Goal: Task Accomplishment & Management: Manage account settings

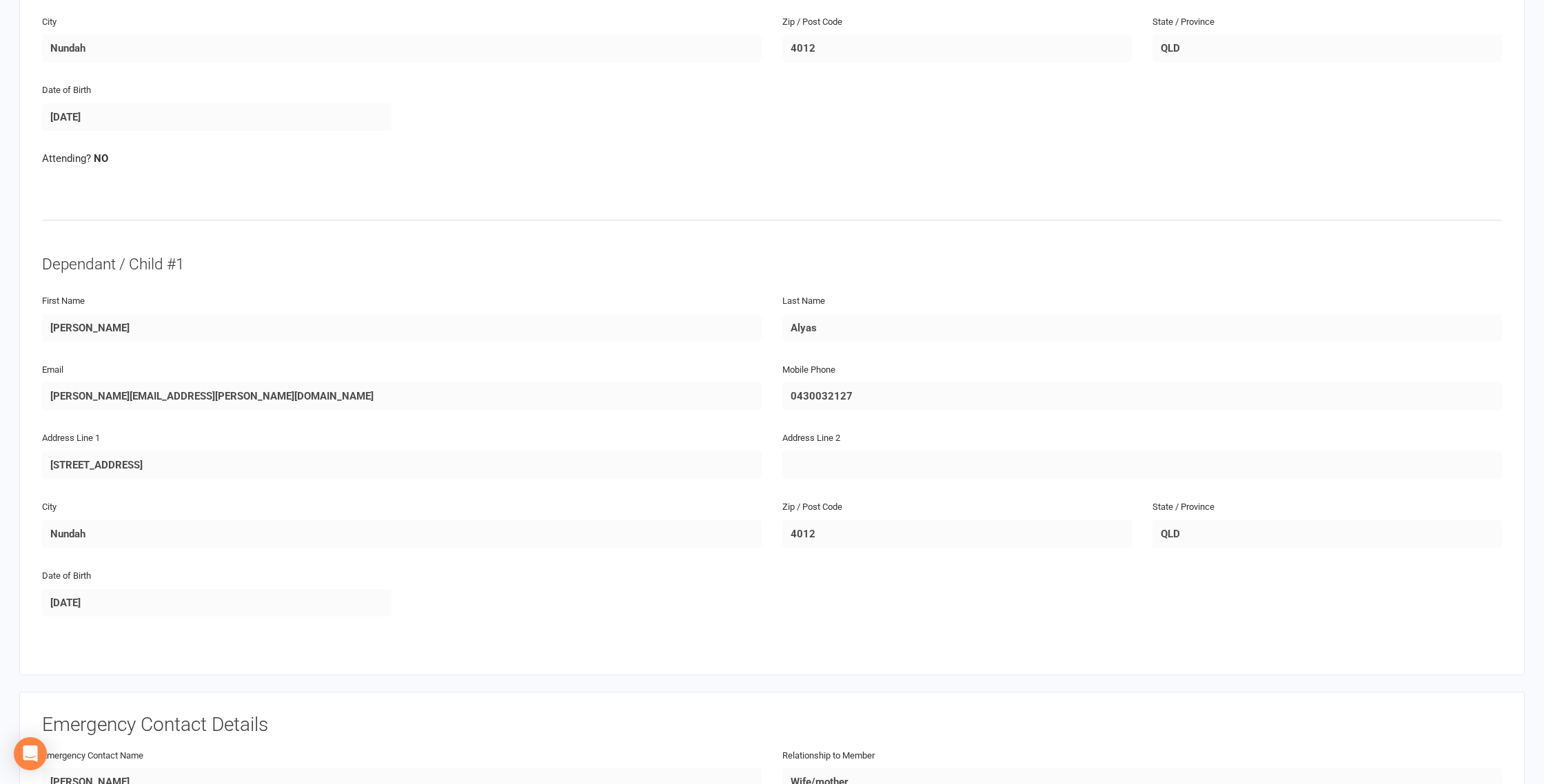
scroll to position [455, 0]
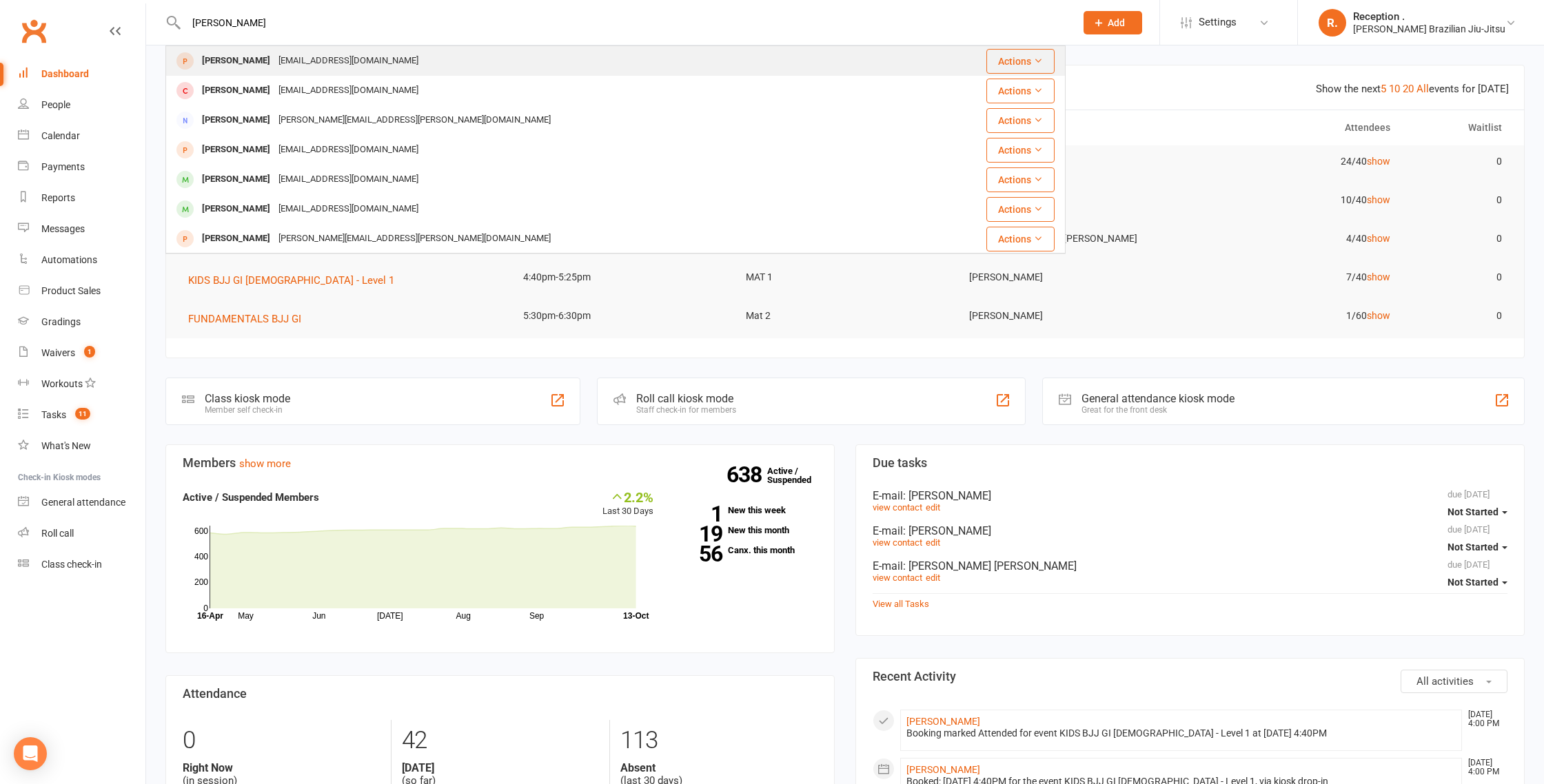
type input "[PERSON_NAME]"
click at [277, 66] on div "[EMAIL_ADDRESS][DOMAIN_NAME]" at bounding box center [348, 62] width 148 height 20
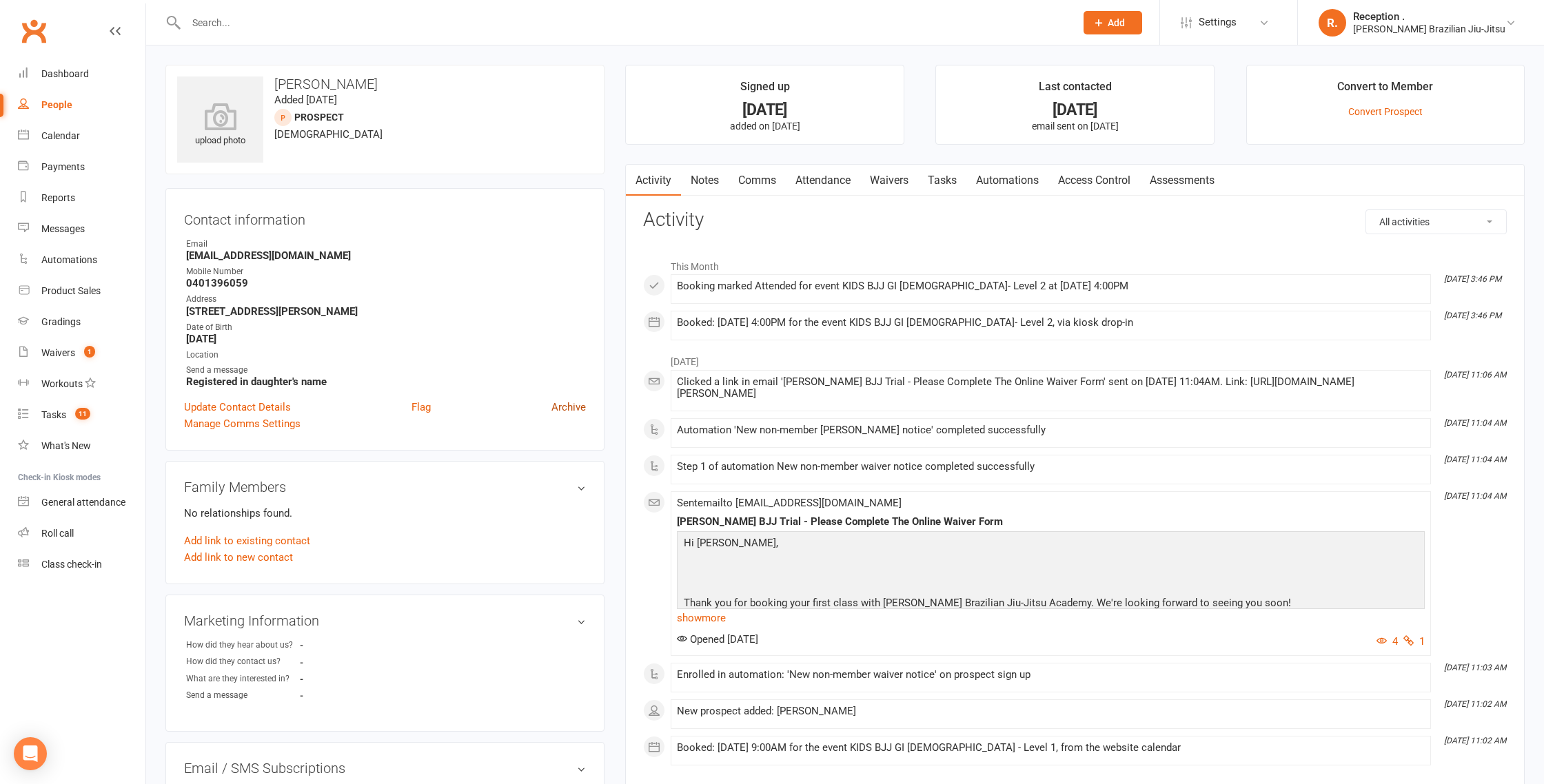
click at [574, 408] on link "Archive" at bounding box center [568, 407] width 34 height 16
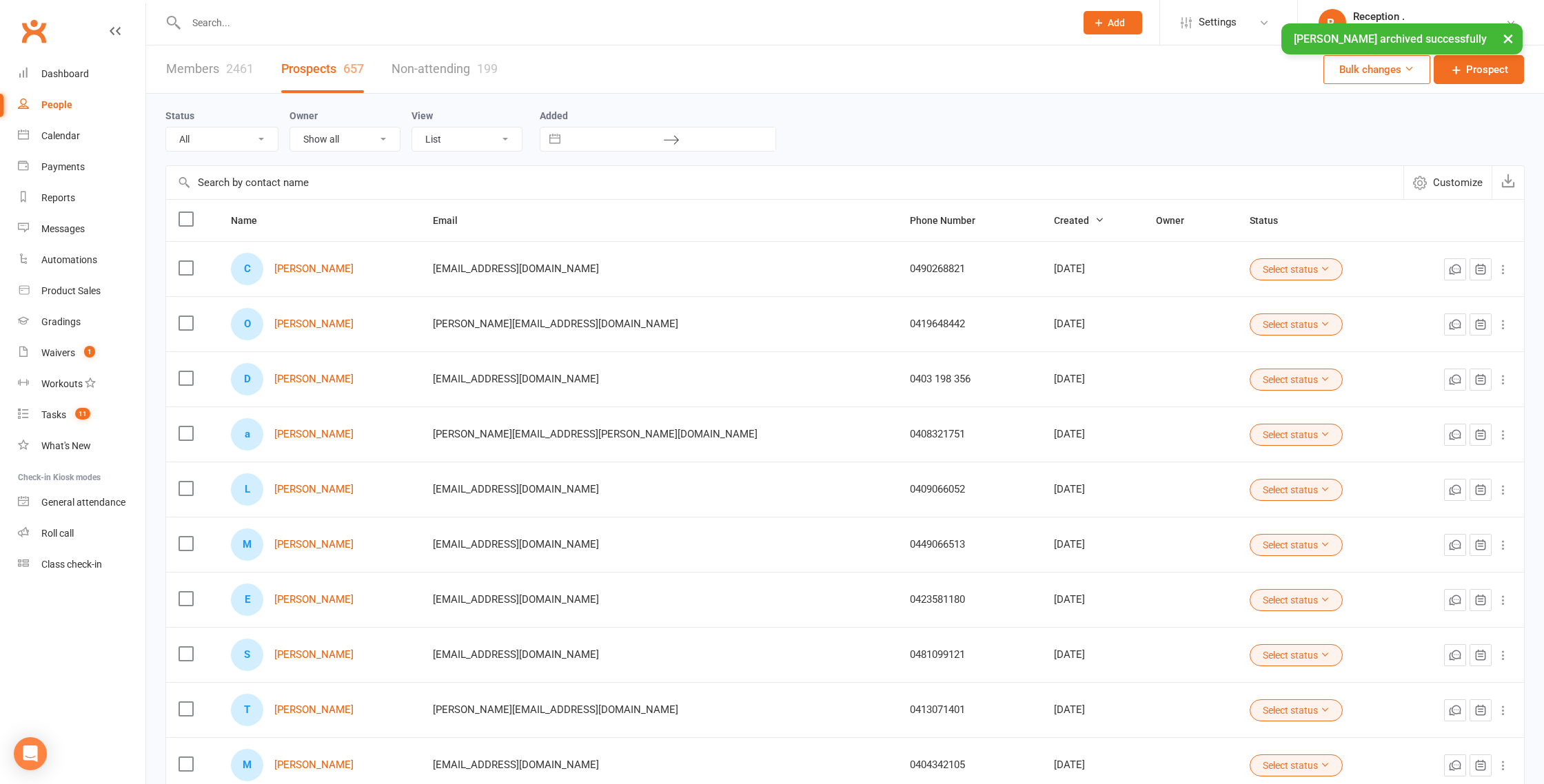
click at [261, 19] on input "text" at bounding box center [624, 23] width 884 height 19
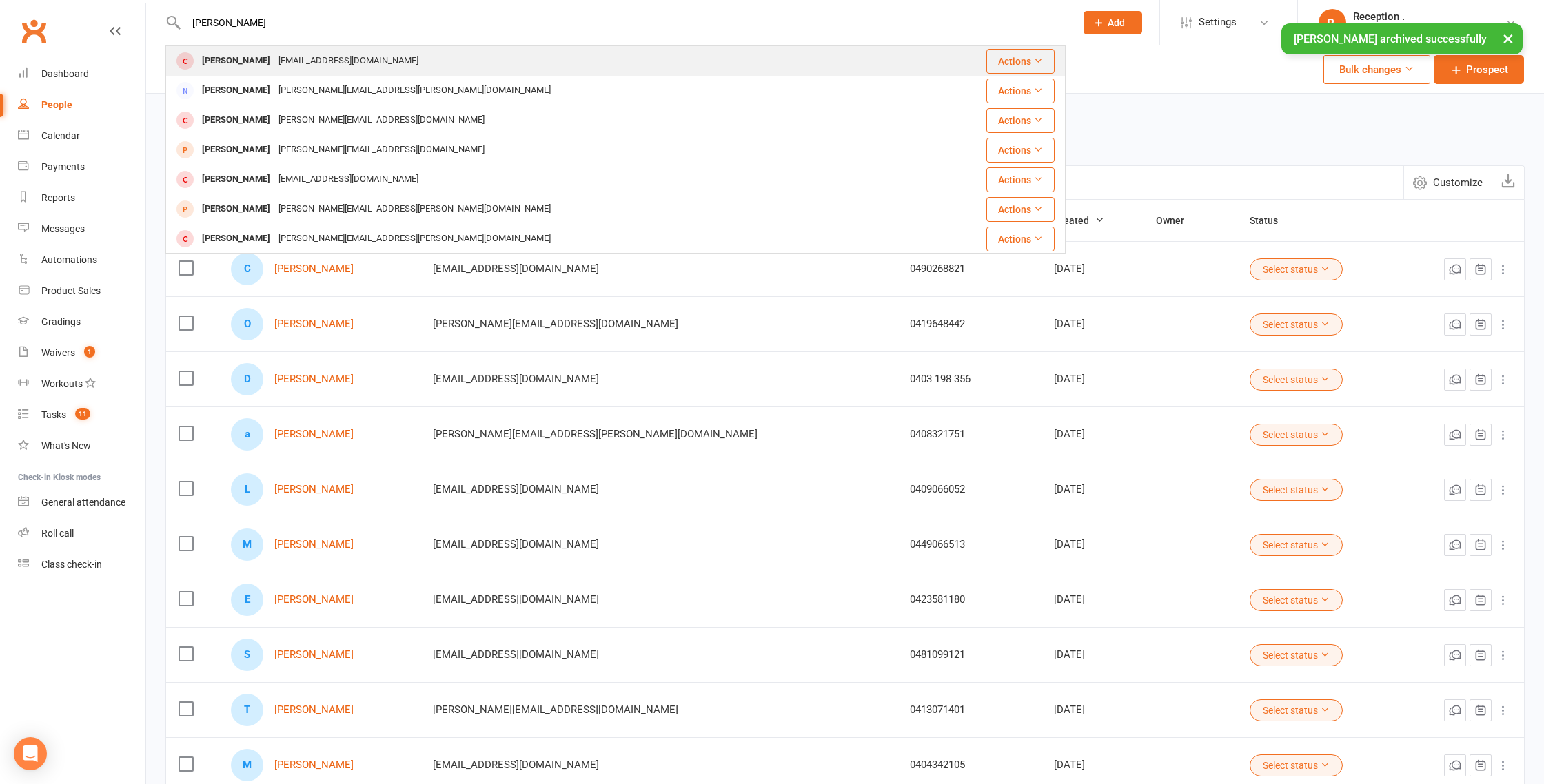
type input "sofia lean"
click at [235, 69] on div "Sofia lean" at bounding box center [236, 62] width 76 height 20
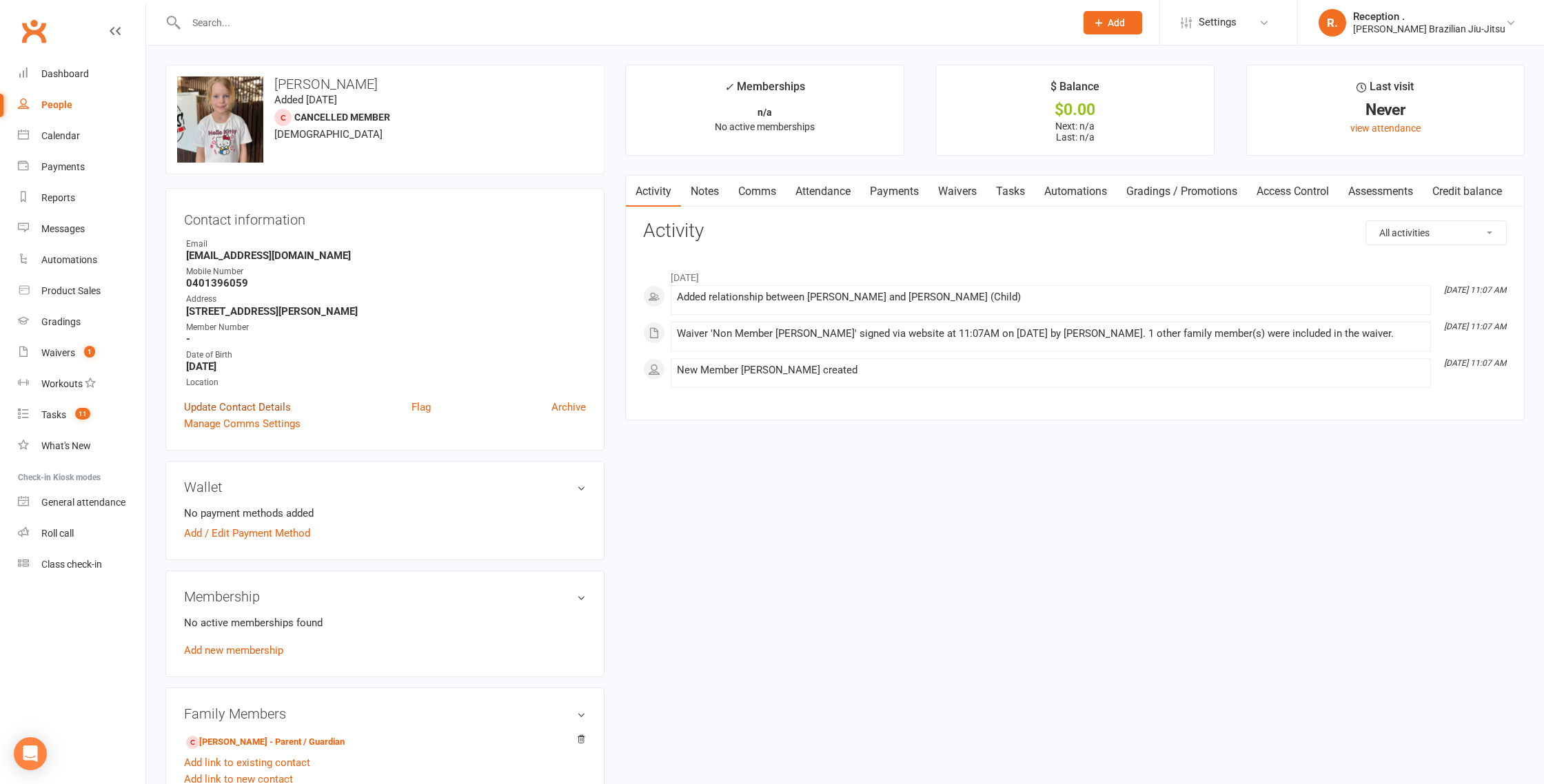
click at [241, 403] on link "Update Contact Details" at bounding box center [237, 407] width 107 height 16
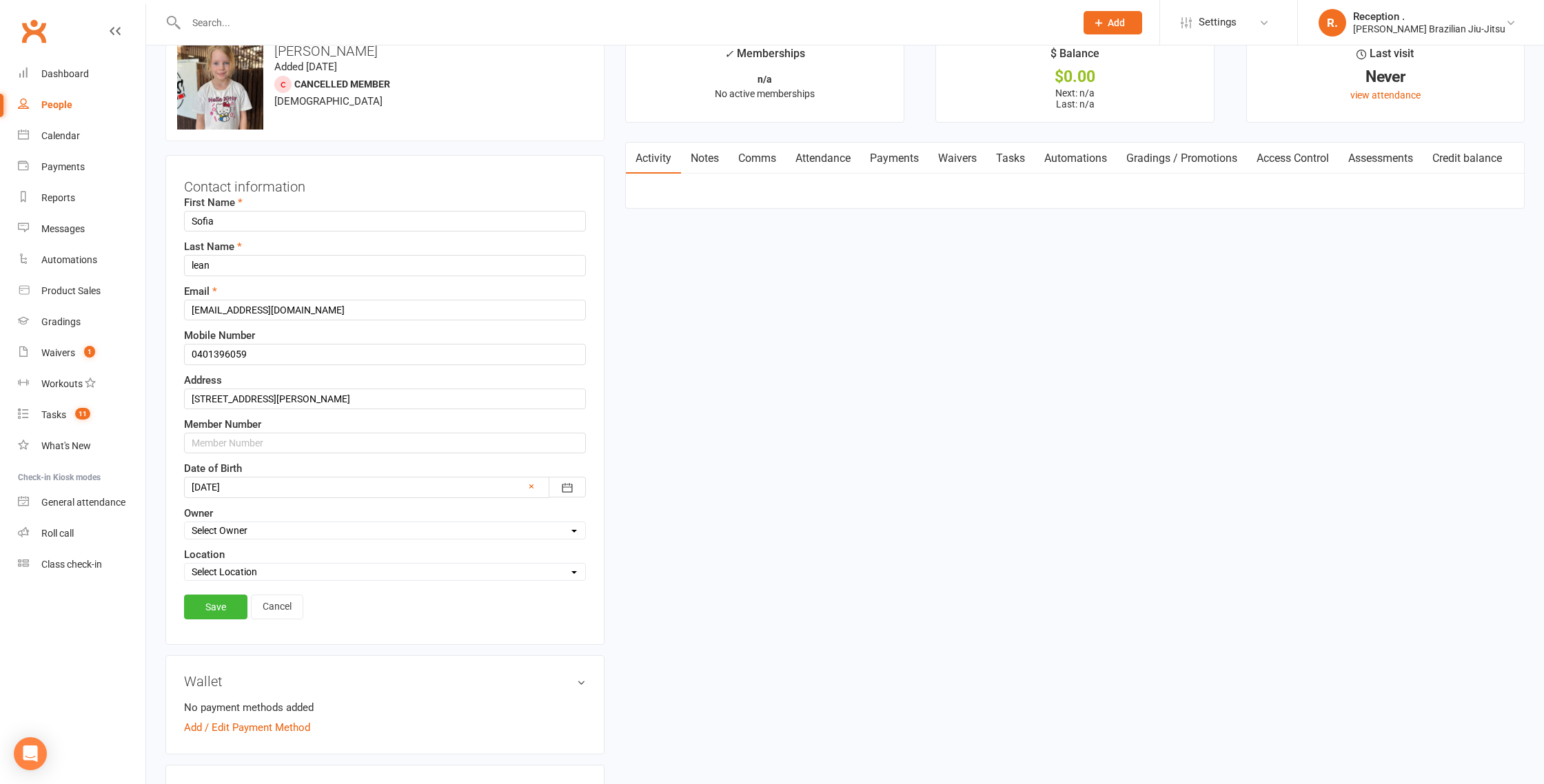
scroll to position [65, 0]
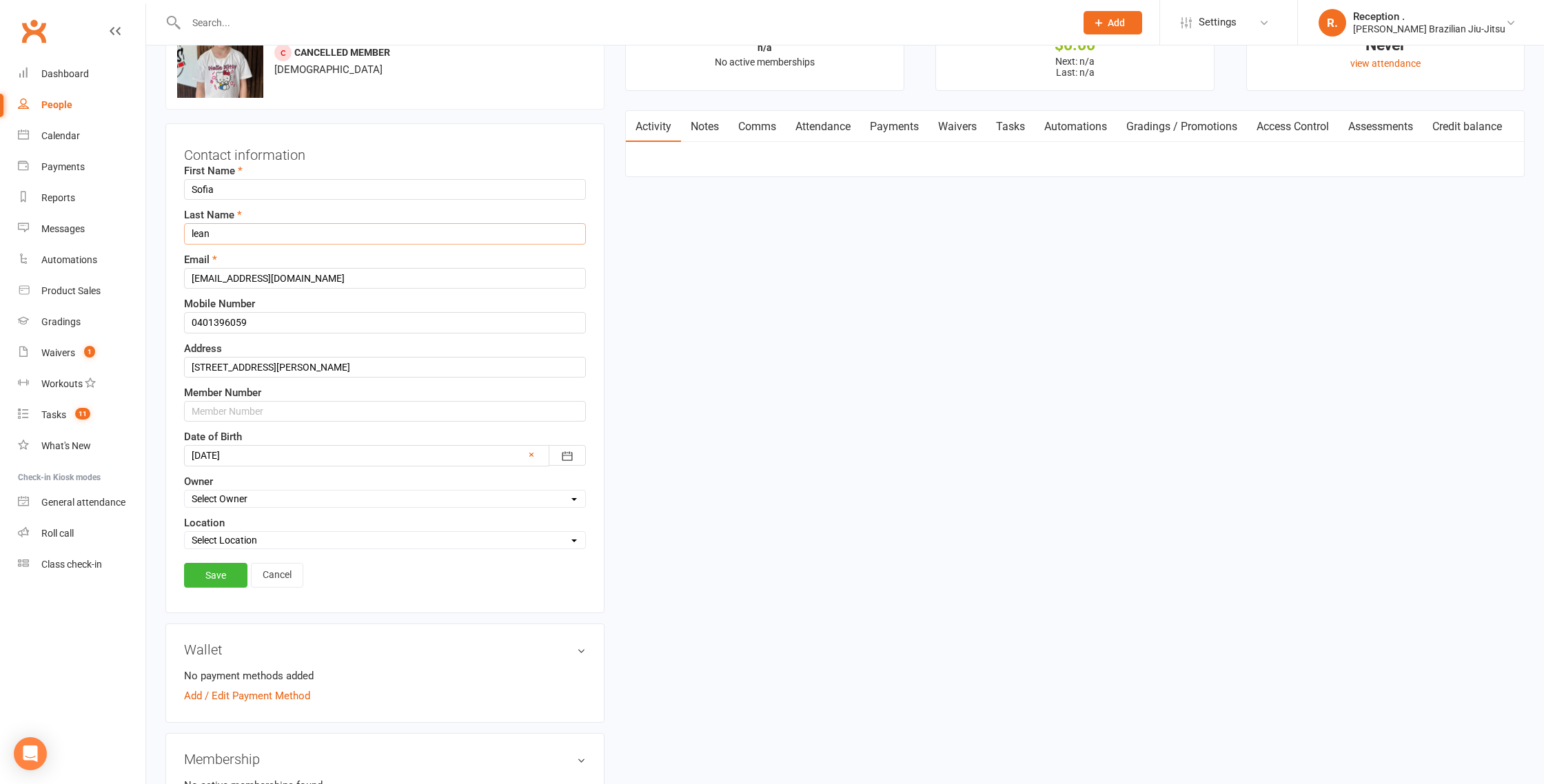
click at [195, 233] on input "lean" at bounding box center [385, 234] width 402 height 21
type input "Lean"
click at [208, 566] on link "Save" at bounding box center [215, 575] width 63 height 25
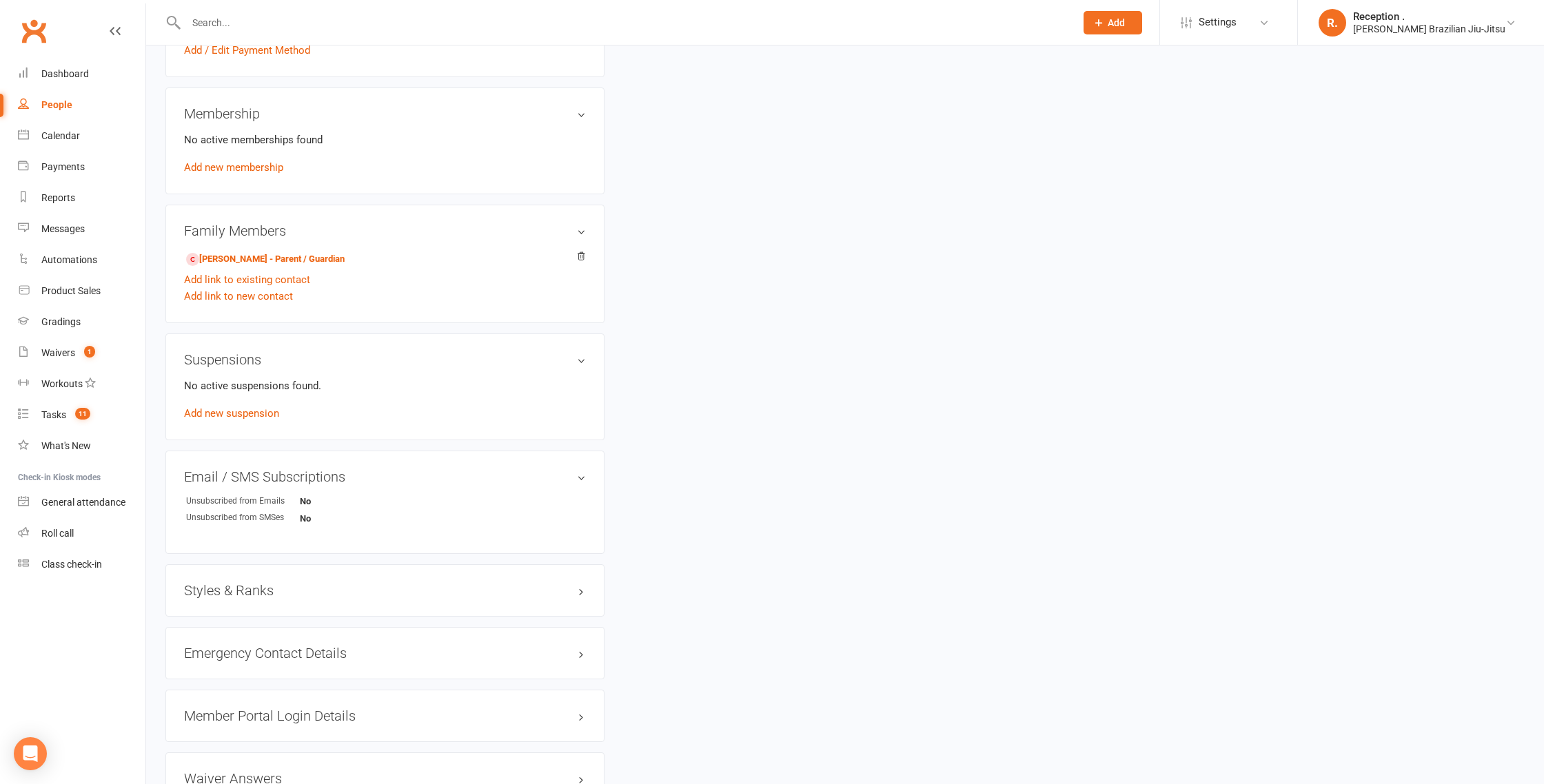
scroll to position [600, 0]
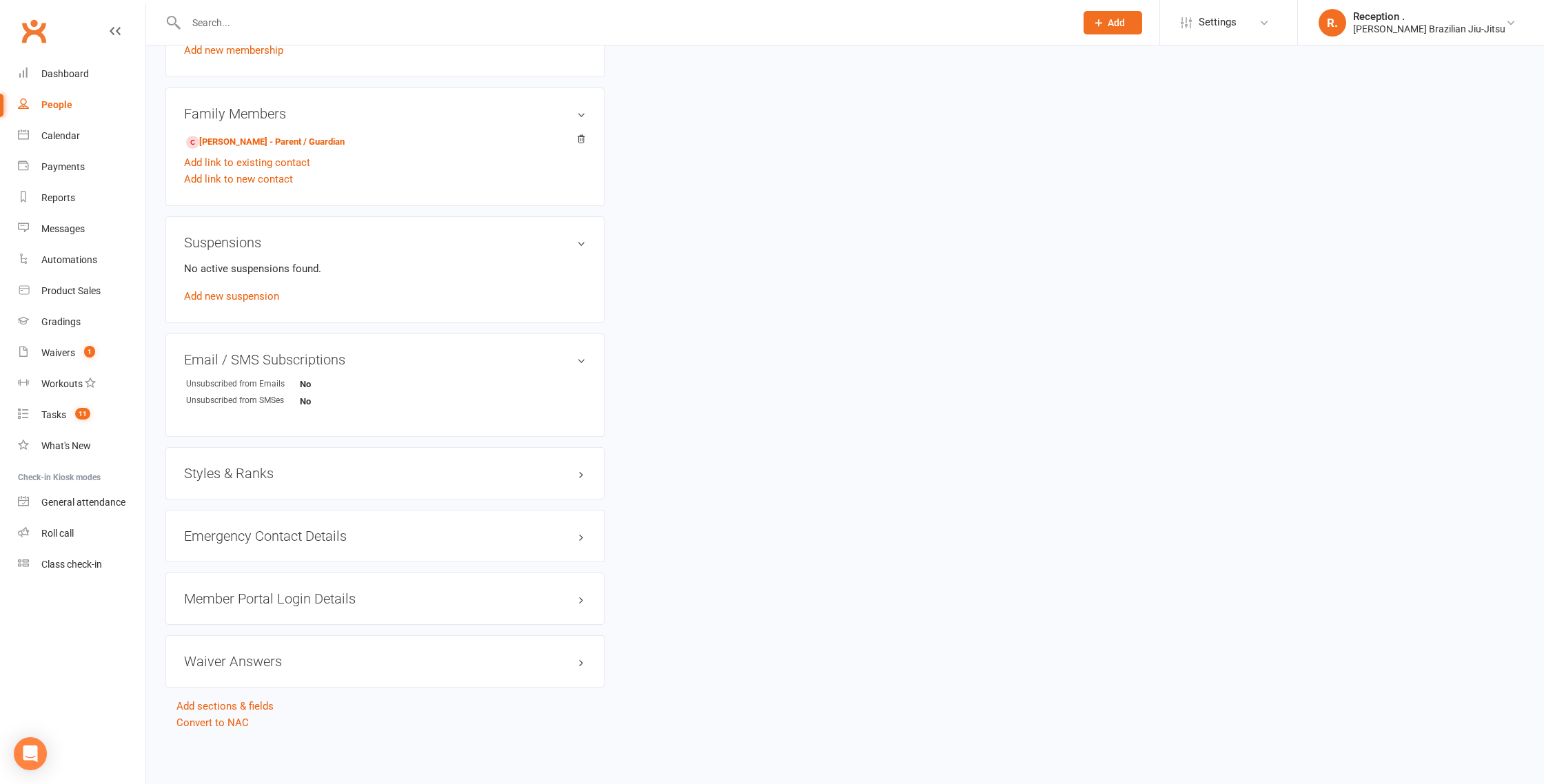
click at [195, 489] on div "Styles & Ranks" at bounding box center [385, 473] width 439 height 52
click at [195, 467] on h3 "Styles & Ranks" at bounding box center [385, 473] width 402 height 15
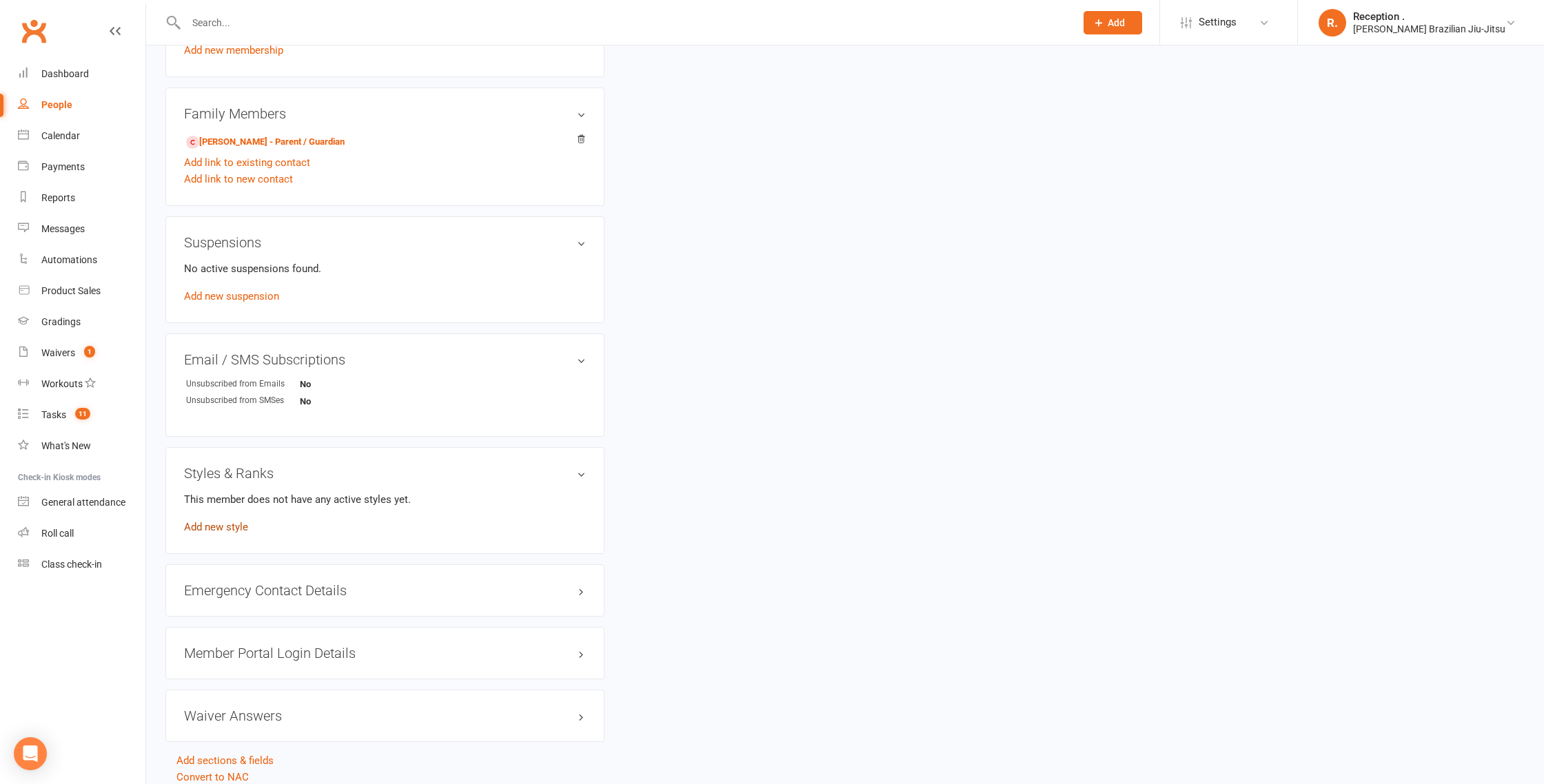
click at [218, 530] on div "This member does not have any active styles yet. Add new style" at bounding box center [385, 513] width 402 height 44
click at [219, 528] on link "Add new style" at bounding box center [216, 527] width 64 height 12
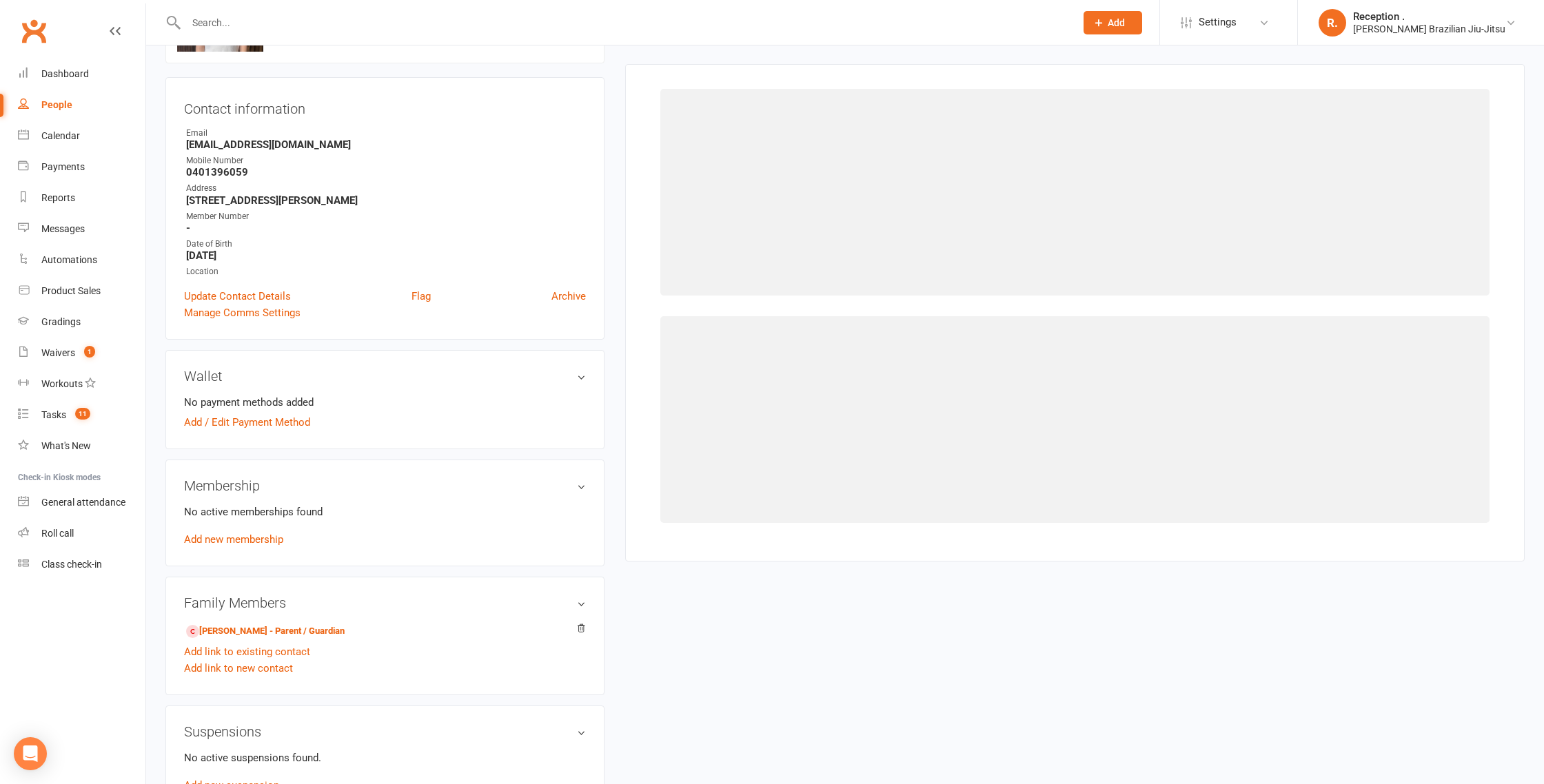
scroll to position [105, 0]
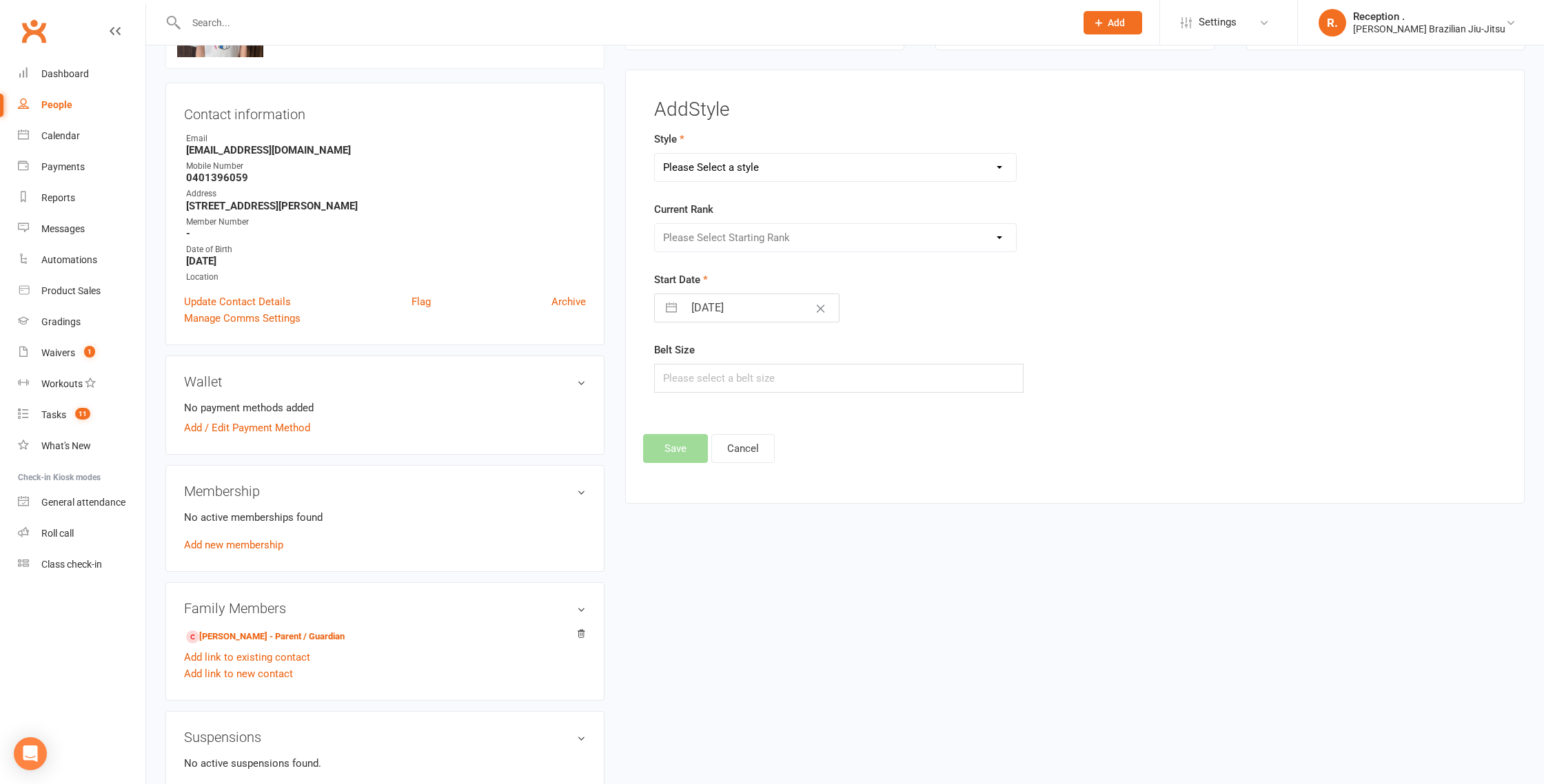
click at [812, 161] on select "Please Select a style Brazilian Jiu-Jitsu Adults Brazilian Jiu-Jitsu Kids" at bounding box center [835, 167] width 361 height 27
select select "2244"
click at [655, 153] on select "Please Select a style Brazilian Jiu-Jitsu Adults Brazilian Jiu-Jitsu Kids" at bounding box center [835, 167] width 361 height 27
click at [794, 232] on select "Please Select Starting Rank" at bounding box center [835, 237] width 361 height 27
select select "22133"
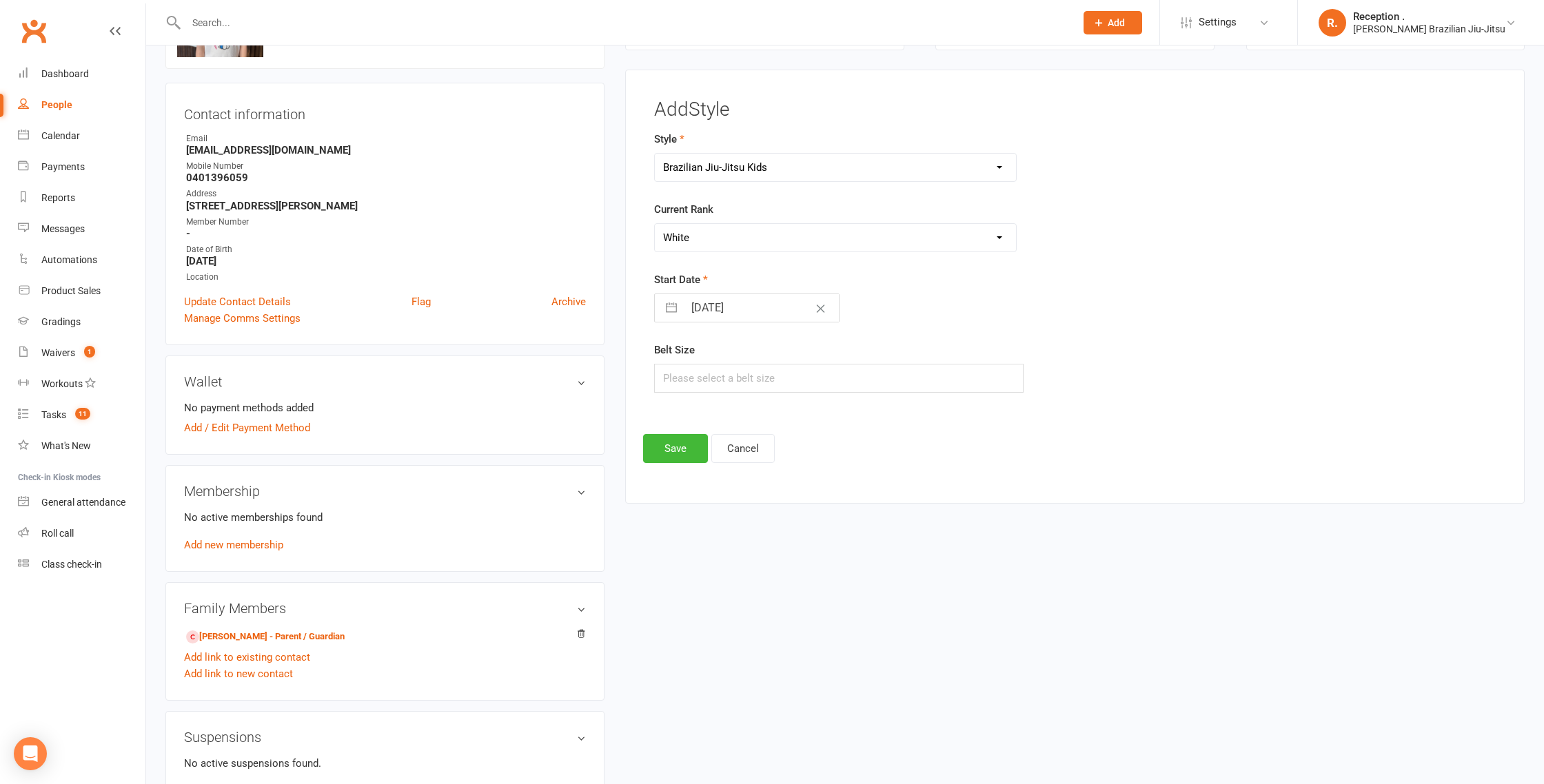
click at [655, 224] on select "Please Select Starting Rank White White 1 Stripe White 2 Stripes White 3 Stripe…" at bounding box center [835, 237] width 361 height 27
click at [671, 448] on button "Save" at bounding box center [675, 448] width 65 height 29
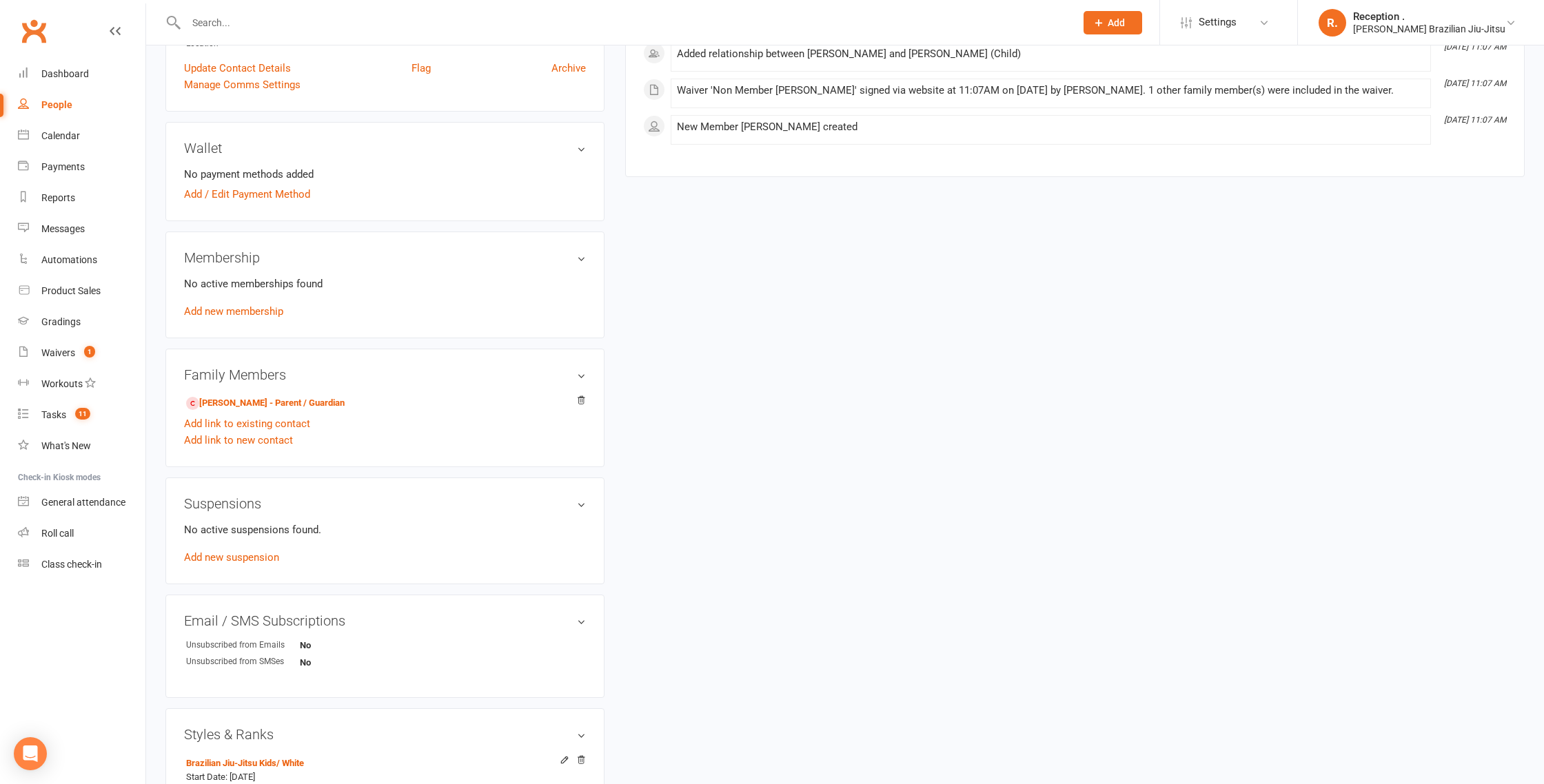
scroll to position [360, 0]
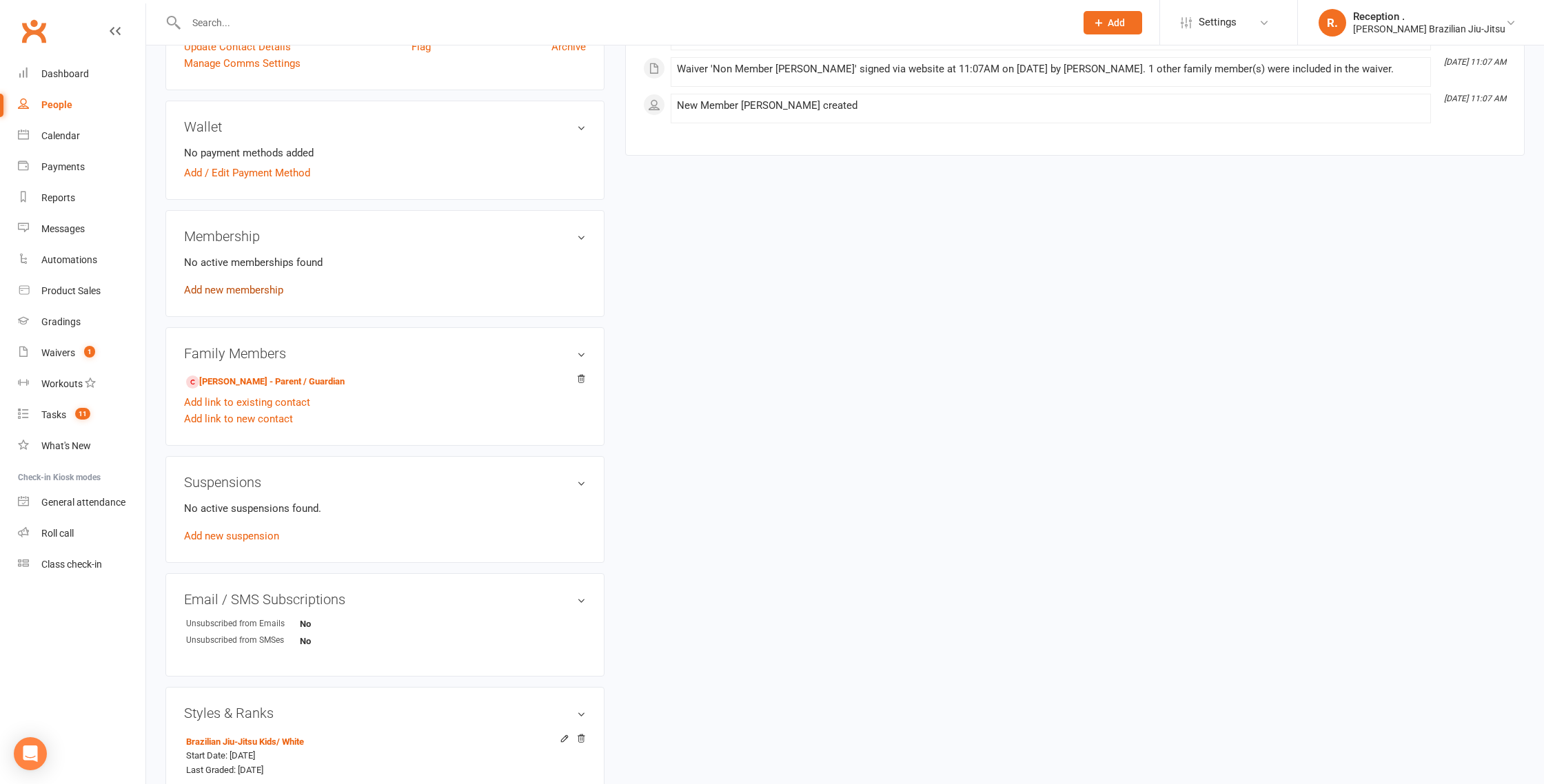
click at [247, 293] on link "Add new membership" at bounding box center [233, 290] width 99 height 12
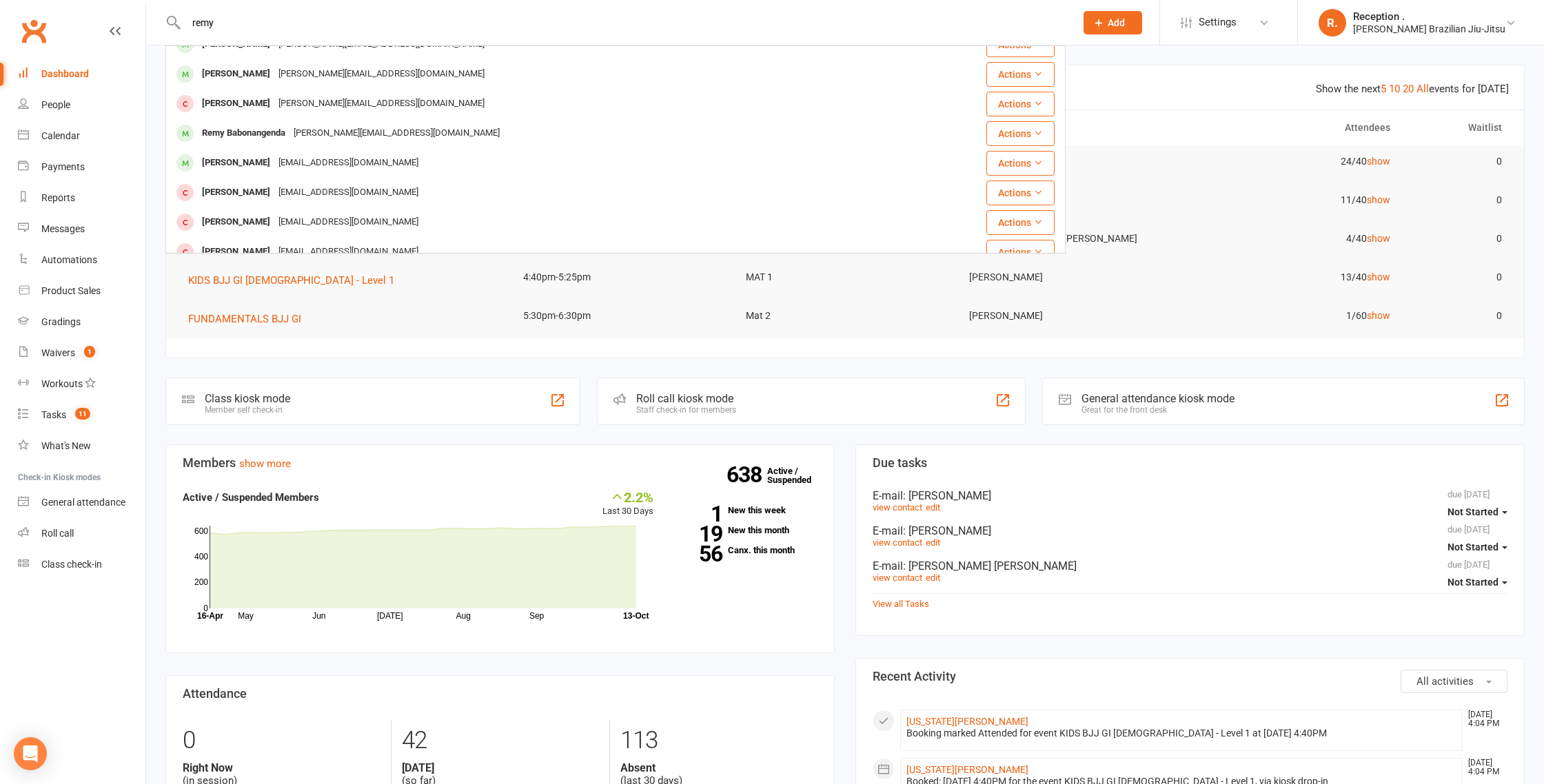
scroll to position [70, 0]
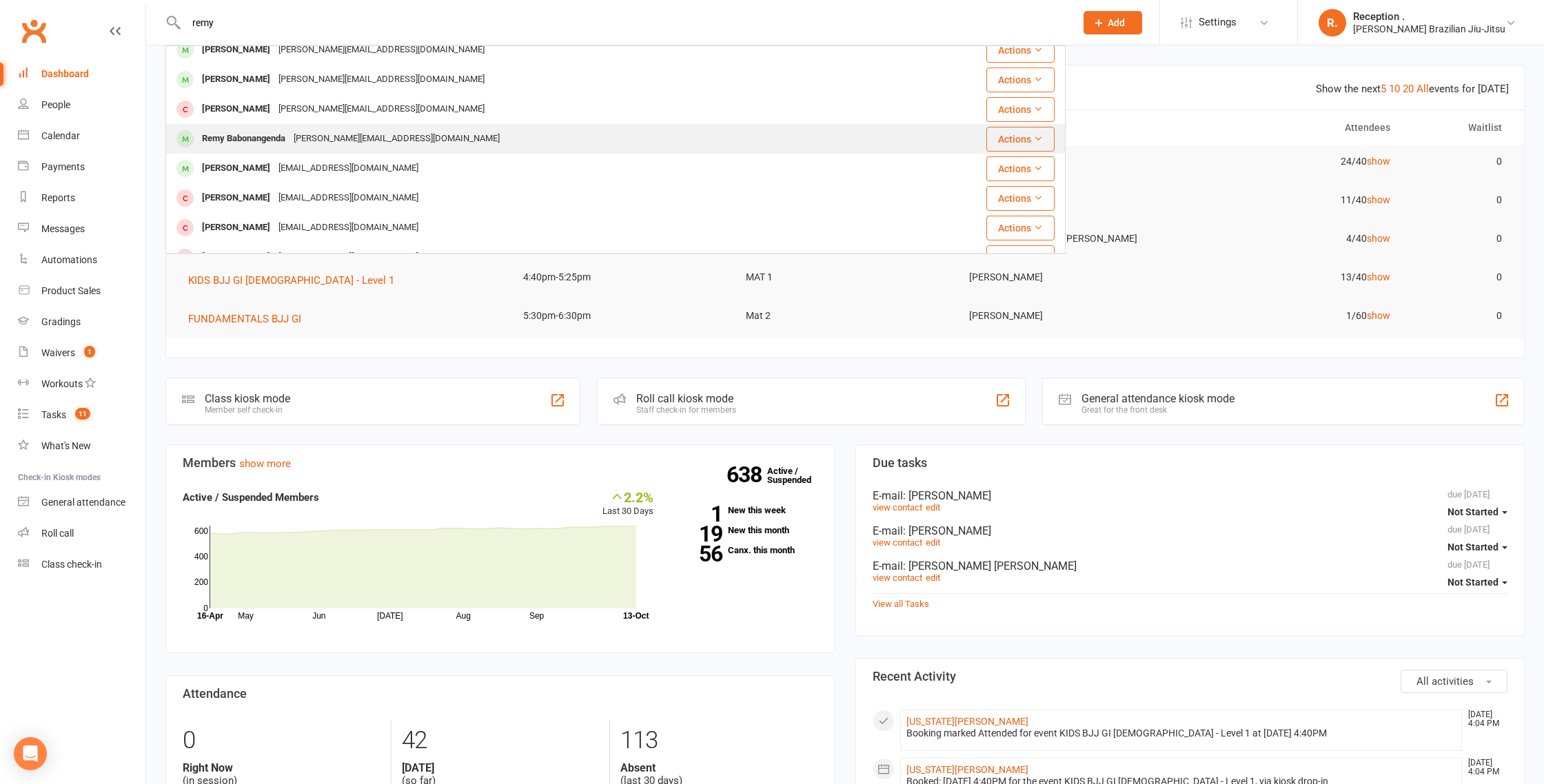
type input "remy"
click at [286, 138] on div "Remy Babonangenda" at bounding box center [244, 139] width 92 height 20
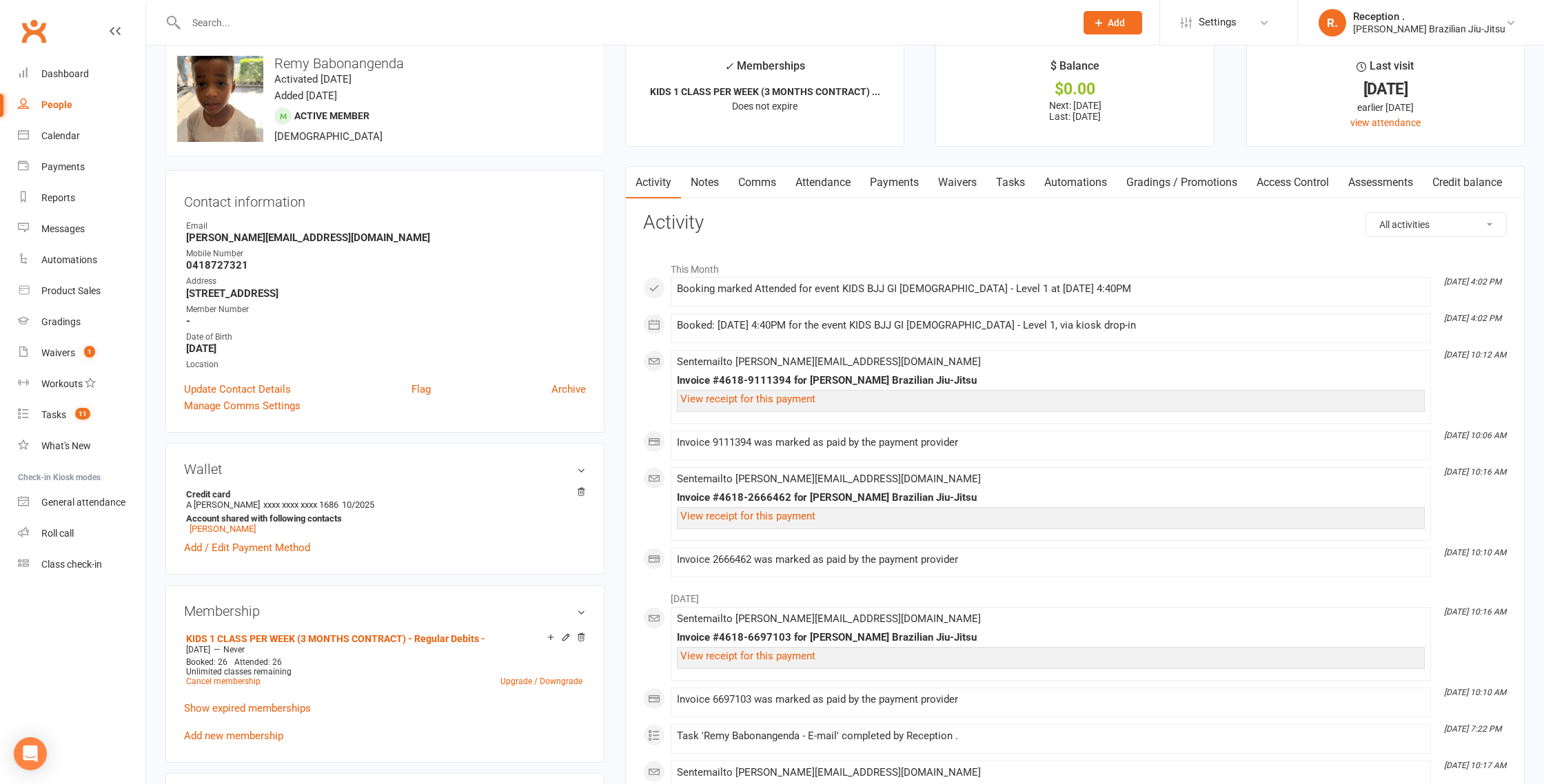
scroll to position [24, 0]
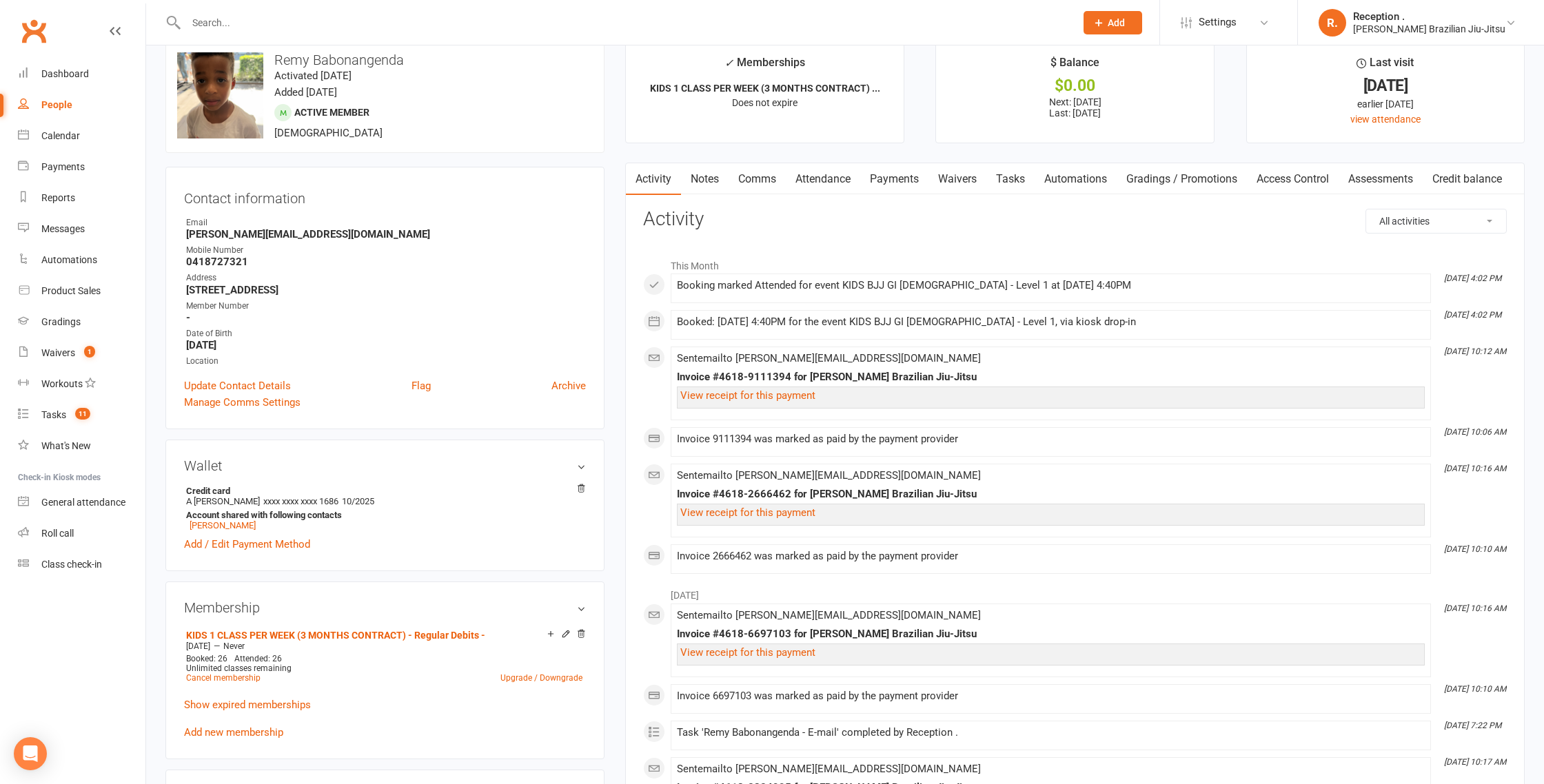
click at [898, 185] on link "Payments" at bounding box center [895, 179] width 69 height 32
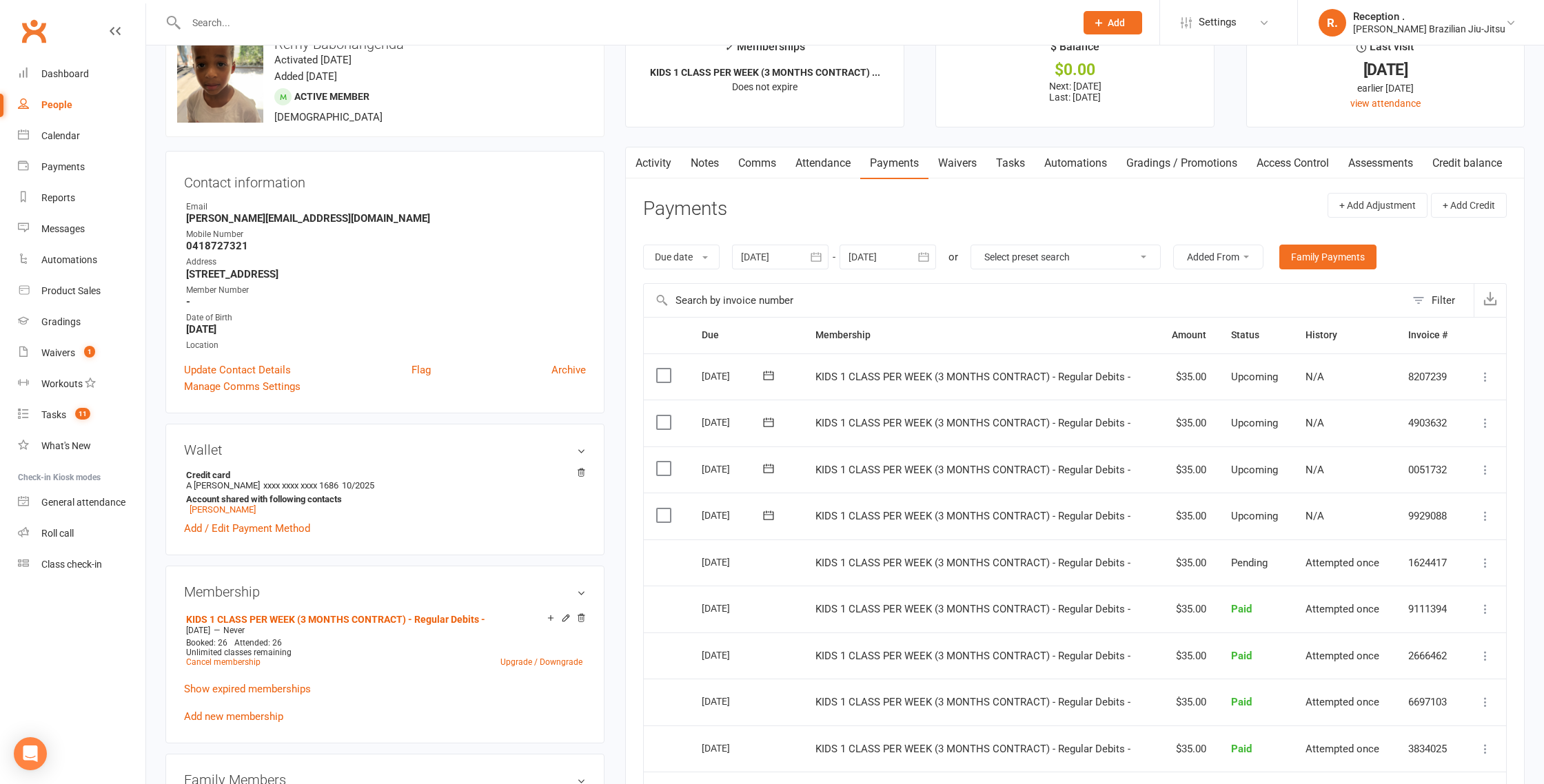
scroll to position [52, 0]
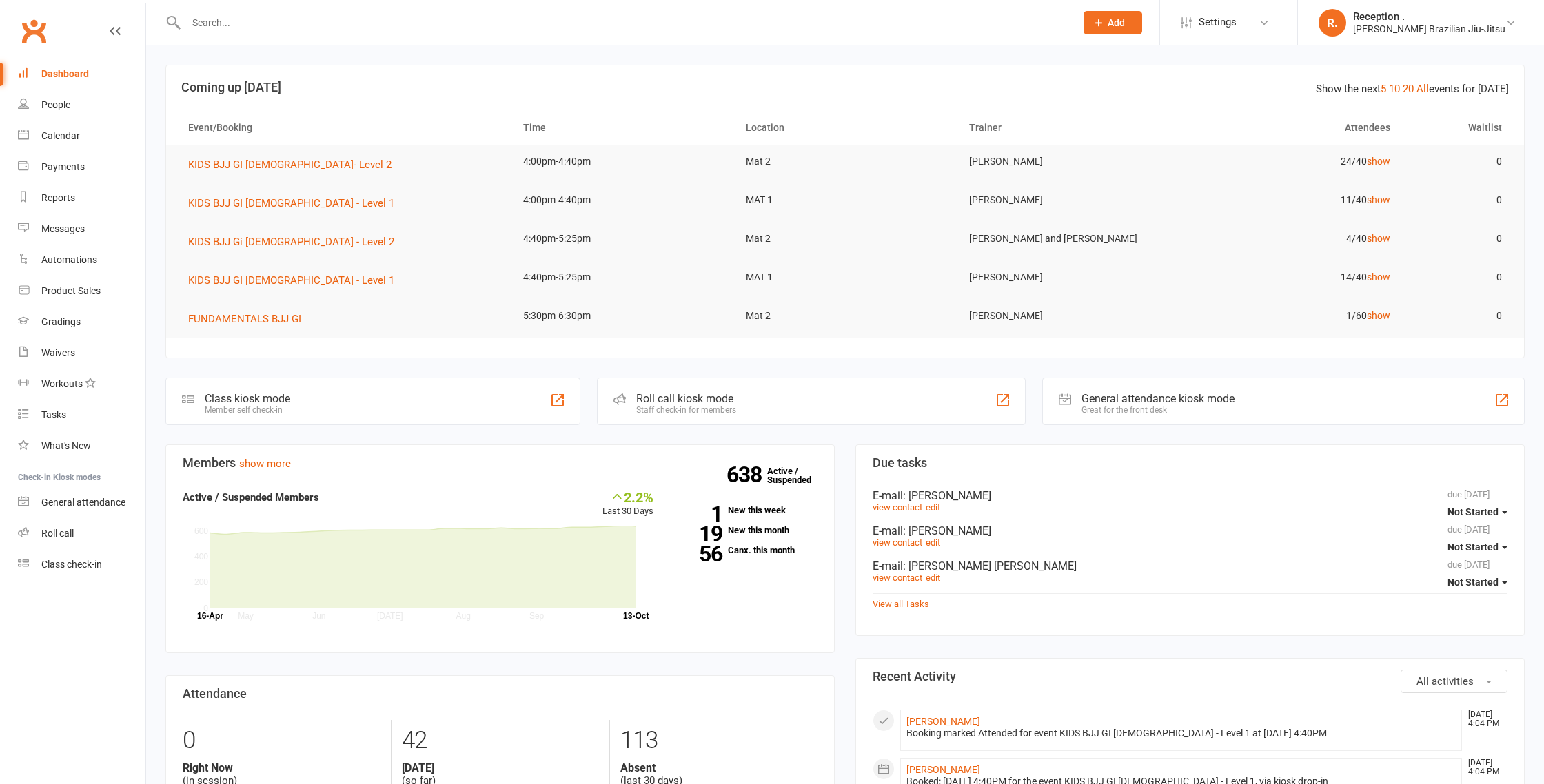
click at [347, 18] on input "text" at bounding box center [624, 23] width 884 height 19
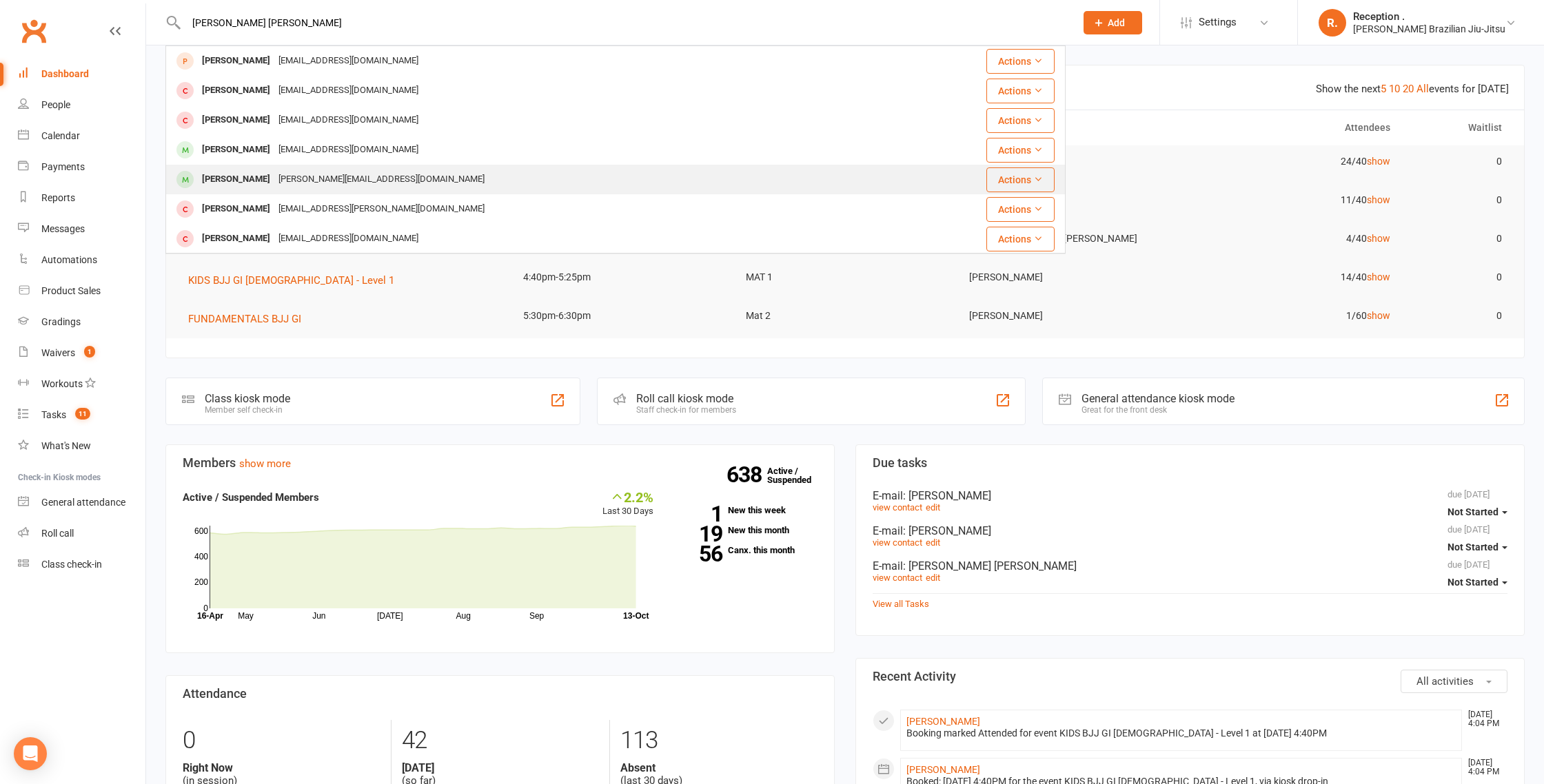
type input "isabel ra"
click at [322, 185] on div "Emma_dimarco@dimarcogroup.co" at bounding box center [381, 180] width 214 height 20
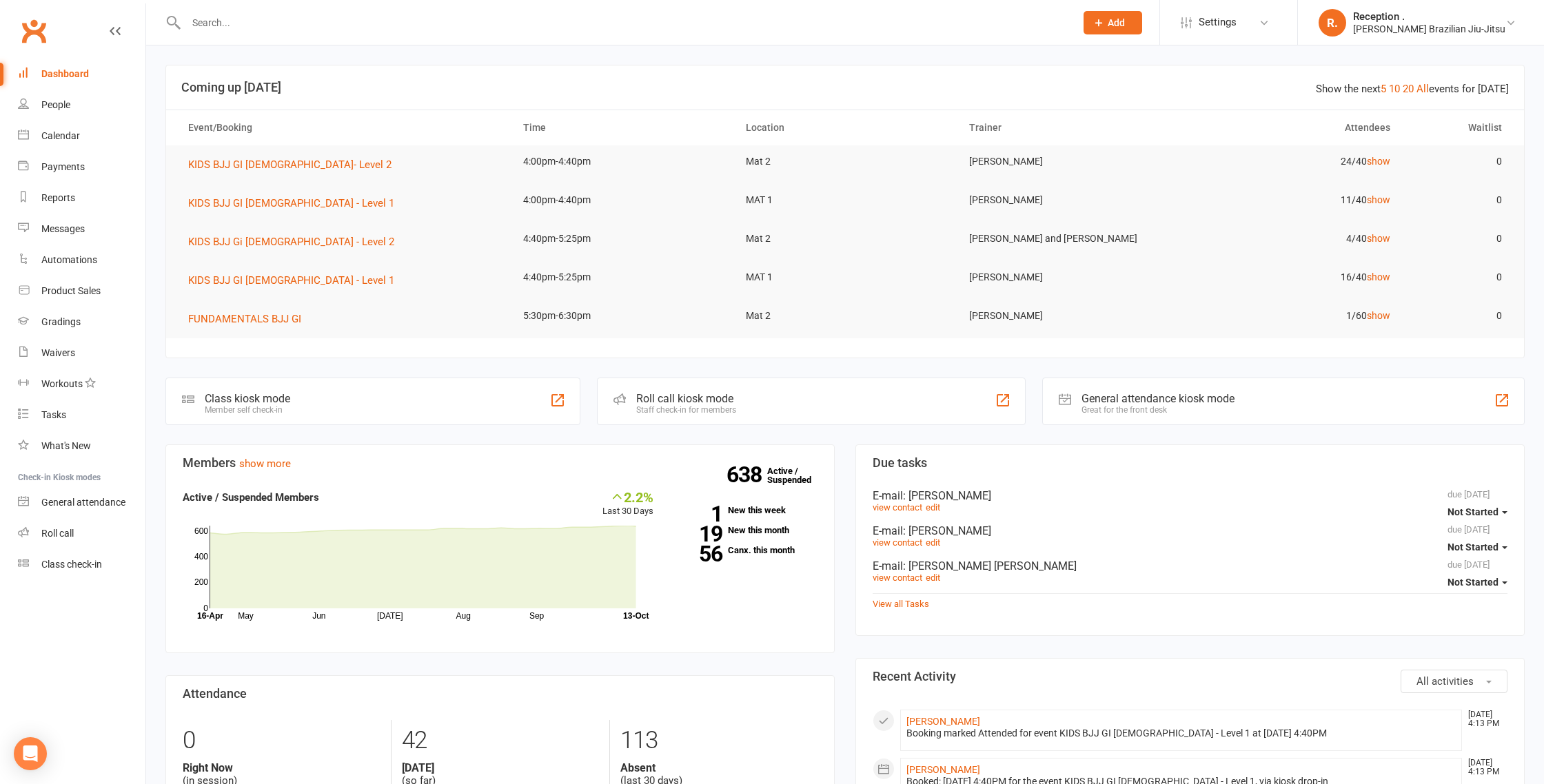
click at [240, 19] on input "text" at bounding box center [624, 23] width 884 height 19
type input "a"
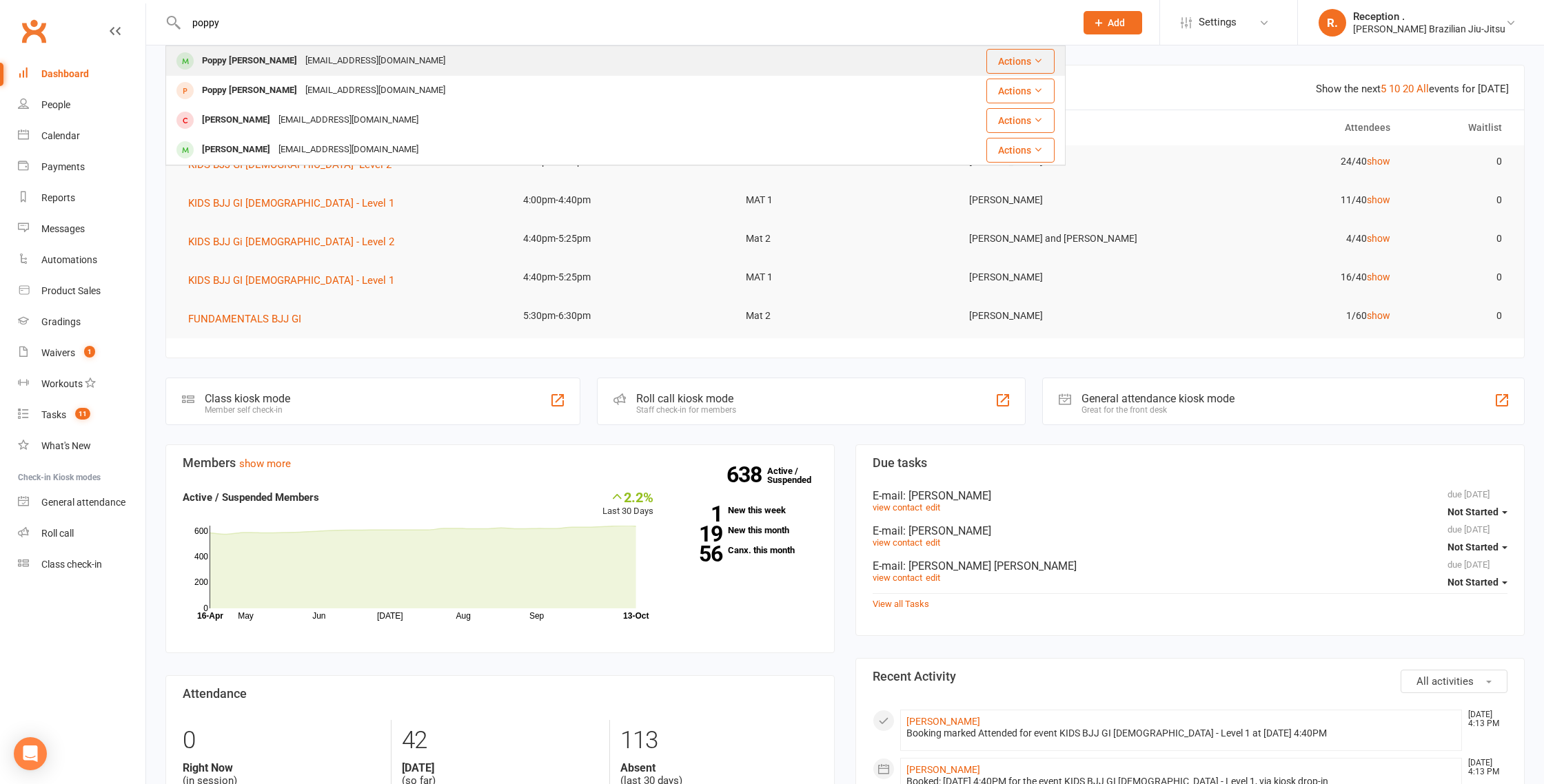
type input "poppy"
click at [245, 61] on div "Poppy Batts" at bounding box center [249, 62] width 104 height 20
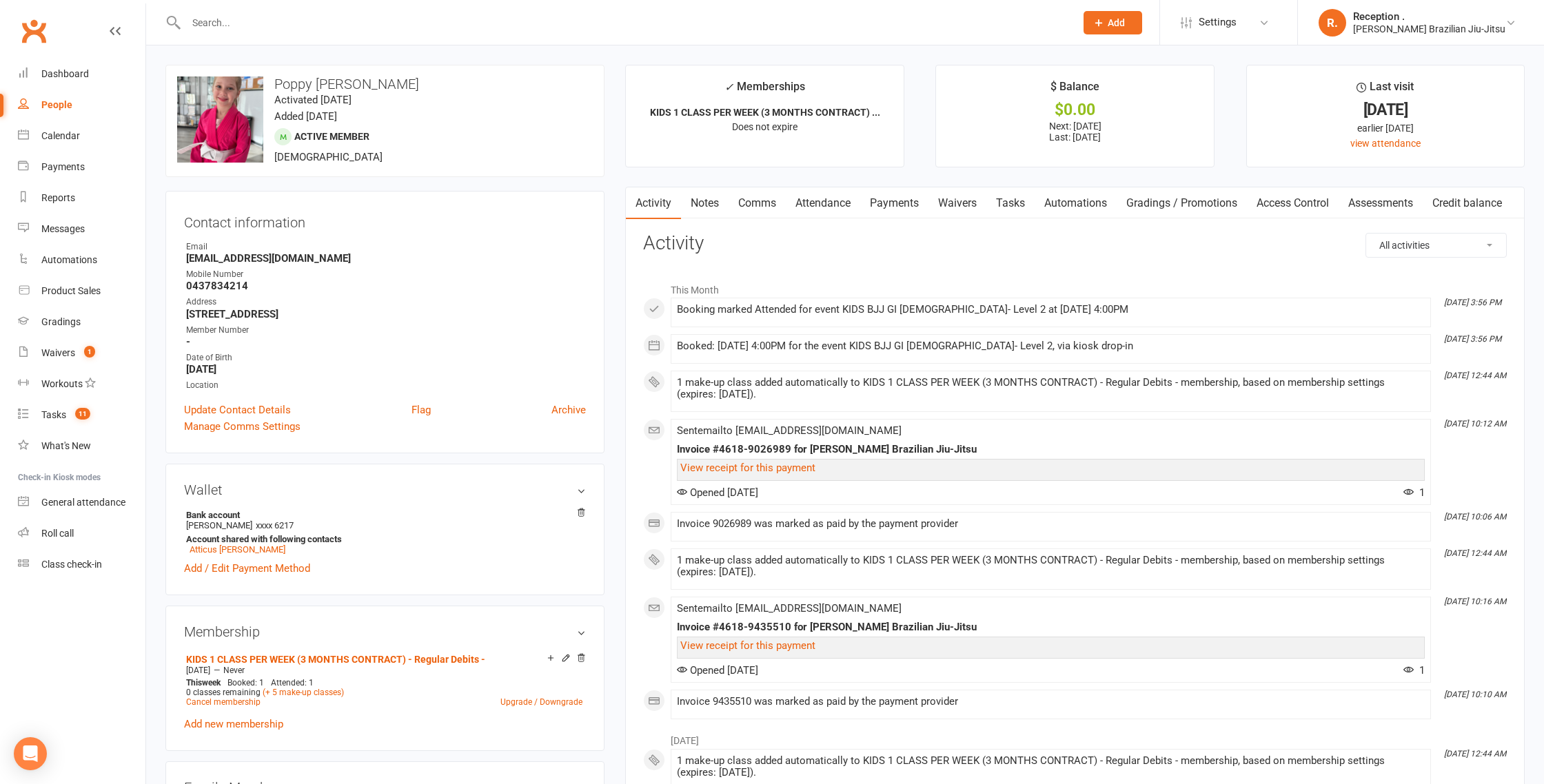
click at [906, 206] on link "Payments" at bounding box center [895, 203] width 69 height 32
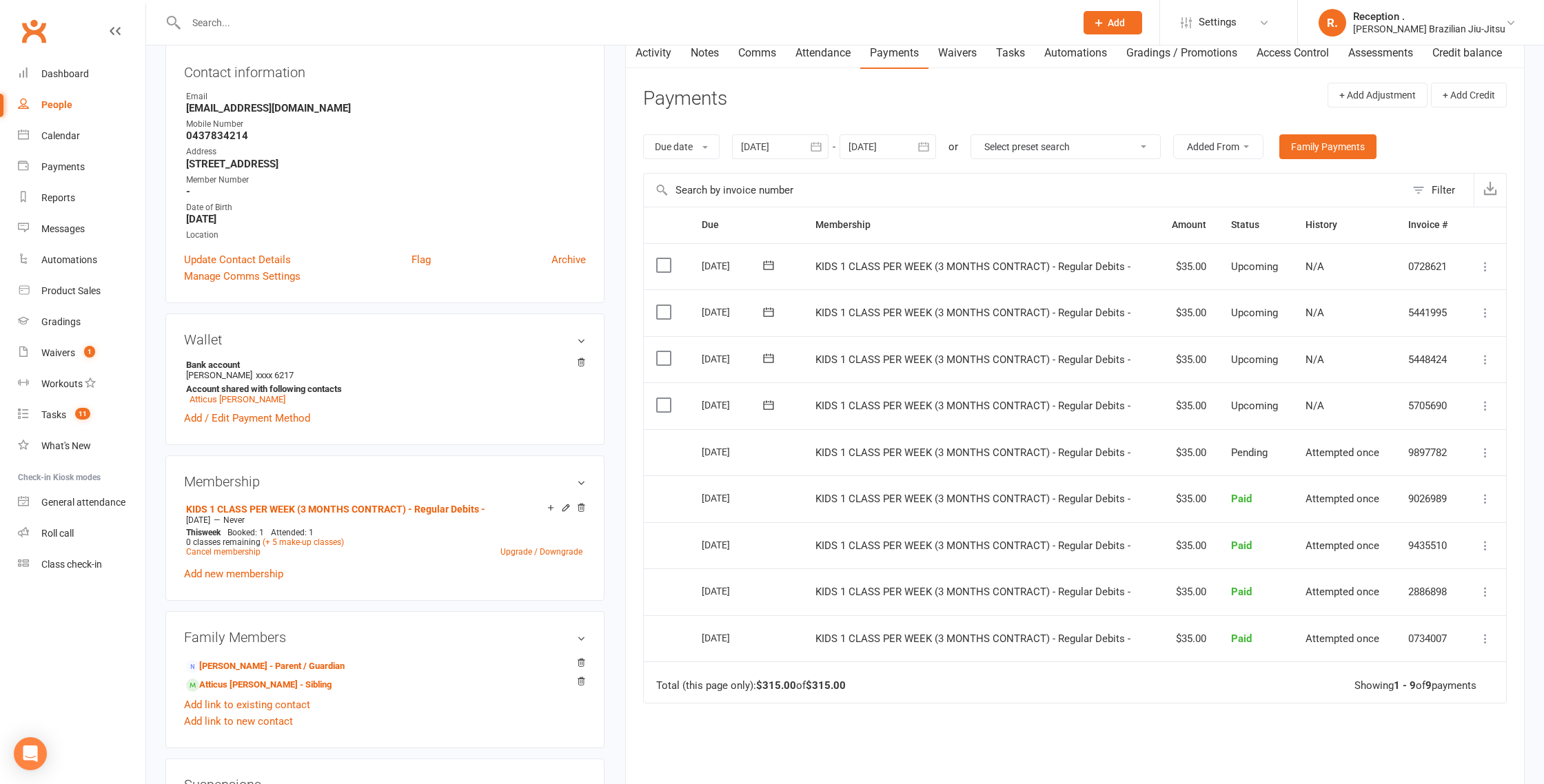
scroll to position [163, 0]
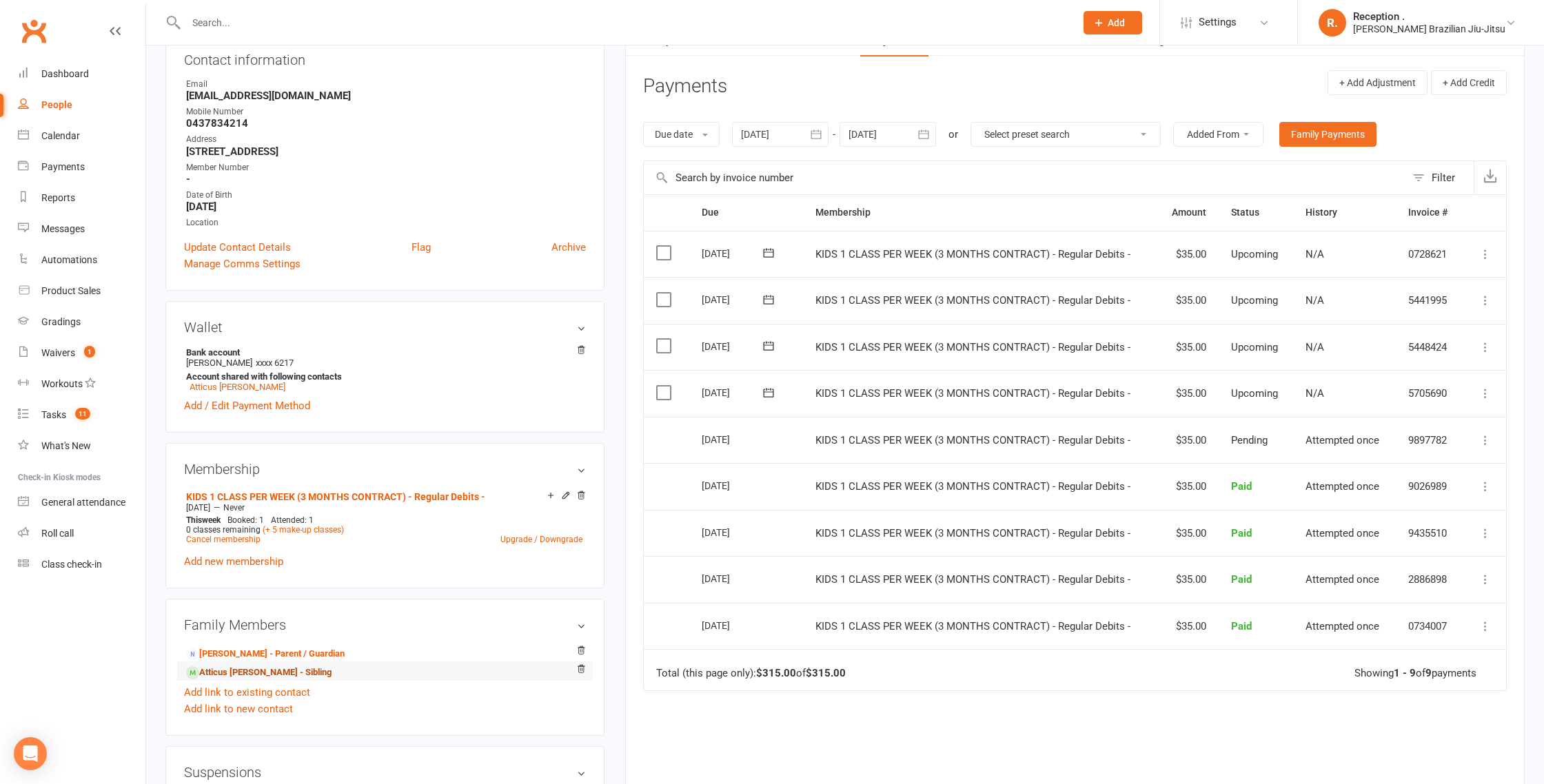
click at [227, 670] on link "Atticus Batts - Sibling" at bounding box center [259, 673] width 146 height 15
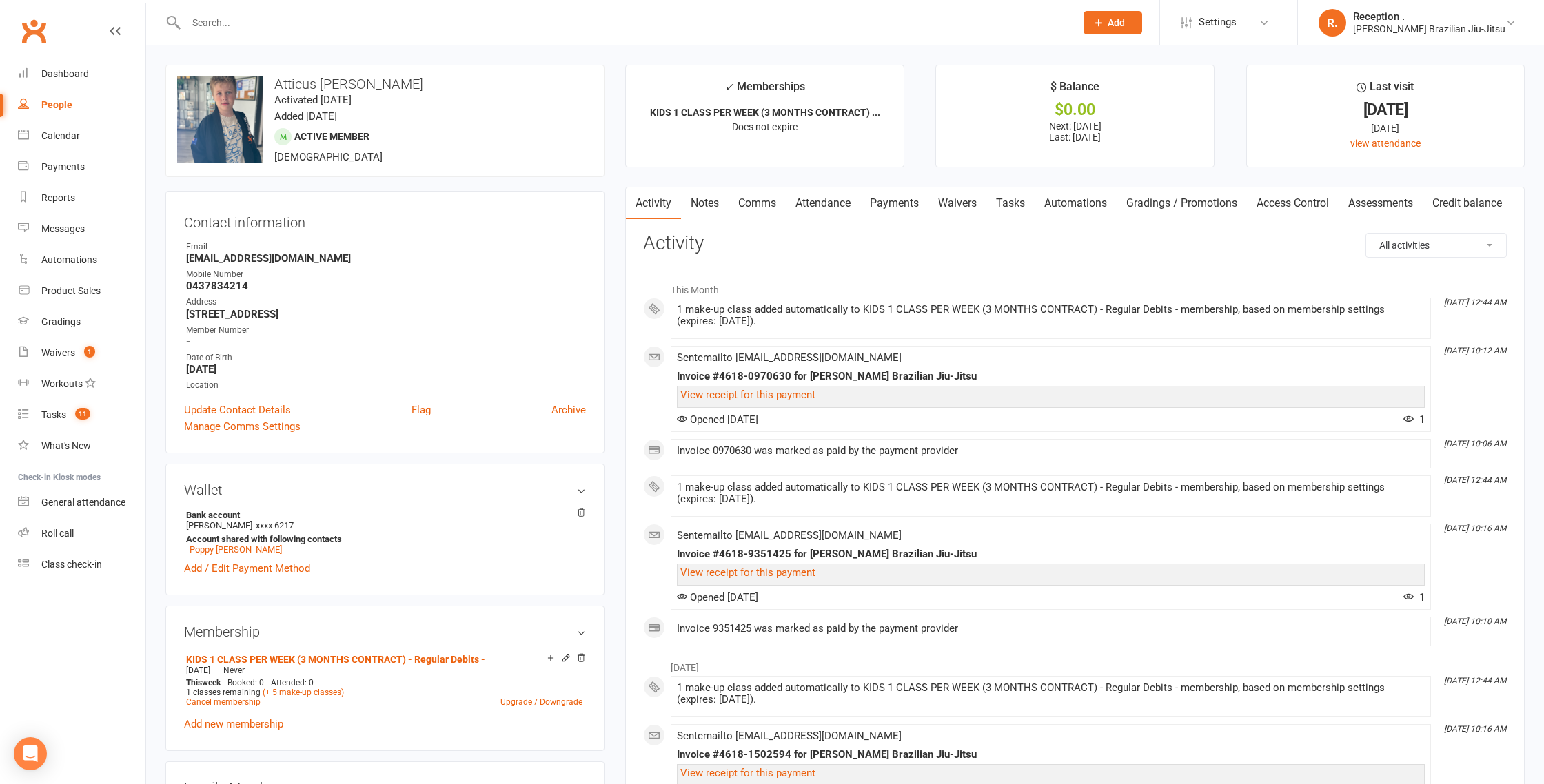
click at [909, 213] on link "Payments" at bounding box center [895, 203] width 69 height 32
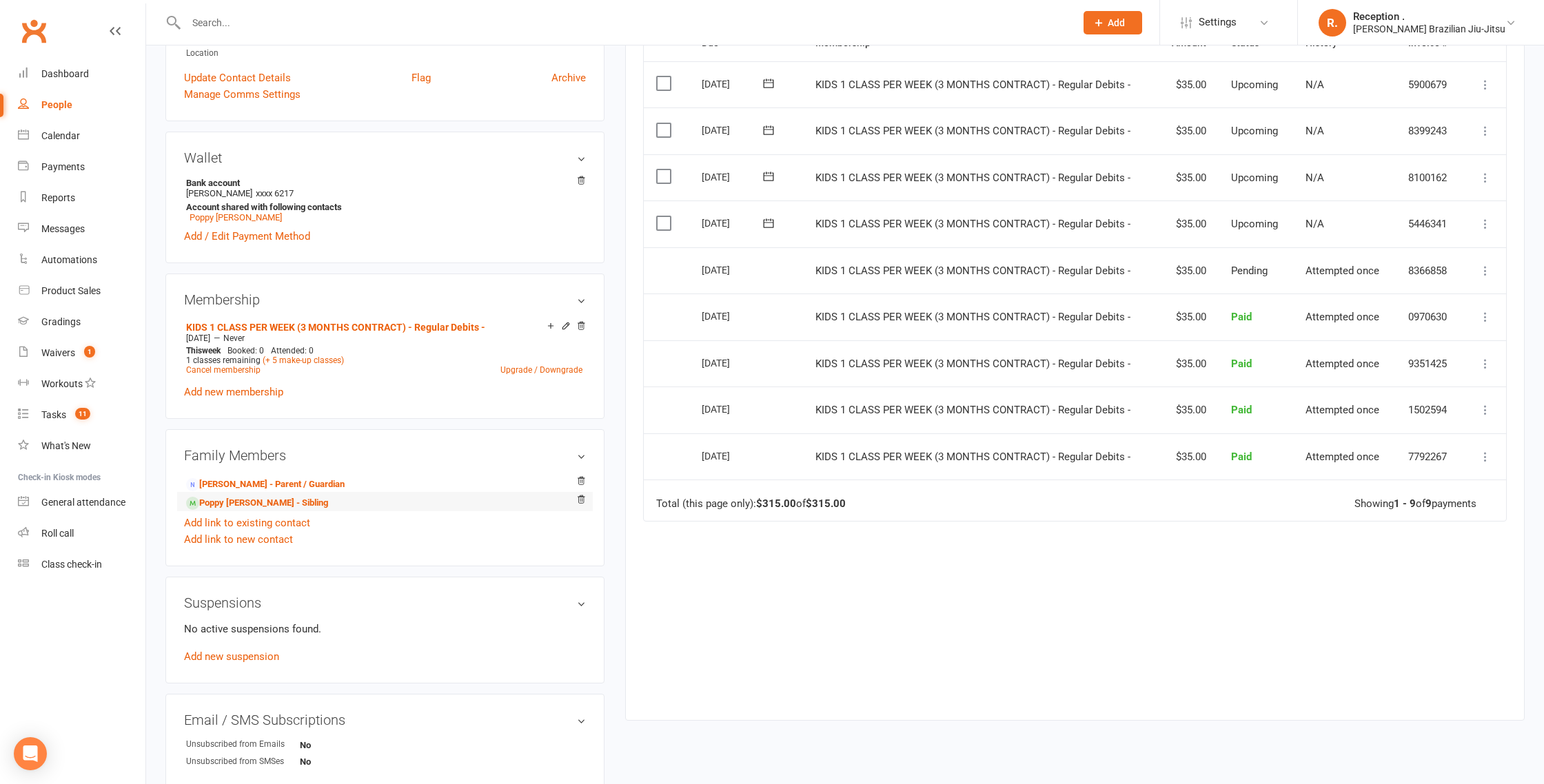
scroll to position [322, 0]
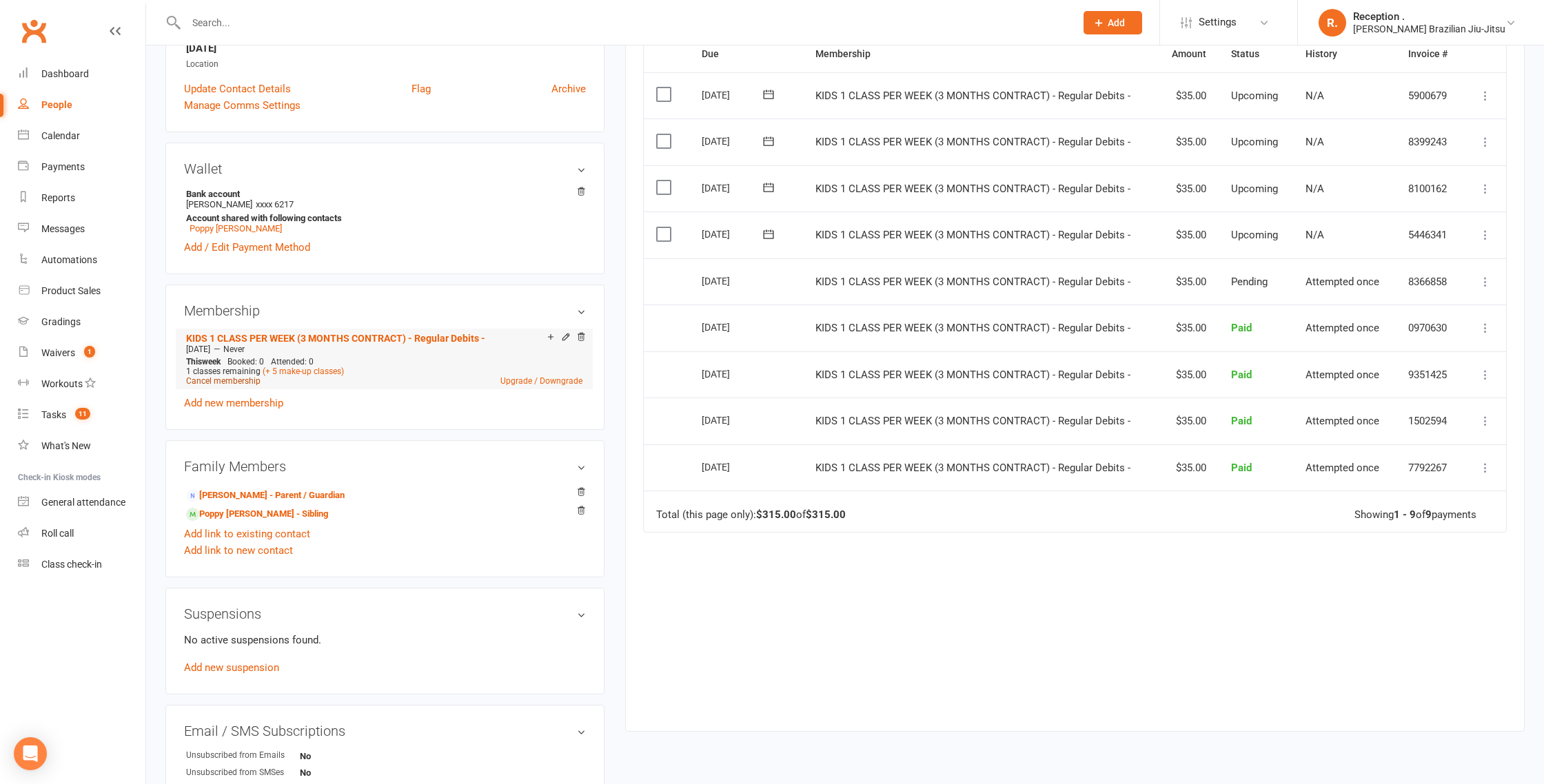
click at [226, 378] on link "Cancel membership" at bounding box center [223, 381] width 75 height 9
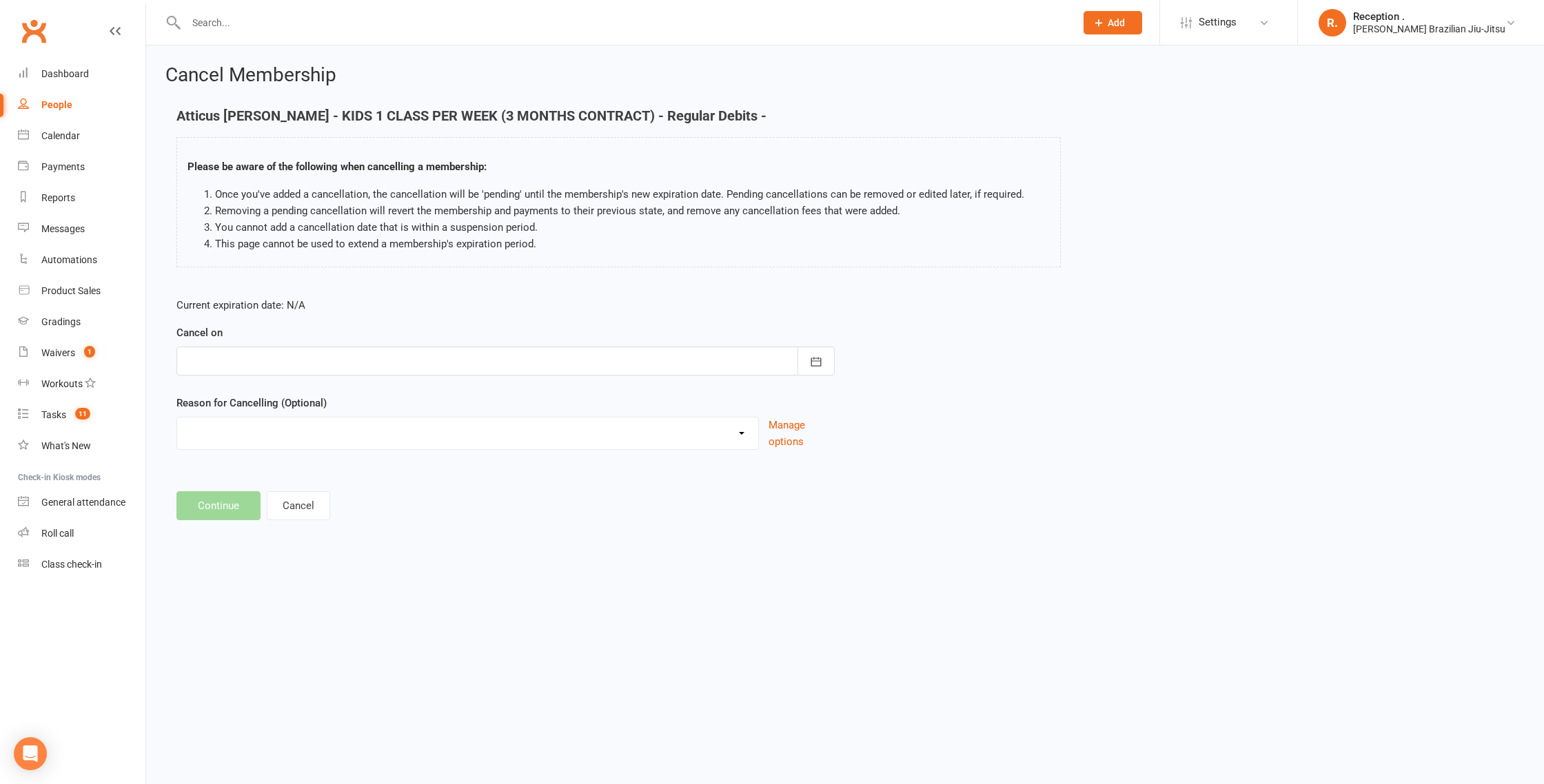
click at [368, 358] on div at bounding box center [505, 360] width 658 height 29
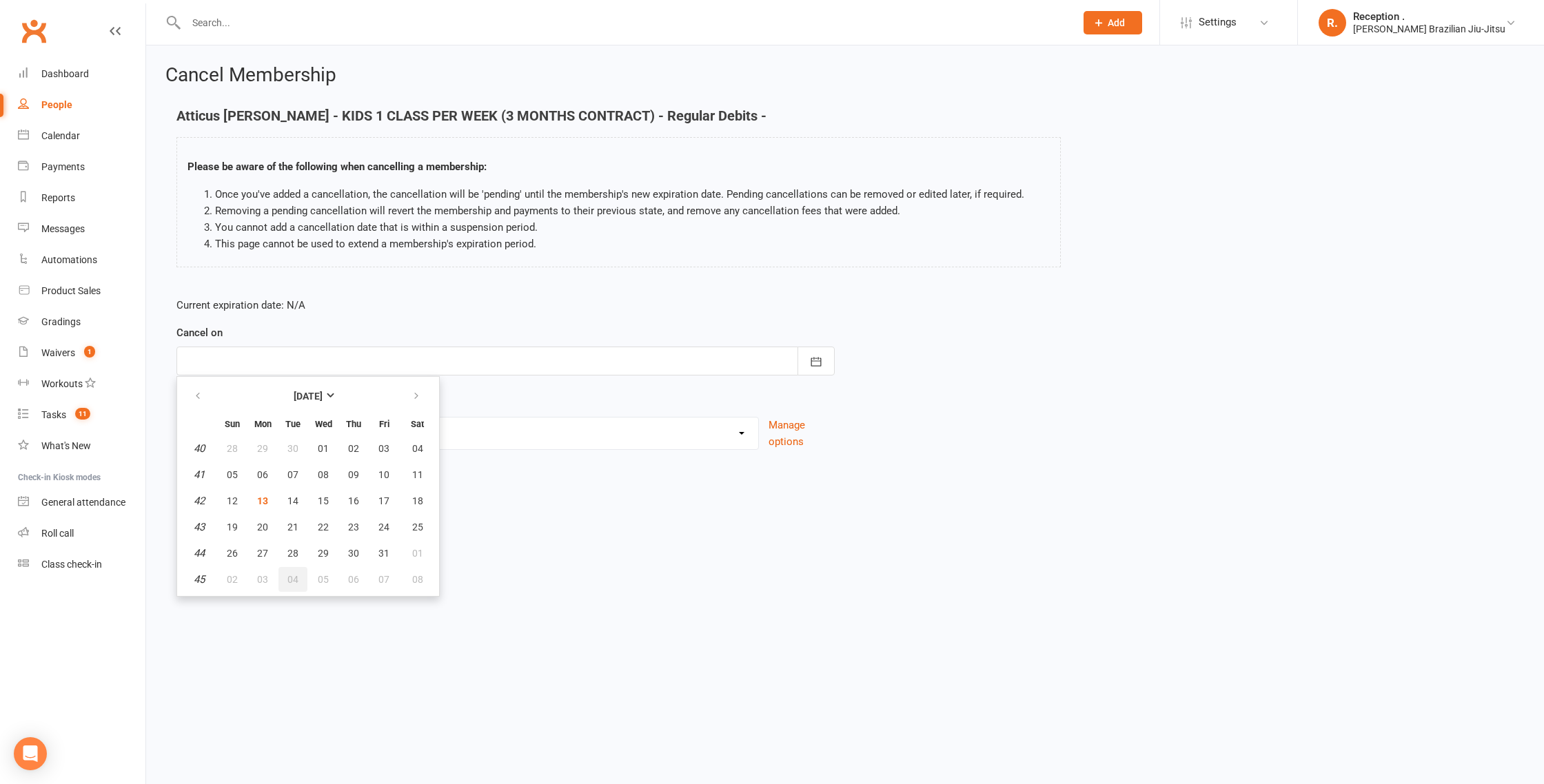
click at [285, 568] on button "04" at bounding box center [293, 580] width 29 height 25
type input "04 Nov 2025"
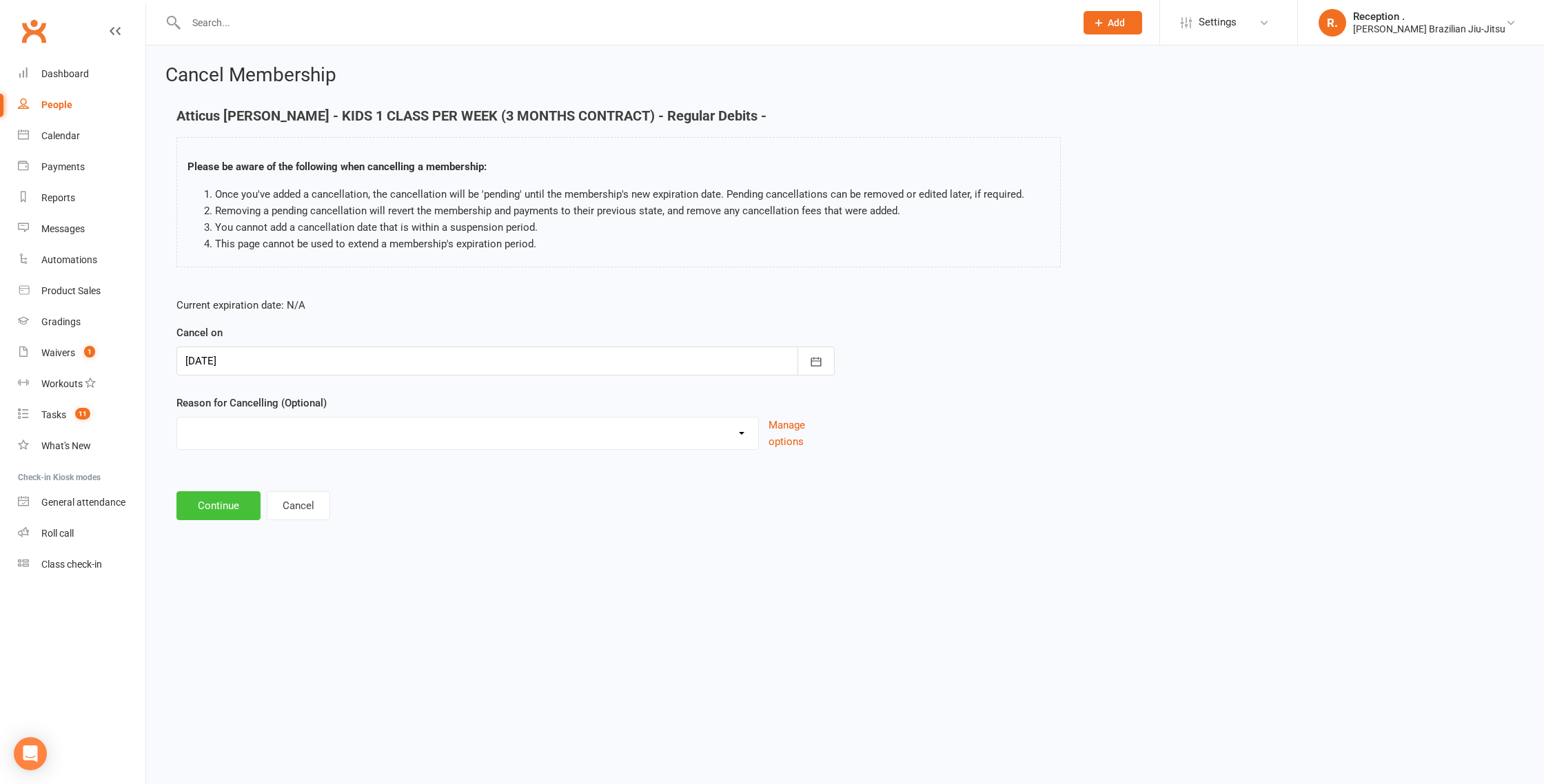
click at [227, 507] on button "Continue" at bounding box center [219, 505] width 84 height 29
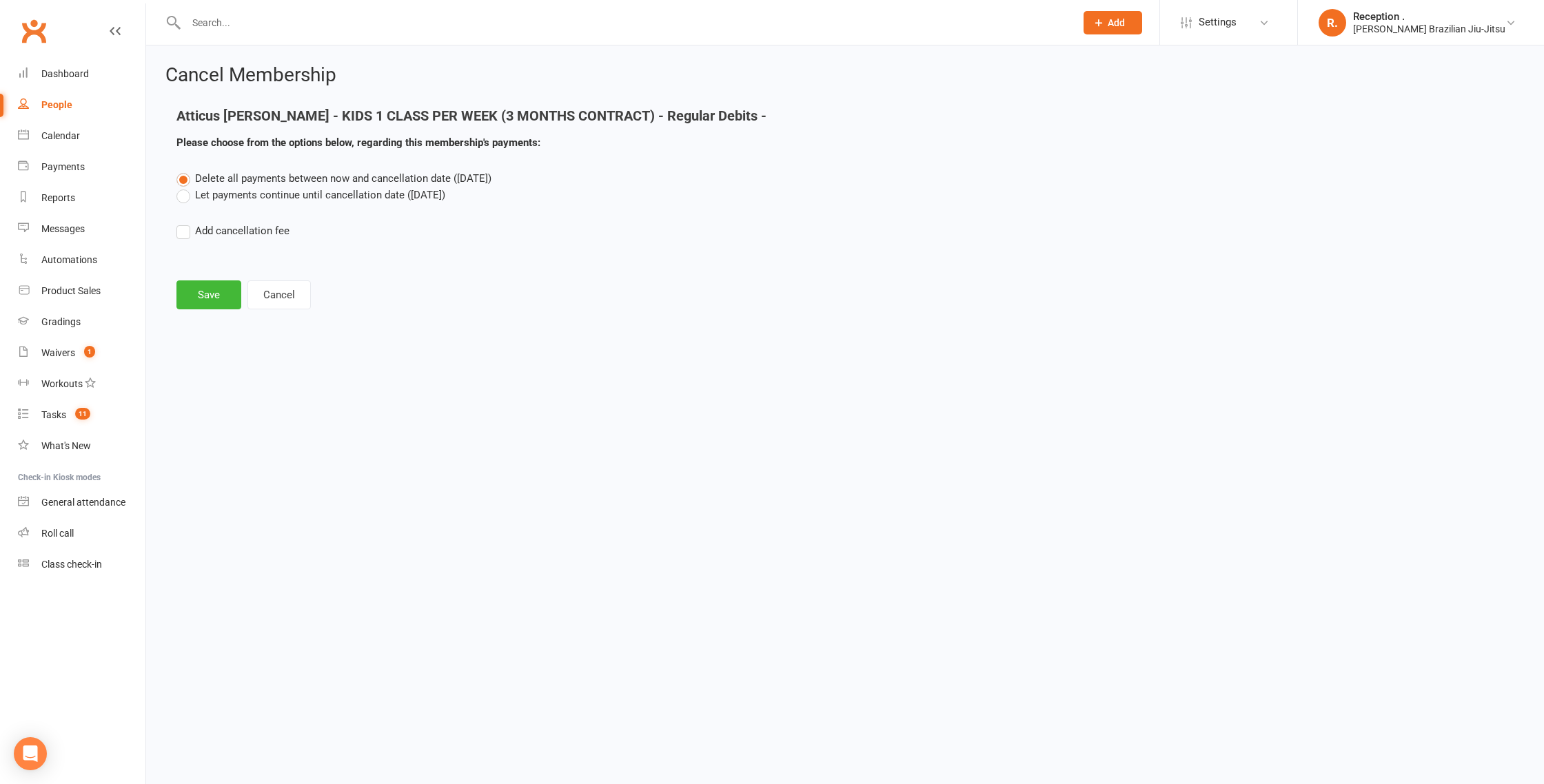
click at [273, 201] on label "Let payments continue until cancellation date (Nov 4, 2025)" at bounding box center [311, 195] width 269 height 16
click at [185, 187] on input "Let payments continue until cancellation date (Nov 4, 2025)" at bounding box center [181, 187] width 9 height 0
click at [211, 302] on button "Save" at bounding box center [209, 294] width 65 height 29
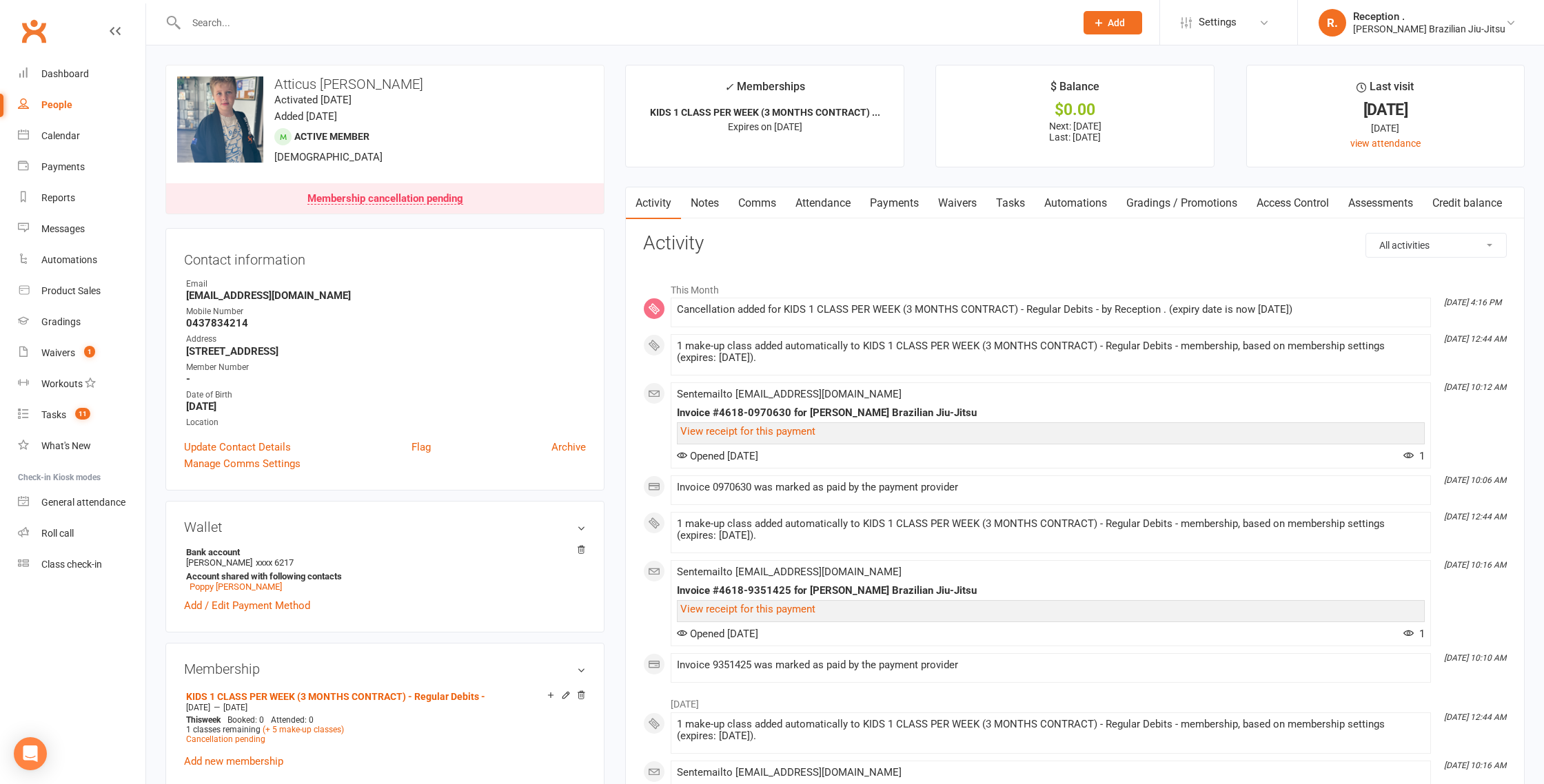
click at [237, 300] on strong "Damonandjessbatts@gmail.com" at bounding box center [385, 296] width 399 height 12
copy render-form-field "Damonandjessbatts@gmail.com"
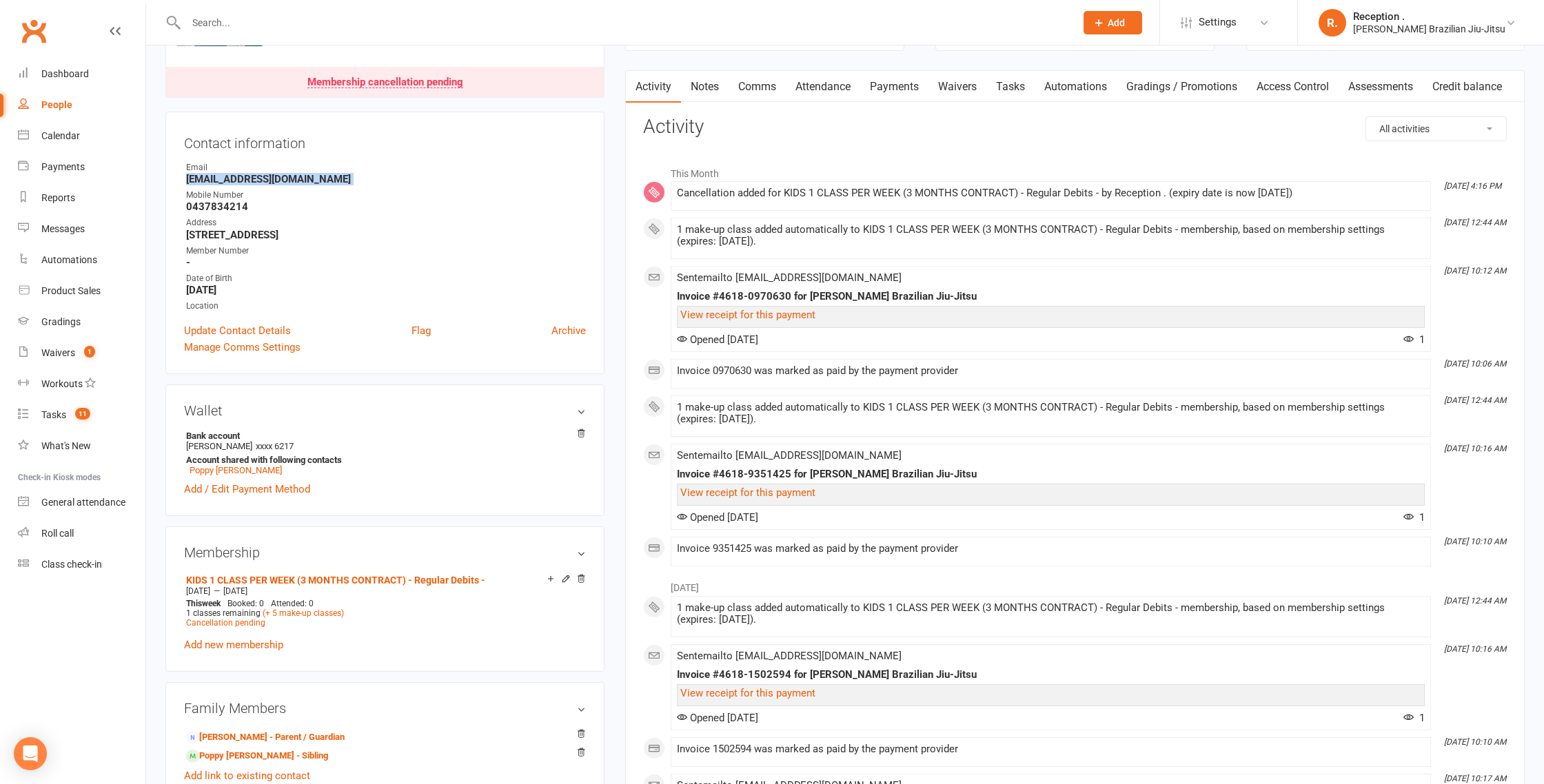
scroll to position [120, 0]
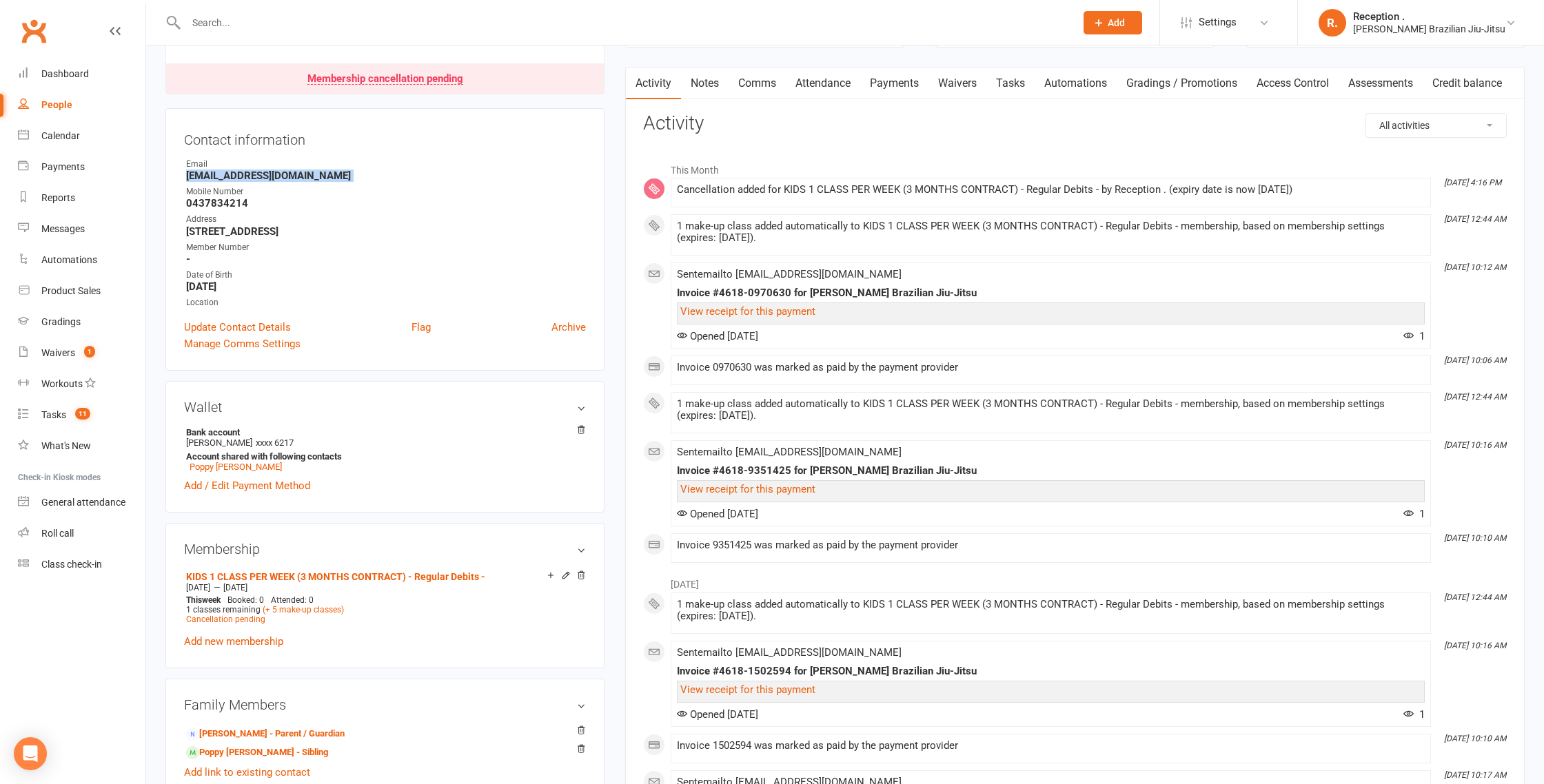
click at [892, 87] on link "Payments" at bounding box center [895, 83] width 69 height 32
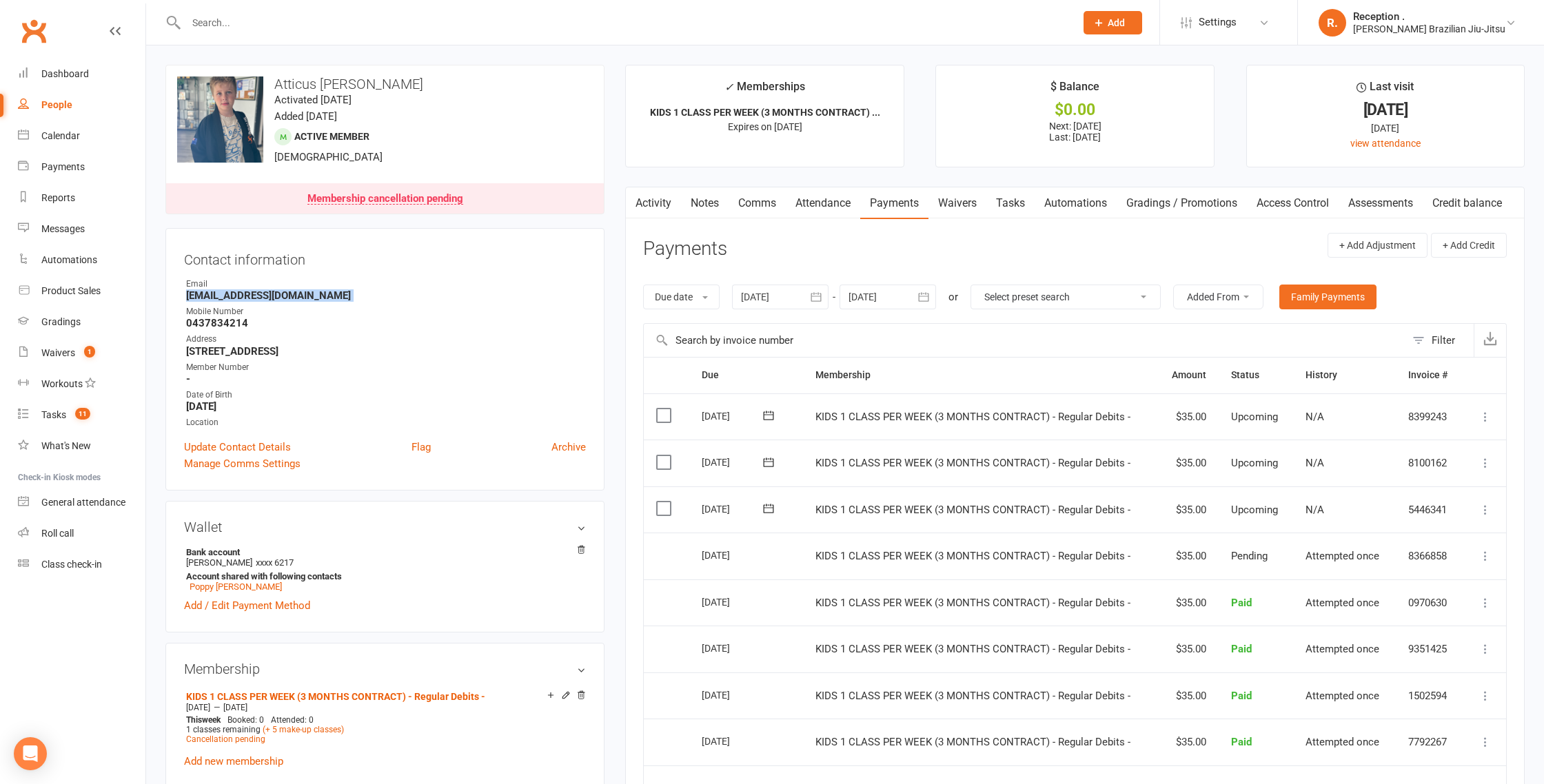
click at [766, 416] on icon at bounding box center [768, 416] width 14 height 14
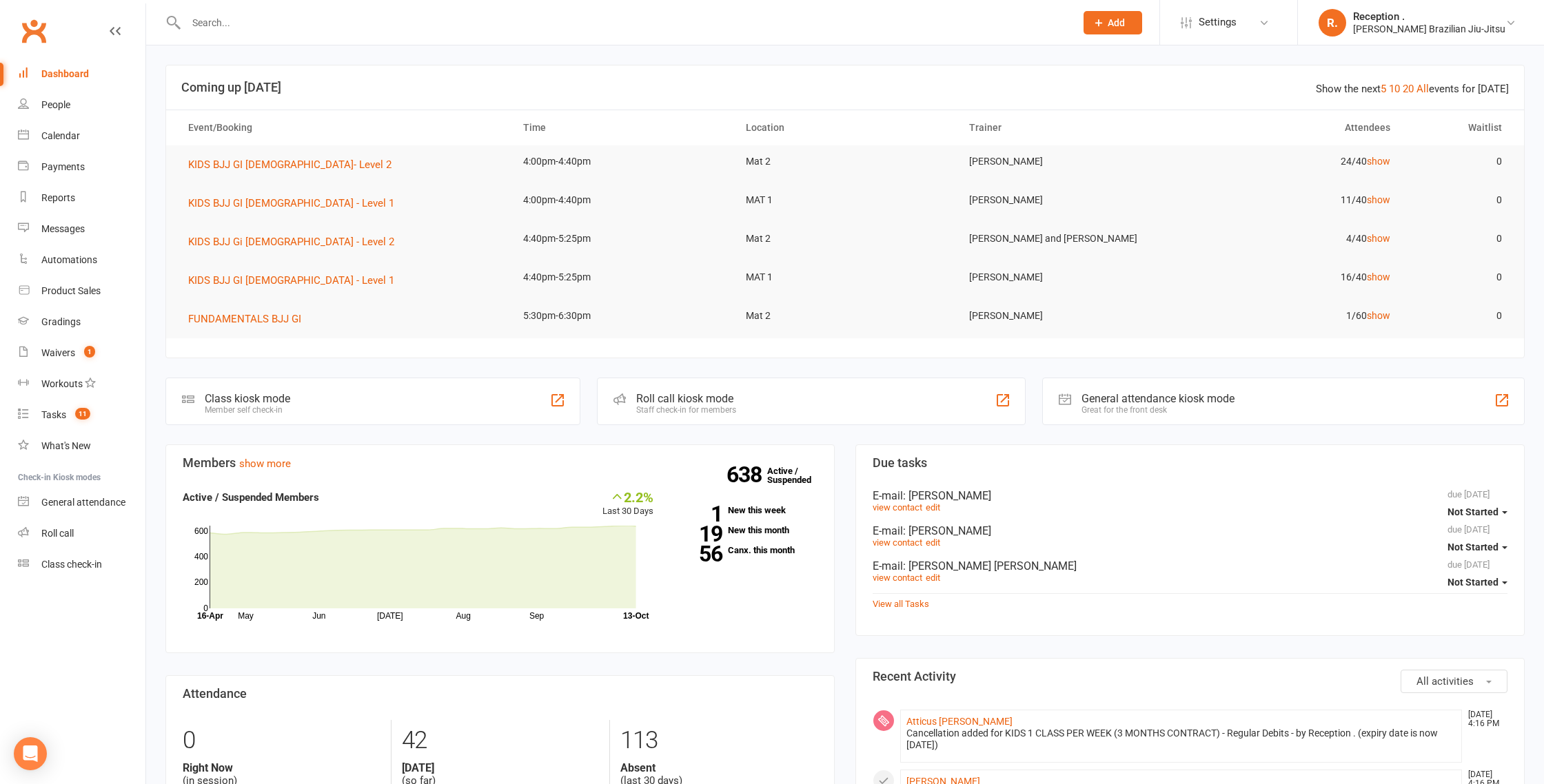
click at [266, 22] on input "text" at bounding box center [624, 23] width 884 height 19
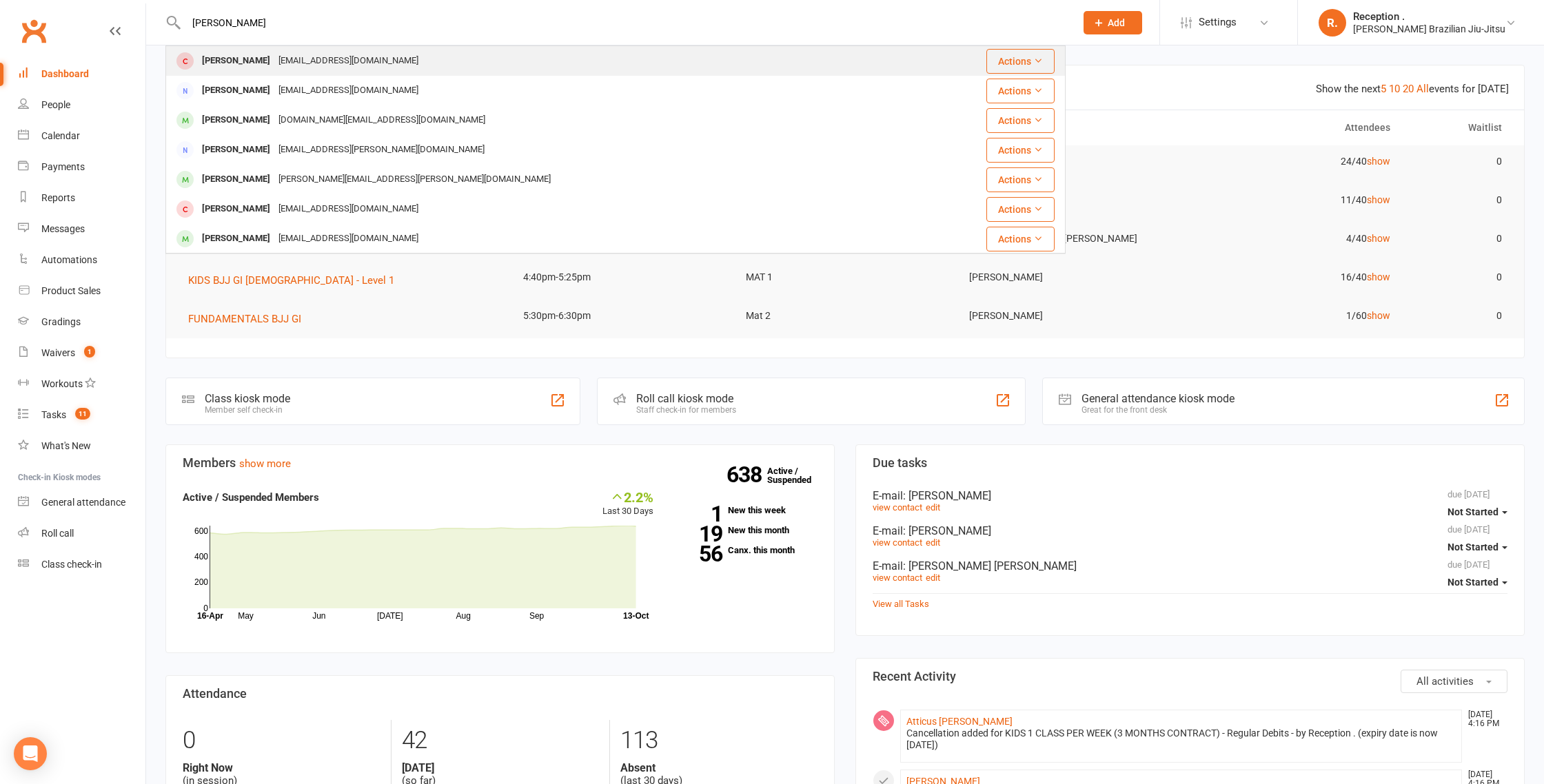
type input "nicholas manto"
click at [269, 62] on div "Nicholas Bernardeli" at bounding box center [236, 62] width 76 height 20
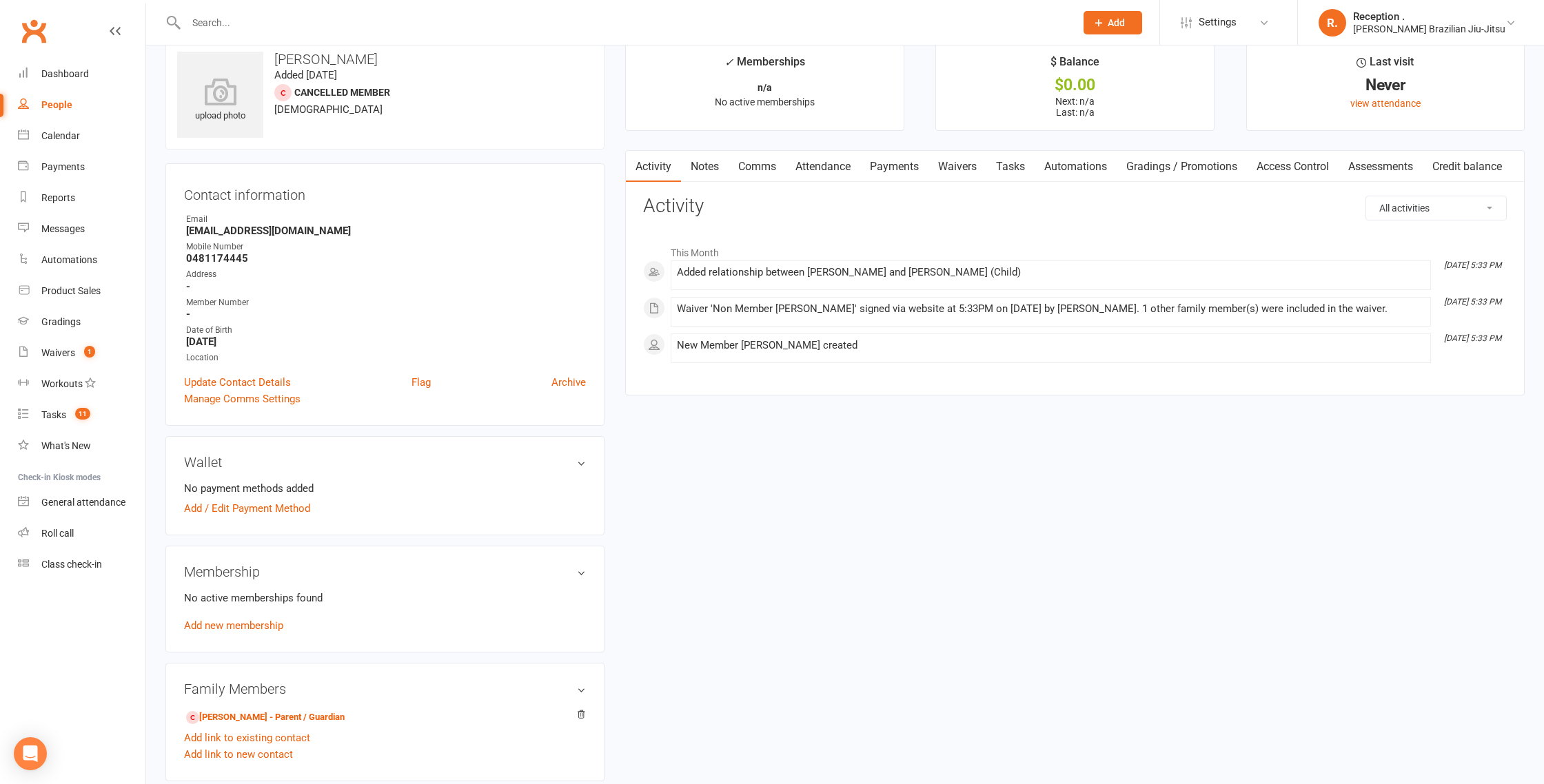
scroll to position [27, 0]
click at [917, 176] on link "Payments" at bounding box center [895, 164] width 69 height 32
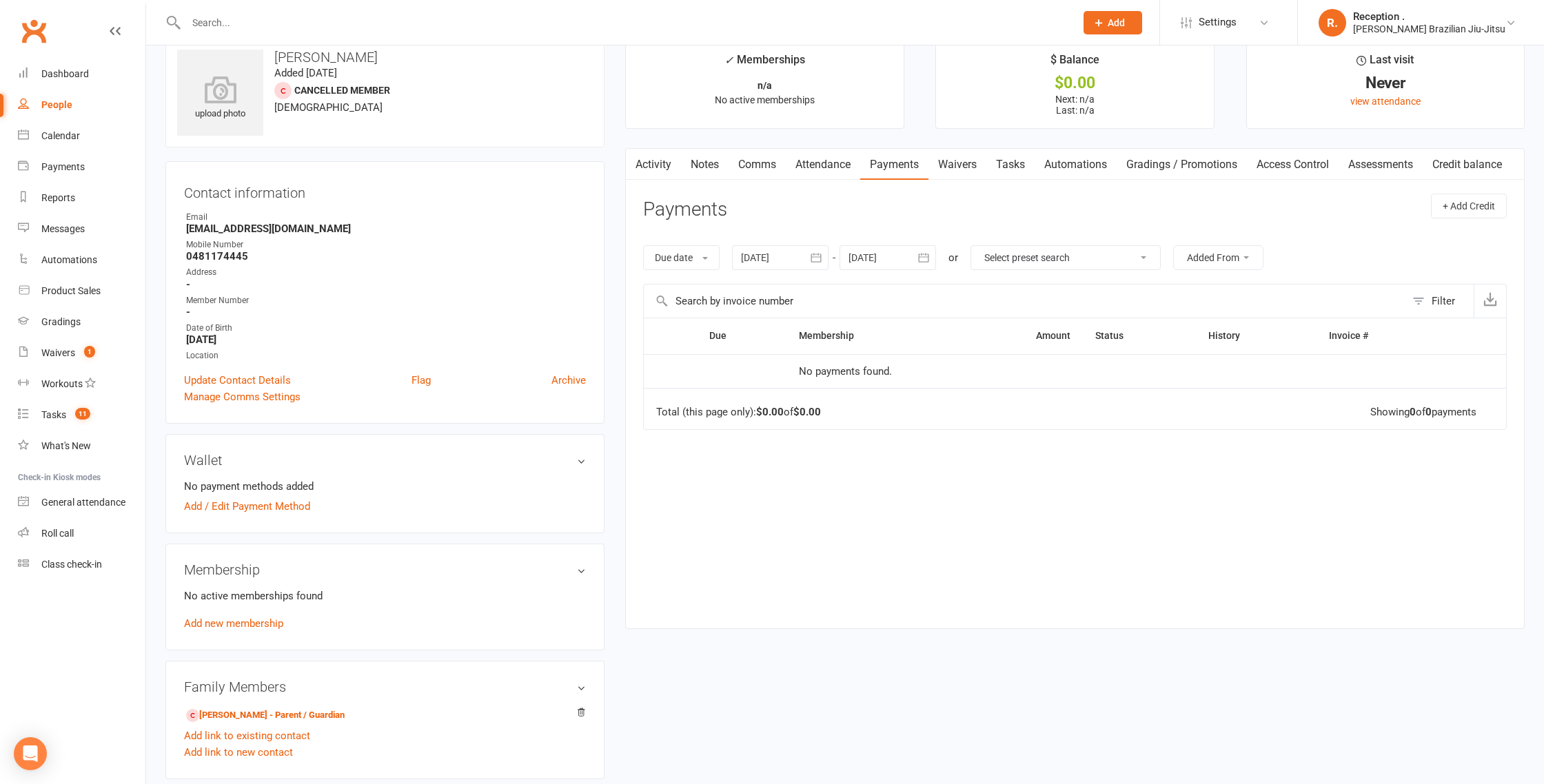
click at [533, 30] on input "text" at bounding box center [624, 23] width 884 height 19
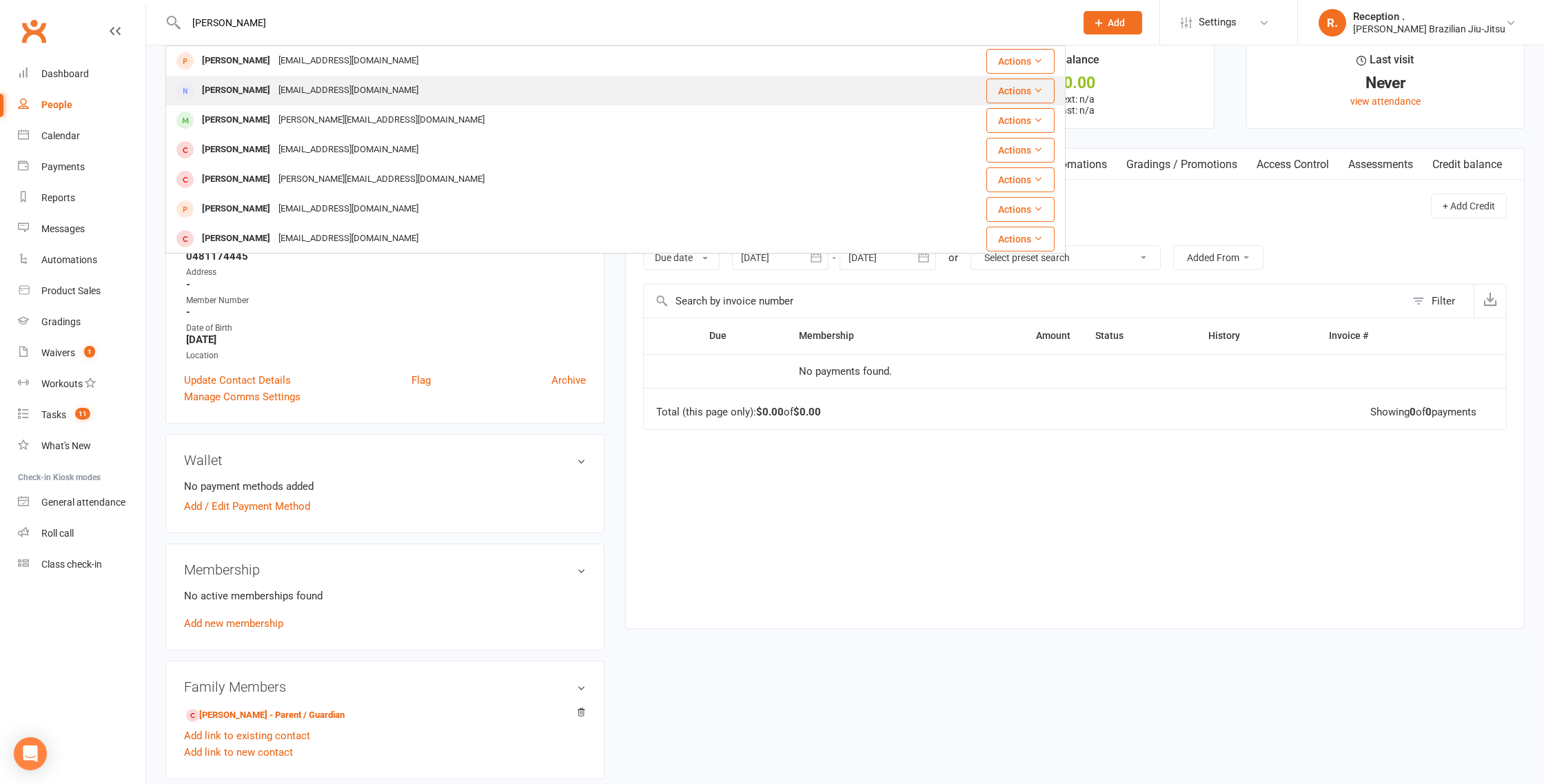
type input "benson"
click at [431, 90] on div "Elizabeth Benson elizabethjbenson90@gmail.com" at bounding box center [540, 90] width 747 height 28
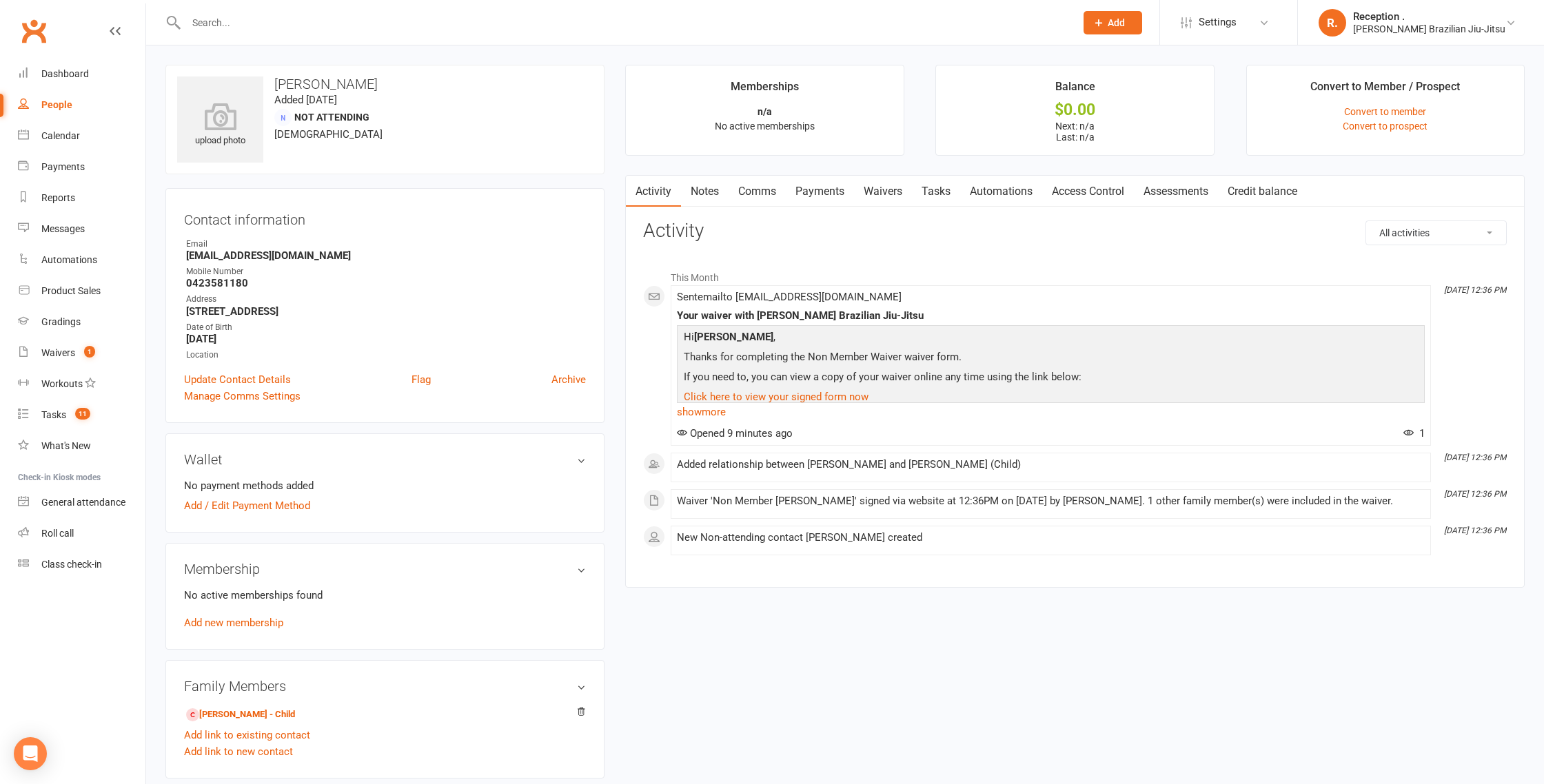
click at [894, 194] on link "Waivers" at bounding box center [883, 192] width 58 height 32
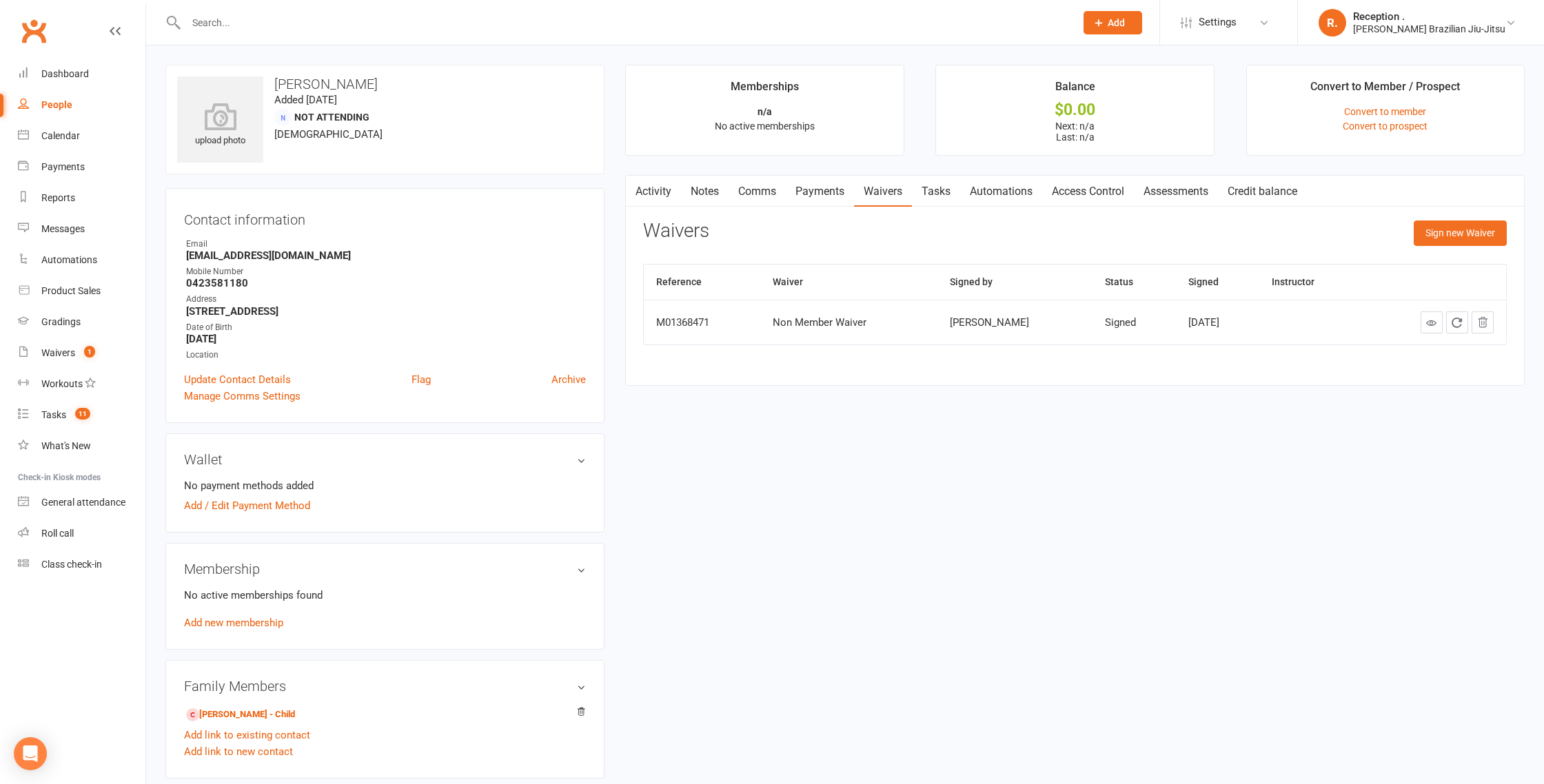
scroll to position [3, 0]
click at [1438, 316] on link at bounding box center [1431, 319] width 22 height 22
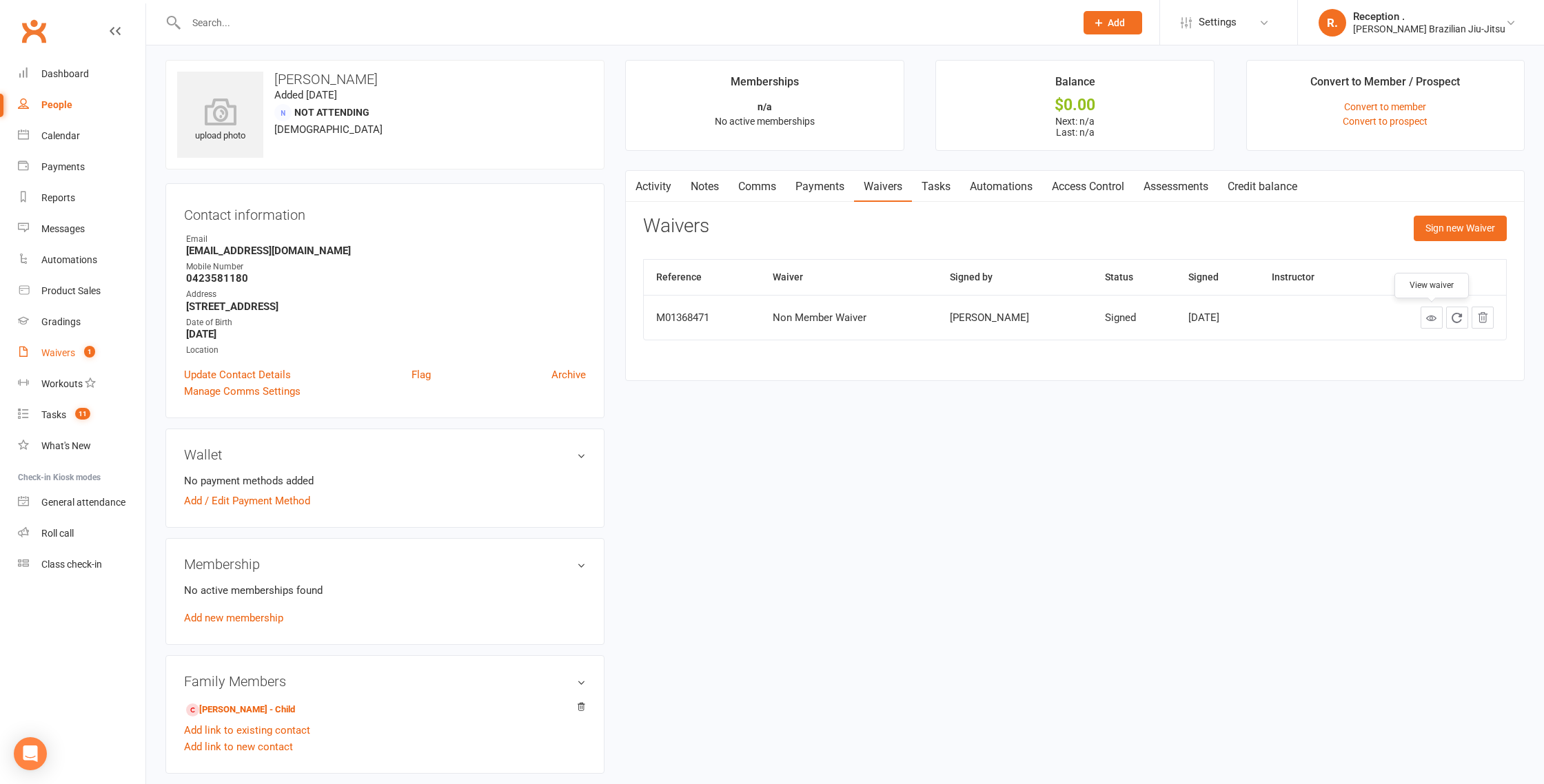
click at [51, 357] on div "Waivers" at bounding box center [58, 353] width 33 height 11
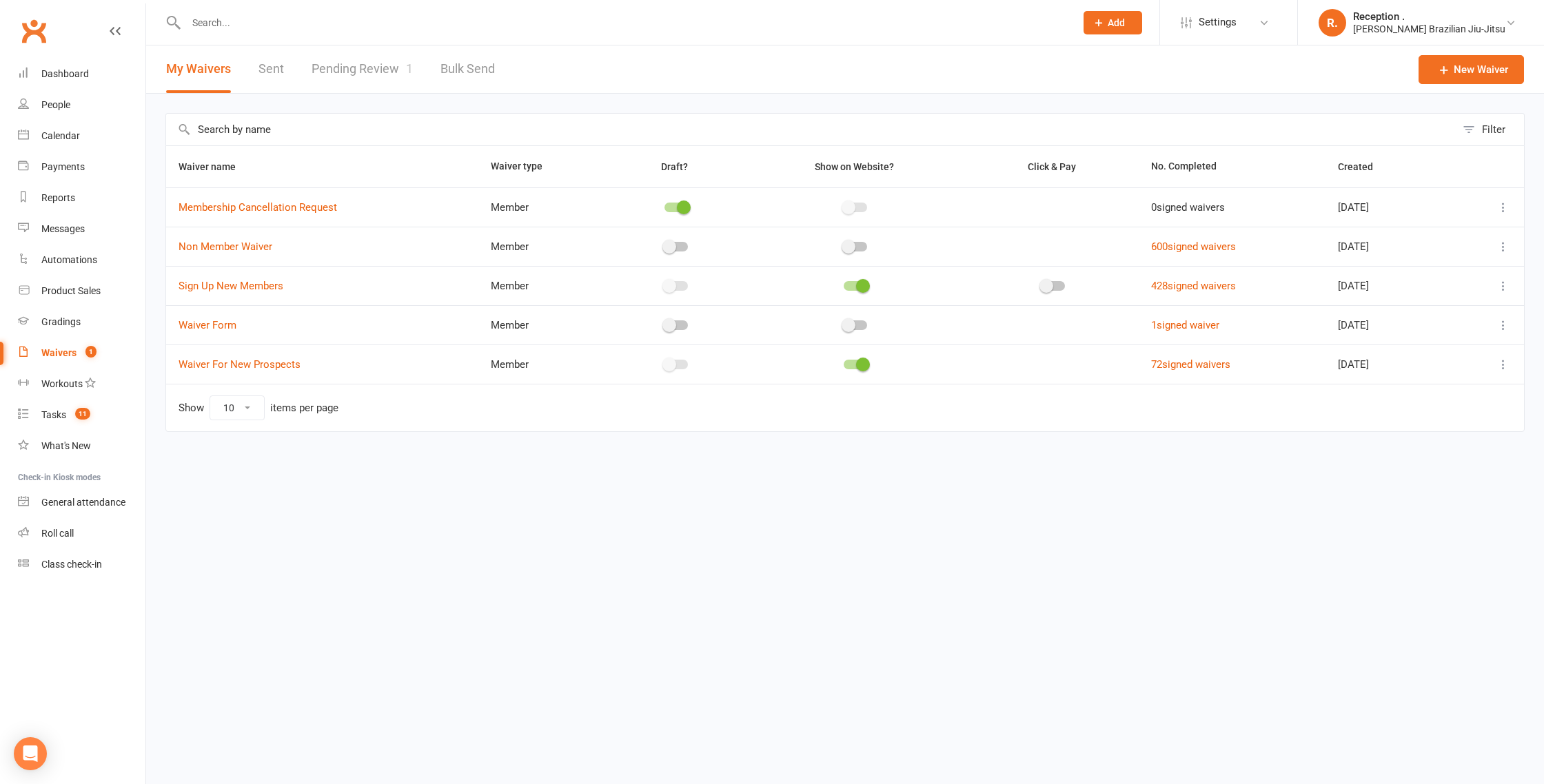
click at [393, 70] on link "Pending Review 1" at bounding box center [362, 69] width 101 height 47
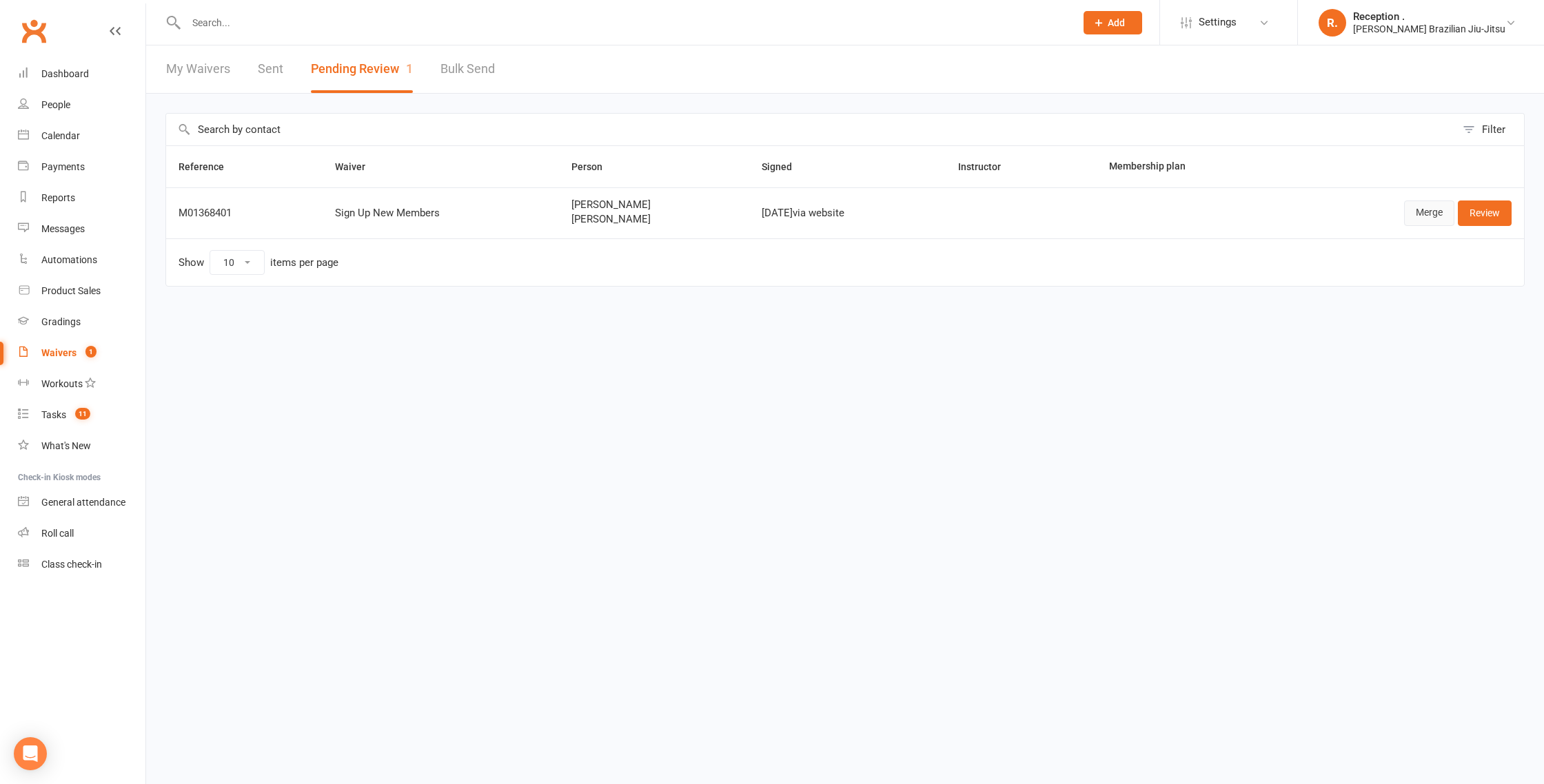
click at [1432, 213] on link "Merge" at bounding box center [1429, 213] width 51 height 25
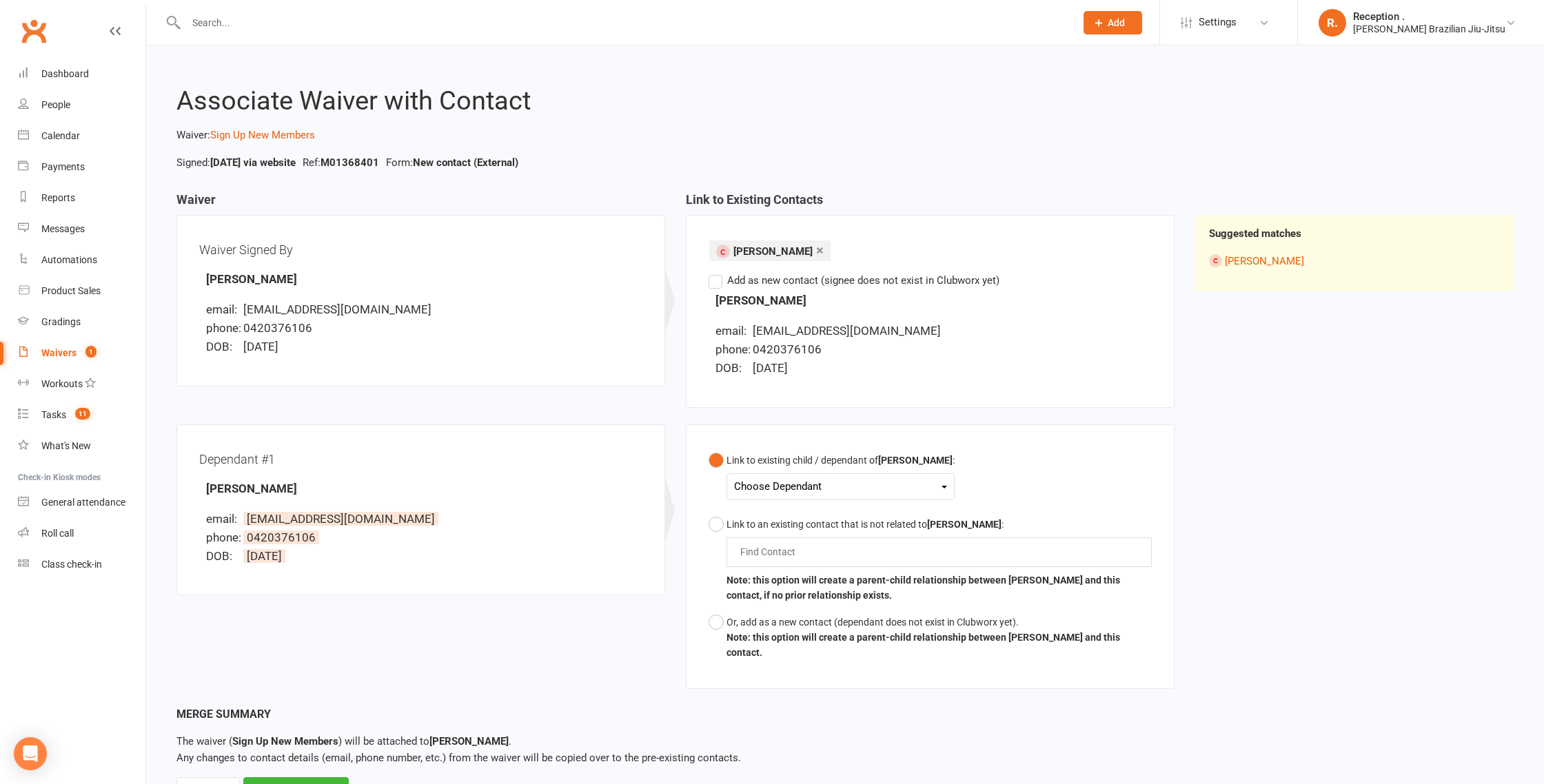
click at [871, 476] on div "Choose Dependant Finn Bryant" at bounding box center [840, 487] width 228 height 27
click at [836, 483] on div "Choose Dependant" at bounding box center [841, 487] width 213 height 19
click at [814, 515] on link "Finn Bryant" at bounding box center [803, 519] width 136 height 30
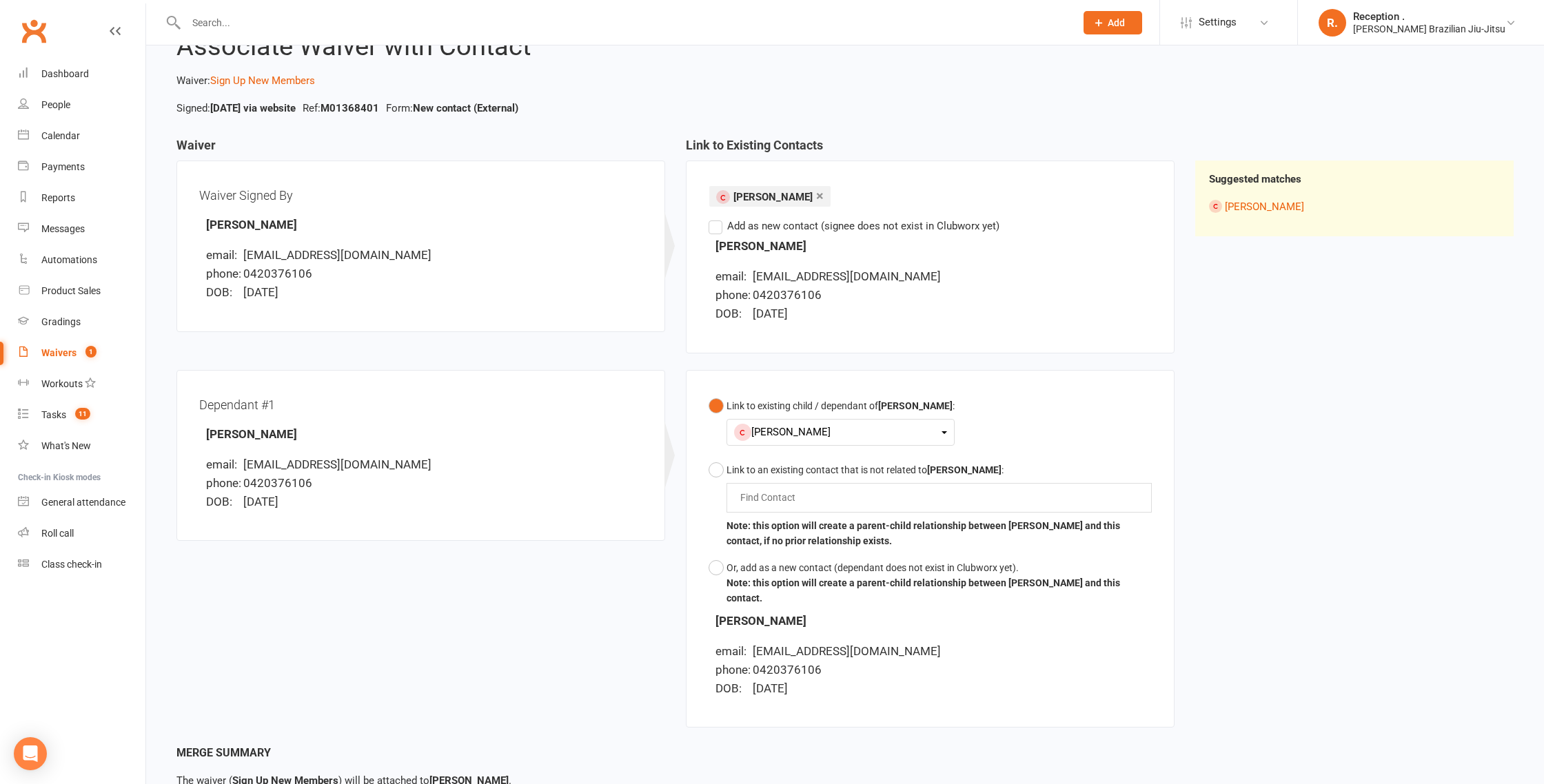
scroll to position [159, 0]
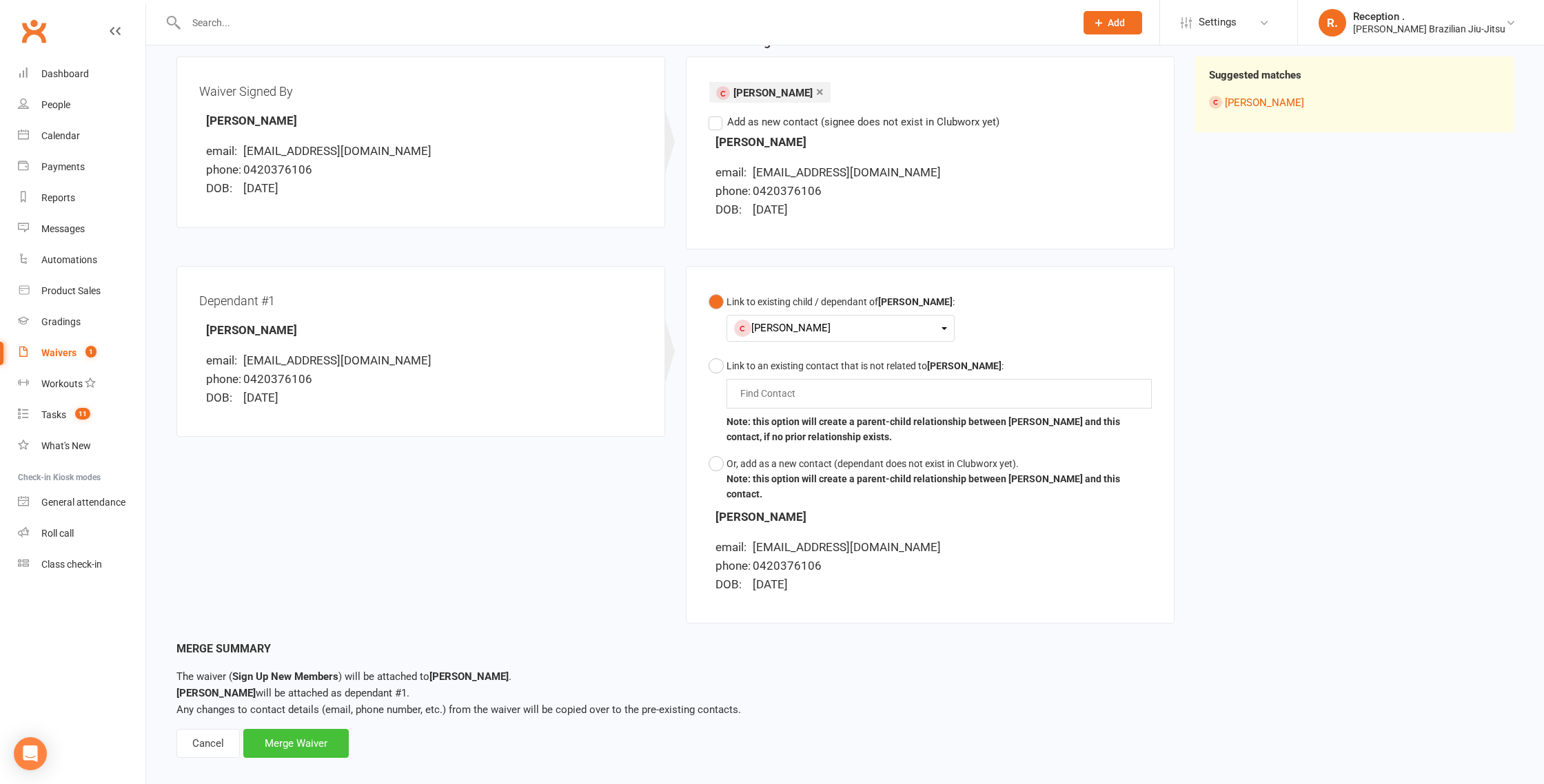
click at [308, 731] on div "Merge Waiver" at bounding box center [295, 744] width 105 height 29
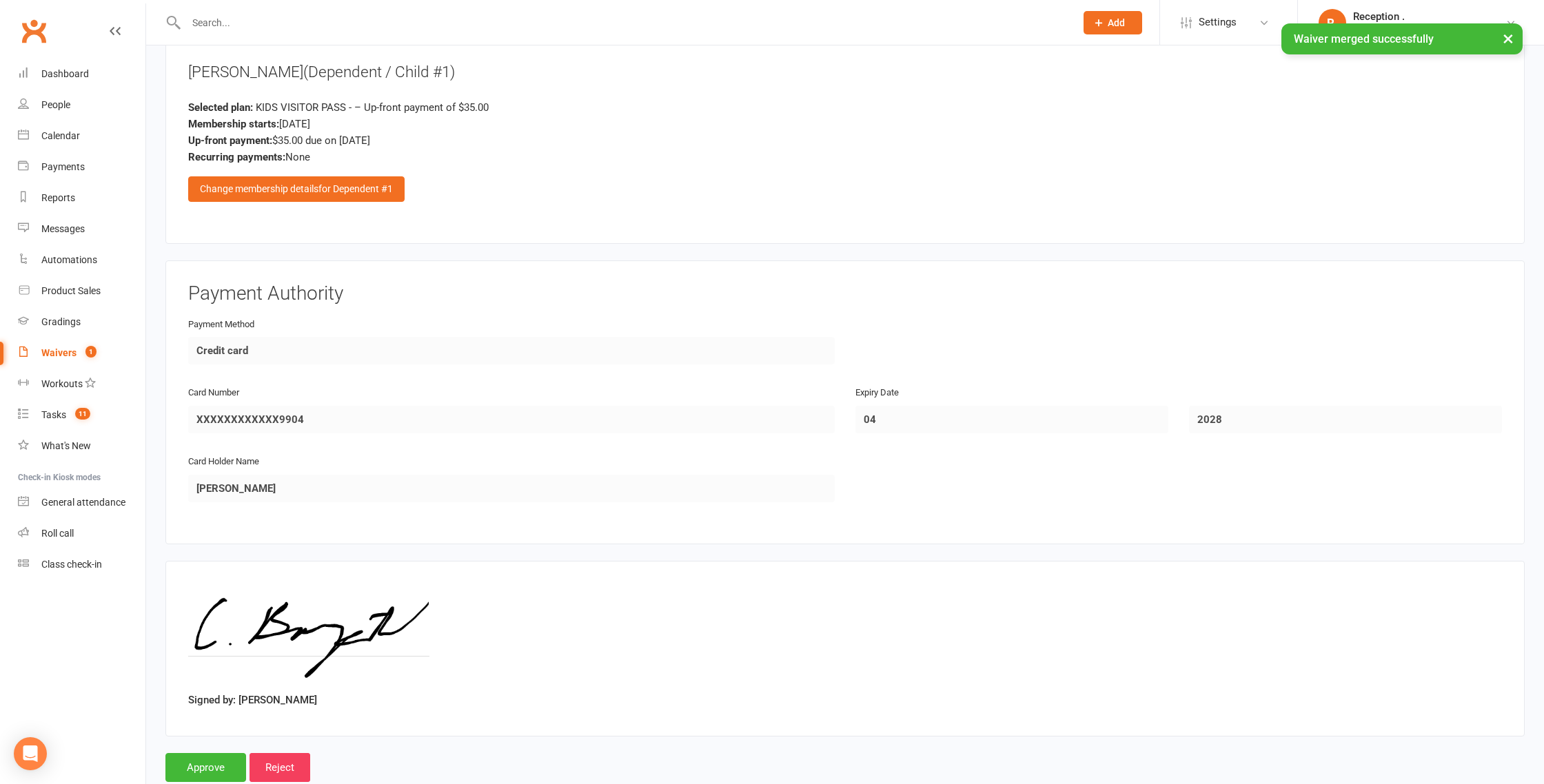
scroll to position [1864, 0]
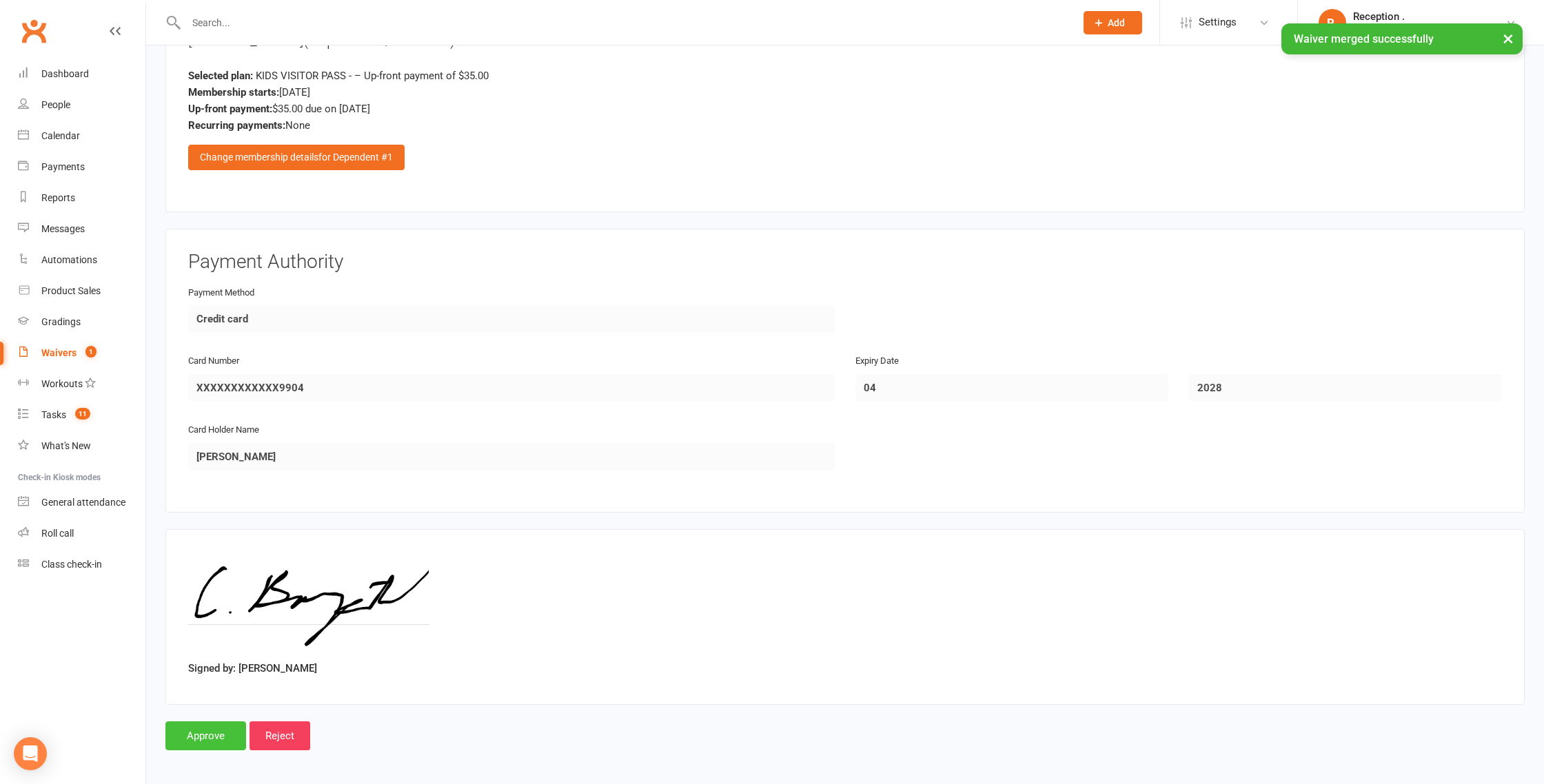
click at [211, 729] on input "Approve" at bounding box center [206, 736] width 81 height 29
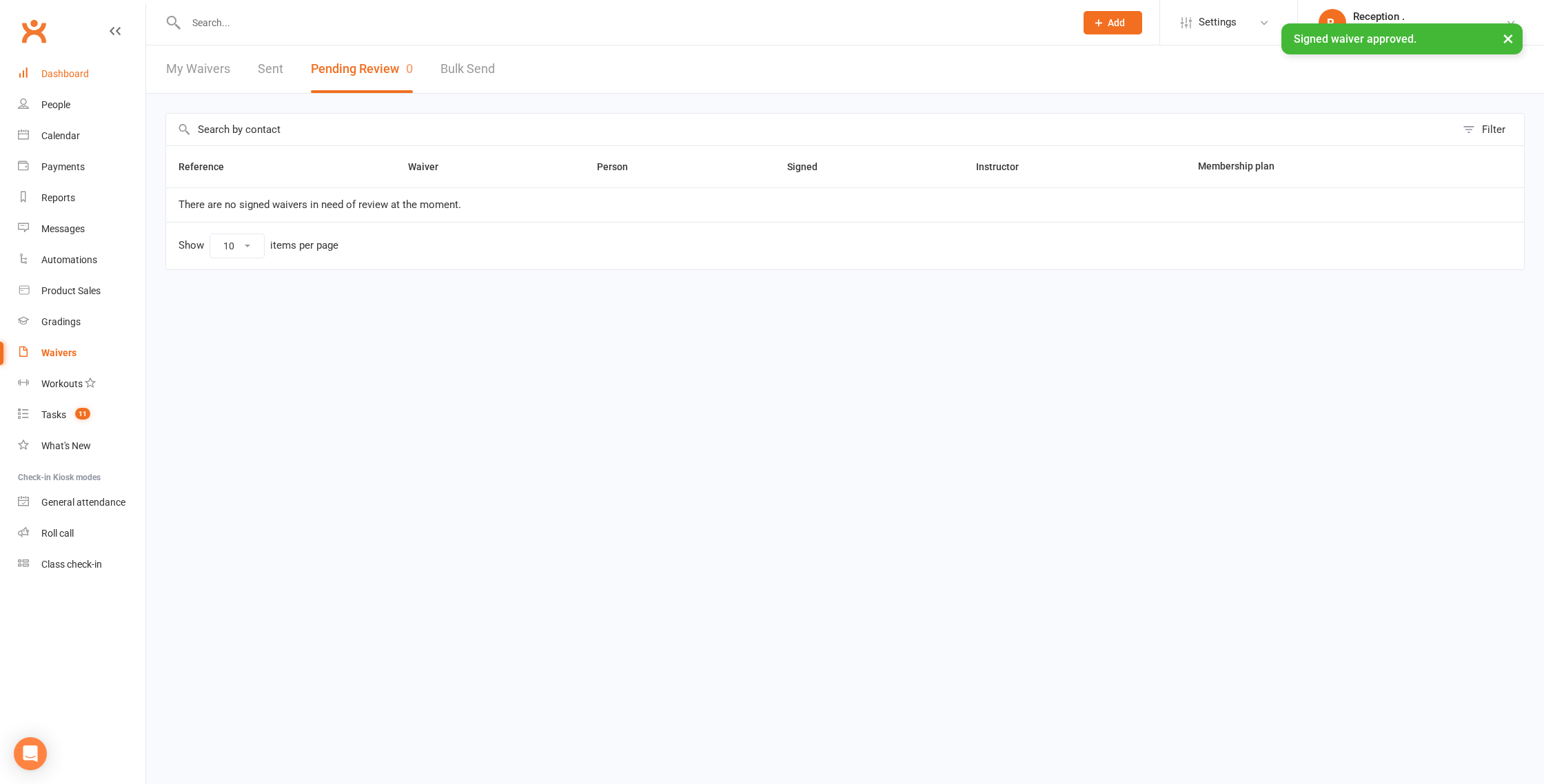
click at [39, 77] on link "Dashboard" at bounding box center [82, 74] width 128 height 31
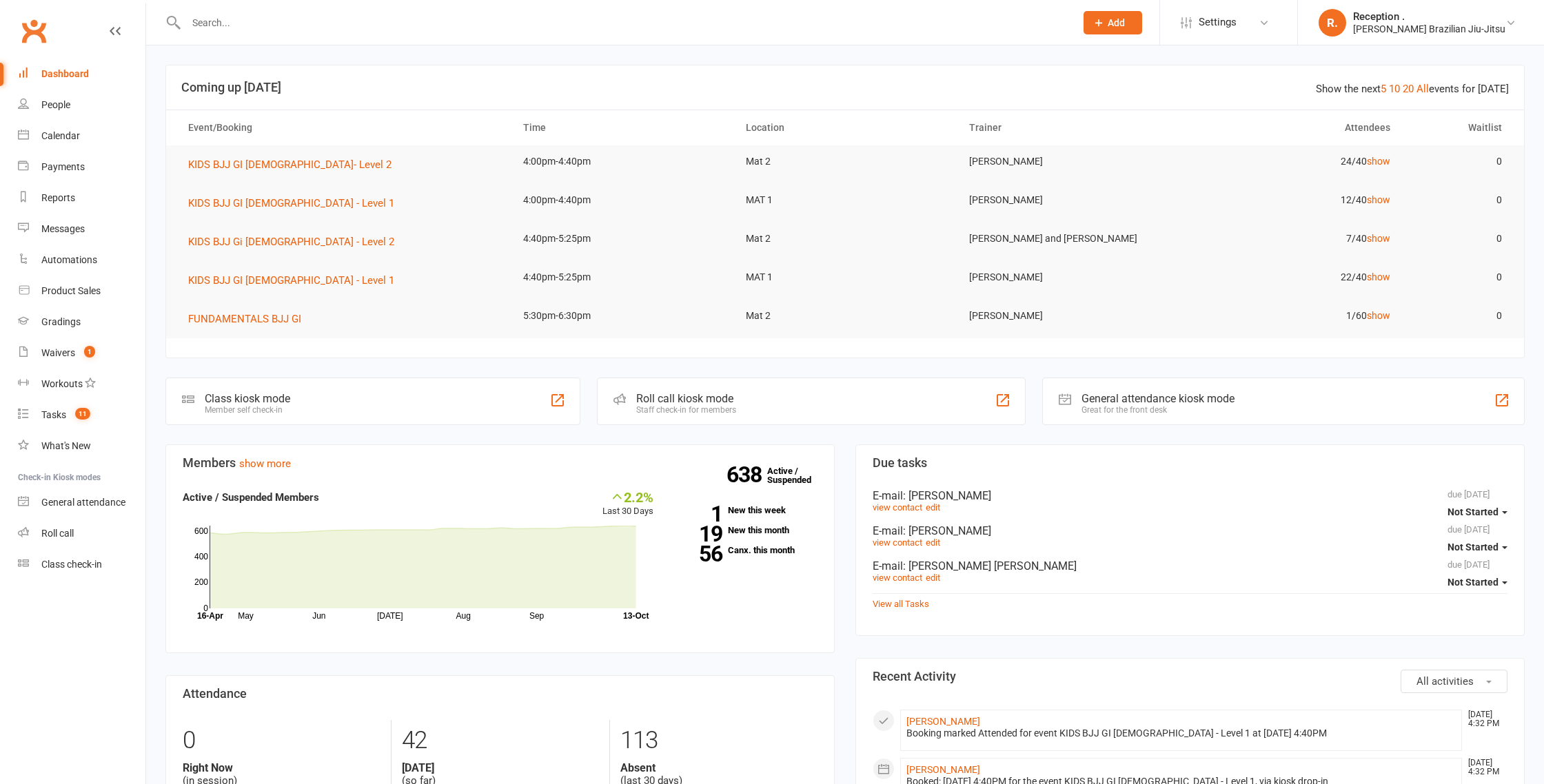
click at [262, 31] on input "text" at bounding box center [624, 23] width 884 height 19
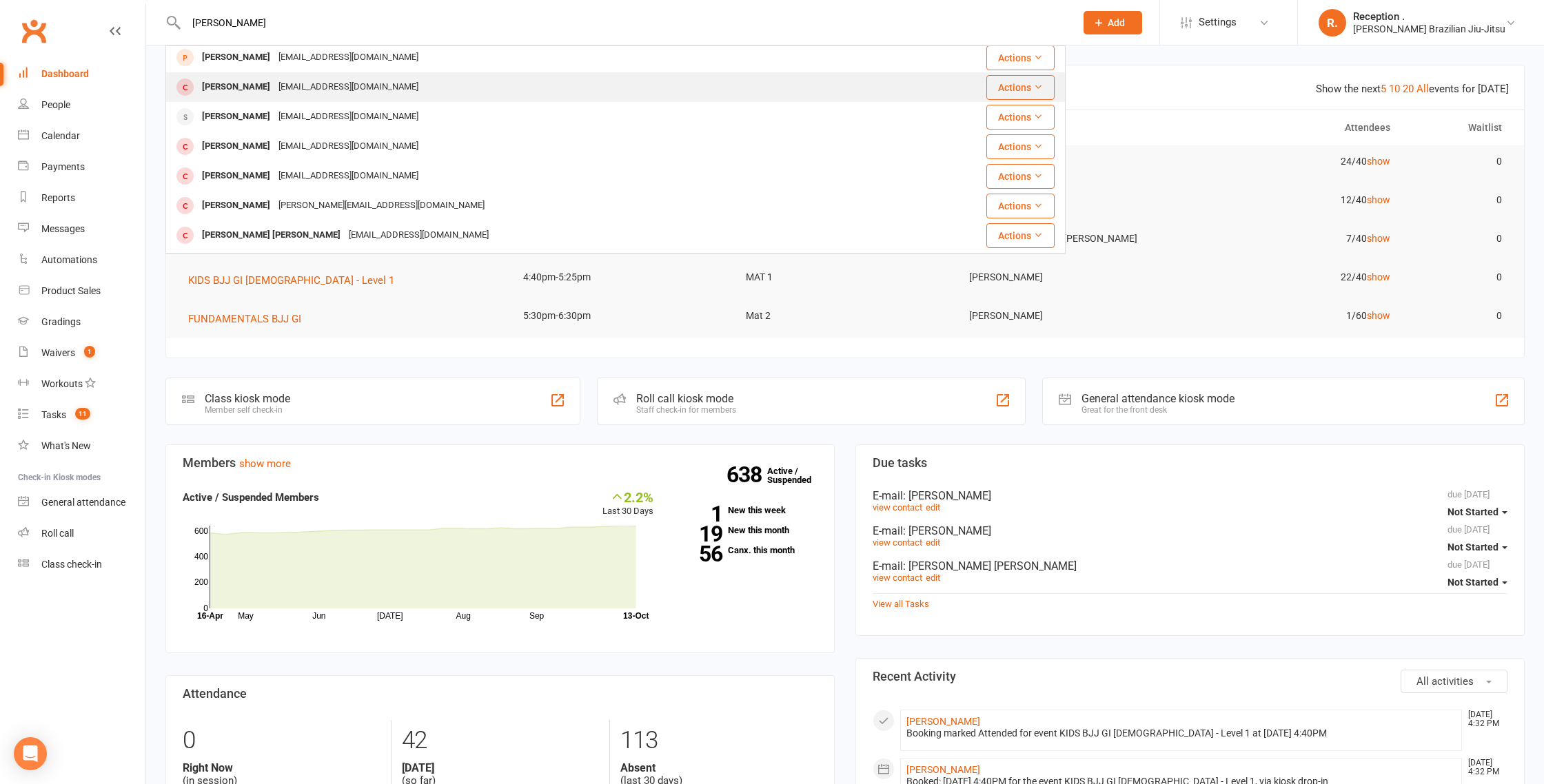
scroll to position [65, 0]
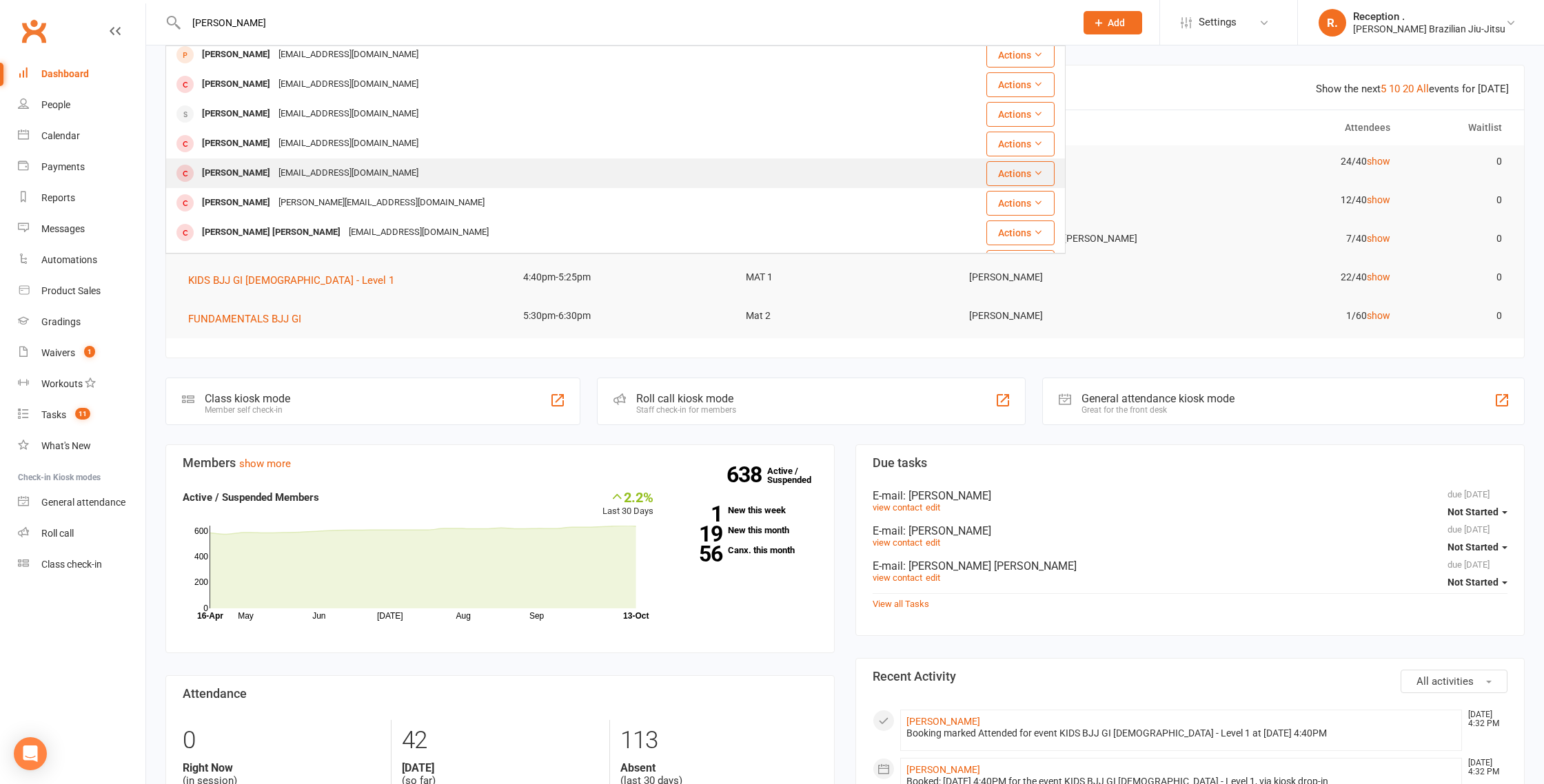
type input "finn"
click at [274, 176] on div "c_v_mac@hotmail.com" at bounding box center [348, 174] width 148 height 20
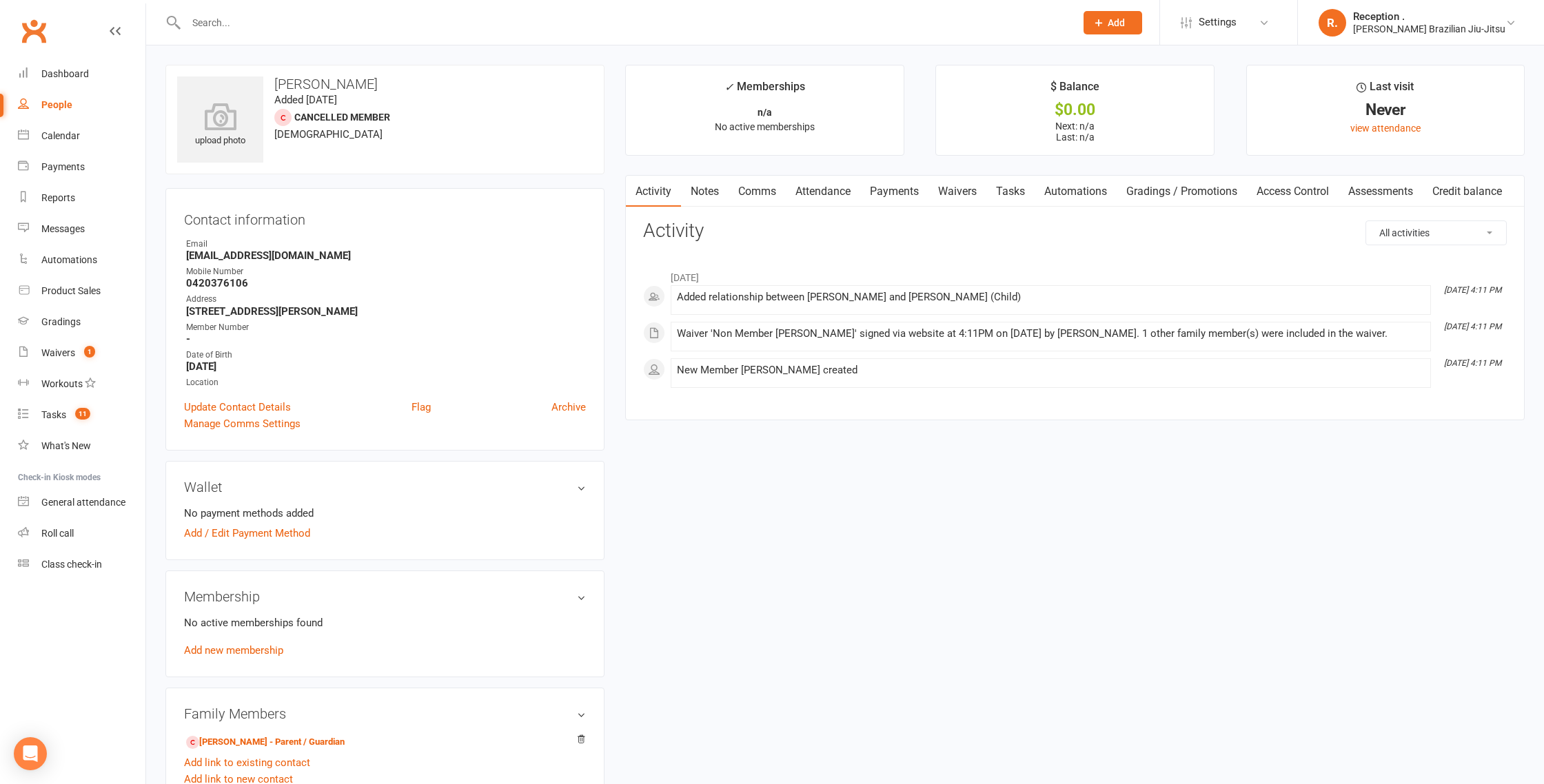
click at [880, 194] on link "Payments" at bounding box center [895, 192] width 69 height 32
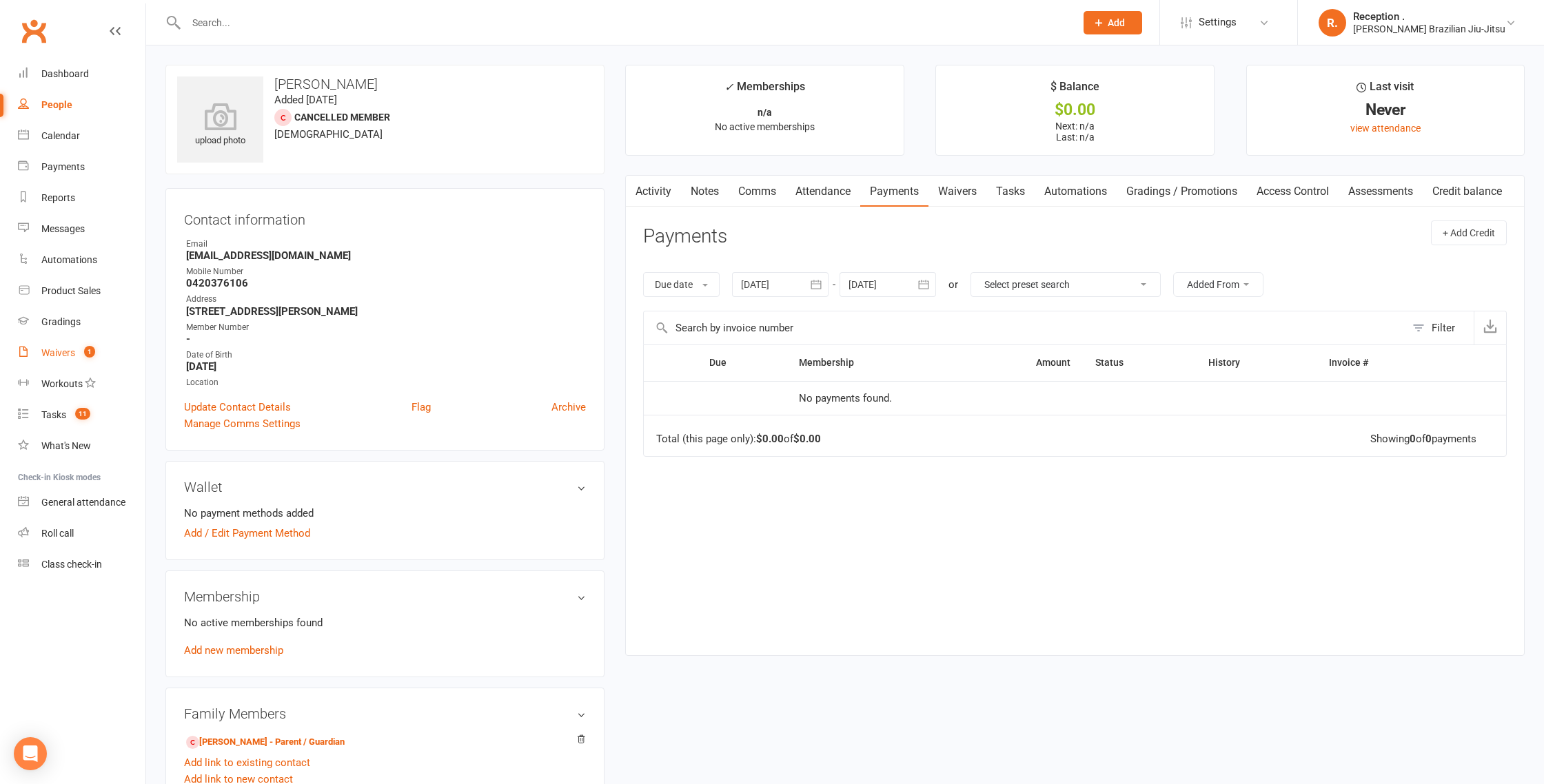
click at [69, 367] on link "Waivers 1" at bounding box center [82, 353] width 128 height 31
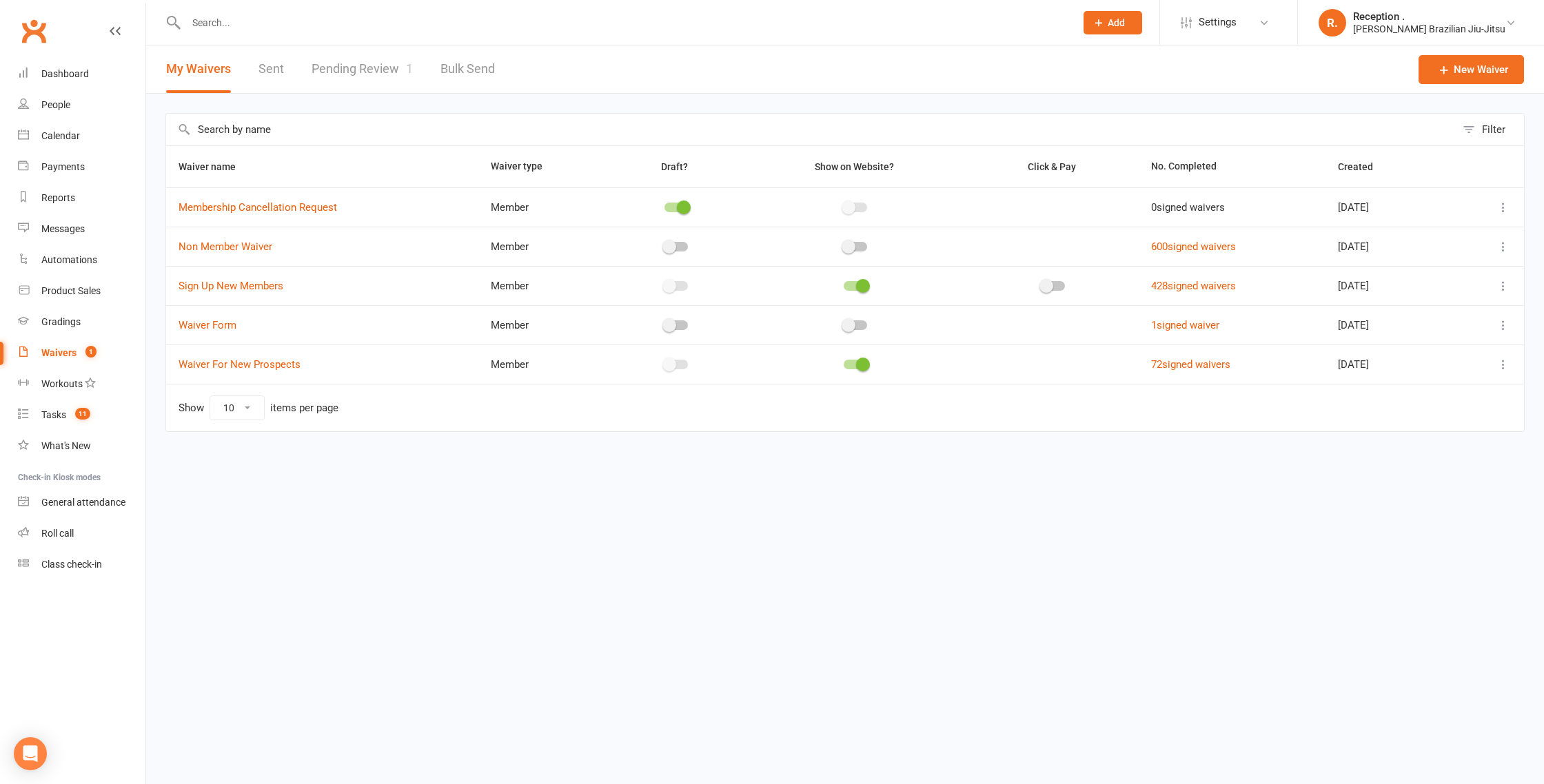
click at [349, 71] on link "Pending Review 1" at bounding box center [362, 69] width 101 height 47
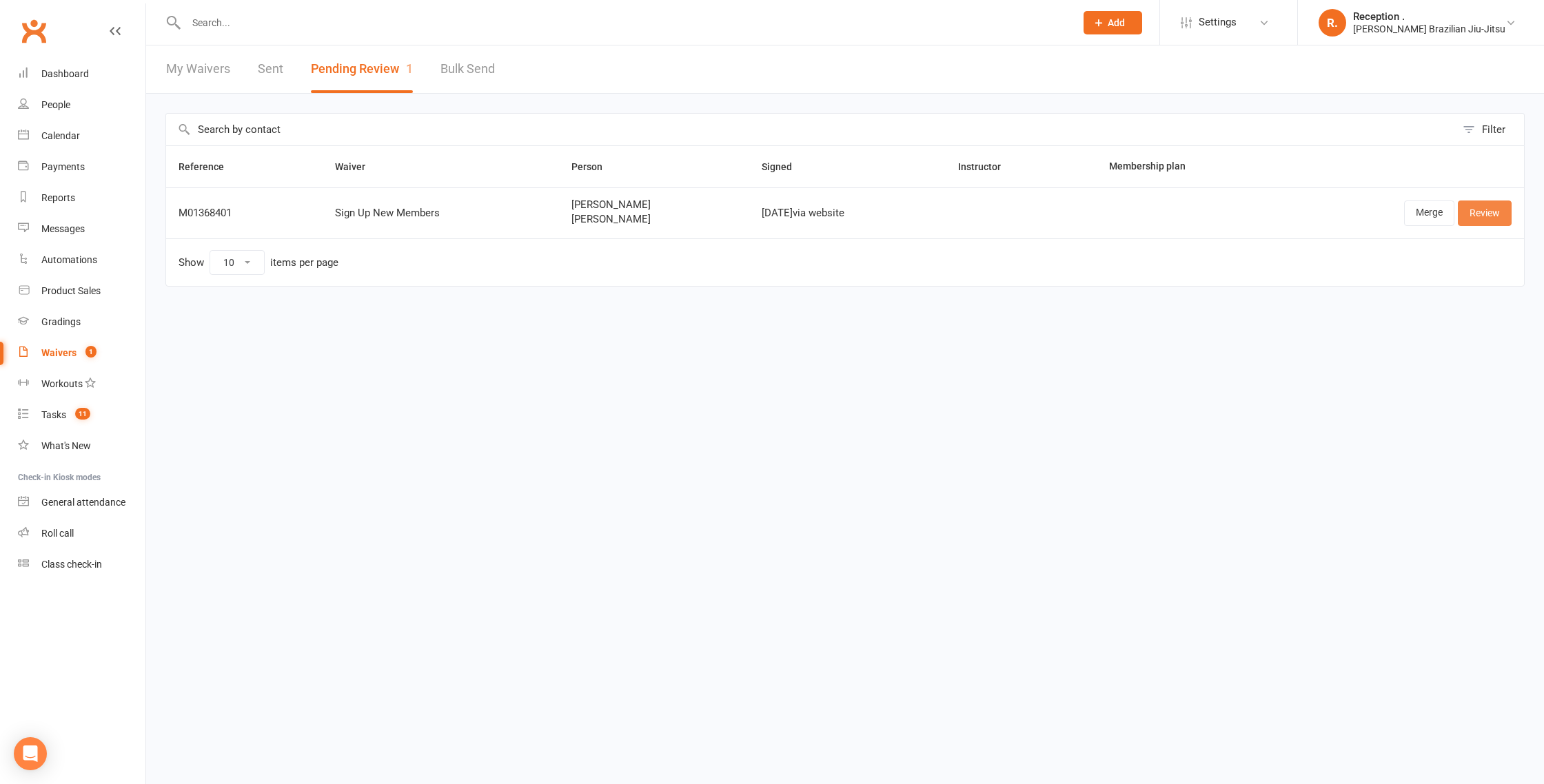
click at [1493, 209] on link "Review" at bounding box center [1484, 213] width 54 height 25
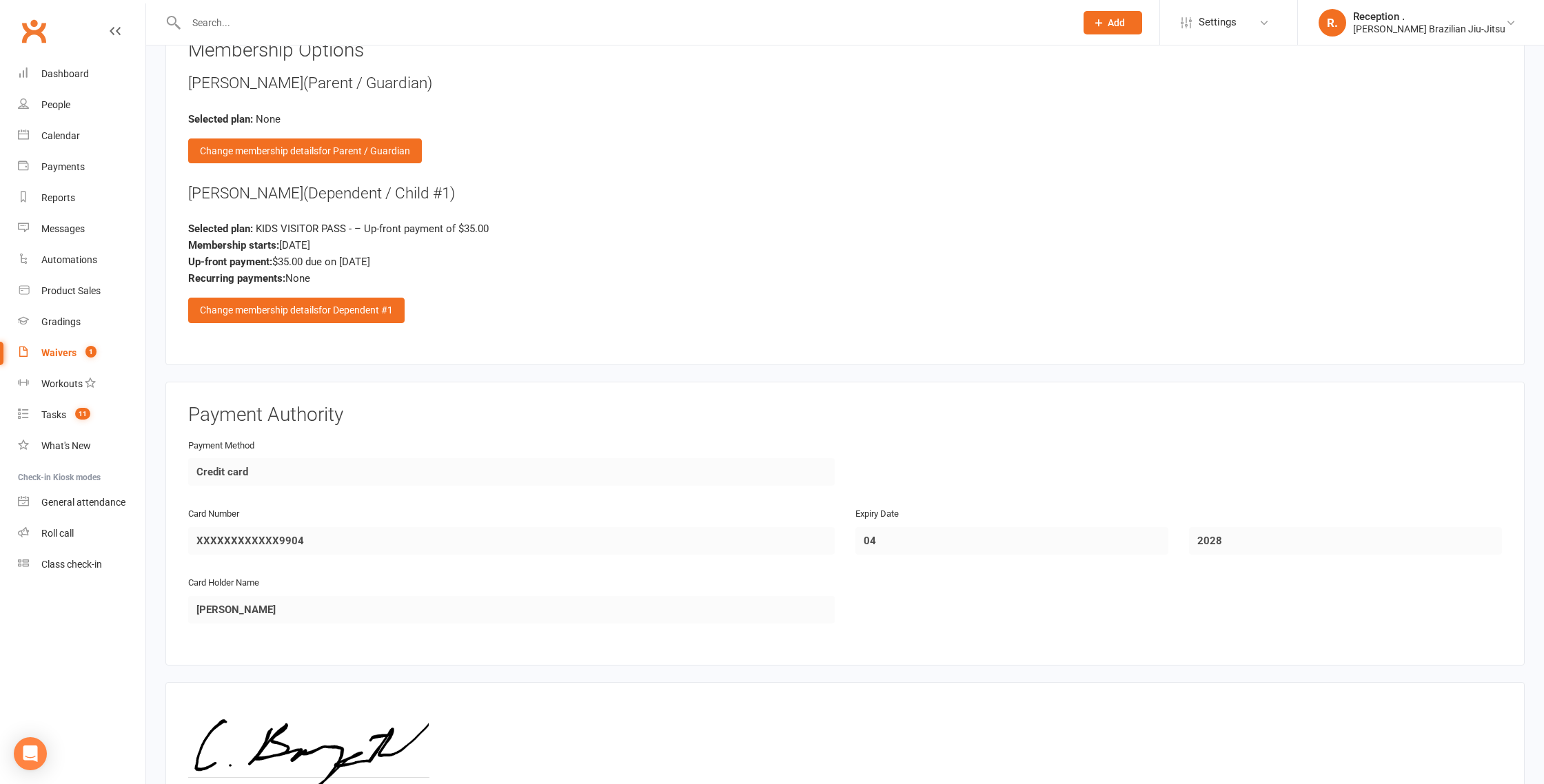
scroll to position [1963, 0]
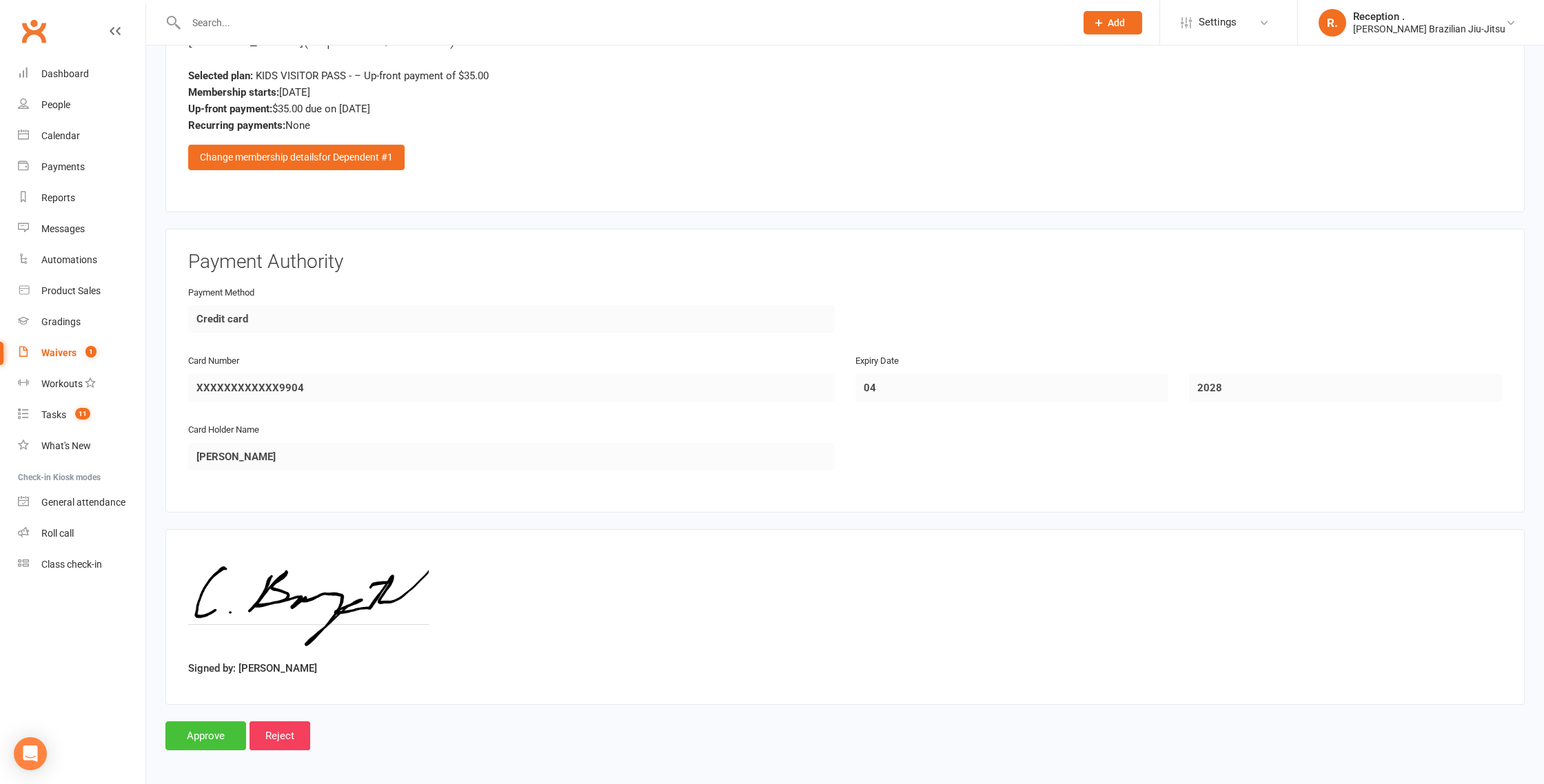
click at [225, 722] on input "Approve" at bounding box center [206, 736] width 81 height 29
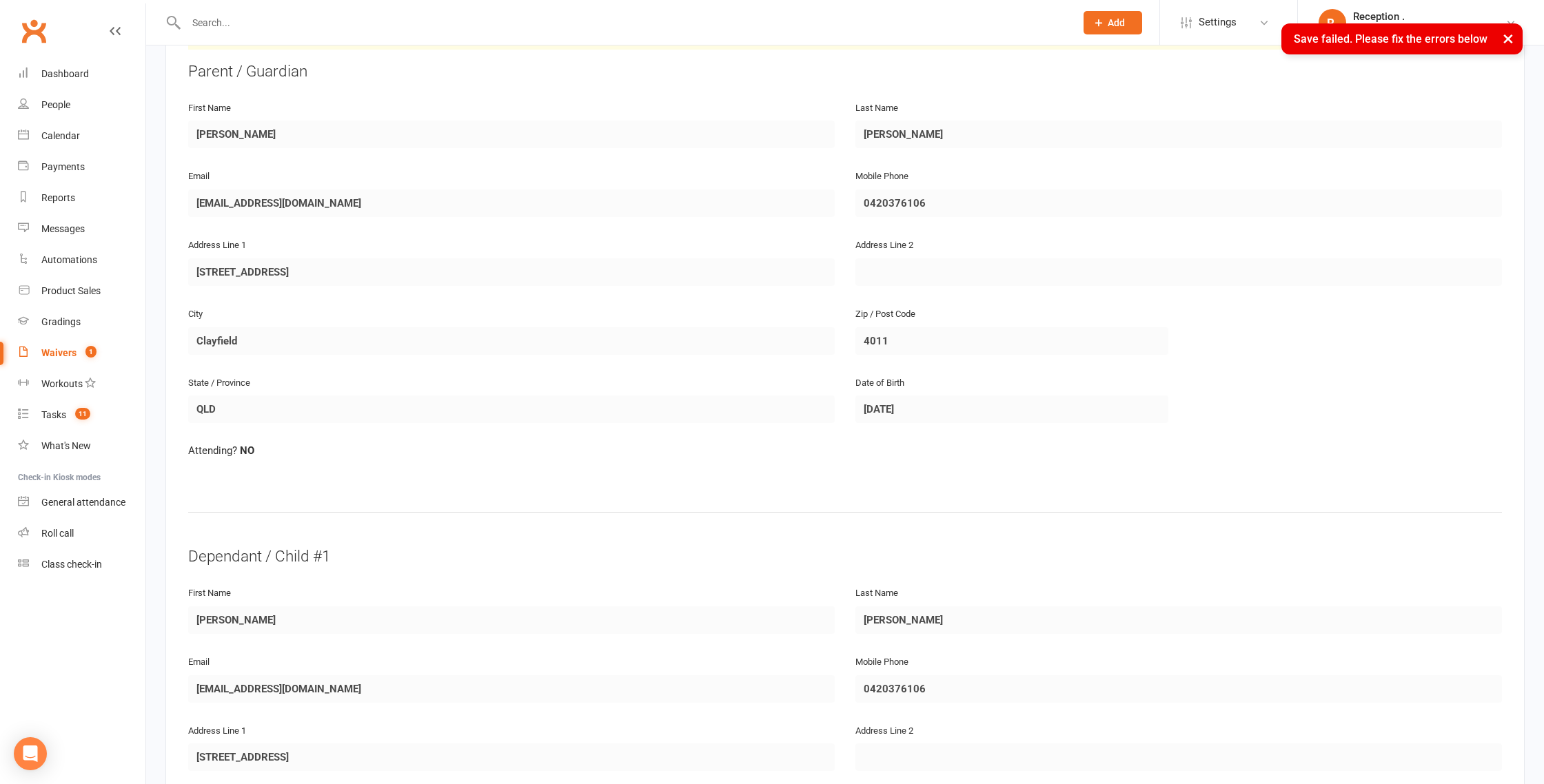
scroll to position [0, 0]
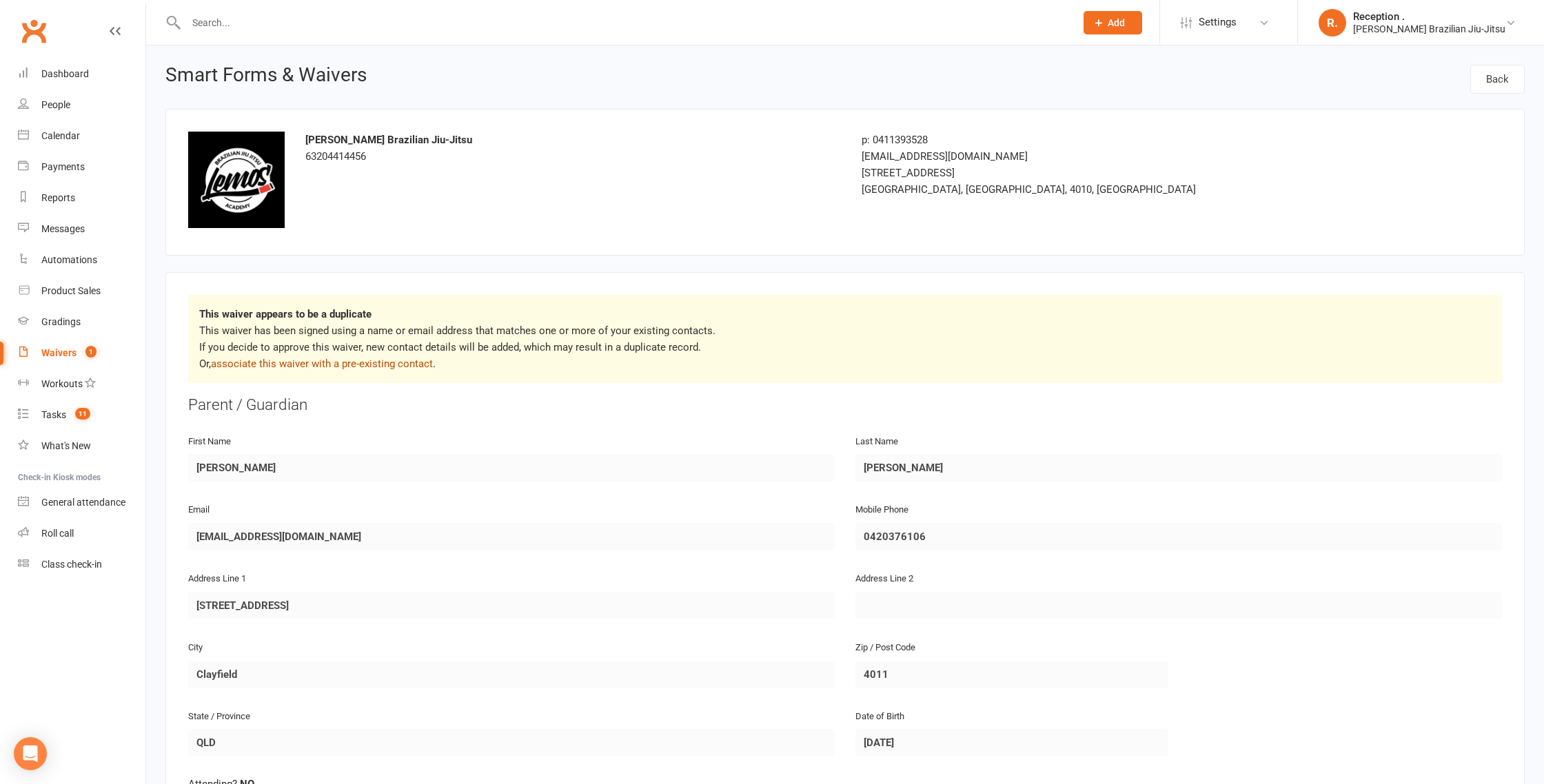
click at [358, 366] on link "associate this waiver with a pre-existing contact" at bounding box center [322, 364] width 222 height 12
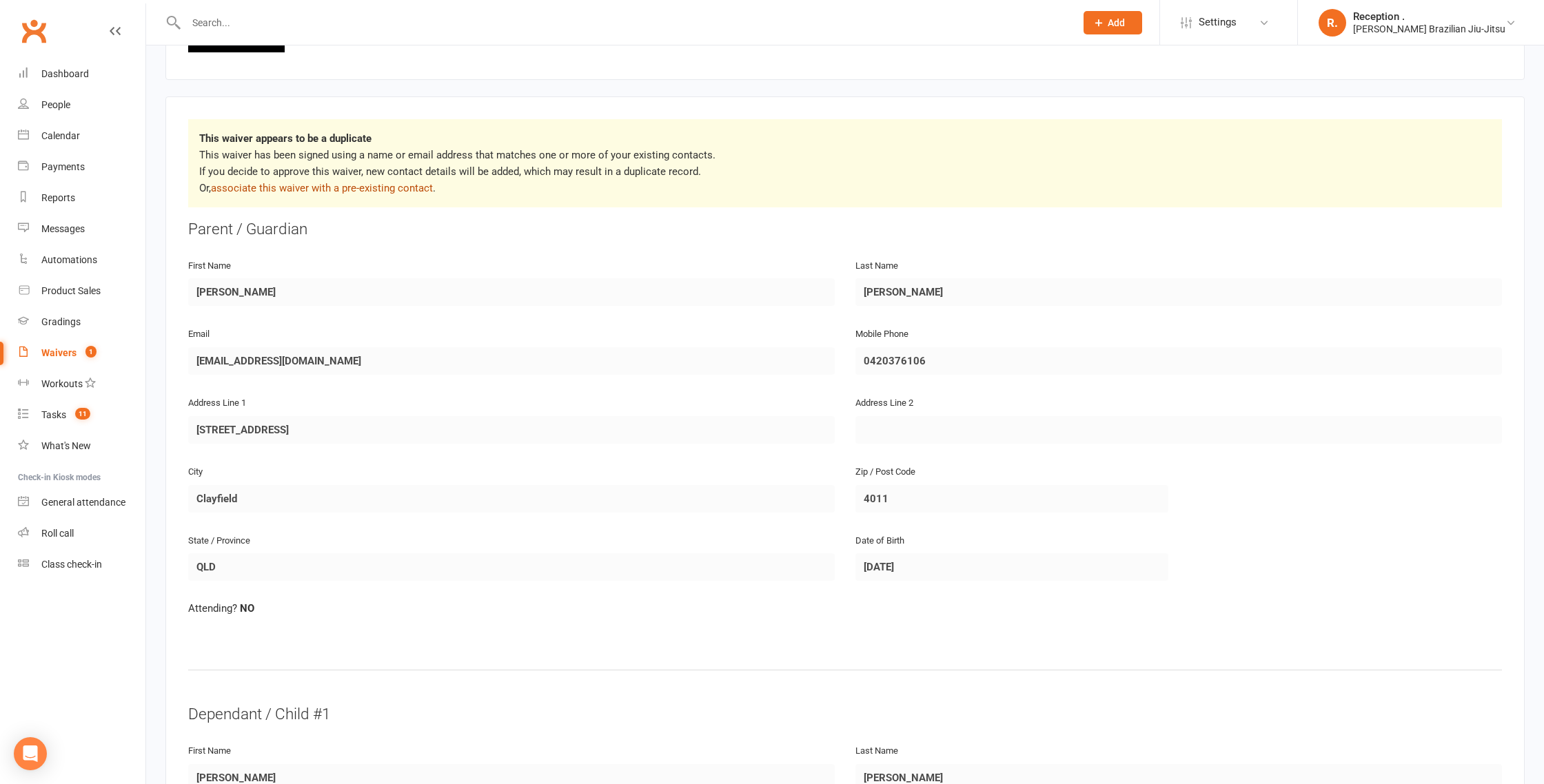
scroll to position [177, 0]
click at [396, 191] on link "associate this waiver with a pre-existing contact" at bounding box center [322, 187] width 222 height 12
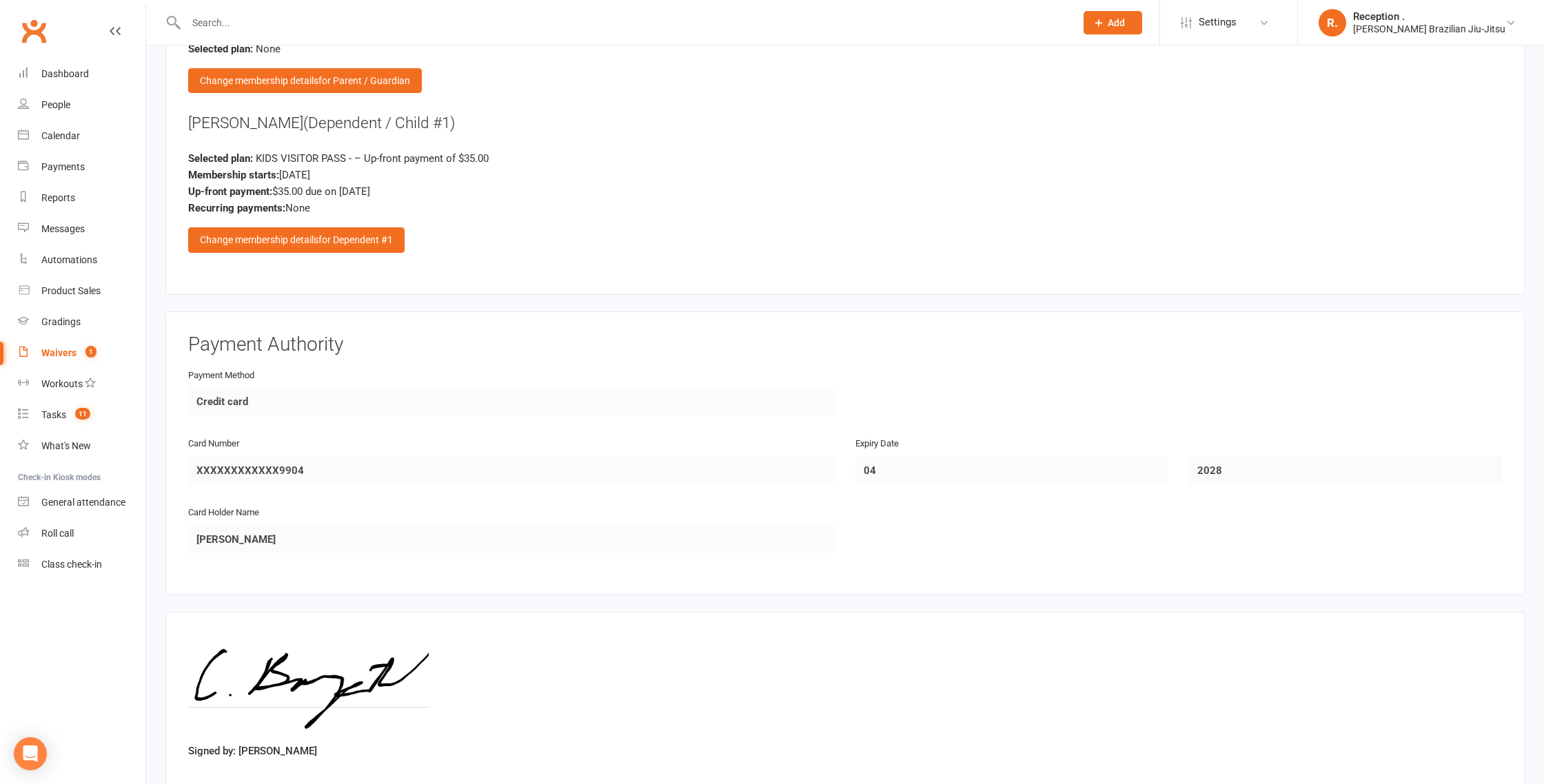
scroll to position [1963, 0]
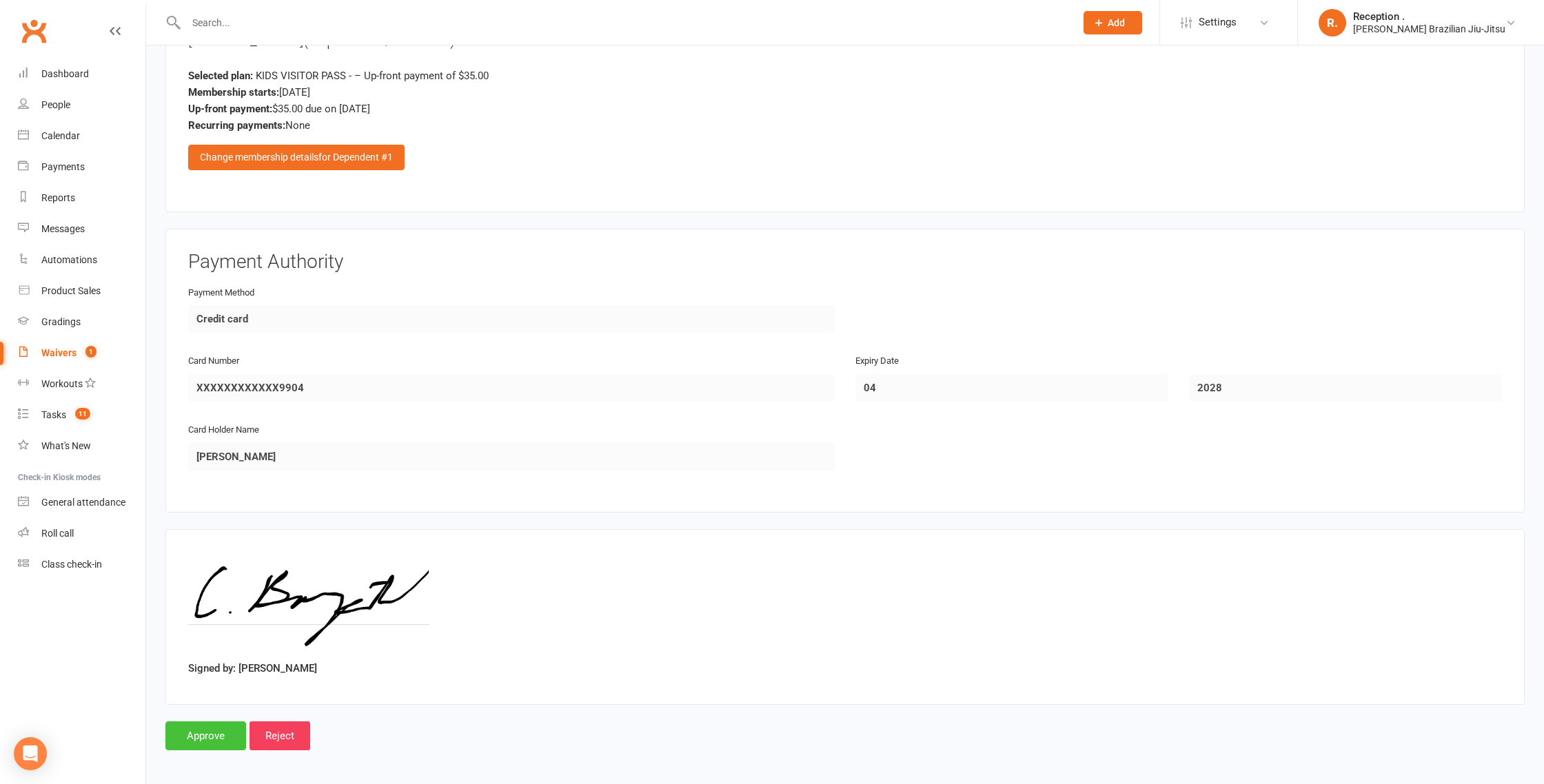
click at [216, 729] on input "Approve" at bounding box center [206, 736] width 81 height 29
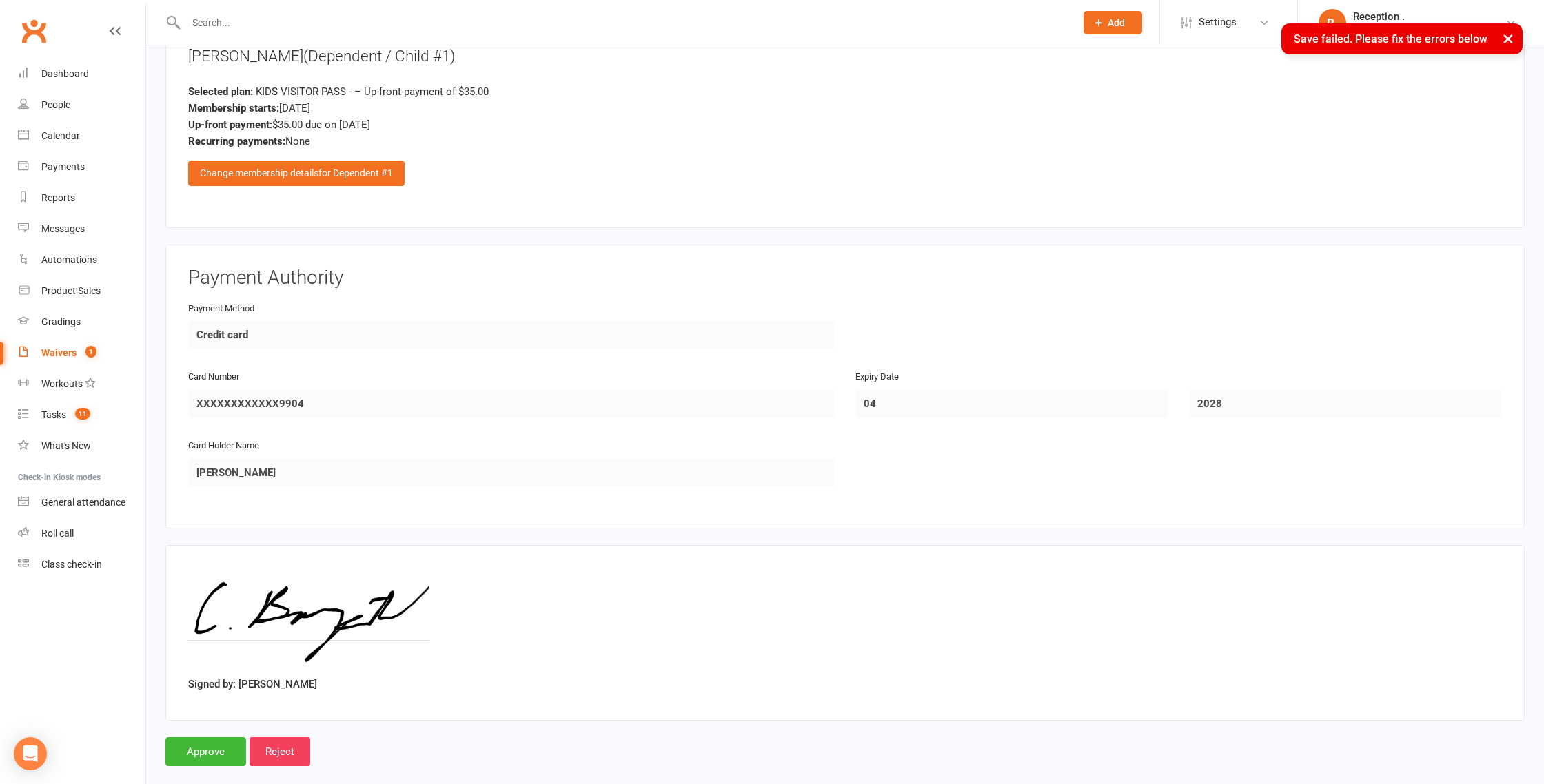
scroll to position [1946, 0]
click at [1510, 38] on button "×" at bounding box center [1508, 38] width 25 height 30
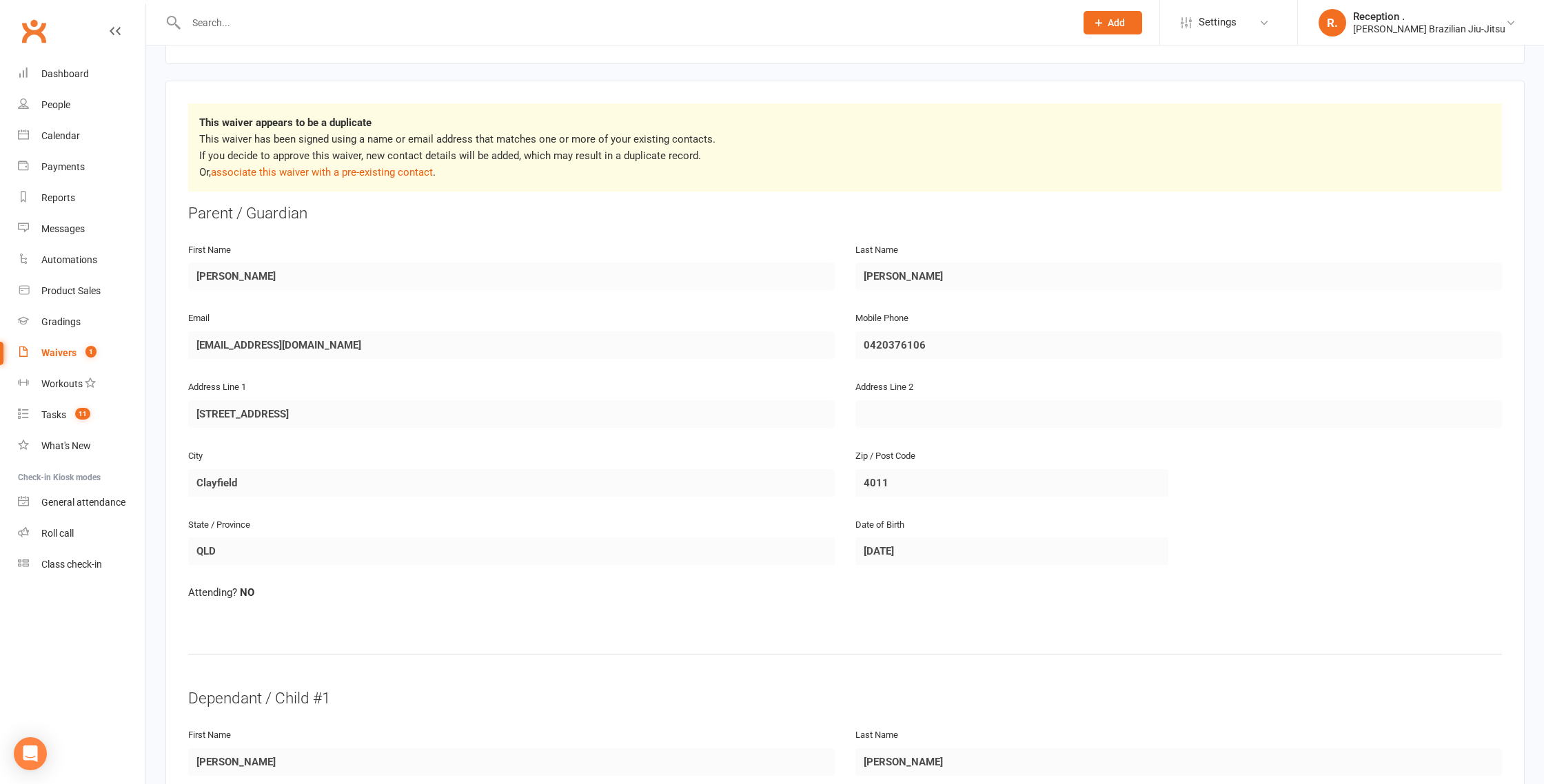
scroll to position [188, 0]
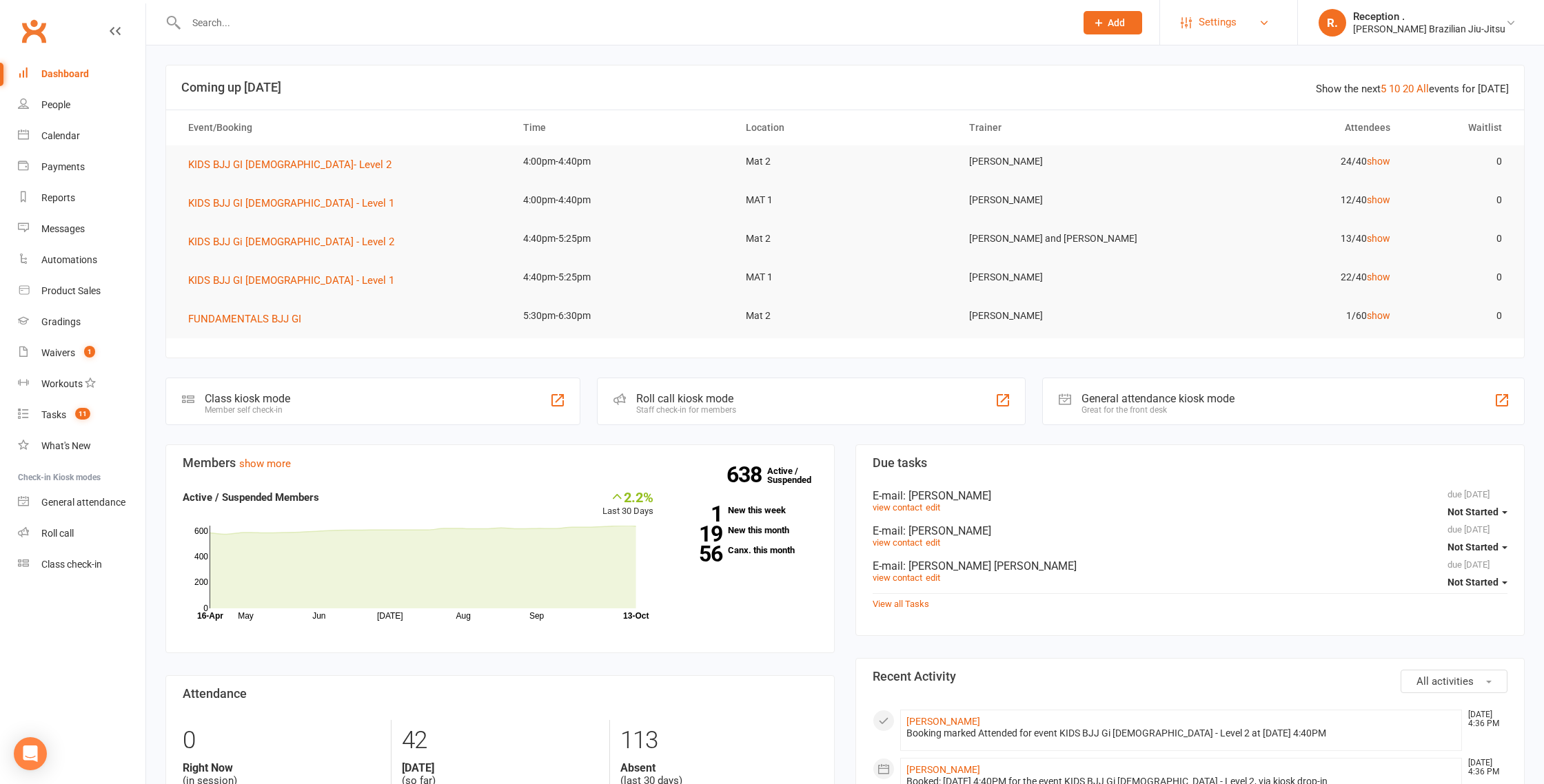
click at [1236, 31] on span "Settings" at bounding box center [1217, 23] width 38 height 31
click at [1245, 69] on link "Membership Plans" at bounding box center [1229, 61] width 137 height 32
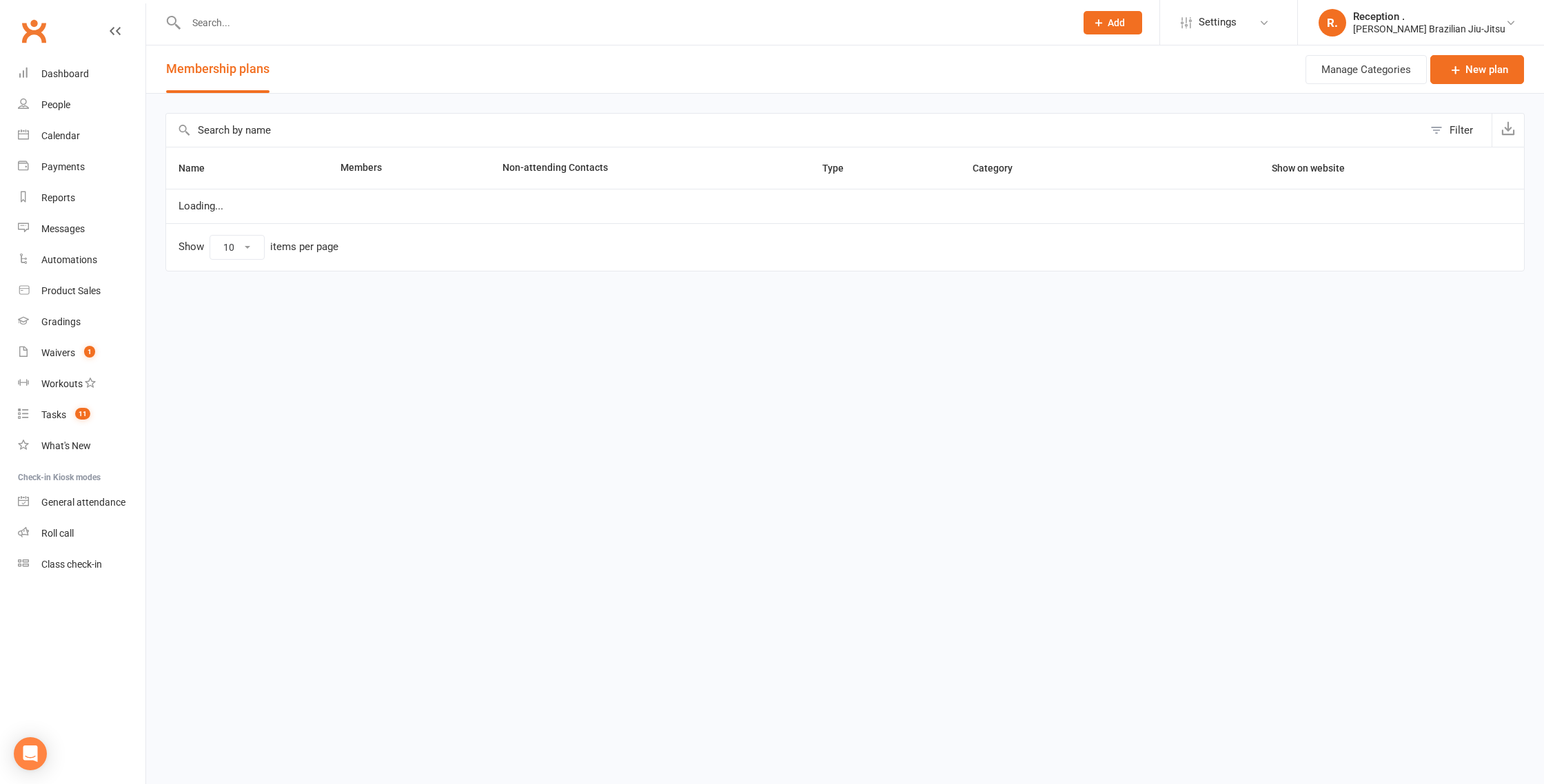
select select "100"
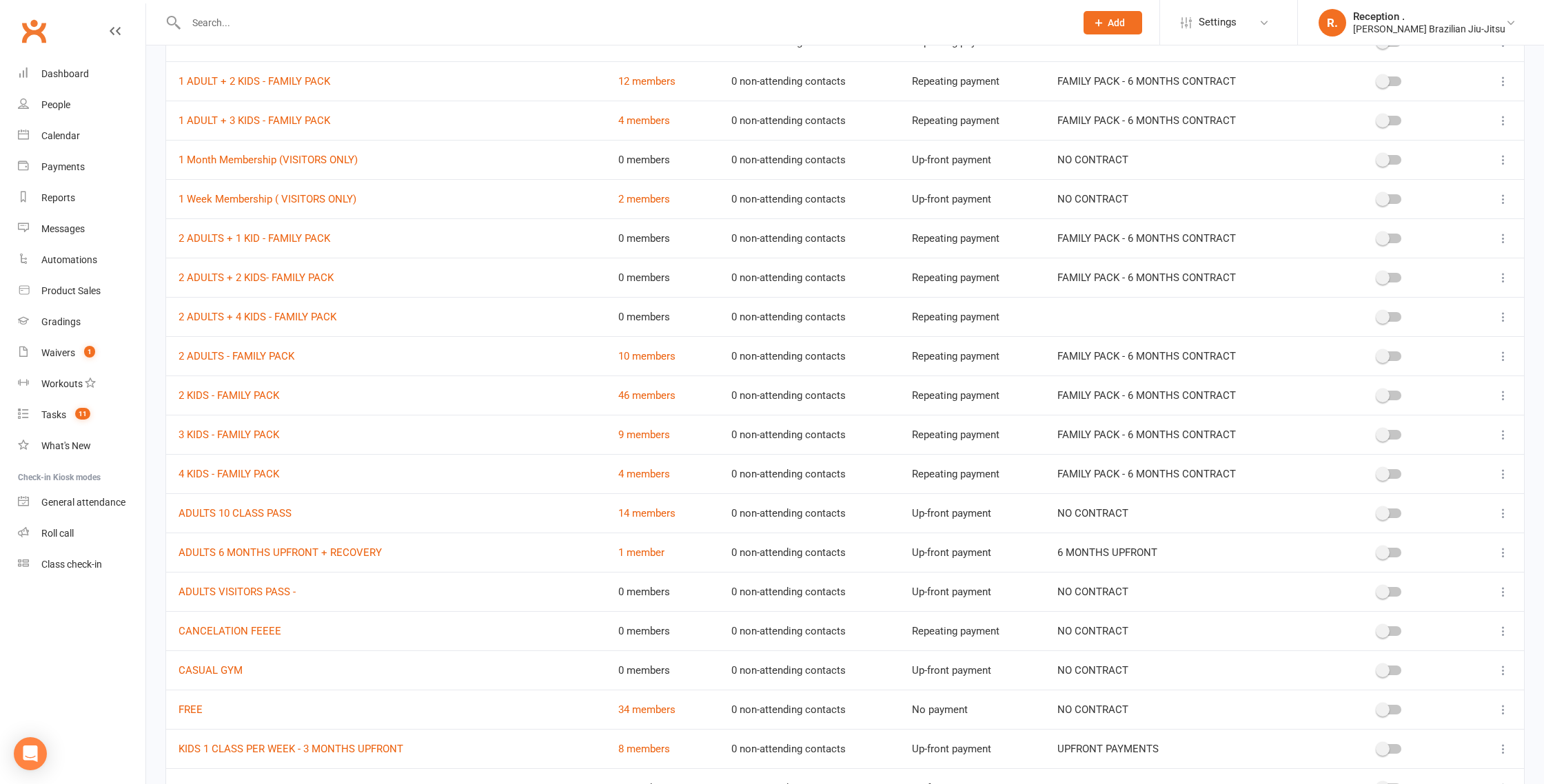
scroll to position [797, 0]
click at [55, 354] on div "Waivers" at bounding box center [58, 353] width 33 height 11
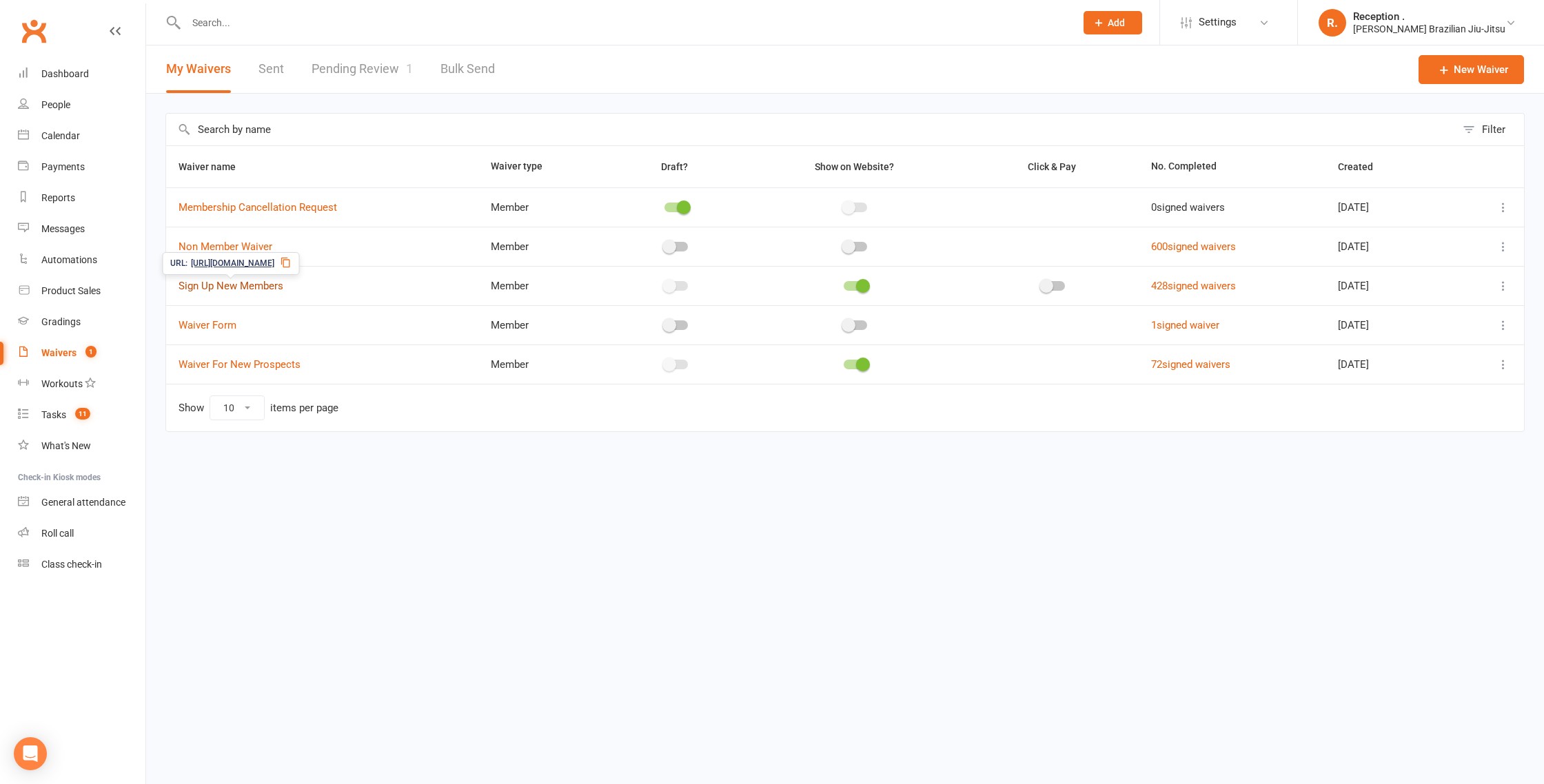
click at [255, 288] on link "Sign Up New Members" at bounding box center [230, 286] width 105 height 12
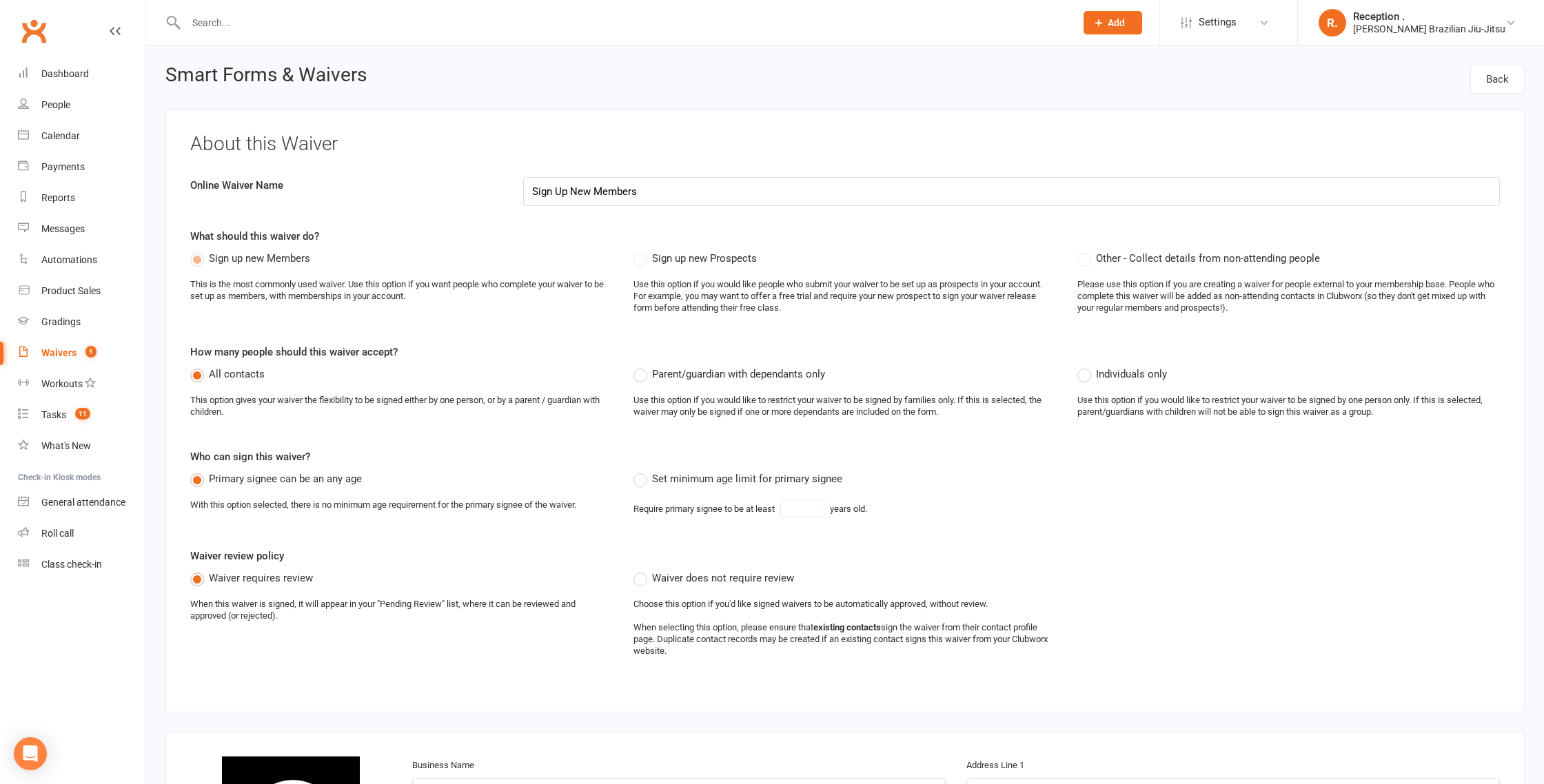
select select "applies_to_attending_signees"
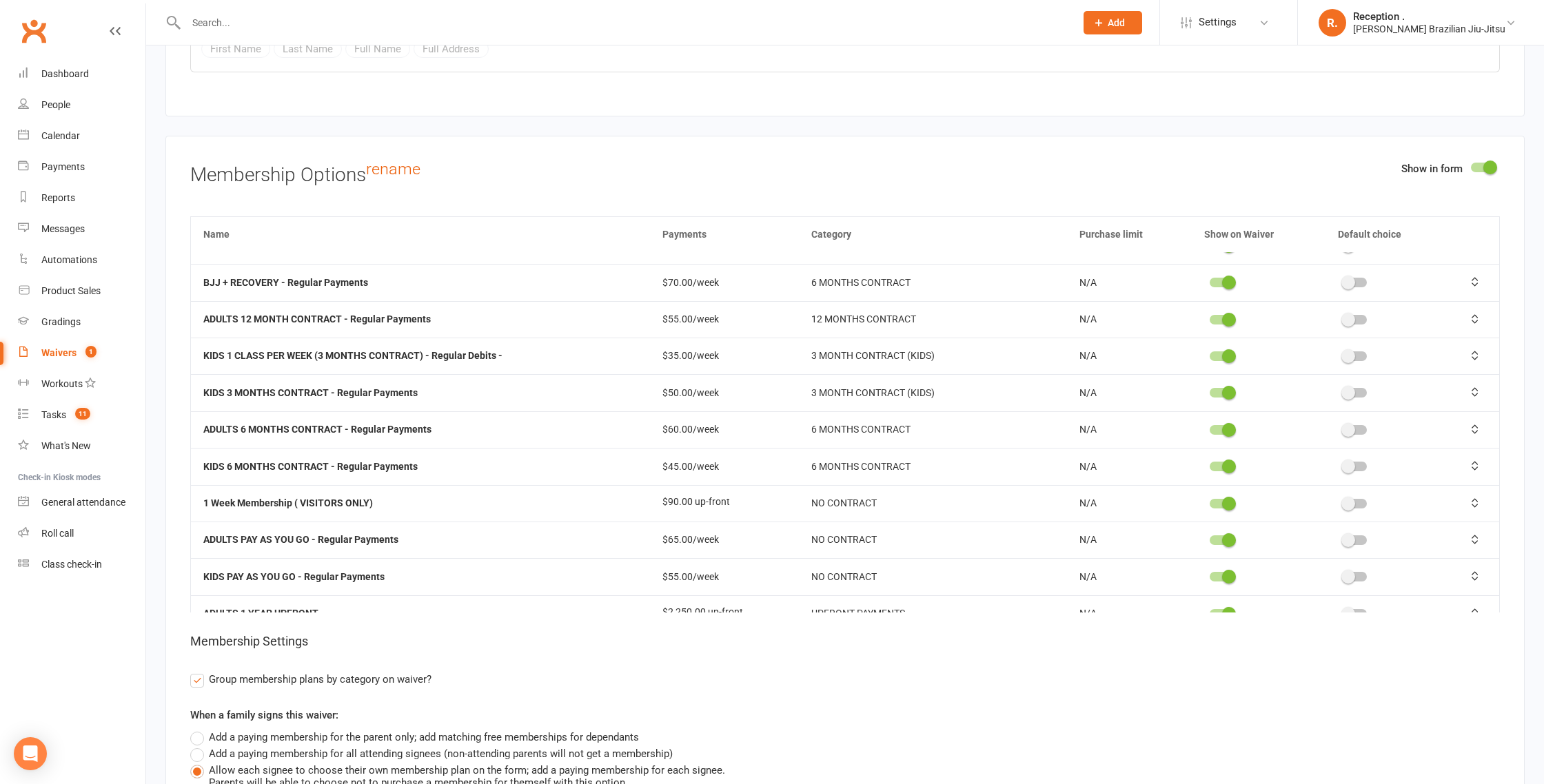
scroll to position [63, 0]
click at [1233, 496] on span at bounding box center [1229, 503] width 14 height 14
click at [1210, 501] on input "checkbox" at bounding box center [1210, 501] width 0 height 0
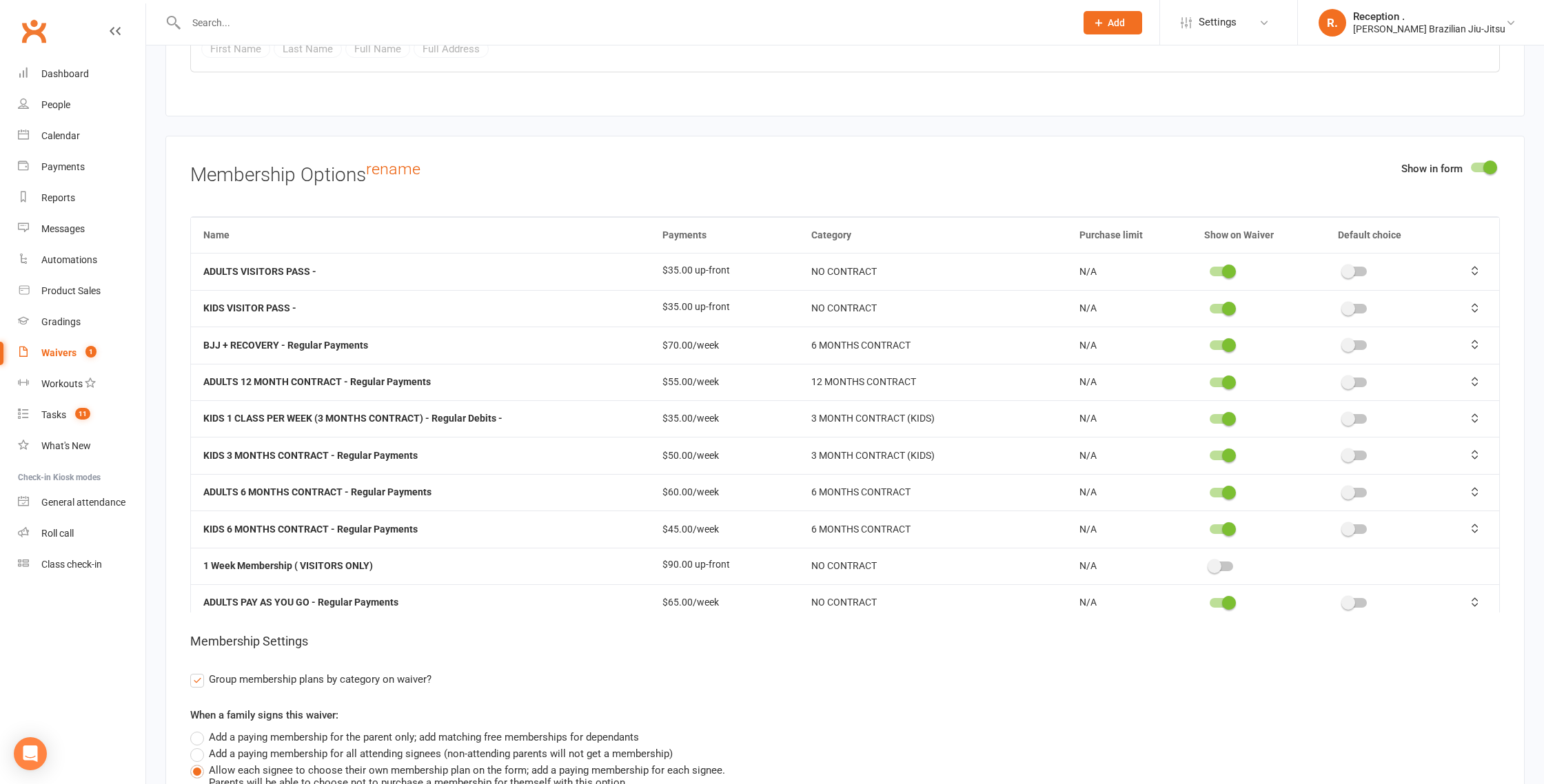
click at [1222, 267] on div at bounding box center [1222, 272] width 23 height 9
click at [1210, 269] on input "checkbox" at bounding box center [1210, 269] width 0 height 0
click at [1220, 304] on div at bounding box center [1222, 308] width 23 height 9
click at [1210, 307] on input "checkbox" at bounding box center [1210, 307] width 0 height 0
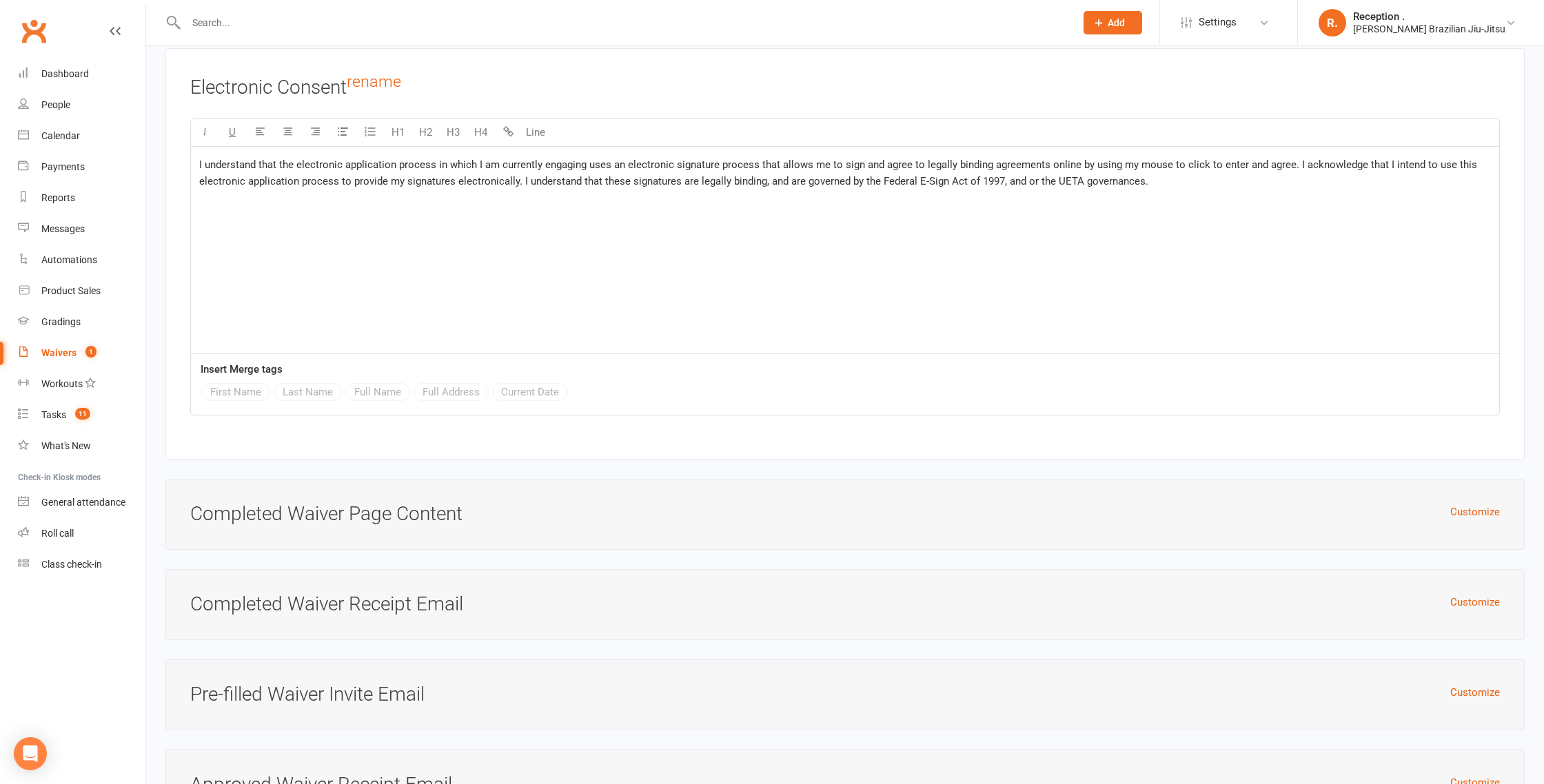
scroll to position [5280, 0]
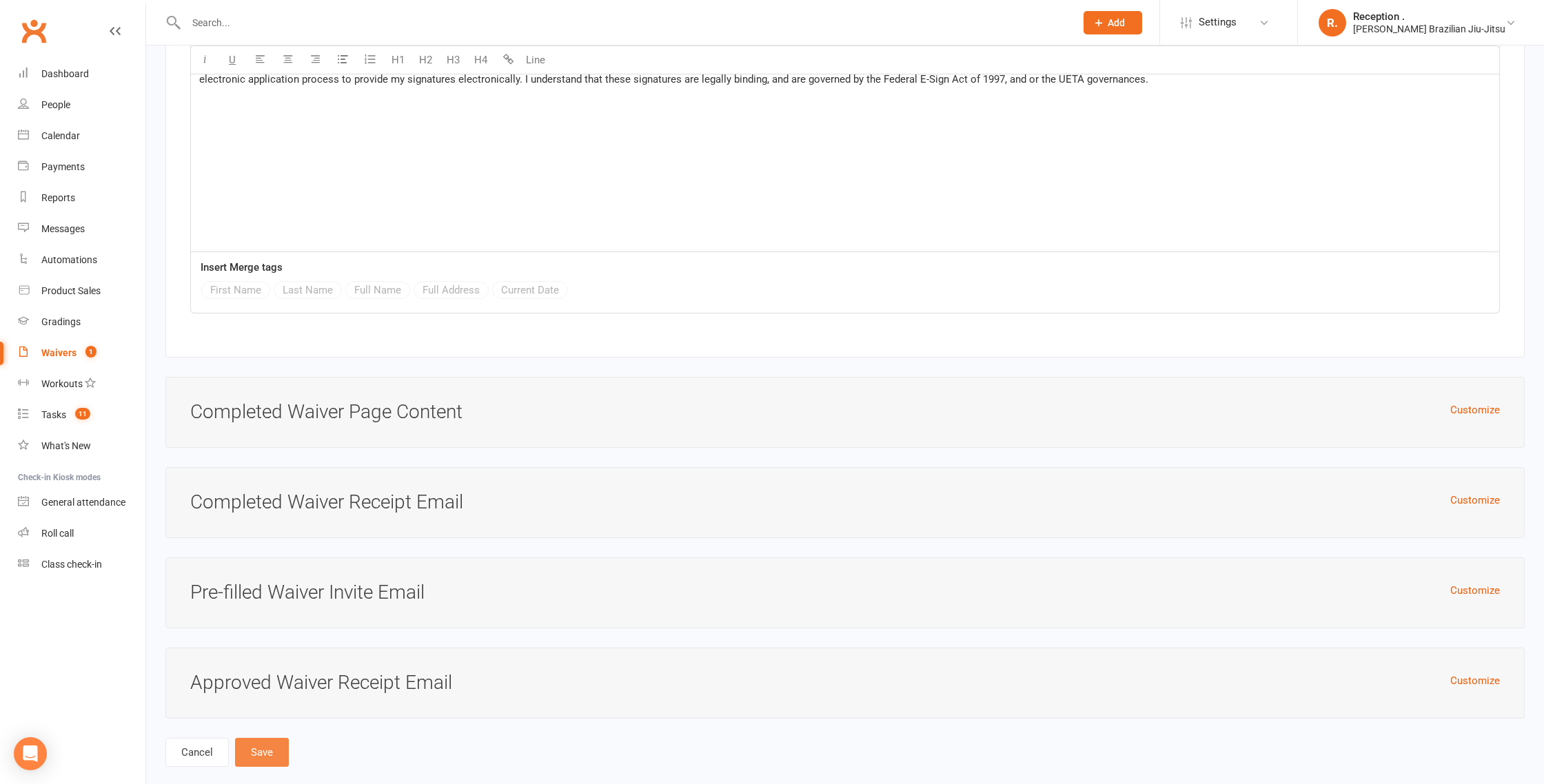
click at [267, 738] on button "Save" at bounding box center [262, 752] width 54 height 29
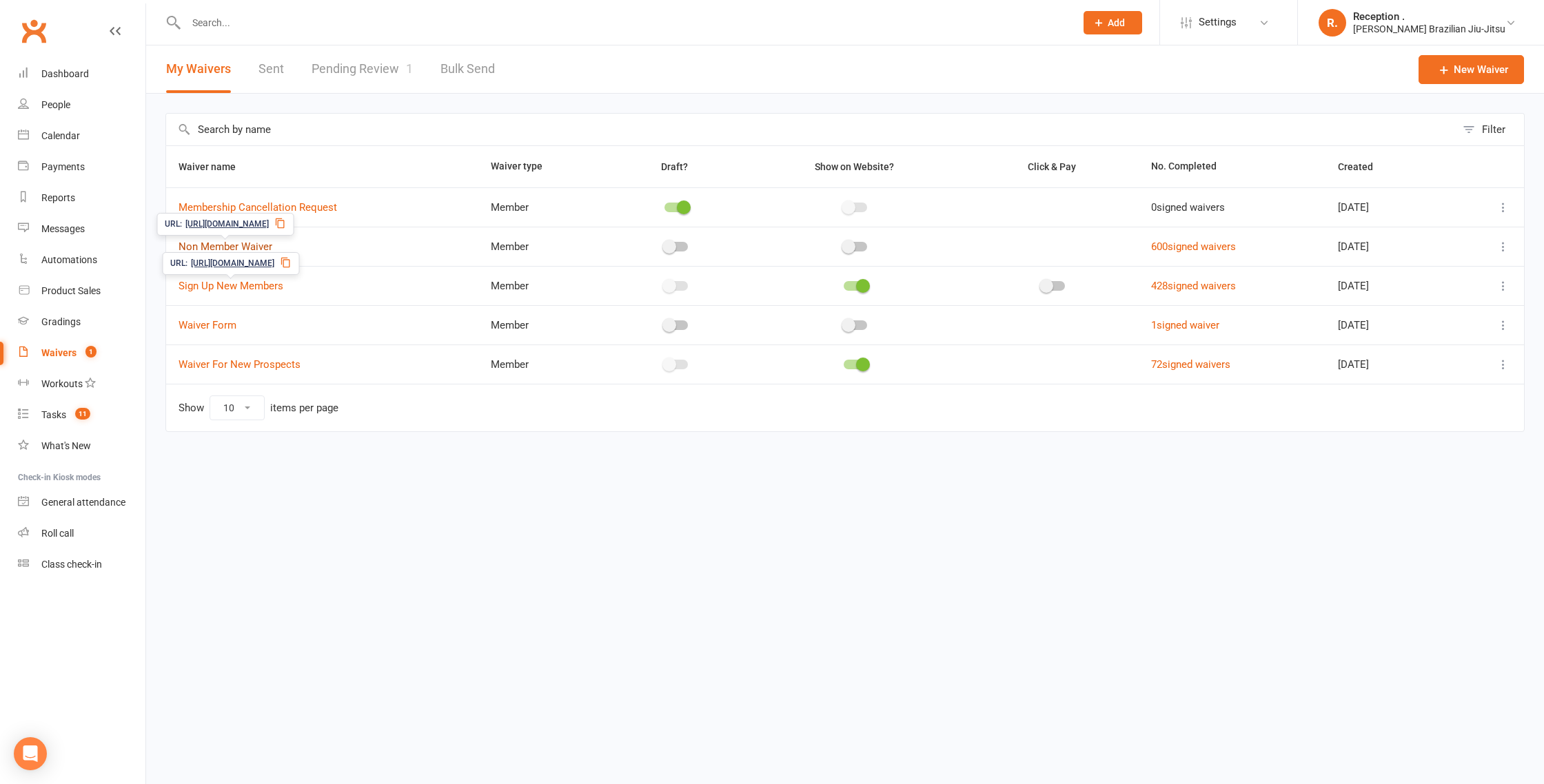
click at [253, 243] on link "Non Member Waiver" at bounding box center [225, 247] width 93 height 12
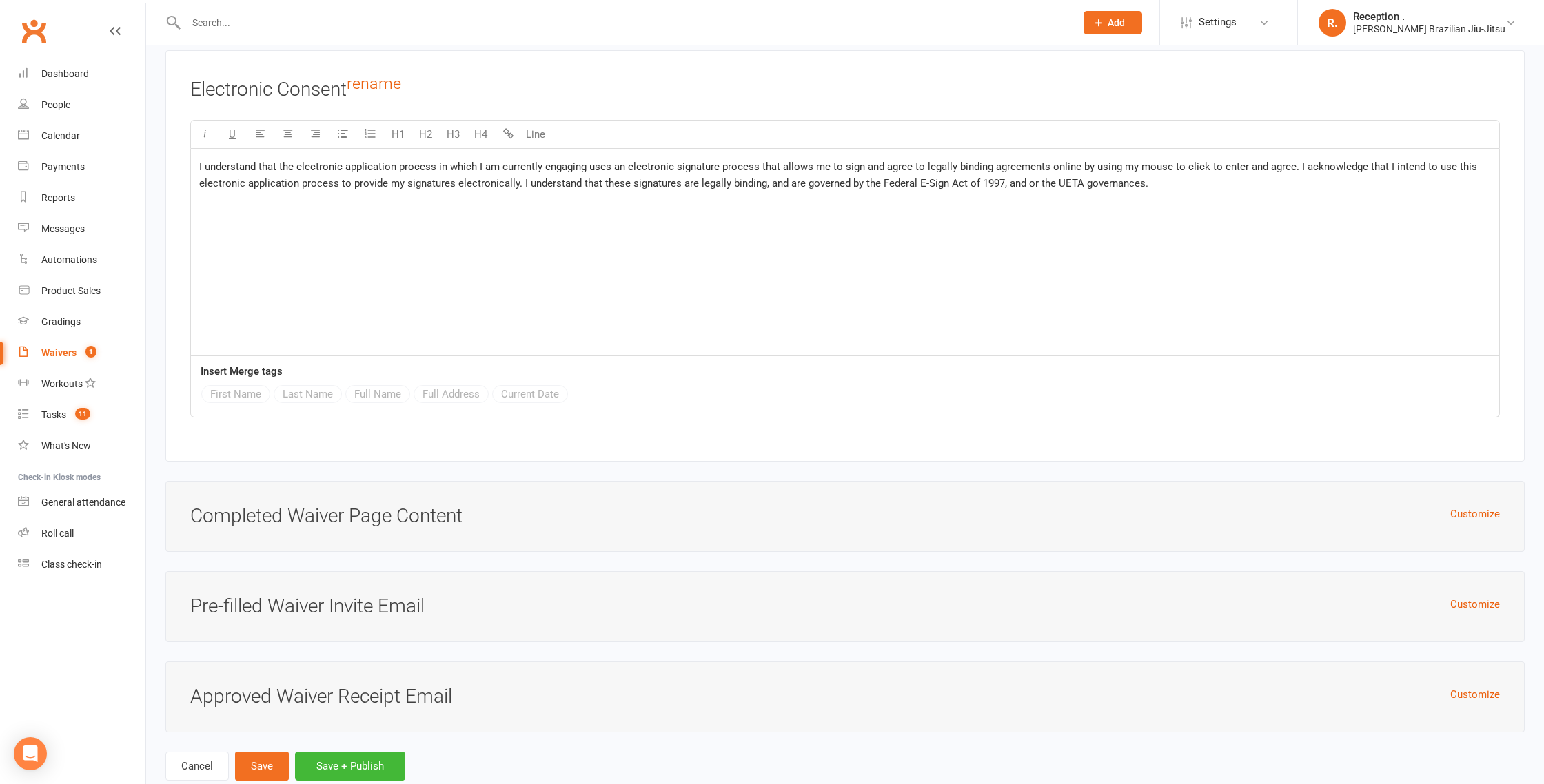
scroll to position [2897, 0]
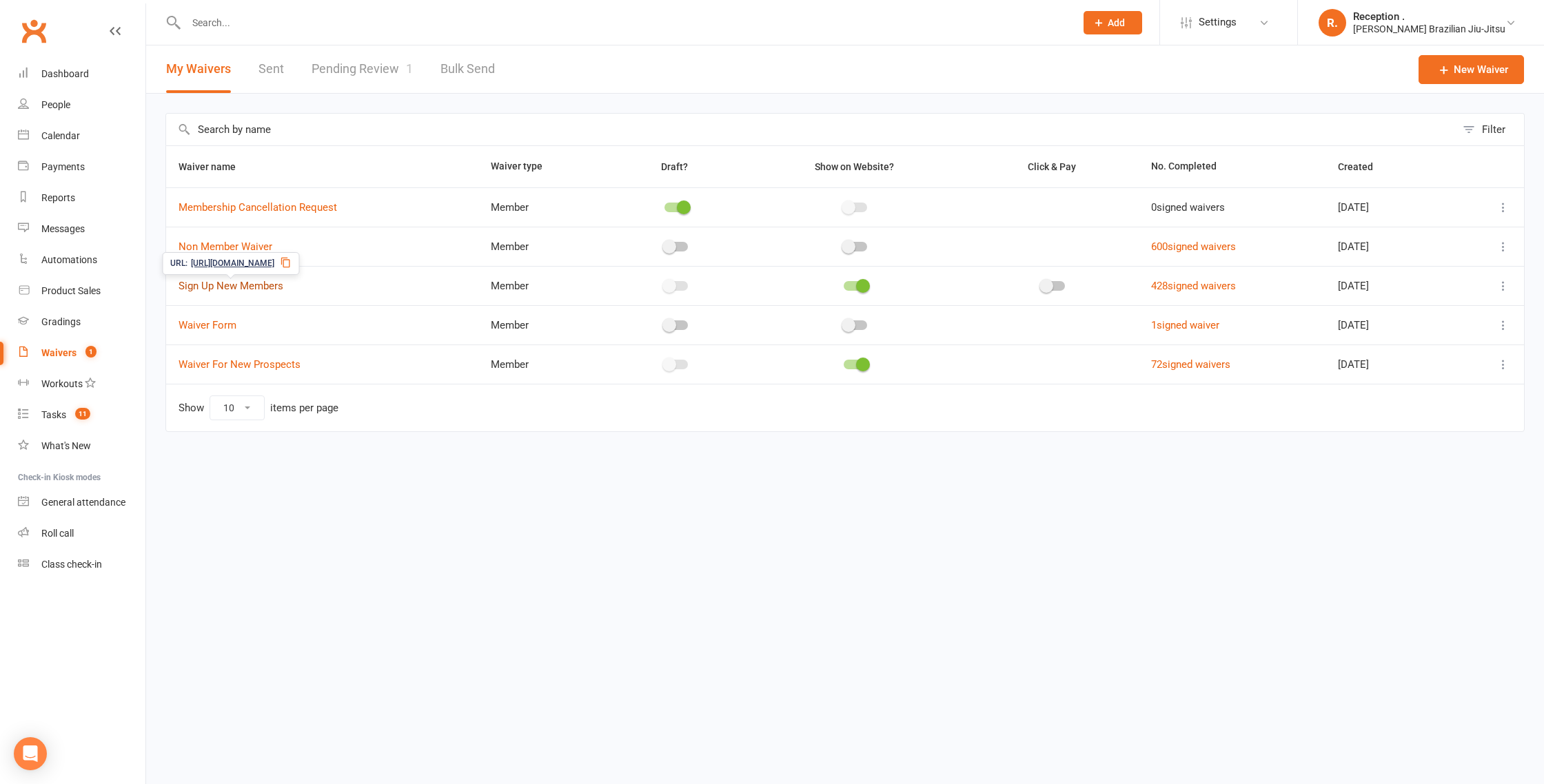
click at [255, 288] on link "Sign Up New Members" at bounding box center [230, 286] width 105 height 12
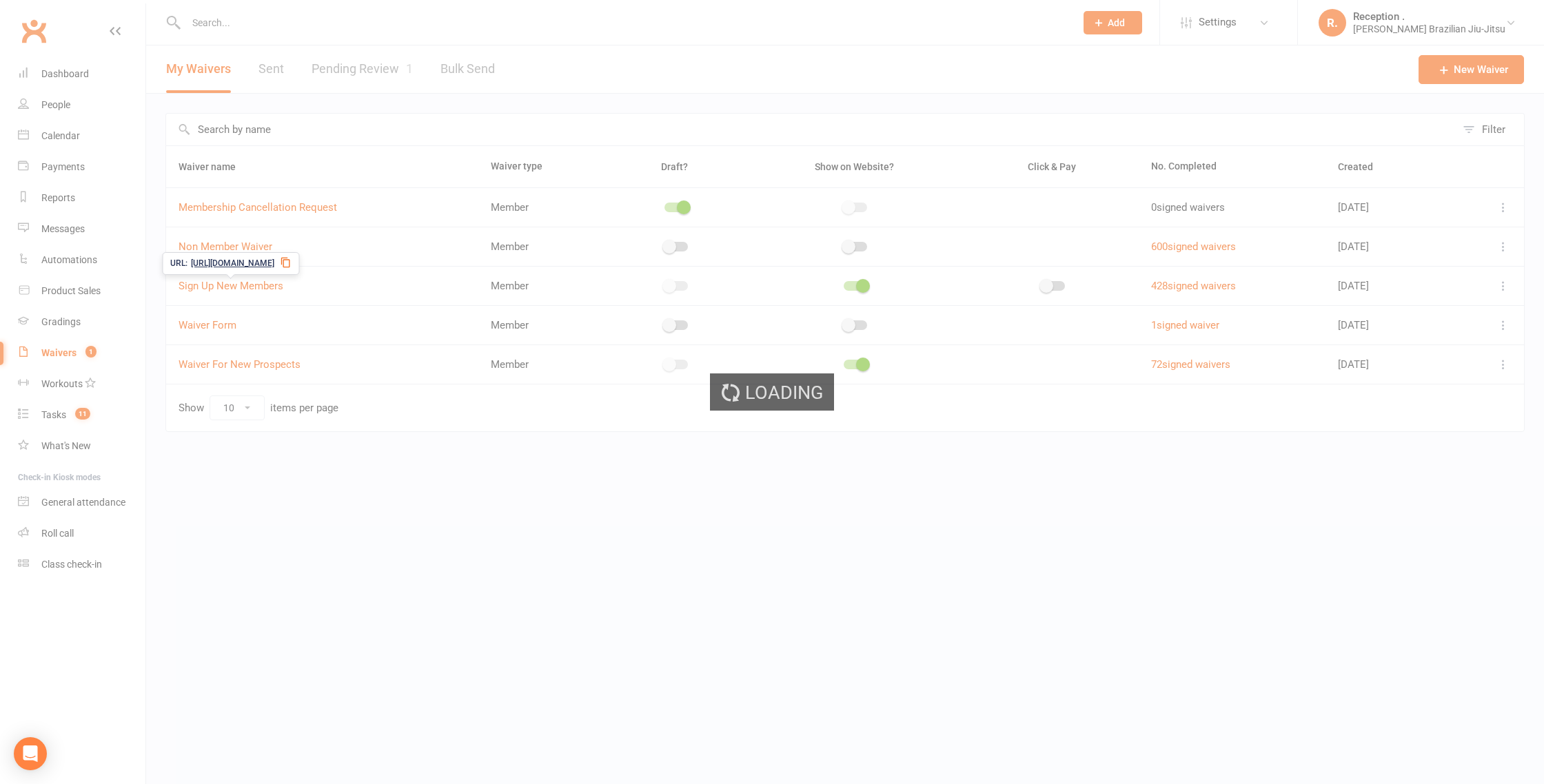
select select "applies_to_attending_signees"
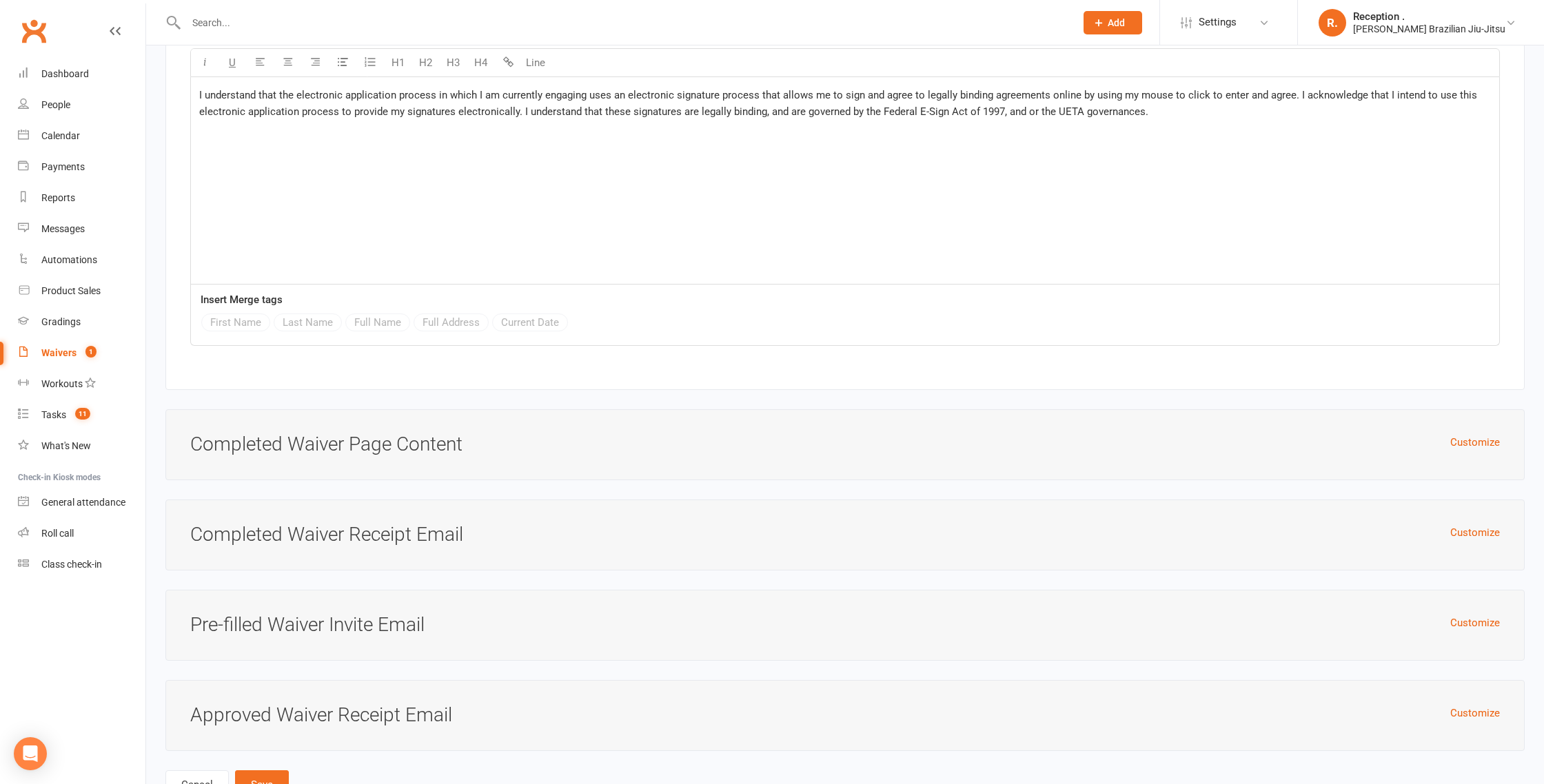
scroll to position [5280, 0]
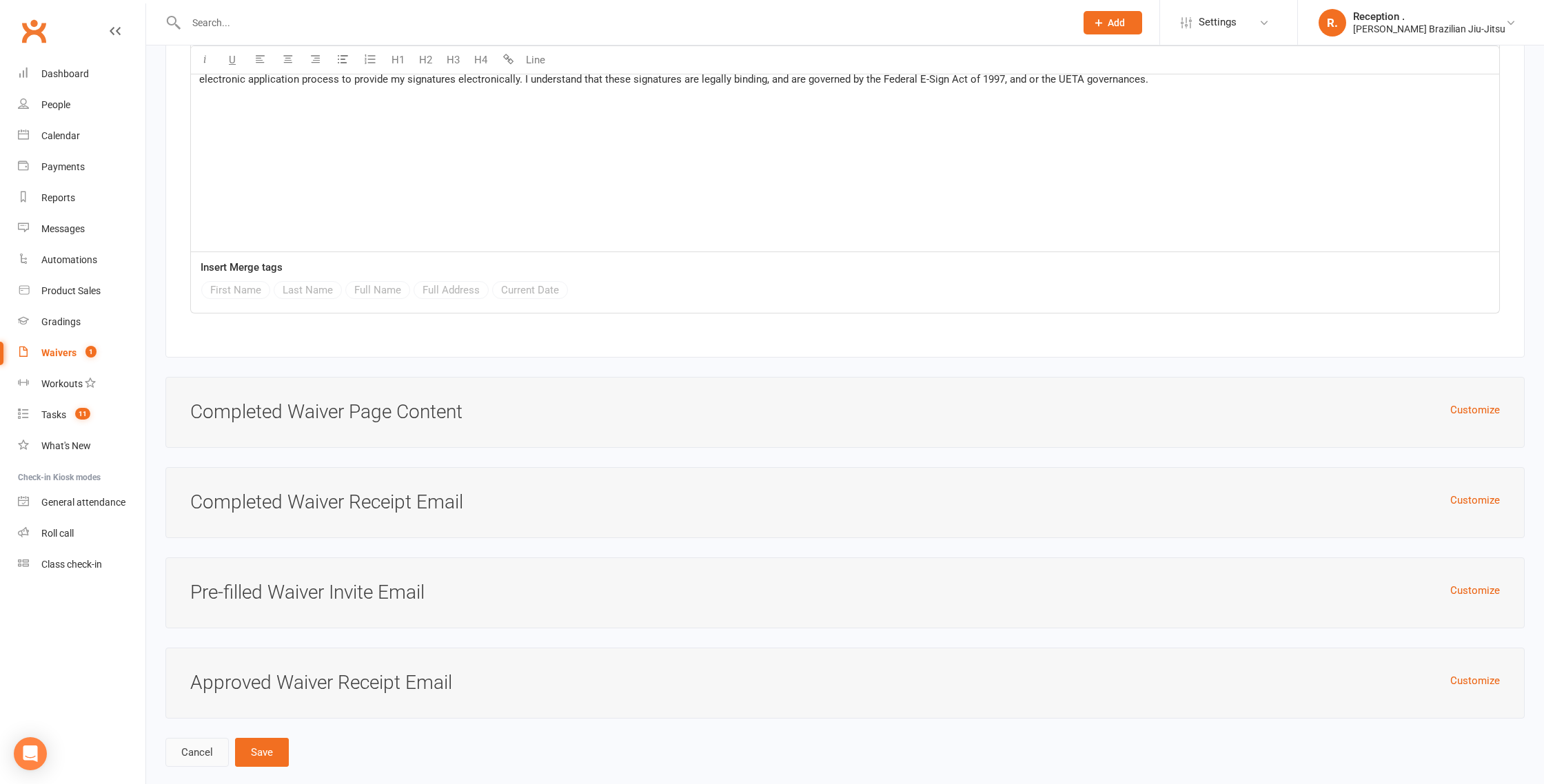
click at [186, 738] on link "Cancel" at bounding box center [196, 752] width 63 height 29
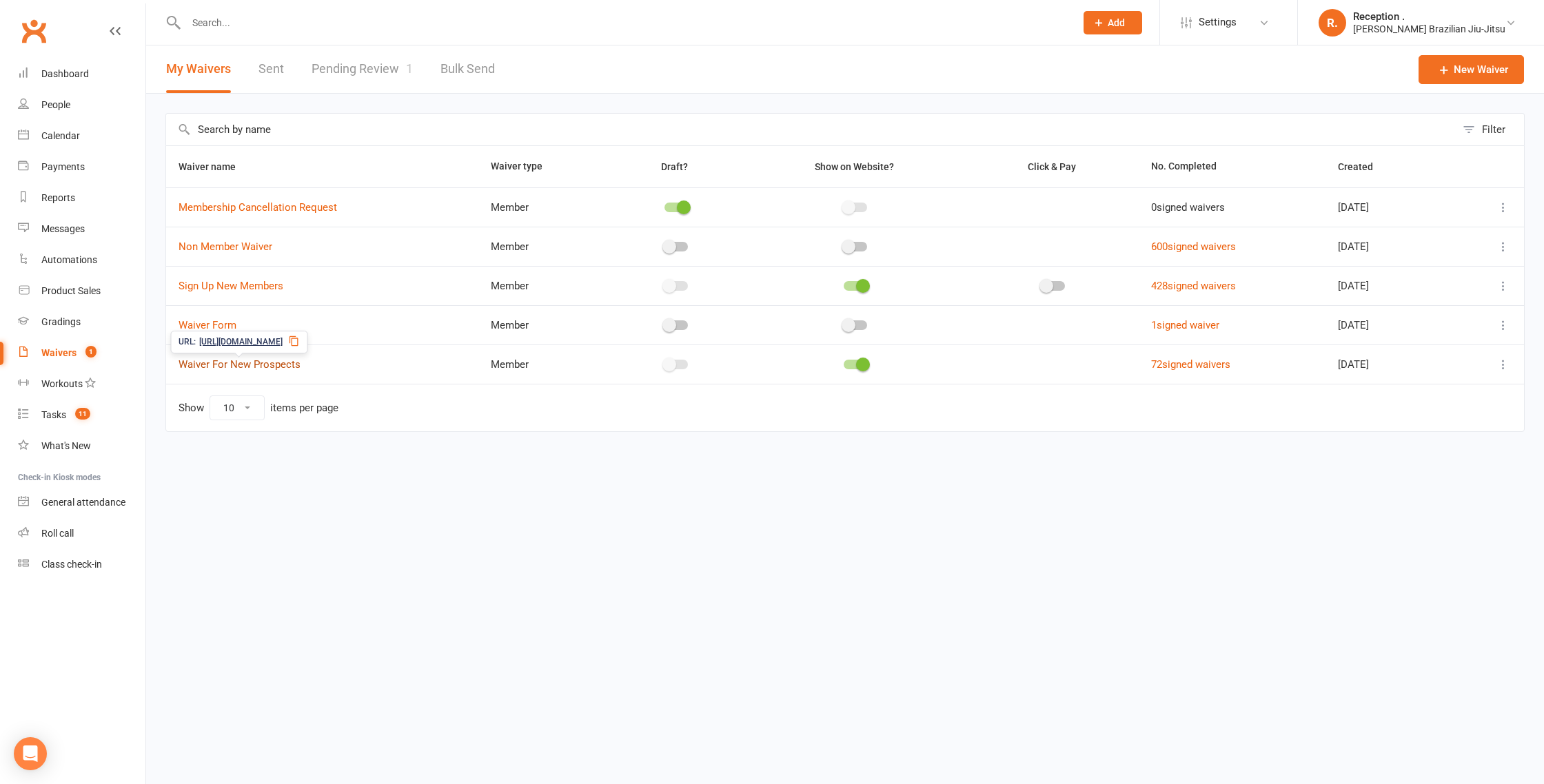
click at [297, 364] on link "Waiver For New Prospects" at bounding box center [239, 364] width 122 height 12
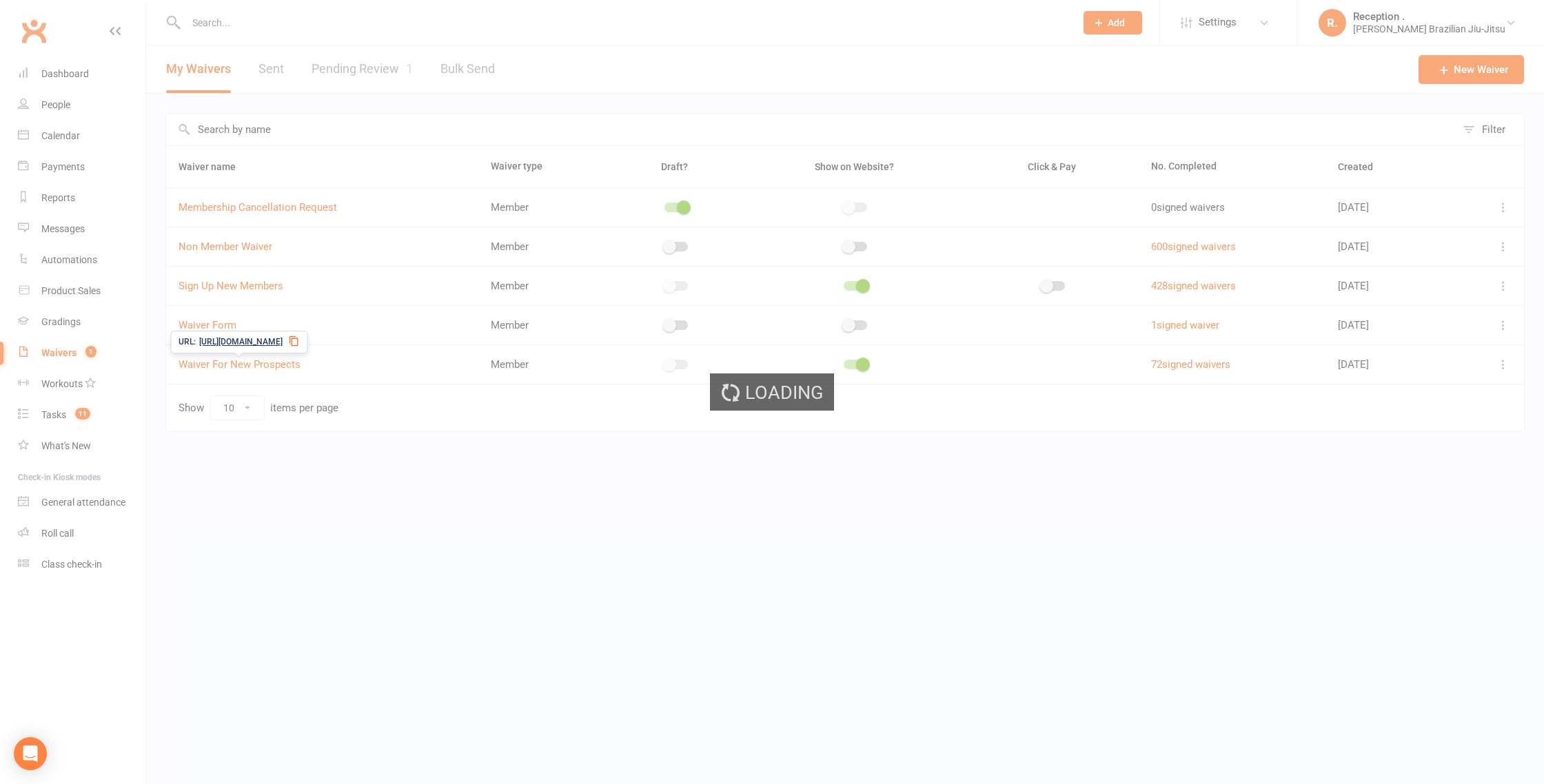
select select "applies_to_attending_signees"
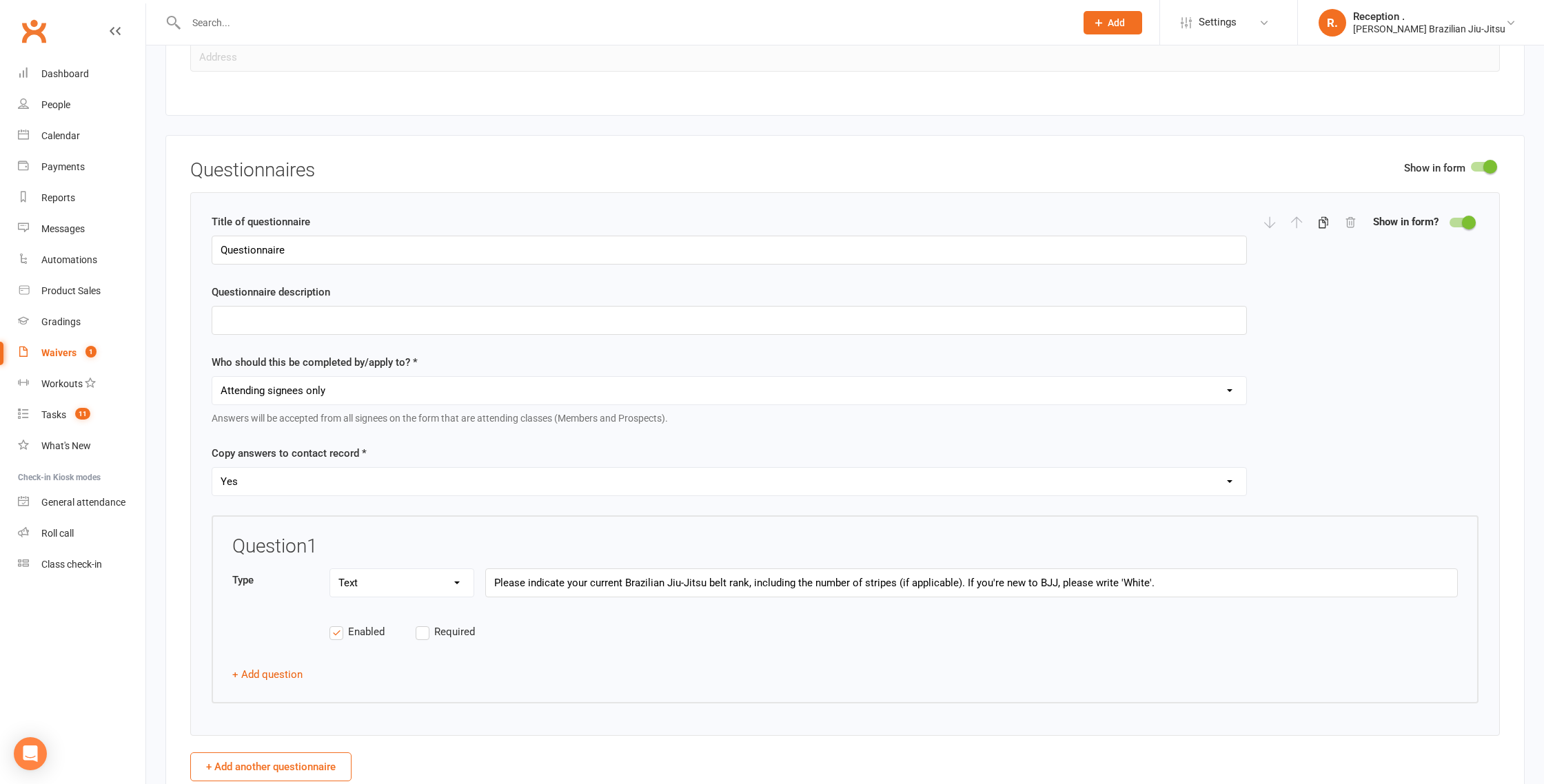
scroll to position [1684, 0]
click at [691, 578] on input "Please indicate your current Brazilian Jiu-Jitsu belt rank, including the numbe…" at bounding box center [971, 583] width 972 height 29
click at [691, 578] on input "Please indicate your current Brazilian Jiu-Jitsu belt rank, including the numbe…" at bounding box center [971, 583] width 972 height 29
click at [691, 578] on input "Please indicate your current Brazilian Jiu-Jitsu belt rank, including the numbe…" at bounding box center [971, 583] width 972 height 29
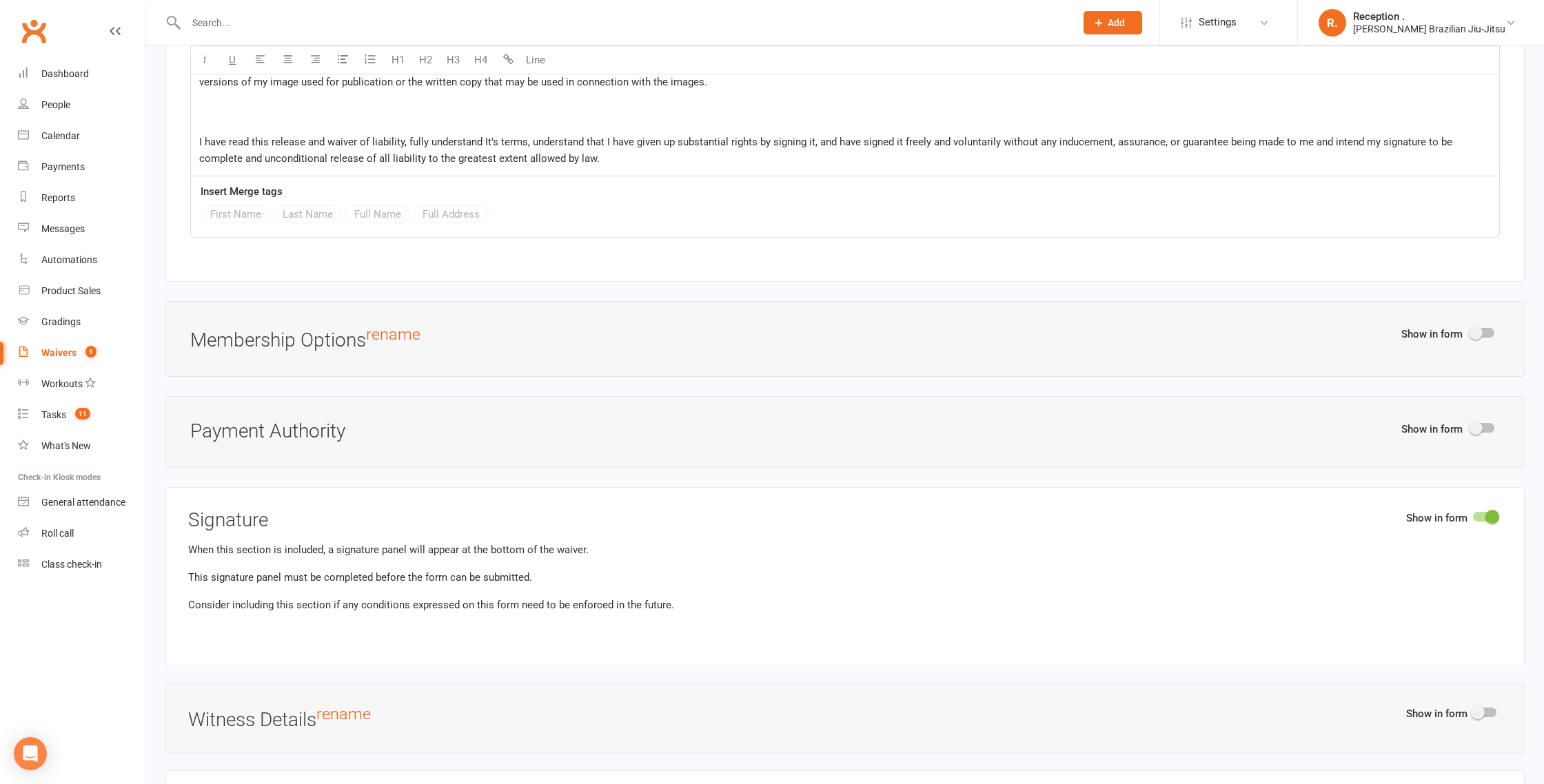
scroll to position [3616, 0]
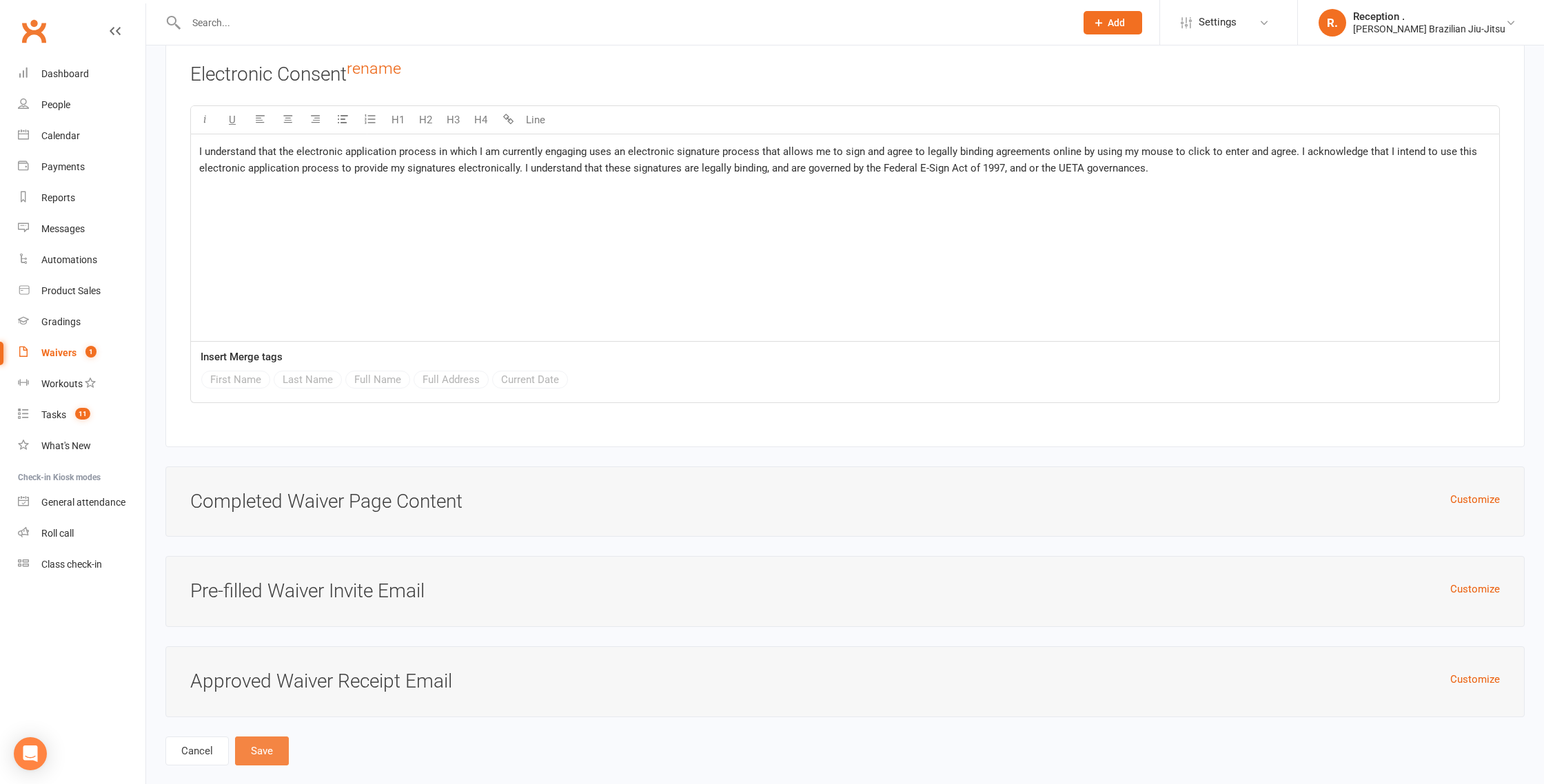
click at [277, 737] on button "Save" at bounding box center [262, 751] width 54 height 29
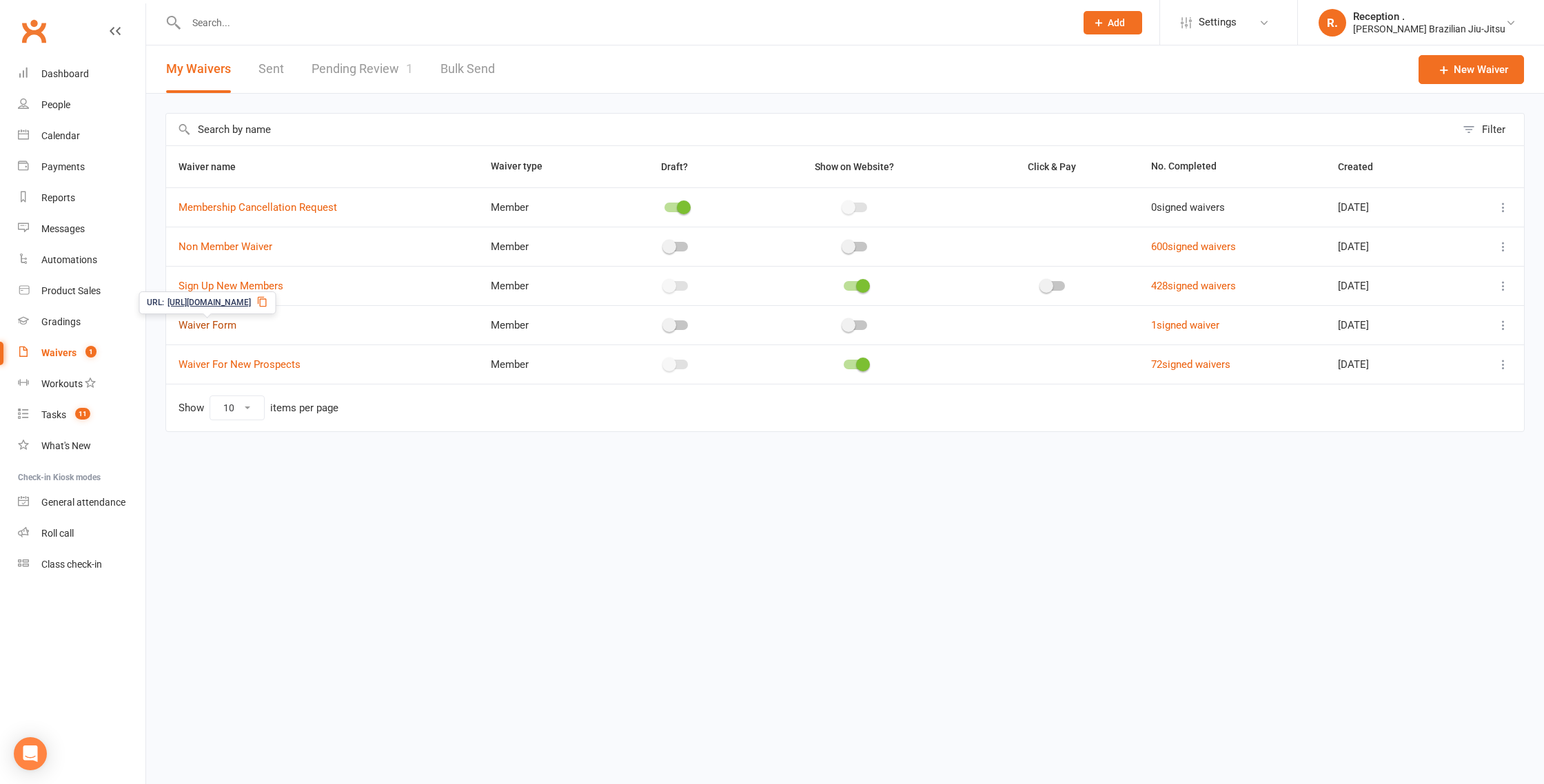
click at [220, 325] on link "Waiver Form" at bounding box center [207, 325] width 58 height 12
click at [78, 72] on div "Dashboard" at bounding box center [65, 74] width 47 height 11
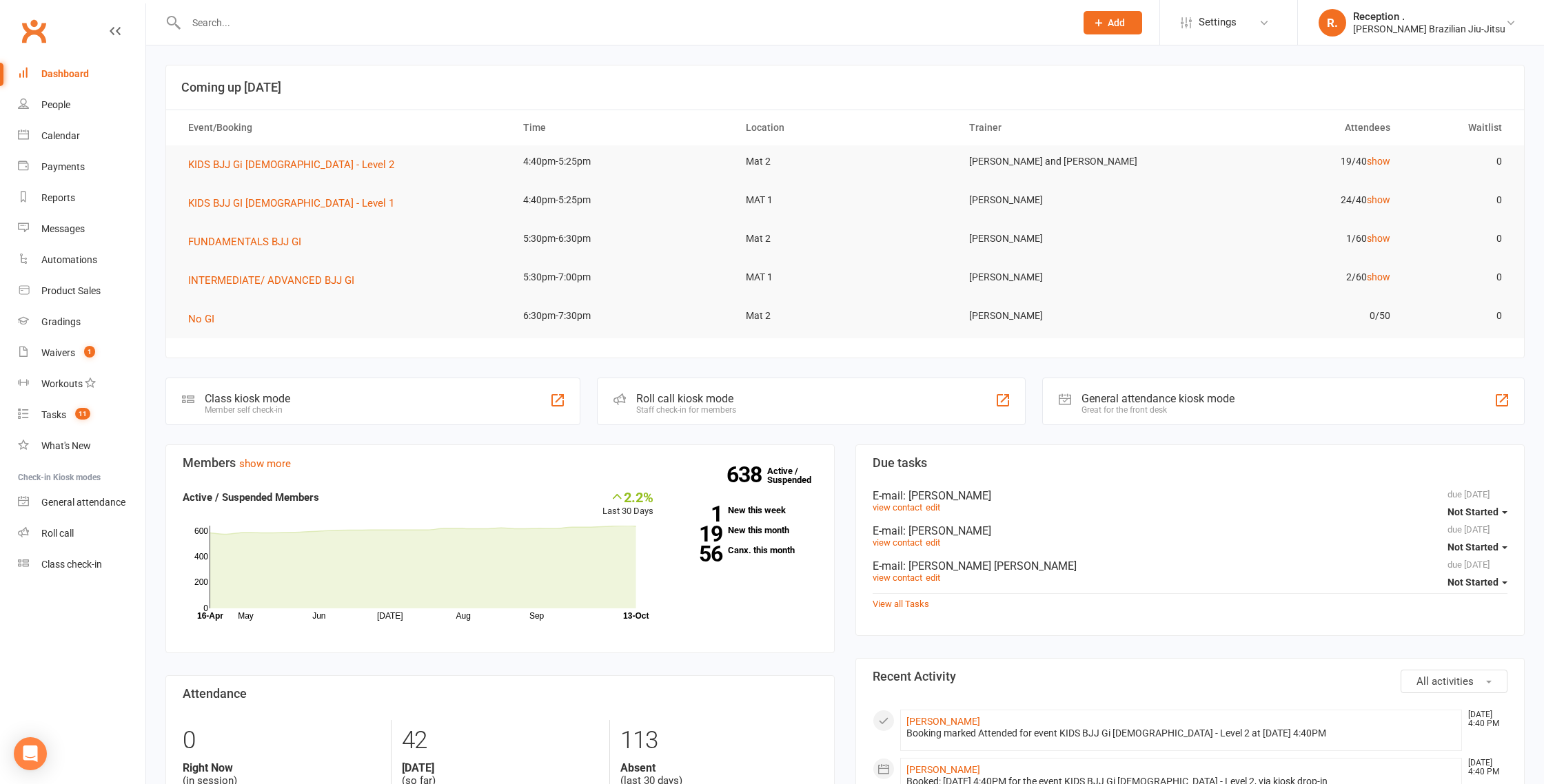
scroll to position [1, 0]
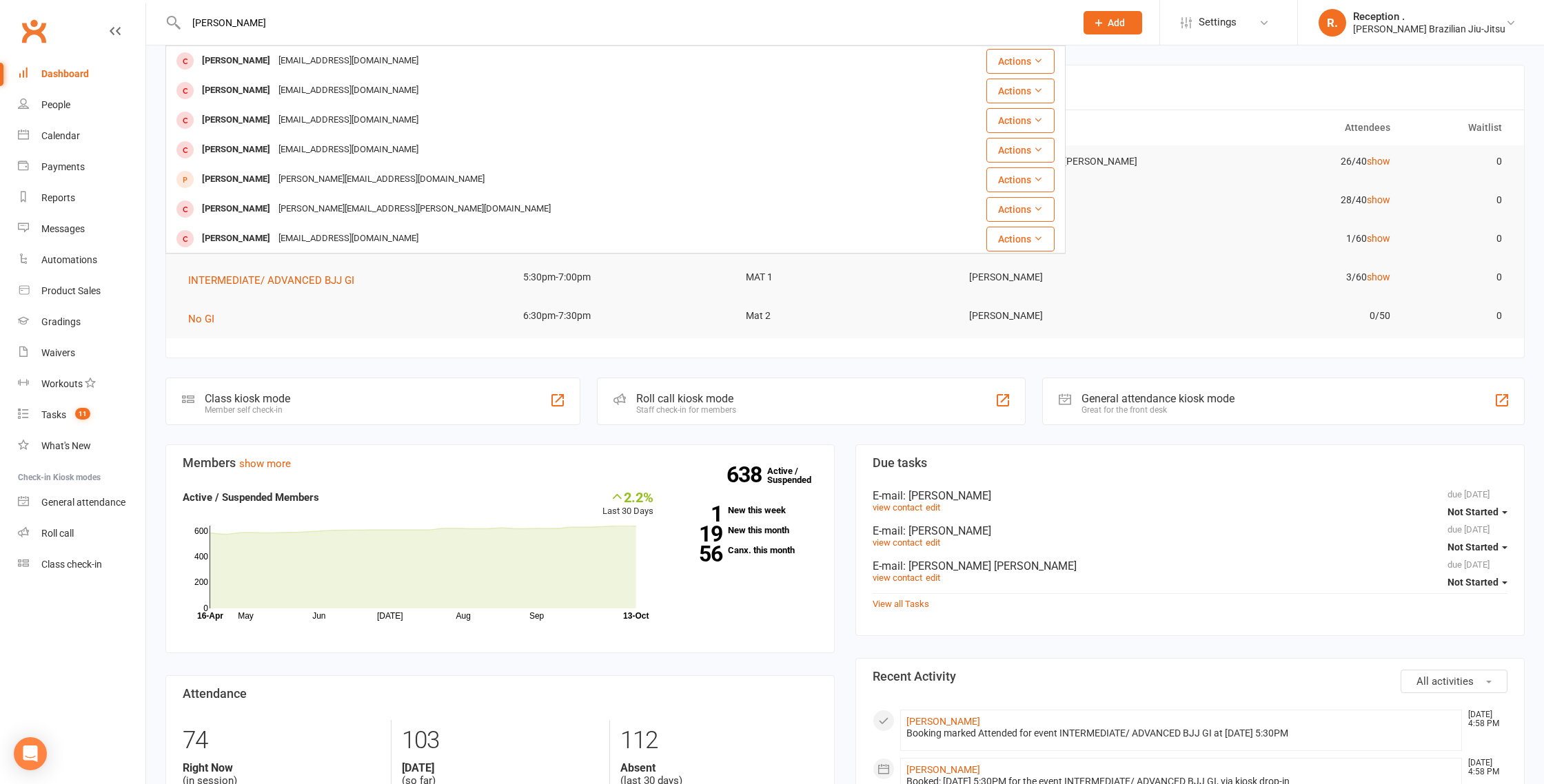
type input "[PERSON_NAME]"
click at [274, 69] on div "[EMAIL_ADDRESS][DOMAIN_NAME]" at bounding box center [348, 62] width 148 height 20
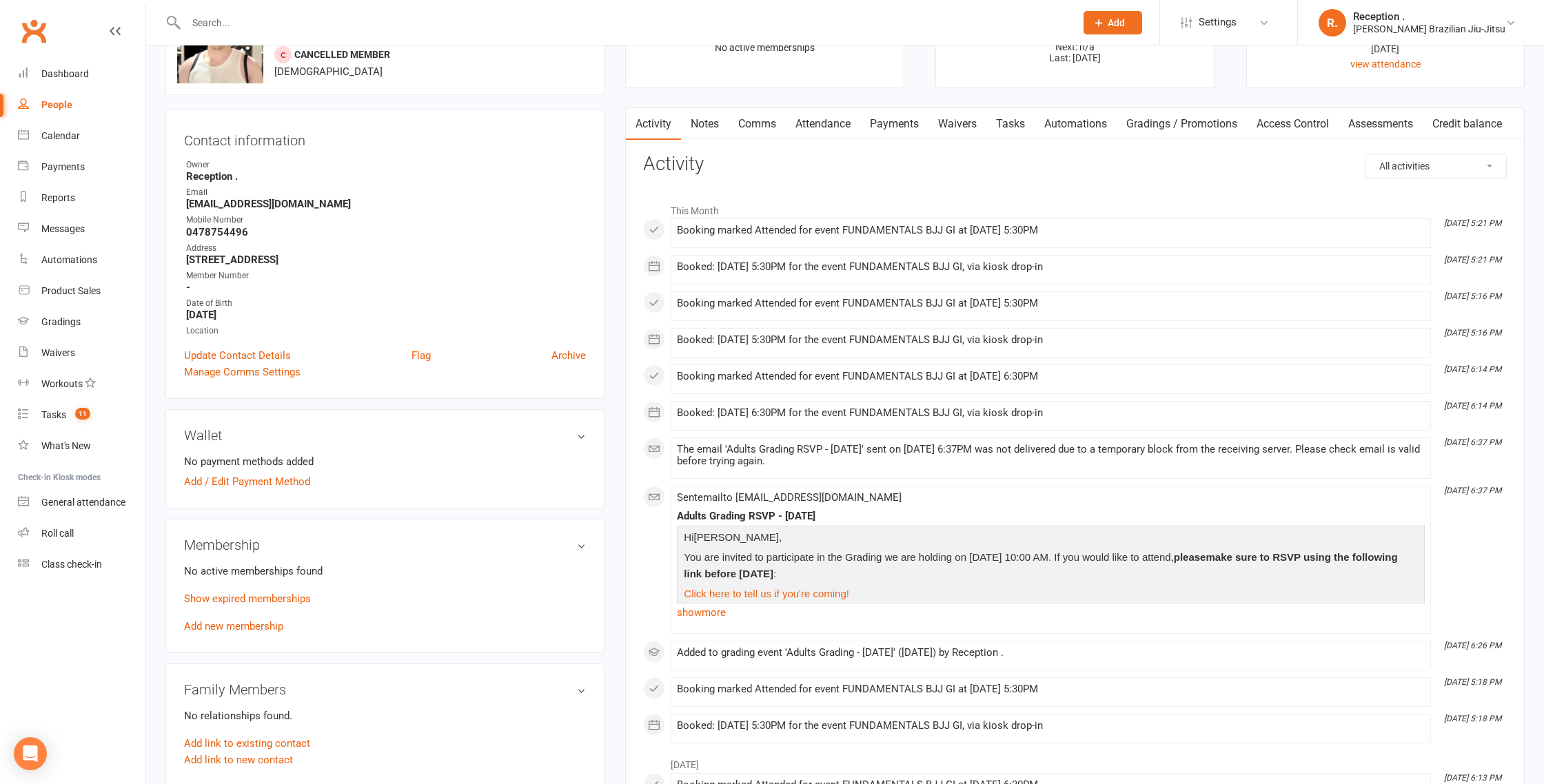
scroll to position [100, 0]
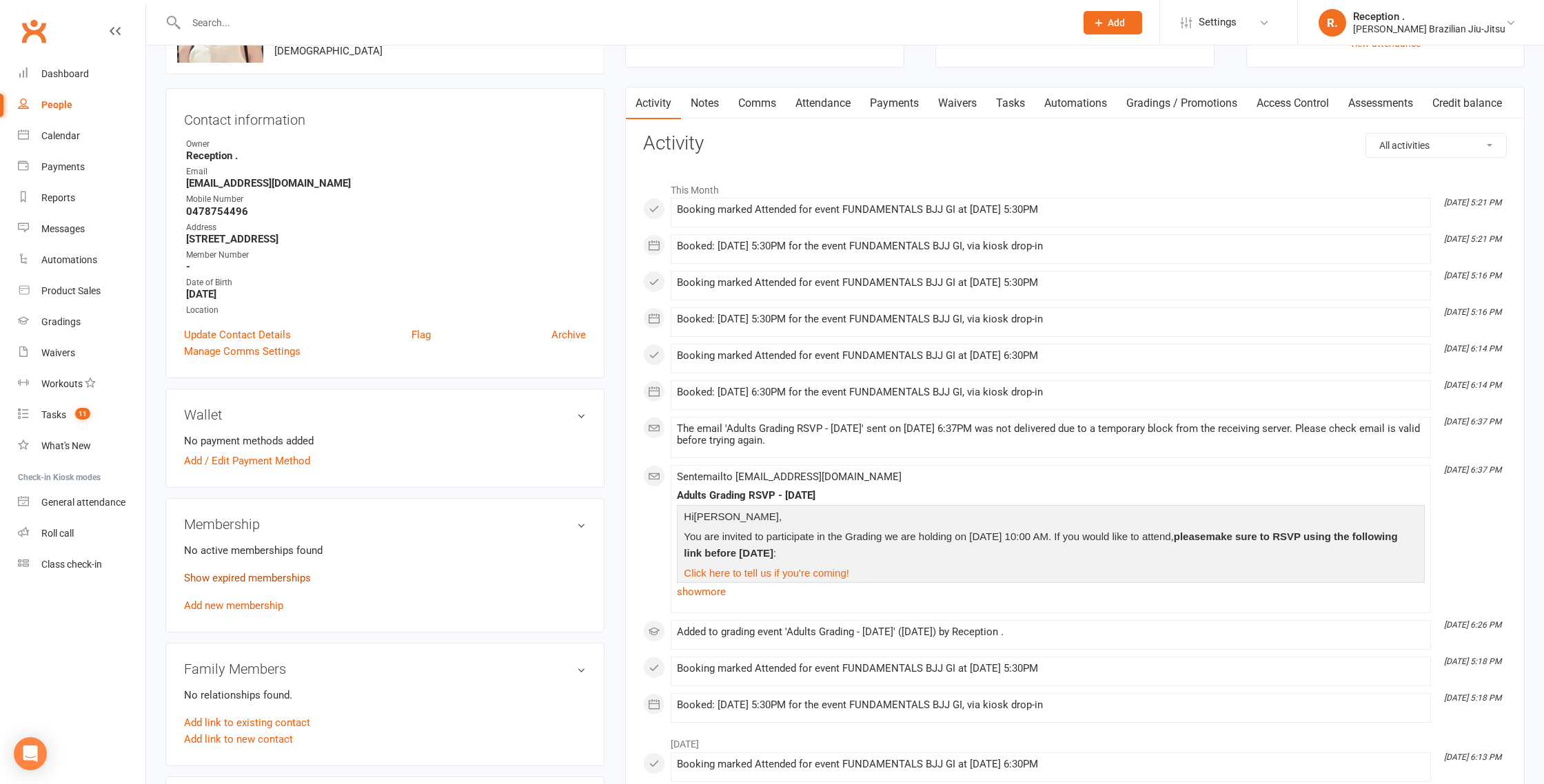
click at [228, 572] on link "Show expired memberships" at bounding box center [247, 578] width 127 height 12
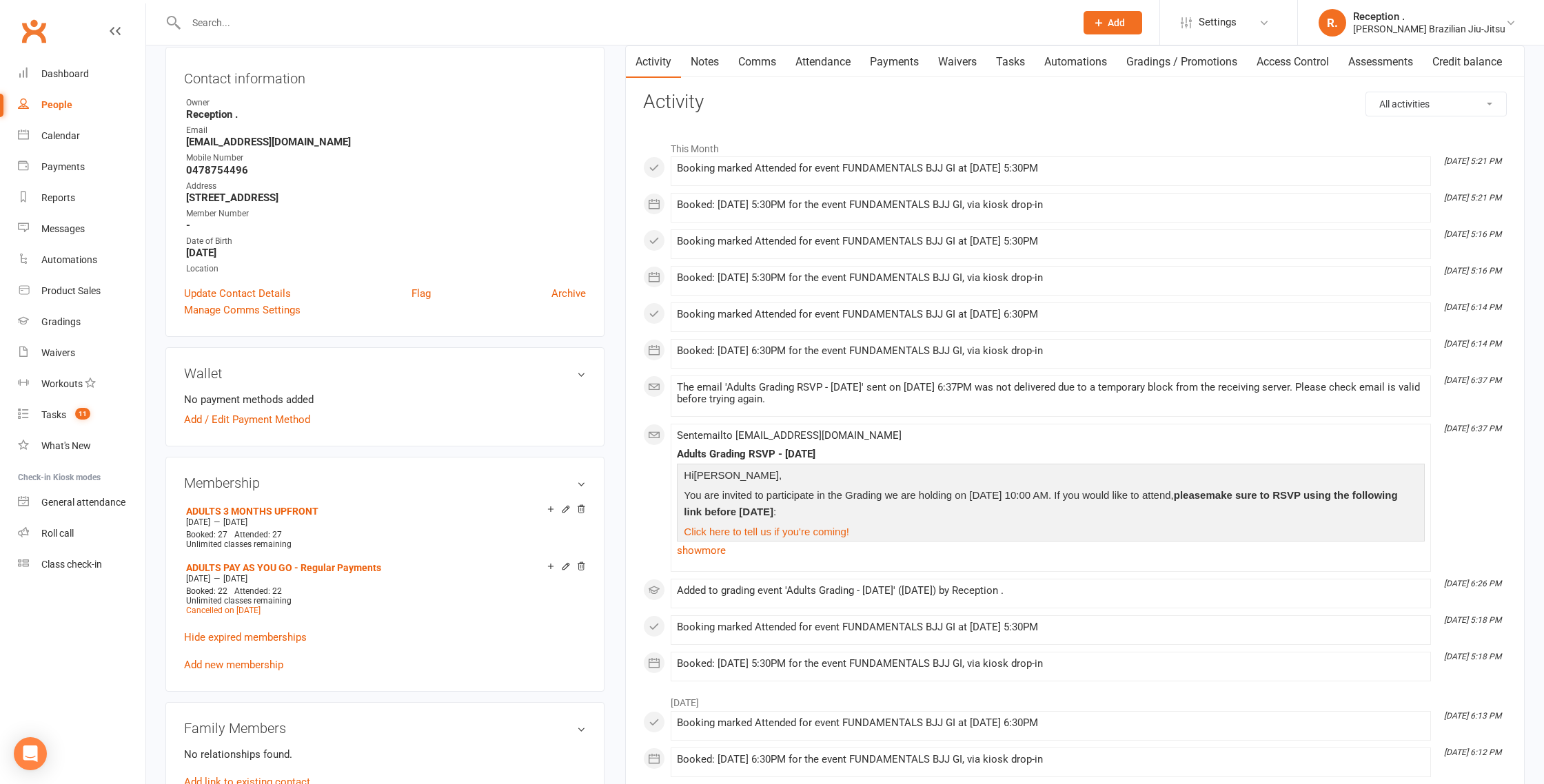
scroll to position [135, 0]
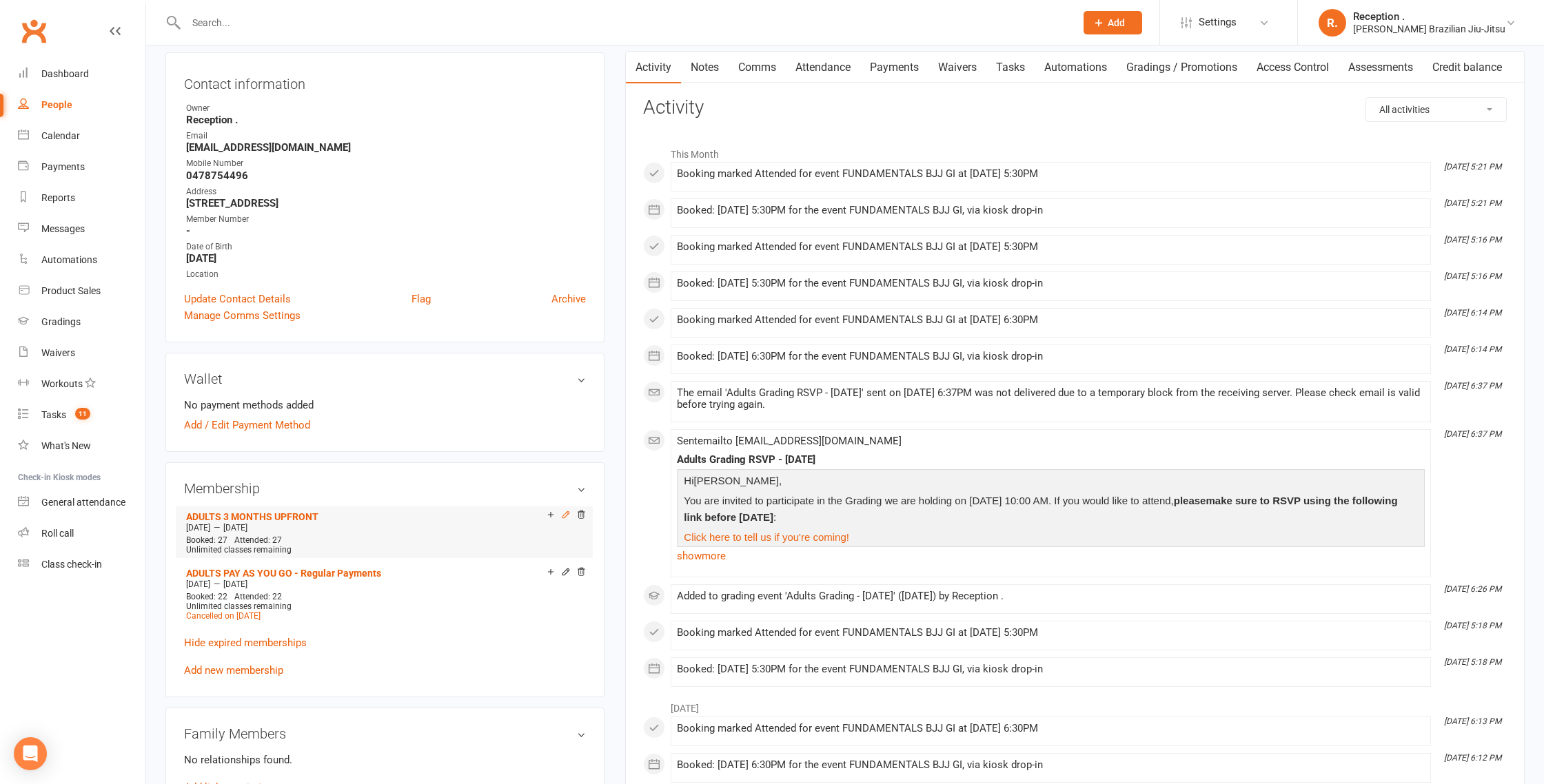
click at [567, 515] on icon at bounding box center [566, 515] width 9 height 9
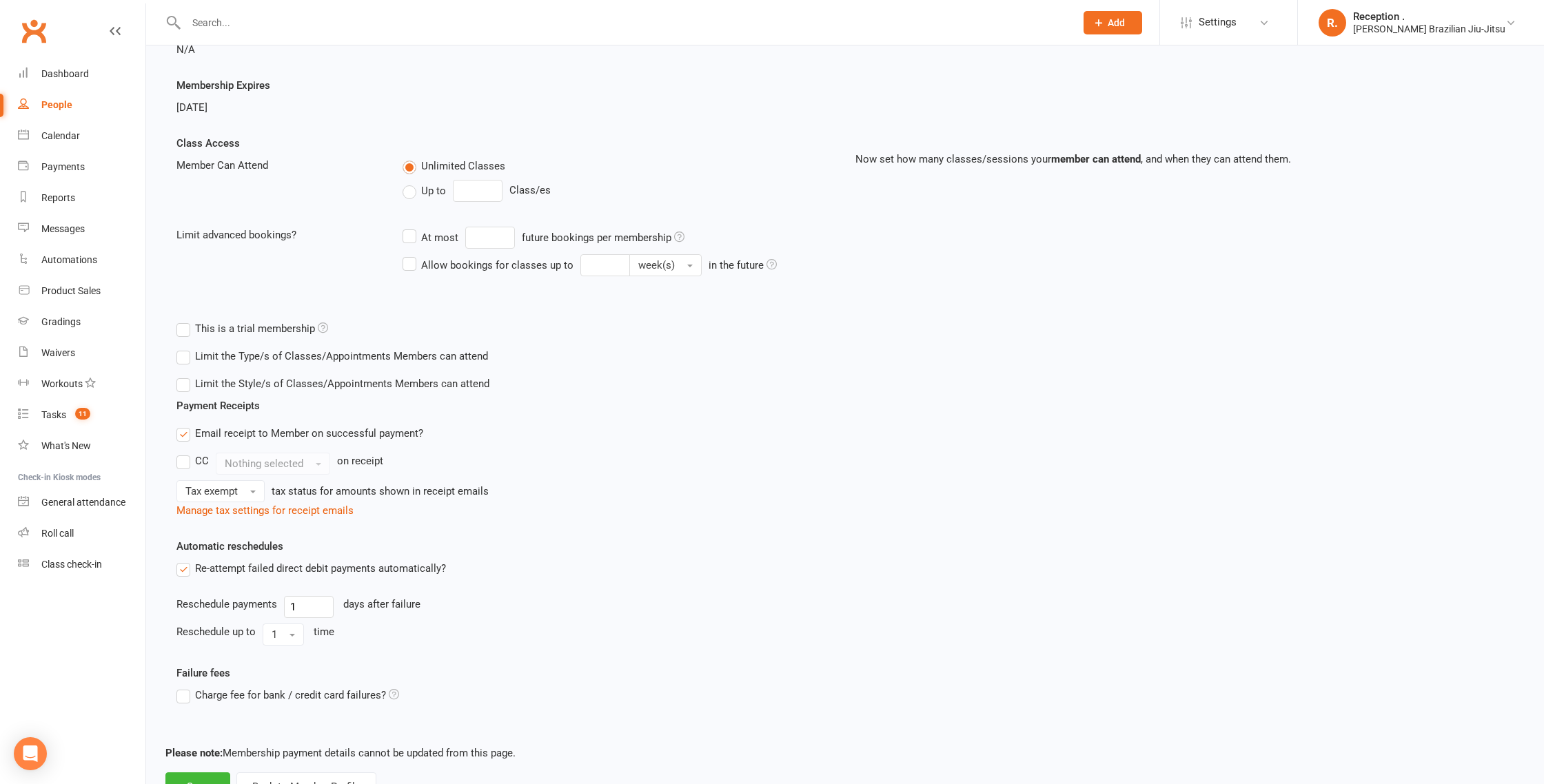
scroll to position [286, 0]
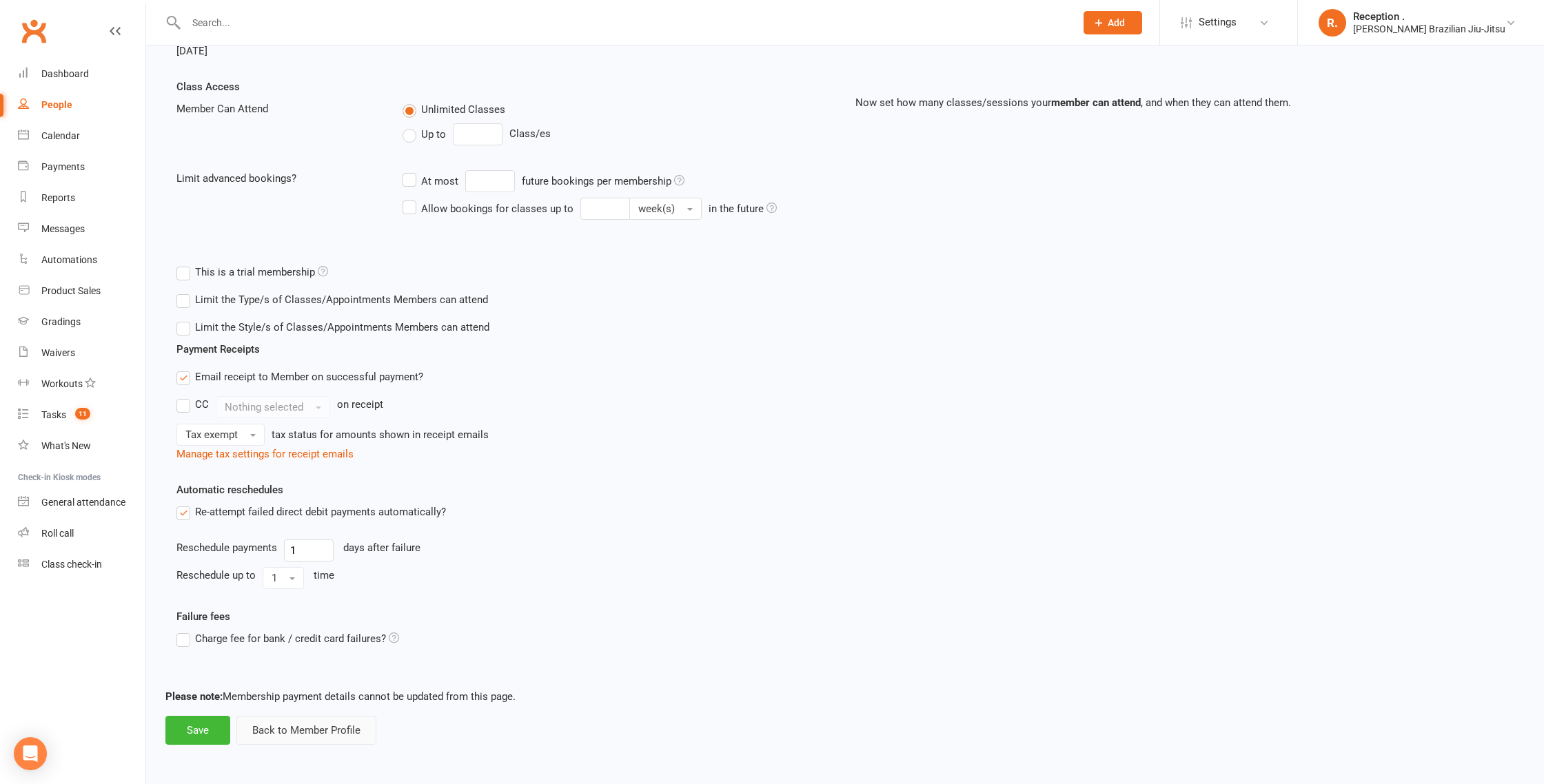
click at [280, 729] on button "Back to Member Profile" at bounding box center [307, 730] width 140 height 29
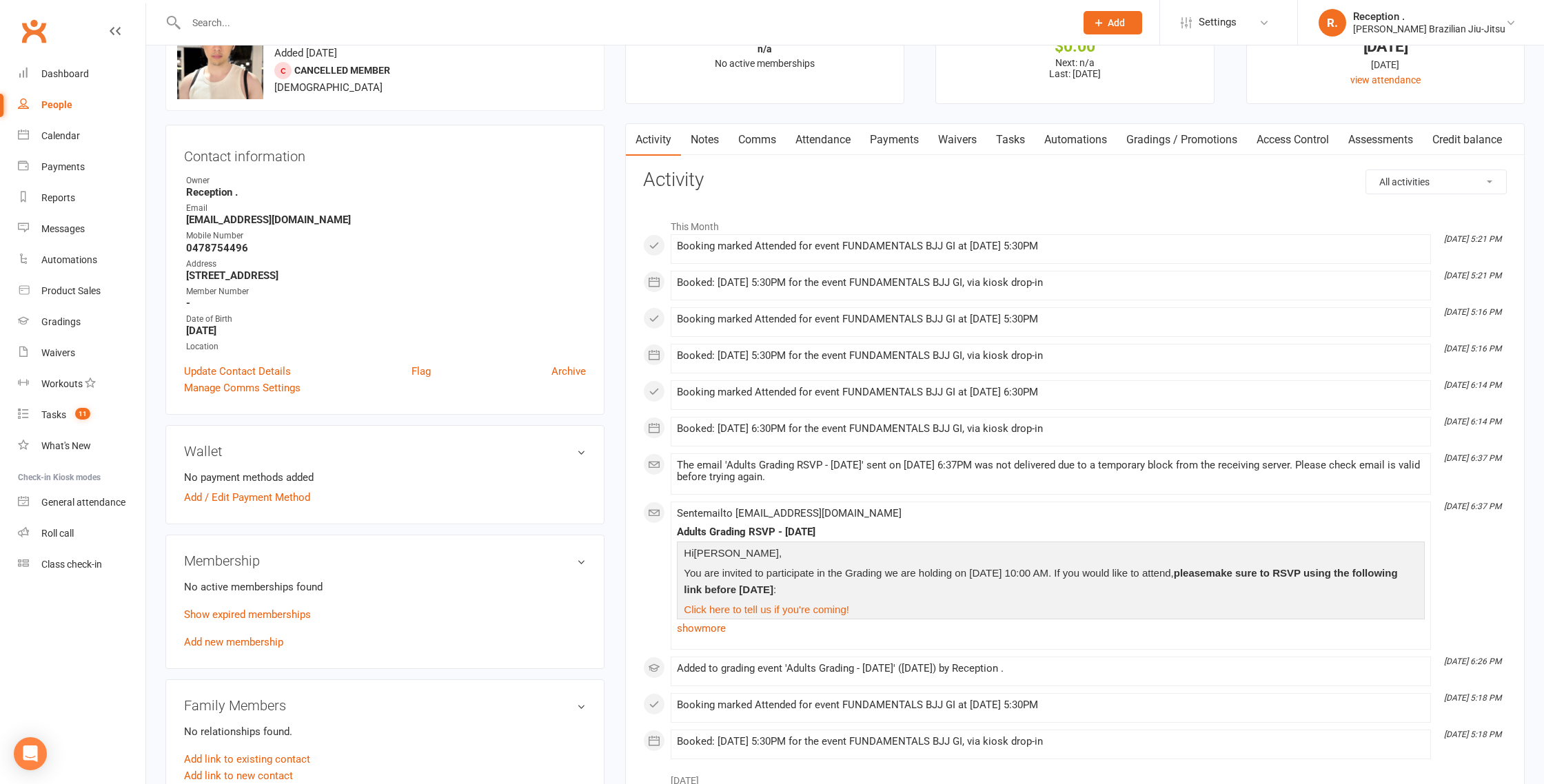
scroll to position [96, 0]
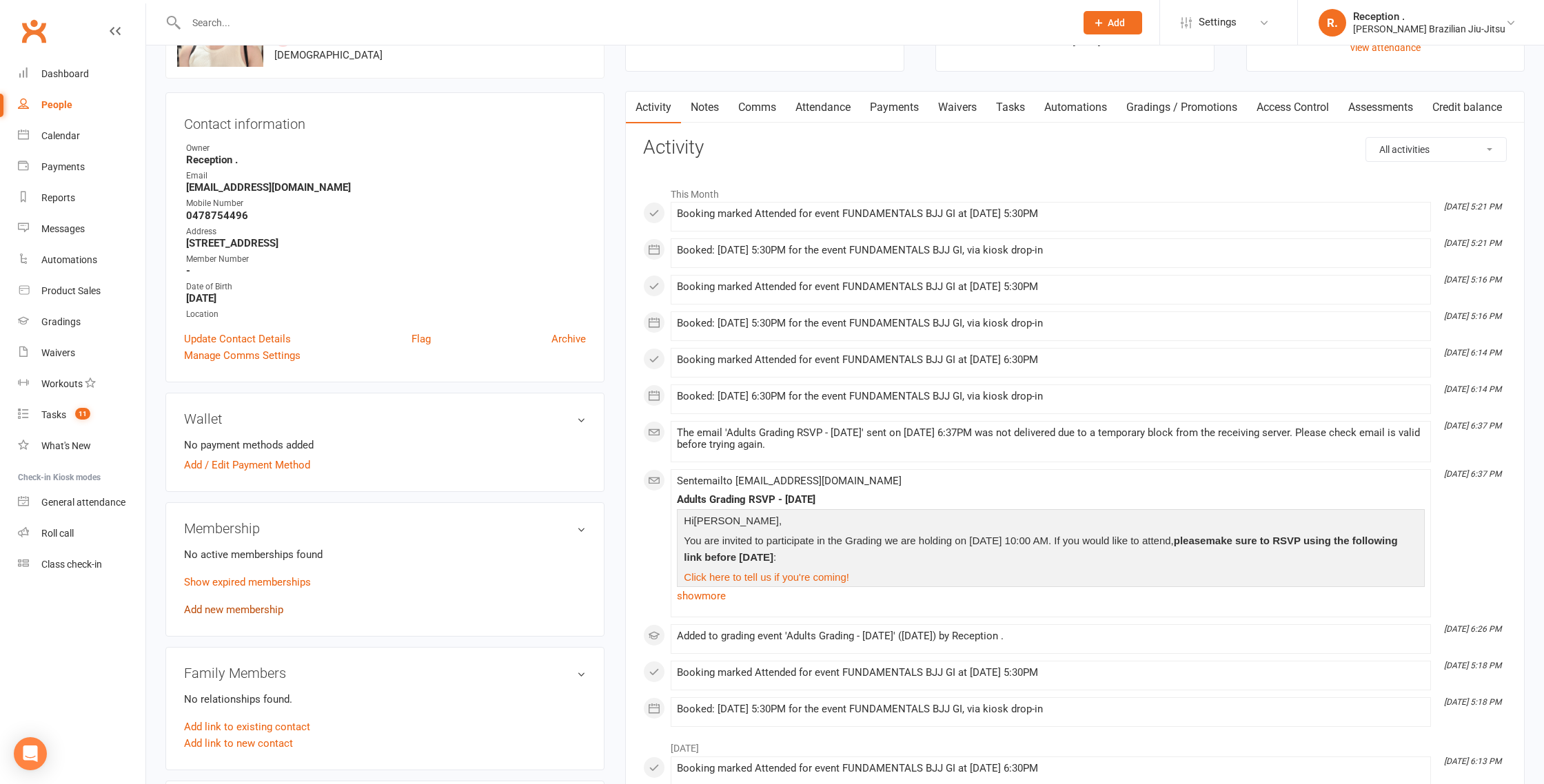
click at [220, 611] on link "Add new membership" at bounding box center [233, 610] width 99 height 12
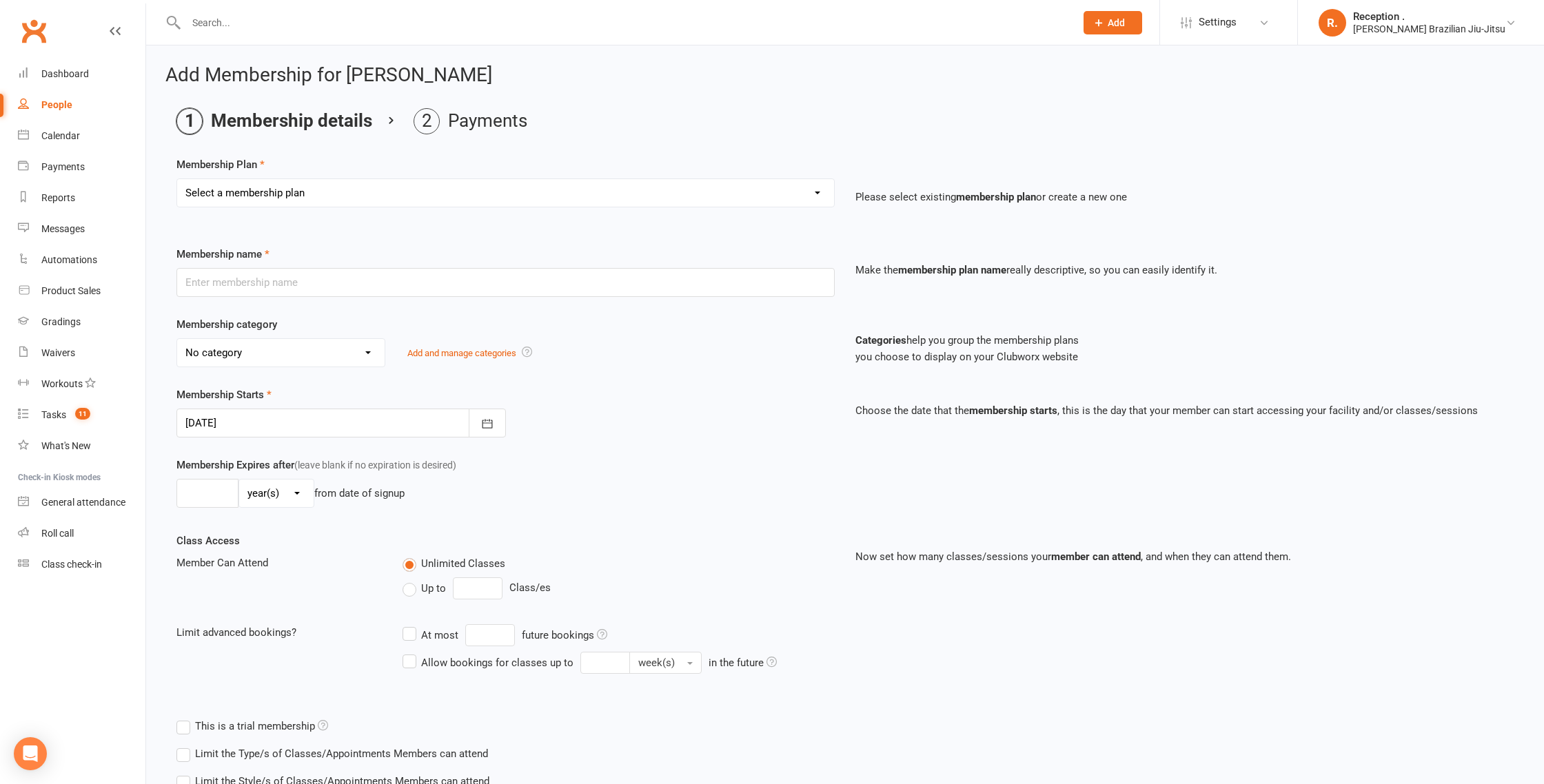
click at [249, 182] on select "Select a membership plan Create new Membership Plan FREE ADULTS 12 MONTH CONTRA…" at bounding box center [505, 192] width 657 height 27
select select "2"
click at [177, 179] on select "Select a membership plan Create new Membership Plan FREE ADULTS 12 MONTH CONTRA…" at bounding box center [505, 192] width 657 height 27
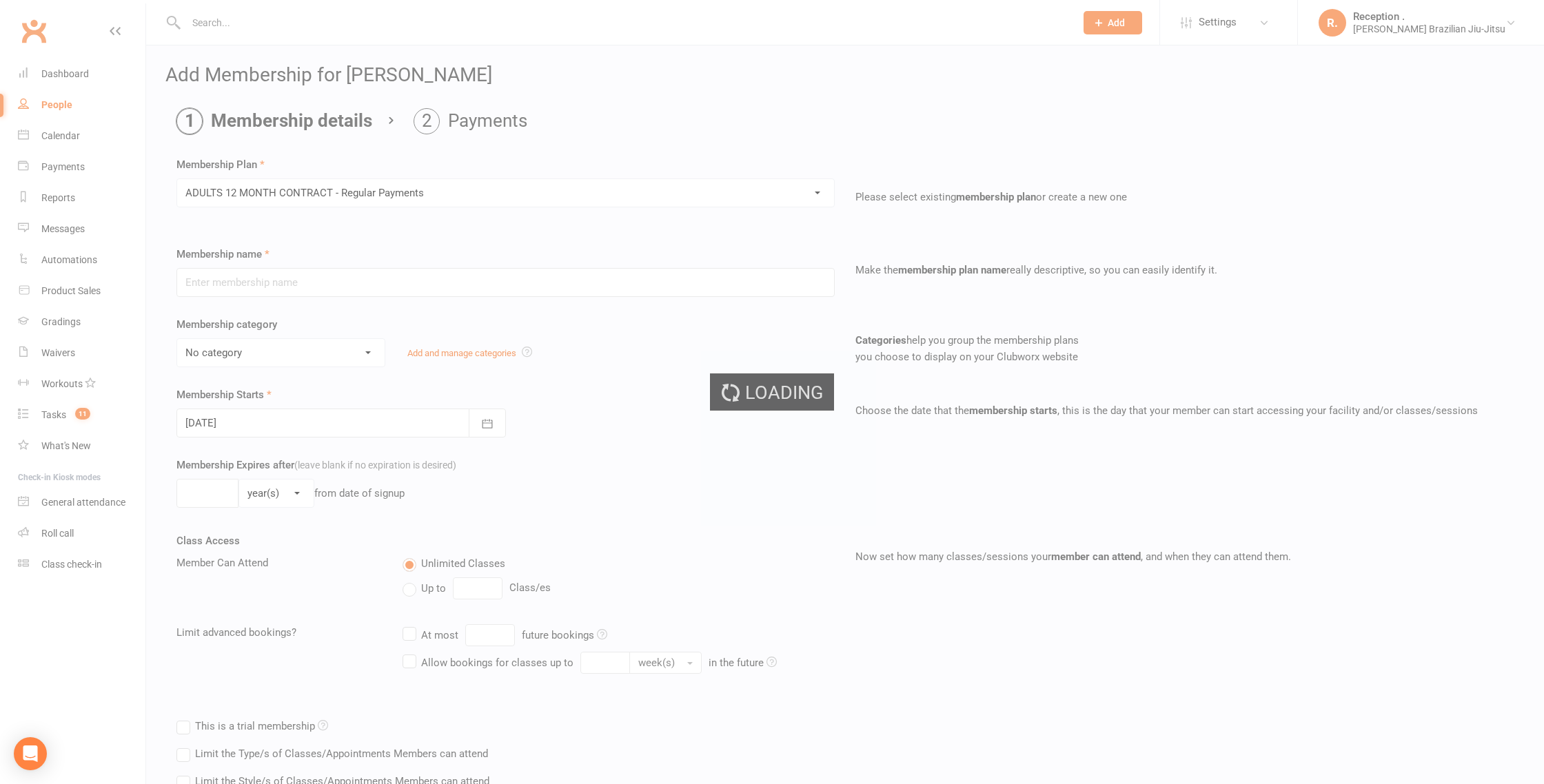
type input "ADULTS 12 MONTH CONTRACT - Regular Payments"
select select "0"
type input "0"
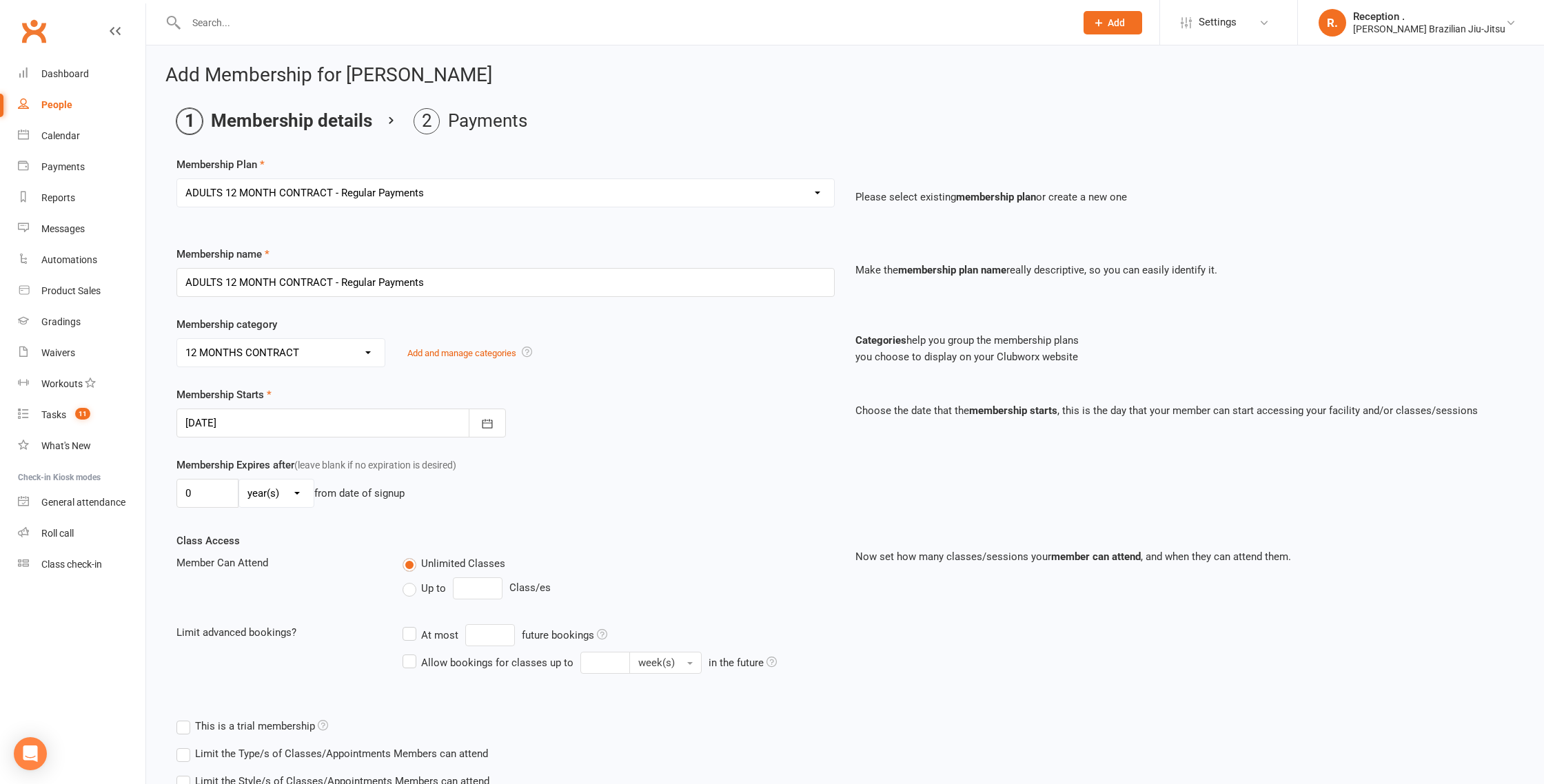
click at [247, 410] on div at bounding box center [341, 423] width 329 height 29
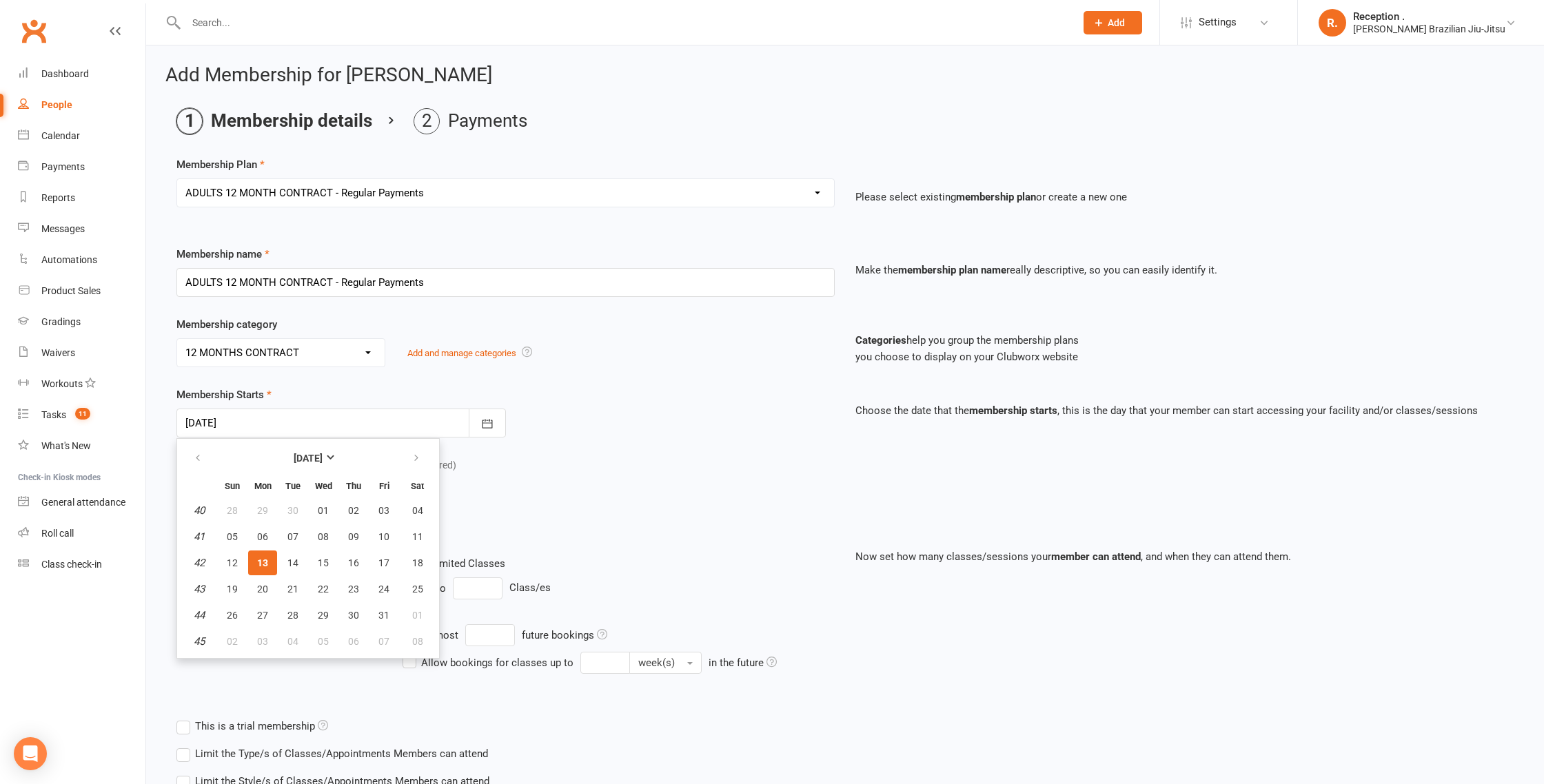
drag, startPoint x: 645, startPoint y: 433, endPoint x: 600, endPoint y: 441, distance: 45.7
click at [645, 433] on div "Membership Starts 13 Oct 2025 October 2025 Sun Mon Tue Wed Thu Fri Sat 40 28 29…" at bounding box center [505, 413] width 679 height 51
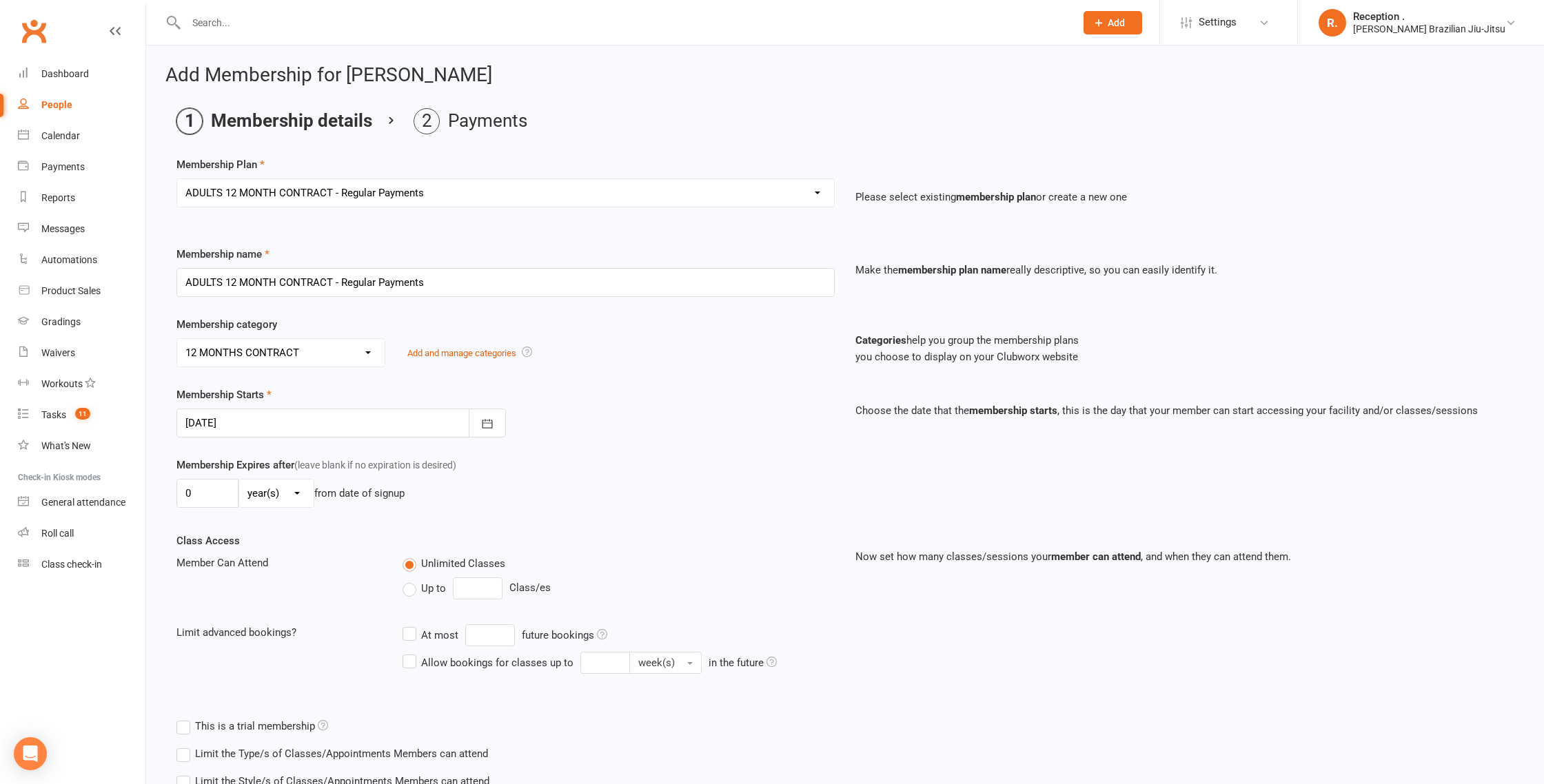
click at [255, 492] on select "day(s) week(s) month(s) year(s)" at bounding box center [276, 493] width 75 height 27
select select "1"
click at [239, 480] on select "day(s) week(s) month(s) year(s)" at bounding box center [276, 493] width 75 height 27
click at [227, 482] on input "0" at bounding box center [208, 493] width 62 height 29
type input "5"
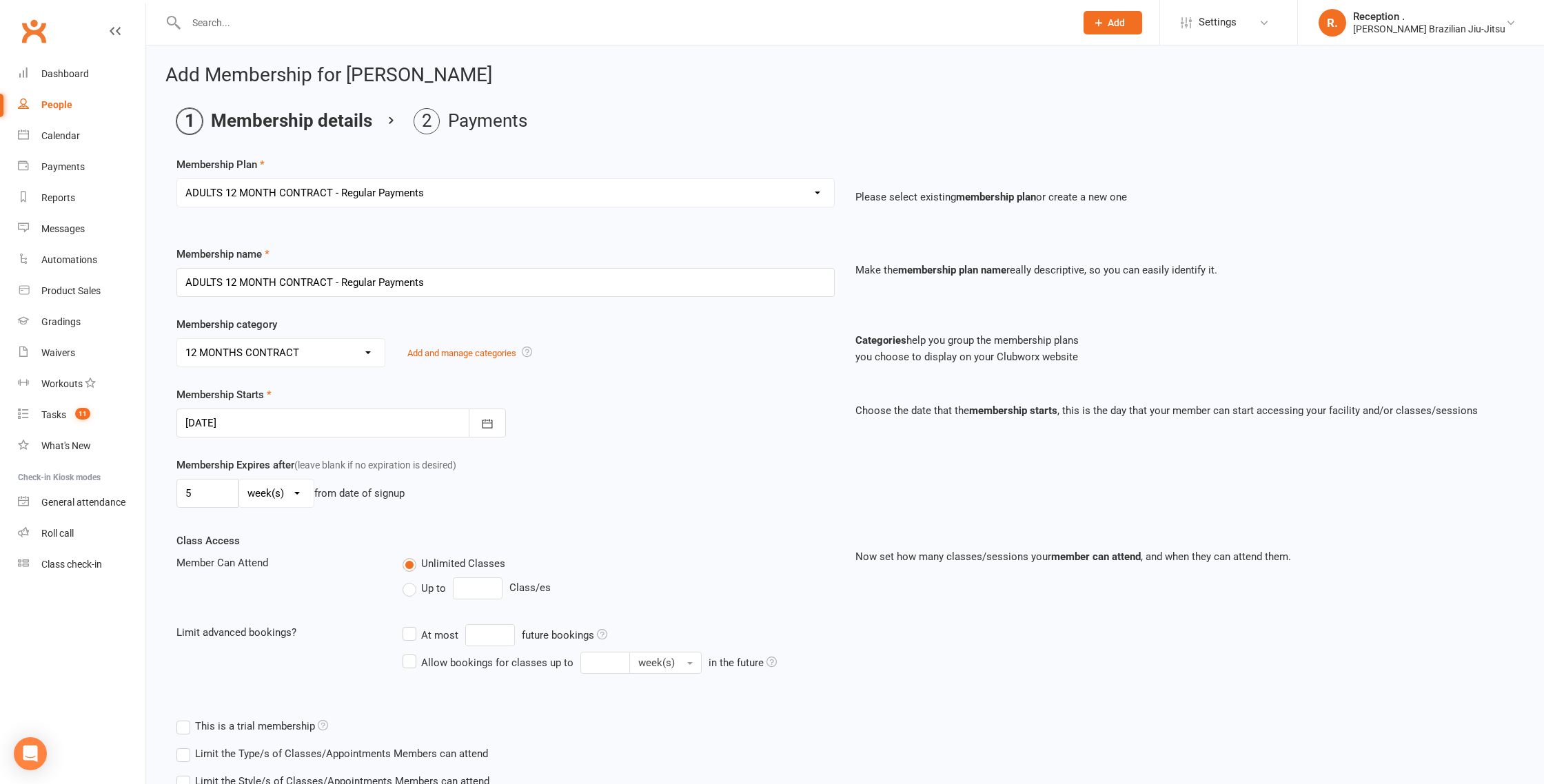
click at [604, 500] on div "5 day(s) week(s) month(s) year(s) from date of signup" at bounding box center [505, 493] width 658 height 29
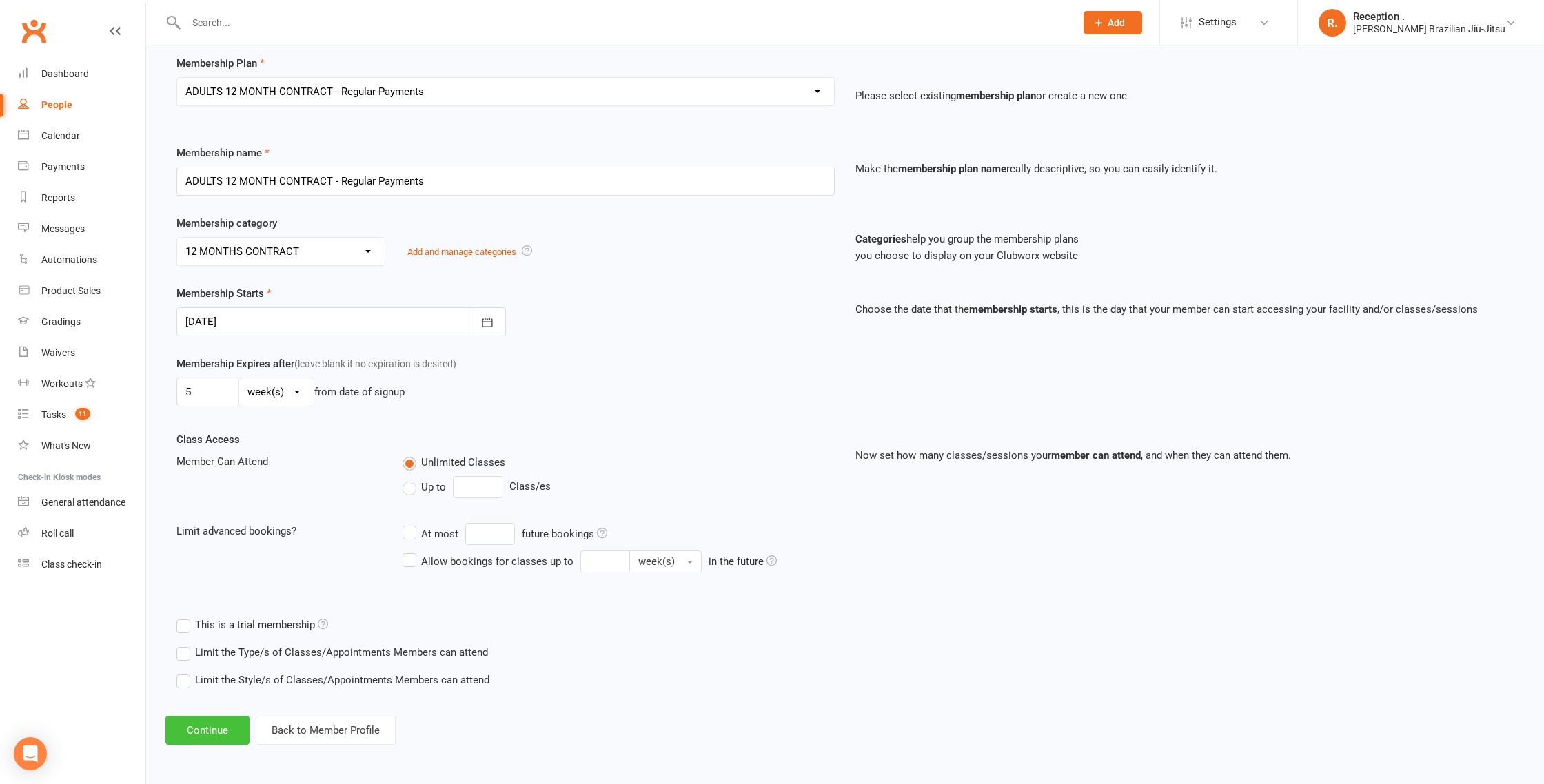
click at [193, 720] on button "Continue" at bounding box center [207, 730] width 84 height 29
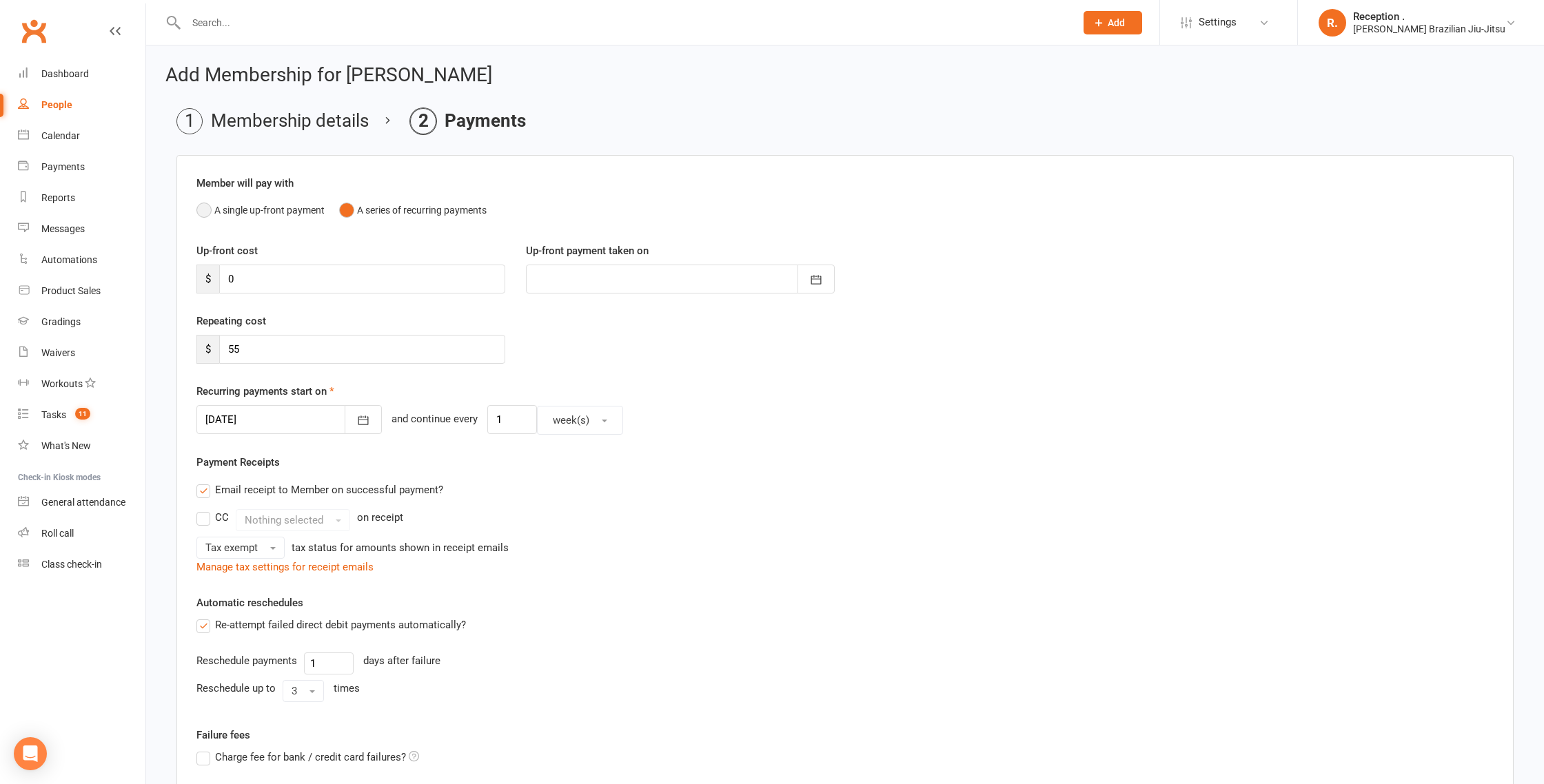
click at [280, 220] on button "A single up-front payment" at bounding box center [260, 210] width 128 height 26
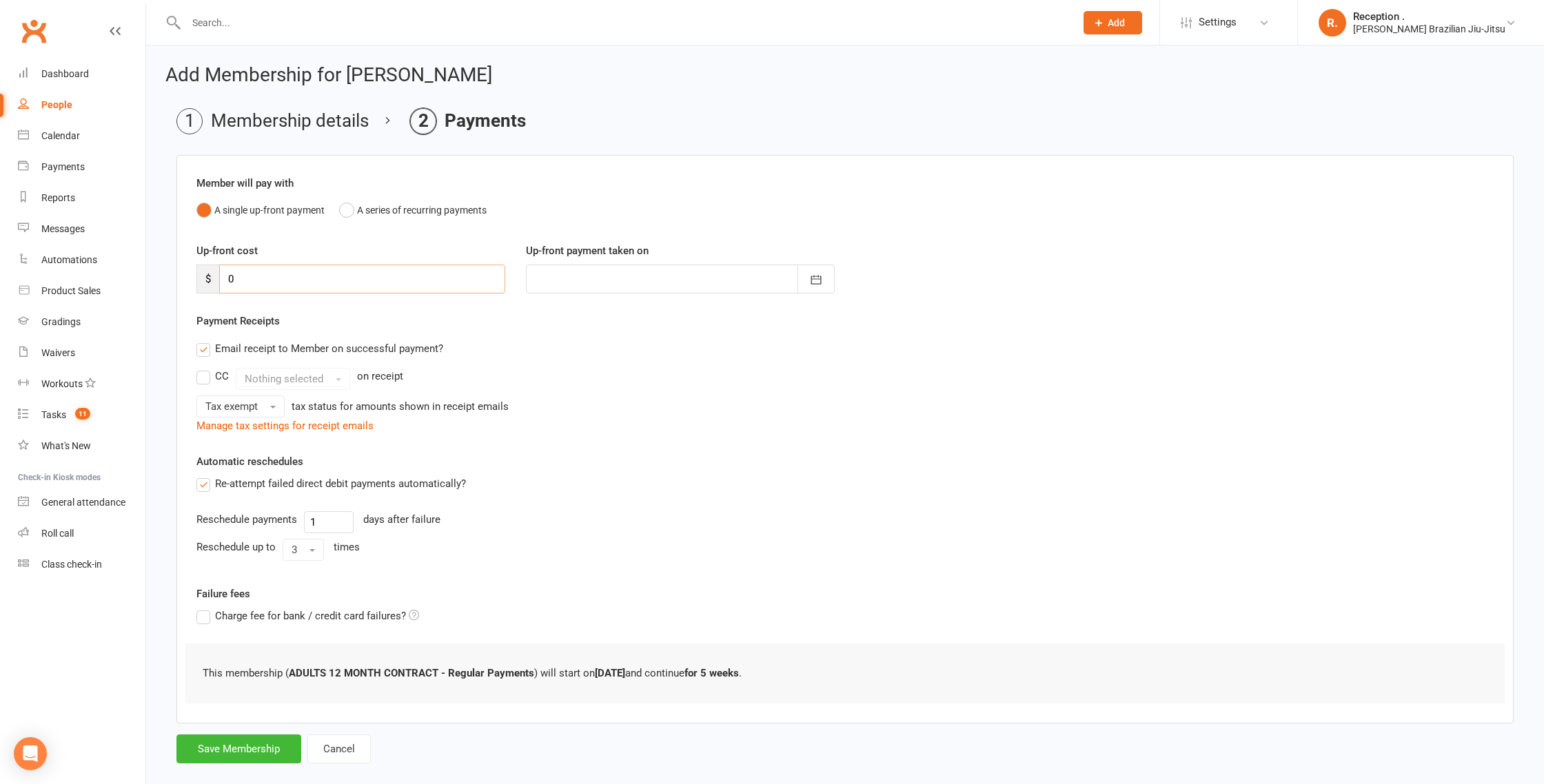
click at [272, 283] on input "0" at bounding box center [361, 279] width 286 height 29
type input "2"
type input "[DATE]"
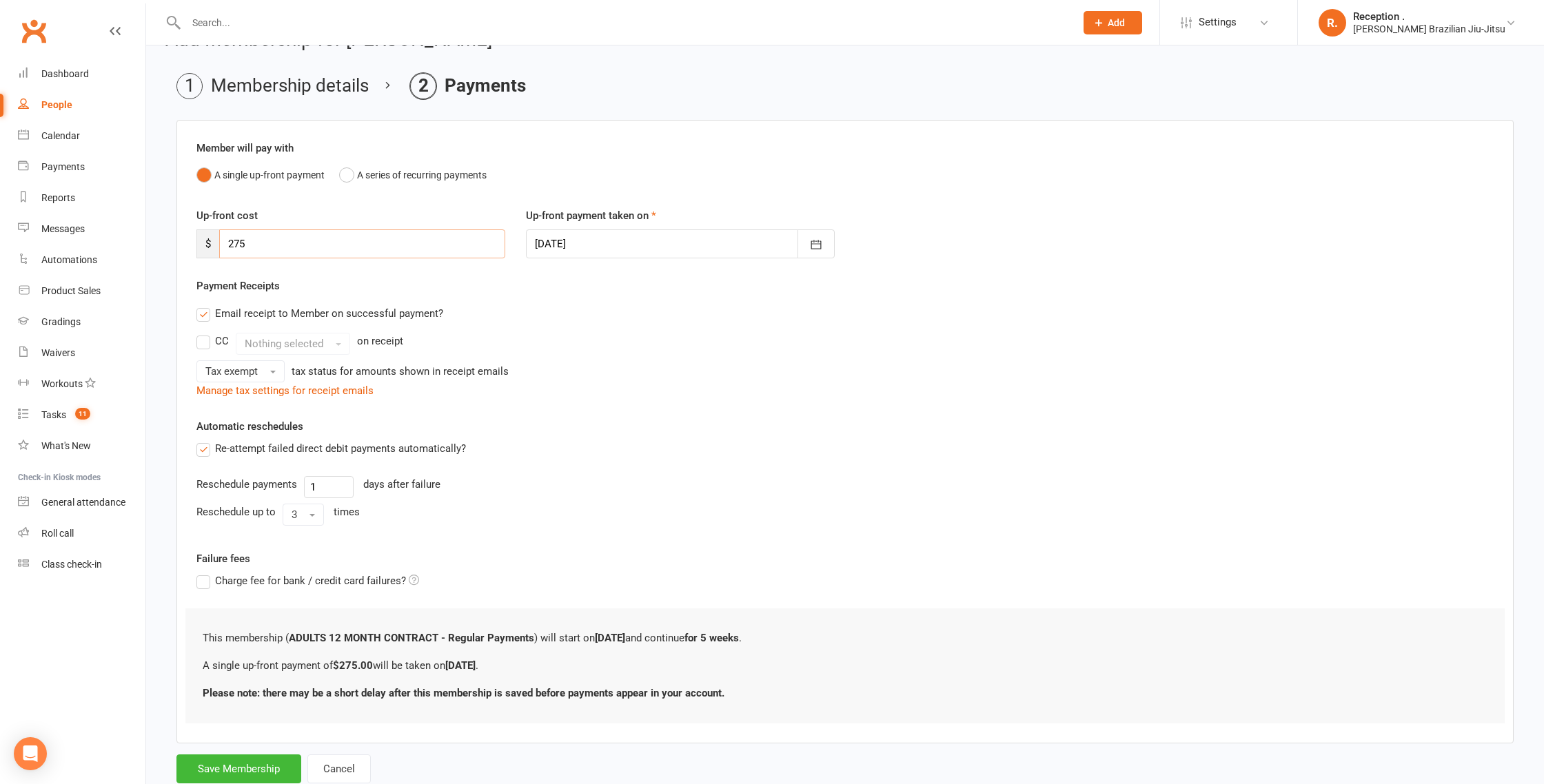
scroll to position [76, 0]
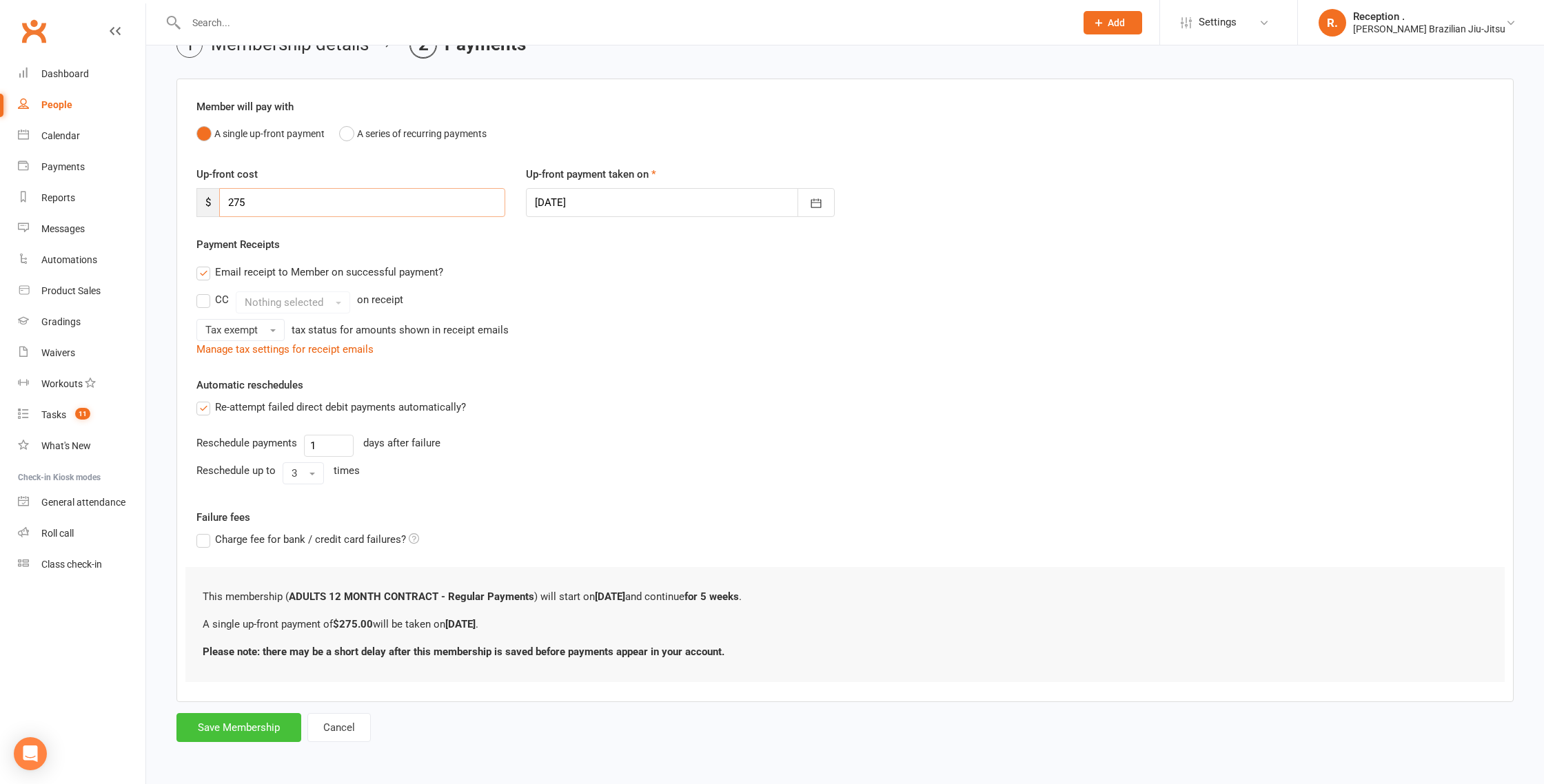
type input "275"
click at [254, 736] on button "Save Membership" at bounding box center [239, 727] width 125 height 29
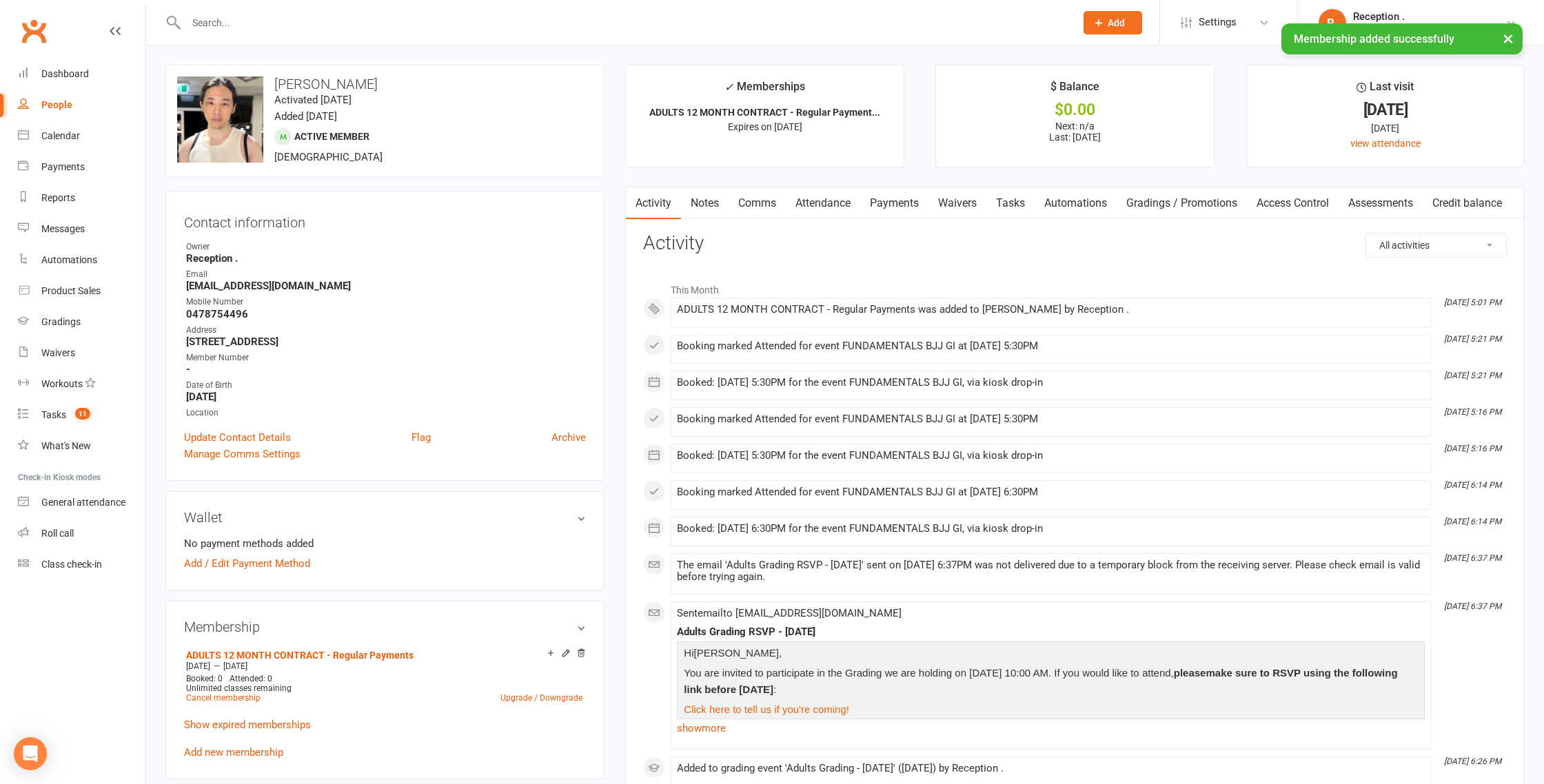
click at [890, 199] on link "Payments" at bounding box center [895, 203] width 69 height 32
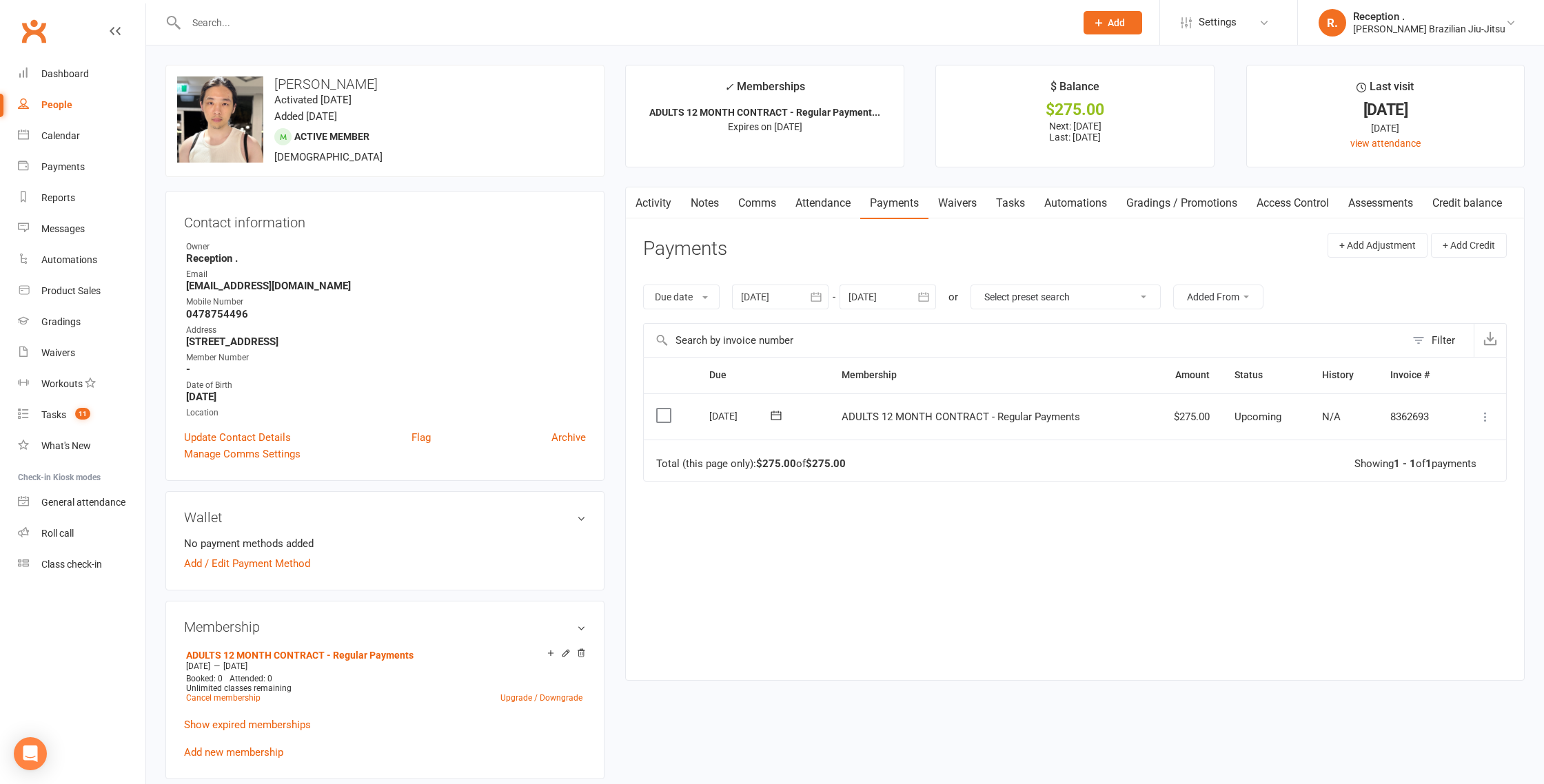
click at [1487, 426] on td "Mark as Paid (Cash) Mark as Paid (POS) Mark as Paid (Other) Skip Apply credit M…" at bounding box center [1481, 417] width 51 height 47
click at [1487, 417] on icon at bounding box center [1486, 417] width 14 height 14
click at [1418, 471] on link "Mark as Paid (POS)" at bounding box center [1424, 471] width 136 height 27
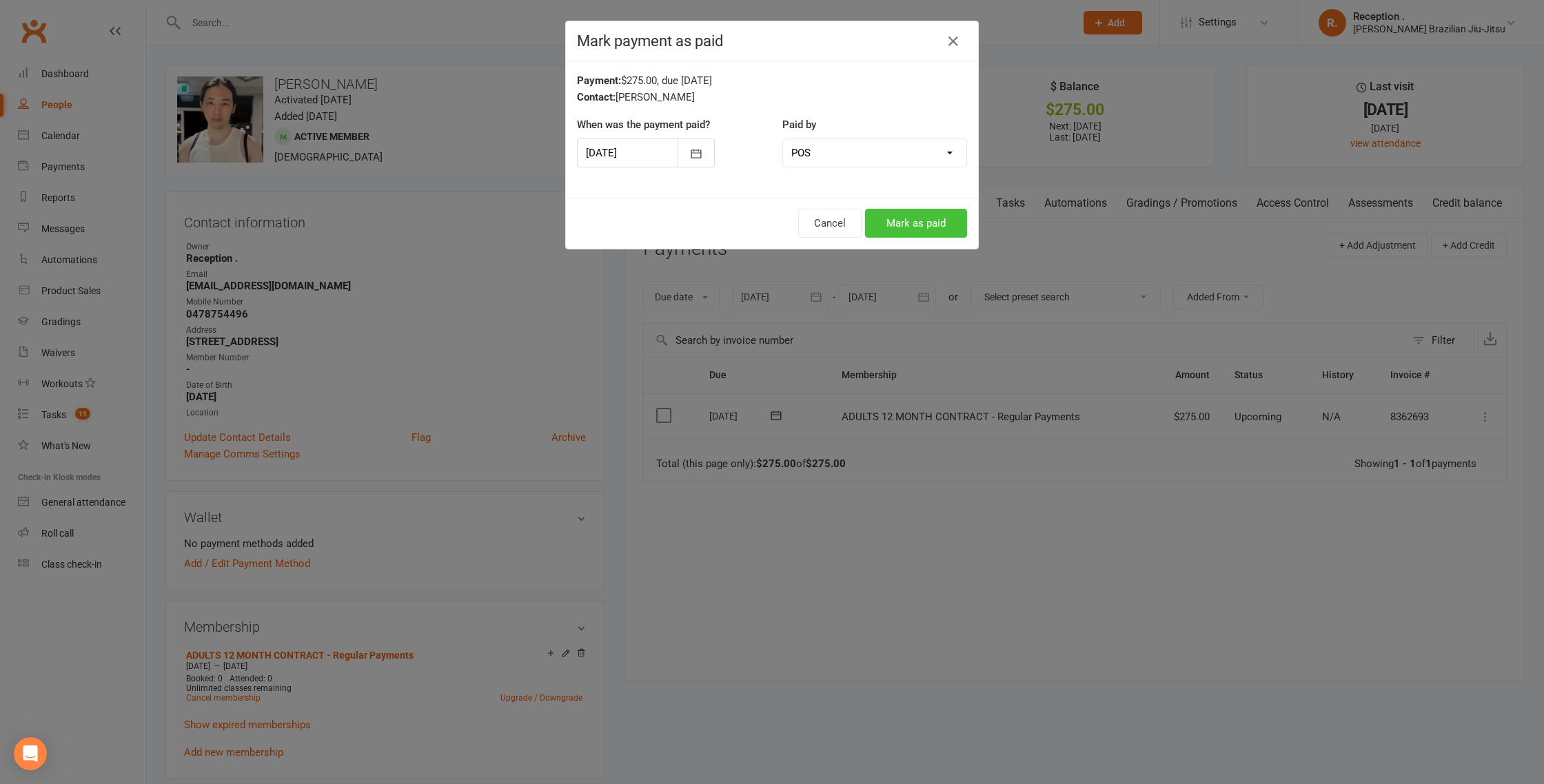
click at [930, 229] on button "Mark as paid" at bounding box center [916, 223] width 102 height 29
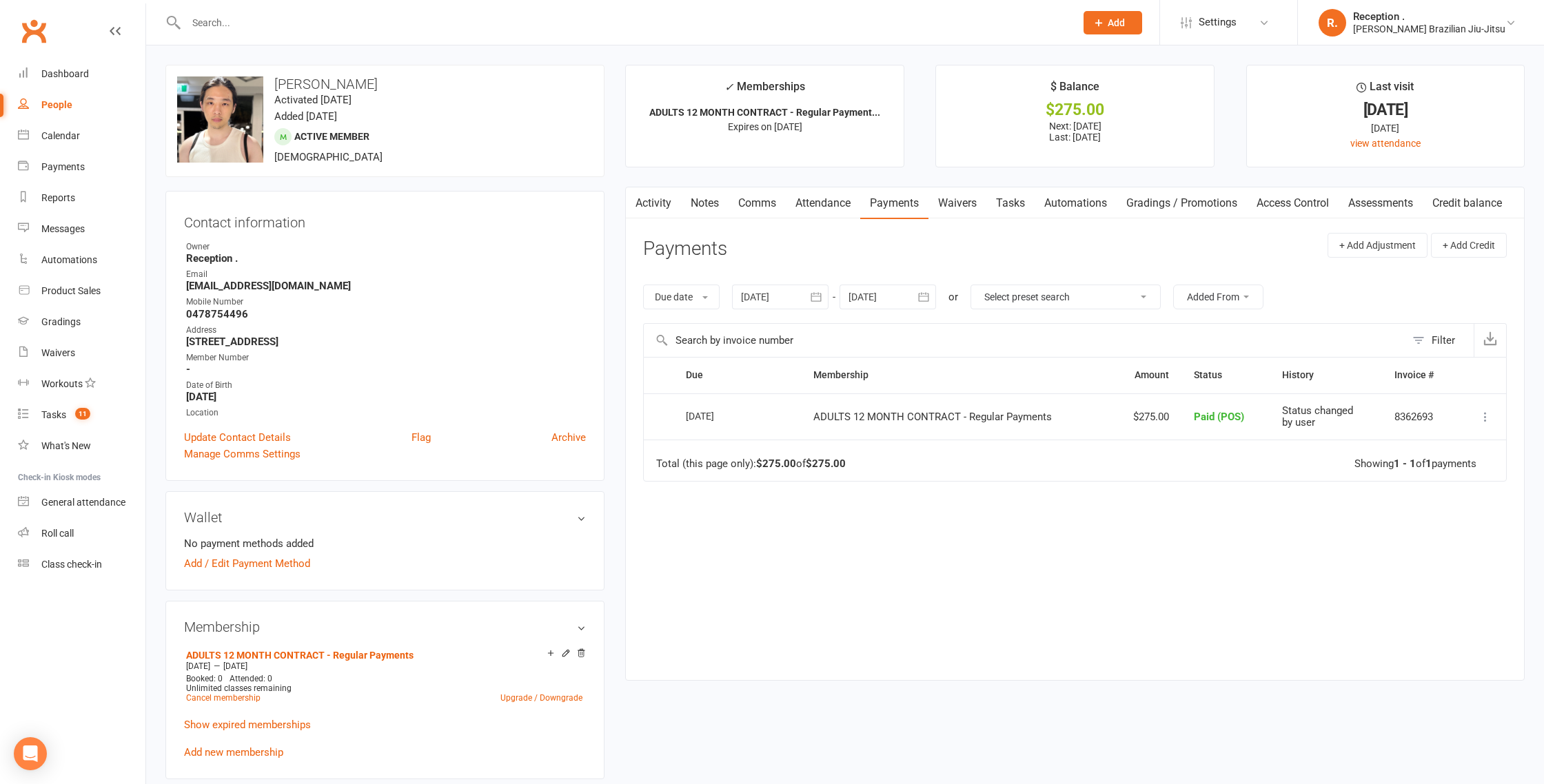
click at [790, 297] on div at bounding box center [780, 297] width 97 height 25
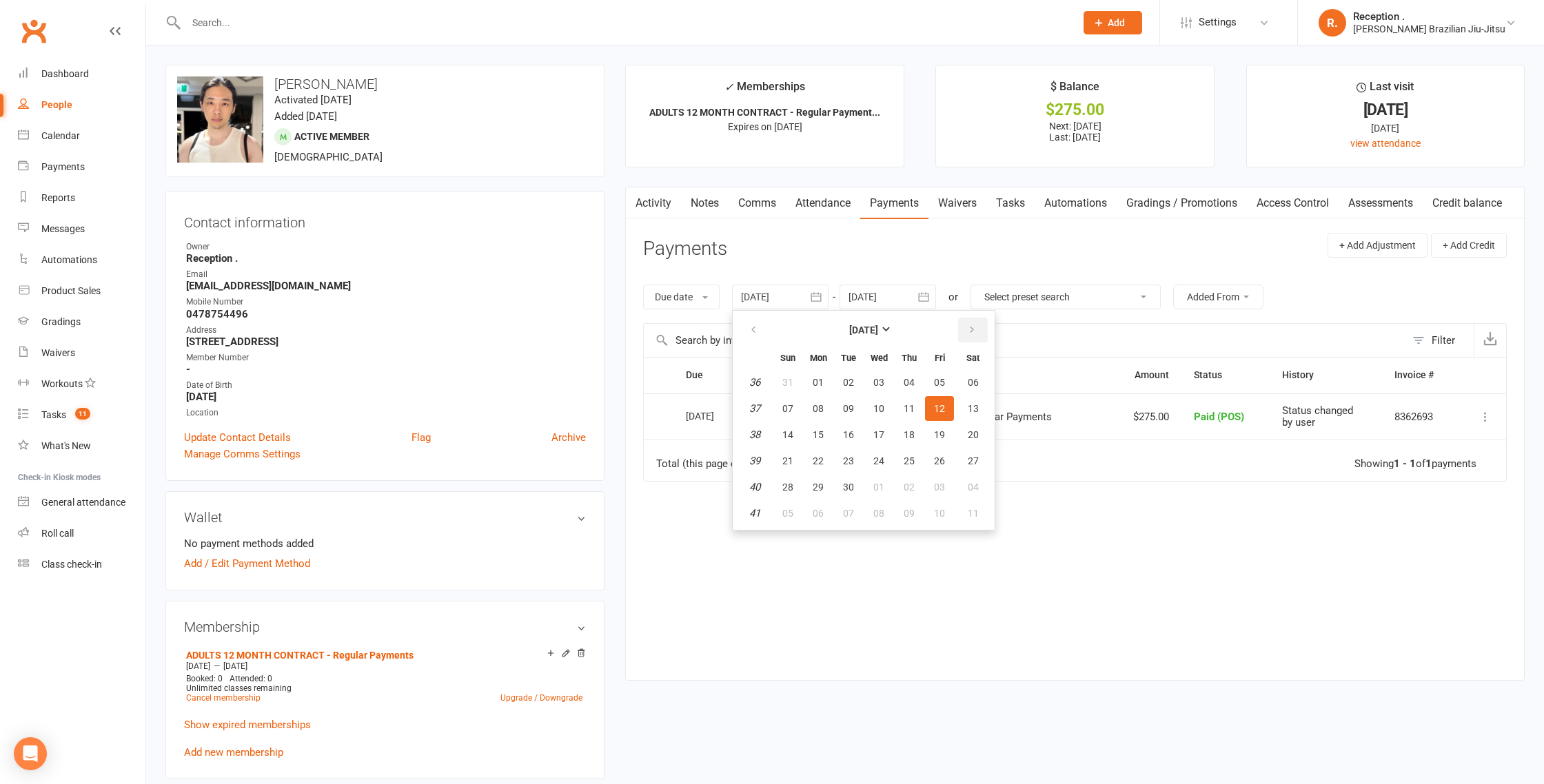
click at [970, 329] on icon "button" at bounding box center [972, 330] width 9 height 11
click at [972, 325] on icon "button" at bounding box center [972, 330] width 9 height 11
click at [635, 448] on div "Activity Notes Comms Attendance Payments Waivers Tasks Automations Gradings / P…" at bounding box center [1074, 434] width 899 height 494
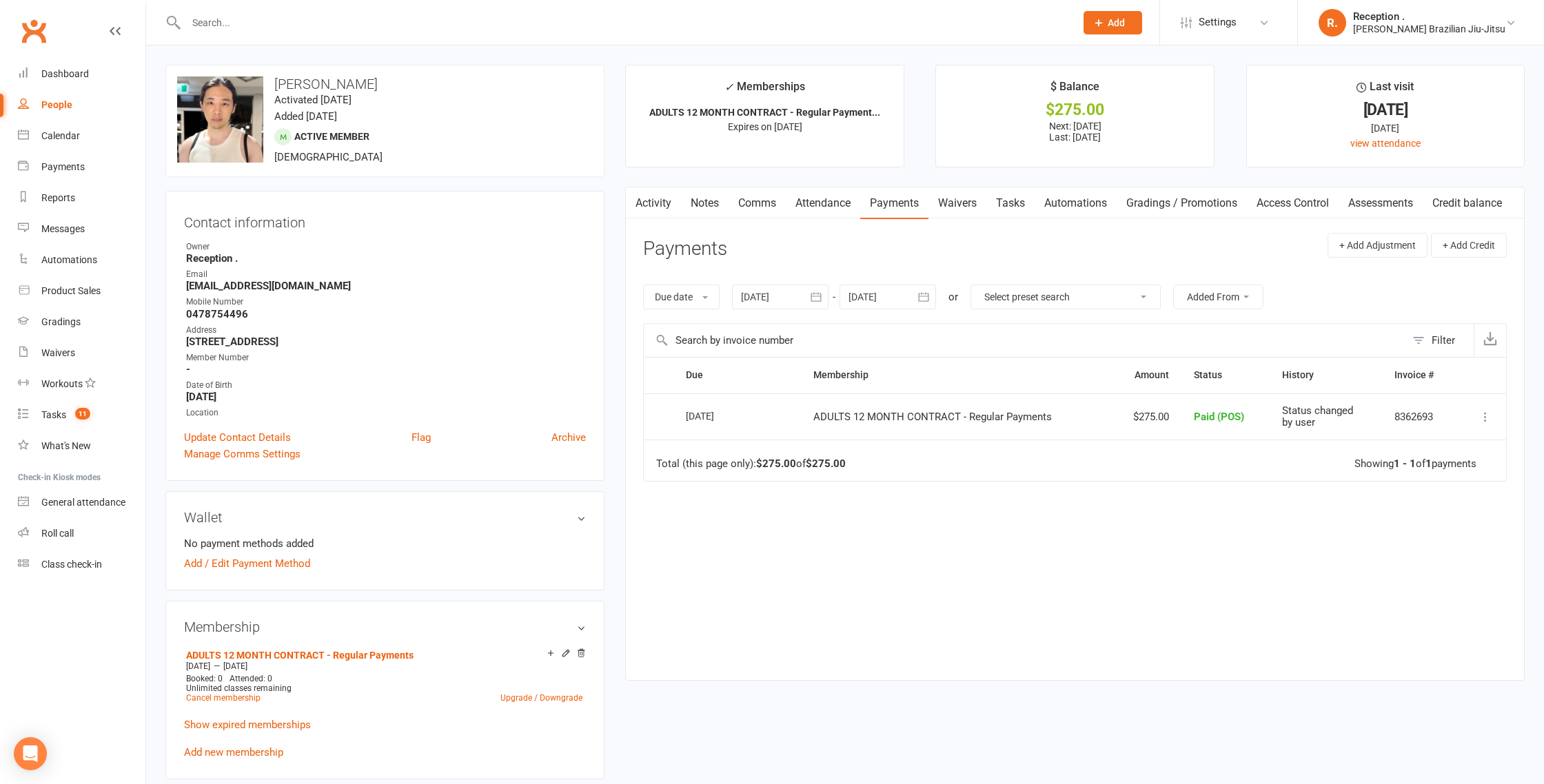
click at [219, 288] on strong "[EMAIL_ADDRESS][DOMAIN_NAME]" at bounding box center [385, 286] width 399 height 12
copy render-form-field "[EMAIL_ADDRESS][DOMAIN_NAME]"
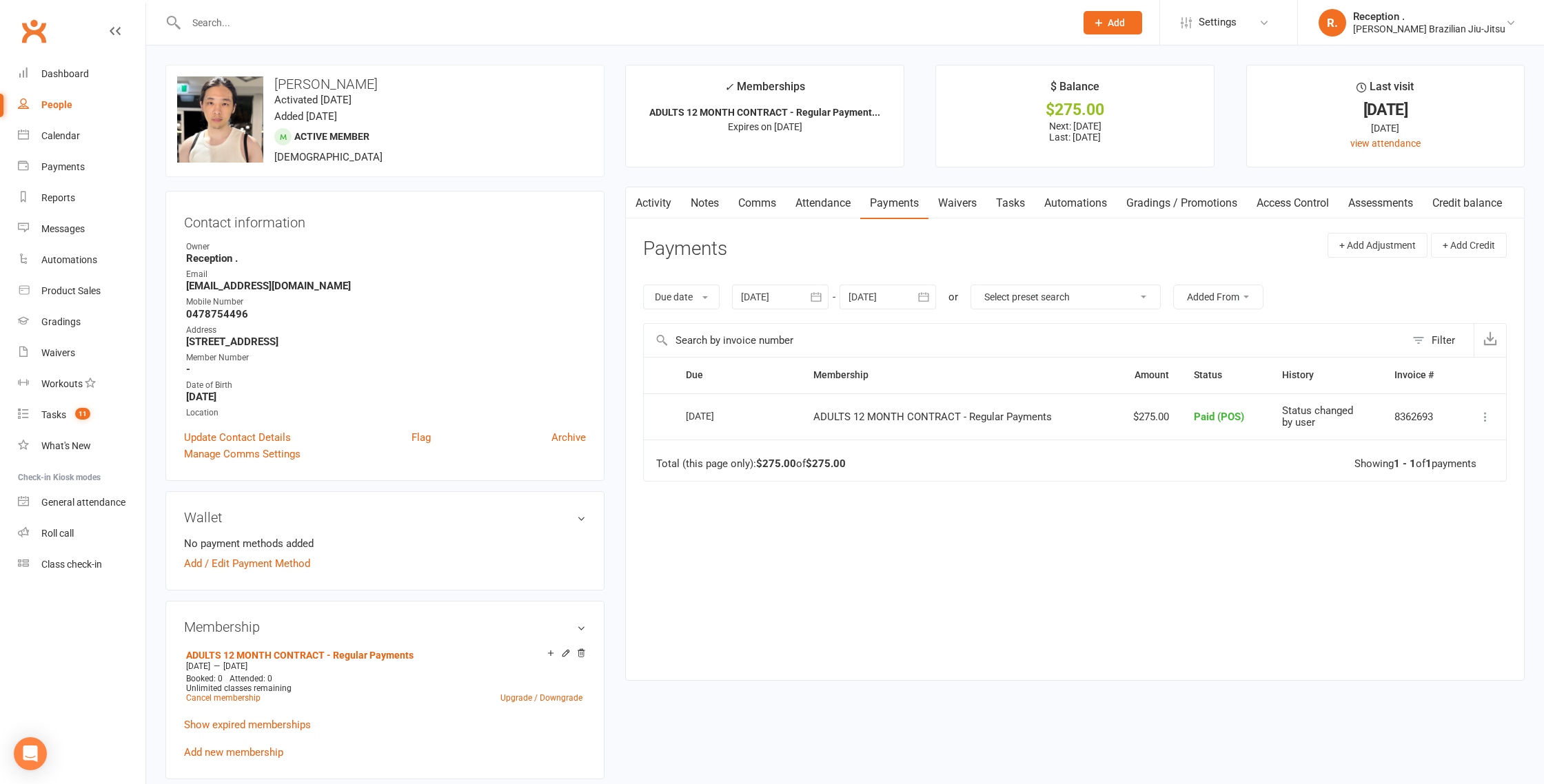
click at [259, 19] on input "text" at bounding box center [624, 23] width 884 height 19
paste input "[PERSON_NAME][EMAIL_ADDRESS][DOMAIN_NAME]"
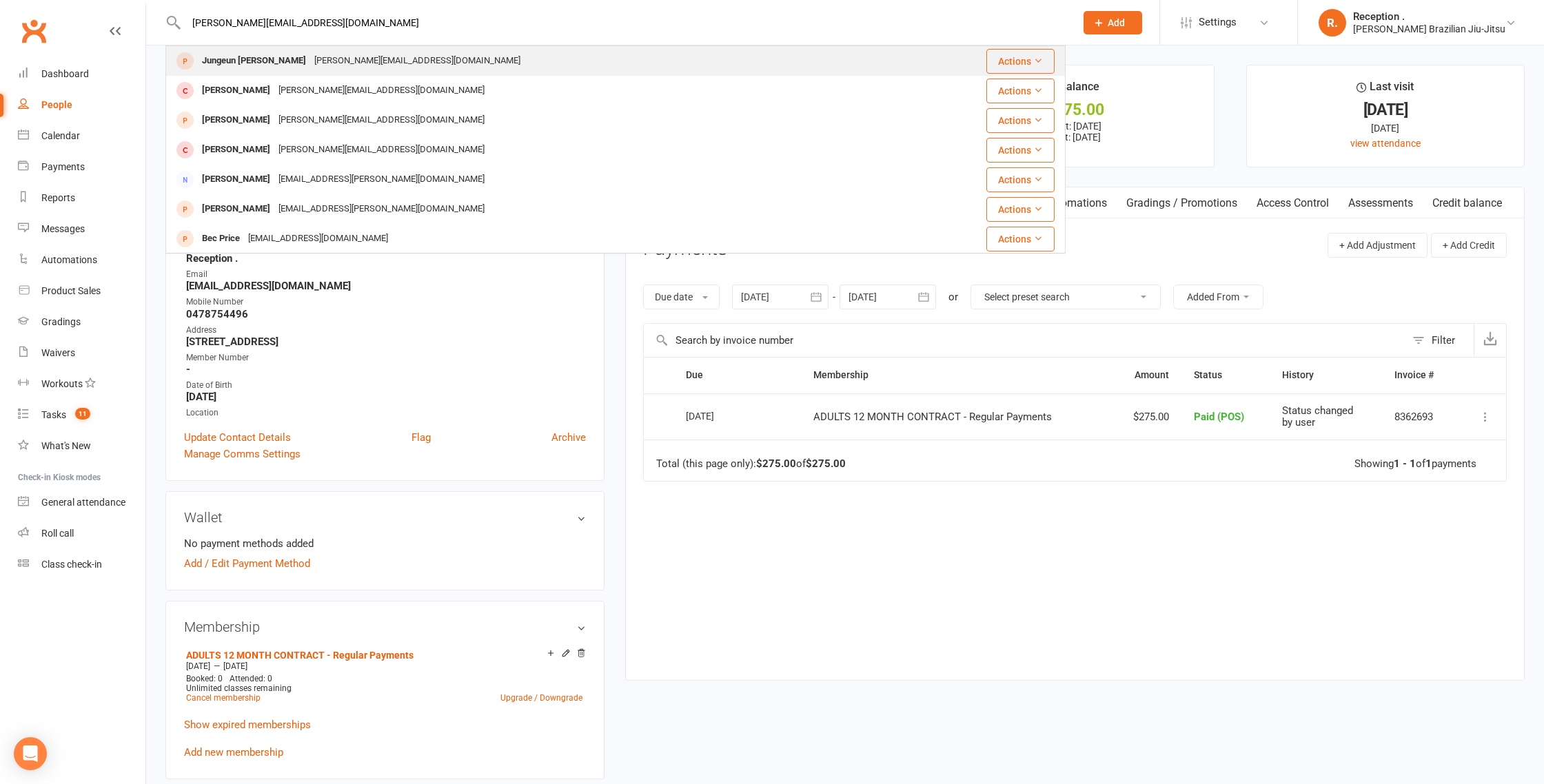
type input "[PERSON_NAME][EMAIL_ADDRESS][DOMAIN_NAME]"
click at [353, 63] on div "[PERSON_NAME][EMAIL_ADDRESS][DOMAIN_NAME]" at bounding box center [417, 62] width 214 height 20
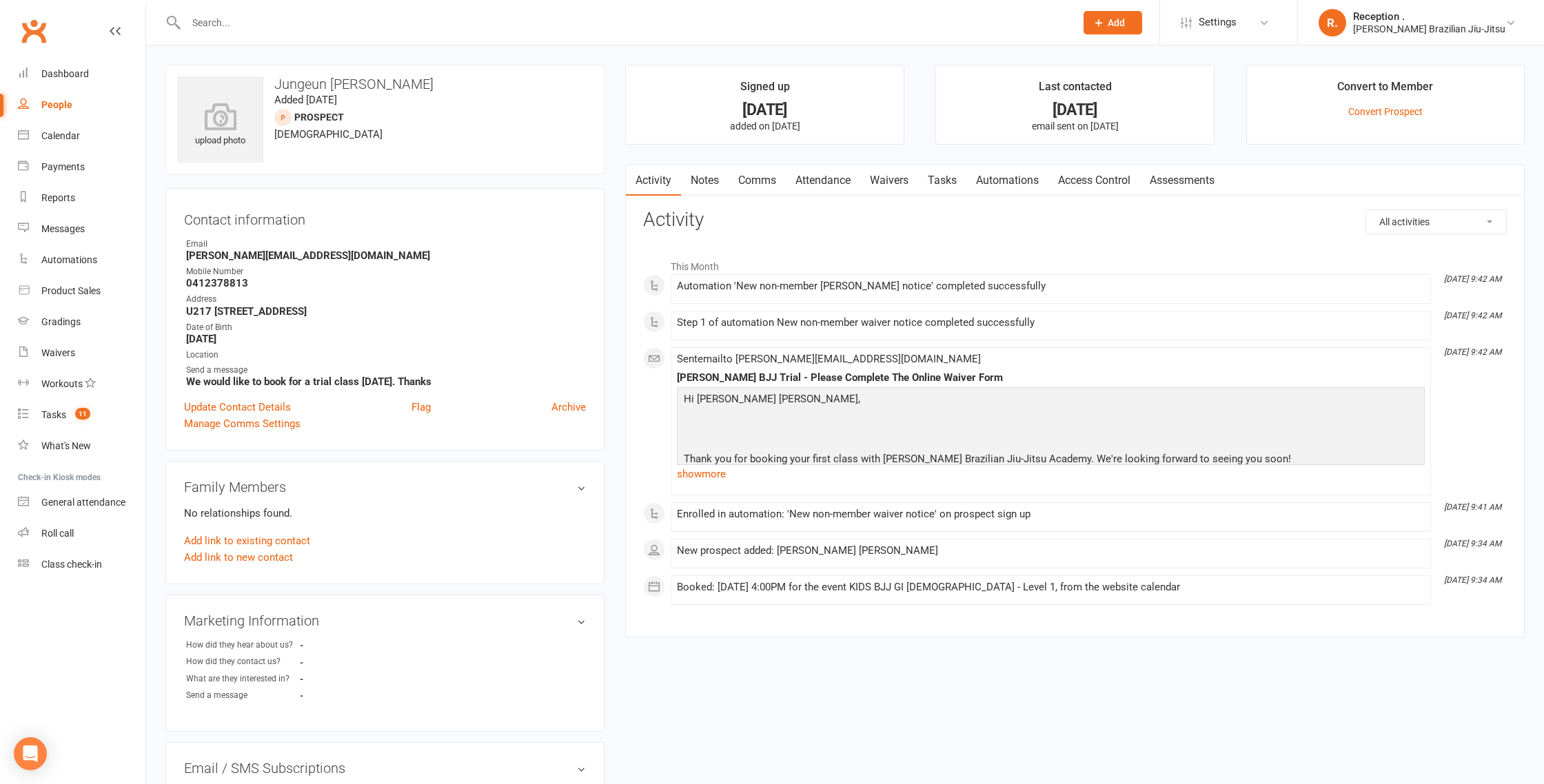
click at [1378, 101] on div "Convert to Member" at bounding box center [1384, 90] width 96 height 25
click at [1382, 110] on link "Convert Prospect" at bounding box center [1385, 111] width 75 height 11
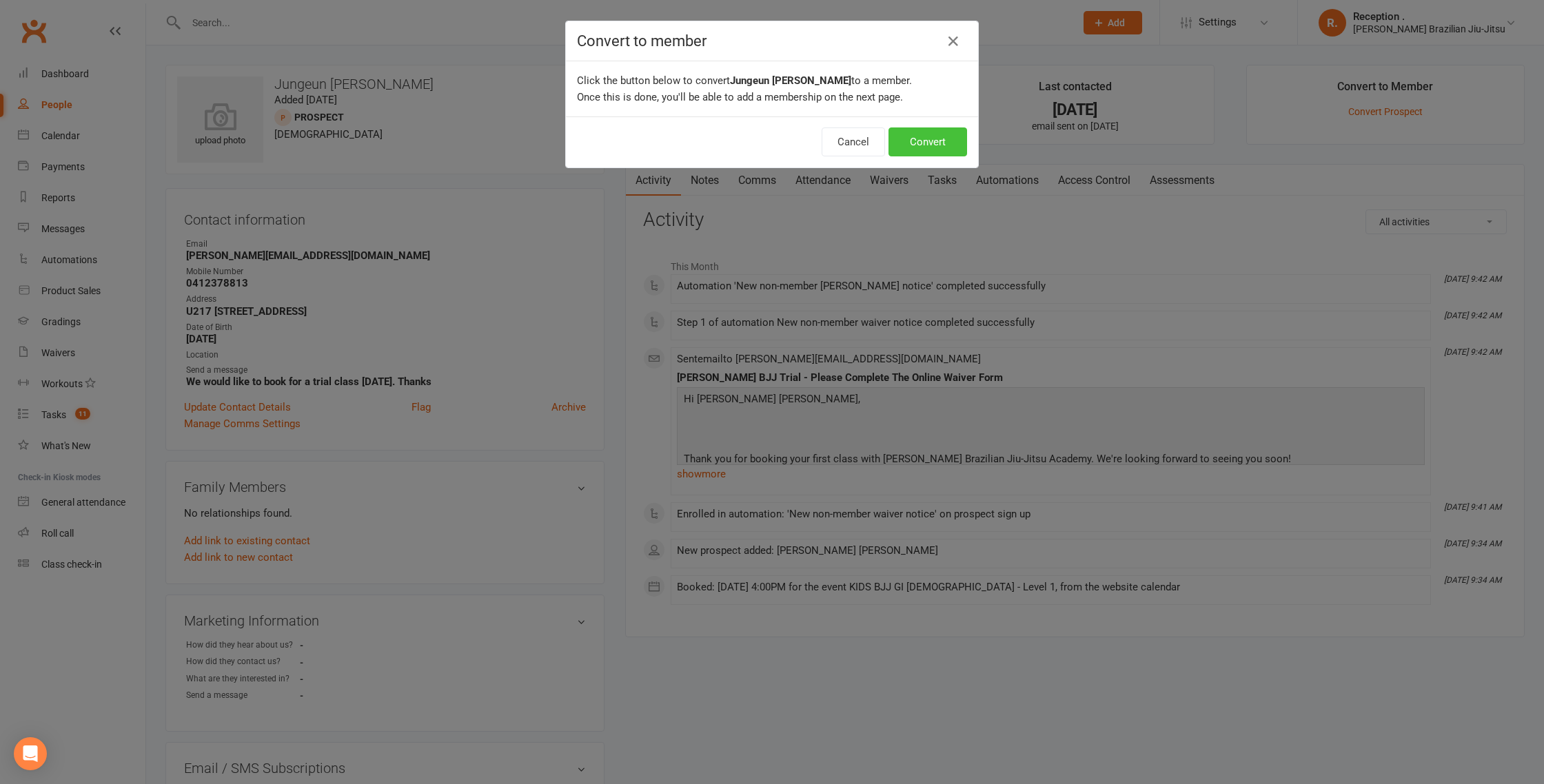
click at [899, 128] on button "Convert" at bounding box center [927, 142] width 79 height 29
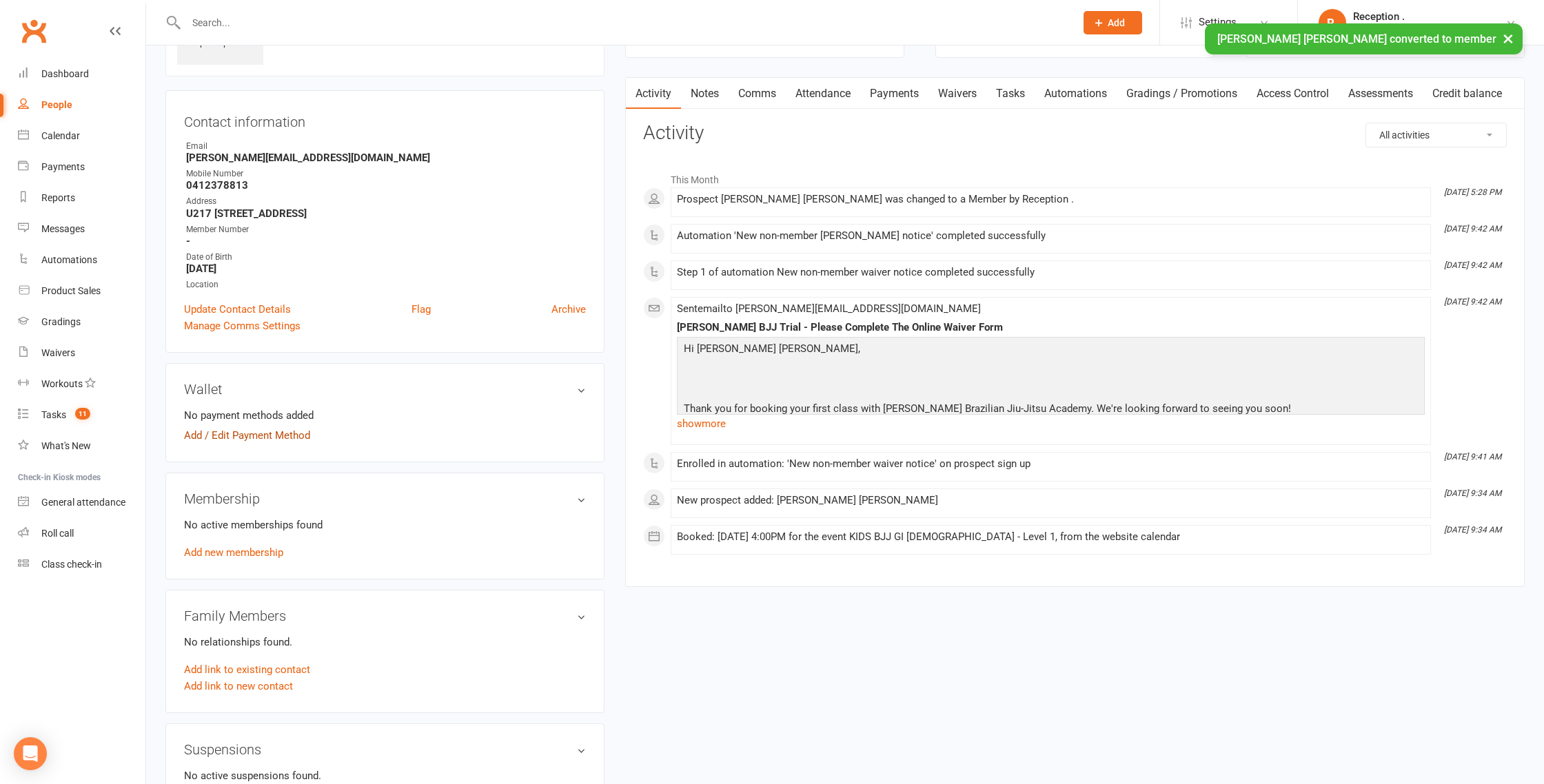
click at [274, 433] on link "Add / Edit Payment Method" at bounding box center [247, 435] width 126 height 16
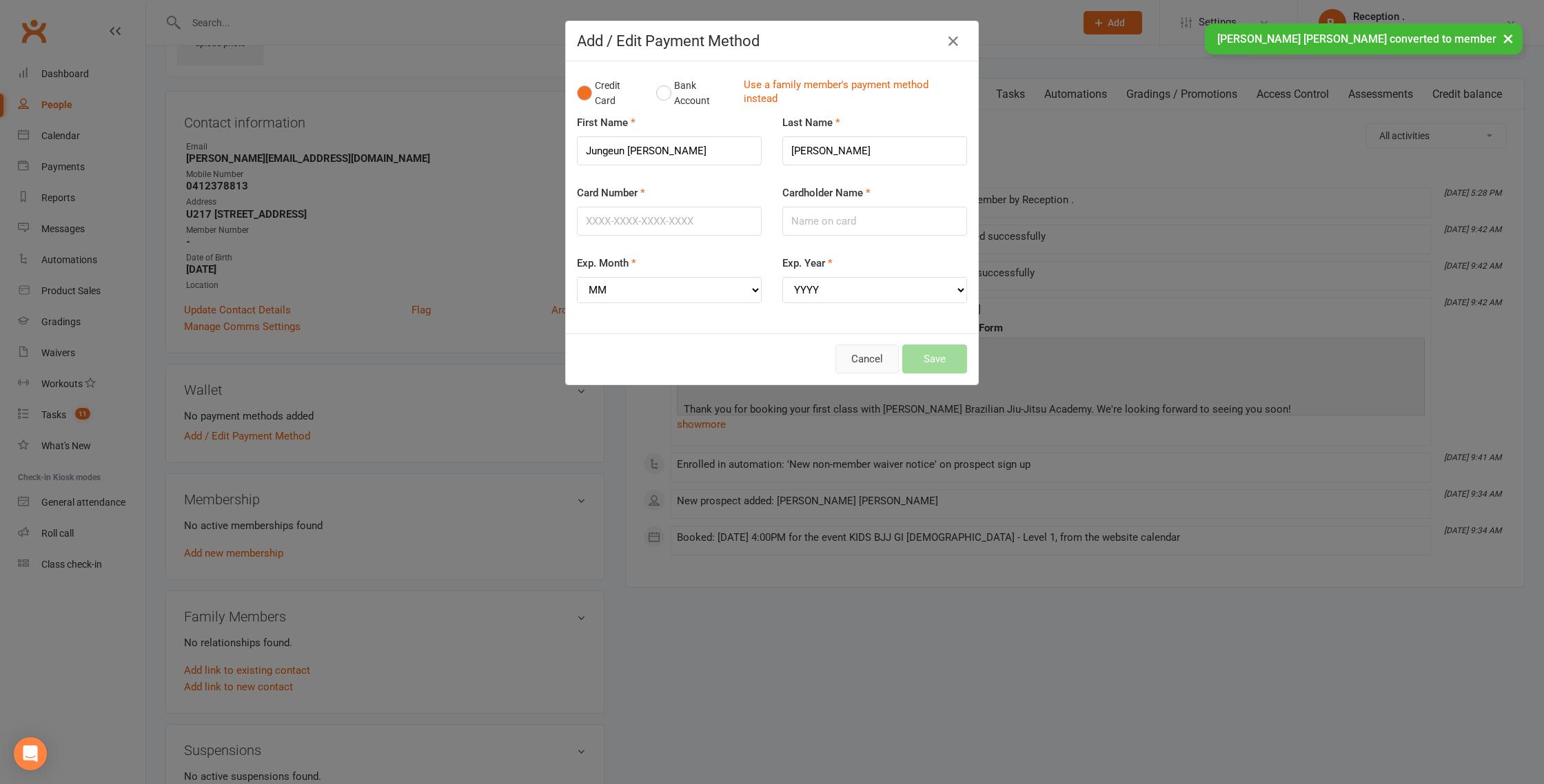
drag, startPoint x: 867, startPoint y: 359, endPoint x: 779, endPoint y: 346, distance: 89.0
click at [867, 359] on button "Cancel" at bounding box center [867, 359] width 63 height 29
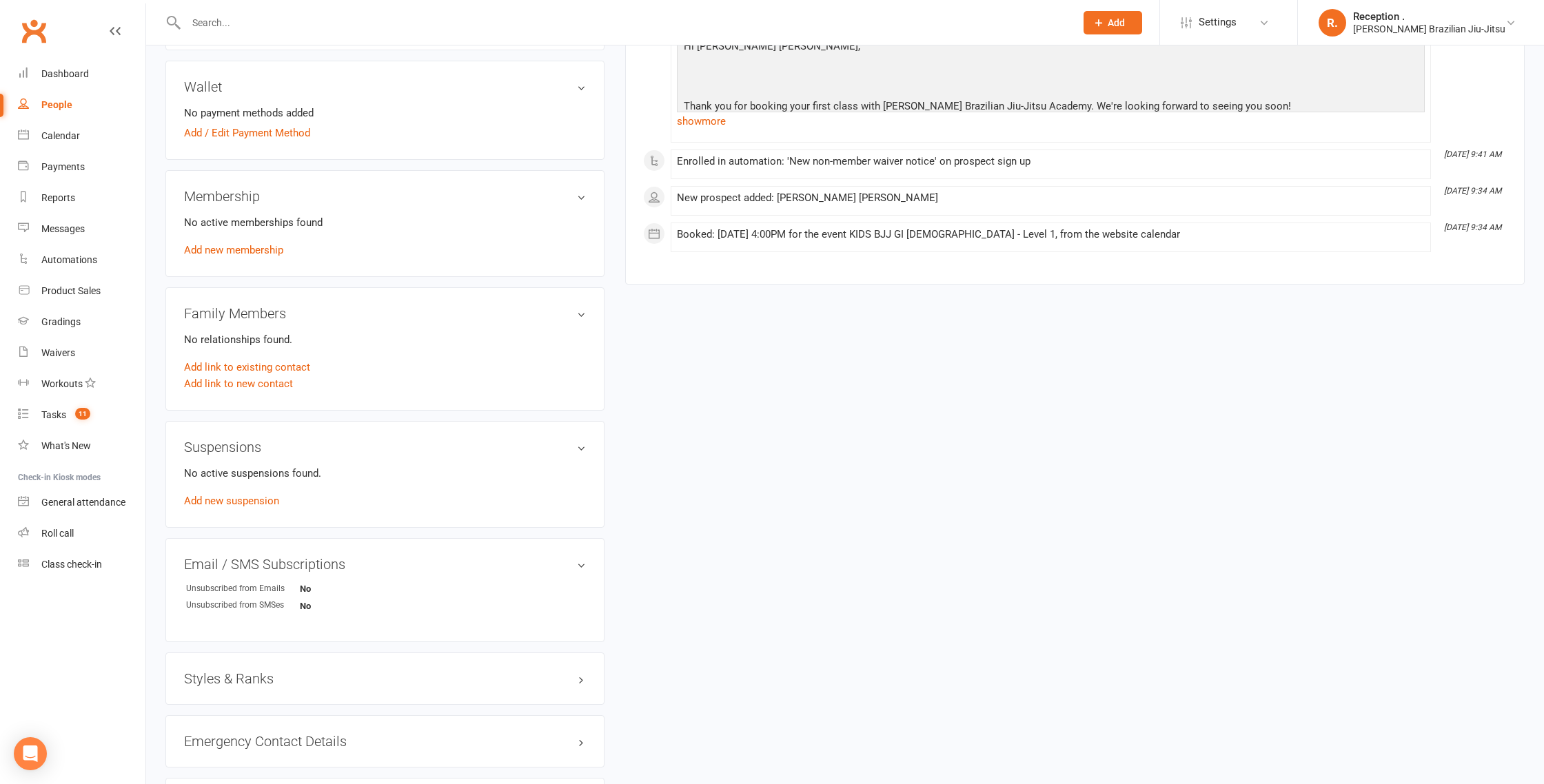
click at [266, 671] on h3 "Styles & Ranks" at bounding box center [385, 678] width 402 height 15
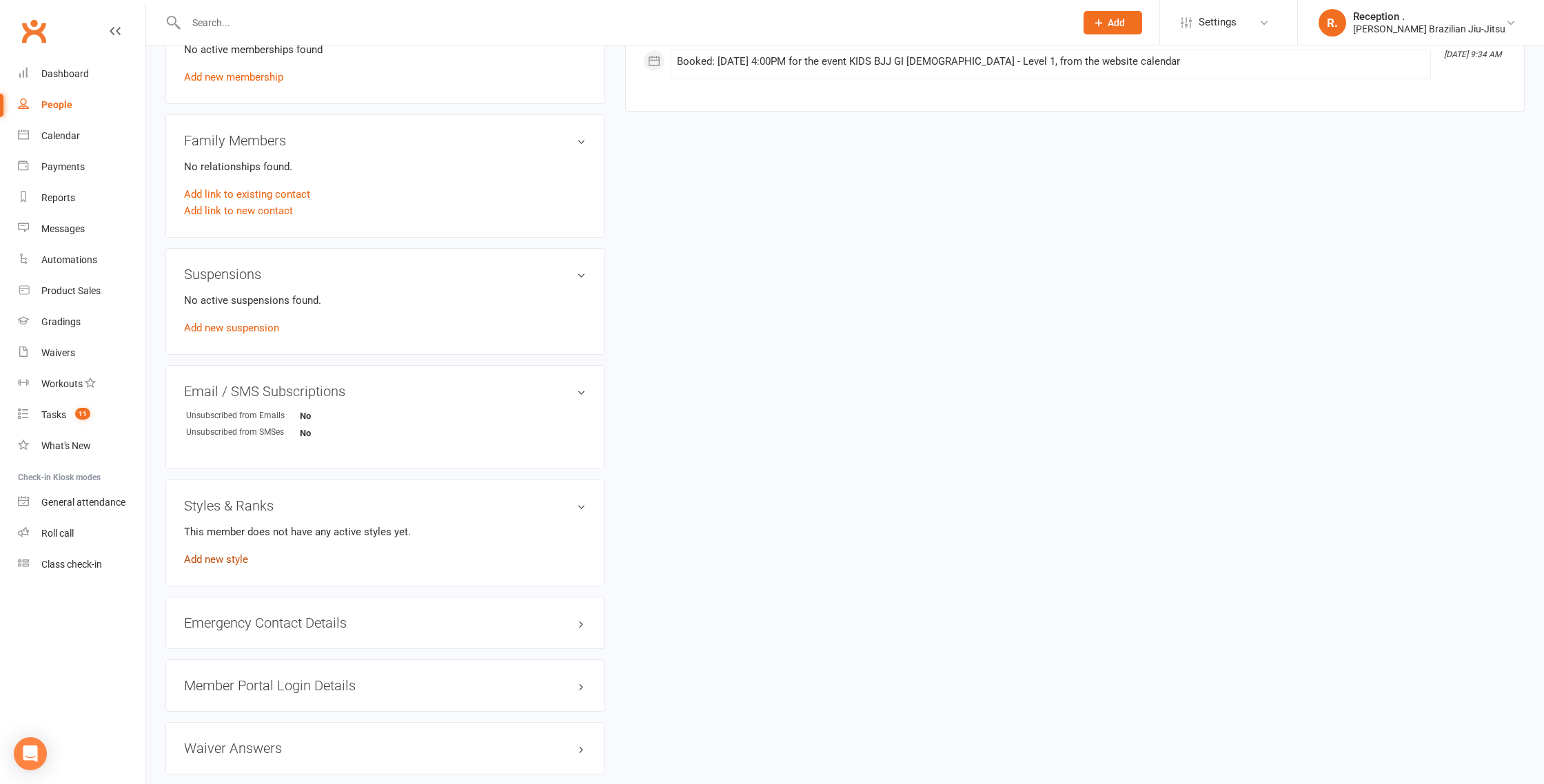
click at [213, 561] on link "Add new style" at bounding box center [216, 560] width 64 height 12
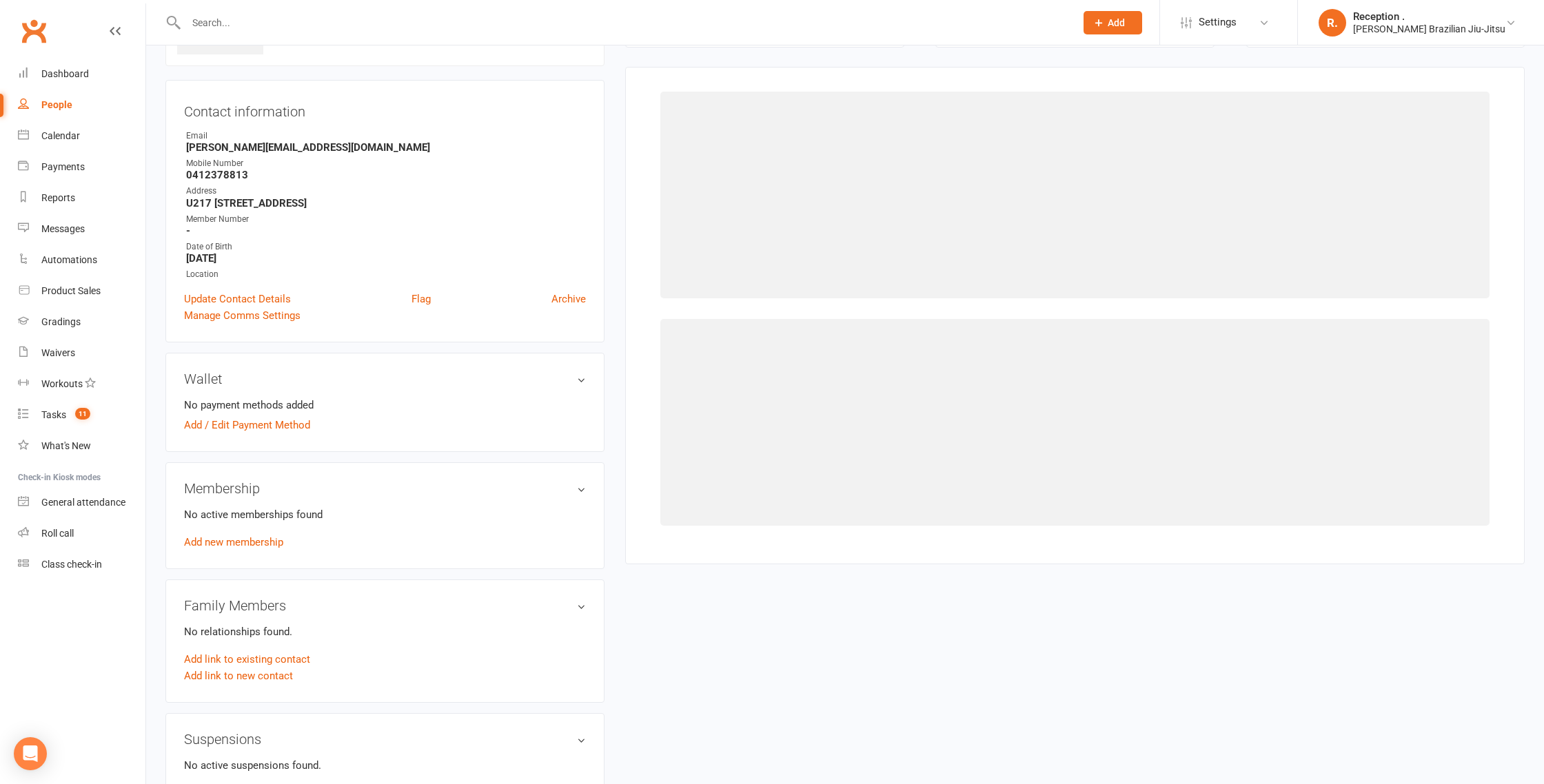
scroll to position [105, 0]
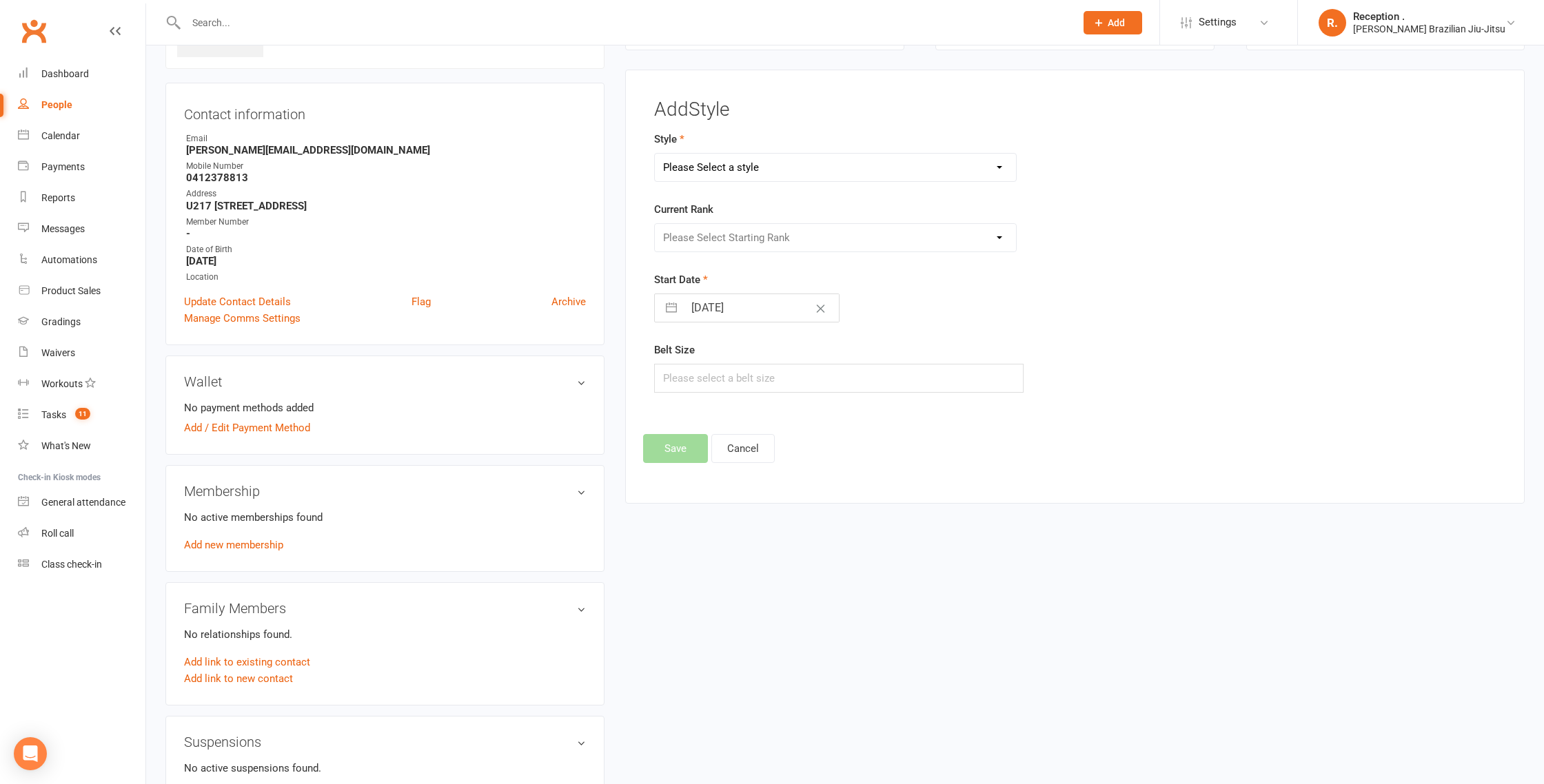
click at [809, 153] on div "Please Select a style Brazilian Jiu-Jitsu Adults Brazilian Jiu-Jitsu Kids" at bounding box center [835, 167] width 363 height 29
click at [810, 167] on select "Please Select a style Brazilian Jiu-Jitsu Adults Brazilian Jiu-Jitsu Kids" at bounding box center [835, 167] width 361 height 27
select select "2244"
click at [655, 153] on select "Please Select a style Brazilian Jiu-Jitsu Adults Brazilian Jiu-Jitsu Kids" at bounding box center [835, 167] width 361 height 27
click at [792, 237] on select "Please Select Starting Rank" at bounding box center [835, 237] width 361 height 27
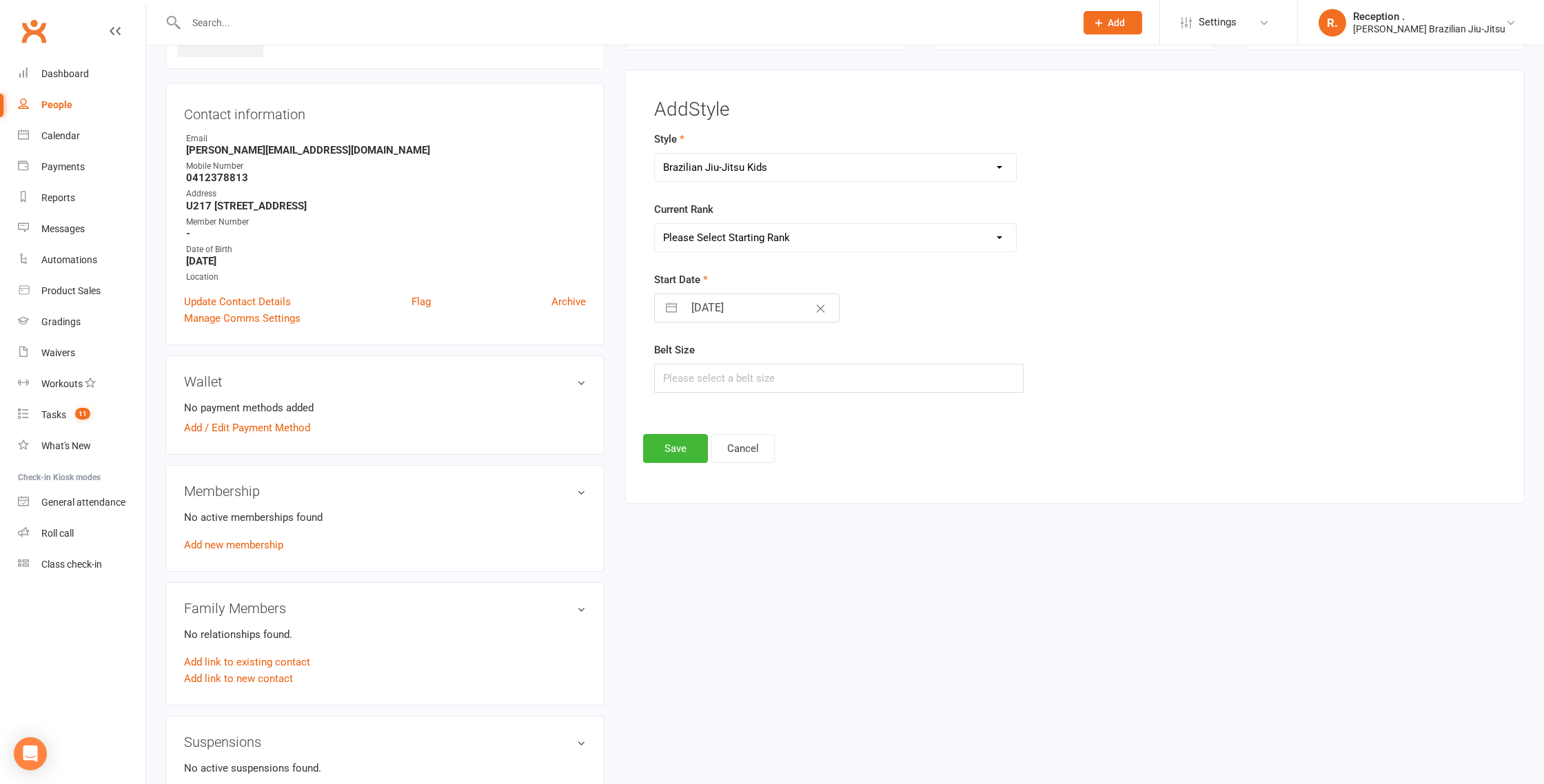
select select "22133"
click at [655, 224] on select "Please Select Starting Rank White White 1 Stripe White 2 Stripes White 3 Stripe…" at bounding box center [835, 237] width 361 height 27
click at [693, 452] on button "Save" at bounding box center [675, 448] width 65 height 29
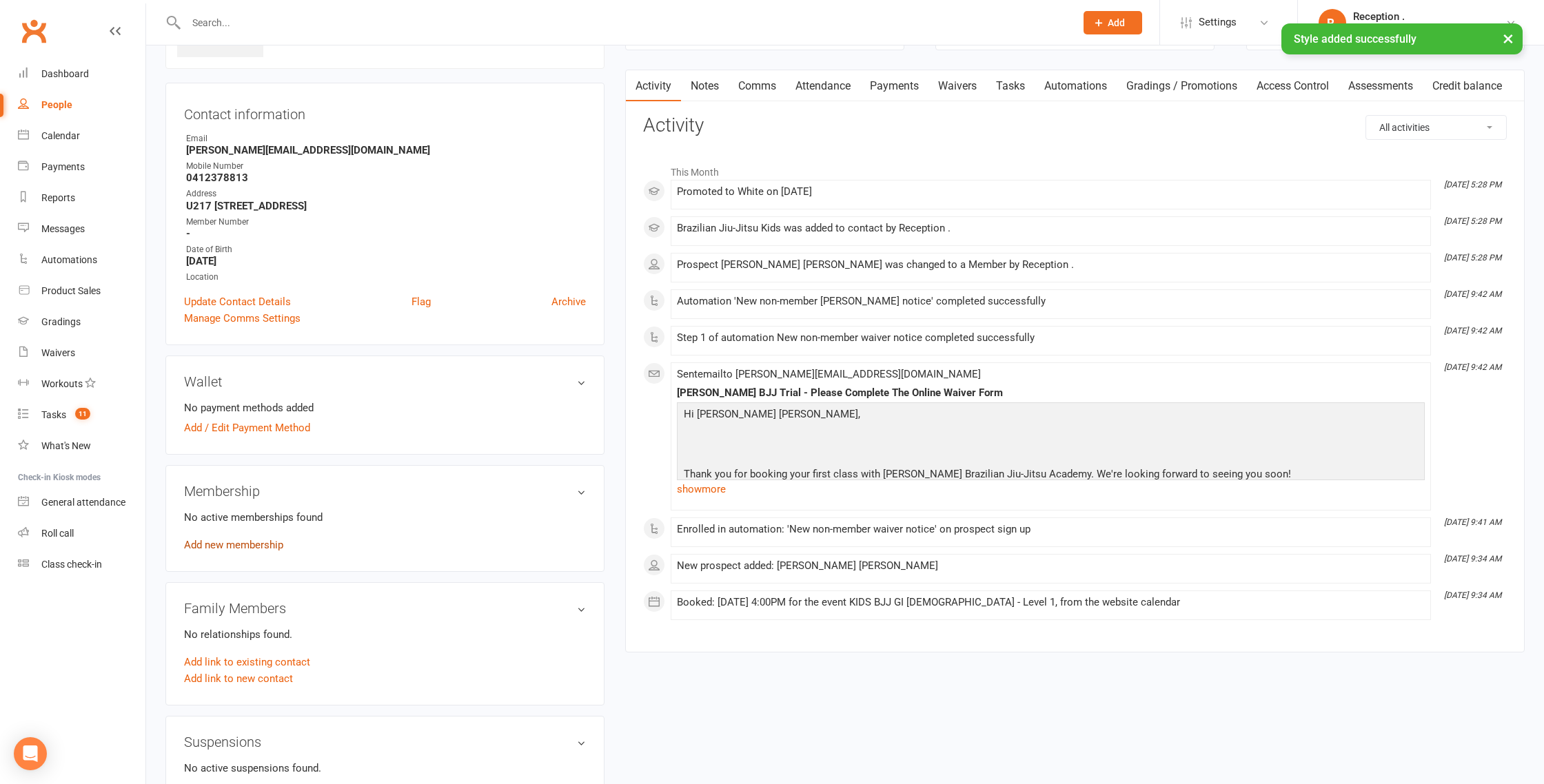
click at [267, 539] on link "Add new membership" at bounding box center [233, 545] width 99 height 12
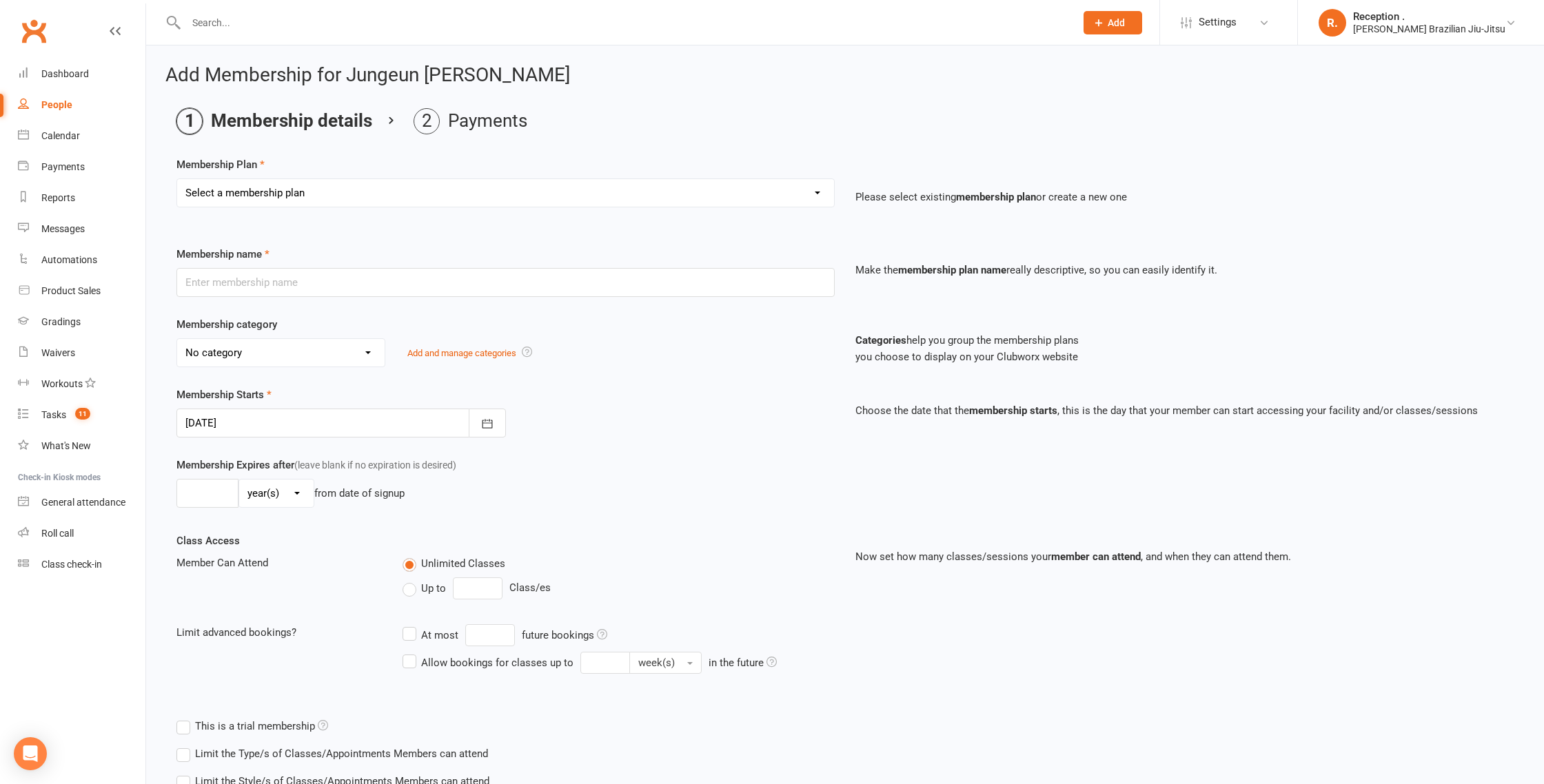
click at [271, 195] on select "Select a membership plan Create new Membership Plan FREE ADULTS 12 MONTH CONTRA…" at bounding box center [505, 192] width 657 height 27
click at [377, 202] on select "Select a membership plan Create new Membership Plan FREE ADULTS 12 MONTH CONTRA…" at bounding box center [505, 192] width 657 height 27
click at [390, 188] on select "Select a membership plan Create new Membership Plan FREE ADULTS 12 MONTH CONTRA…" at bounding box center [505, 192] width 657 height 27
select select "18"
click at [177, 179] on select "Select a membership plan Create new Membership Plan FREE ADULTS 12 MONTH CONTRA…" at bounding box center [505, 192] width 657 height 27
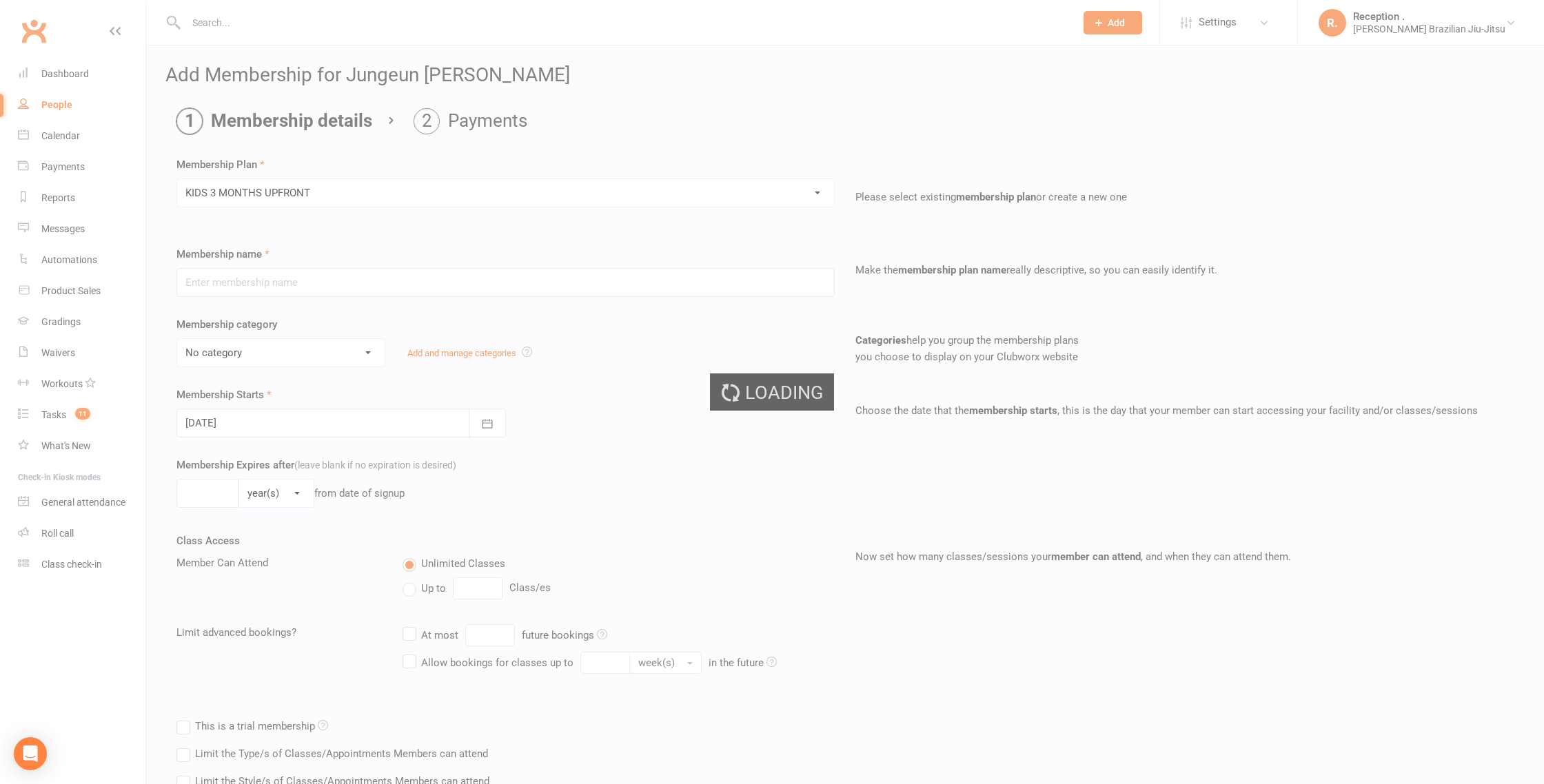
type input "KIDS 3 MONTHS UPFRONT"
select select "7"
type input "3"
select select "2"
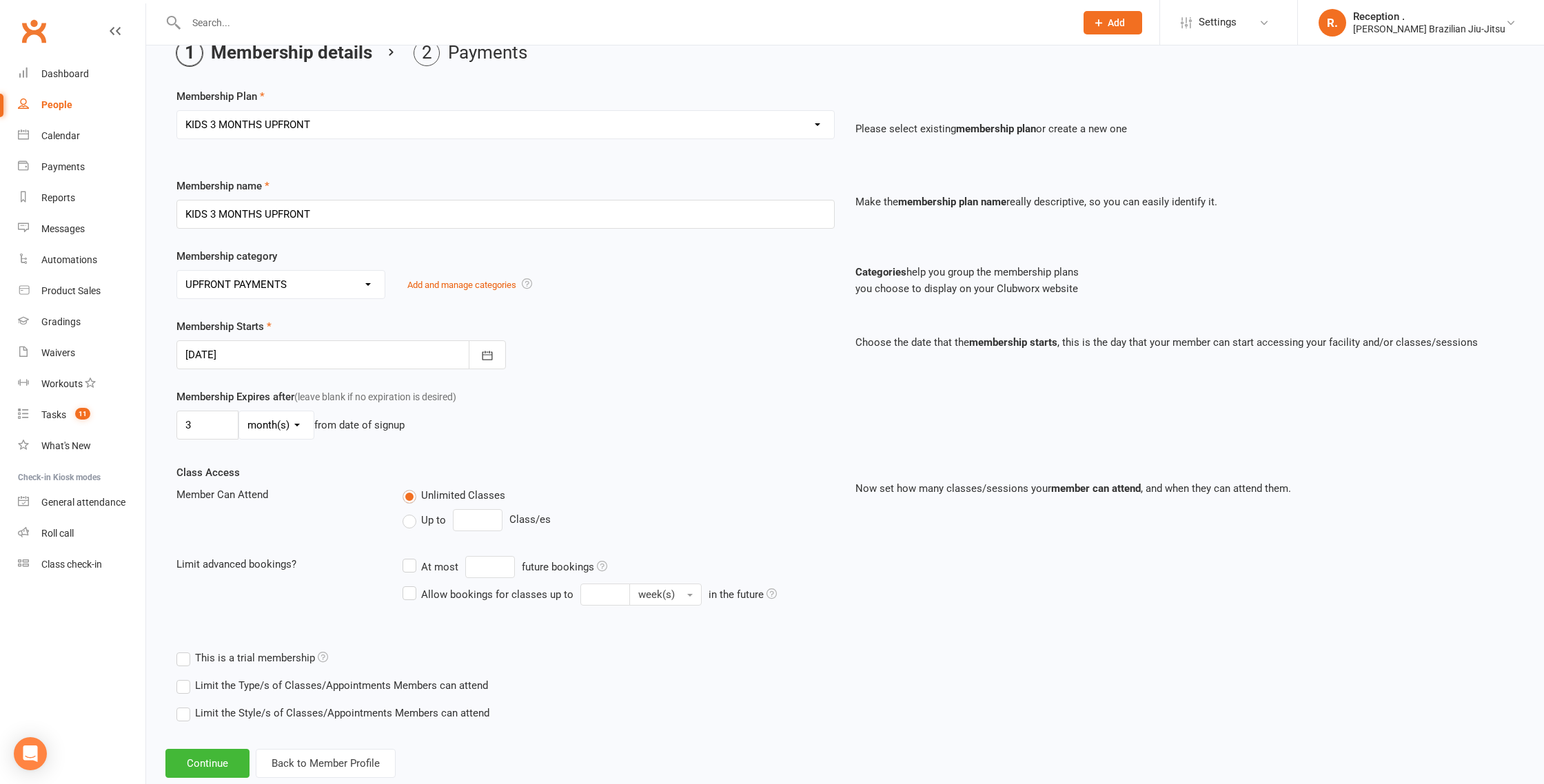
scroll to position [101, 0]
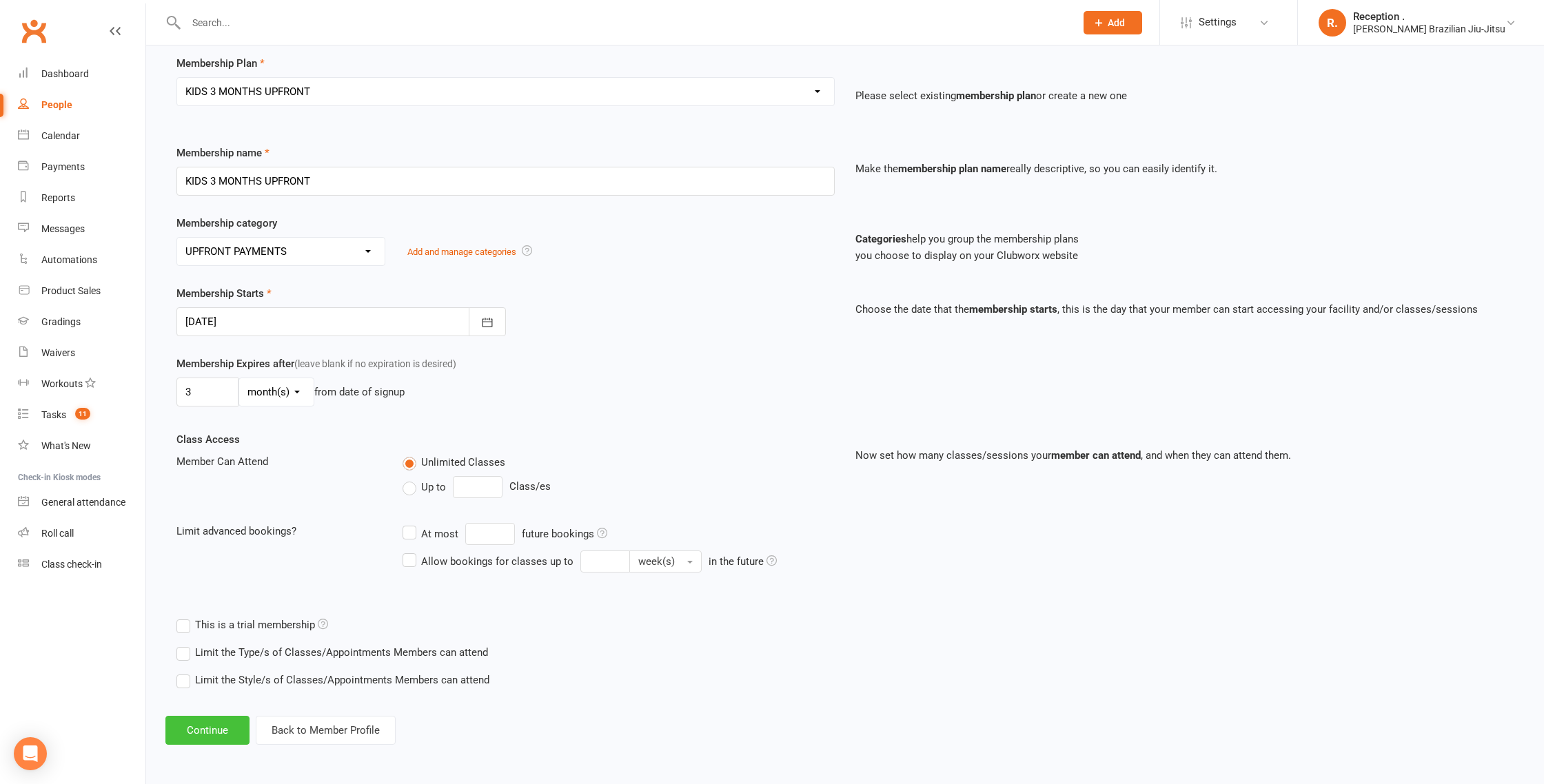
drag, startPoint x: 219, startPoint y: 726, endPoint x: 227, endPoint y: 723, distance: 8.5
click at [219, 726] on button "Continue" at bounding box center [207, 730] width 84 height 29
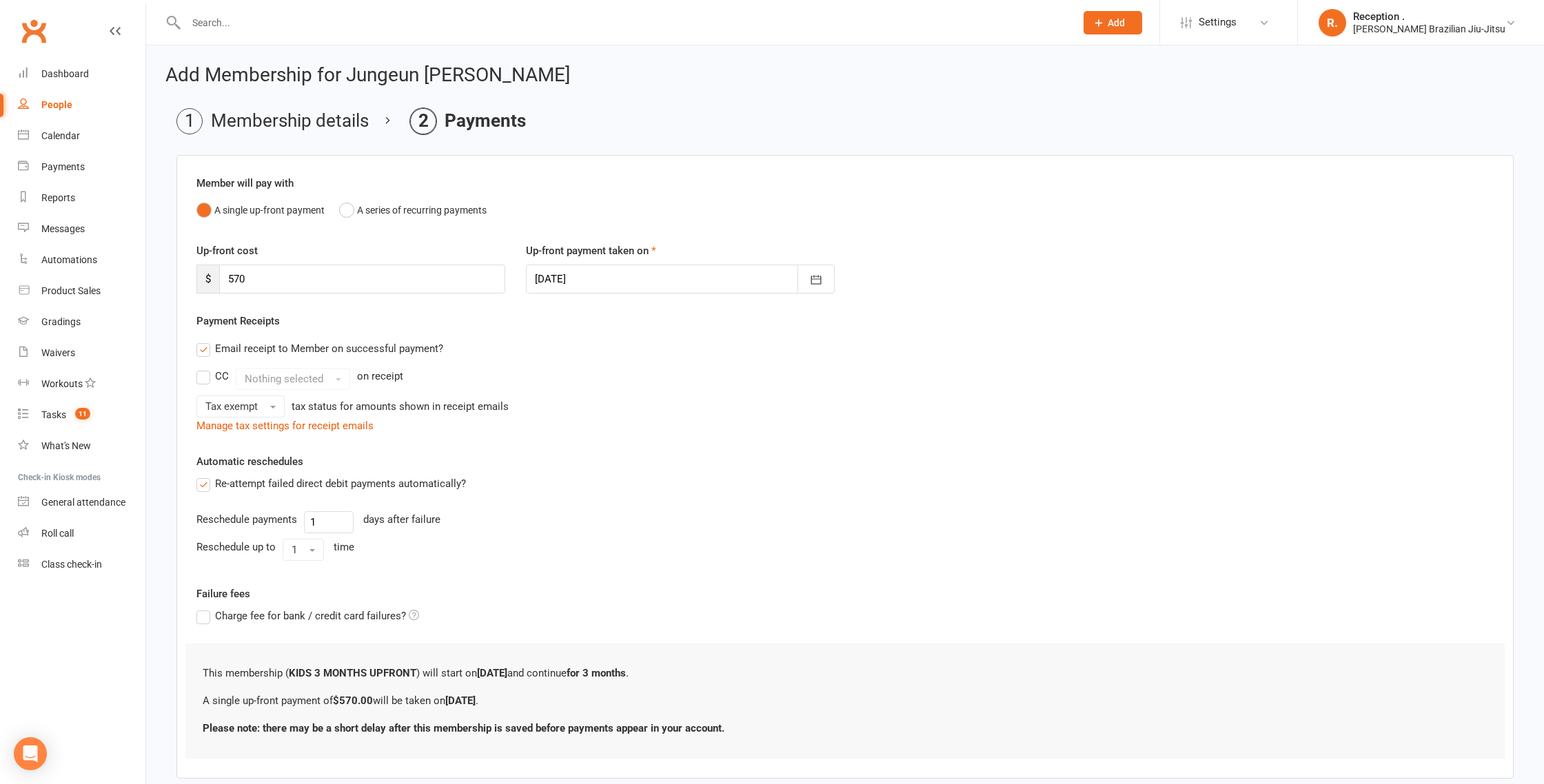
scroll to position [76, 0]
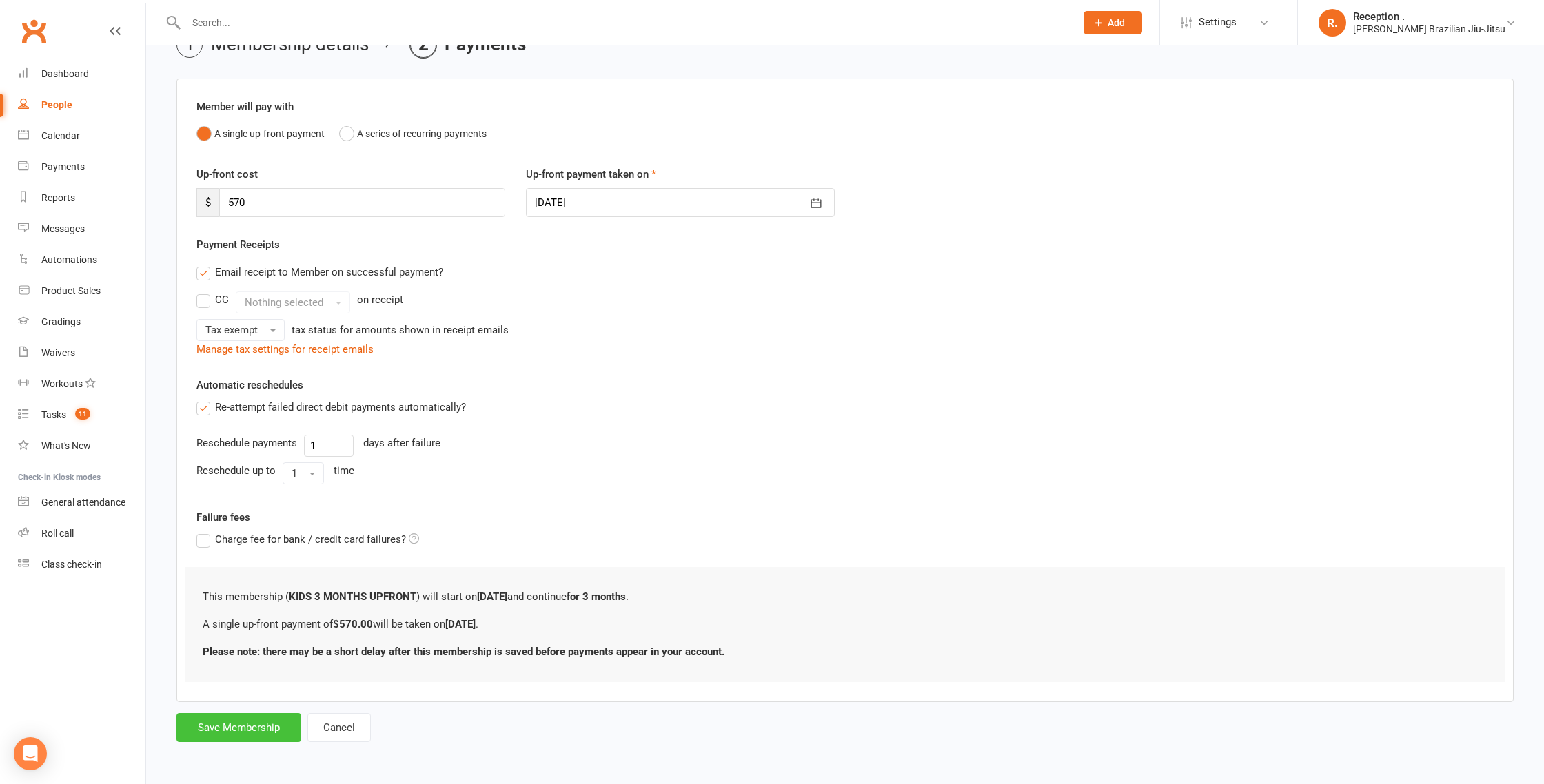
click at [249, 720] on button "Save Membership" at bounding box center [239, 727] width 125 height 29
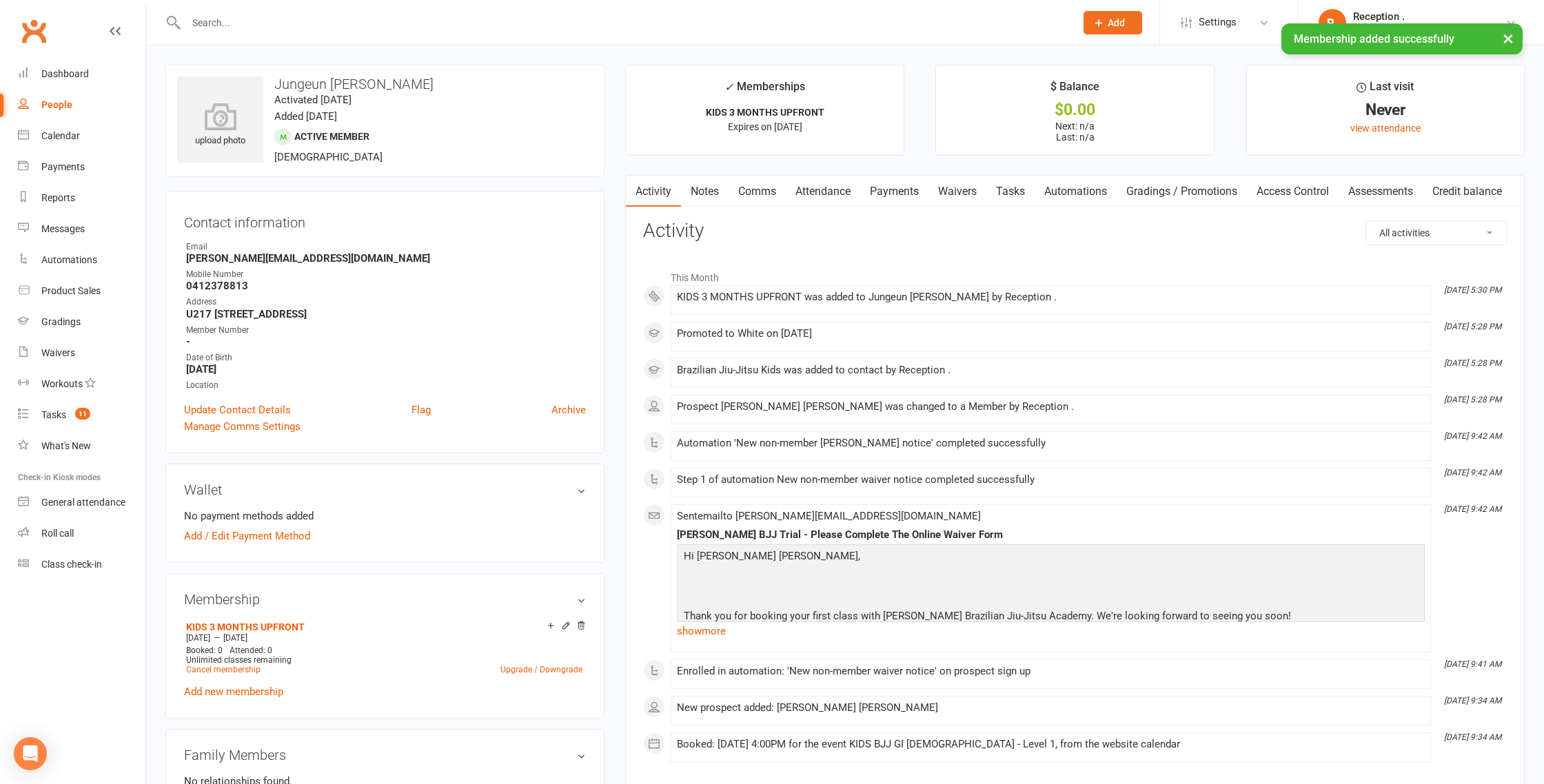
click at [885, 193] on link "Payments" at bounding box center [895, 192] width 69 height 32
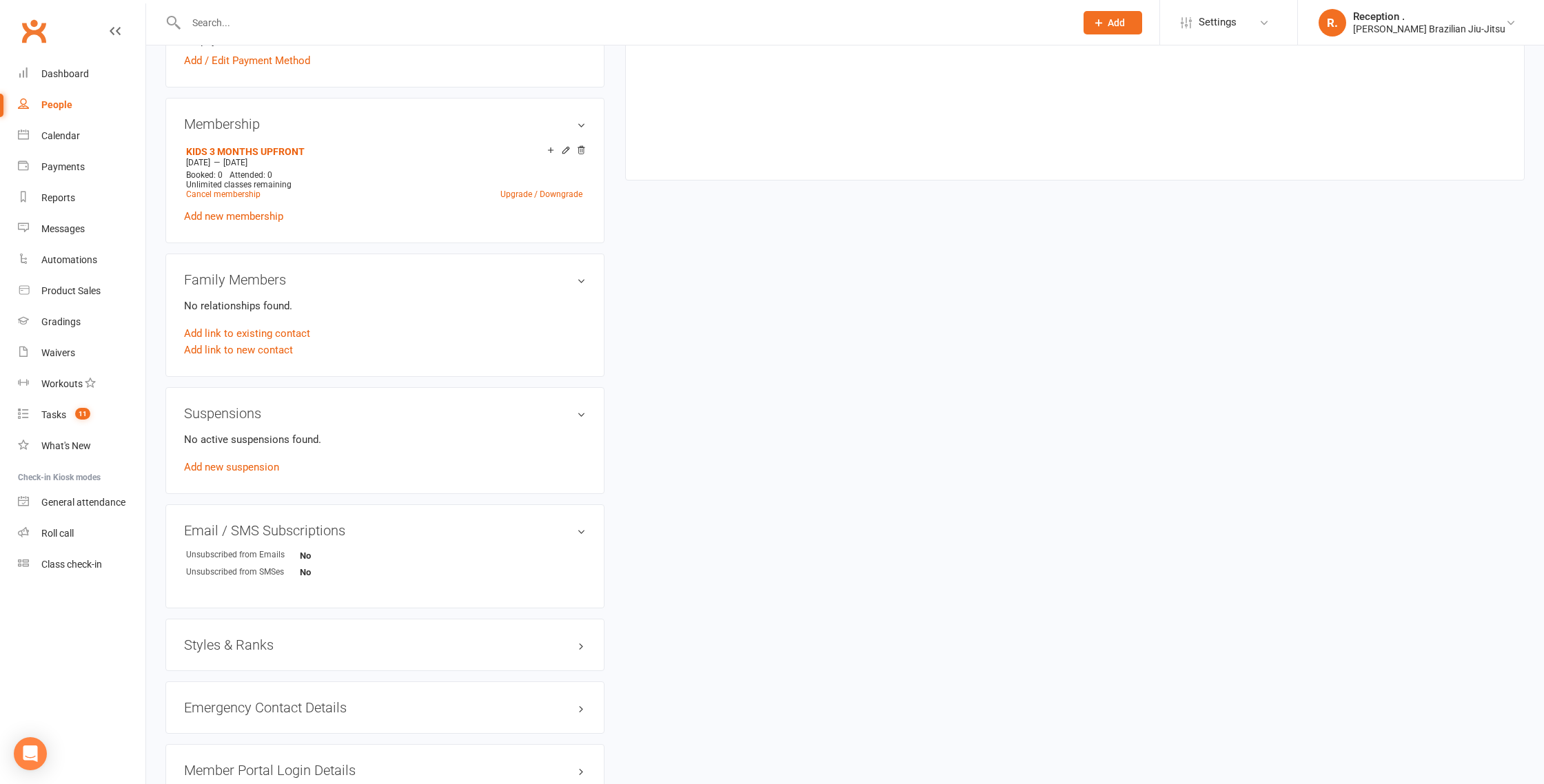
scroll to position [491, 0]
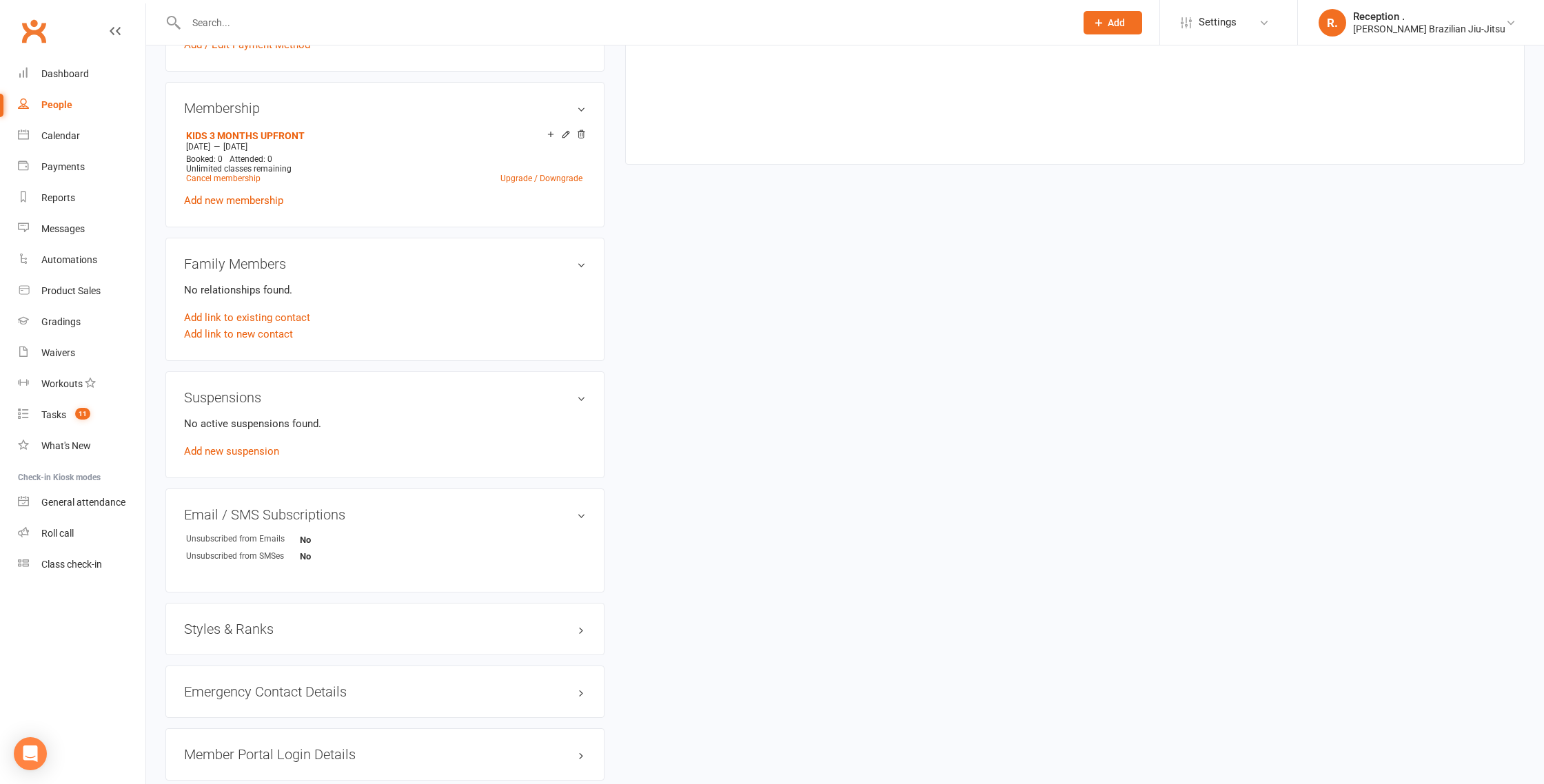
click at [220, 633] on h3 "Styles & Ranks" at bounding box center [385, 628] width 402 height 15
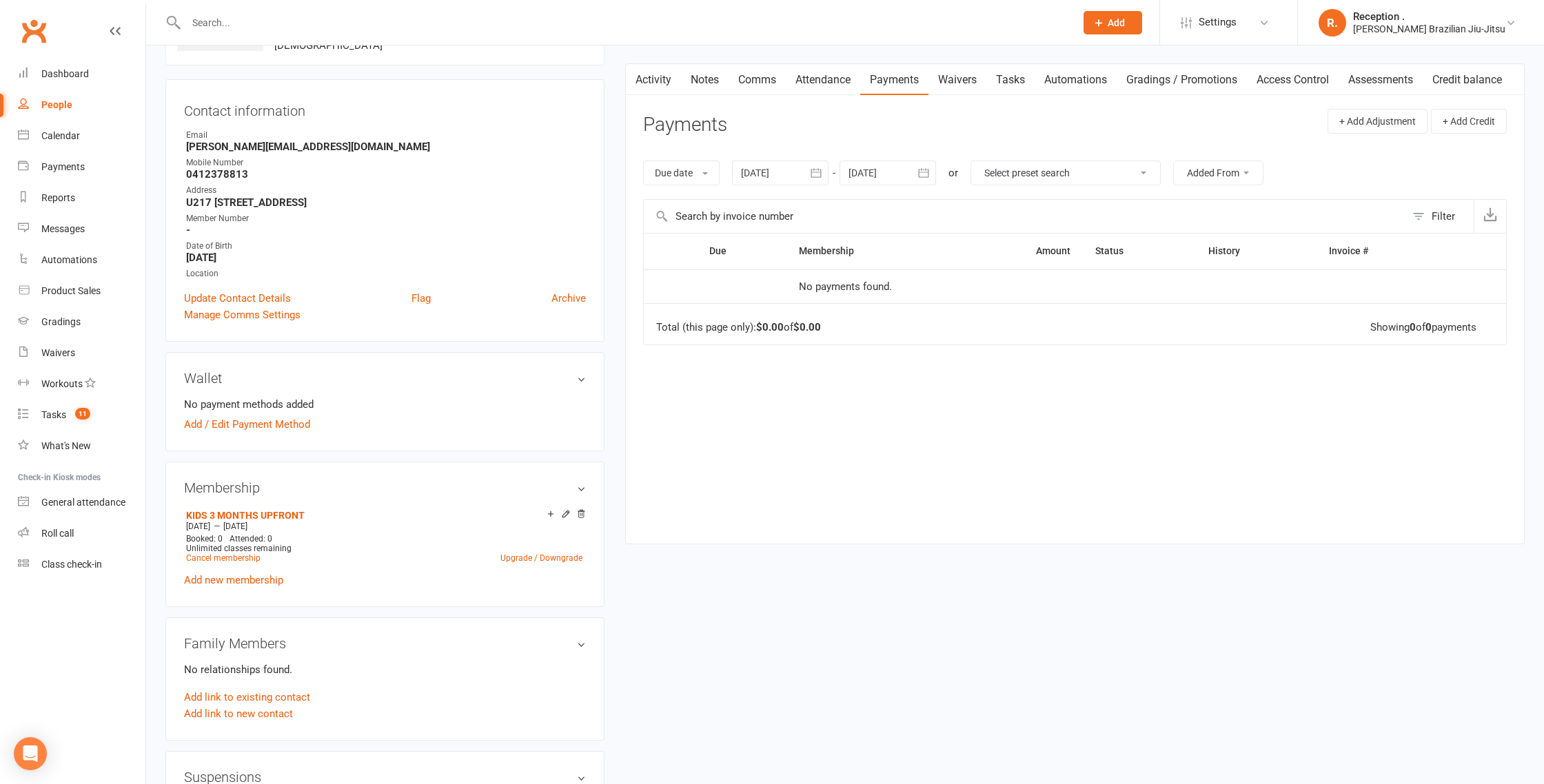
scroll to position [0, 0]
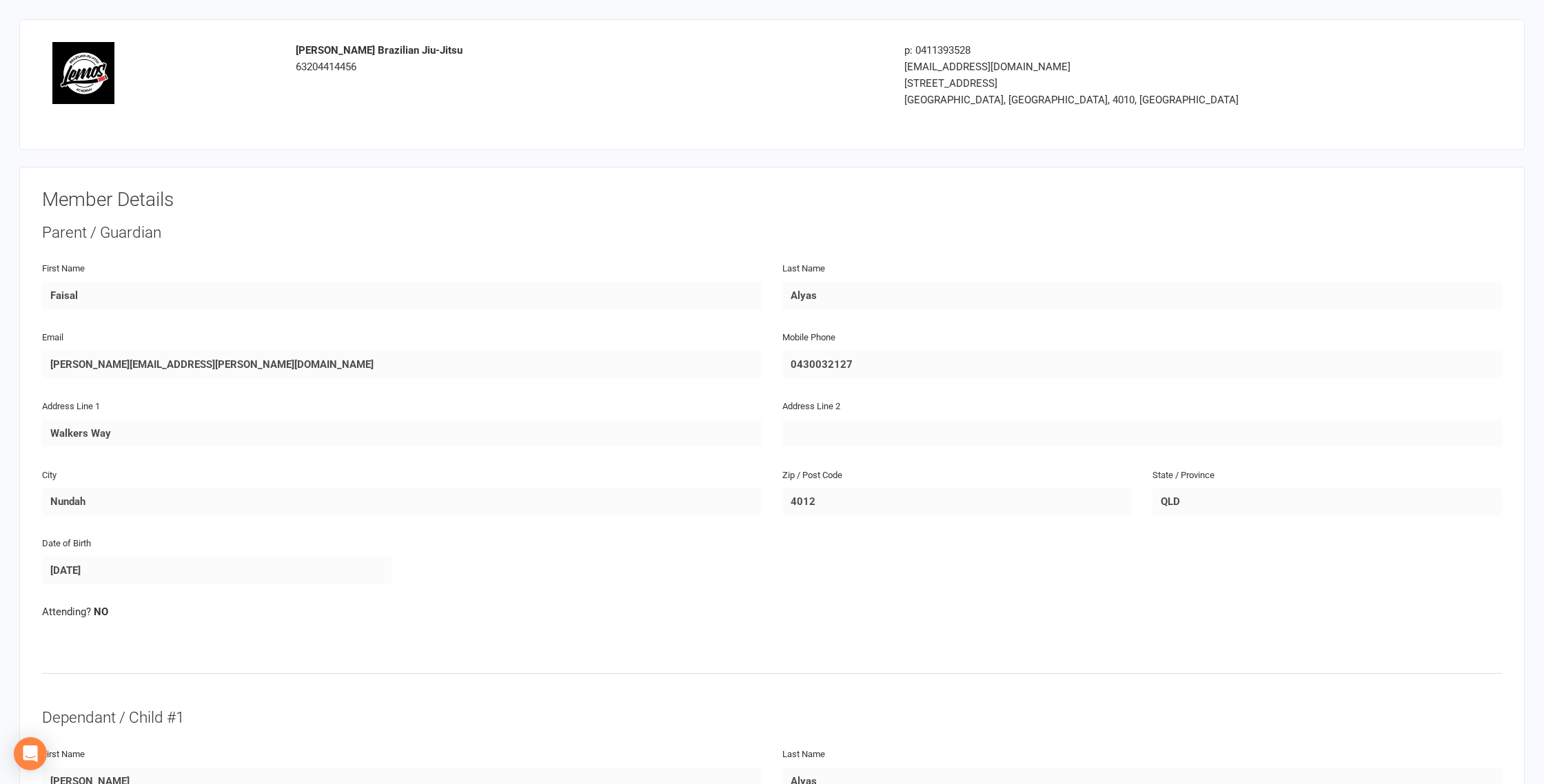
scroll to position [20, 0]
click at [327, 202] on h3 "Member Details" at bounding box center [772, 199] width 1460 height 21
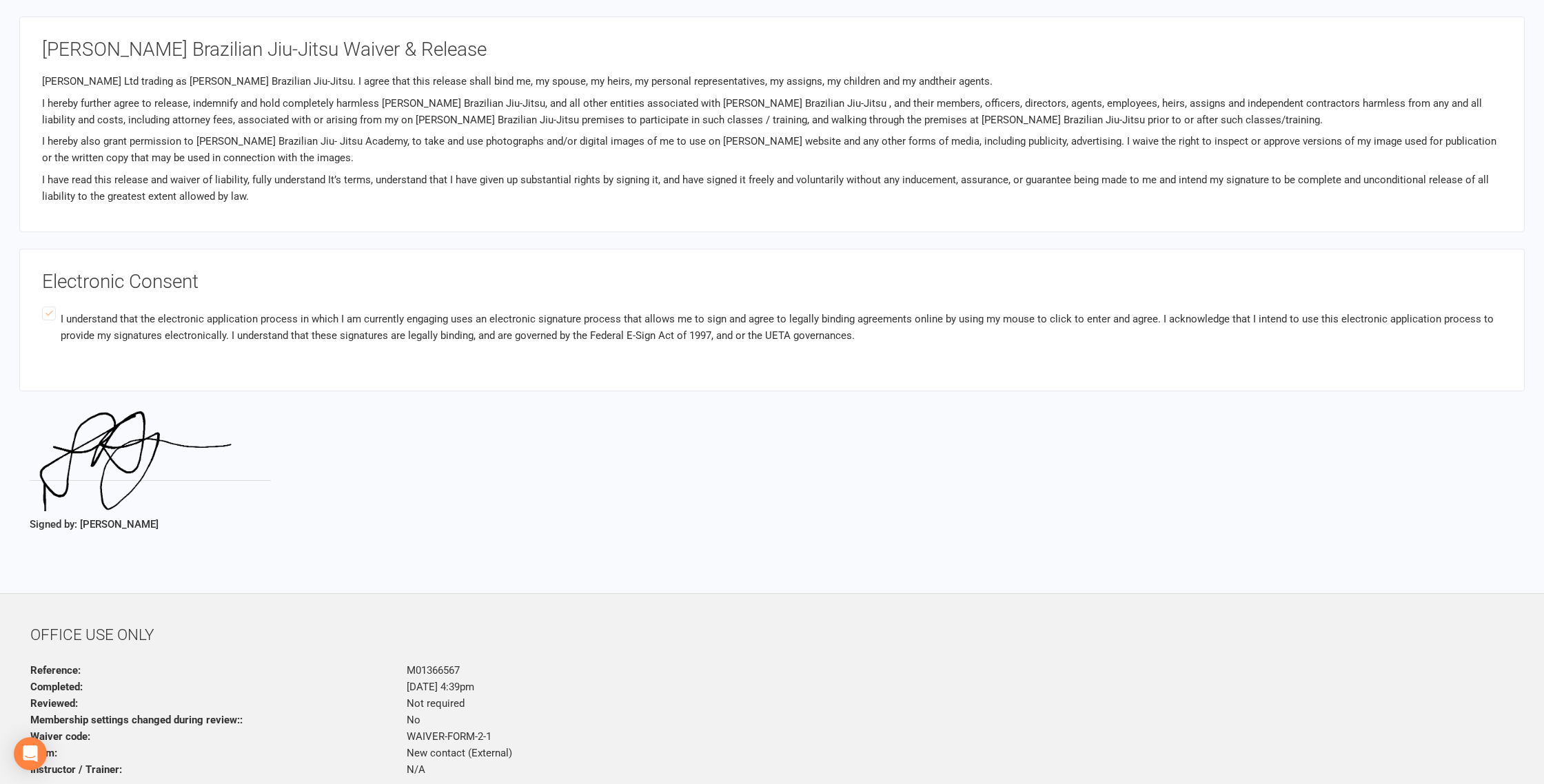
scroll to position [1450, 0]
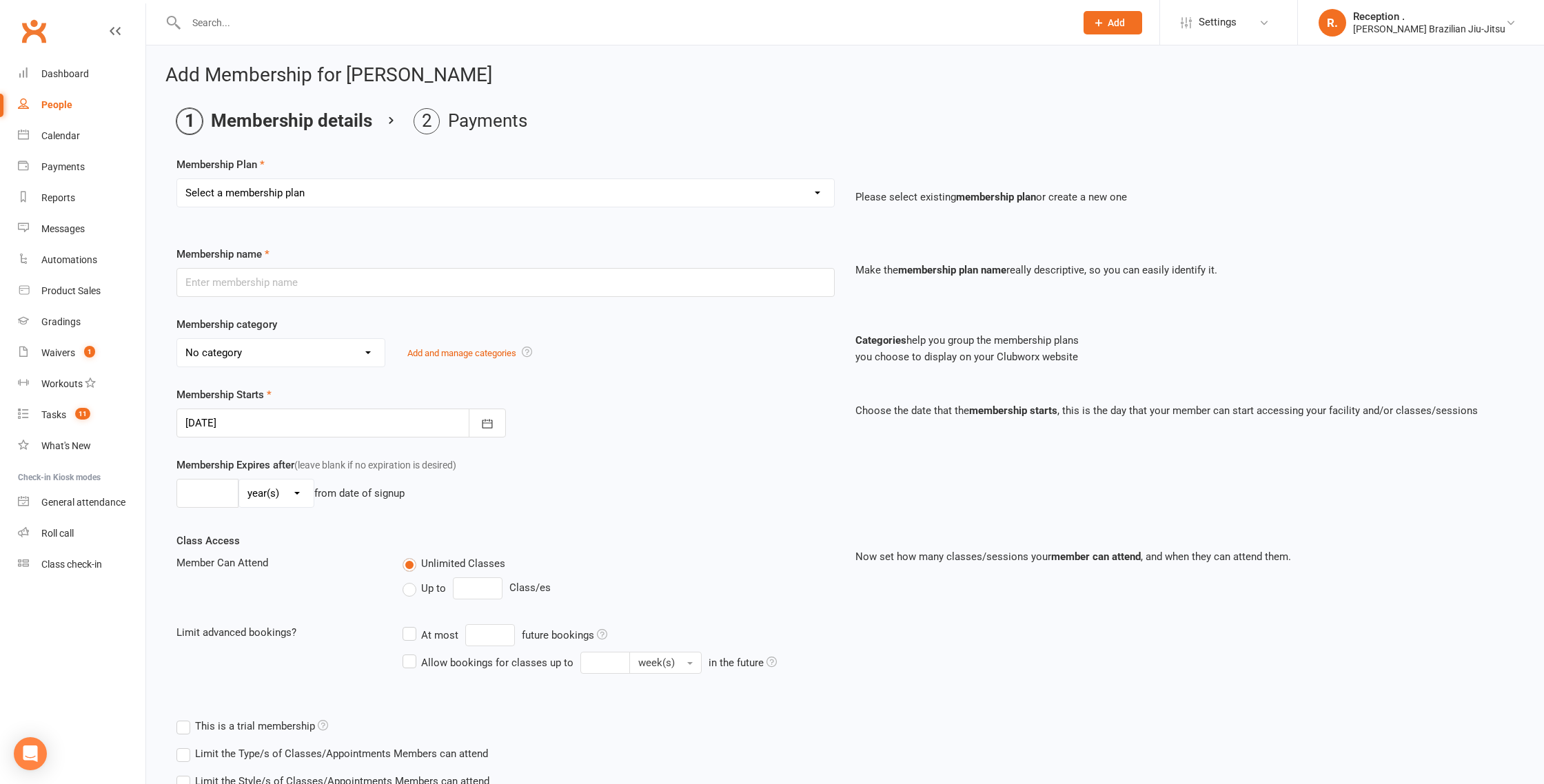
click at [230, 205] on select "Select a membership plan Create new Membership Plan FREE ADULTS 12 MONTH CONTRA…" at bounding box center [505, 192] width 657 height 27
select select "31"
click at [177, 179] on select "Select a membership plan Create new Membership Plan FREE ADULTS 12 MONTH CONTRA…" at bounding box center [505, 192] width 657 height 27
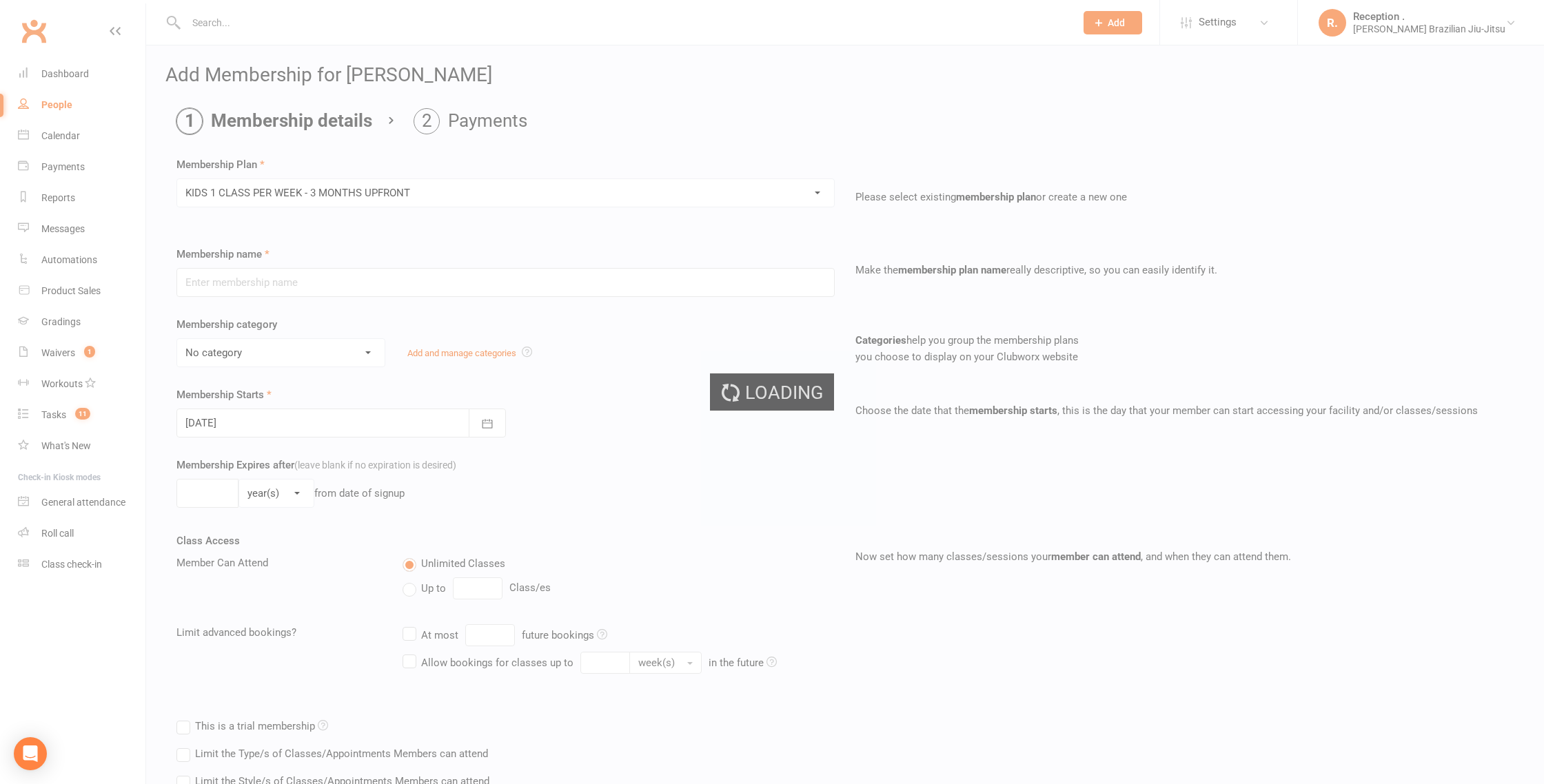
type input "KIDS 1 CLASS PER WEEK - 3 MONTHS UPFRONT"
select select "7"
type input "3"
select select "2"
type input "1"
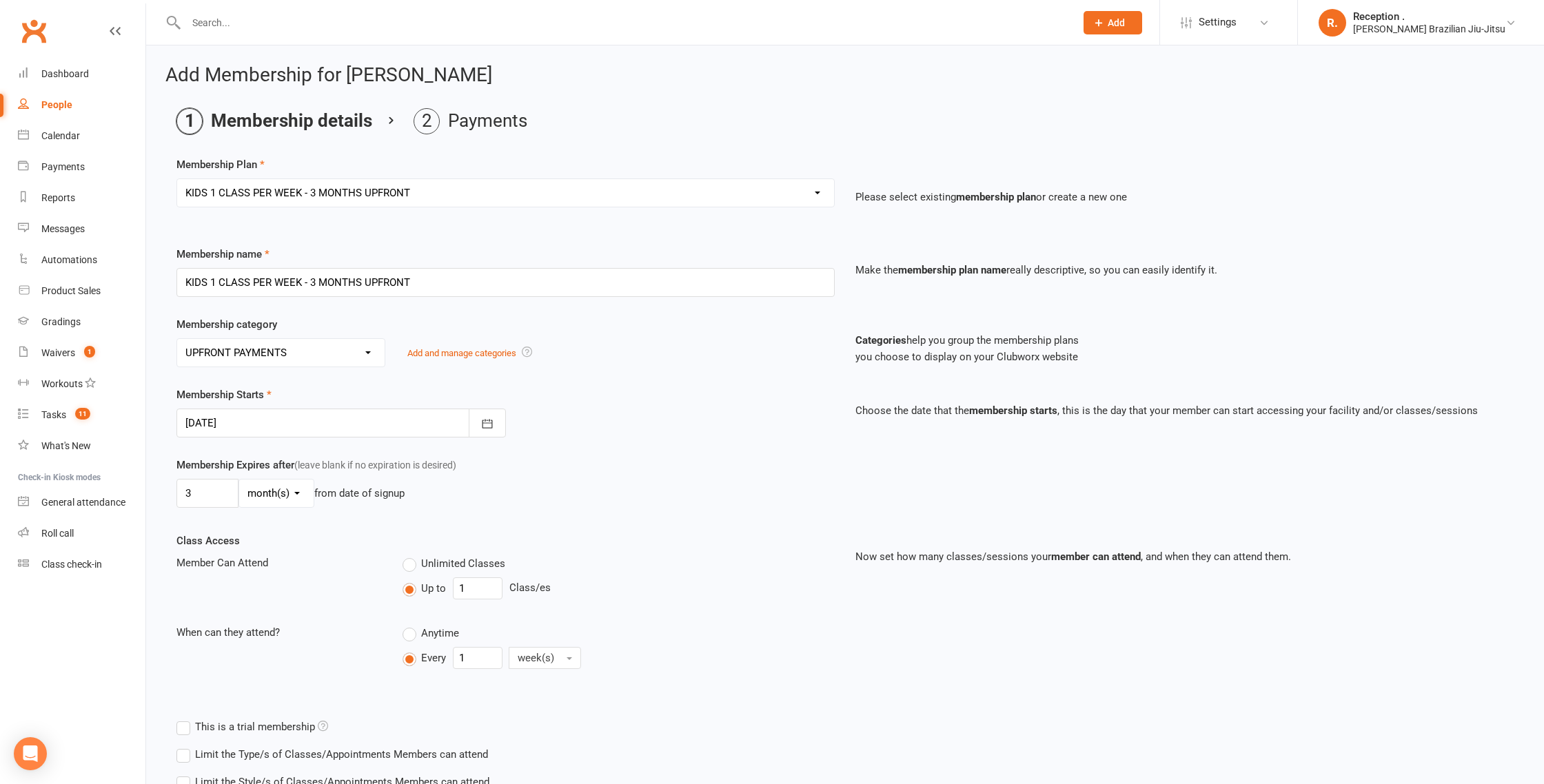
click at [280, 185] on select "Select a membership plan Create new Membership Plan FREE ADULTS 12 MONTH CONTRA…" at bounding box center [505, 192] width 657 height 27
select select "14"
click at [177, 179] on select "Select a membership plan Create new Membership Plan FREE ADULTS 12 MONTH CONTRA…" at bounding box center [505, 192] width 657 height 27
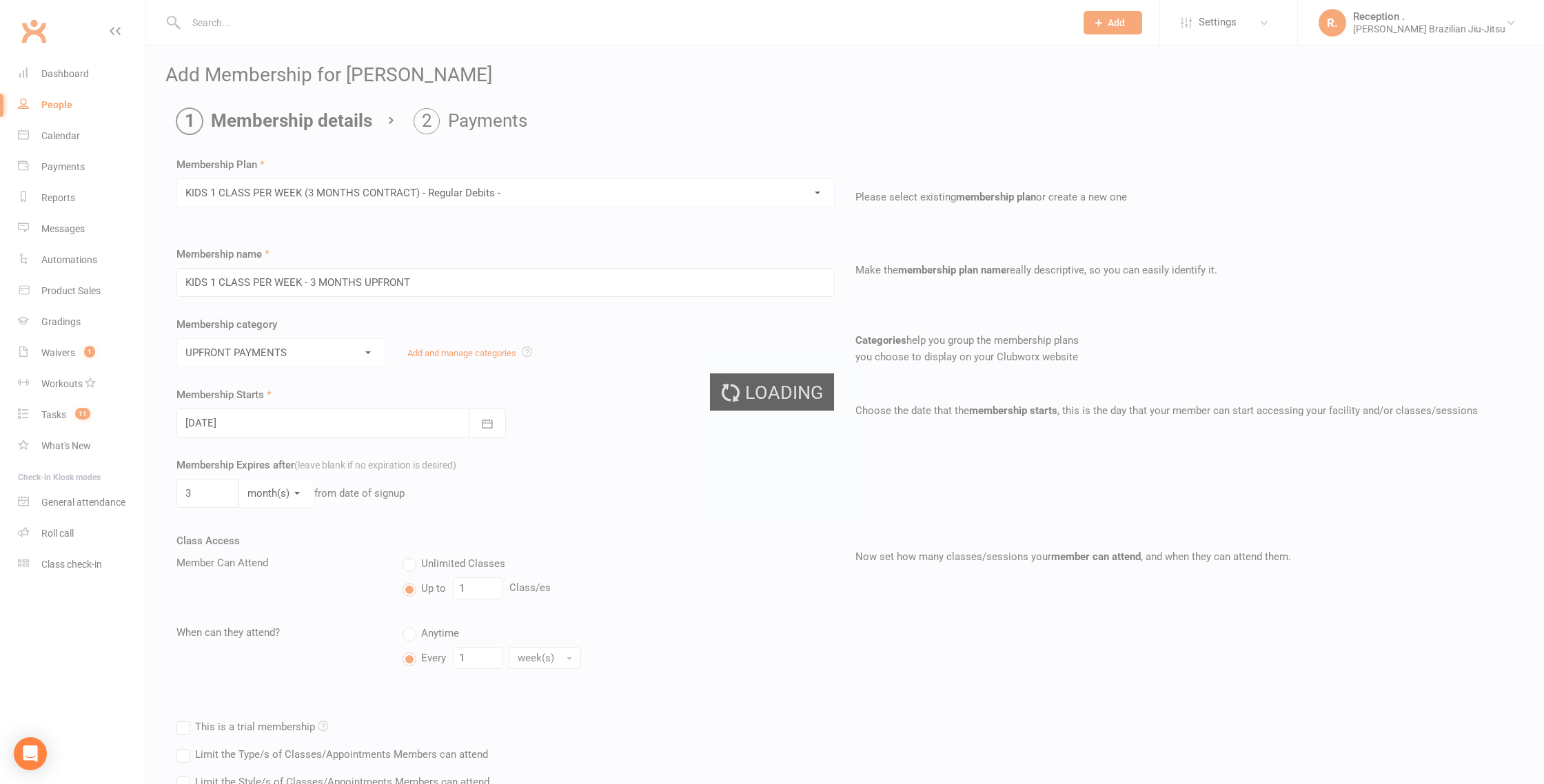
type input "KIDS 1 CLASS PER WEEK (3 MONTHS CONTRACT) - Regular Debits -"
select select "1"
type input "0"
select select "3"
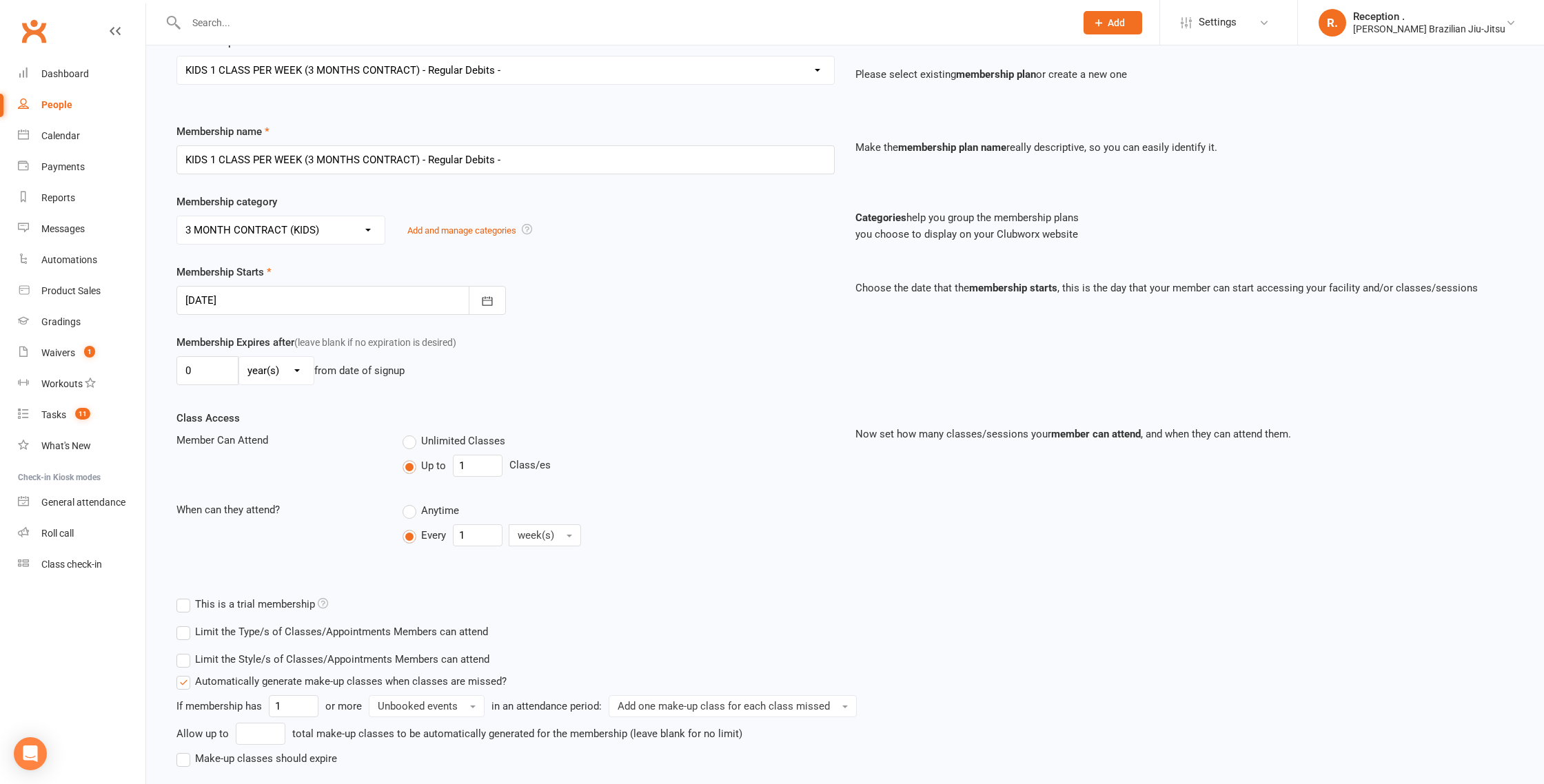
scroll to position [215, 0]
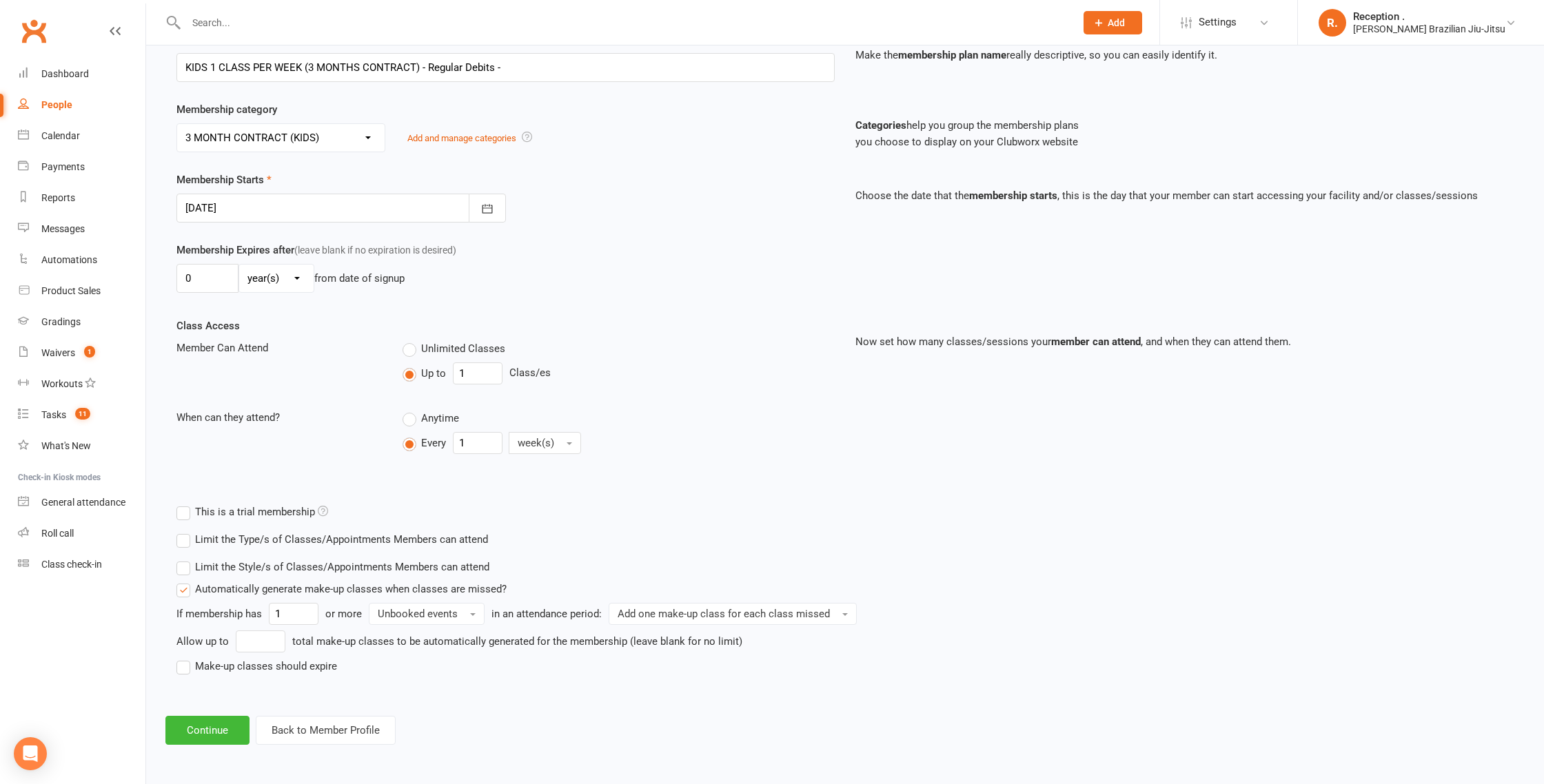
click at [223, 680] on div "Limit the Style/s of Classes/Appointments Members can attend Select Styles Braz…" at bounding box center [675, 624] width 1018 height 141
click at [218, 670] on label "Make-up classes should expire" at bounding box center [257, 666] width 160 height 16
click at [185, 658] on input "Make-up classes should expire" at bounding box center [181, 658] width 9 height 0
click at [266, 639] on input "number" at bounding box center [261, 642] width 50 height 22
type input "6"
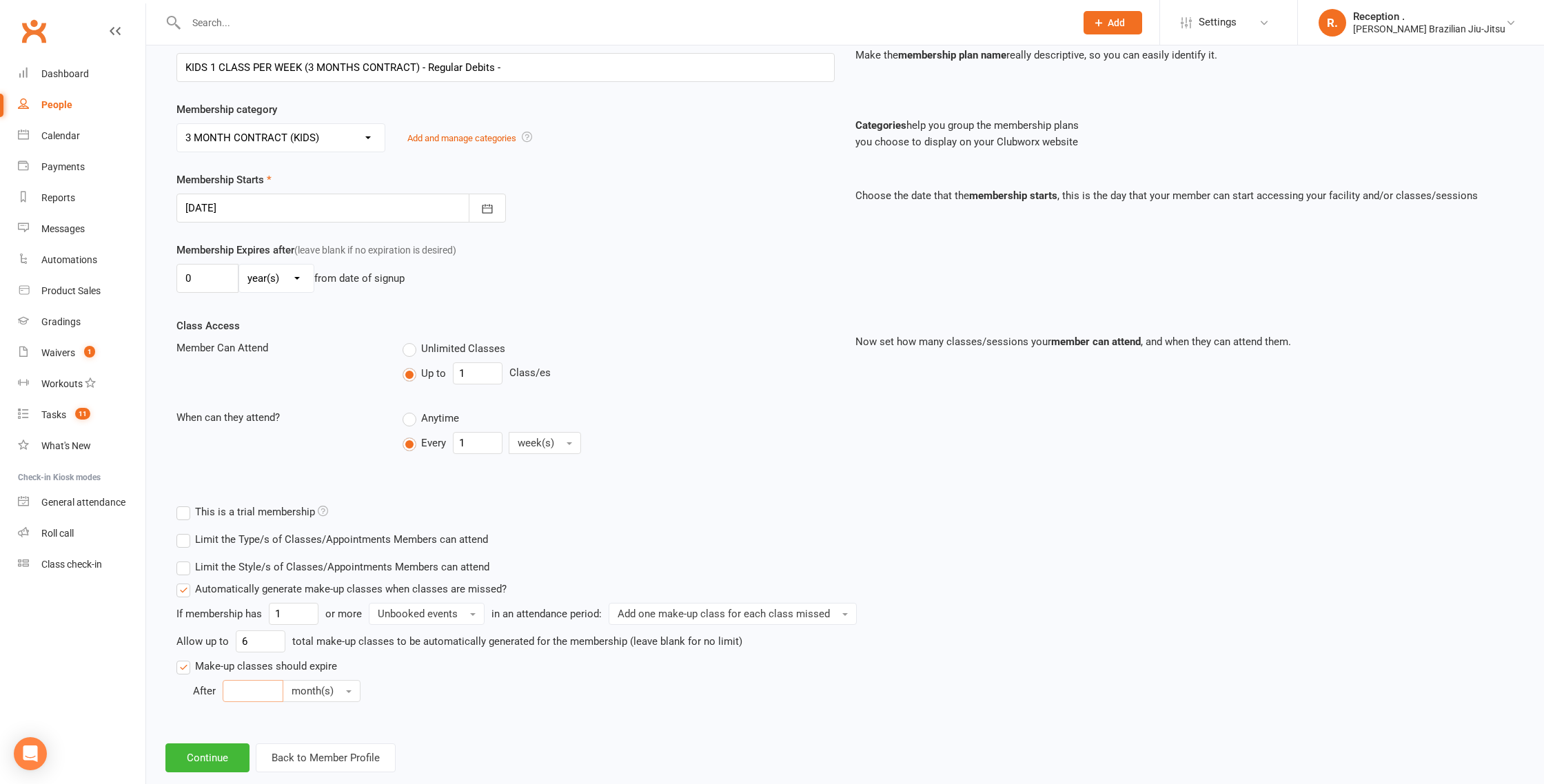
click at [251, 681] on input "number" at bounding box center [253, 691] width 61 height 22
type input "3"
click at [438, 680] on div "After 3 month(s)" at bounding box center [684, 691] width 982 height 22
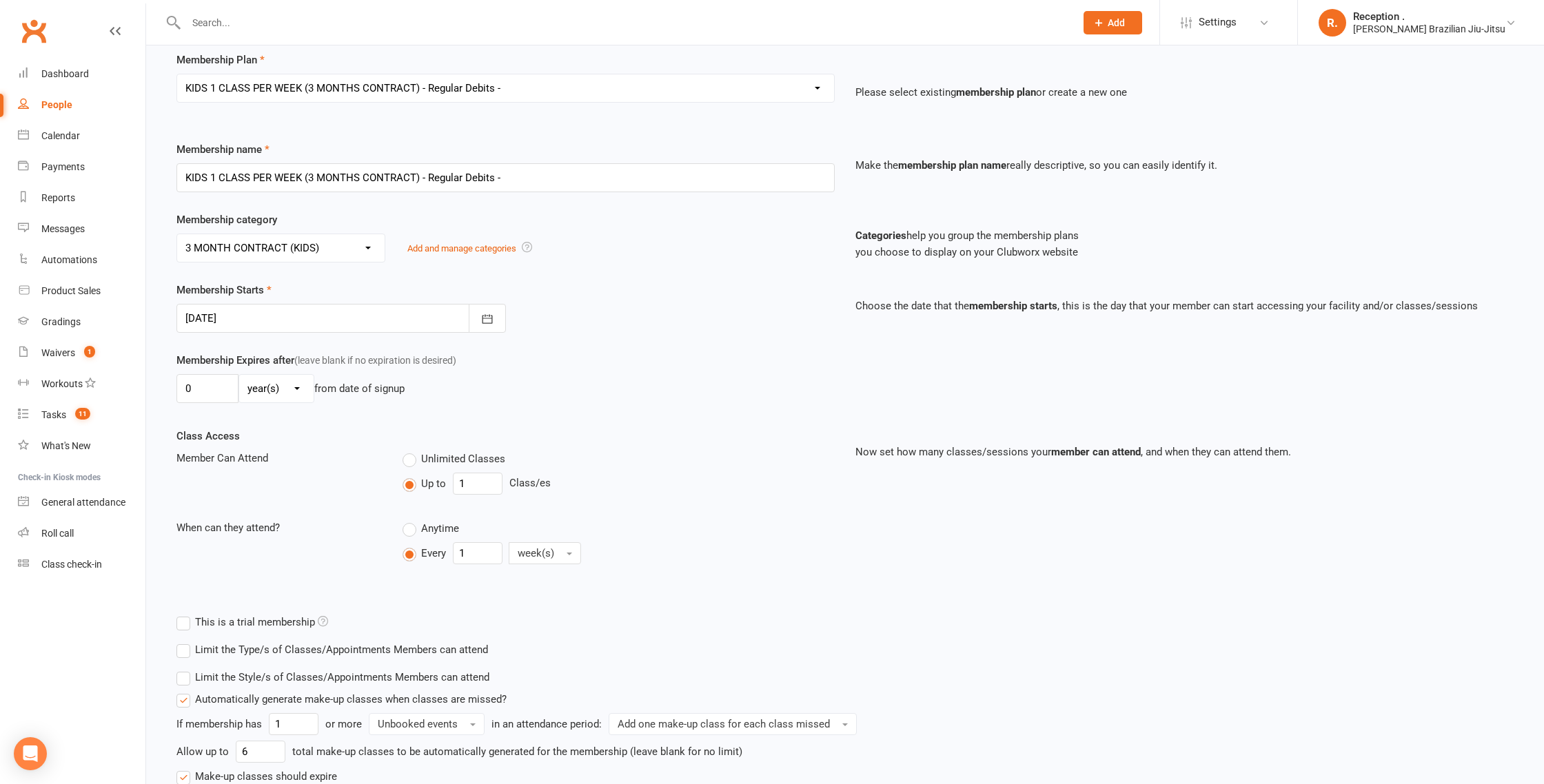
scroll to position [243, 0]
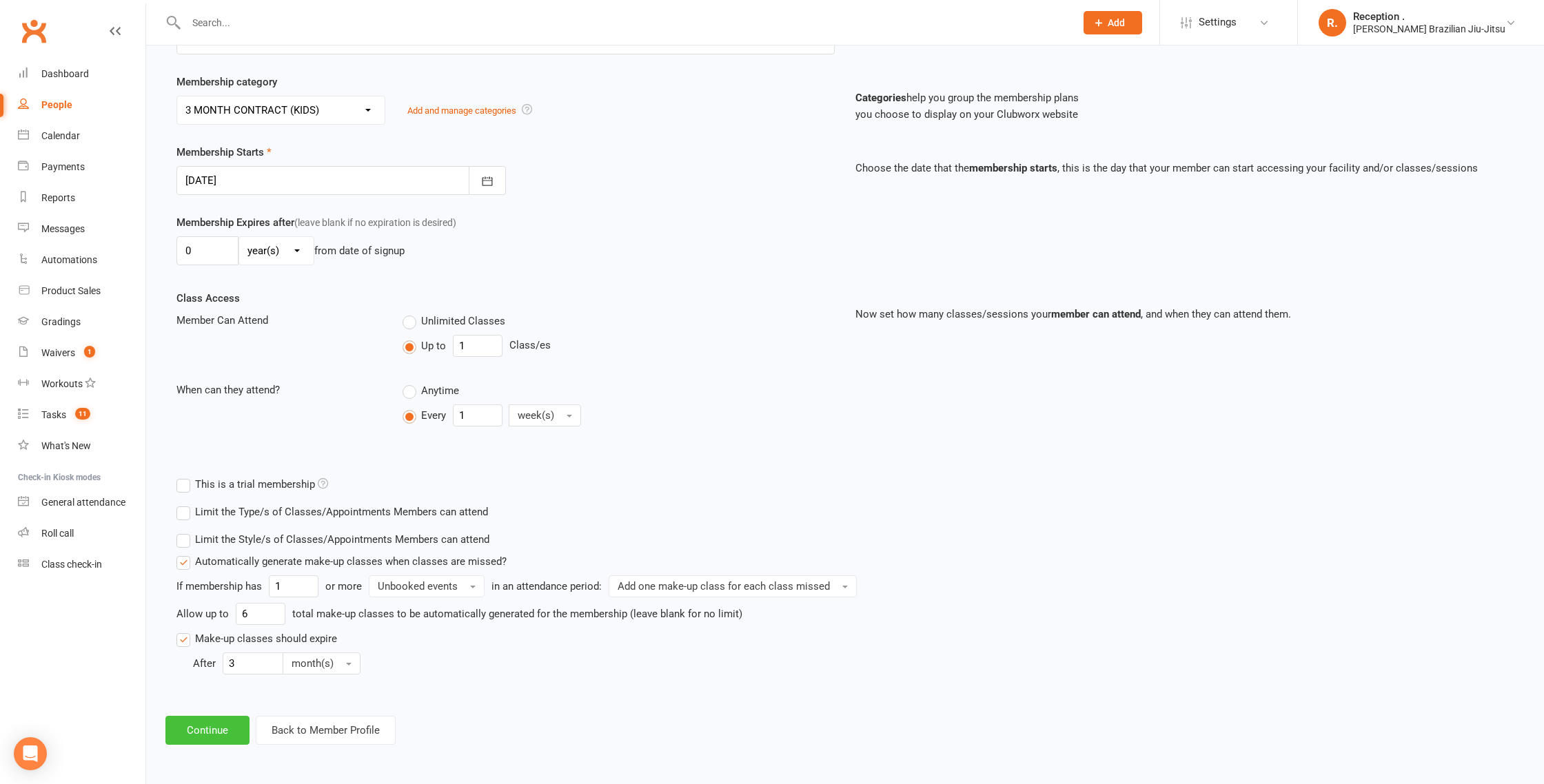
click at [214, 728] on button "Continue" at bounding box center [207, 730] width 84 height 29
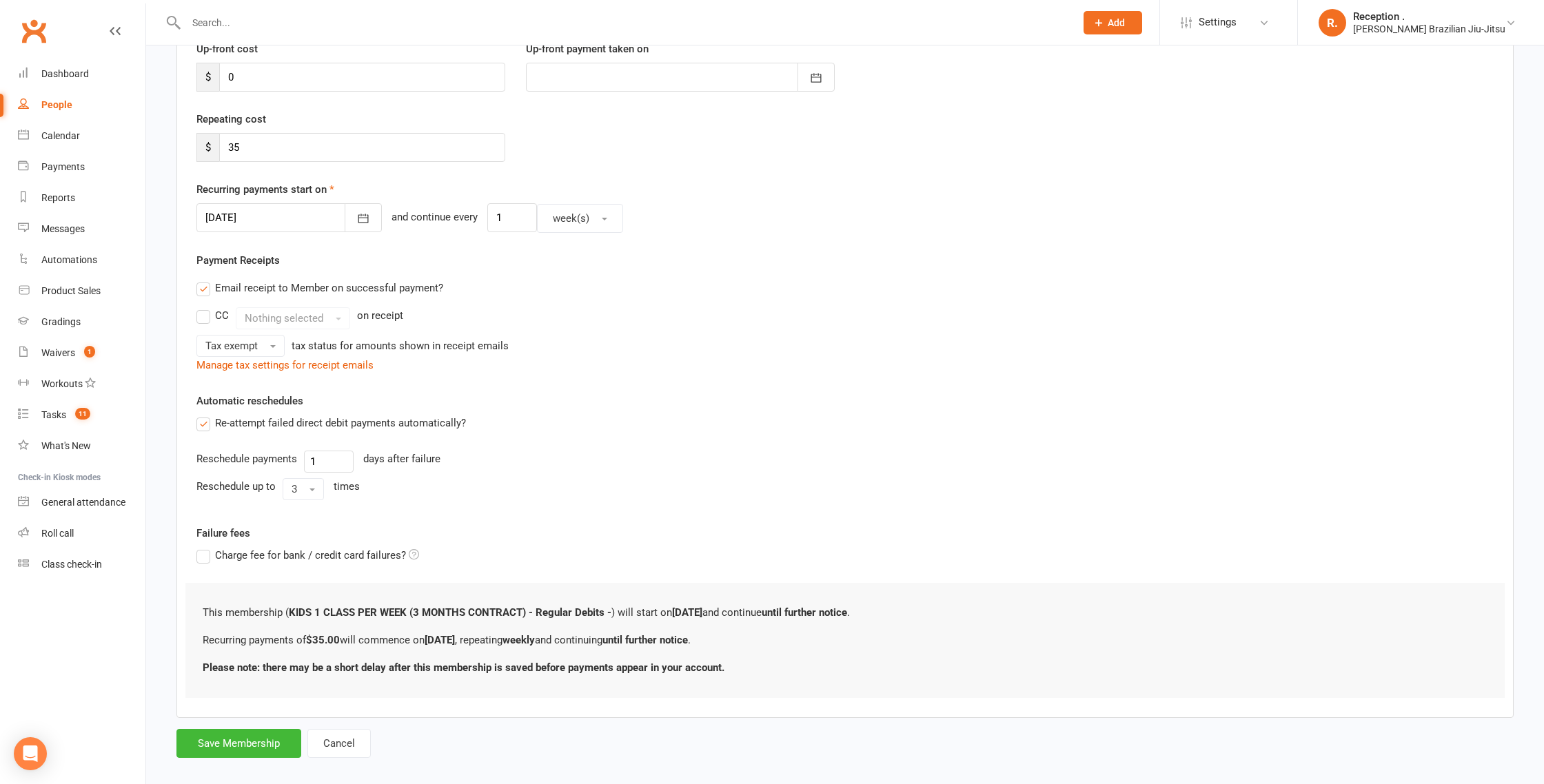
scroll to position [218, 0]
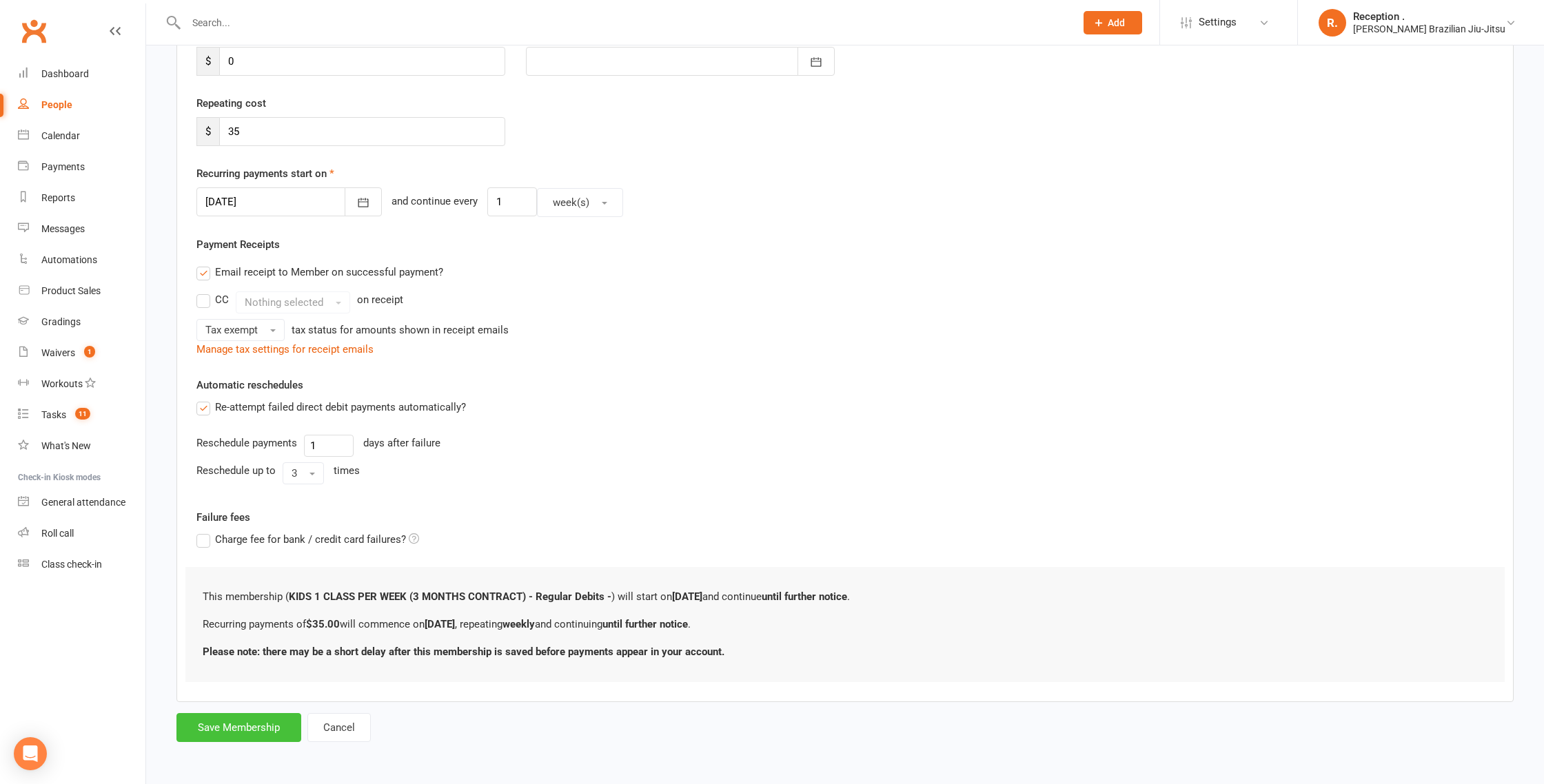
click at [231, 740] on button "Save Membership" at bounding box center [239, 727] width 125 height 29
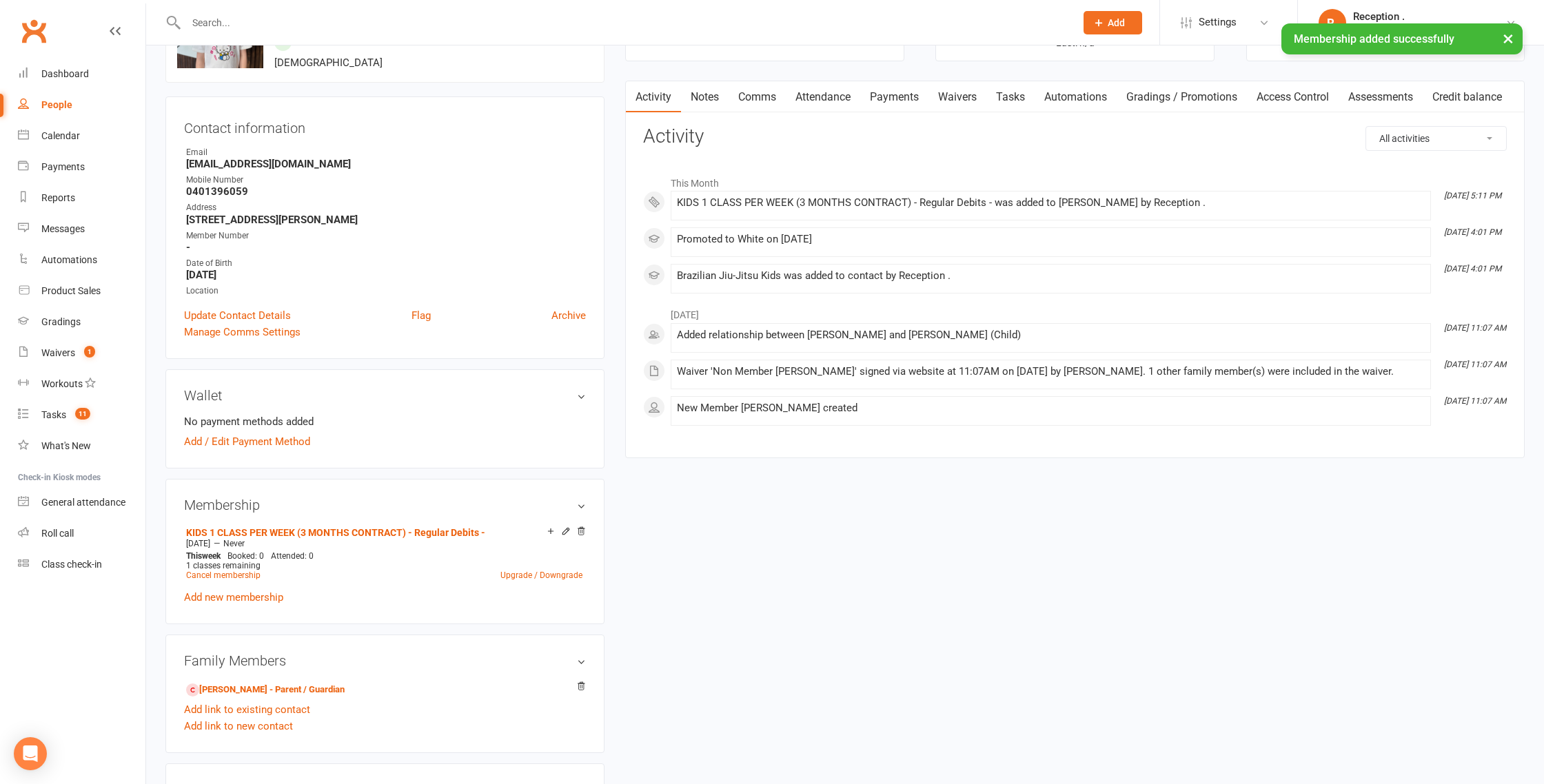
scroll to position [97, 0]
click at [273, 434] on link "Add / Edit Payment Method" at bounding box center [247, 439] width 126 height 16
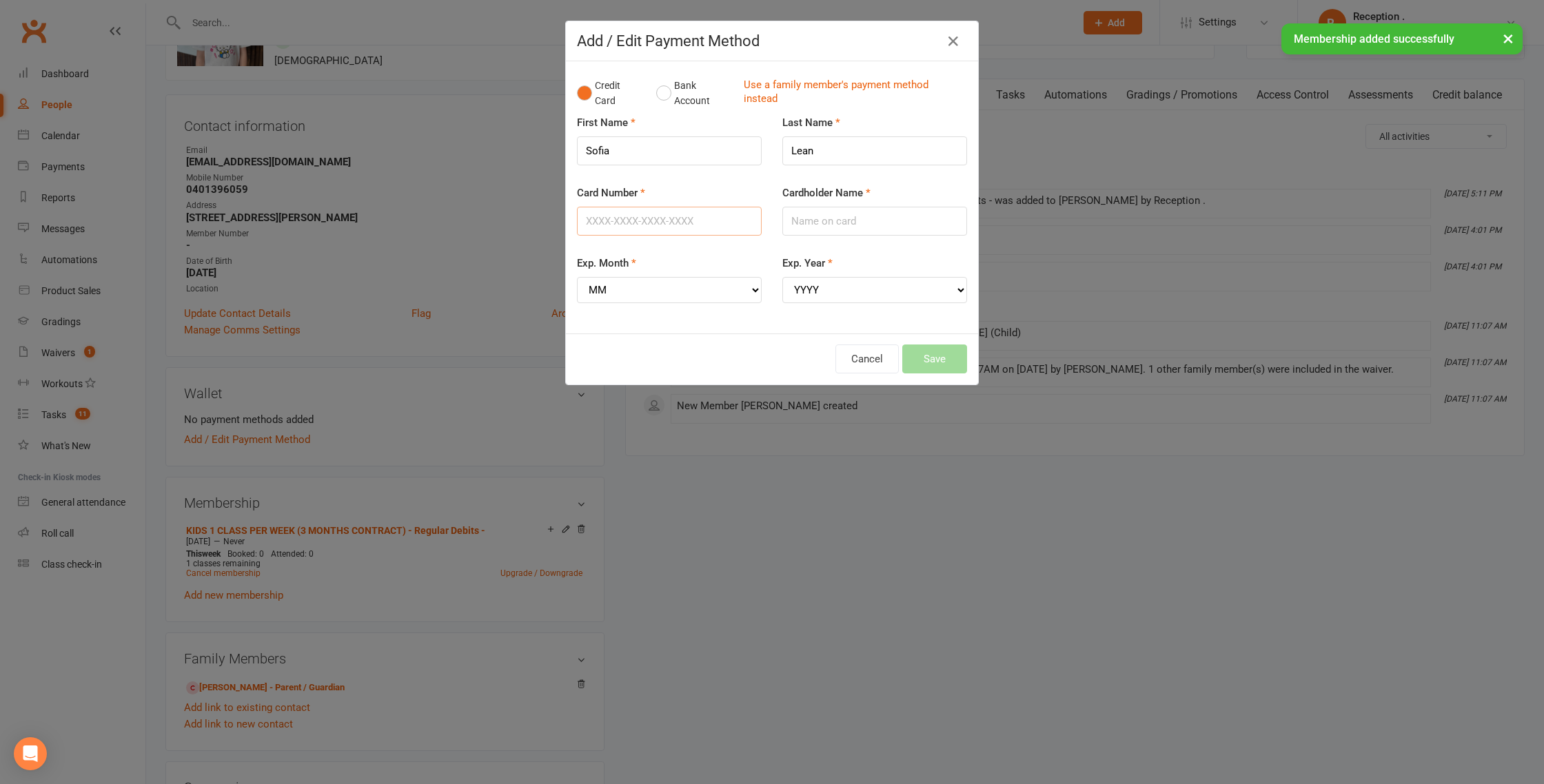
click at [613, 216] on input "Card Number" at bounding box center [669, 221] width 185 height 29
type input "376000544021005"
click at [803, 227] on input "Cardholder Name" at bounding box center [874, 221] width 185 height 29
type input "LAUREN LEAN"
click at [728, 291] on select "MM 01 02 03 04 05 06 07 08 09 10 11 12" at bounding box center [669, 290] width 185 height 26
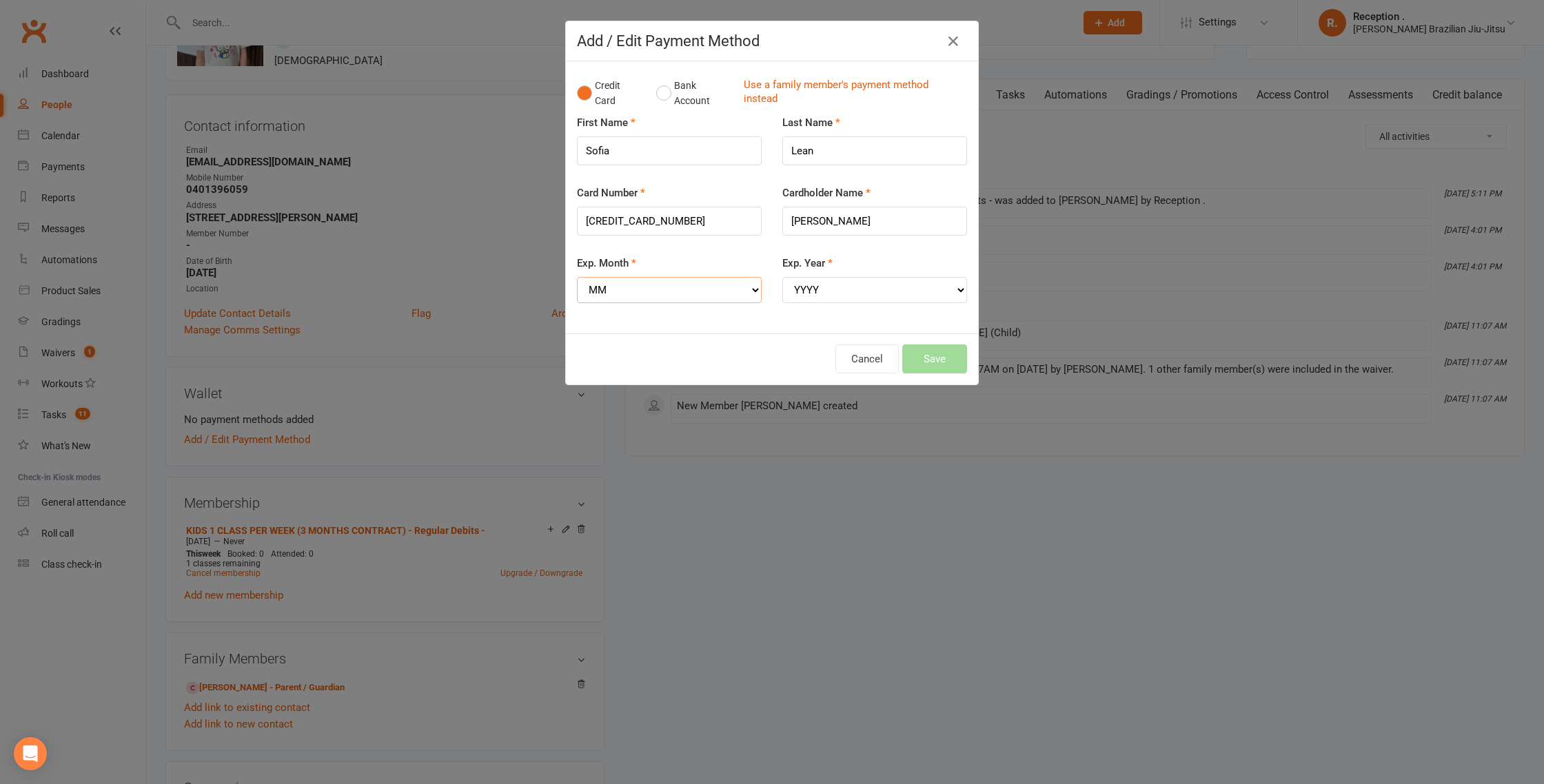
select select "05"
click at [577, 277] on select "MM 01 02 03 04 05 06 07 08 09 10 11 12" at bounding box center [669, 290] width 185 height 26
click at [846, 289] on select "YYYY 2025 2026 2027 2028 2029 2030 2031 2032 2033 2034" at bounding box center [874, 290] width 185 height 26
select select "2029"
click at [783, 277] on select "YYYY 2025 2026 2027 2028 2029 2030 2031 2032 2033 2034" at bounding box center [874, 290] width 185 height 26
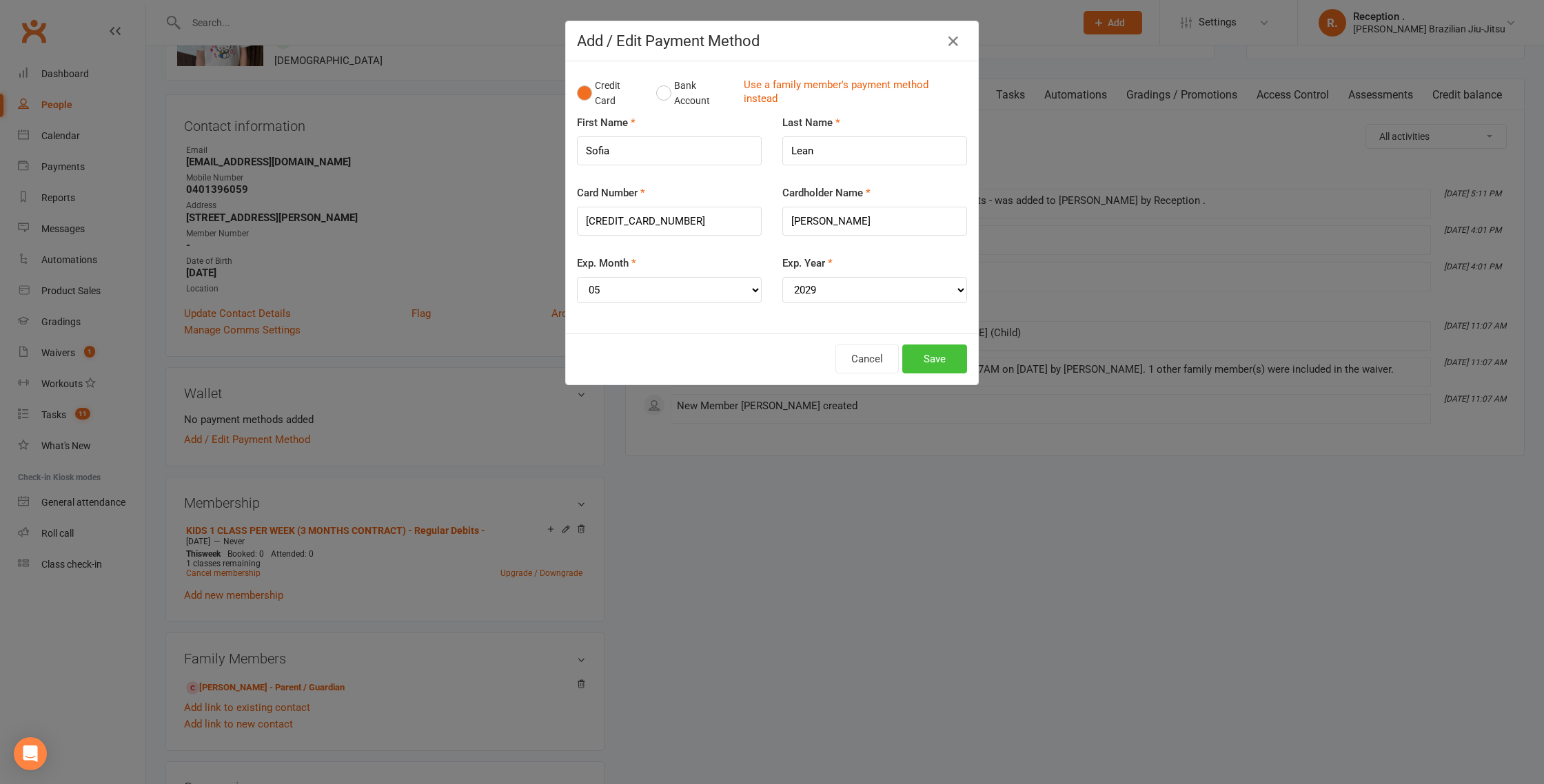
click at [925, 363] on button "Save" at bounding box center [934, 359] width 65 height 29
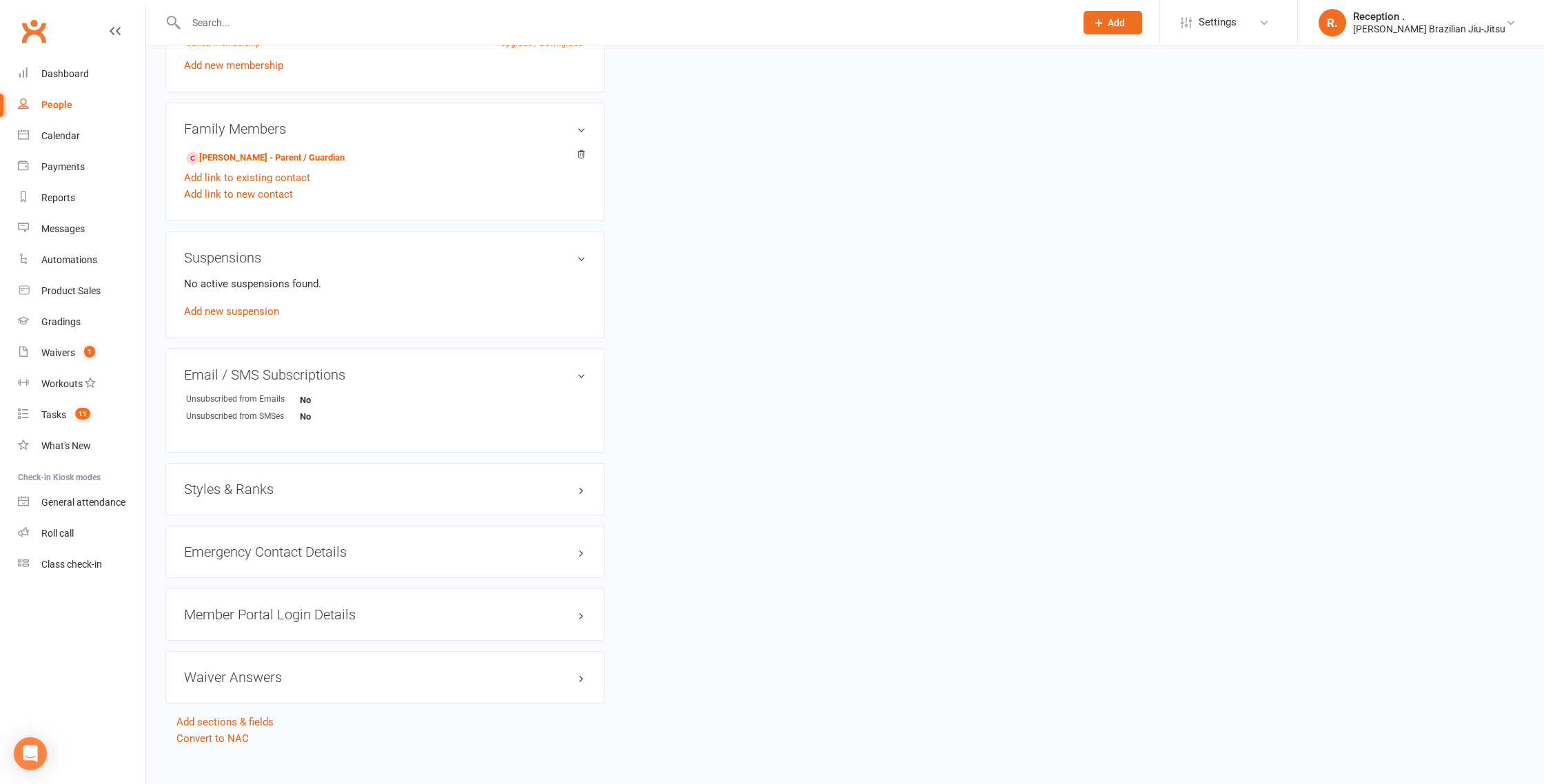
scroll to position [645, 0]
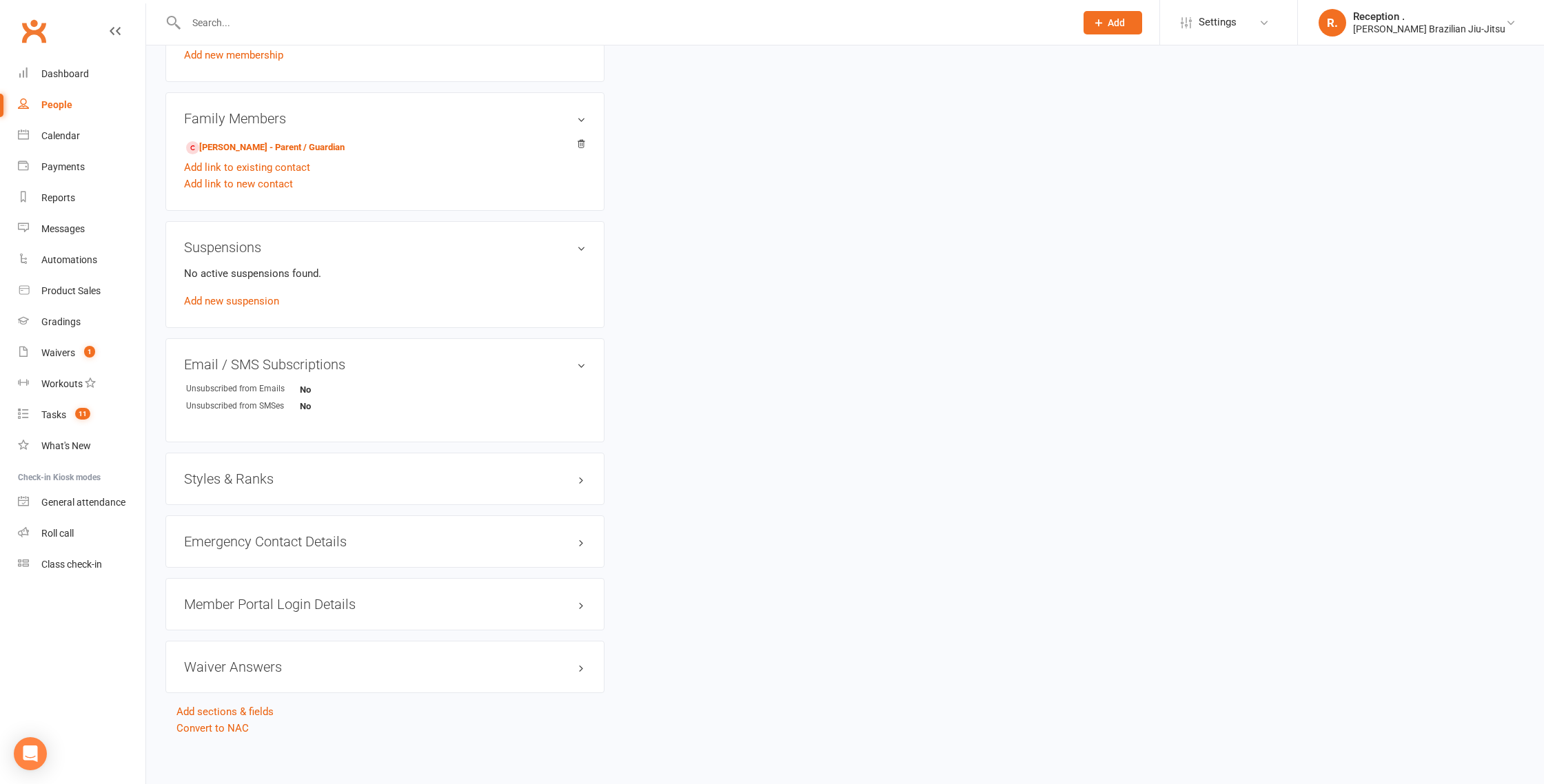
click at [302, 476] on h3 "Styles & Ranks" at bounding box center [385, 478] width 402 height 15
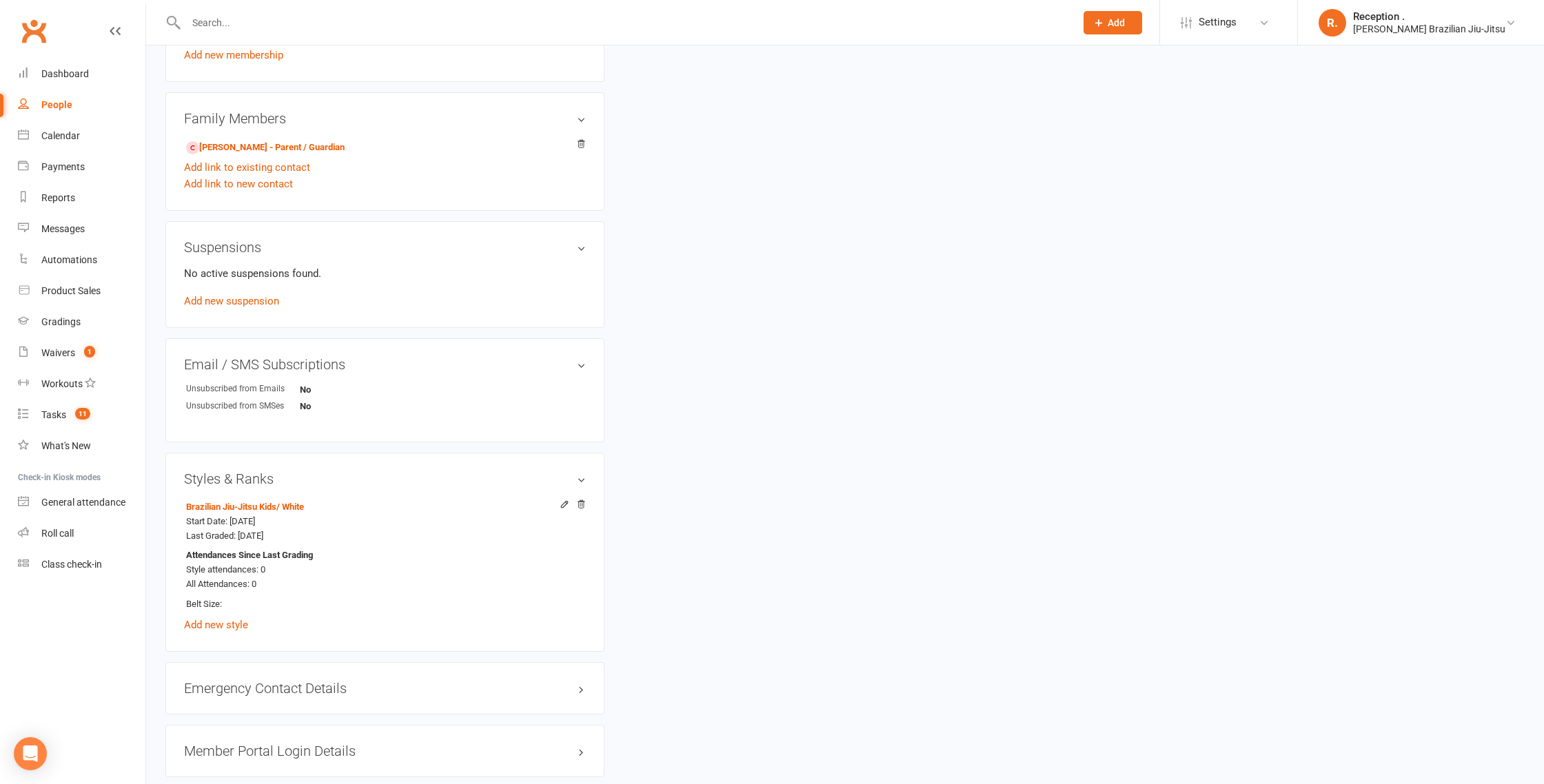
scroll to position [0, 0]
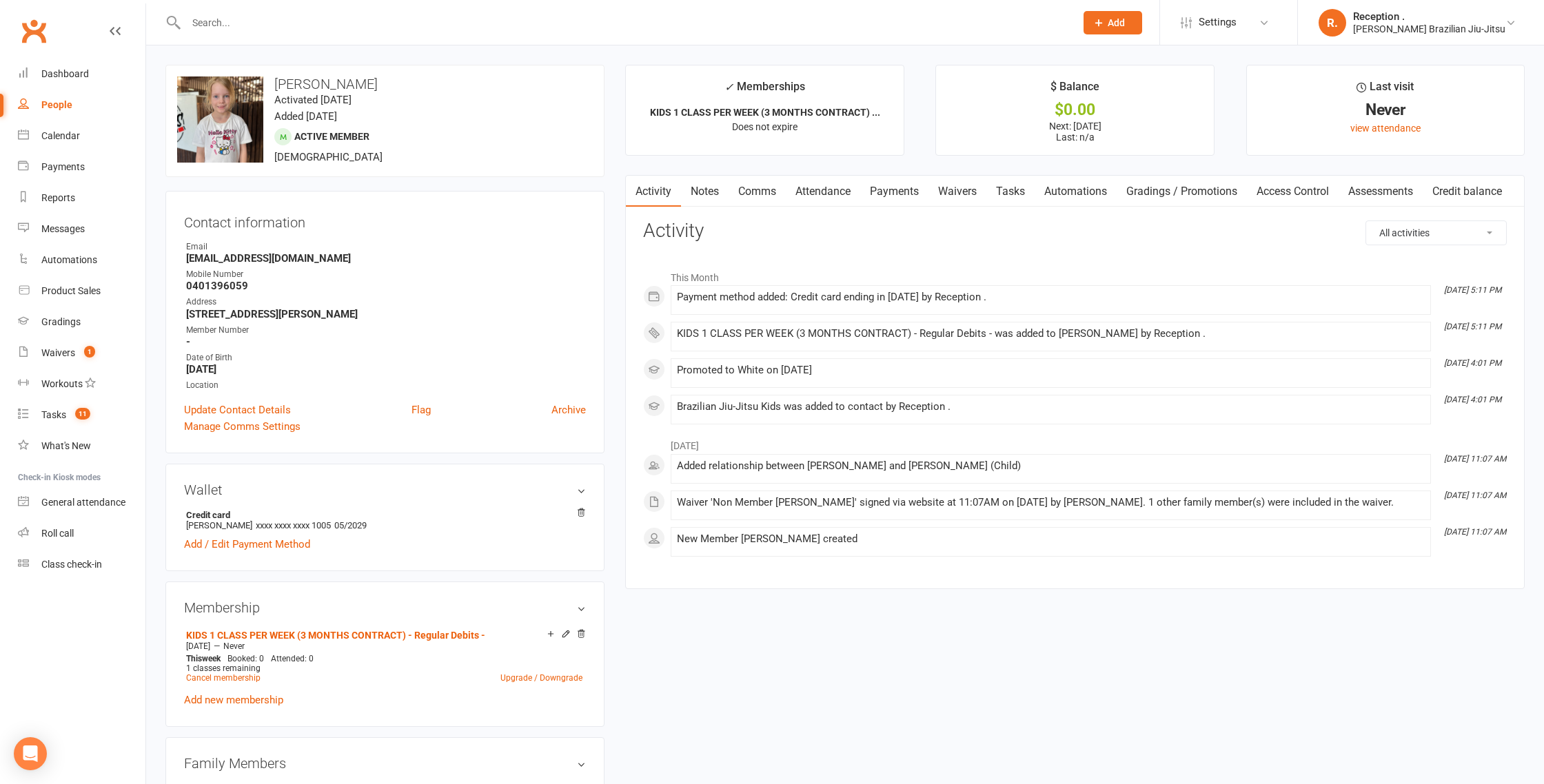
click at [237, 255] on strong "mjlandlpt@outlook.com" at bounding box center [385, 258] width 399 height 12
copy render-form-field "mjlandlpt@outlook.com"
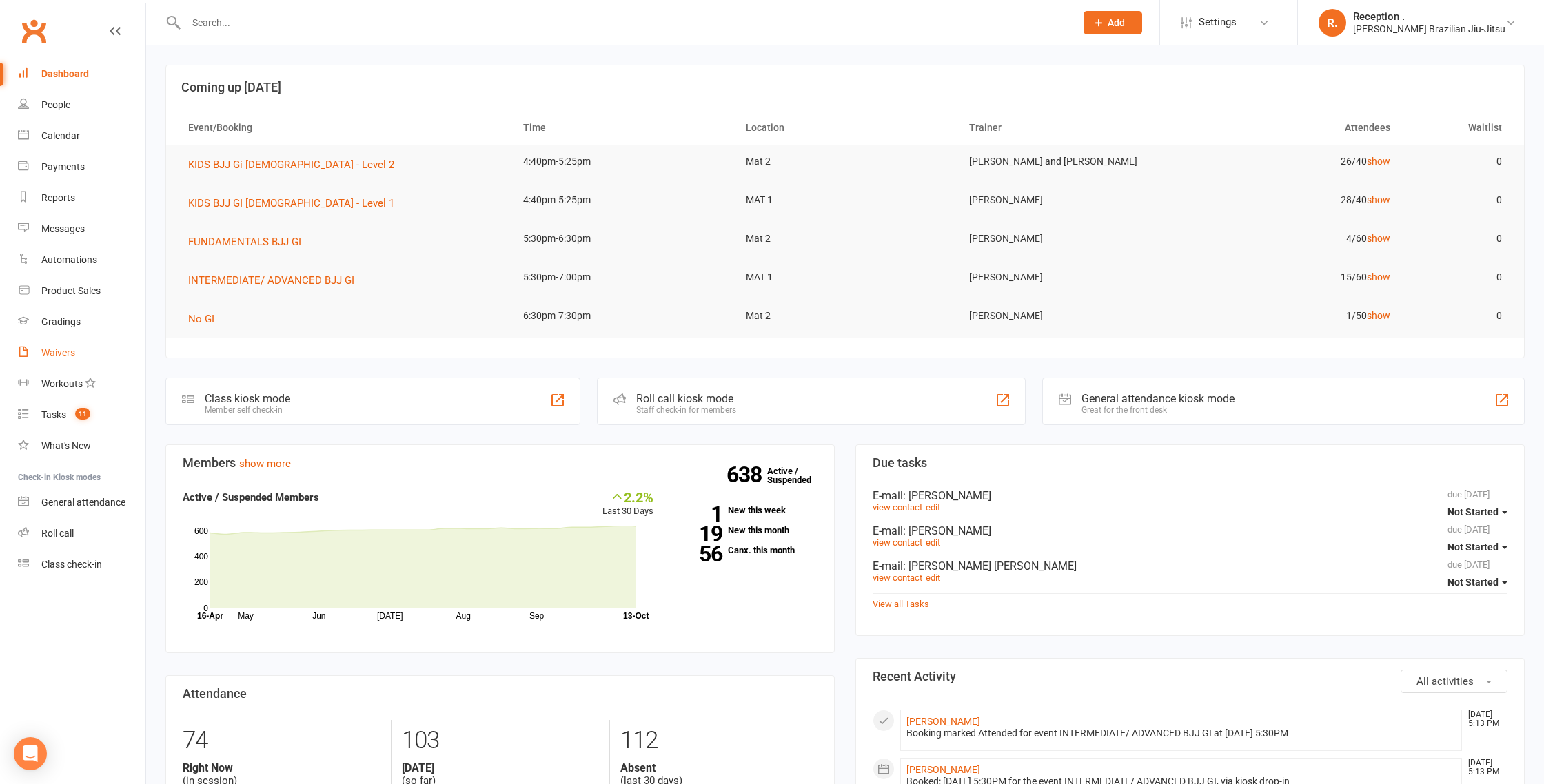
click at [93, 345] on link "Waivers" at bounding box center [82, 353] width 128 height 31
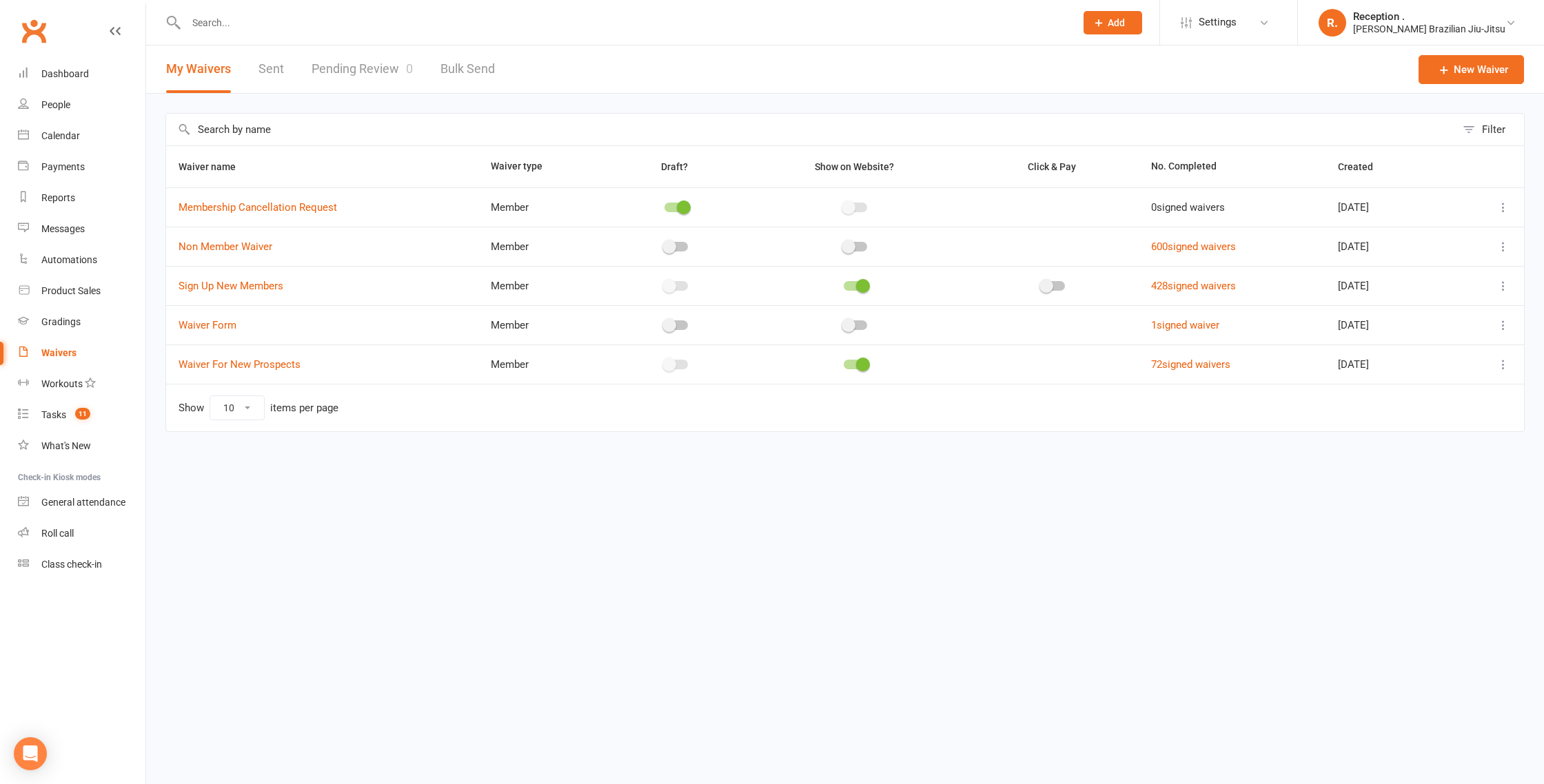
click at [382, 72] on link "Pending Review 0" at bounding box center [362, 69] width 101 height 47
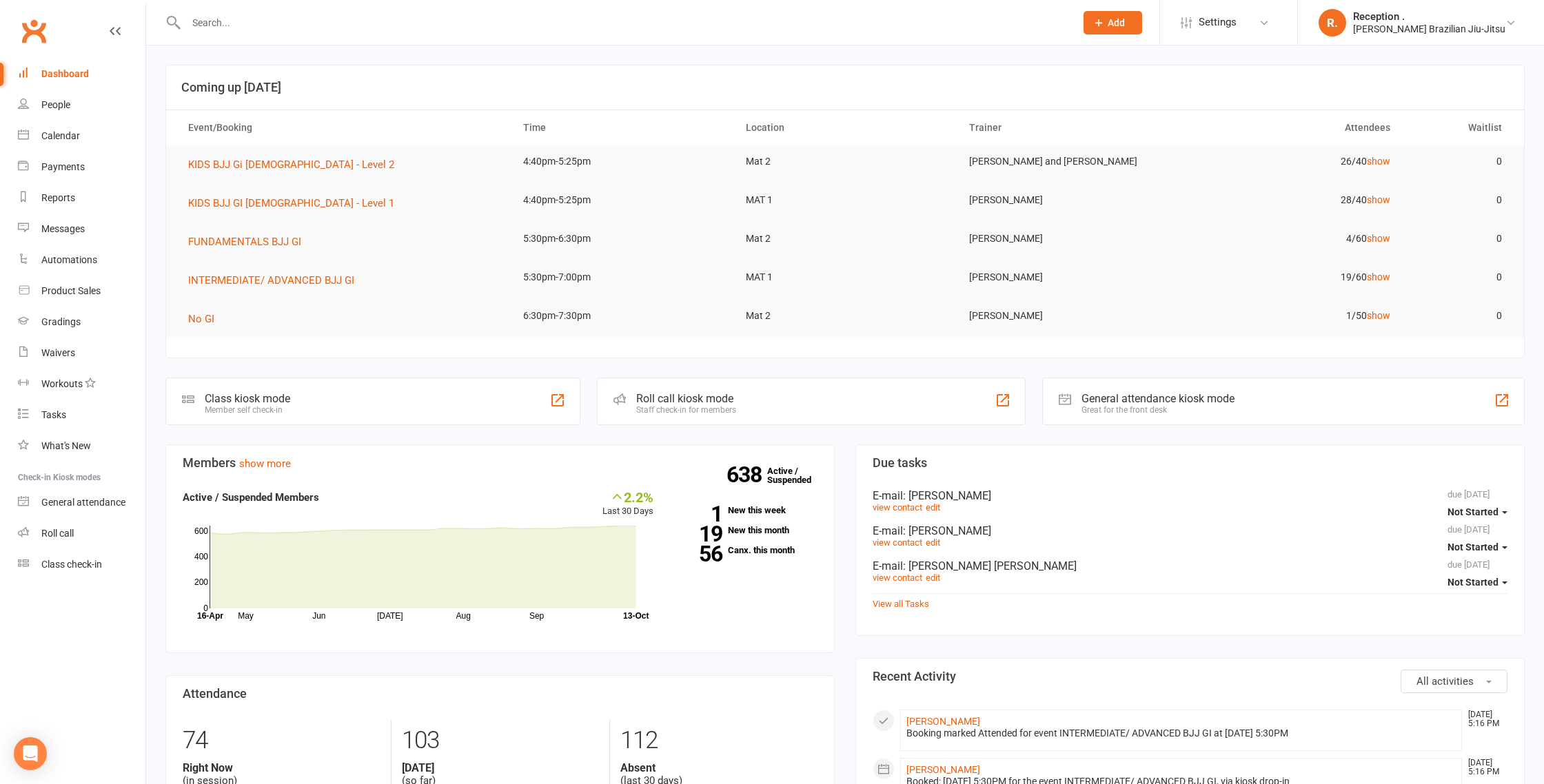
click at [230, 20] on input "text" at bounding box center [624, 23] width 884 height 19
click at [211, 26] on input "text" at bounding box center [624, 23] width 884 height 19
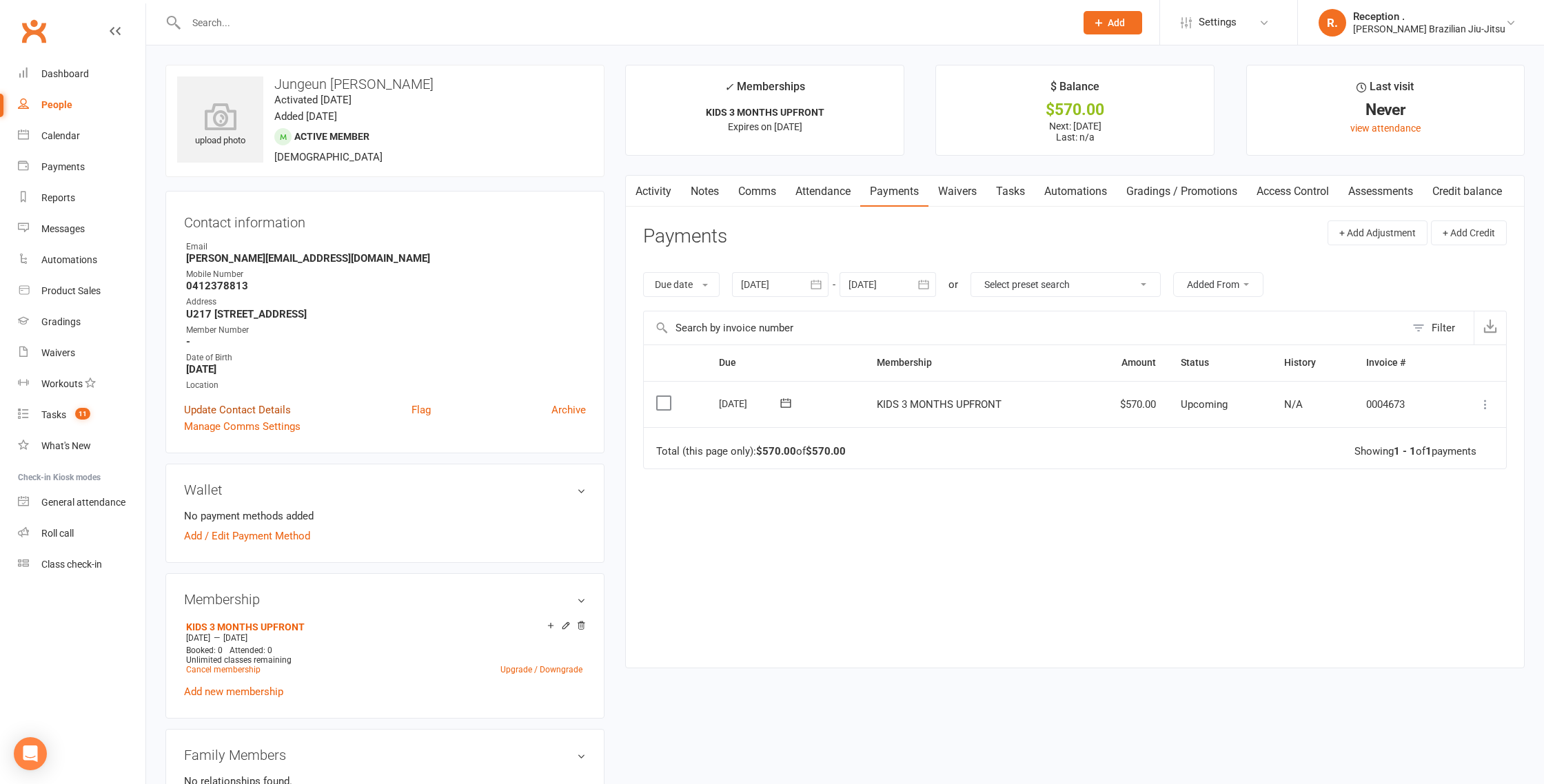
click at [264, 412] on link "Update Contact Details" at bounding box center [237, 410] width 107 height 16
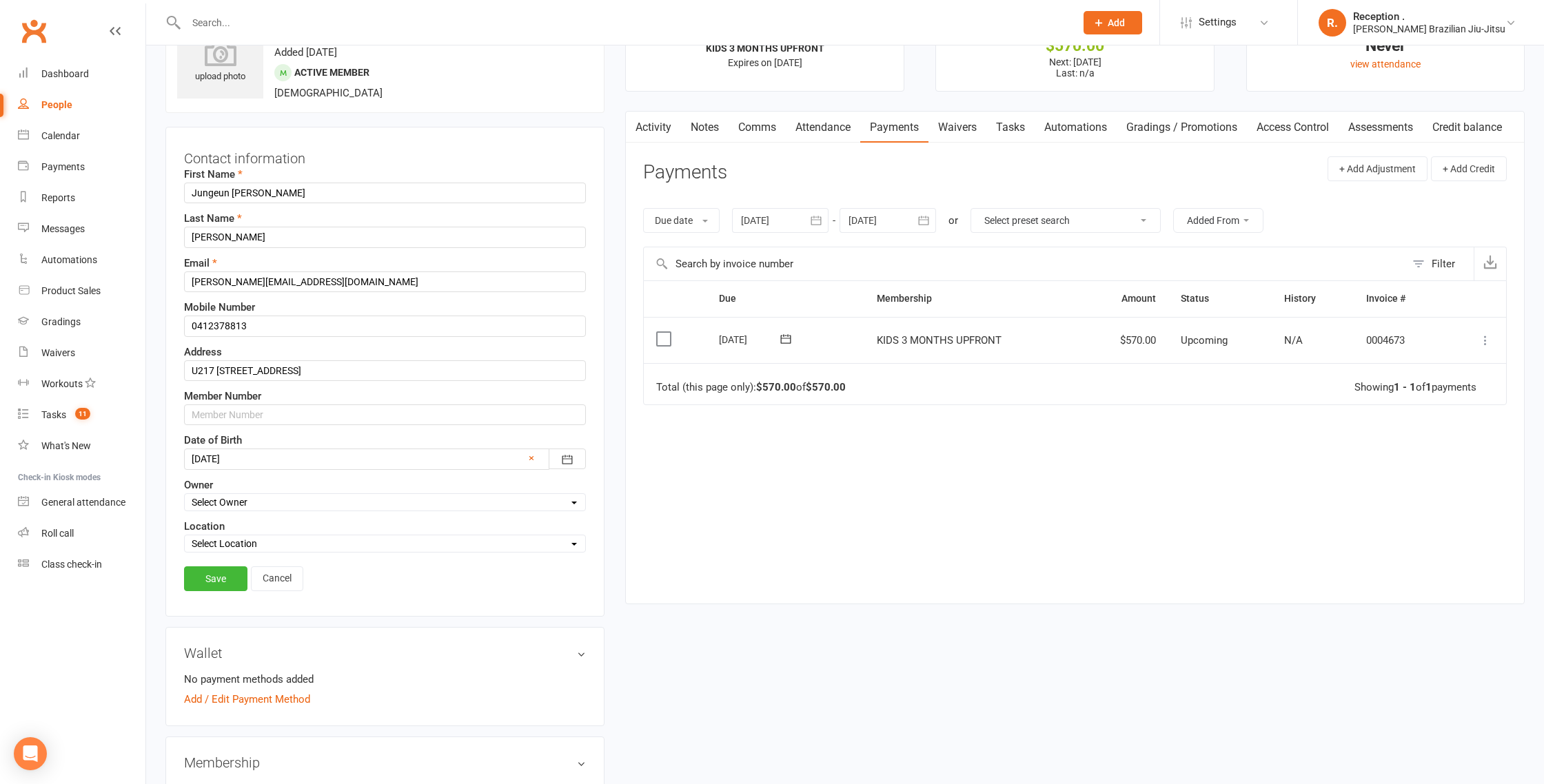
scroll to position [65, 0]
drag, startPoint x: 266, startPoint y: 195, endPoint x: 232, endPoint y: 196, distance: 34.0
click at [232, 196] on input "Jungeun Becky" at bounding box center [385, 192] width 402 height 21
type input "Jungeun"
click at [223, 585] on link "Save" at bounding box center [215, 578] width 63 height 25
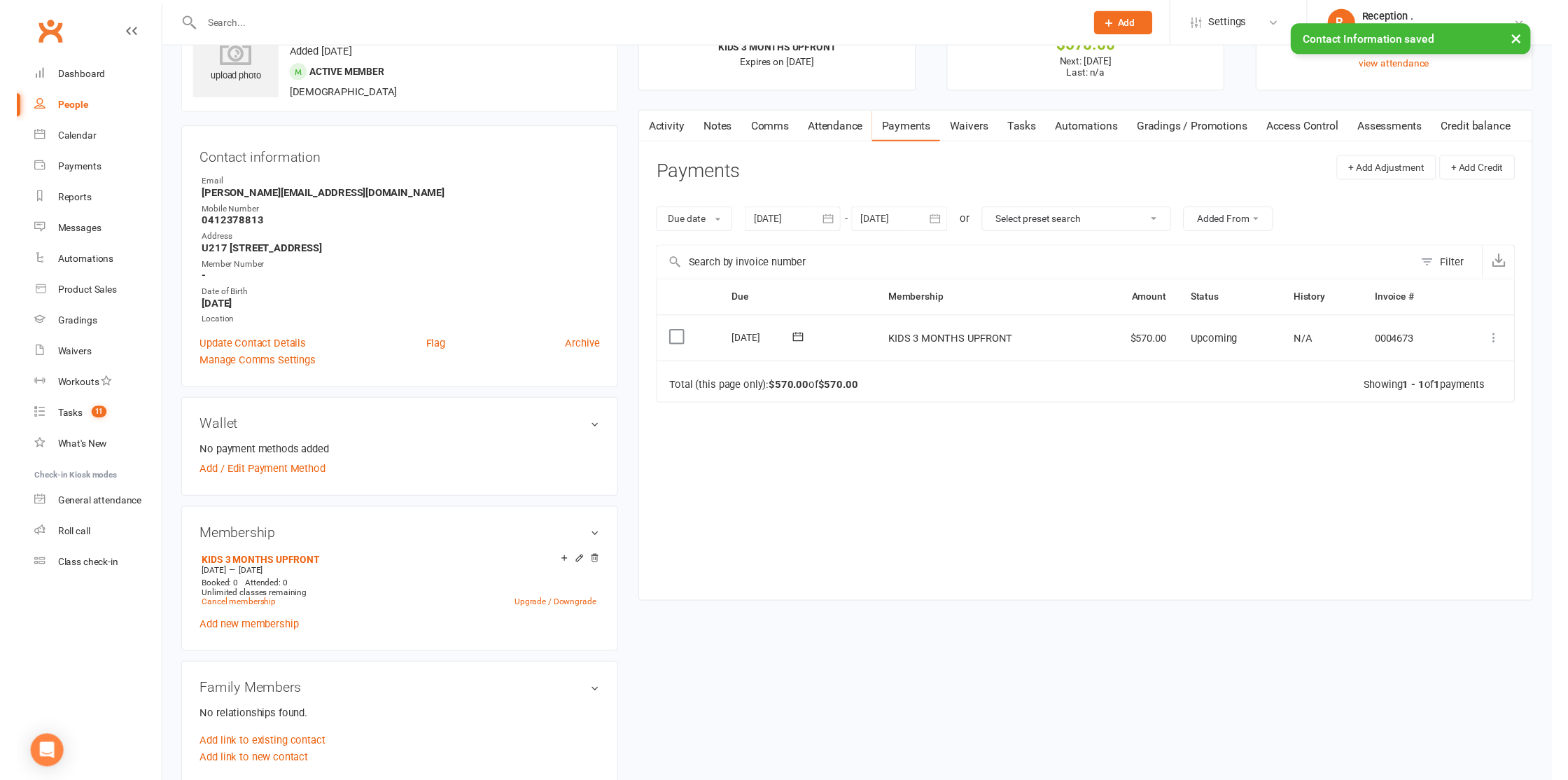
scroll to position [0, 0]
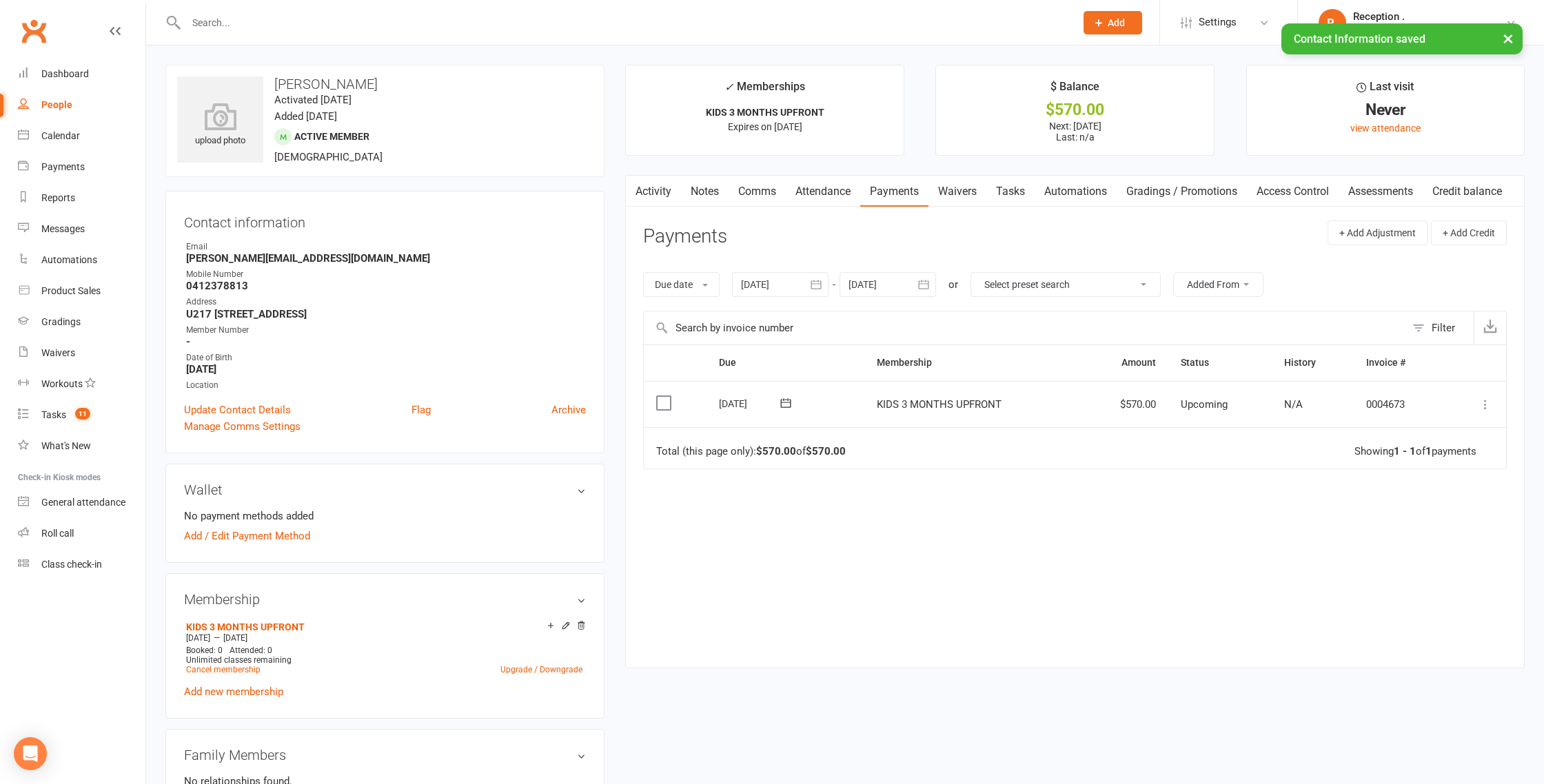
click at [1494, 402] on td "Mark as Paid (Cash) Mark as Paid (POS) Mark as Paid (Other) Skip Apply credit M…" at bounding box center [1475, 405] width 60 height 47
click at [1489, 403] on icon at bounding box center [1486, 405] width 14 height 14
click at [1438, 460] on link "Mark as Paid (POS)" at bounding box center [1424, 459] width 136 height 27
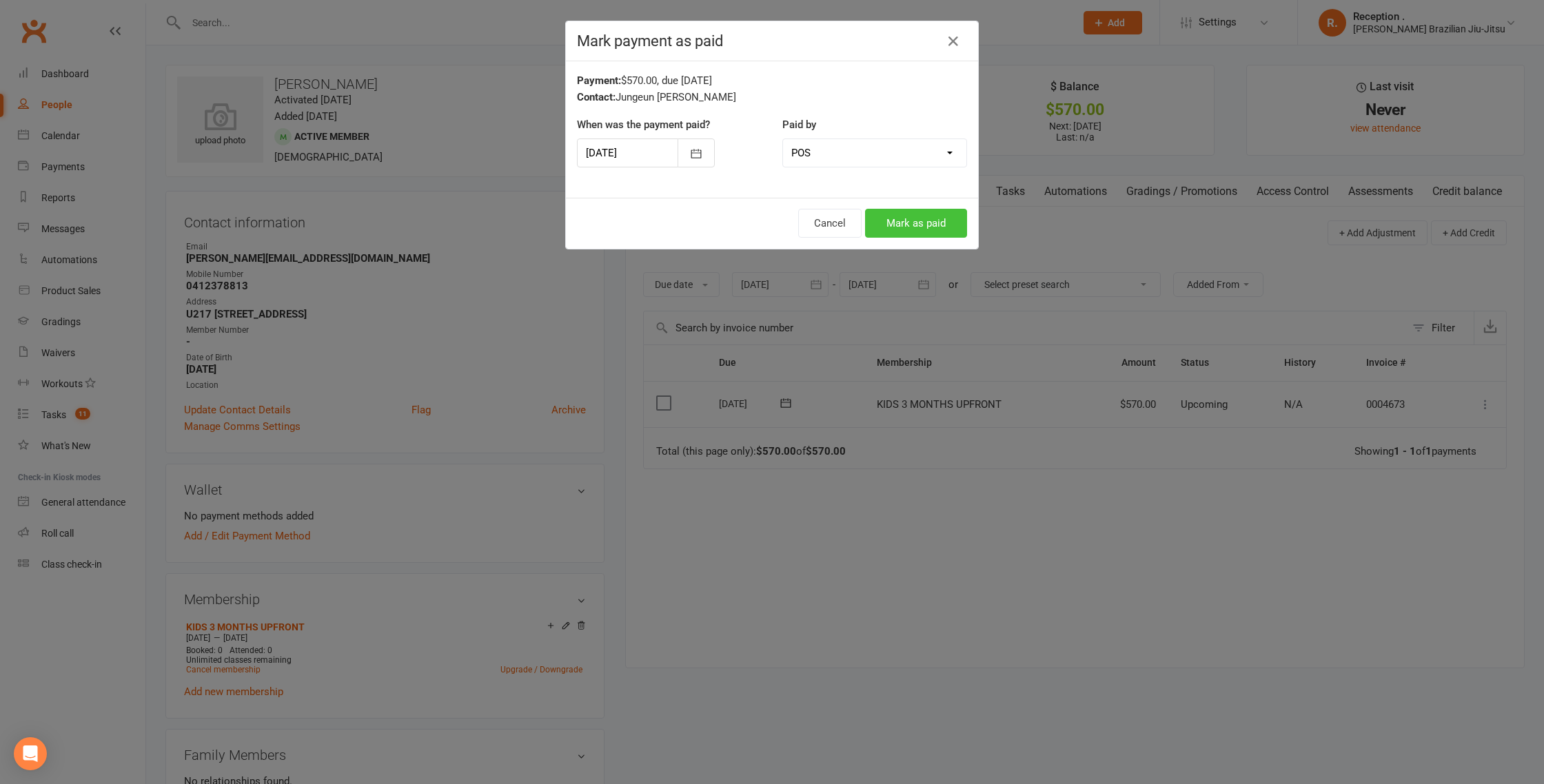
click at [932, 228] on button "Mark as paid" at bounding box center [916, 223] width 102 height 29
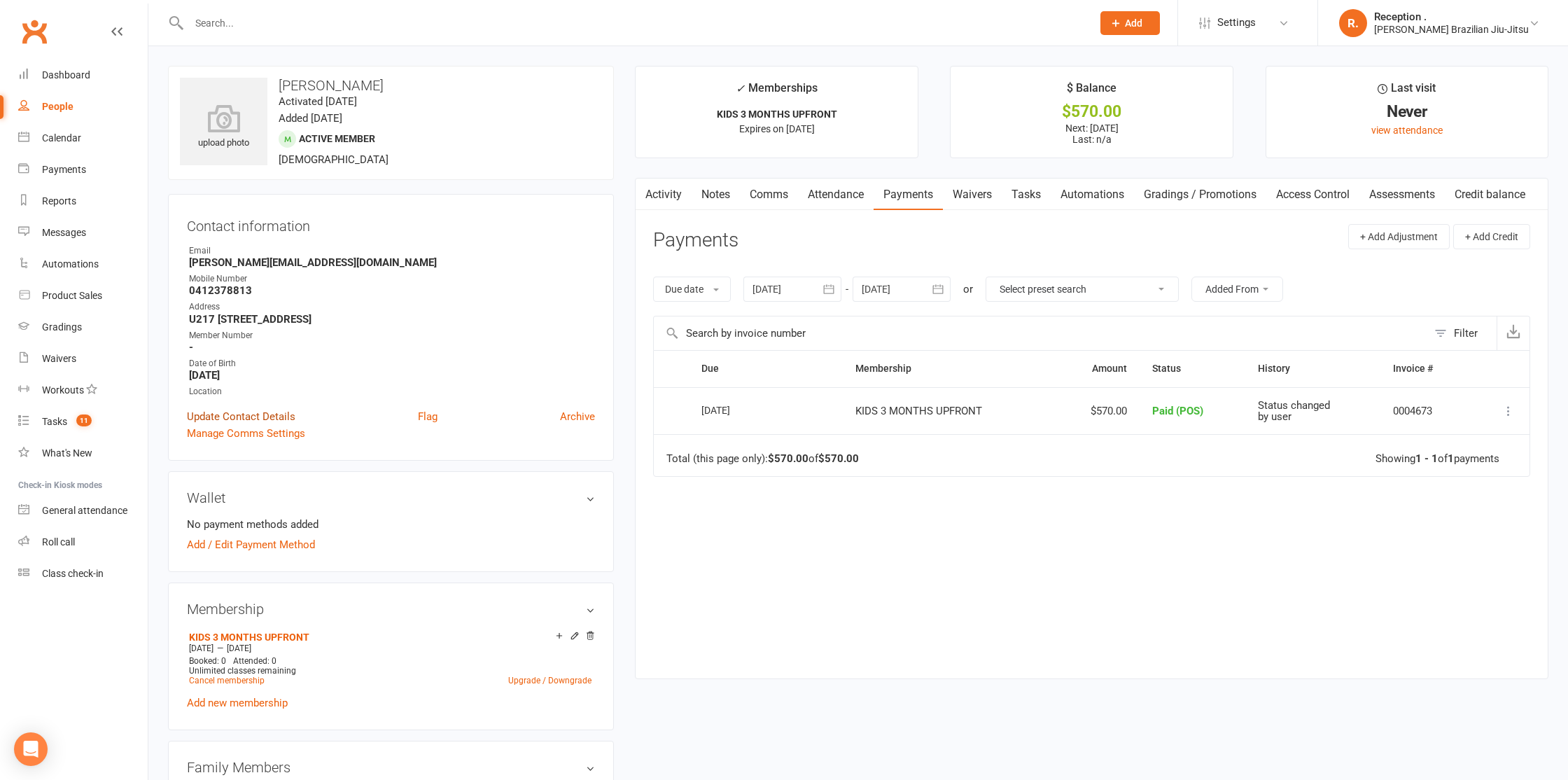
click at [243, 415] on link "Update Contact Details" at bounding box center [240, 416] width 108 height 17
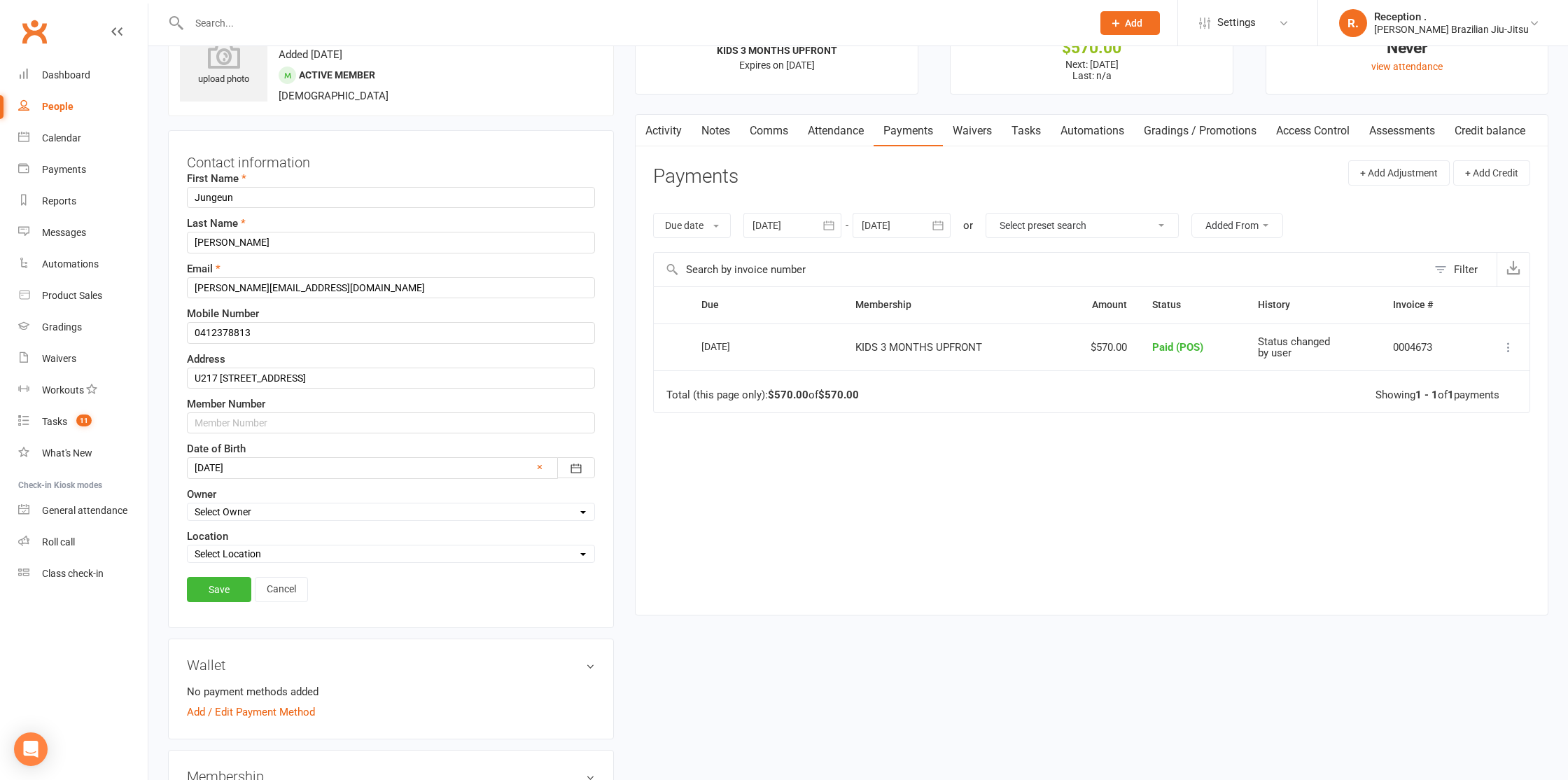
scroll to position [66, 0]
drag, startPoint x: 252, startPoint y: 191, endPoint x: 161, endPoint y: 187, distance: 91.1
click at [161, 187] on div "upload photo Jungeun Lee Activated 13 October, 2025 Added 2 October, 2025 Activ…" at bounding box center [391, 782] width 467 height 1566
type input "louis"
type input "George"
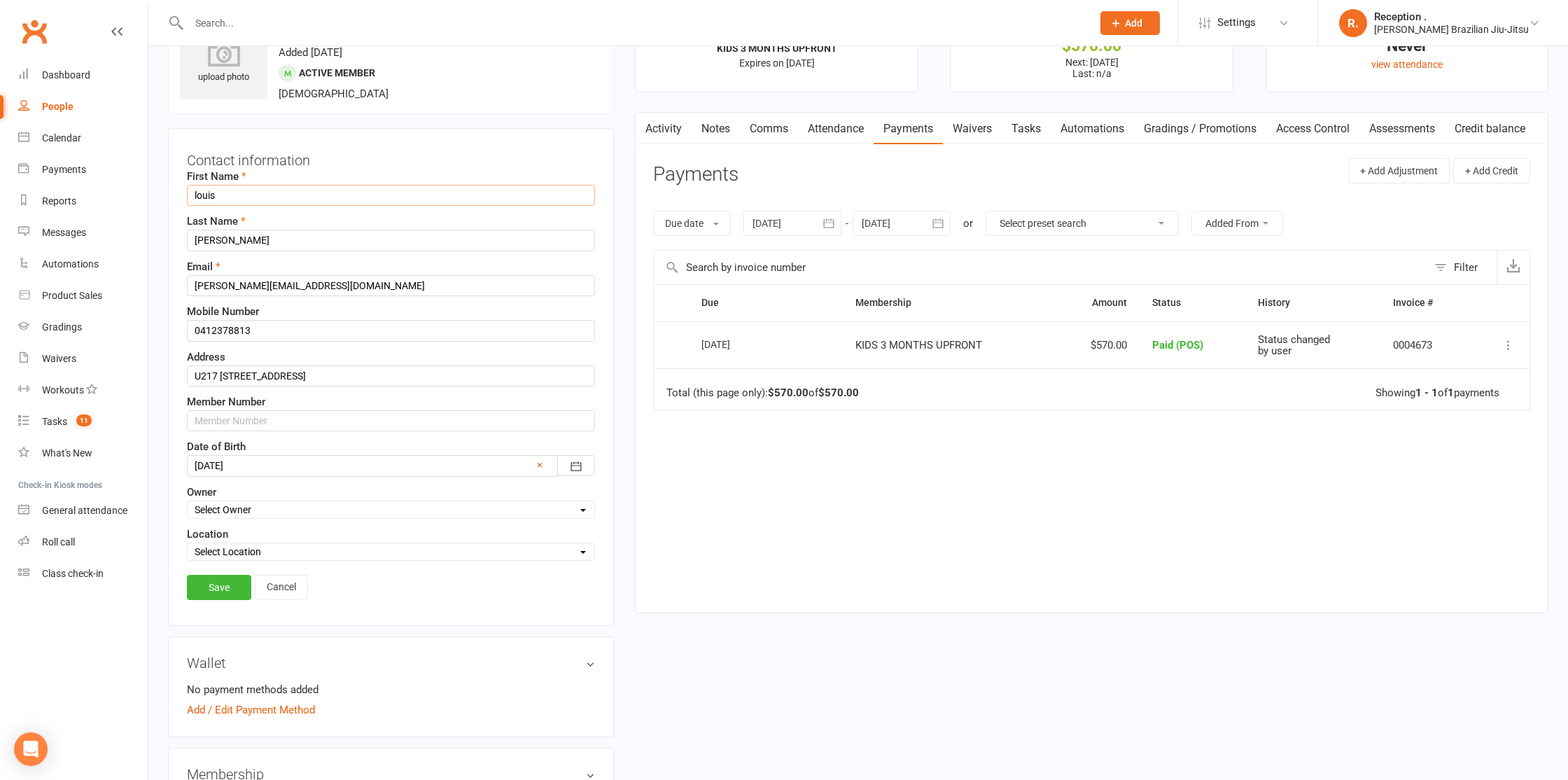
drag, startPoint x: 219, startPoint y: 191, endPoint x: 150, endPoint y: 189, distance: 69.0
click at [150, 189] on div "upload photo Jungeun Lee Activated 13 October, 2025 Added 2 October, 2025 Activ…" at bounding box center [858, 773] width 1419 height 1585
type input "Louis"
click at [230, 593] on link "Save" at bounding box center [218, 588] width 64 height 25
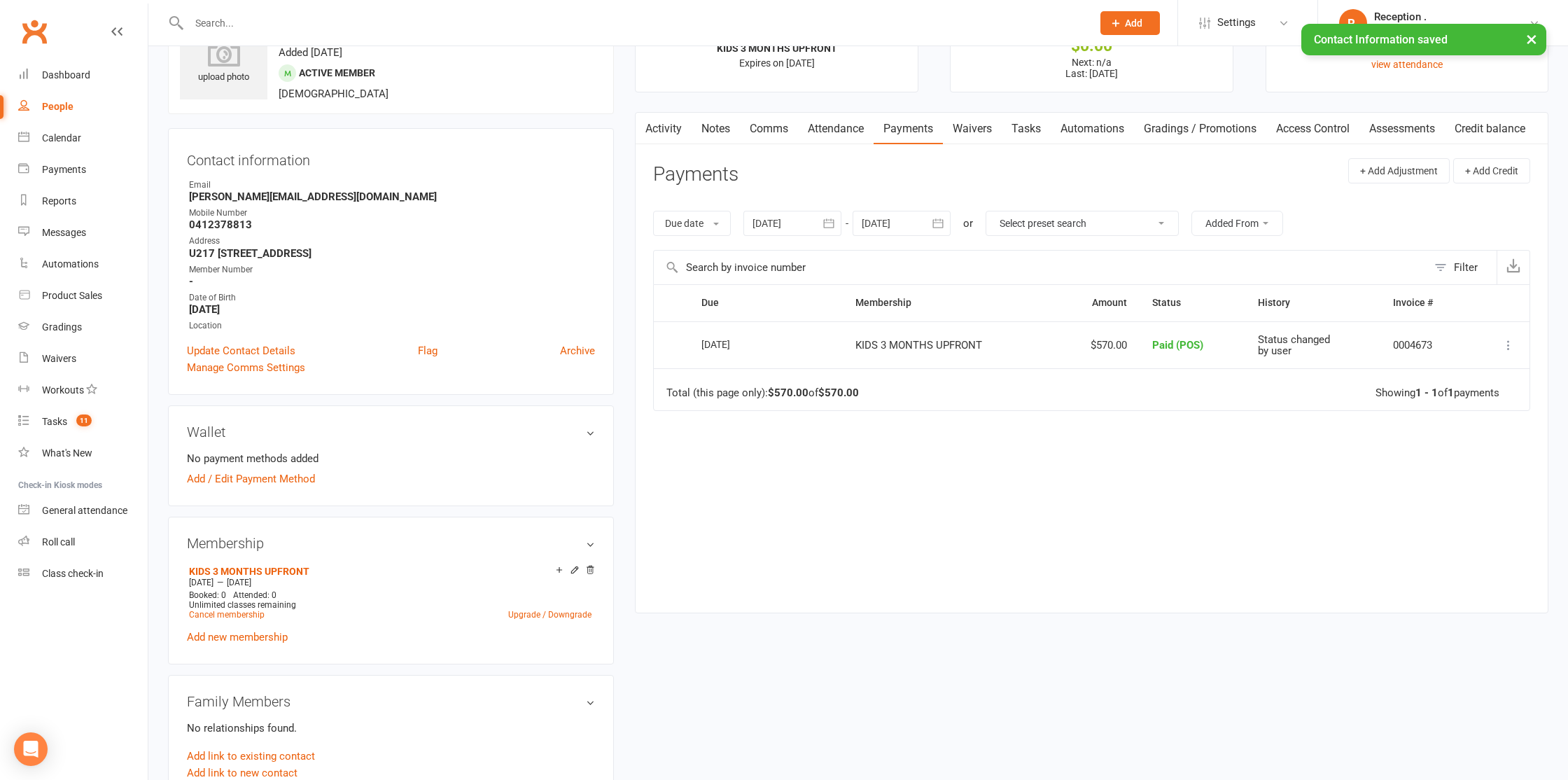
scroll to position [0, 0]
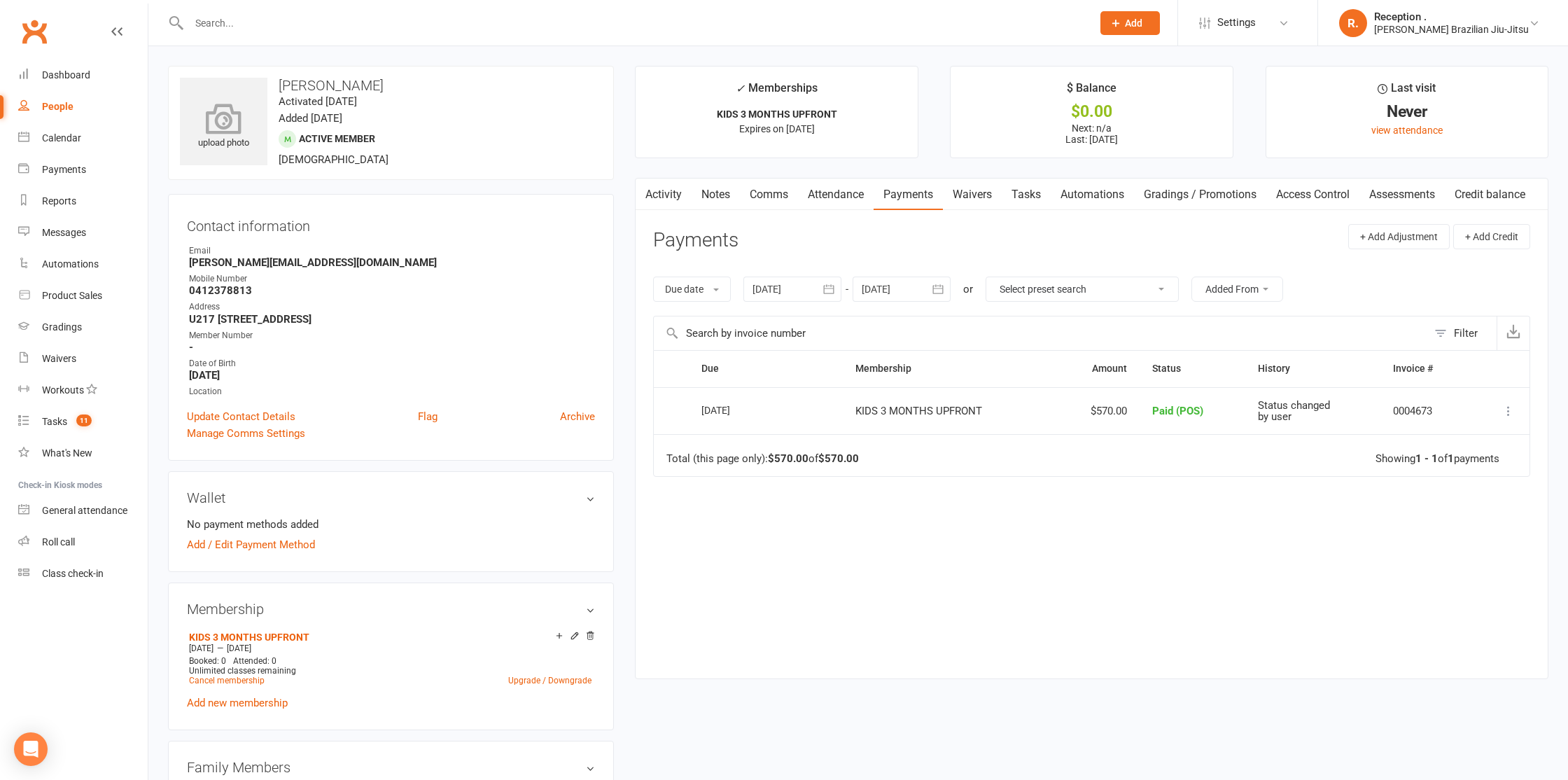
click at [213, 130] on icon at bounding box center [224, 118] width 96 height 31
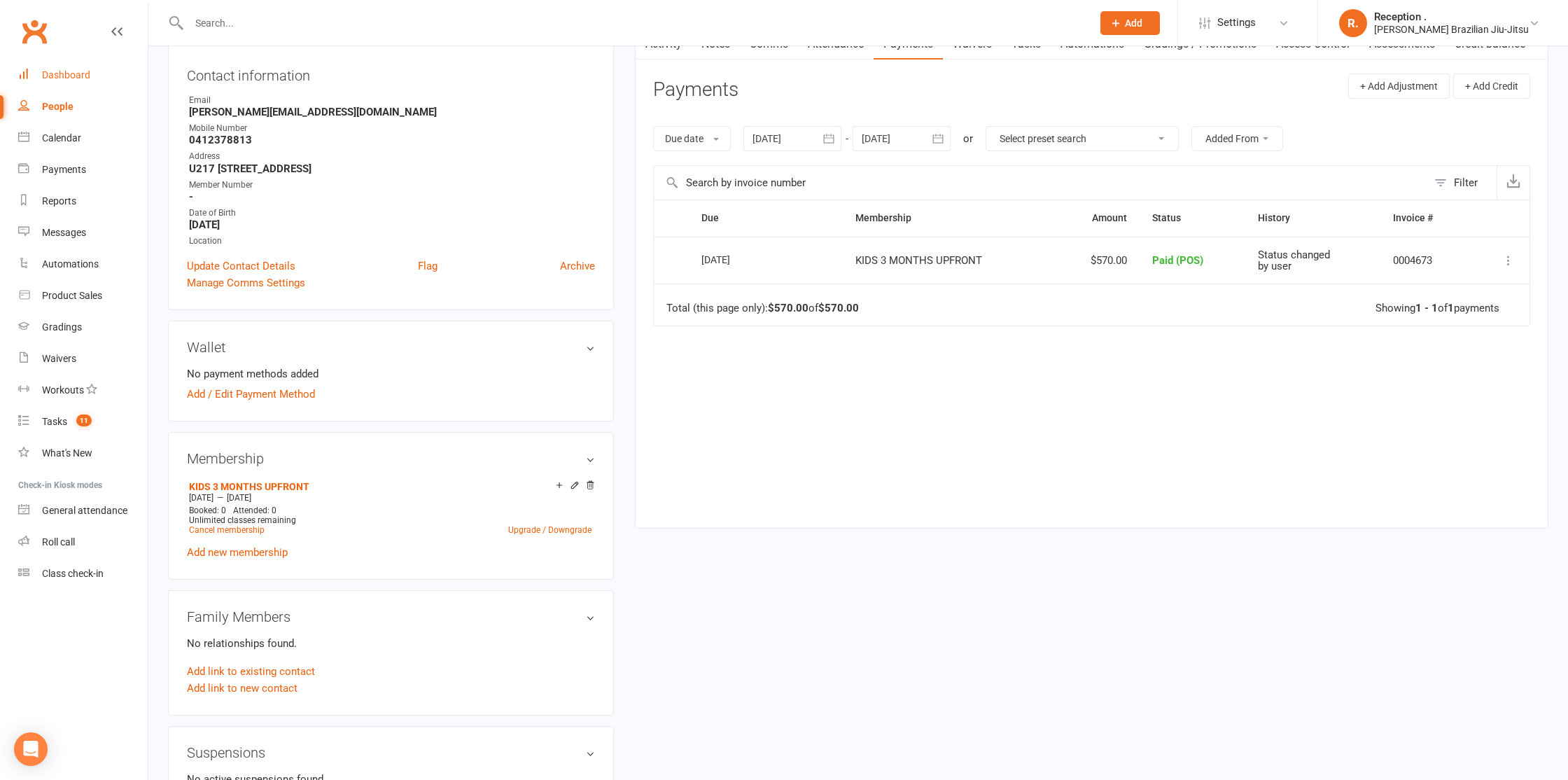
scroll to position [156, 0]
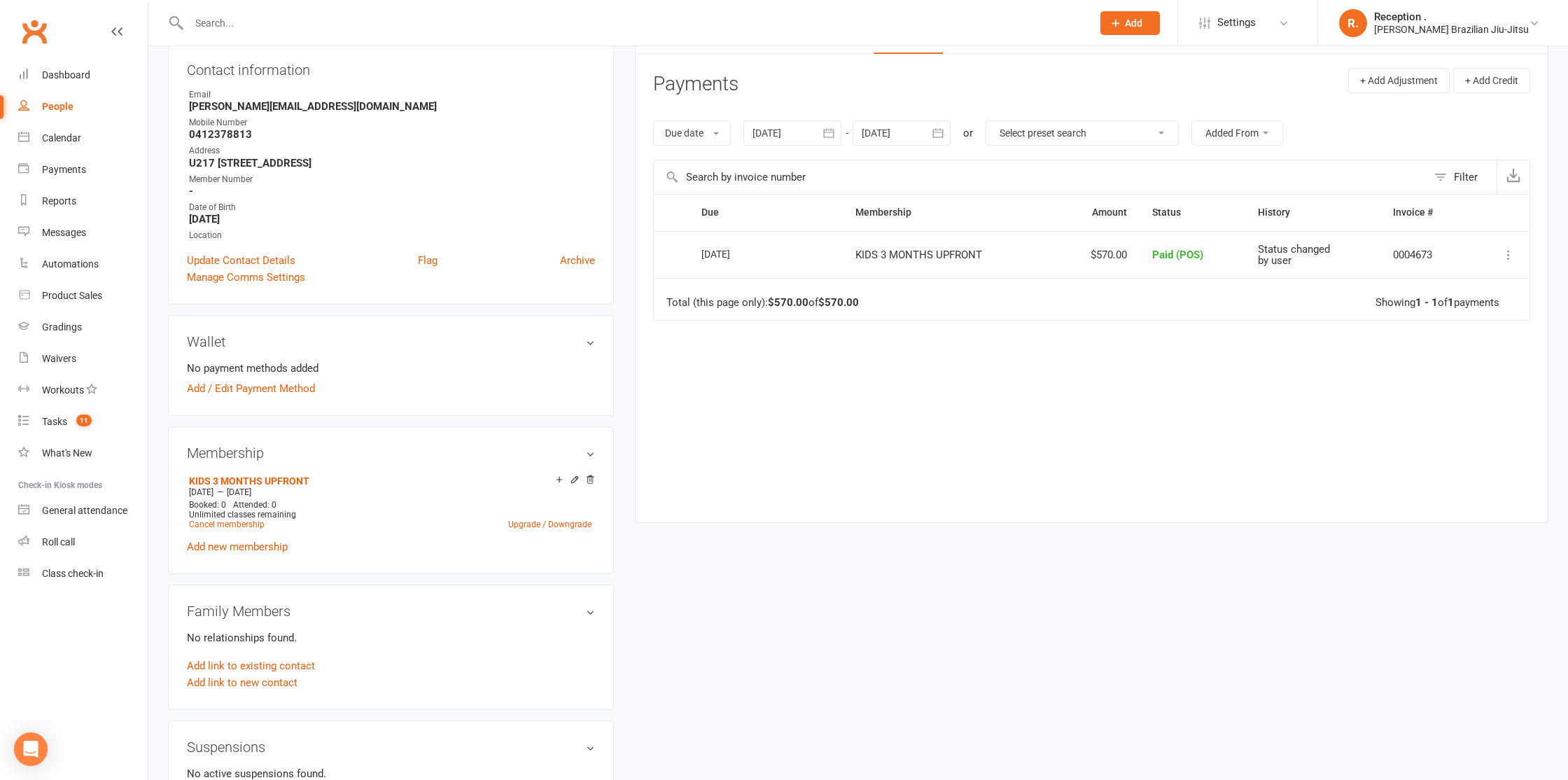
drag, startPoint x: 95, startPoint y: 79, endPoint x: 369, endPoint y: 14, distance: 281.6
click at [65, 70] on div "Dashboard" at bounding box center [66, 75] width 48 height 11
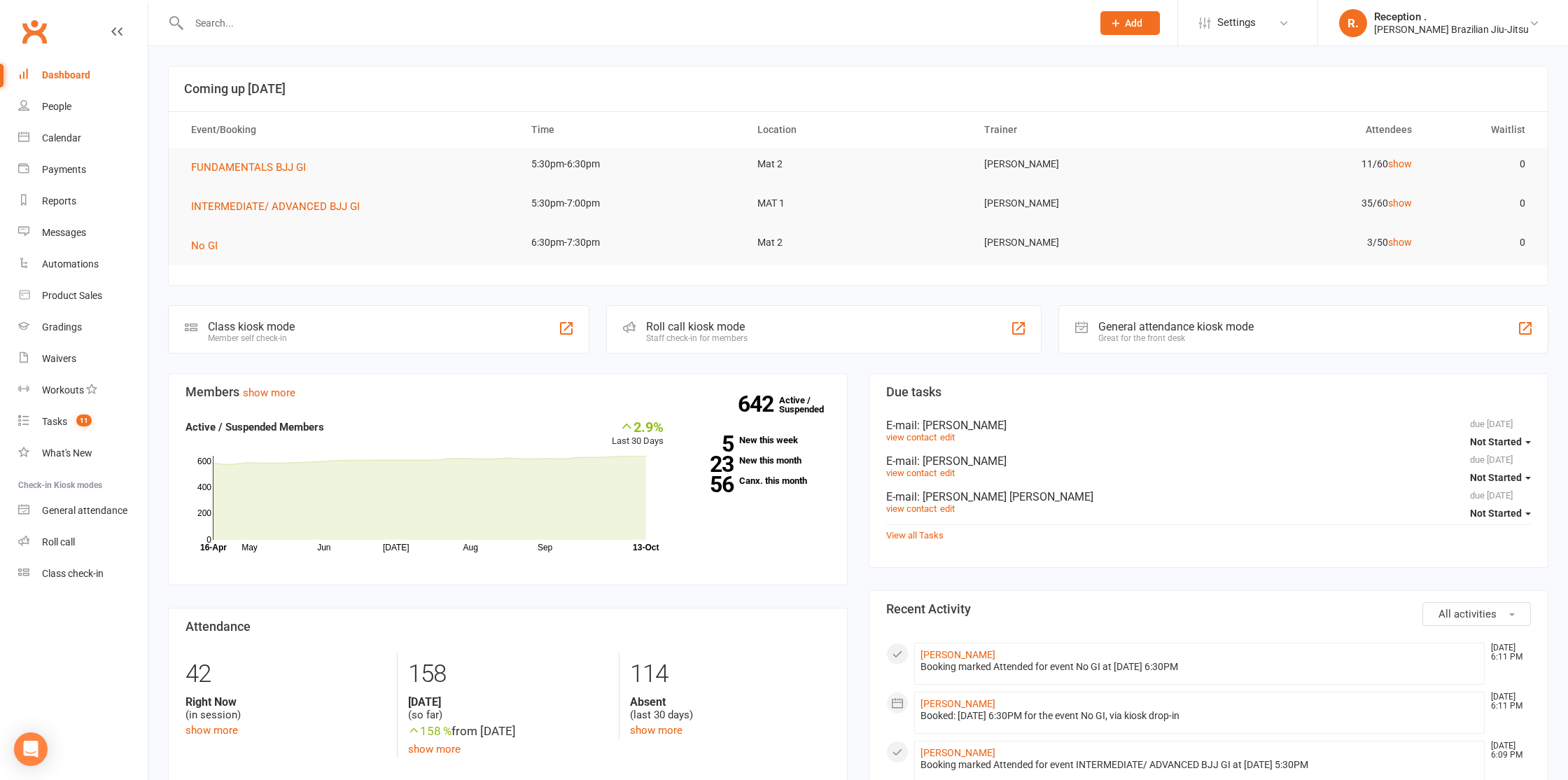
click at [245, 15] on input "text" at bounding box center [633, 23] width 897 height 20
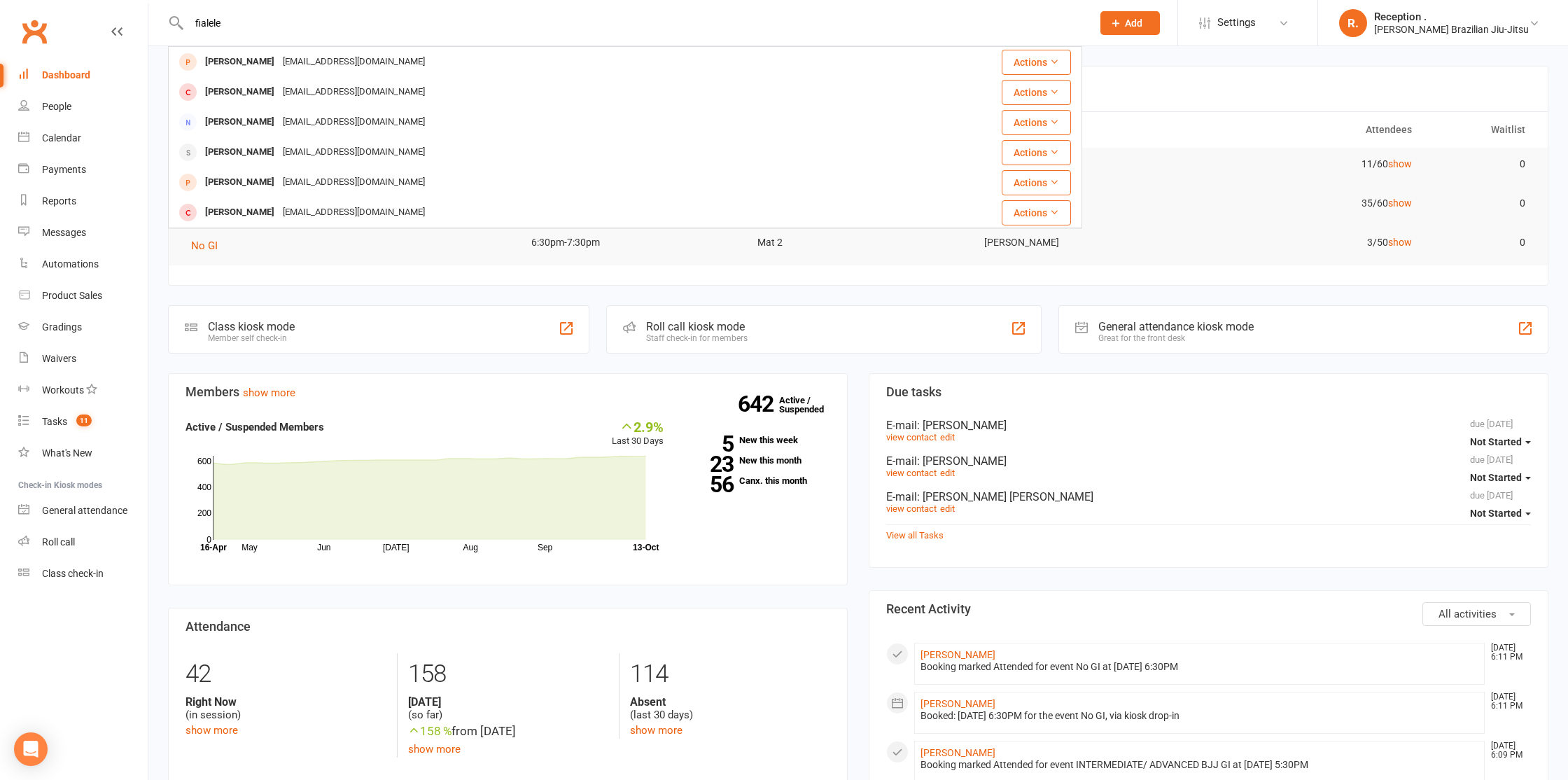
drag, startPoint x: 260, startPoint y: 31, endPoint x: 138, endPoint y: 27, distance: 122.1
click at [138, 3] on header "fialele Leon Isele iseleleon@gmail.com Actions Leon Isele iseleleon@gmail.com A…" at bounding box center [784, 3] width 1568 height 0
drag, startPoint x: 218, startPoint y: 21, endPoint x: 141, endPoint y: 13, distance: 77.4
click at [141, 3] on header "fialele Leon Isele iseleleon@gmail.com Actions Leon Isele iseleleon@gmail.com A…" at bounding box center [784, 3] width 1568 height 0
paste input "n_fialele@hotmail.com"
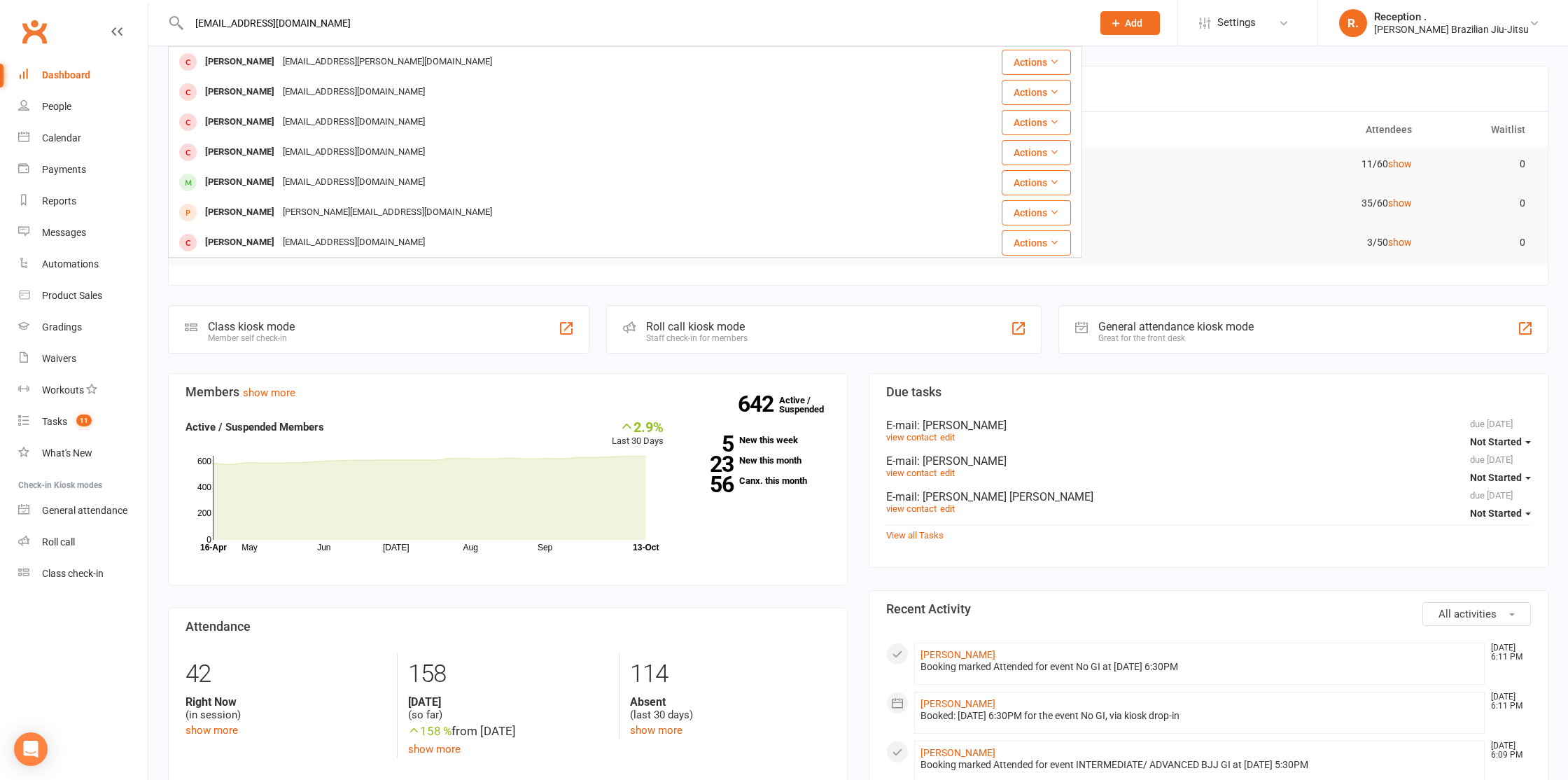
type input "n_fialele@hotmail.com"
click at [1122, 21] on icon at bounding box center [1116, 23] width 13 height 13
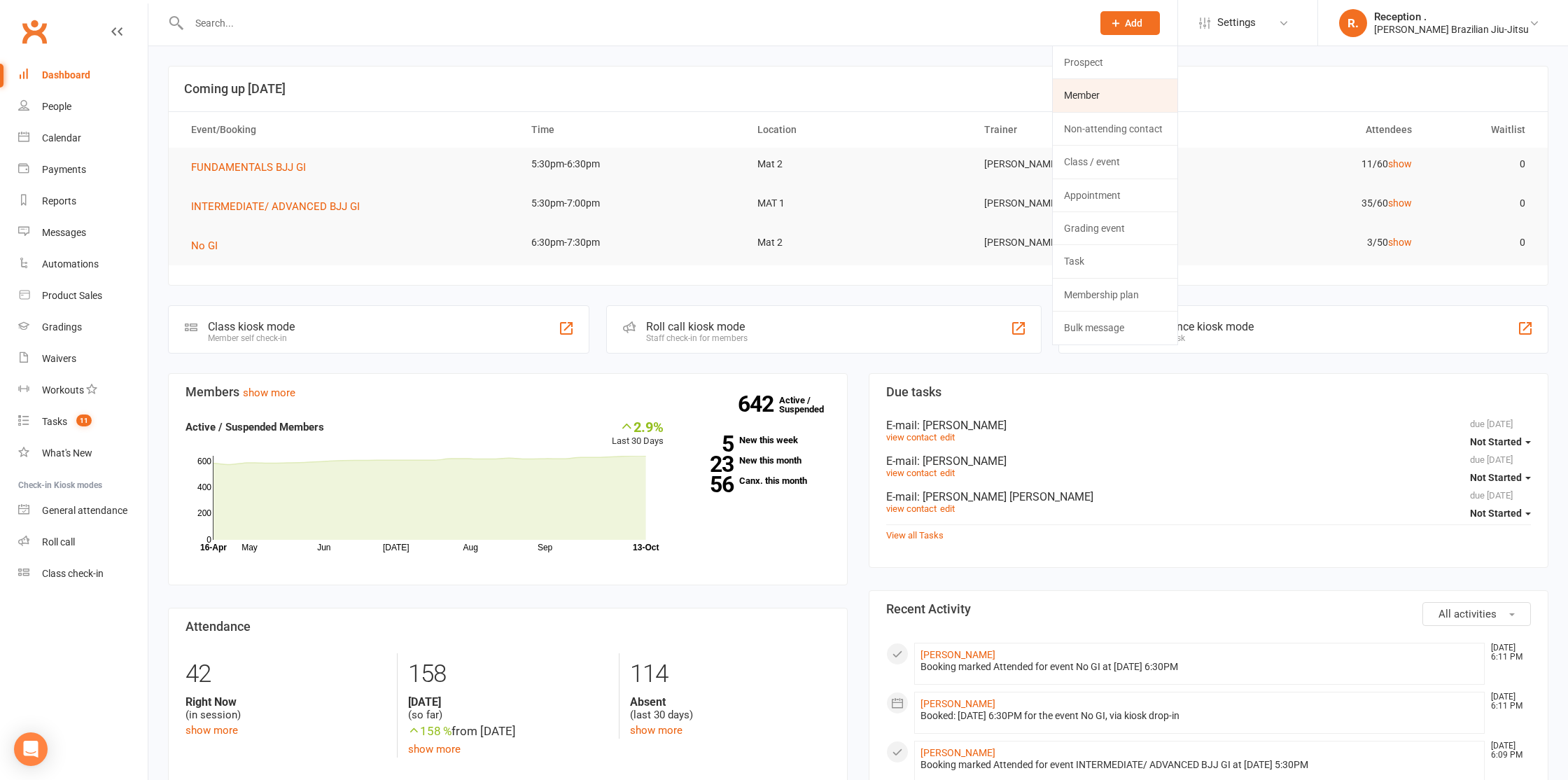
click at [1139, 104] on link "Member" at bounding box center [1115, 95] width 125 height 32
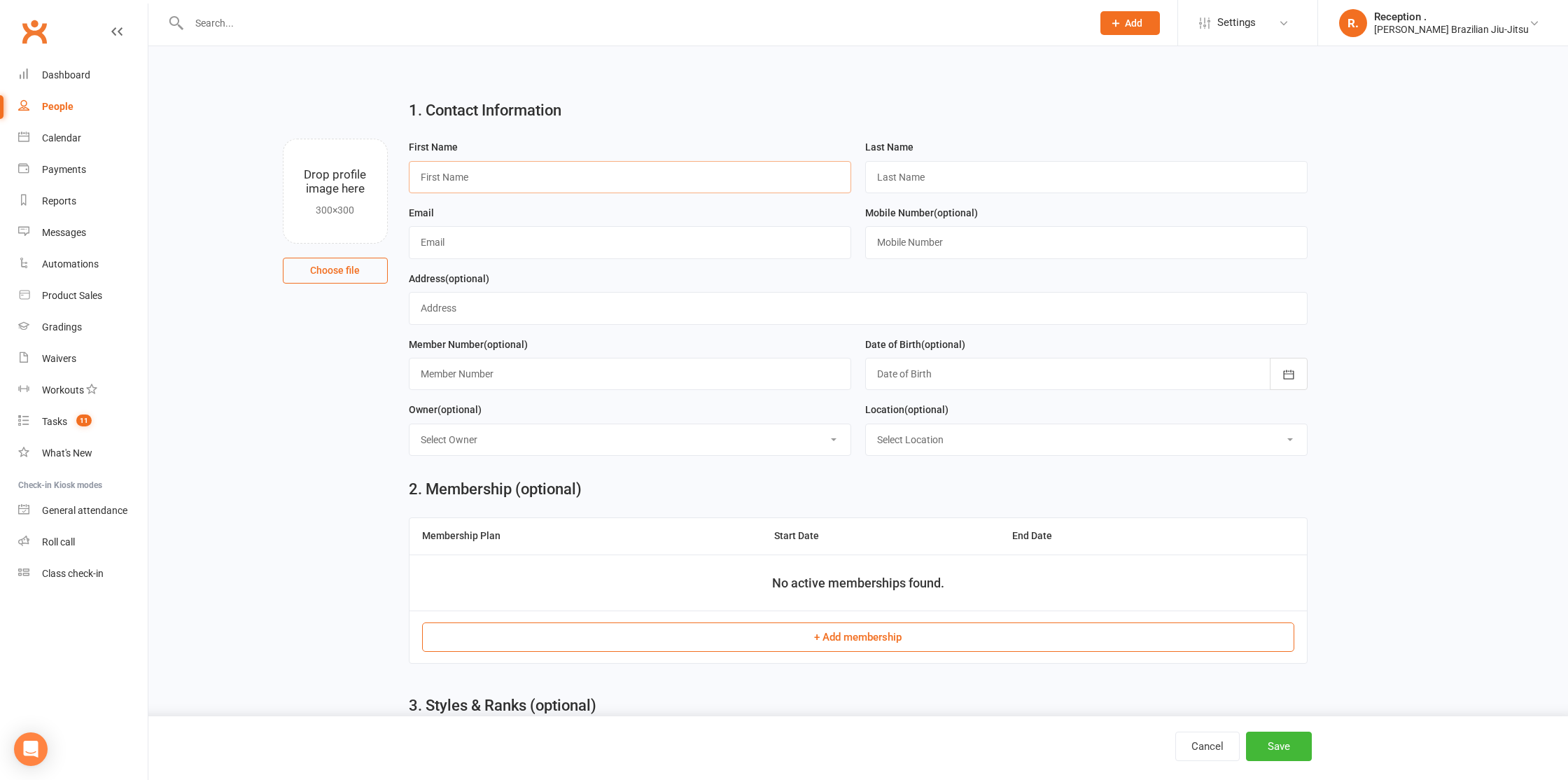
click at [478, 168] on input "text" at bounding box center [629, 177] width 442 height 32
type input "F"
type input "Dragon"
type input "Fialele"
click at [347, 188] on input "file" at bounding box center [335, 191] width 104 height 104
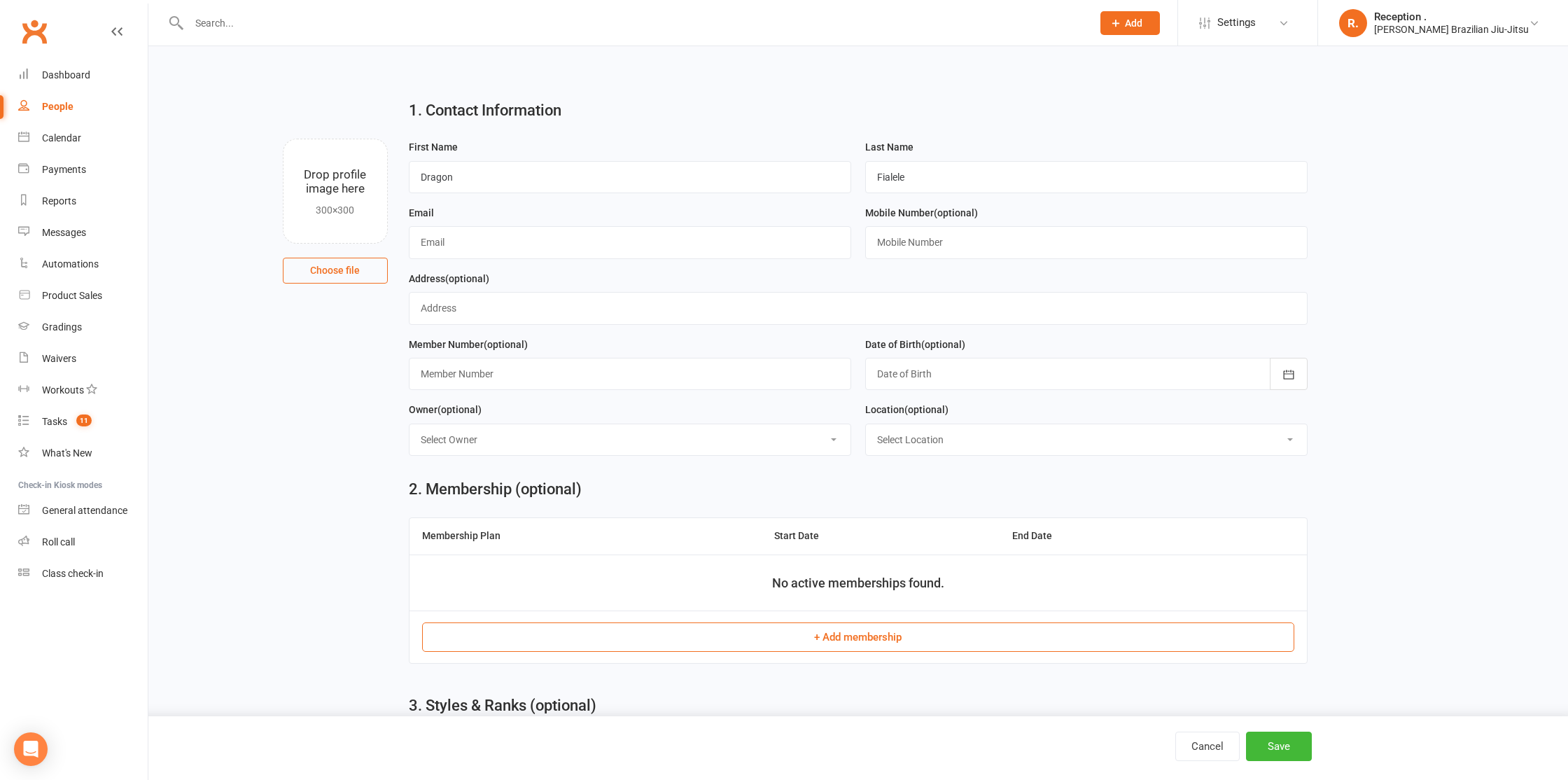
type input "C:\fakepath\Dragon Fialele.jpg"
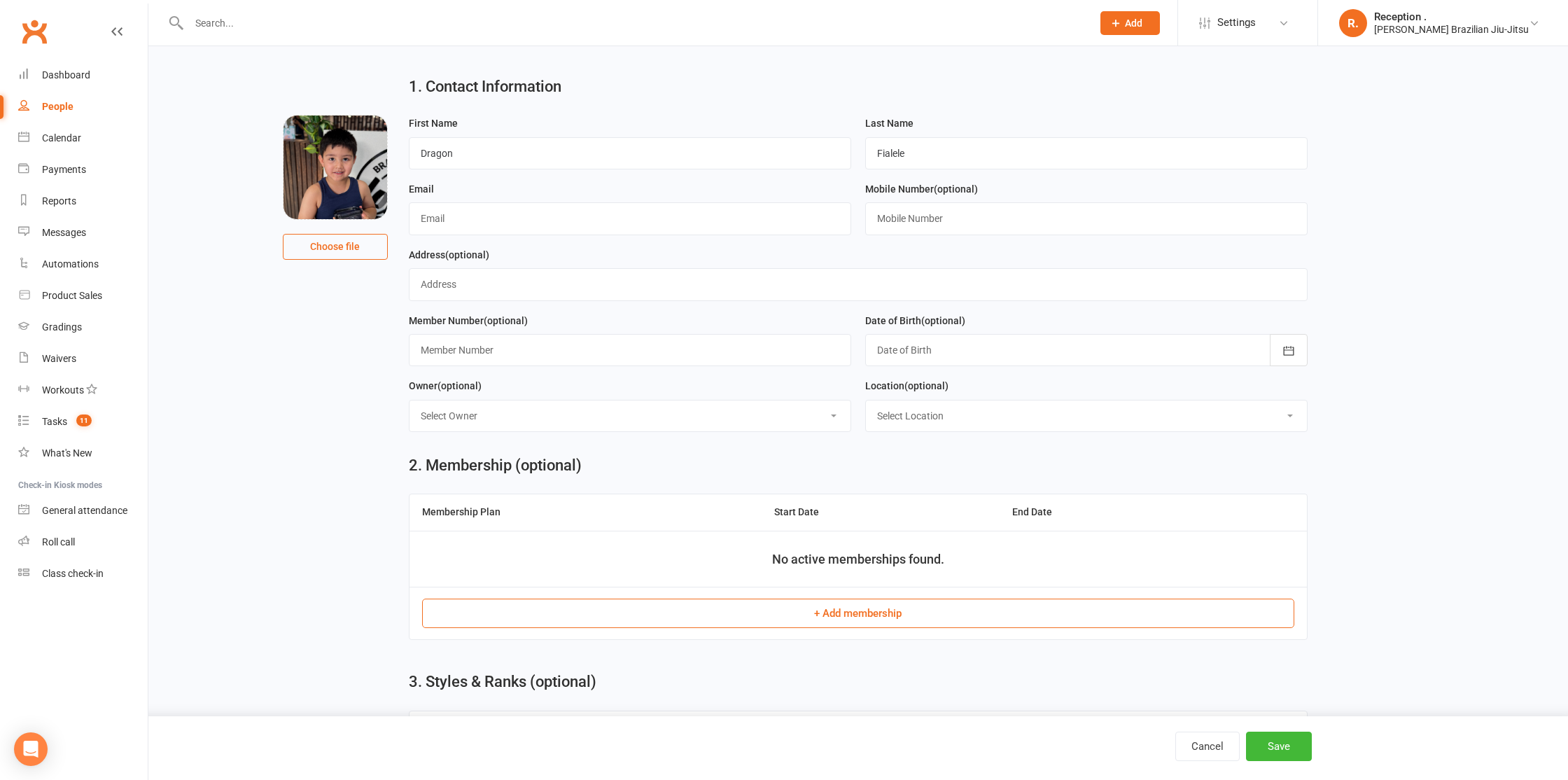
scroll to position [28, 0]
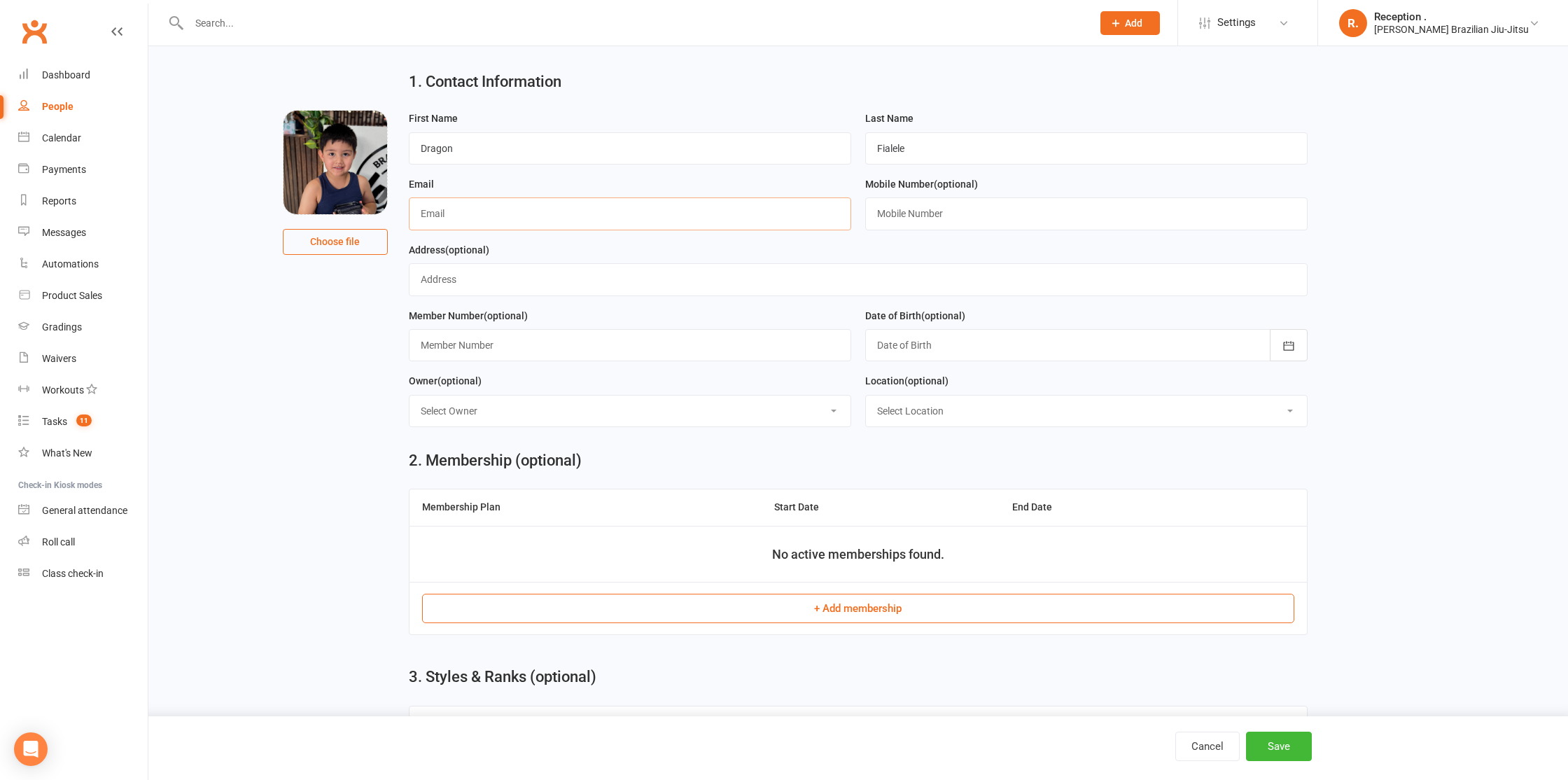
click at [475, 212] on input "text" at bounding box center [629, 214] width 442 height 32
type input "n.fialele@gmail.com"
click at [912, 222] on input "text" at bounding box center [1086, 214] width 442 height 32
type input "0439668817"
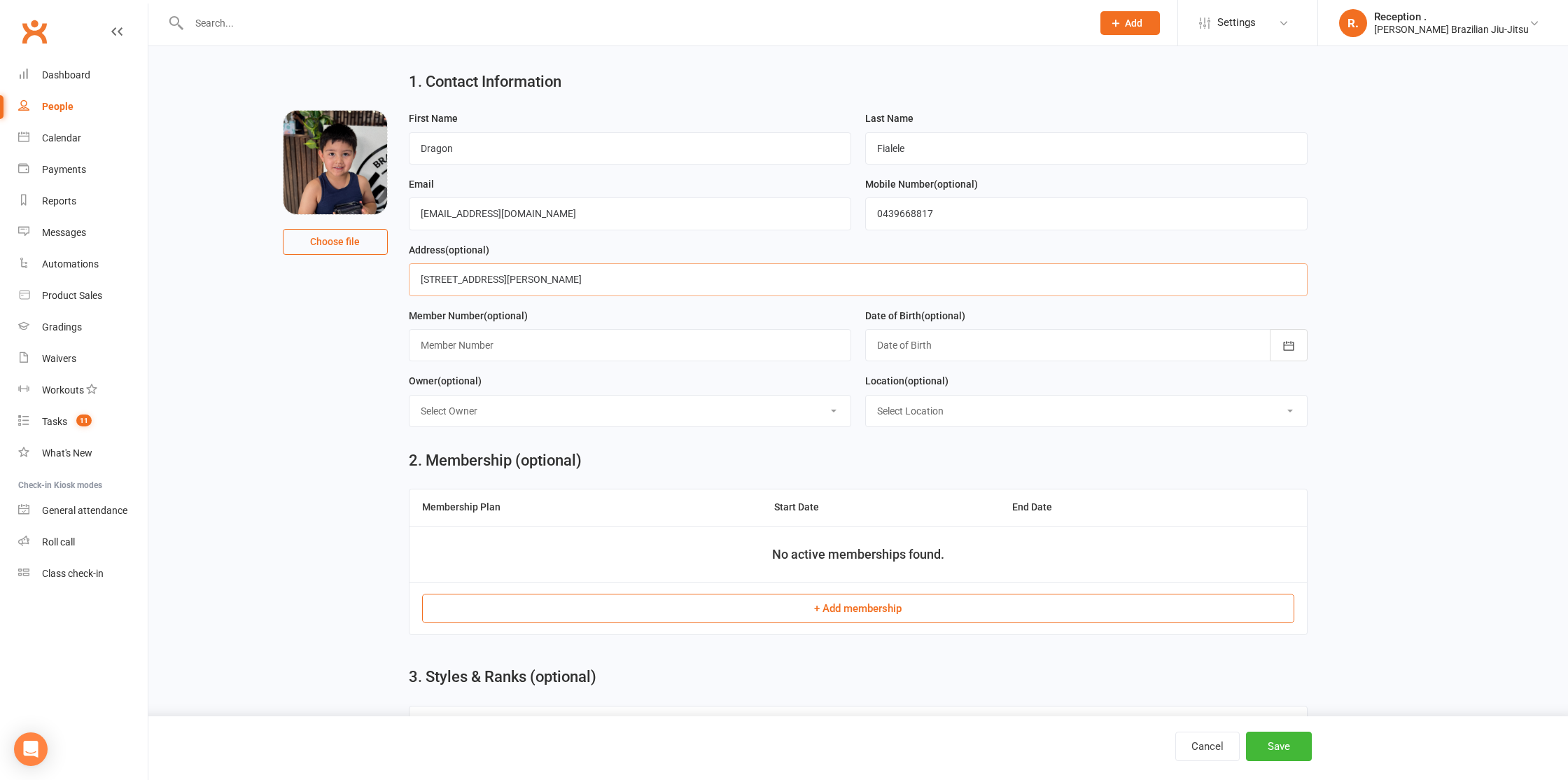
type input "Unit 1/19 McCullough St"
click at [947, 354] on div at bounding box center [1086, 345] width 442 height 32
click at [891, 373] on button "button" at bounding box center [889, 381] width 30 height 25
click at [1094, 493] on span "2020" at bounding box center [1083, 492] width 22 height 13
click at [1056, 485] on button "December" at bounding box center [1043, 492] width 74 height 27
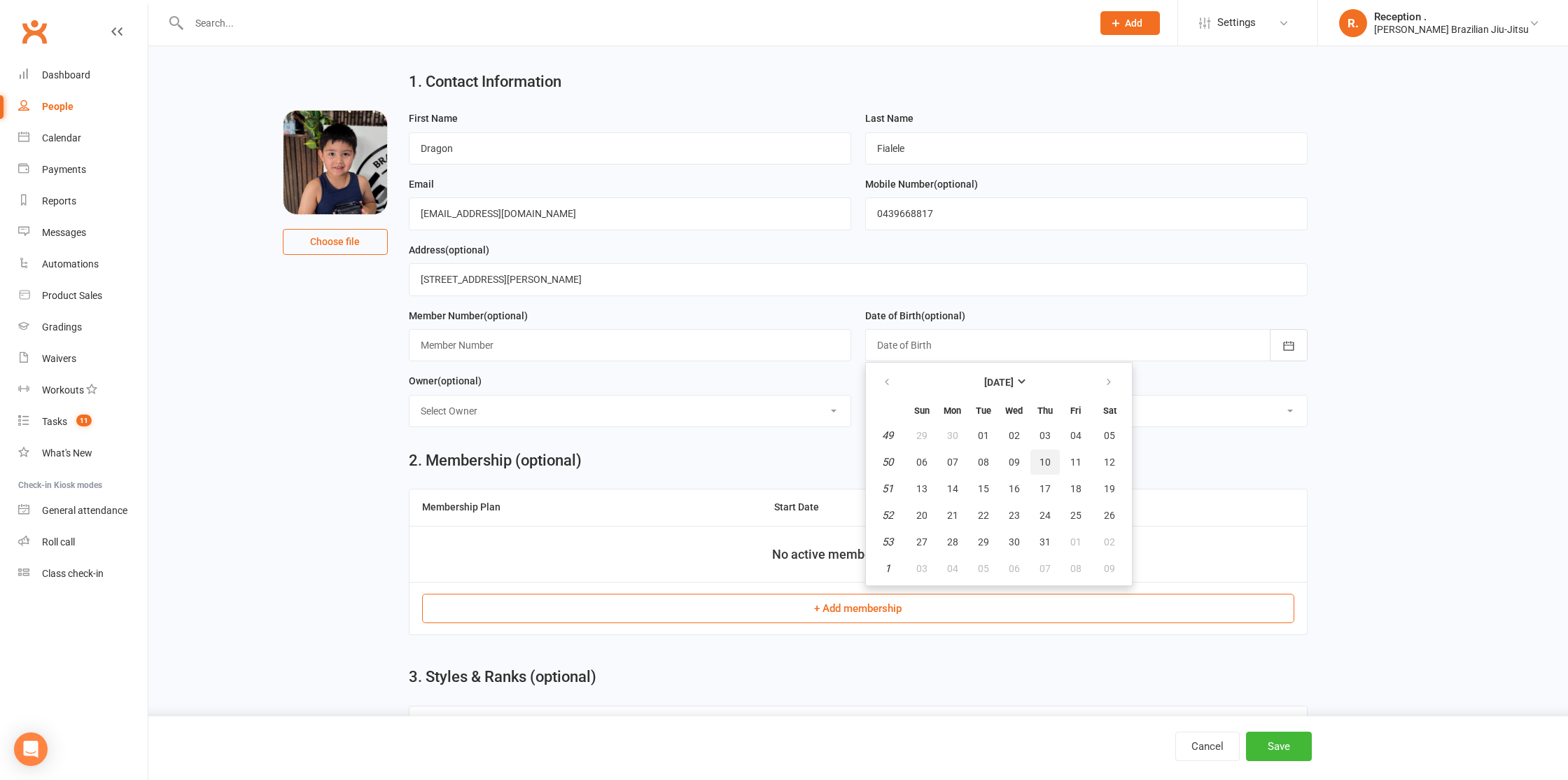
click at [1045, 463] on span "10" at bounding box center [1045, 462] width 11 height 11
type input "10 Dec 2020"
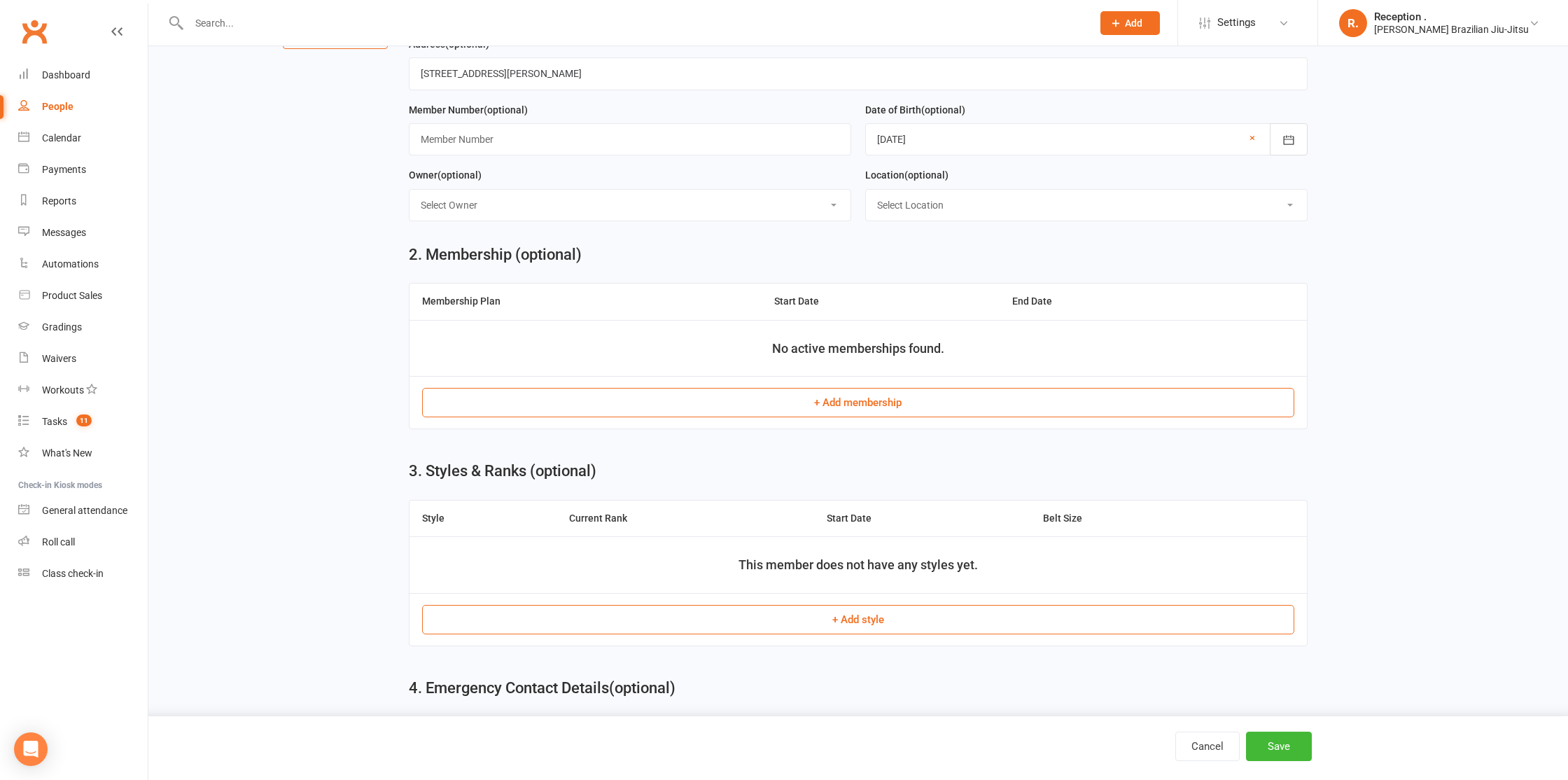
scroll to position [241, 0]
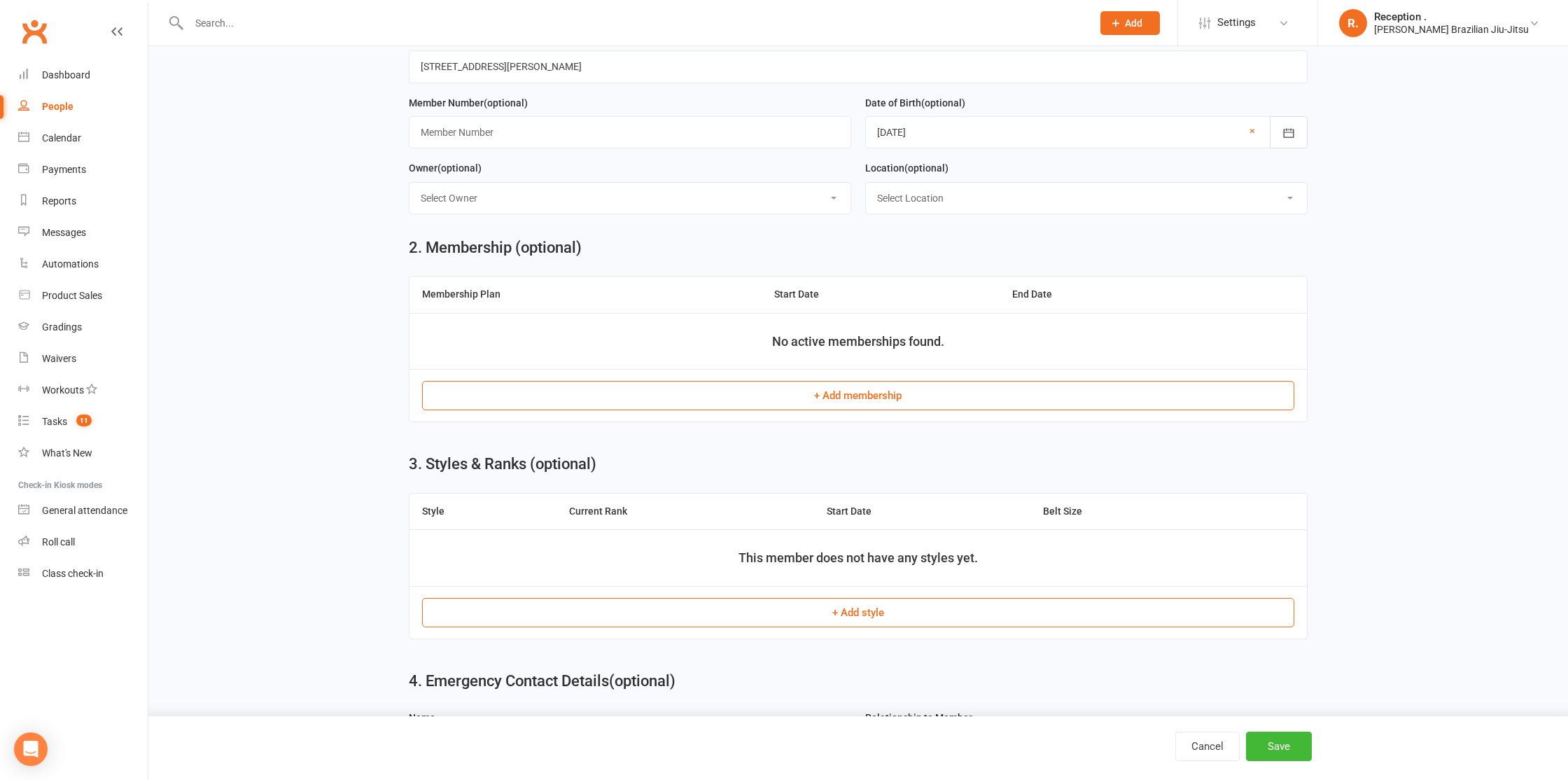
click at [807, 383] on button "+ Add membership" at bounding box center [859, 396] width 873 height 29
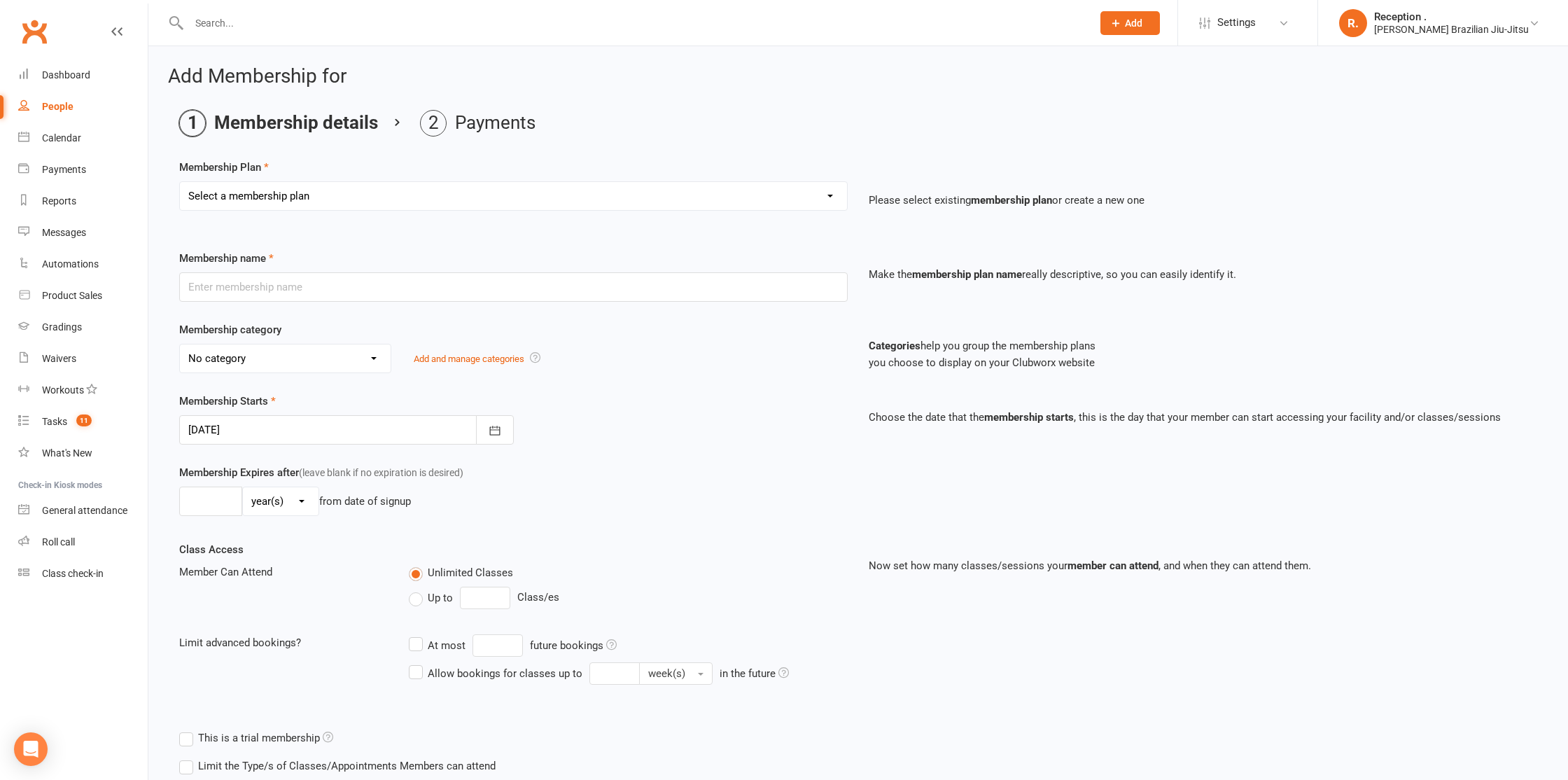
click at [460, 206] on select "Select a membership plan Create new Membership Plan FREE ADULTS 12 MONTH CONTRA…" at bounding box center [513, 195] width 667 height 28
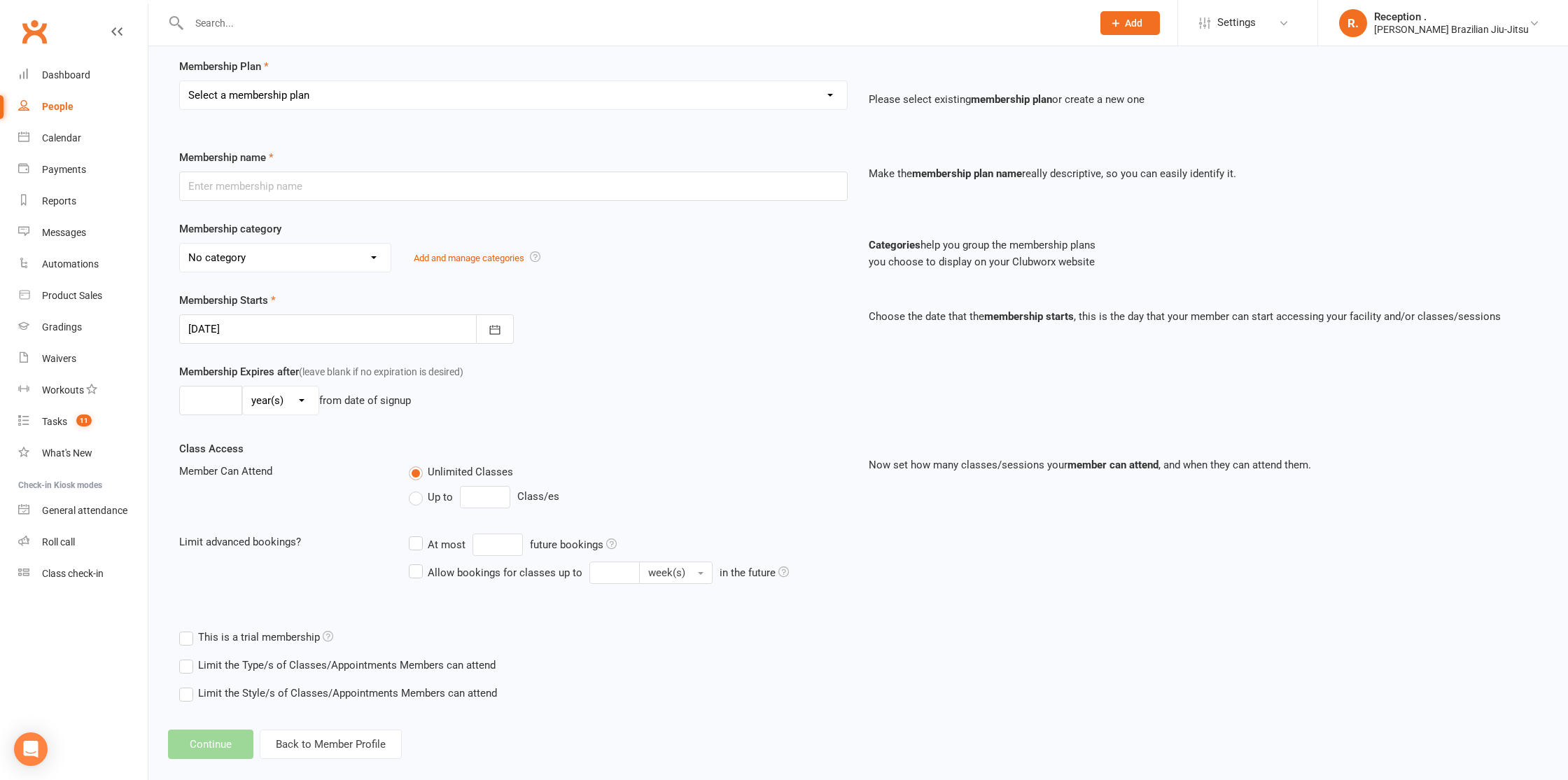
scroll to position [119, 0]
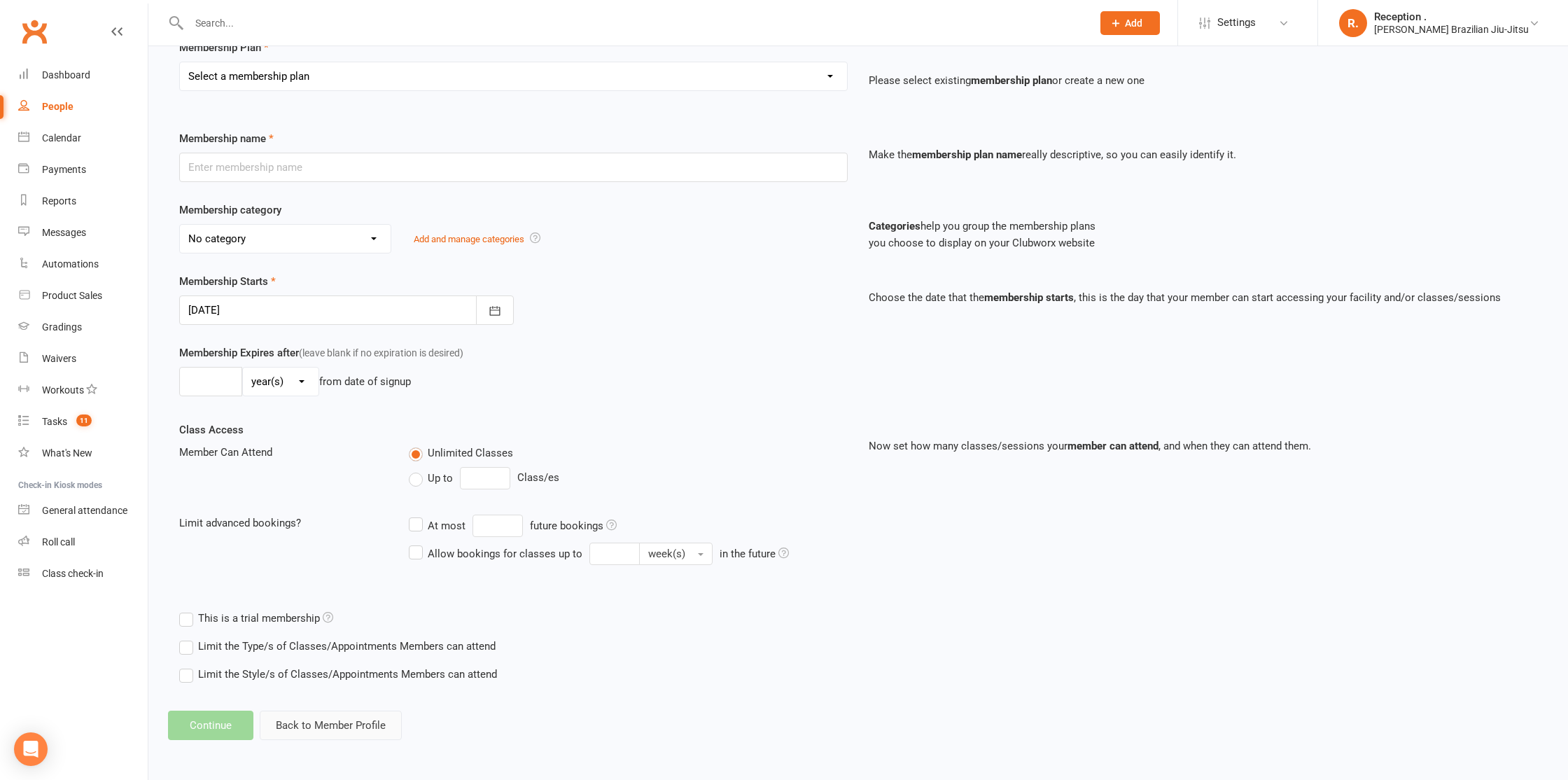
click at [322, 739] on button "Back to Member Profile" at bounding box center [331, 725] width 142 height 29
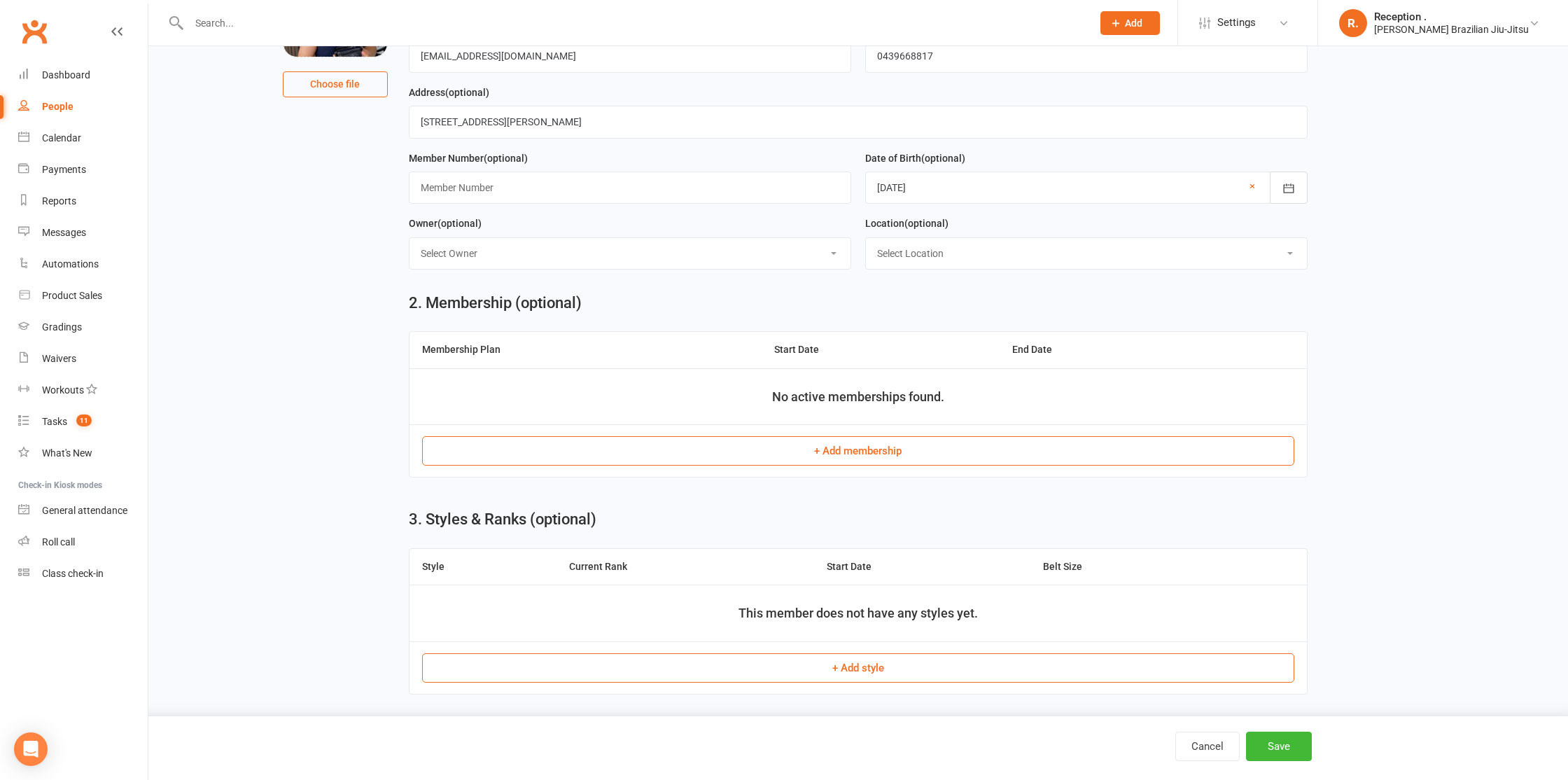
scroll to position [194, 0]
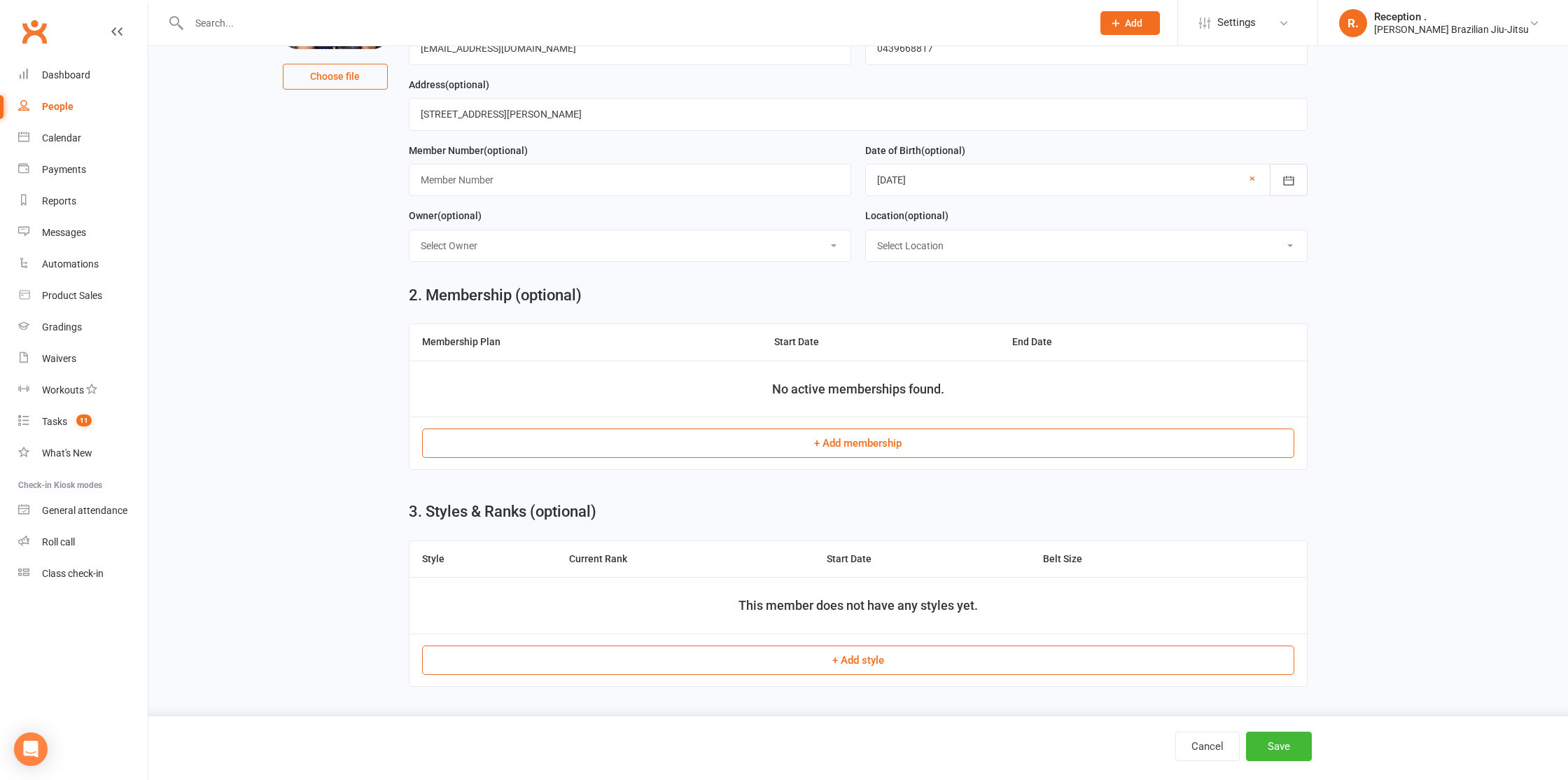
click at [461, 438] on button "+ Add membership" at bounding box center [859, 443] width 873 height 29
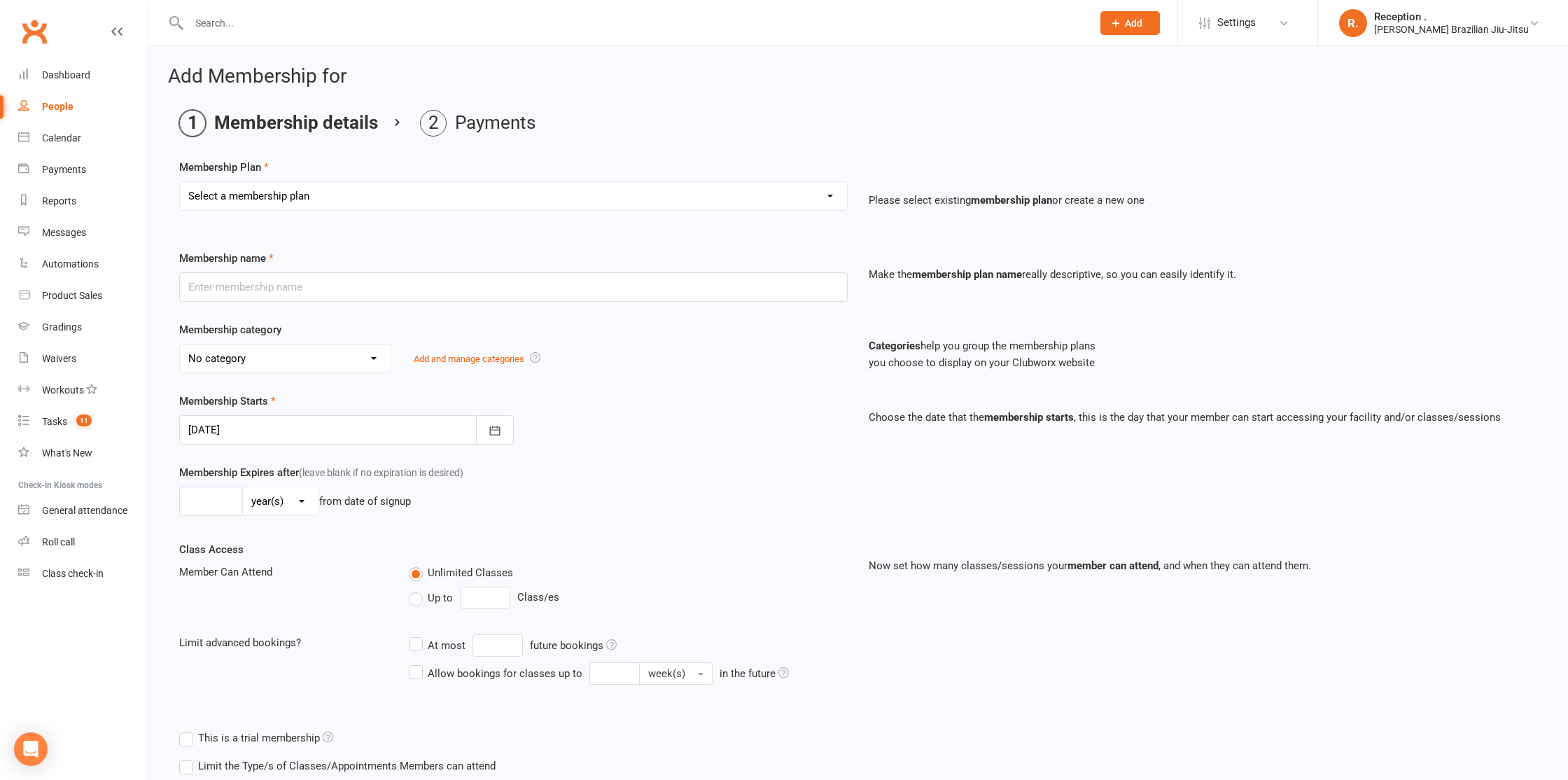
click at [315, 202] on select "Select a membership plan Create new Membership Plan FREE ADULTS 12 MONTH CONTRA…" at bounding box center [513, 195] width 667 height 28
select select "14"
click at [179, 182] on select "Select a membership plan Create new Membership Plan FREE ADULTS 12 MONTH CONTRA…" at bounding box center [513, 195] width 667 height 28
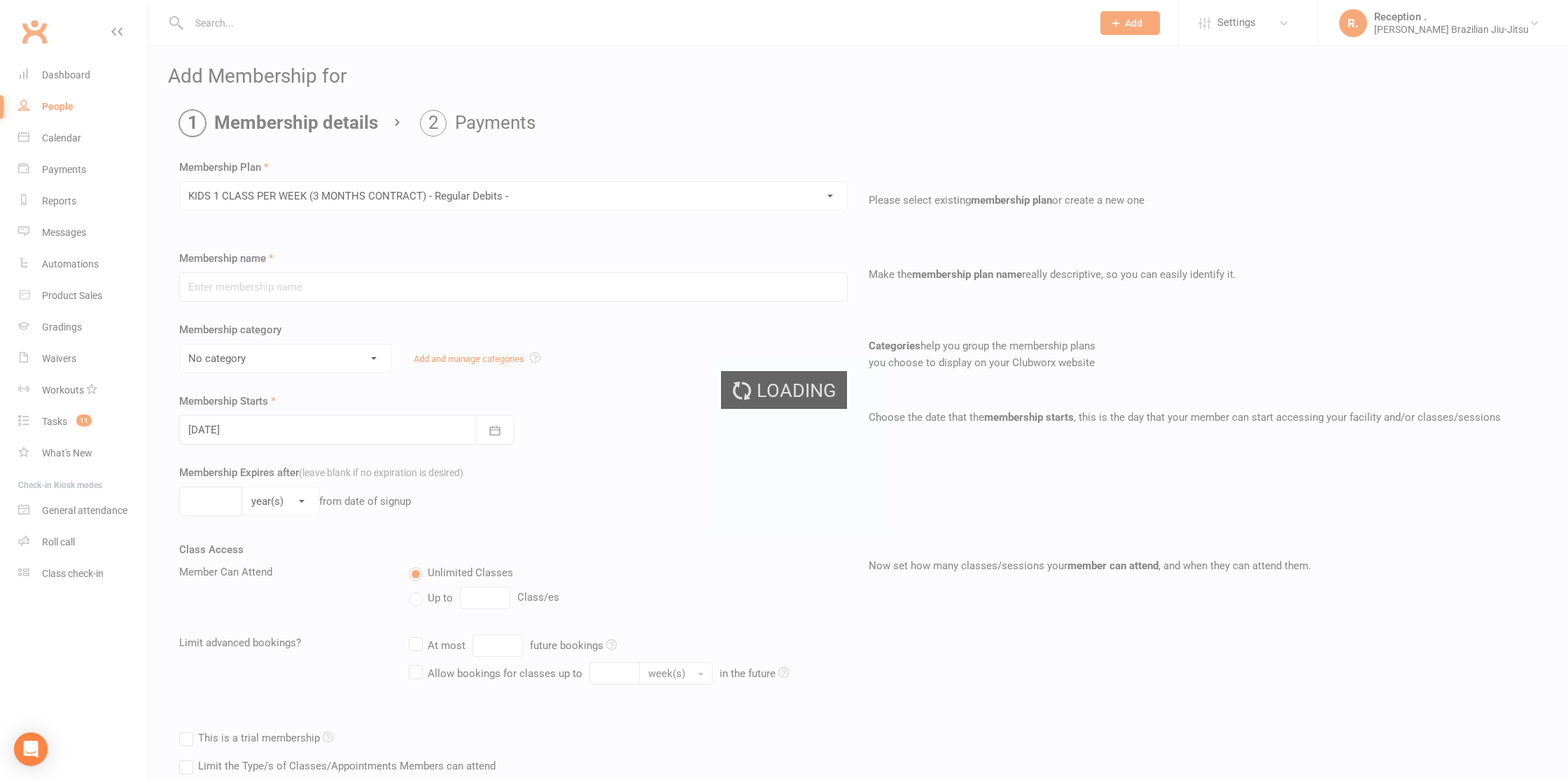
type input "KIDS 1 CLASS PER WEEK (3 MONTHS CONTRACT) - Regular Debits -"
select select "1"
type input "0"
type input "1"
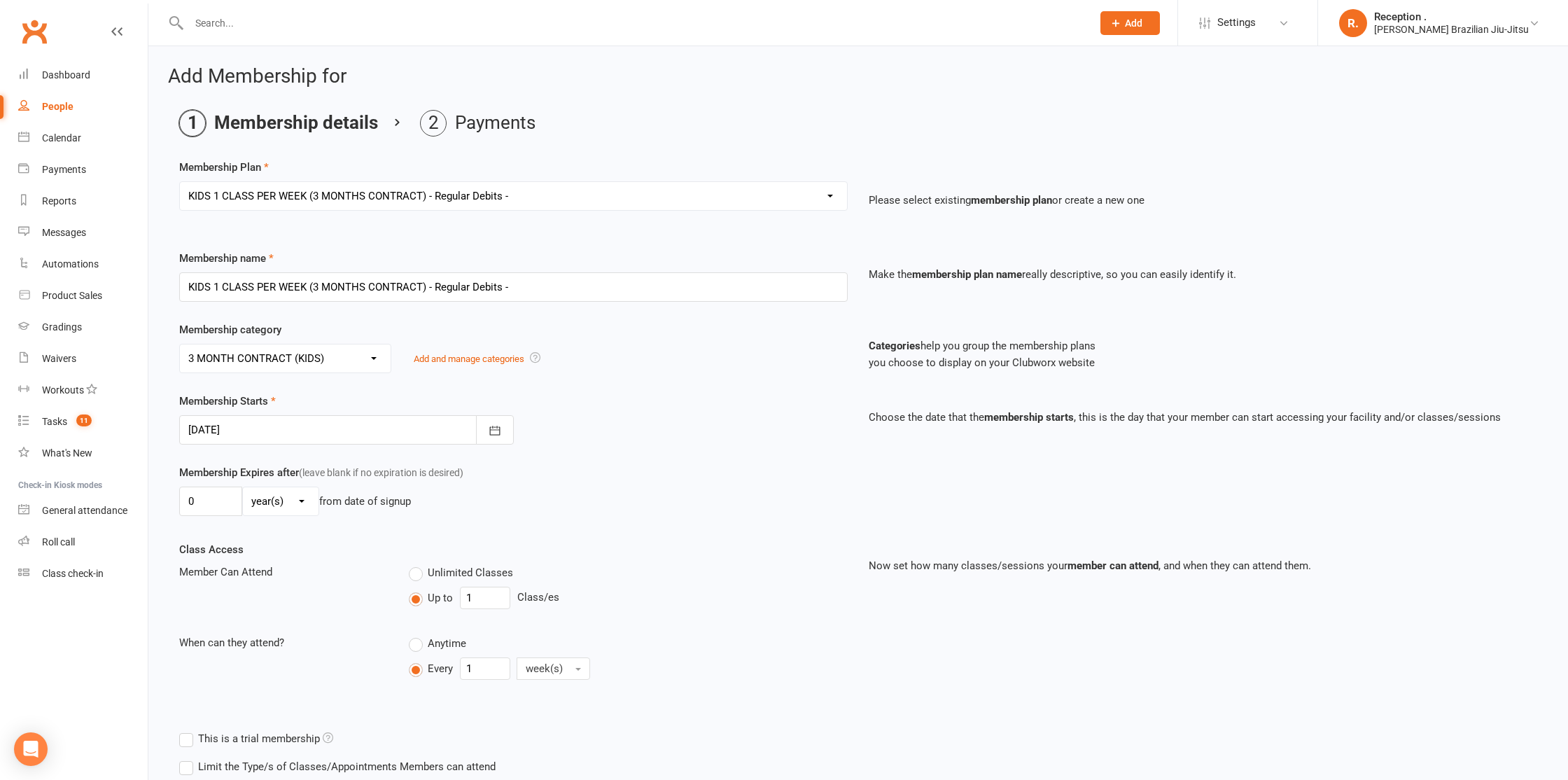
click at [267, 502] on select "day(s) week(s) month(s) year(s)" at bounding box center [281, 501] width 76 height 28
select select "1"
click at [243, 487] on select "day(s) week(s) month(s) year(s)" at bounding box center [281, 501] width 76 height 28
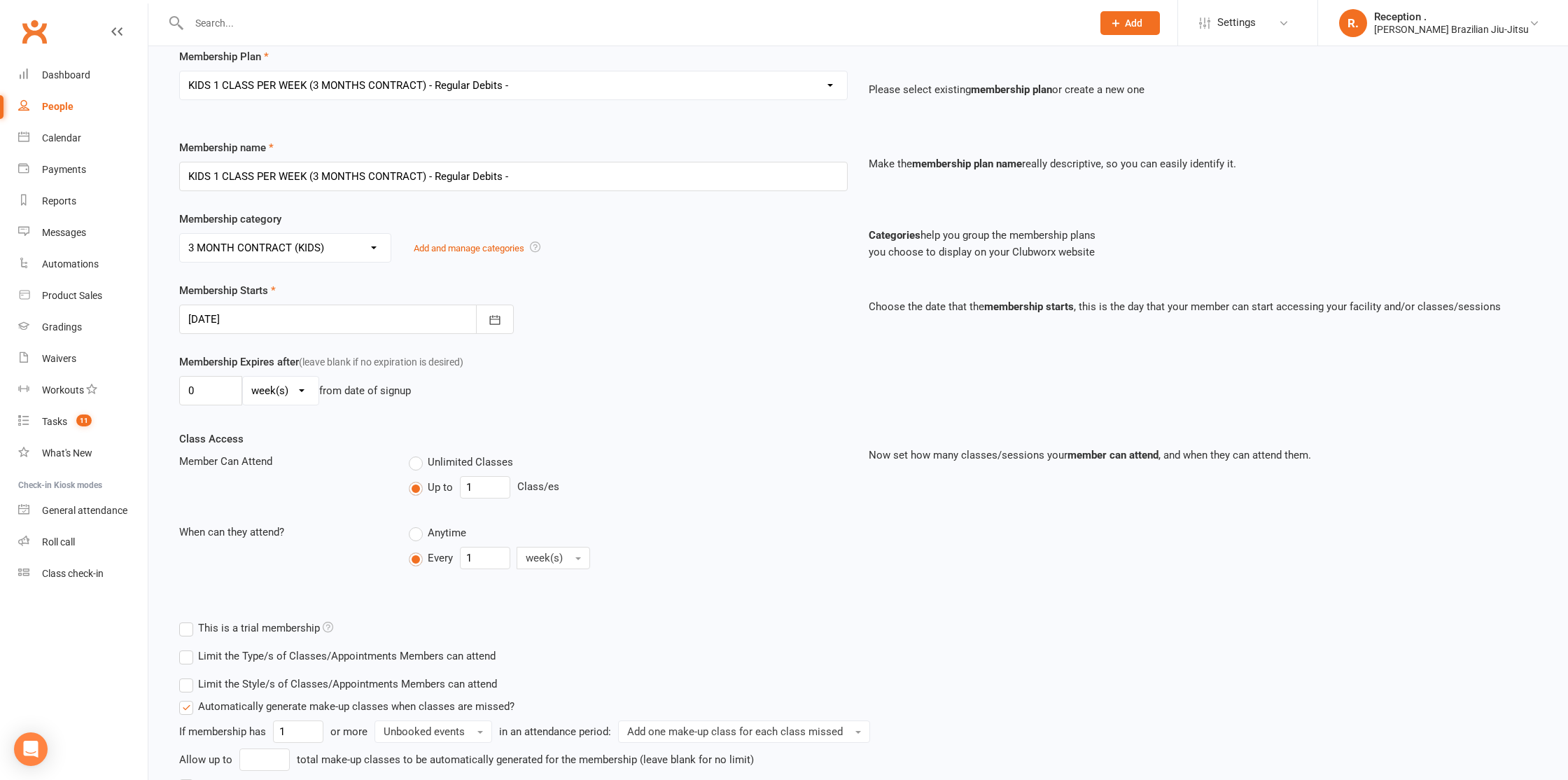
scroll to position [113, 0]
click at [265, 381] on select "day(s) week(s) month(s) year(s)" at bounding box center [281, 388] width 76 height 28
click at [199, 391] on input "0" at bounding box center [211, 388] width 63 height 29
type input "12"
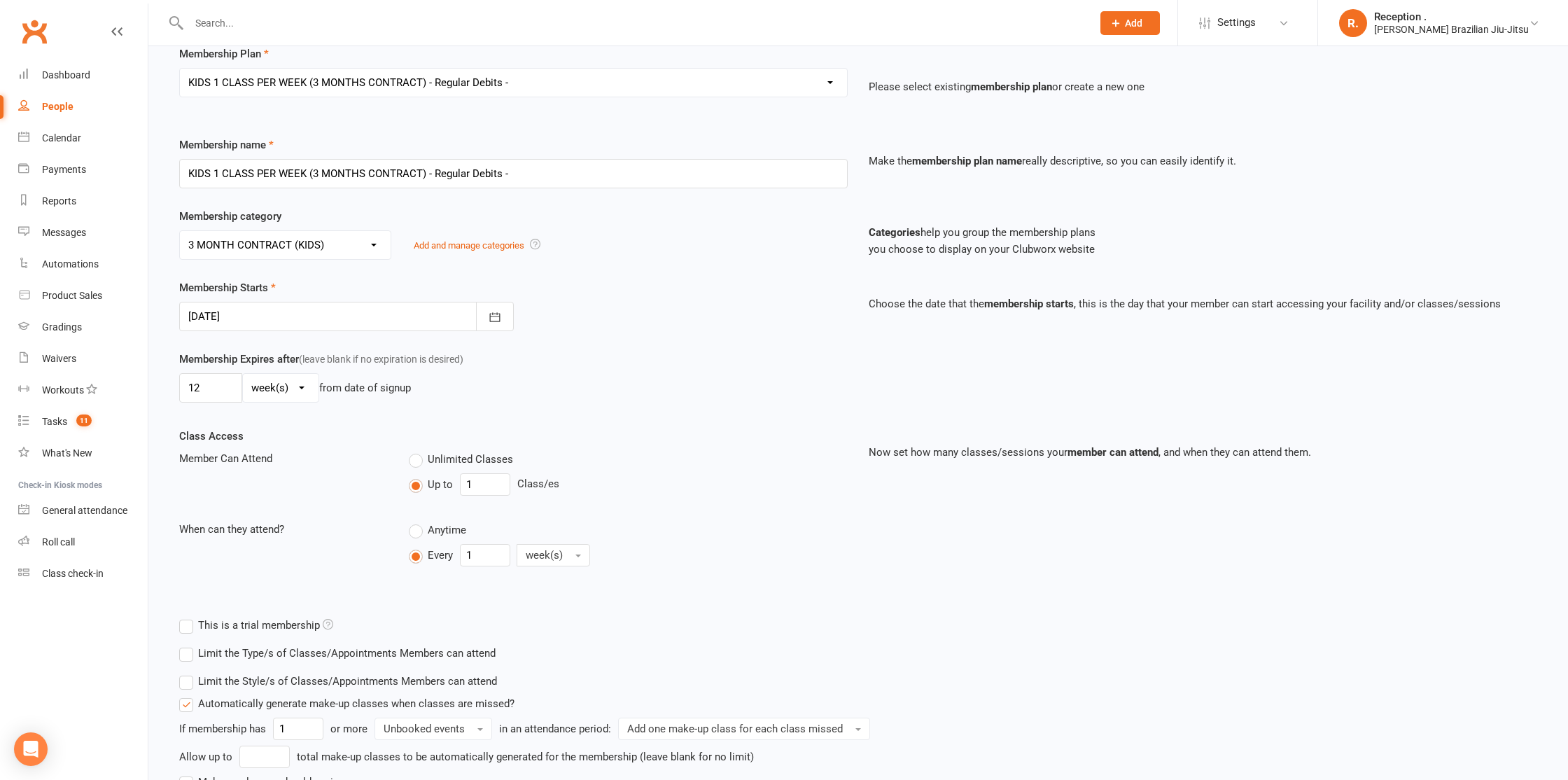
click at [266, 402] on div "Membership Expires after (leave blank if no expiration is desired) 12 day(s) we…" at bounding box center [513, 379] width 690 height 58
click at [258, 389] on select "day(s) week(s) month(s) year(s)" at bounding box center [281, 388] width 76 height 28
select select "2"
click at [243, 374] on select "day(s) week(s) month(s) year(s)" at bounding box center [281, 388] width 76 height 28
click at [218, 387] on input "12" at bounding box center [211, 388] width 63 height 29
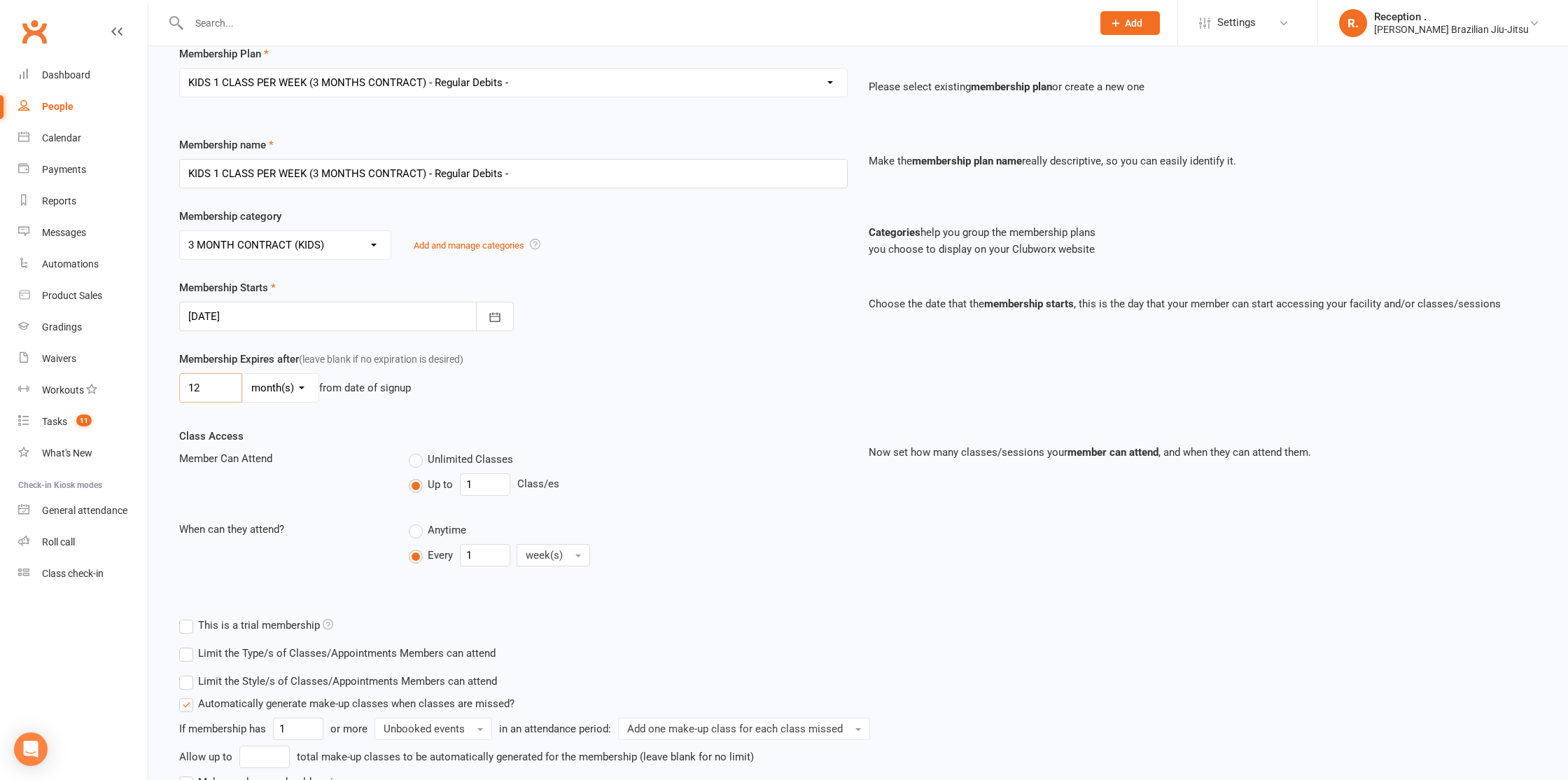
type input "1"
type input "2"
type input "3"
click at [262, 449] on div "Class Access Member Can Attend Unlimited Classes Up to 1 Class/es When can they…" at bounding box center [513, 509] width 690 height 164
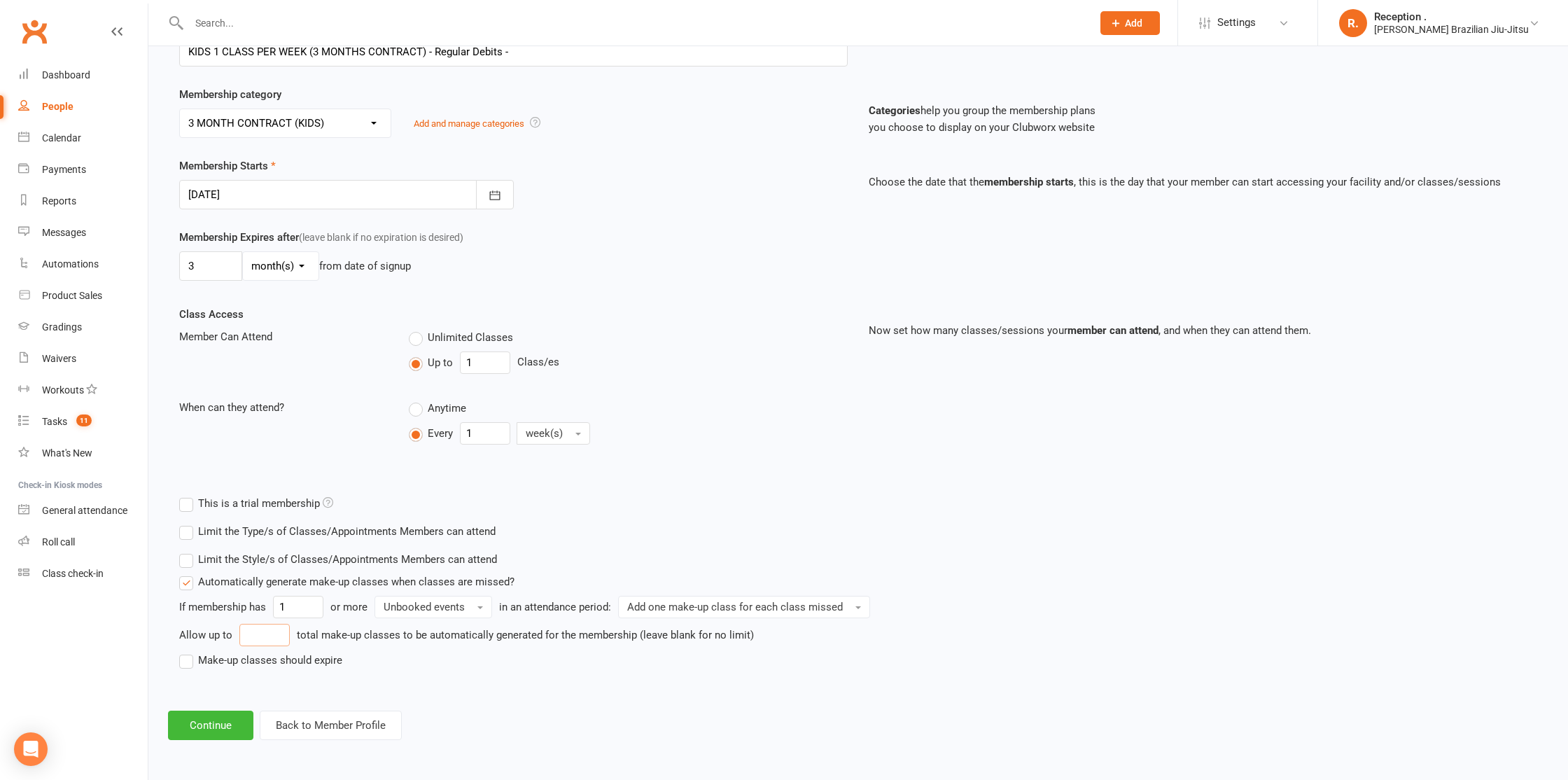
click at [258, 638] on input "number" at bounding box center [265, 635] width 51 height 22
type input "4"
type input "6"
click at [294, 661] on label "Make-up classes should expire" at bounding box center [261, 660] width 163 height 17
click at [188, 652] on input "Make-up classes should expire" at bounding box center [184, 652] width 9 height 0
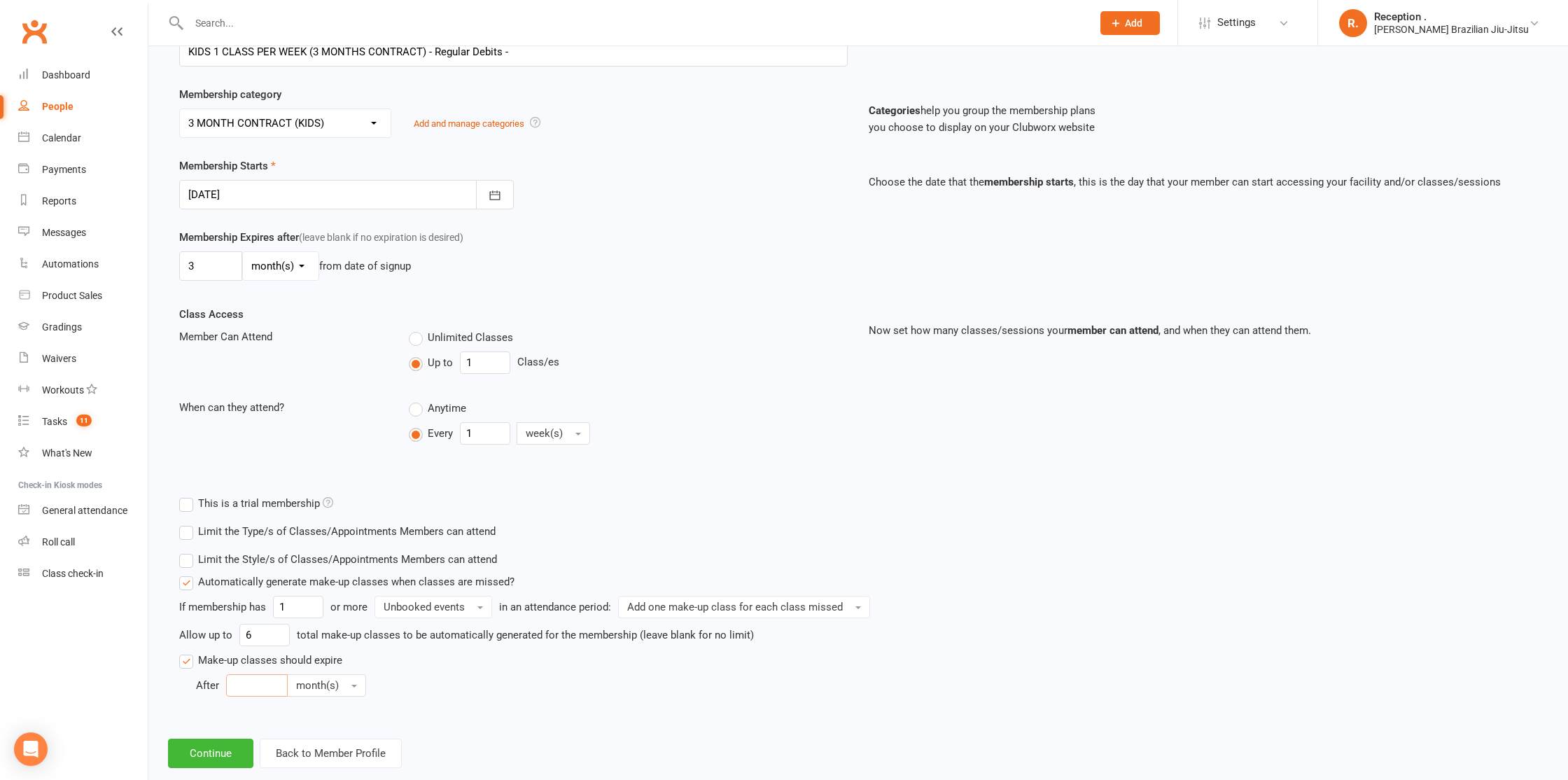
click at [265, 685] on input "number" at bounding box center [257, 685] width 62 height 22
type input "3"
click at [221, 755] on button "Continue" at bounding box center [210, 753] width 85 height 29
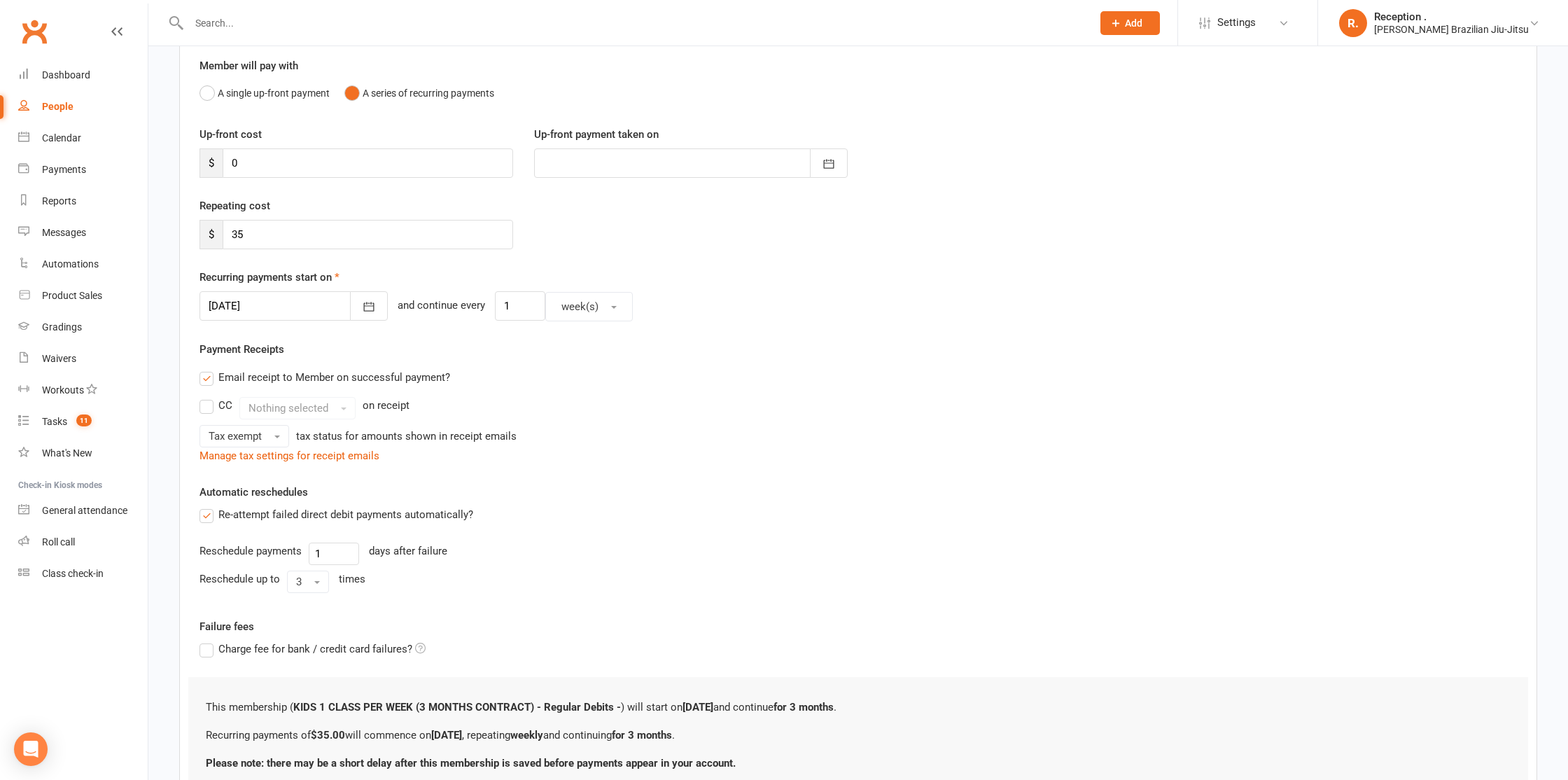
scroll to position [124, 0]
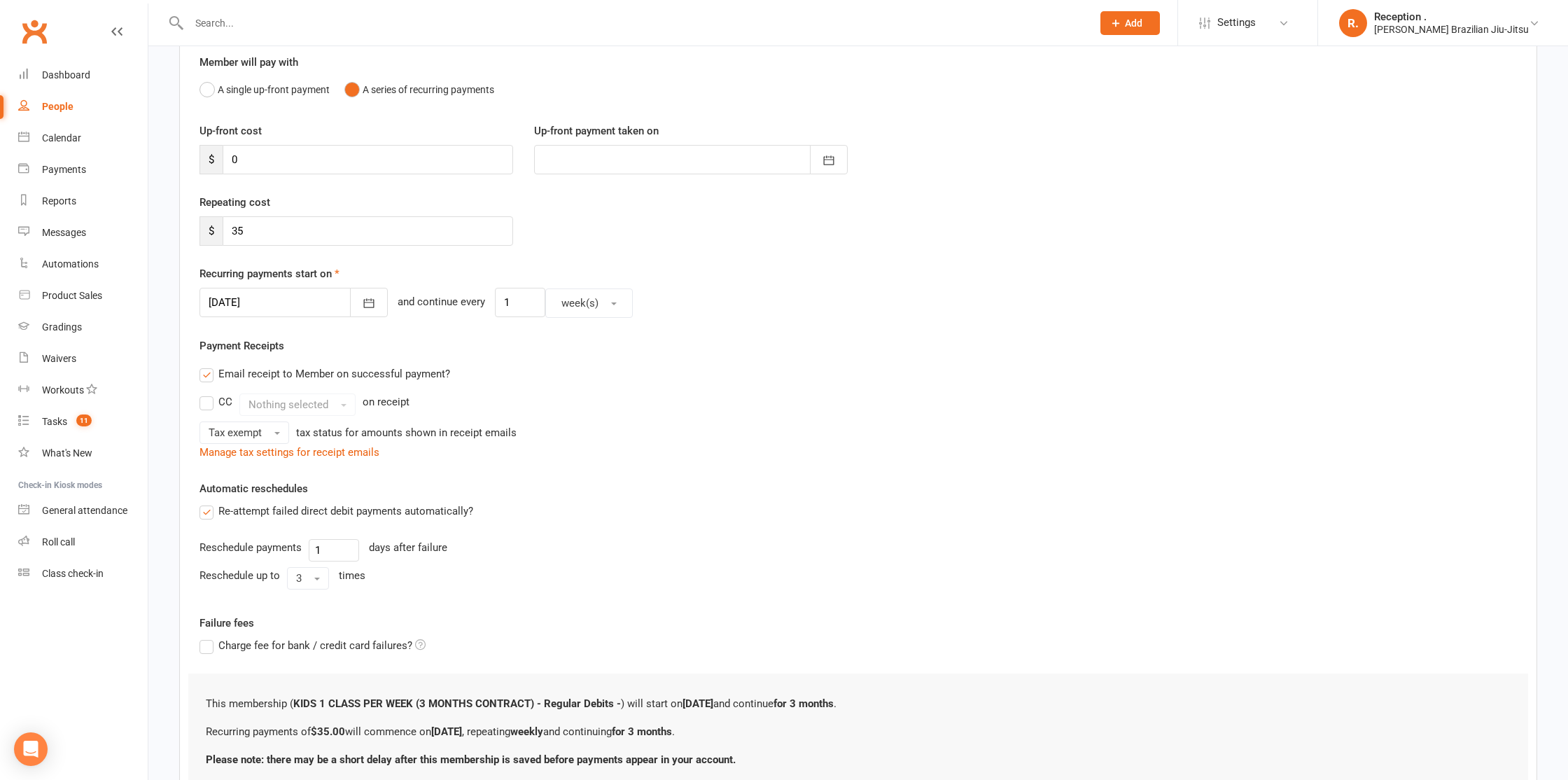
click at [306, 303] on div at bounding box center [293, 302] width 188 height 29
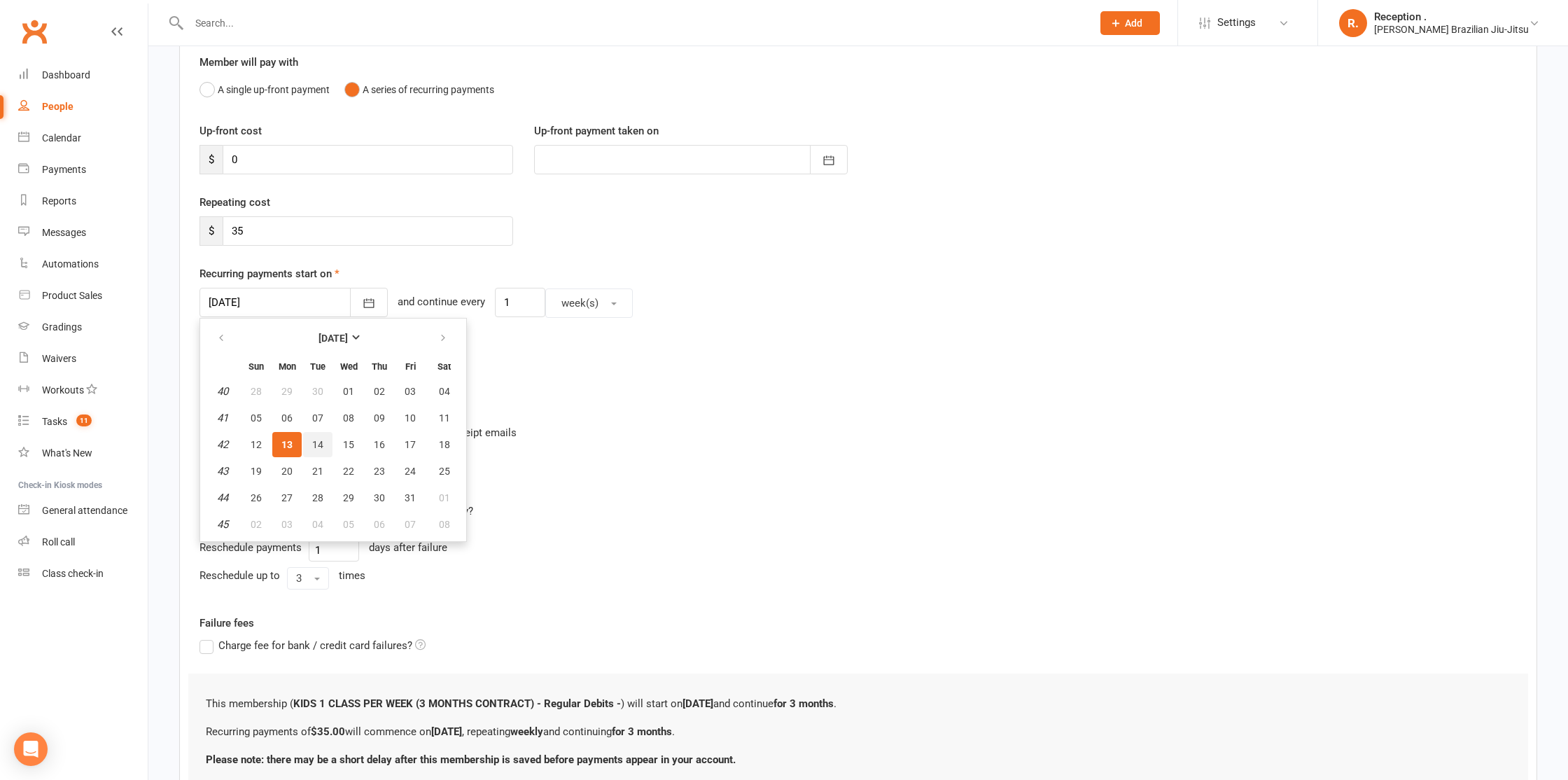
click at [323, 442] on button "14" at bounding box center [317, 445] width 29 height 25
type input "14 Oct 2025"
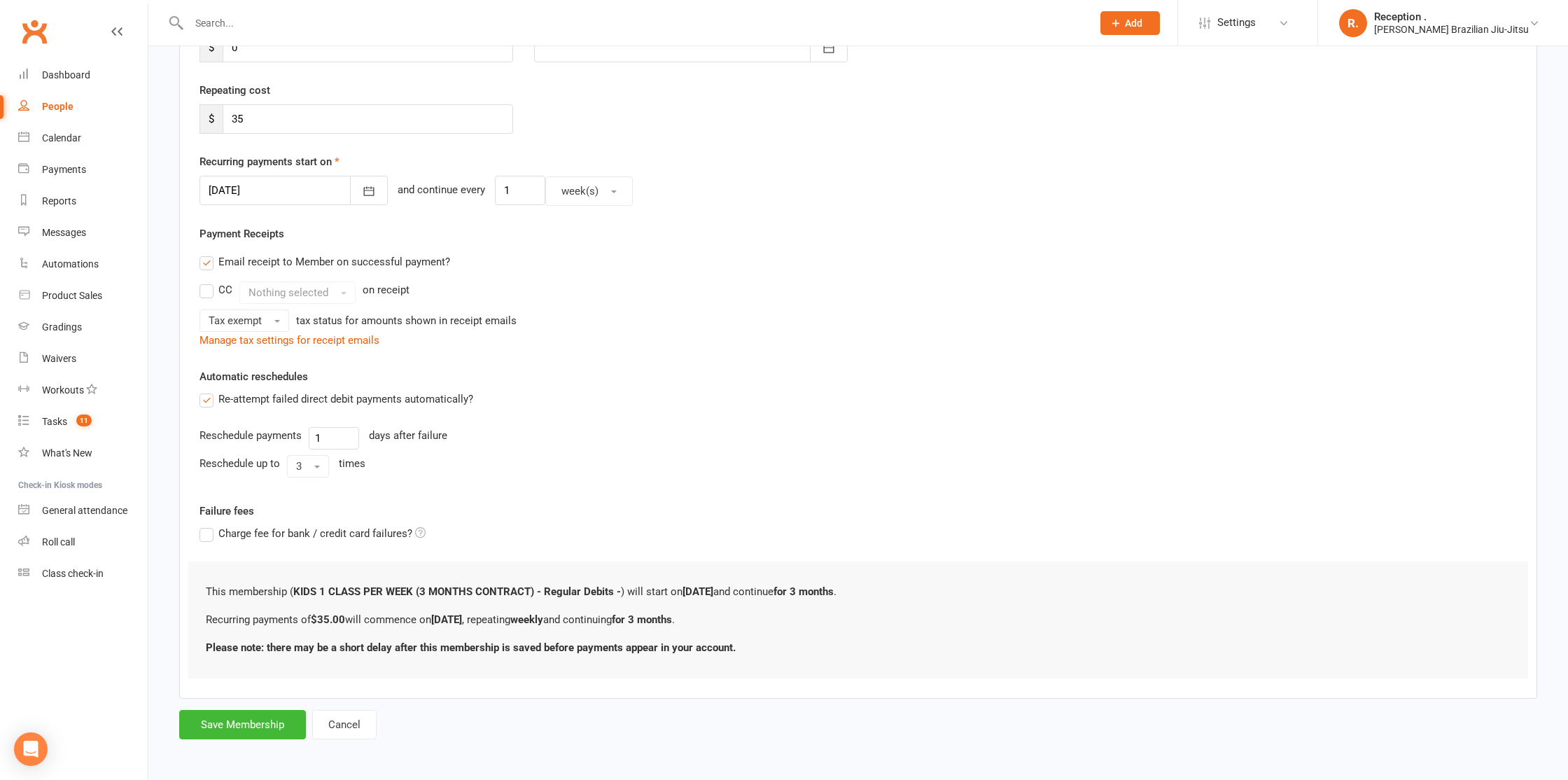
scroll to position [238, 0]
click at [258, 710] on button "Save Membership" at bounding box center [243, 722] width 127 height 29
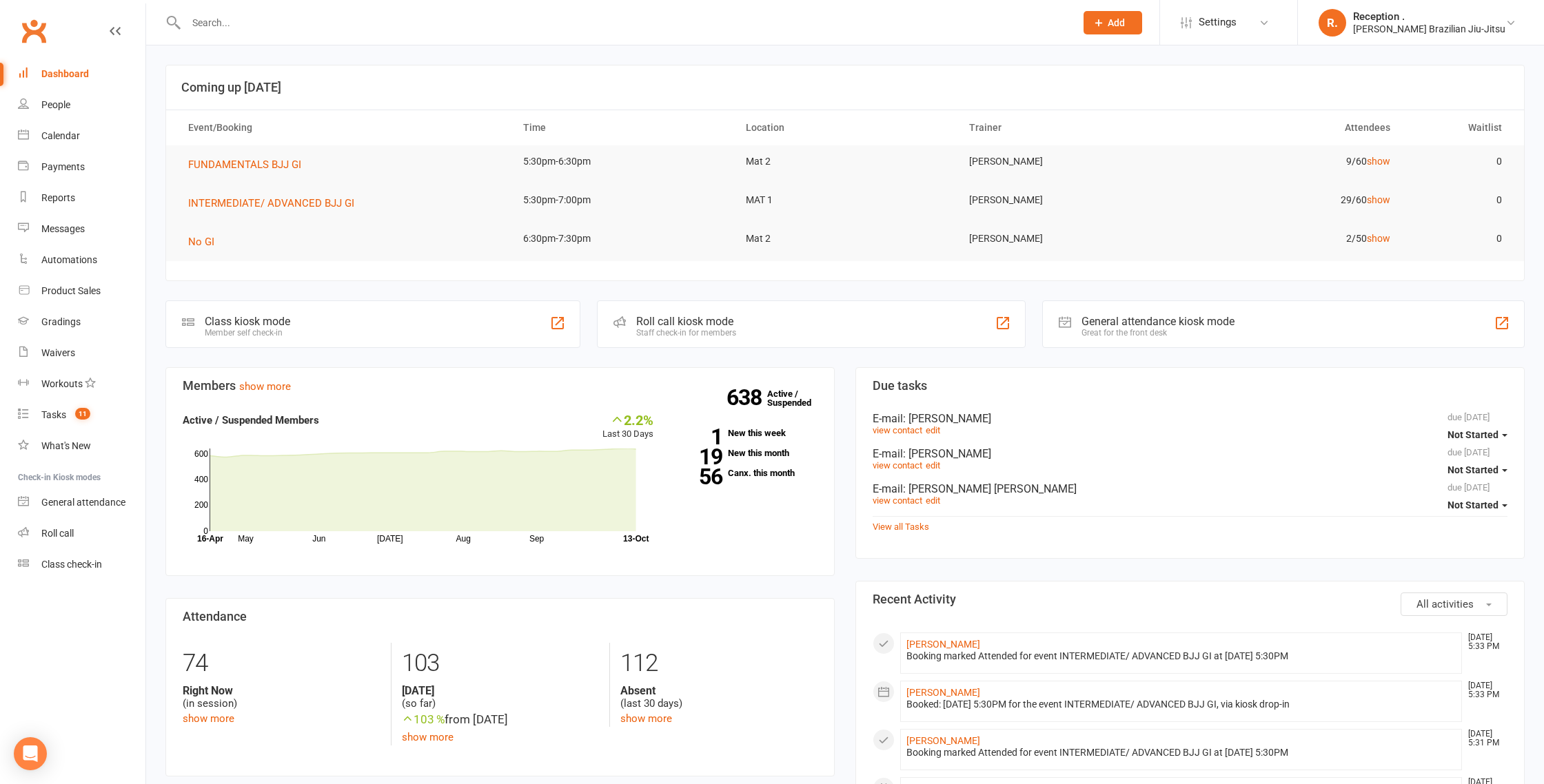
scroll to position [1, 0]
click at [219, 27] on input "text" at bounding box center [624, 23] width 884 height 19
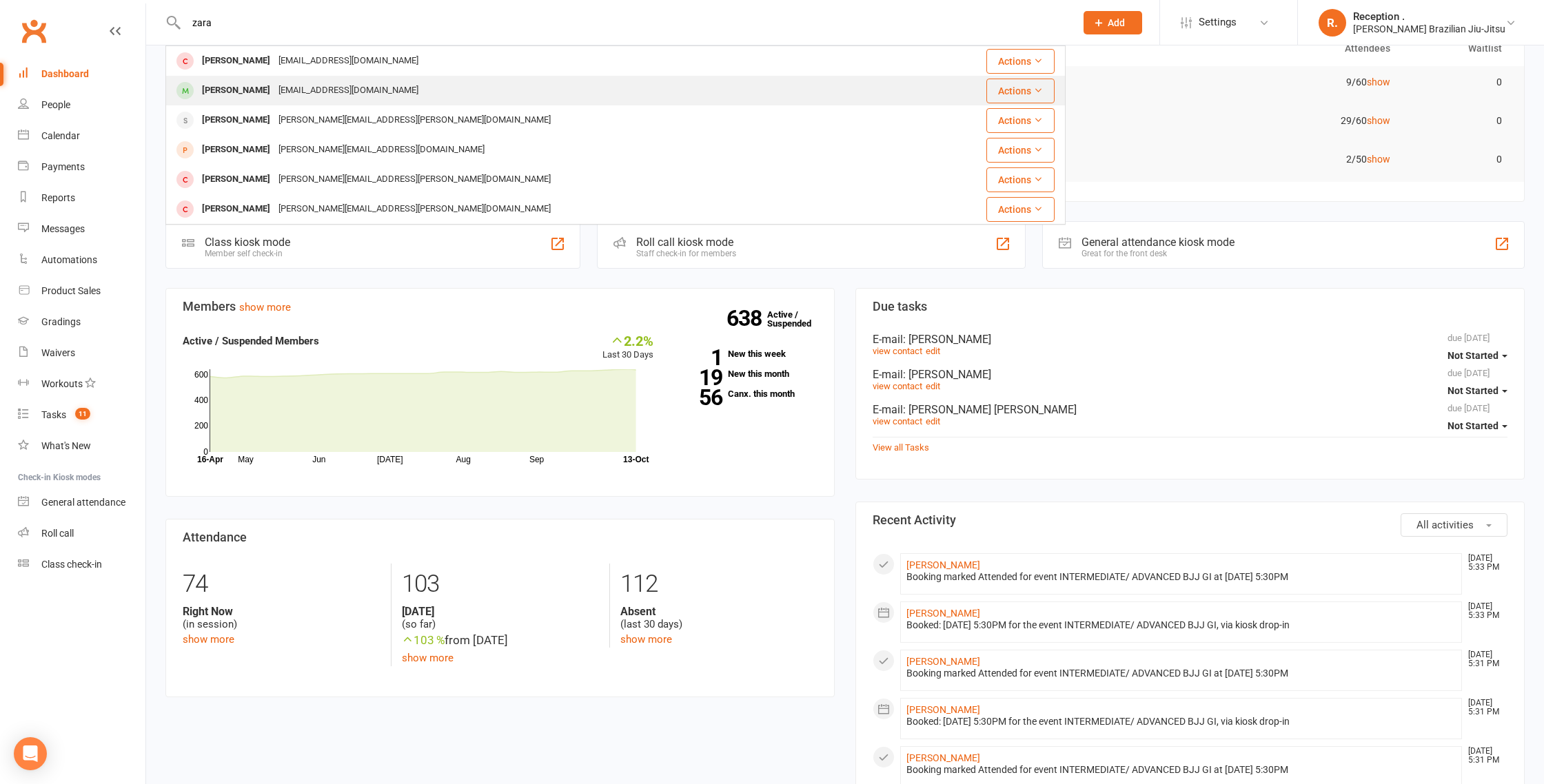
scroll to position [0, 0]
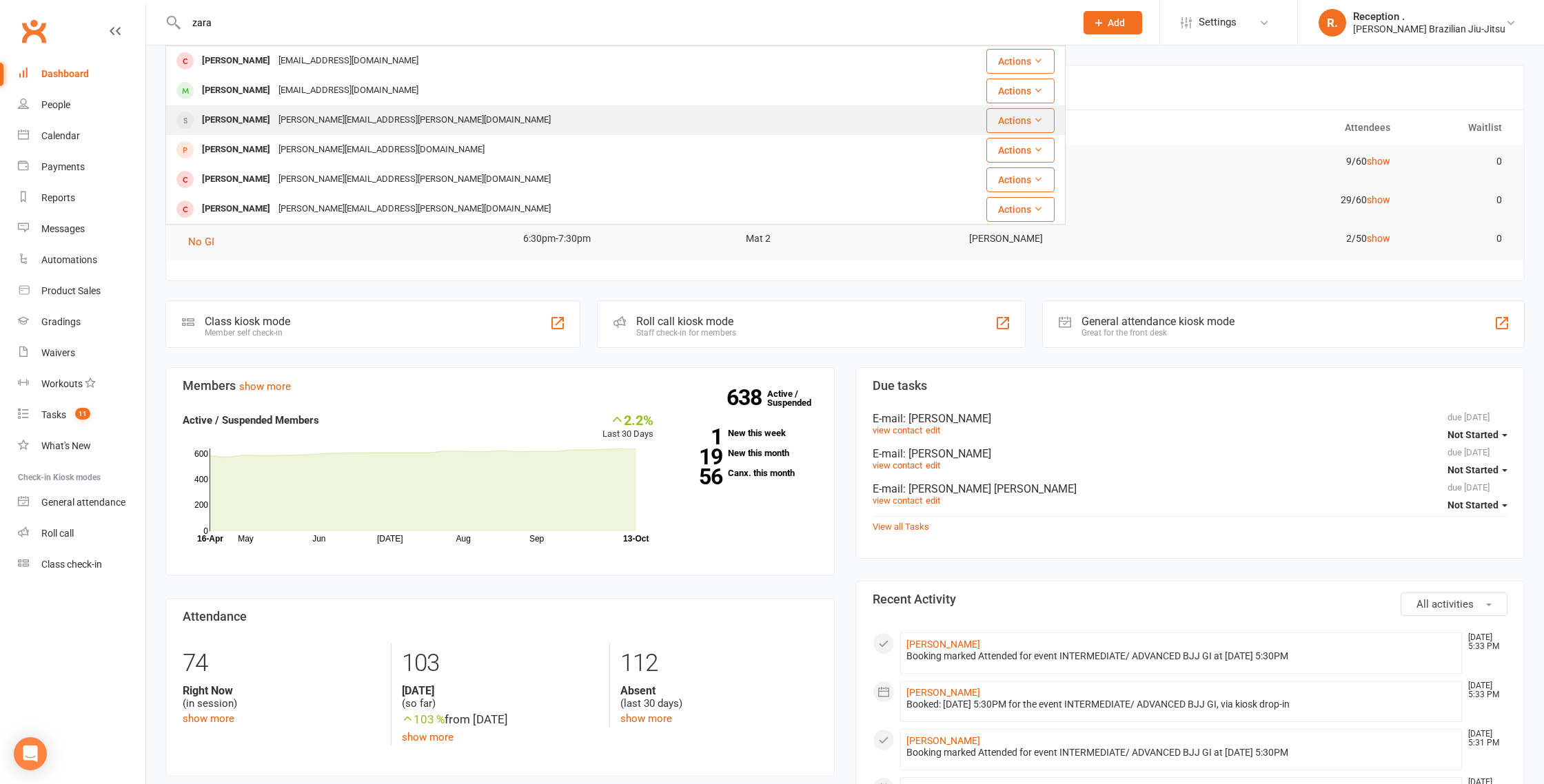
type input "zara"
click at [238, 129] on div "[PERSON_NAME]" at bounding box center [236, 121] width 76 height 20
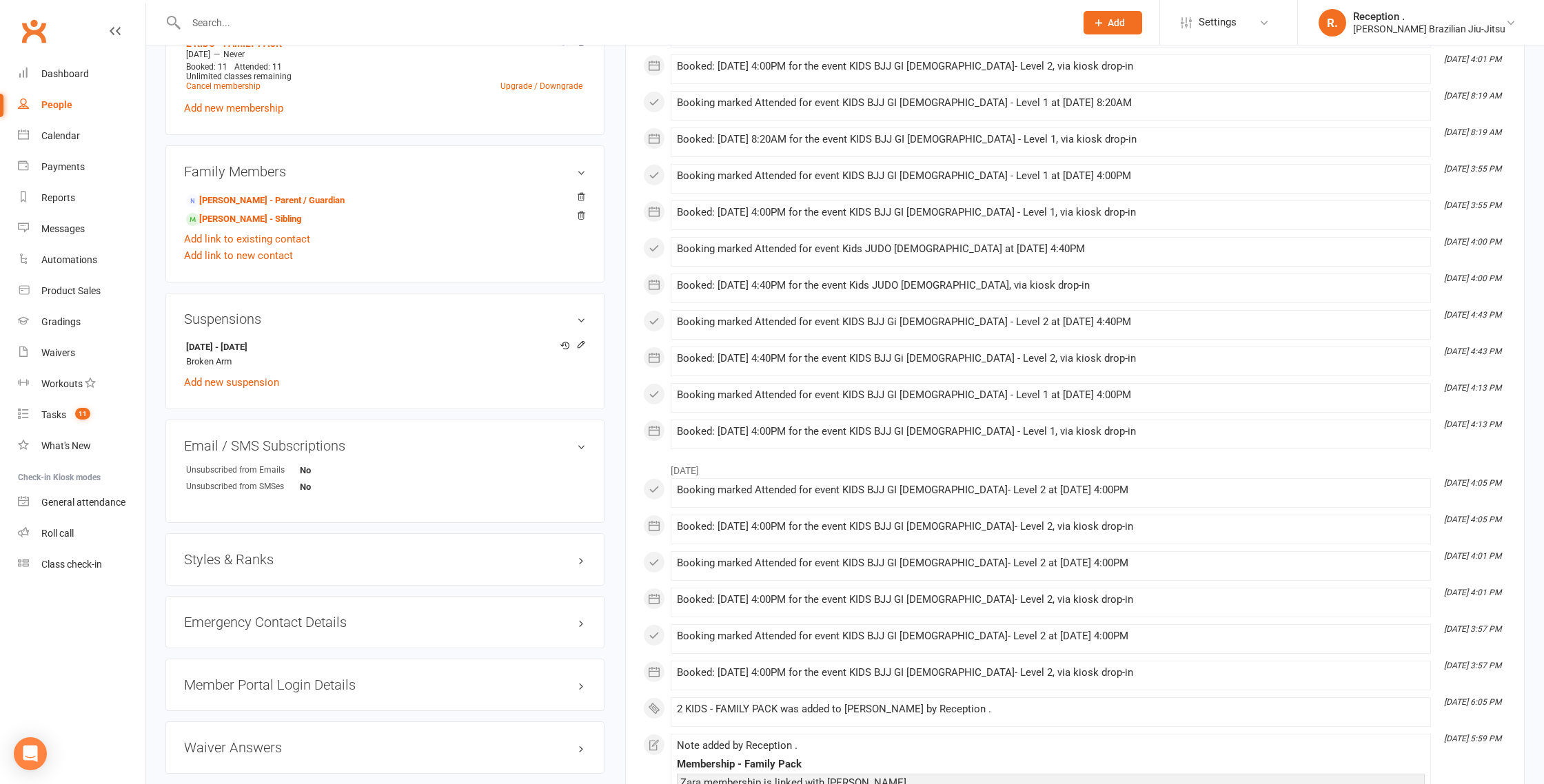
scroll to position [628, 0]
click at [578, 339] on icon at bounding box center [581, 341] width 9 height 9
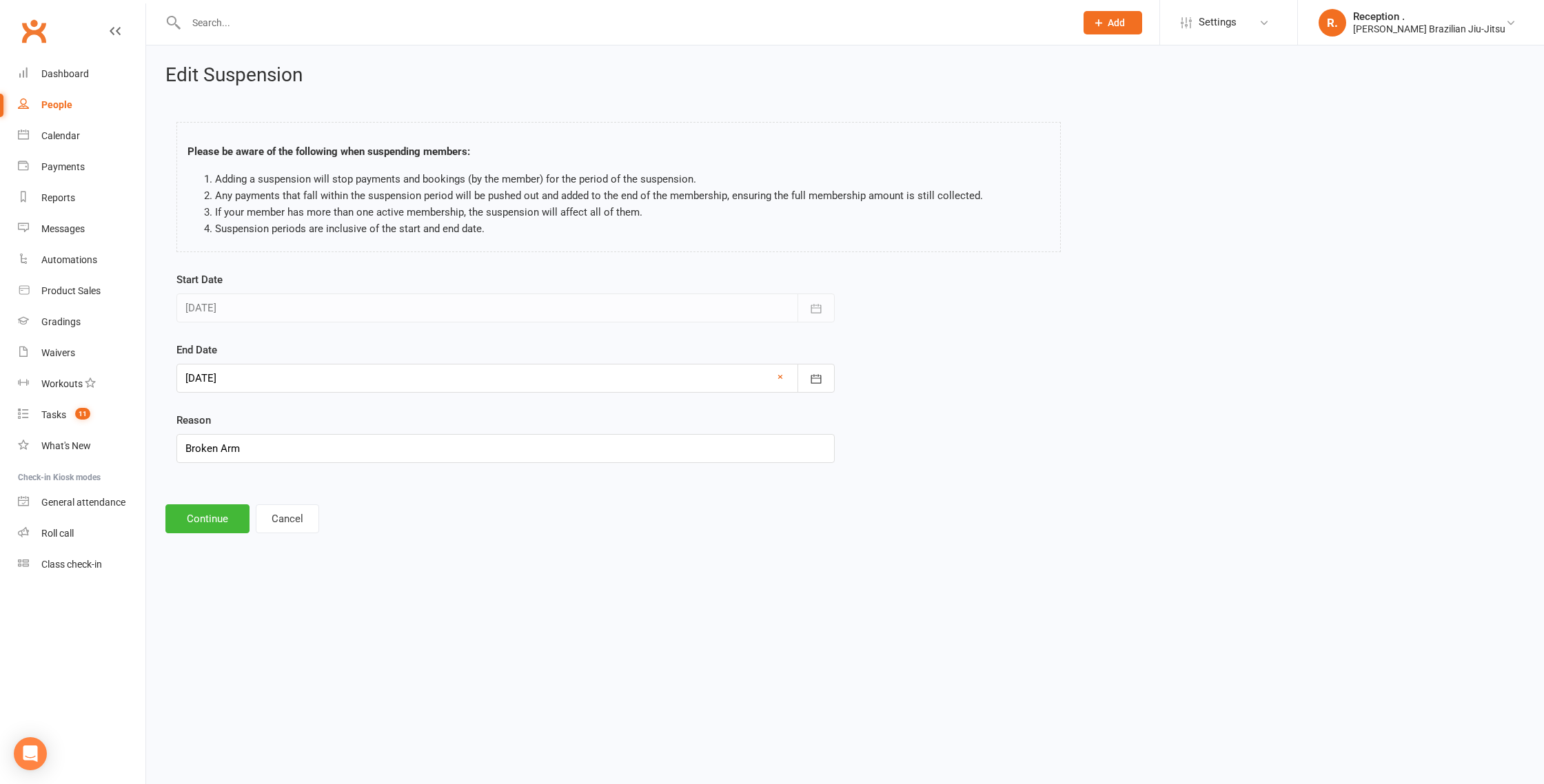
click at [273, 374] on div at bounding box center [505, 378] width 658 height 29
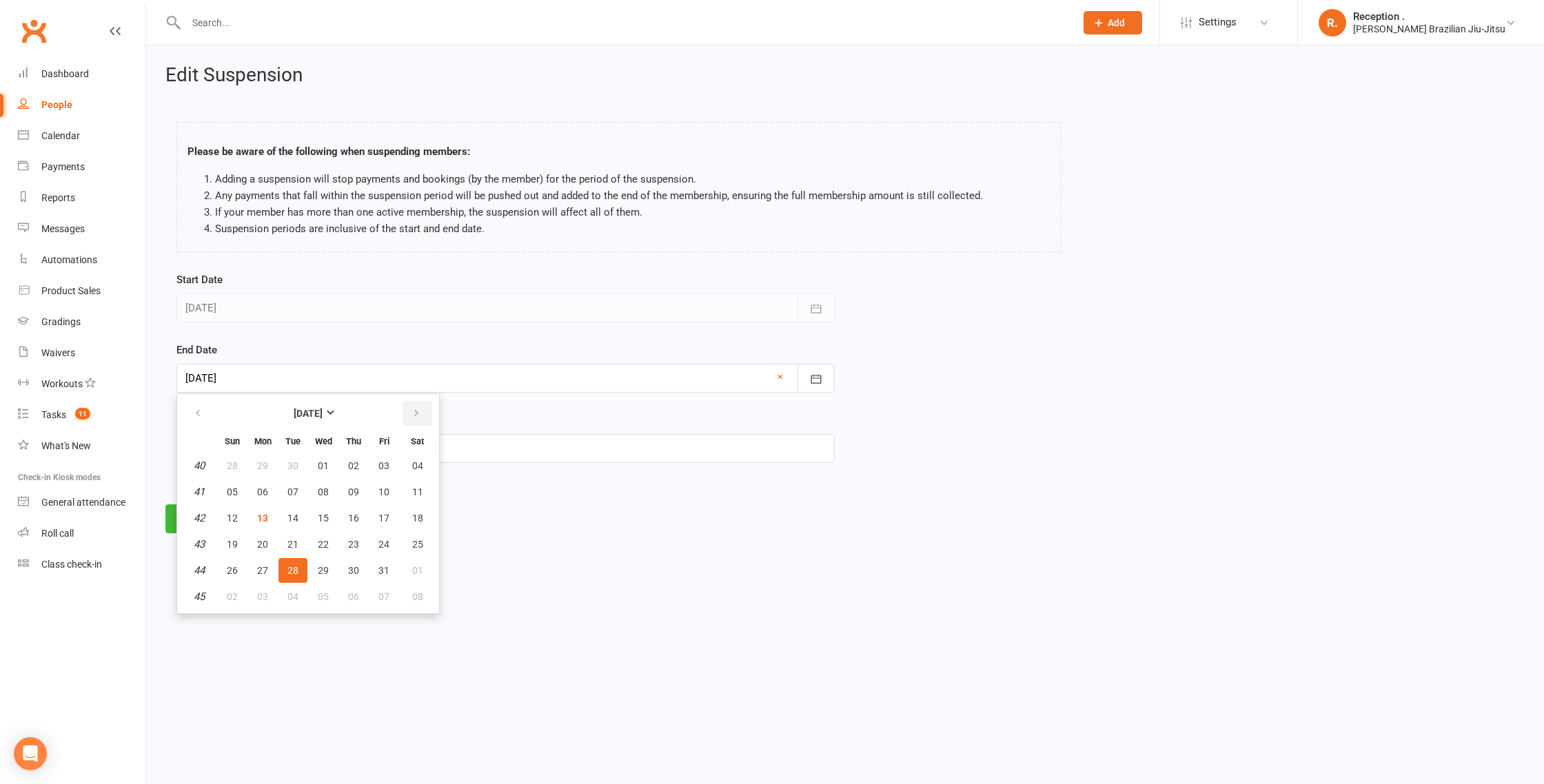
click at [417, 417] on icon "button" at bounding box center [416, 413] width 9 height 11
click at [231, 515] on span "09" at bounding box center [232, 519] width 11 height 11
type input "09 Nov 2025"
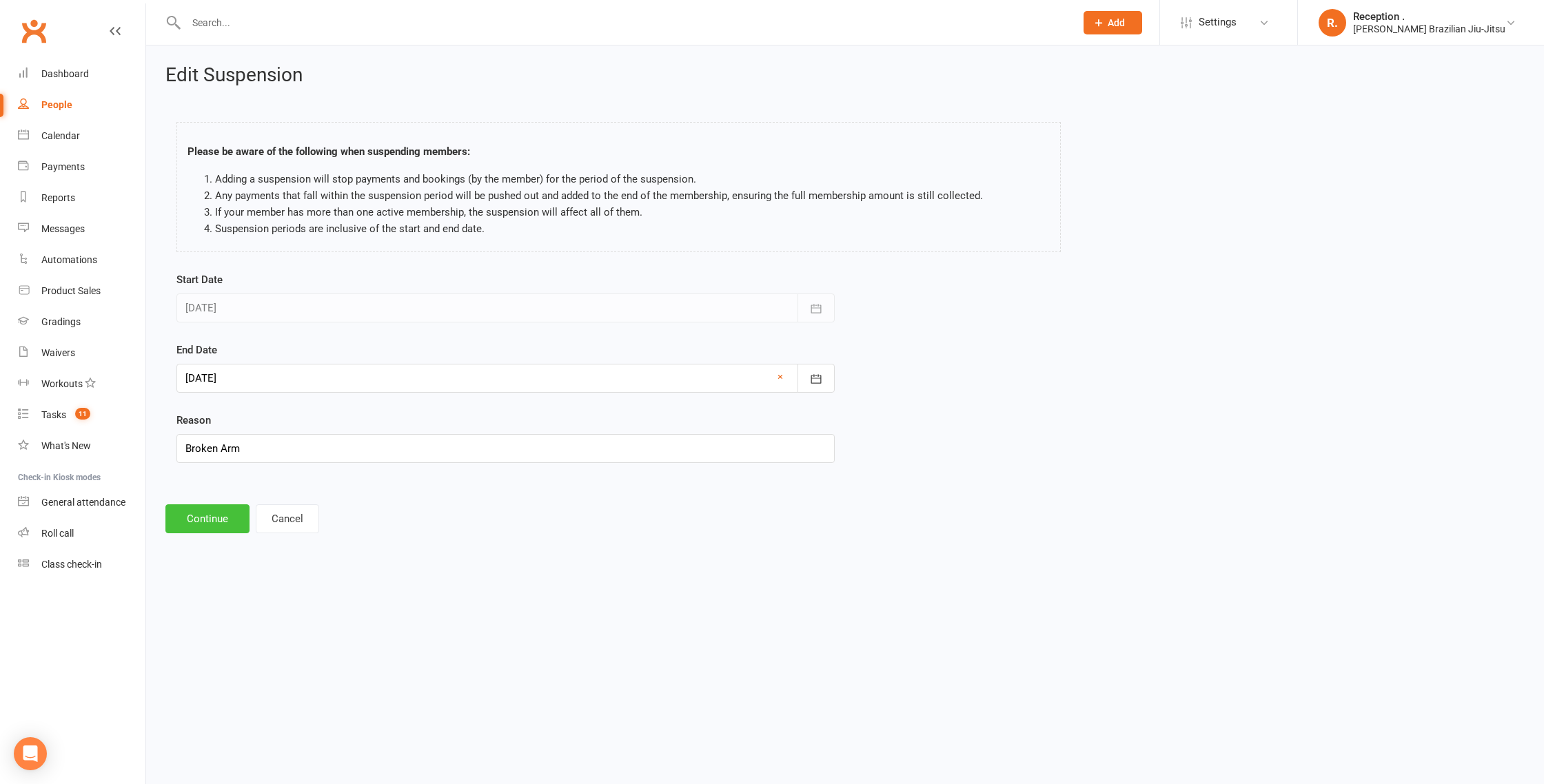
click at [209, 526] on button "Continue" at bounding box center [207, 519] width 84 height 29
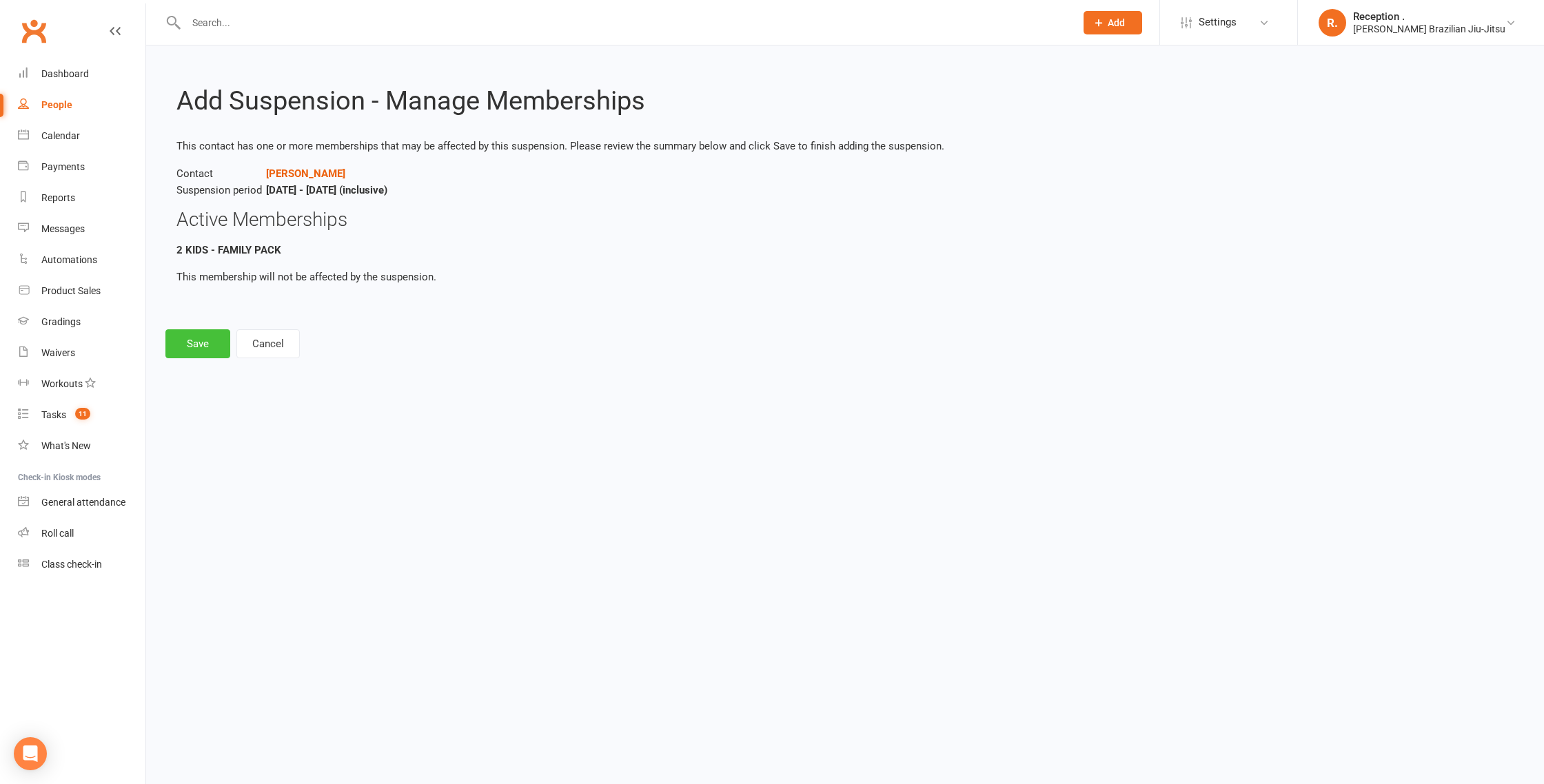
click at [200, 333] on button "Save" at bounding box center [197, 343] width 65 height 29
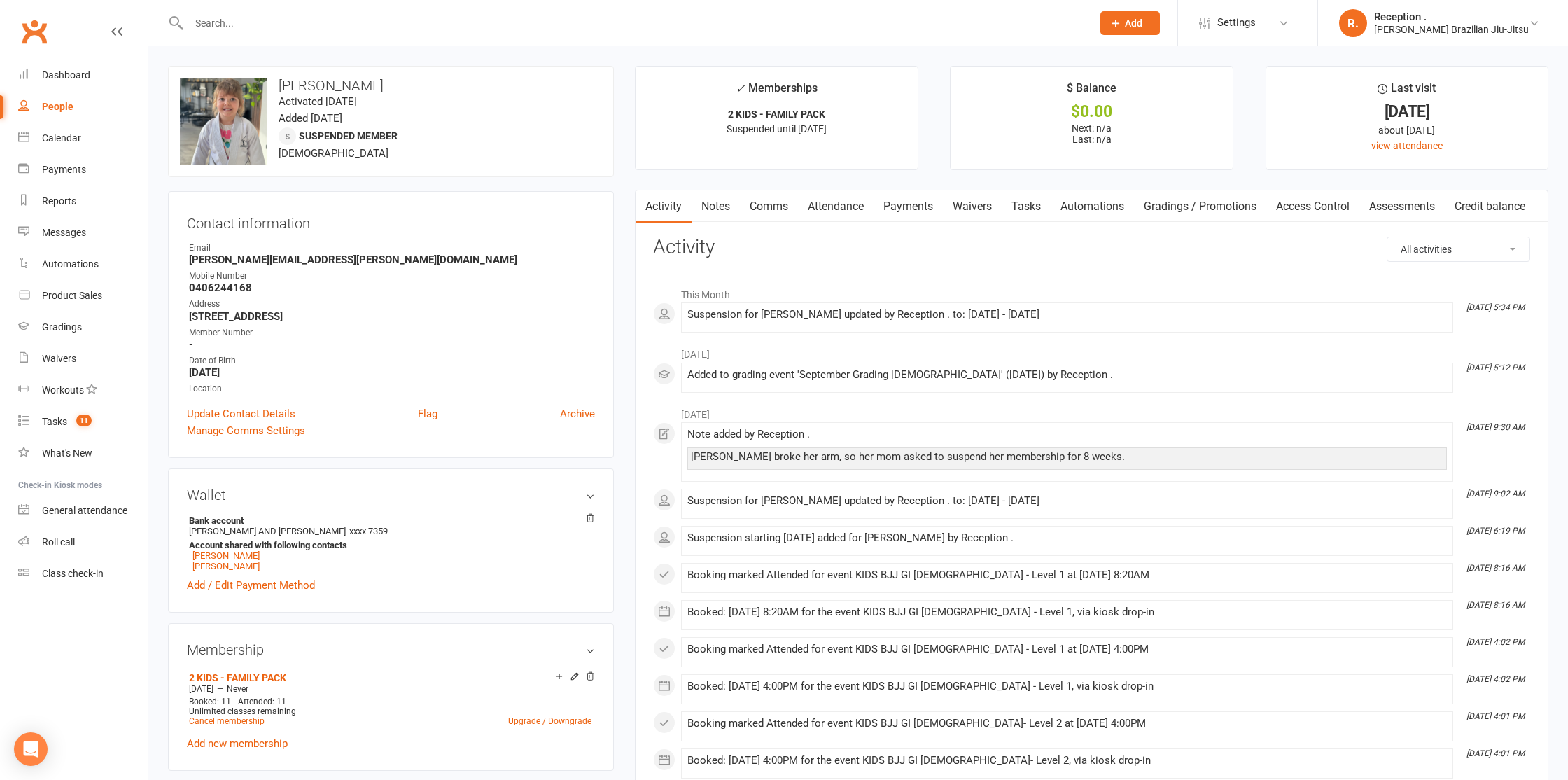
click at [221, 261] on strong "rachel.pitt@hotmail.com" at bounding box center [391, 259] width 406 height 13
copy render-form-field "rachel.pitt@hotmail.com"
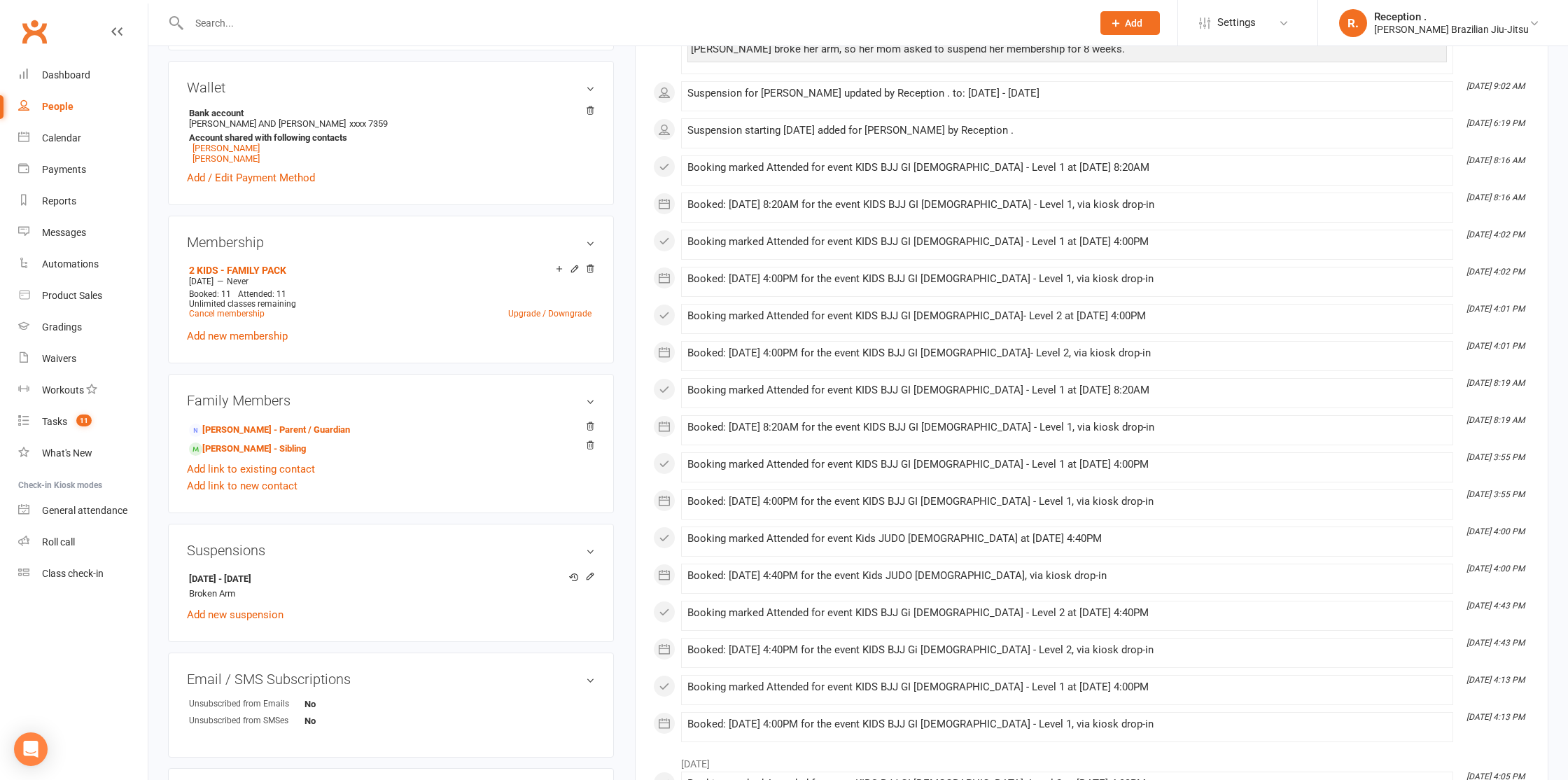
scroll to position [408, 0]
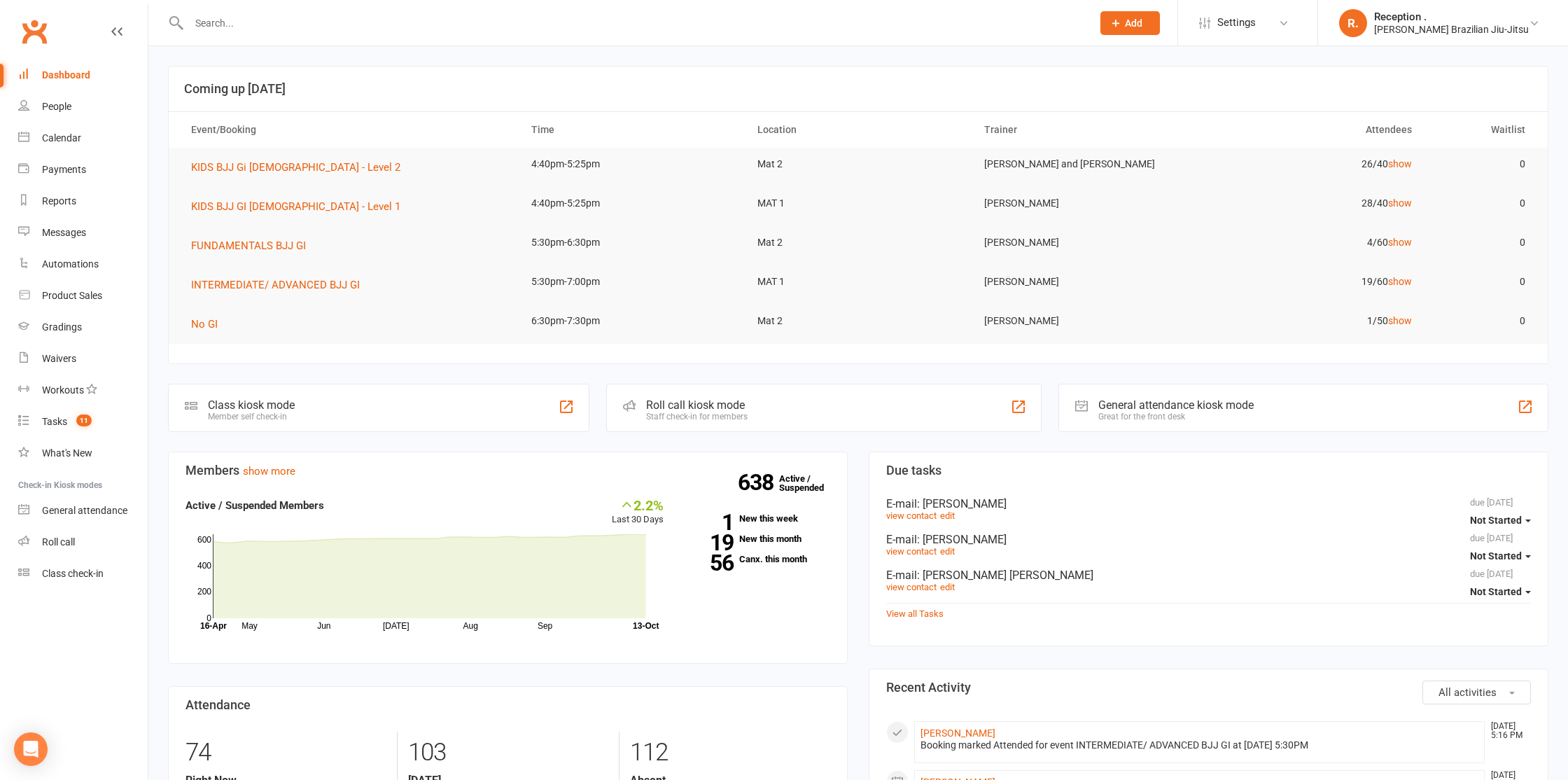
click at [269, 18] on input "text" at bounding box center [633, 23] width 897 height 20
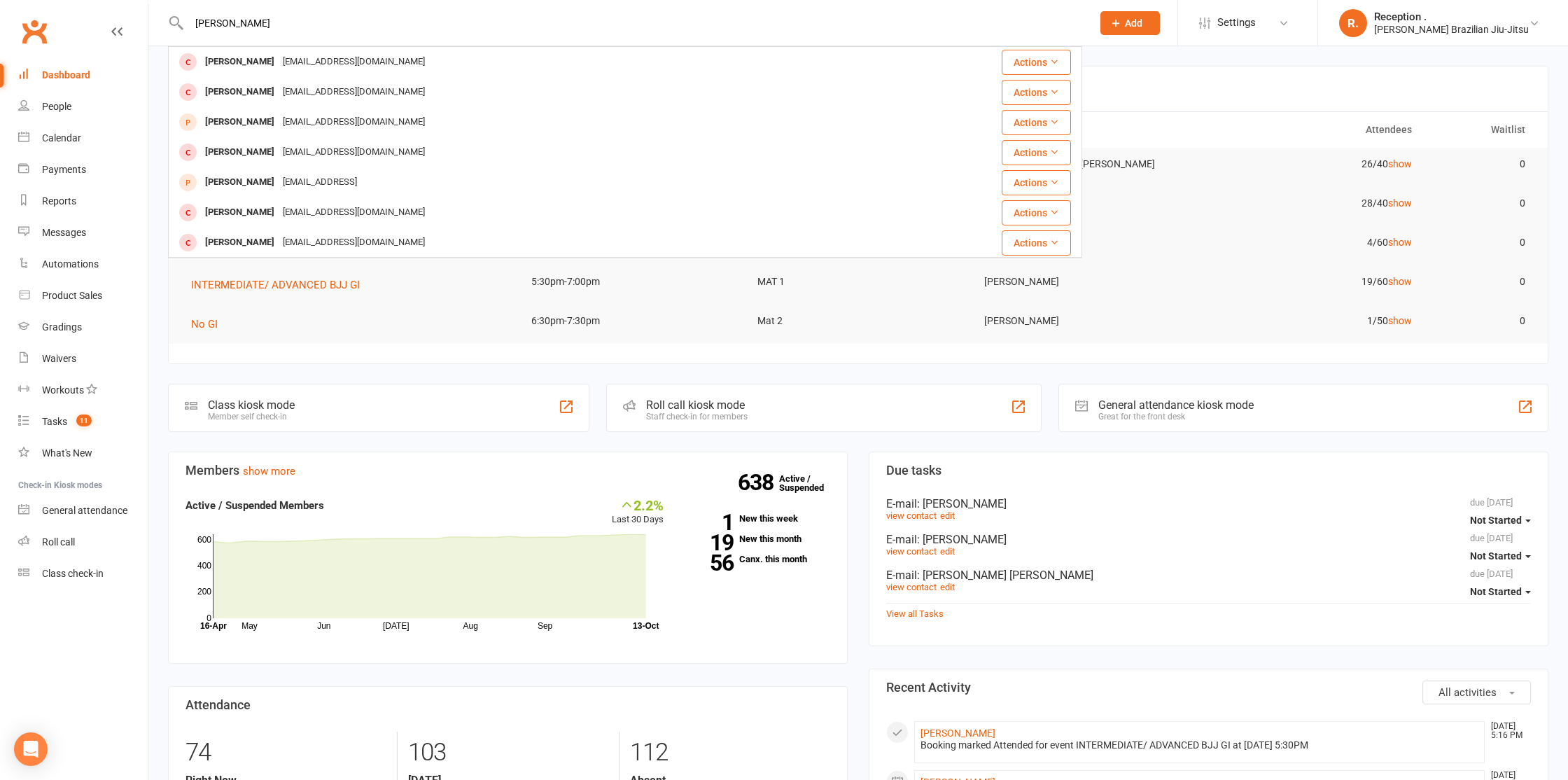
type input "[PERSON_NAME]"
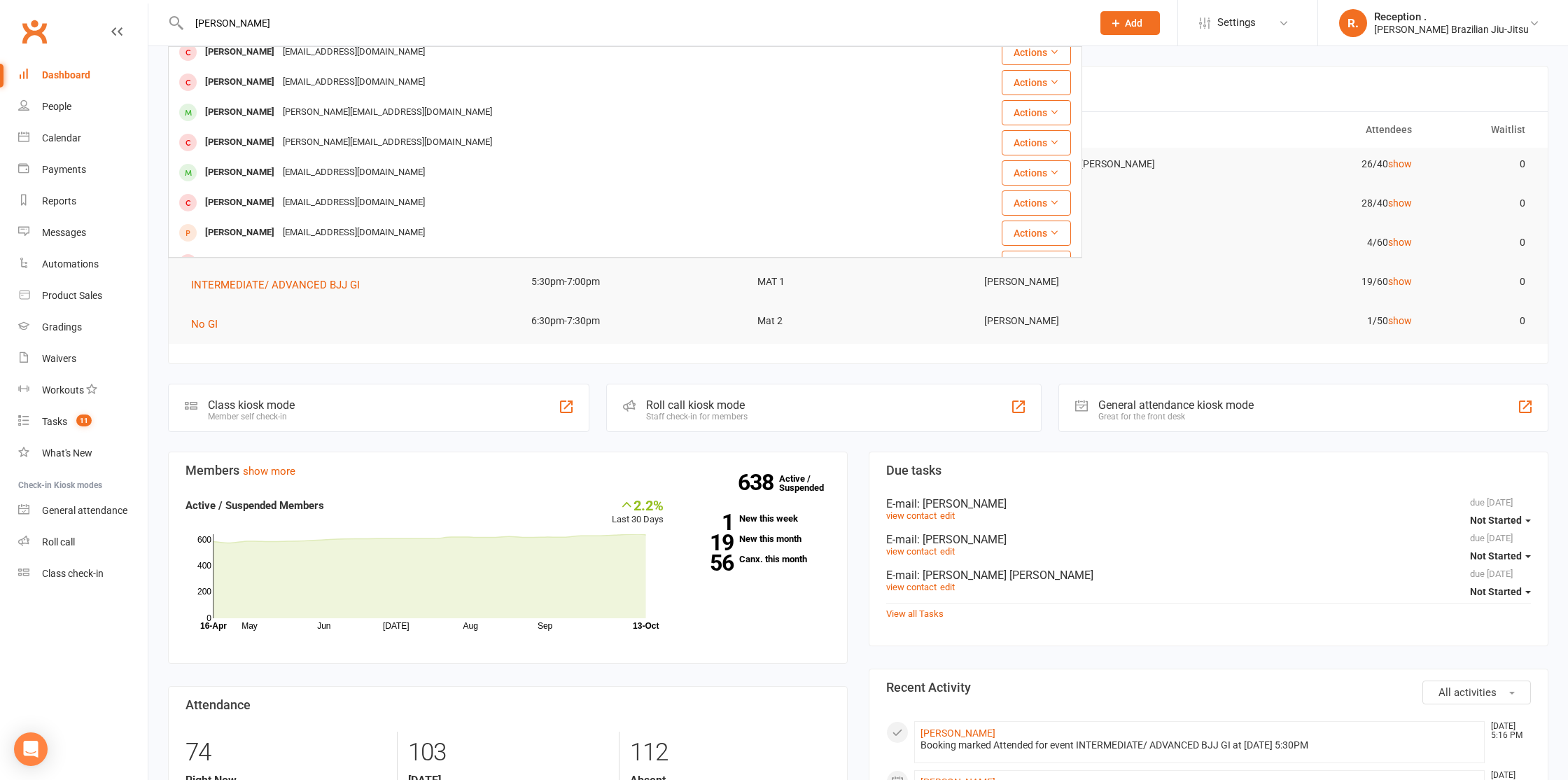
scroll to position [392, 0]
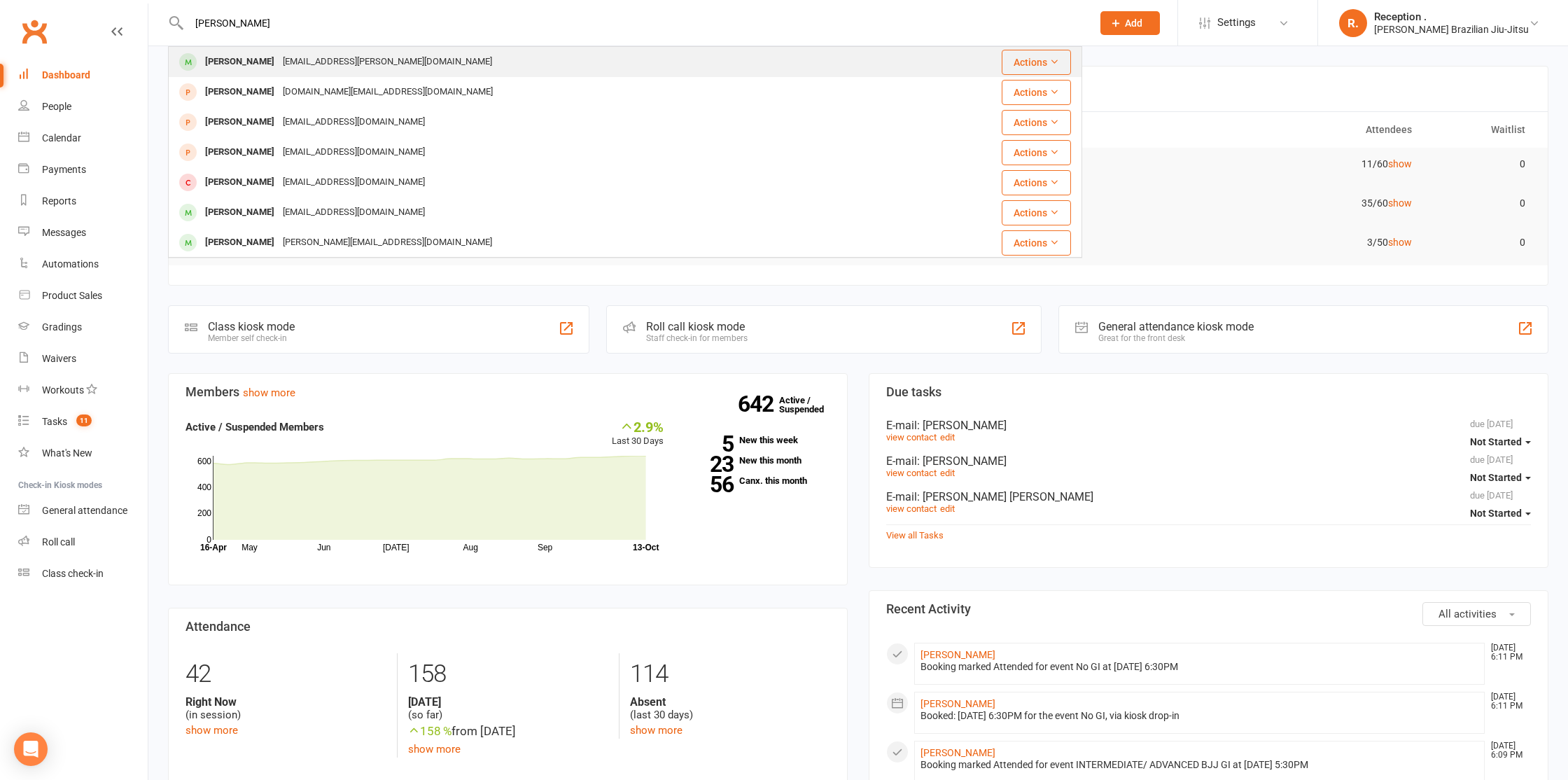
type input "[PERSON_NAME]"
click at [278, 55] on div "[EMAIL_ADDRESS][PERSON_NAME][DOMAIN_NAME]" at bounding box center [387, 62] width 217 height 21
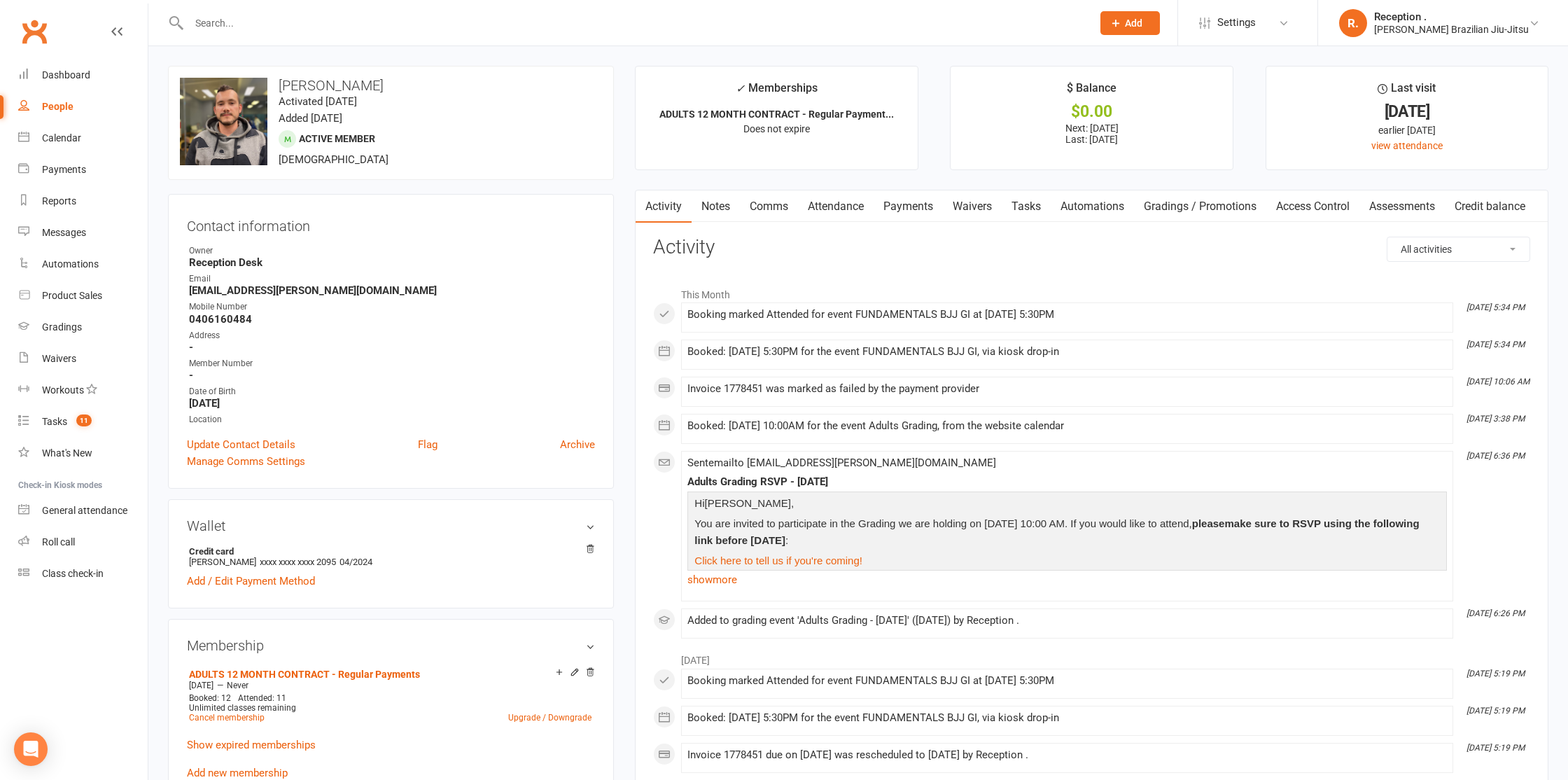
click at [922, 209] on link "Payments" at bounding box center [909, 206] width 70 height 32
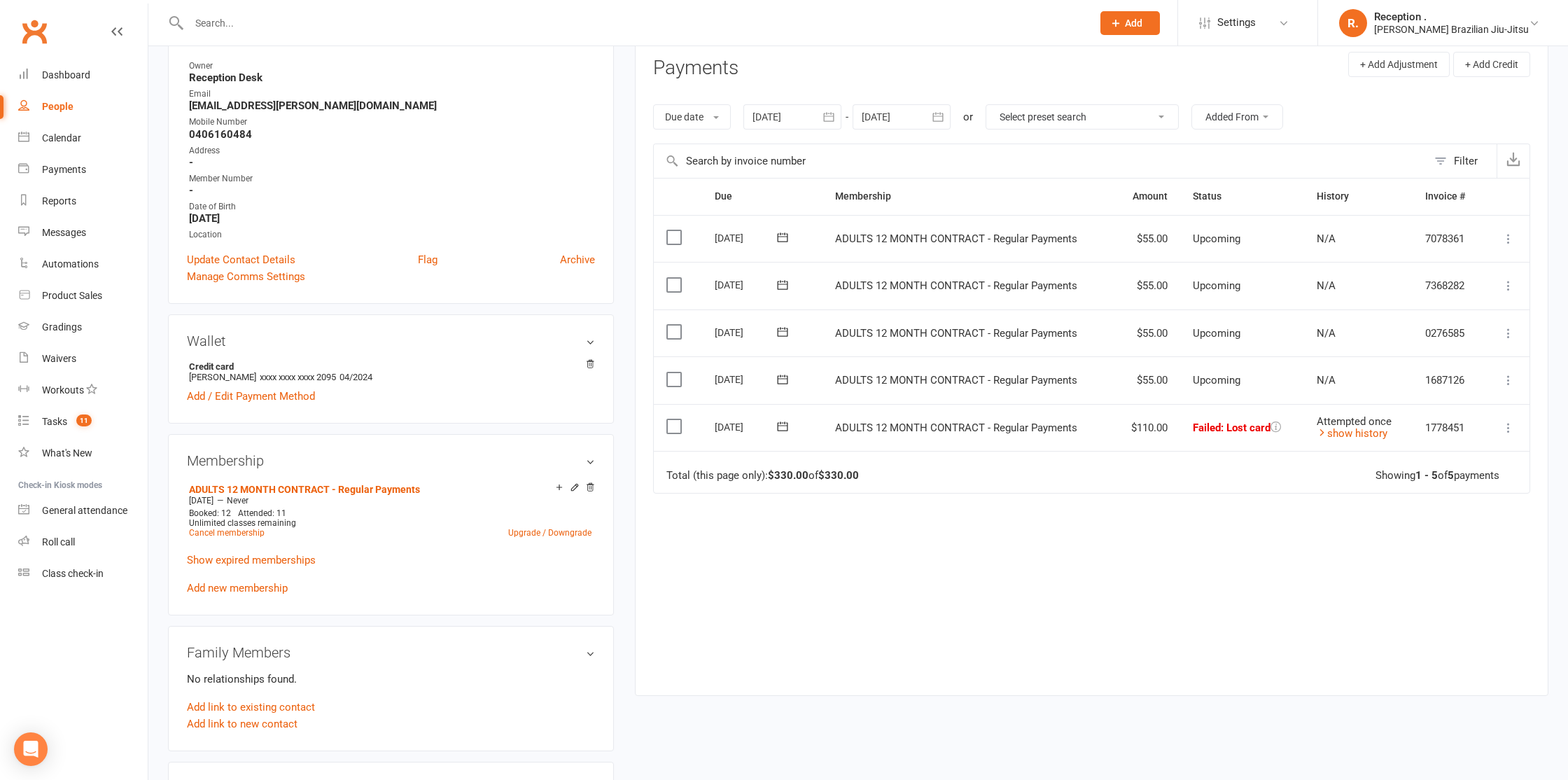
scroll to position [199, 0]
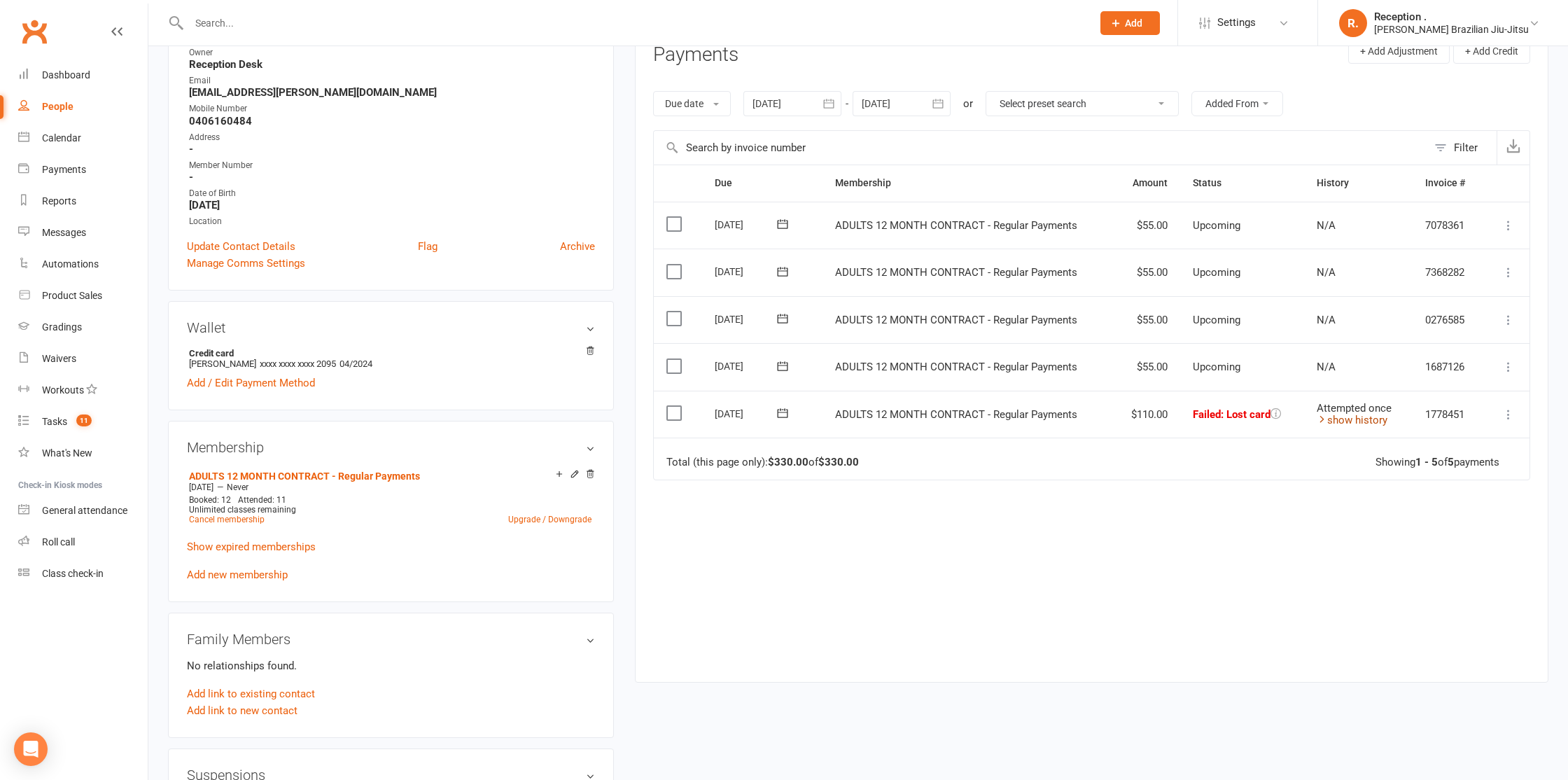
click at [1356, 421] on link "show history" at bounding box center [1351, 420] width 70 height 13
click at [1356, 421] on link "hide history" at bounding box center [1349, 420] width 65 height 13
click at [390, 360] on li "Credit card [PERSON_NAME] xxxx xxxx xxxx 2095 04/2024" at bounding box center [391, 358] width 408 height 25
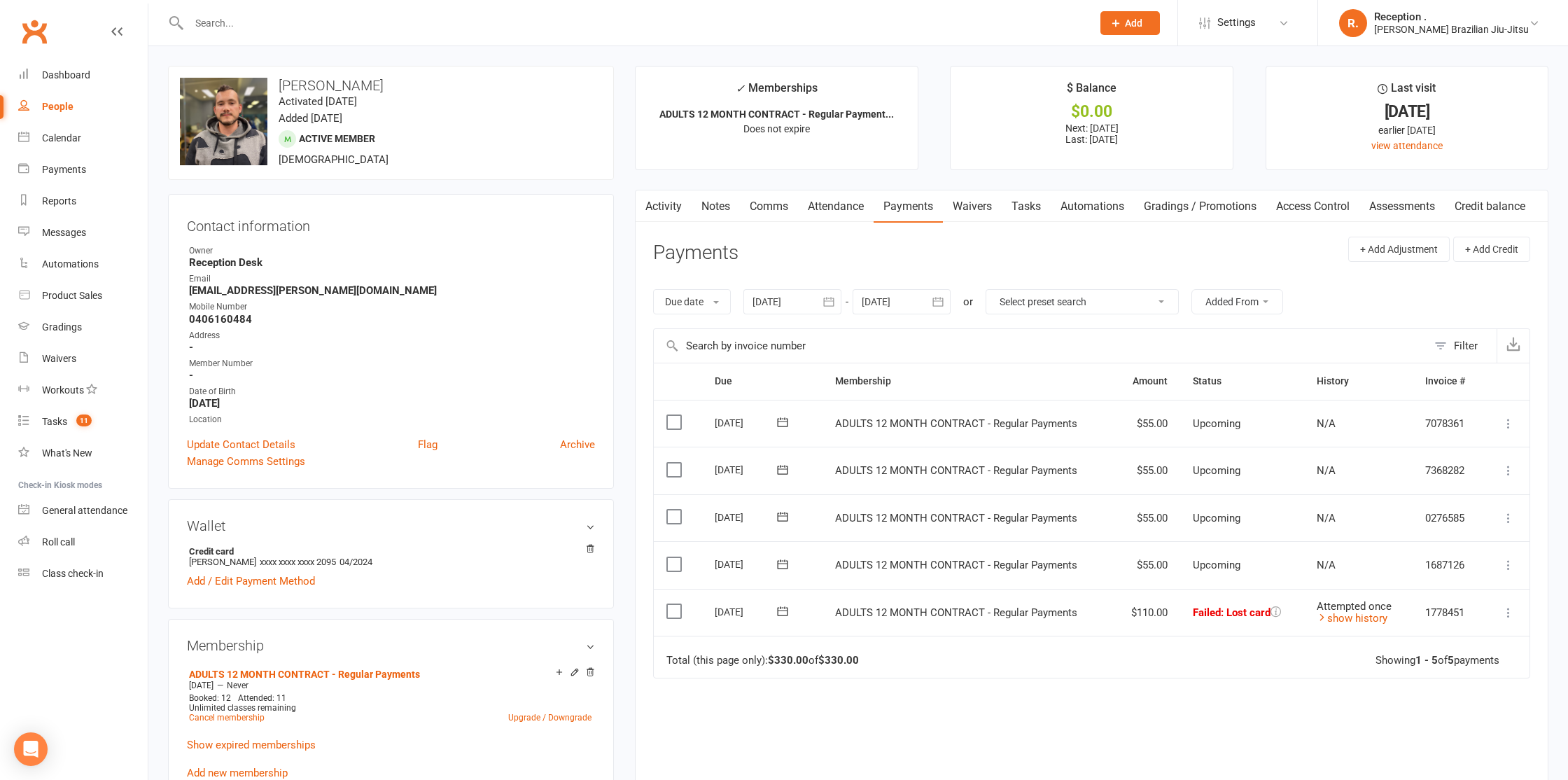
click at [1512, 608] on icon at bounding box center [1509, 613] width 14 height 14
click at [1480, 655] on link "Mark as Paid (POS)" at bounding box center [1446, 668] width 138 height 28
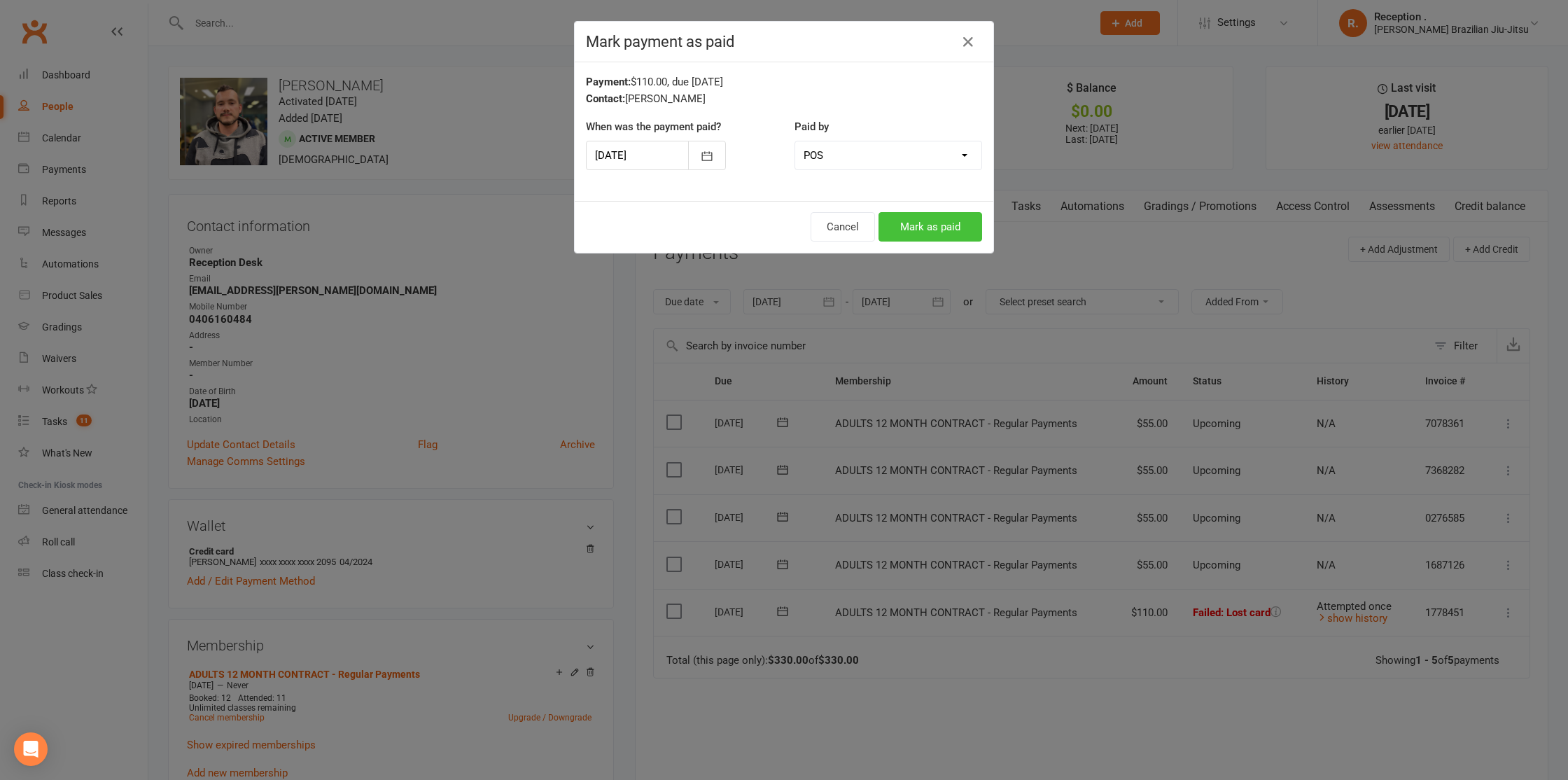
click at [943, 225] on button "Mark as paid" at bounding box center [930, 226] width 104 height 29
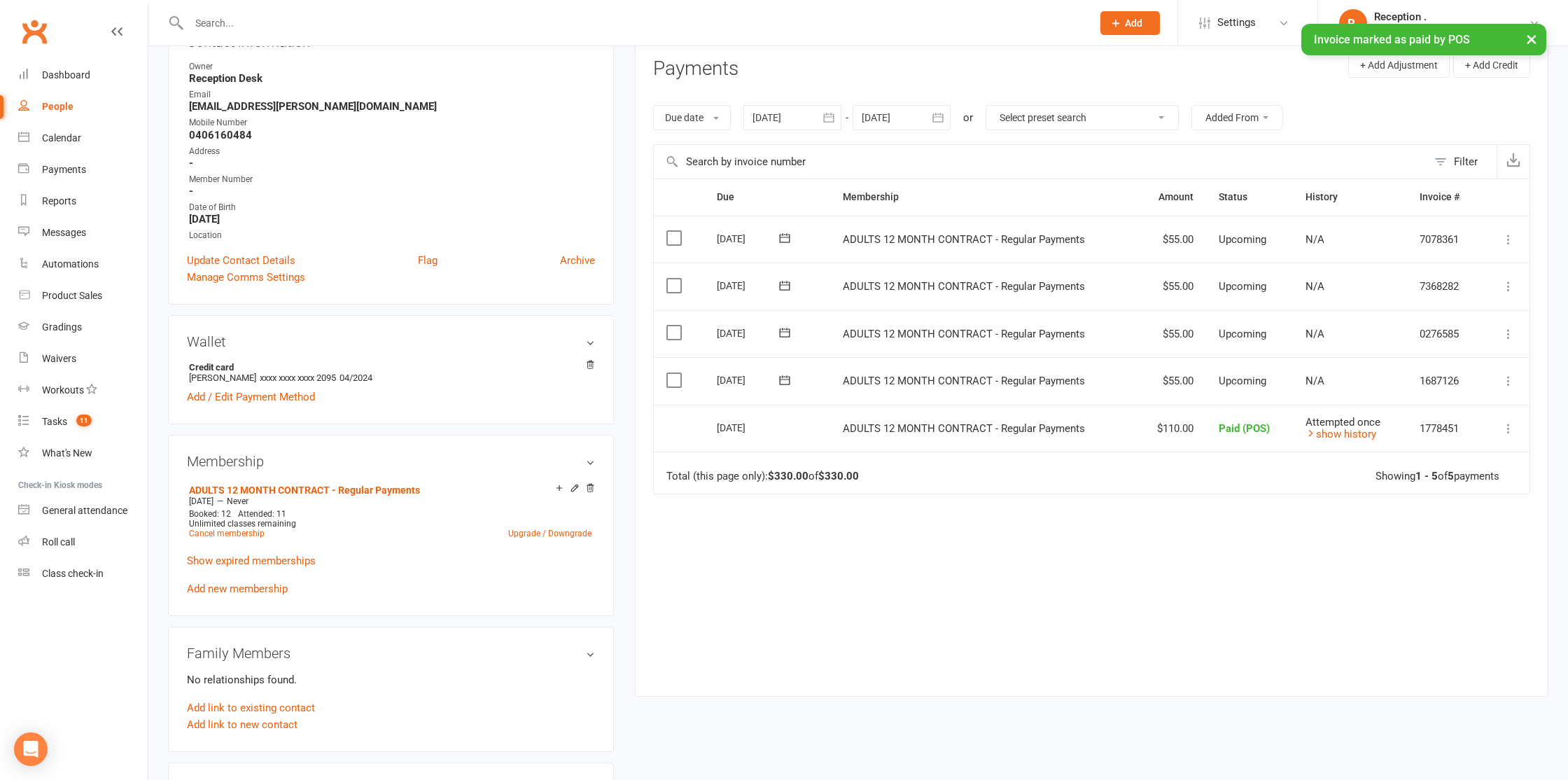
scroll to position [191, 0]
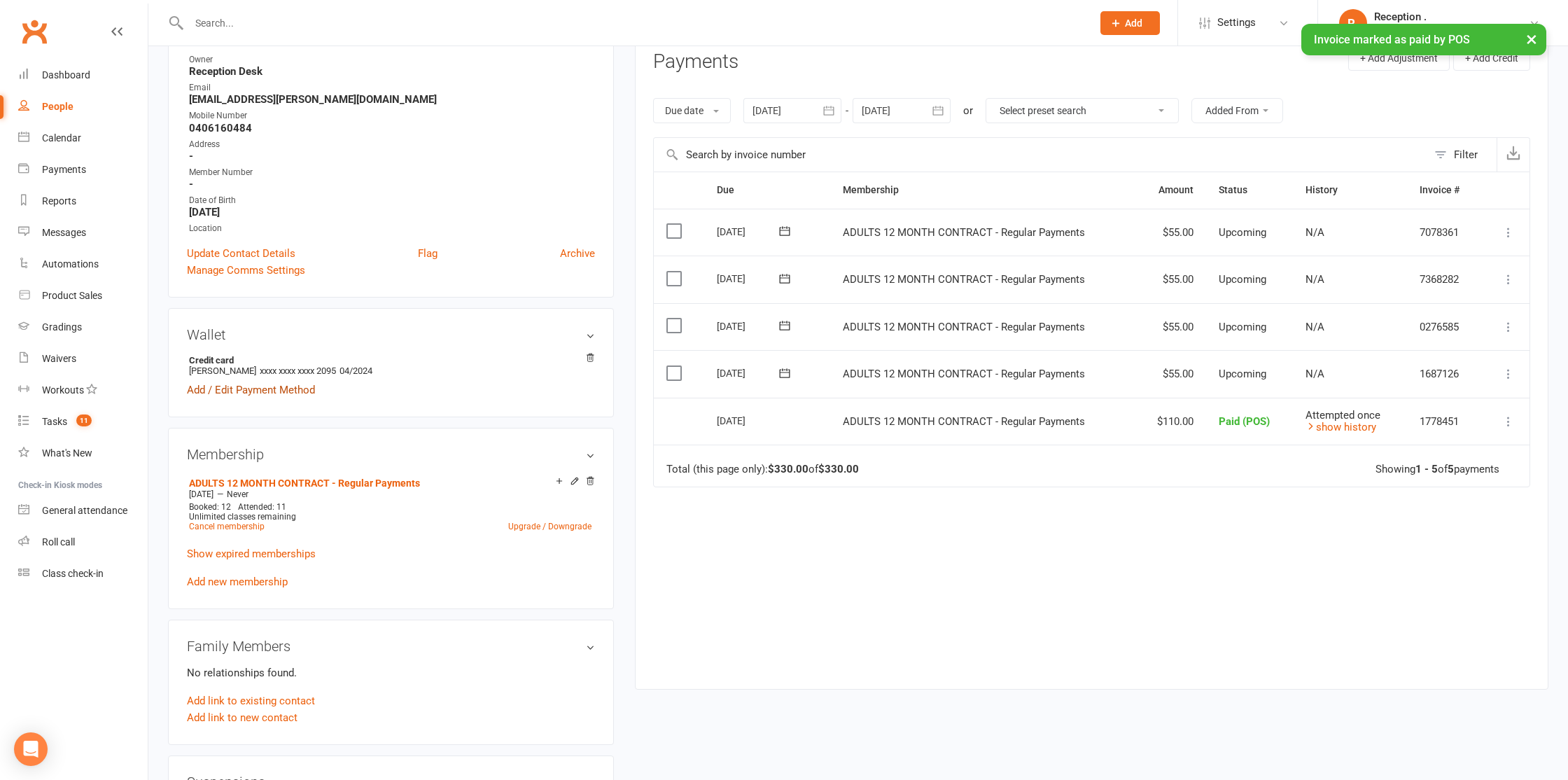
click at [306, 386] on link "Add / Edit Payment Method" at bounding box center [251, 389] width 128 height 17
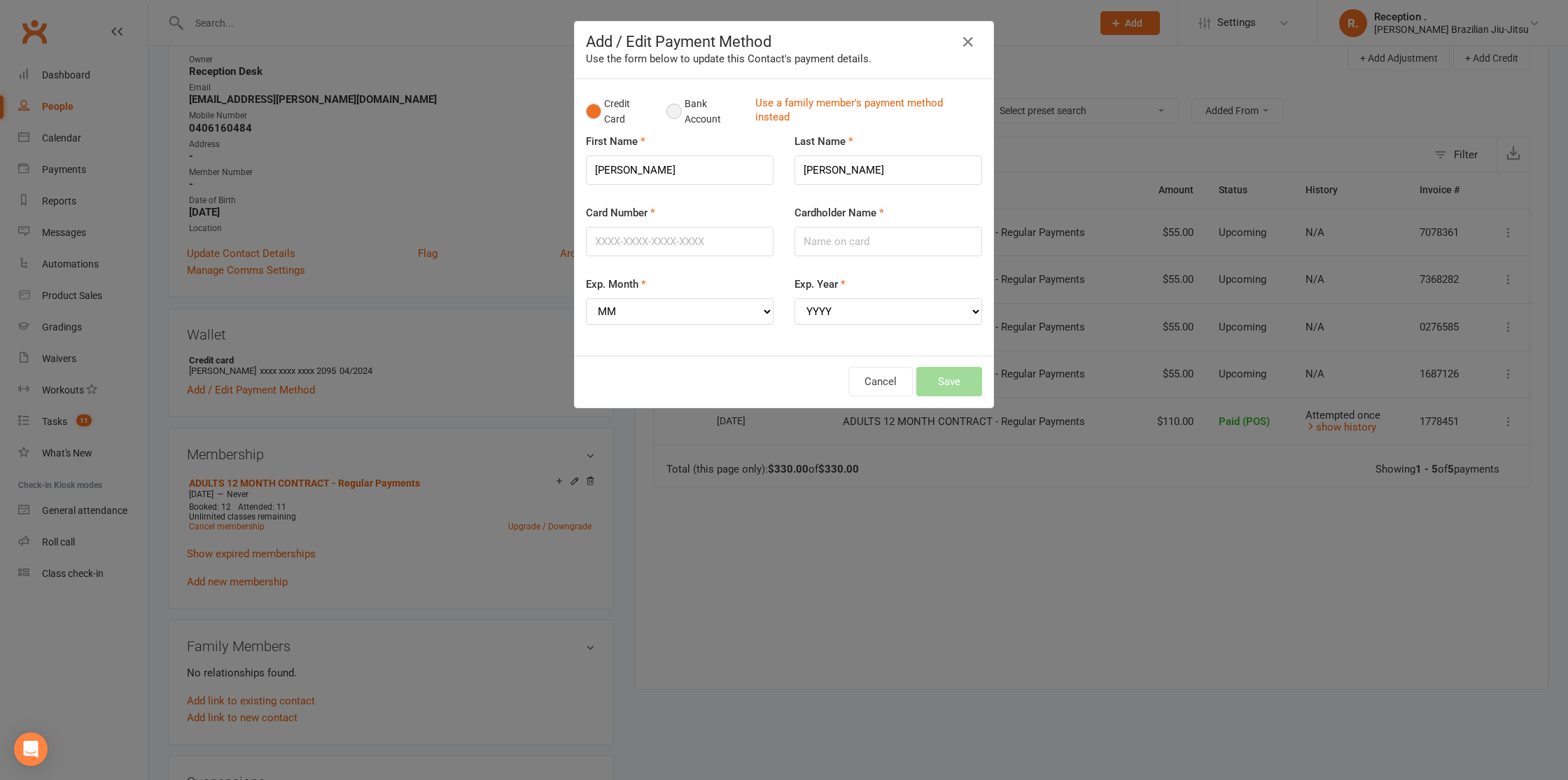
click at [705, 107] on button "Bank Account" at bounding box center [705, 112] width 77 height 43
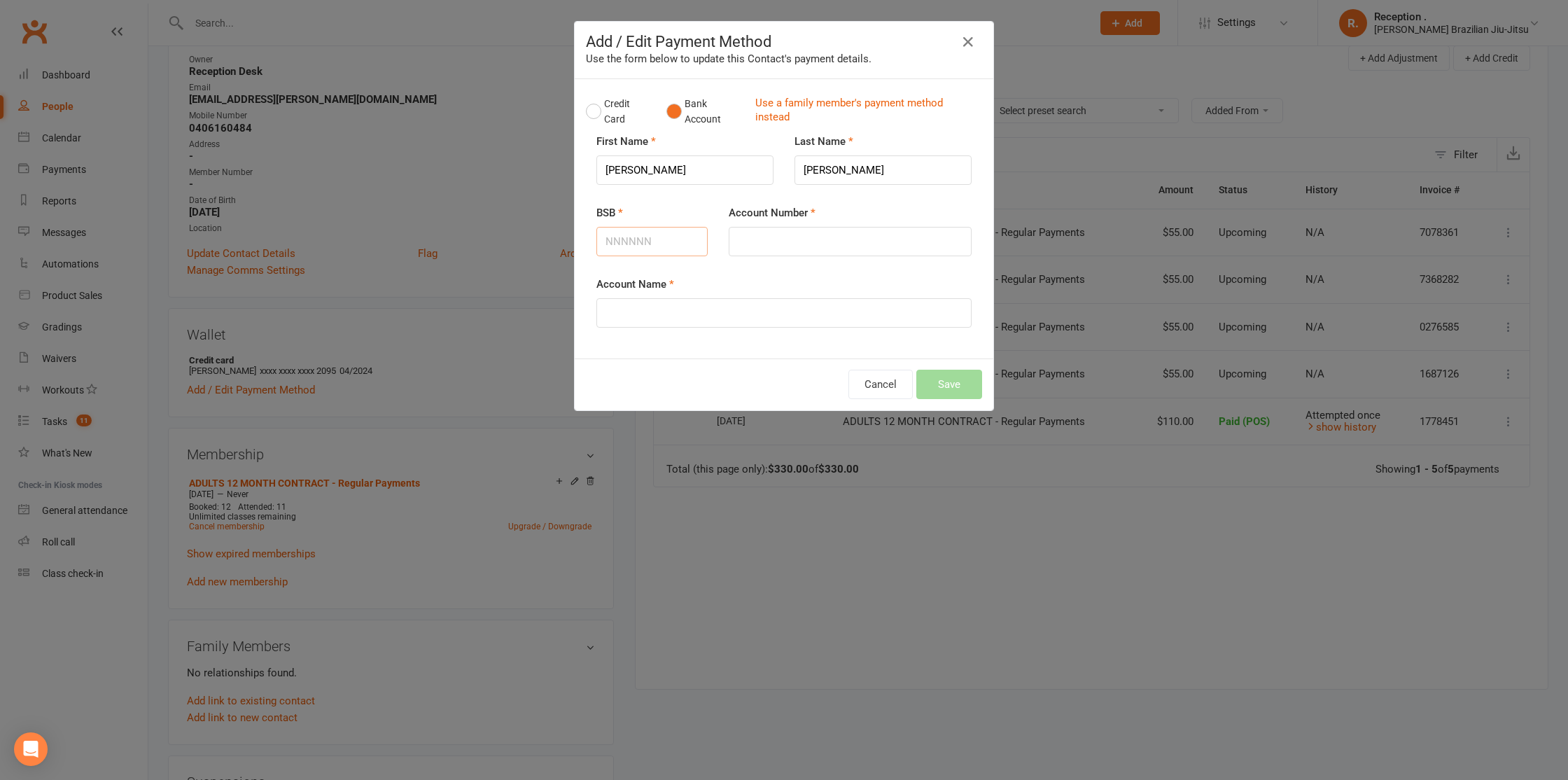
click at [612, 243] on input "BSB" at bounding box center [652, 241] width 111 height 29
type input "014043"
type input "472978437"
type input "JEAN D MONTES MURILLO"
click at [935, 386] on button "Save" at bounding box center [949, 384] width 66 height 29
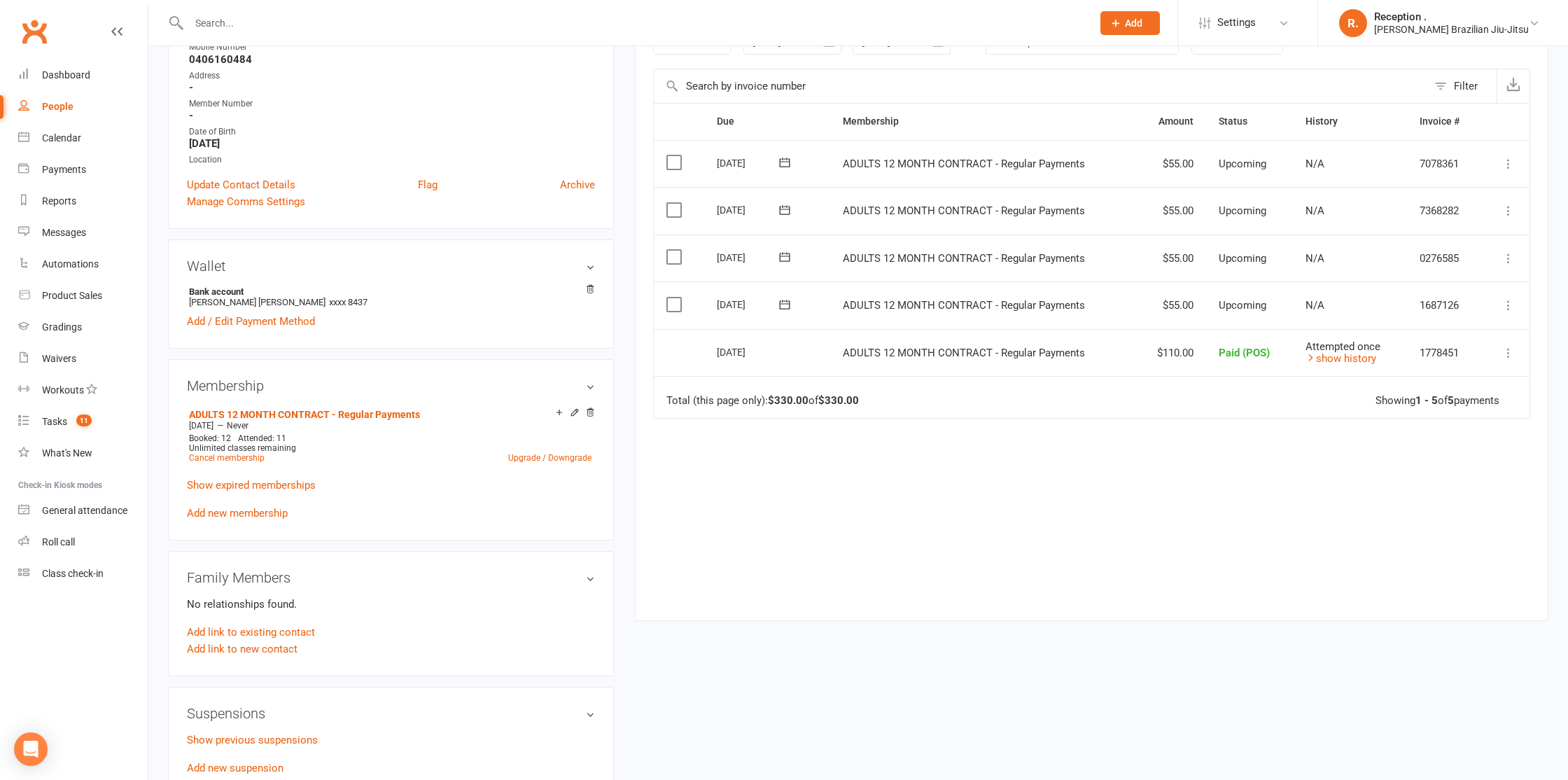
scroll to position [0, 0]
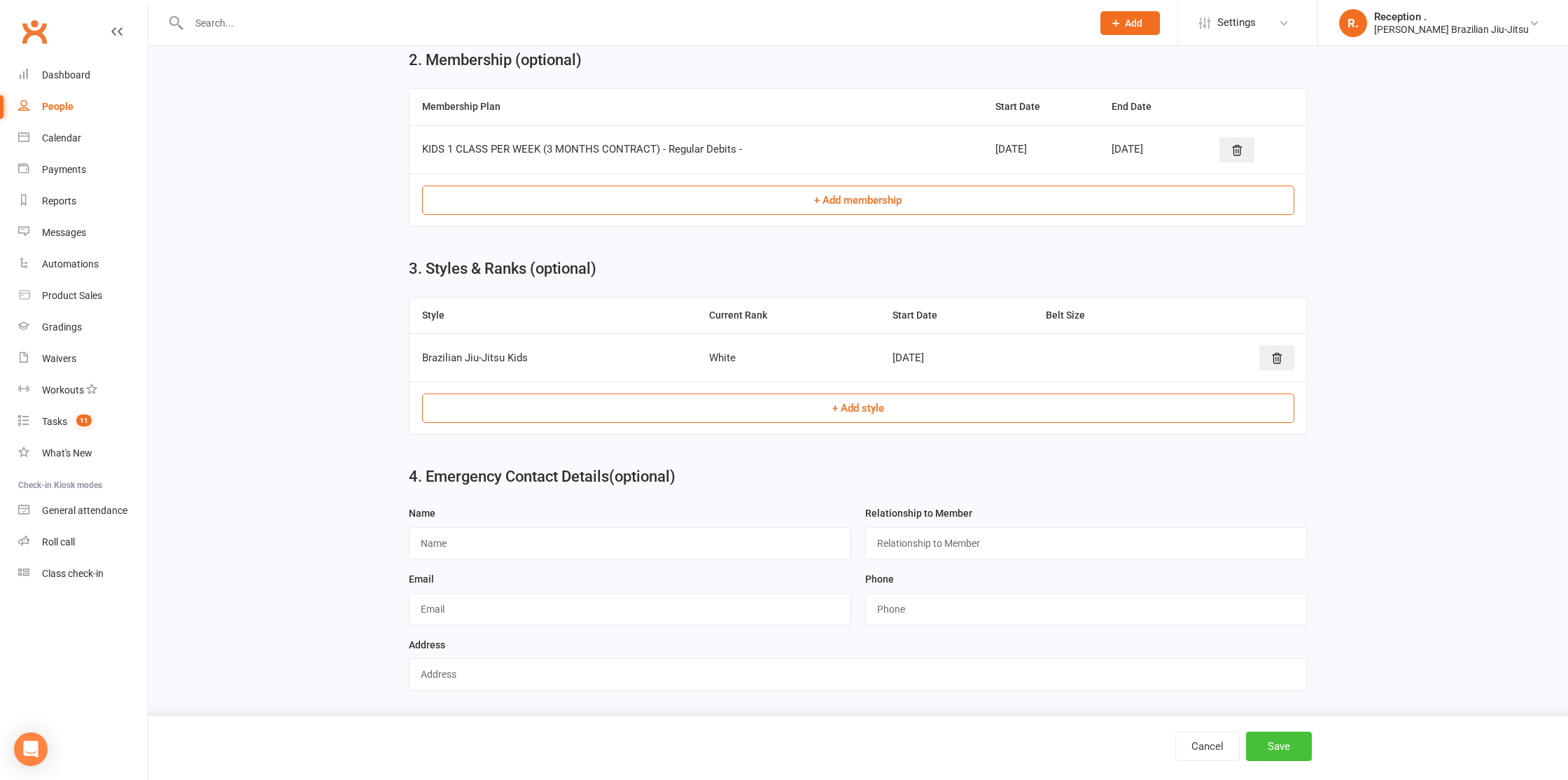
click at [1289, 747] on button "Save" at bounding box center [1279, 746] width 66 height 29
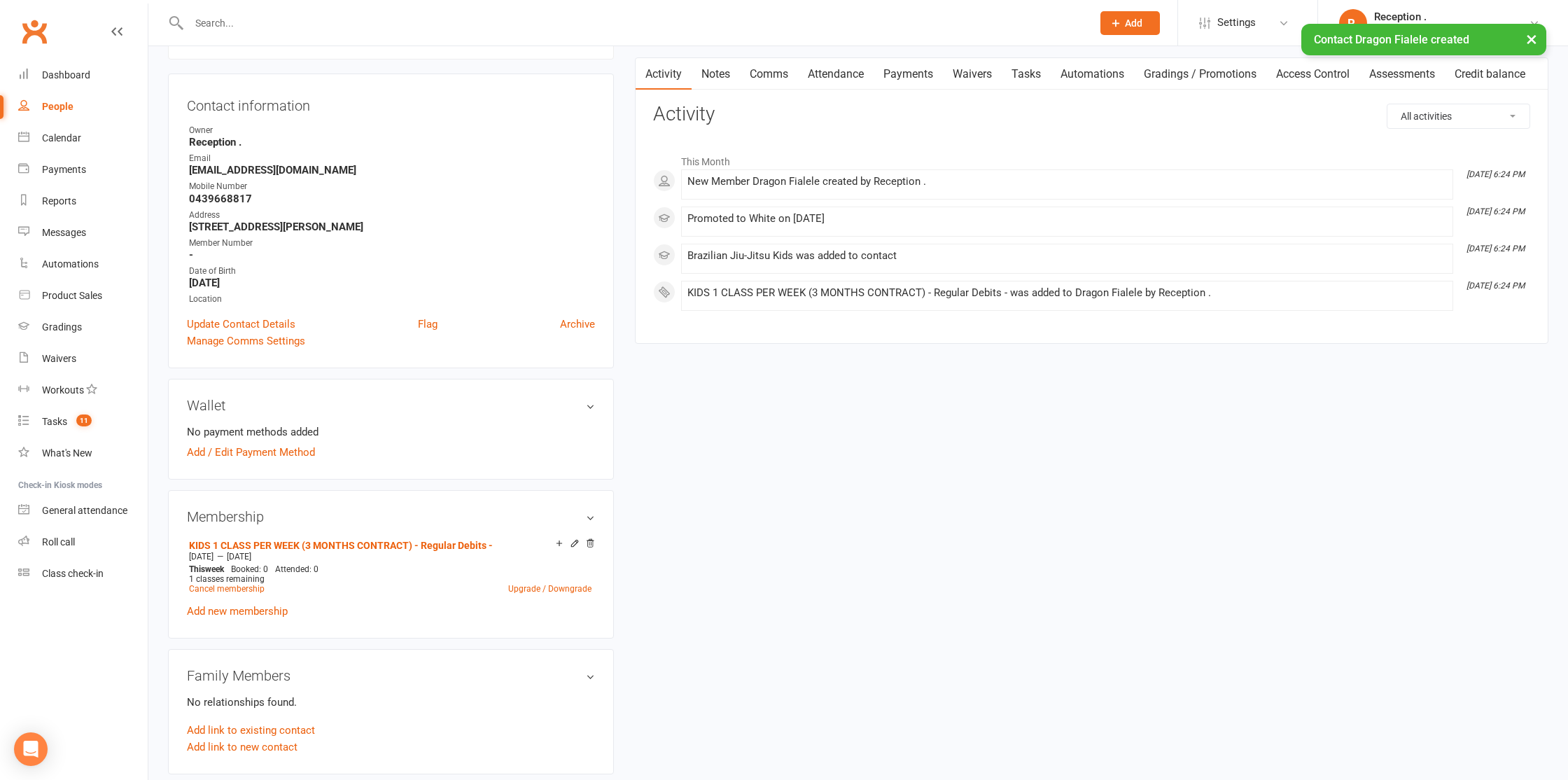
scroll to position [122, 0]
click at [275, 442] on link "Add / Edit Payment Method" at bounding box center [251, 450] width 128 height 17
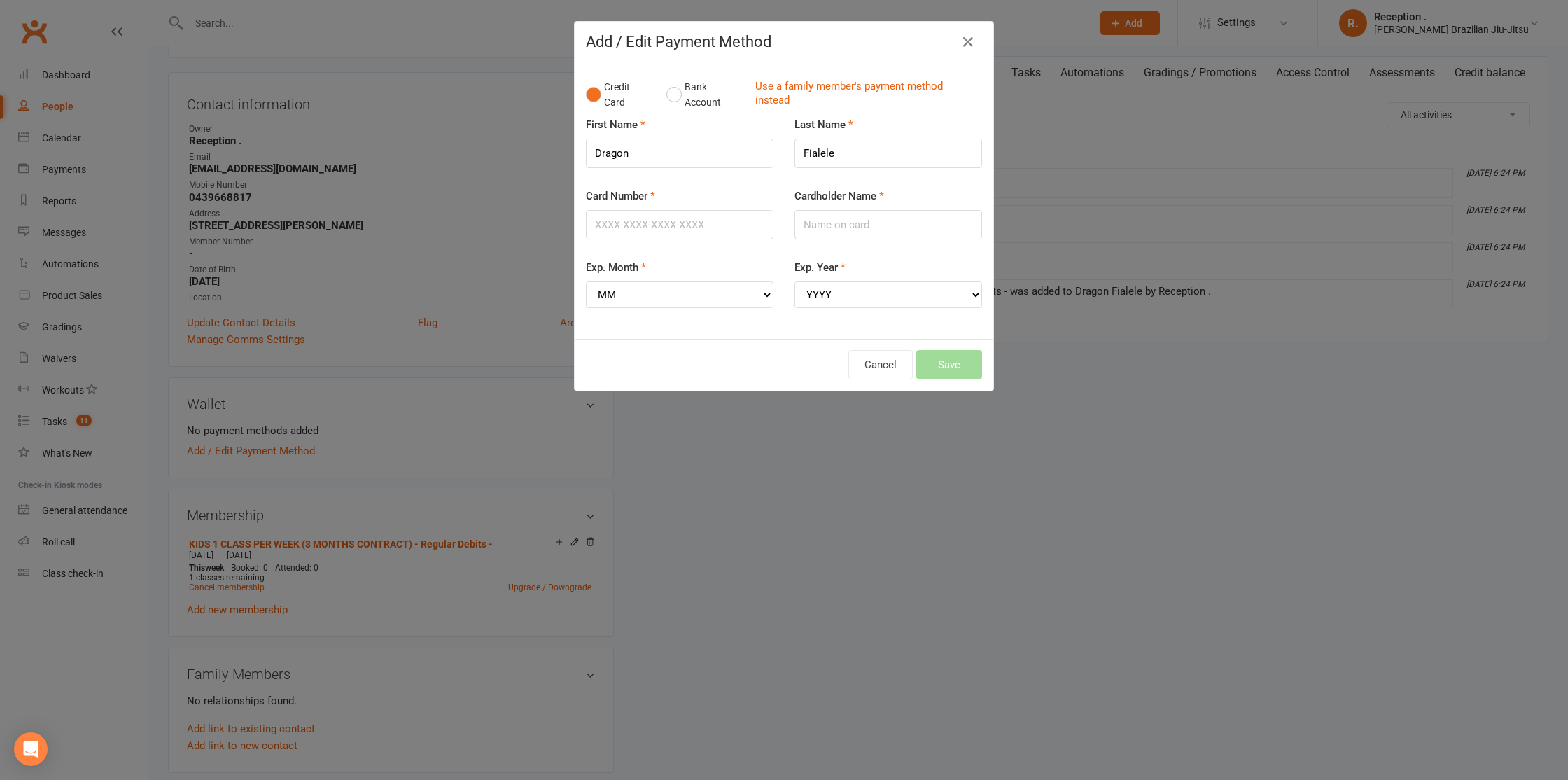
click at [651, 244] on div "Card Number" at bounding box center [680, 223] width 209 height 71
click at [643, 223] on input "Card Number" at bounding box center [679, 225] width 187 height 29
type input "[CREDIT_CARD_NUMBER]"
click at [927, 222] on input "Cardholder Name" at bounding box center [888, 225] width 187 height 29
type input "NUMIA LI LIAN FIALELE"
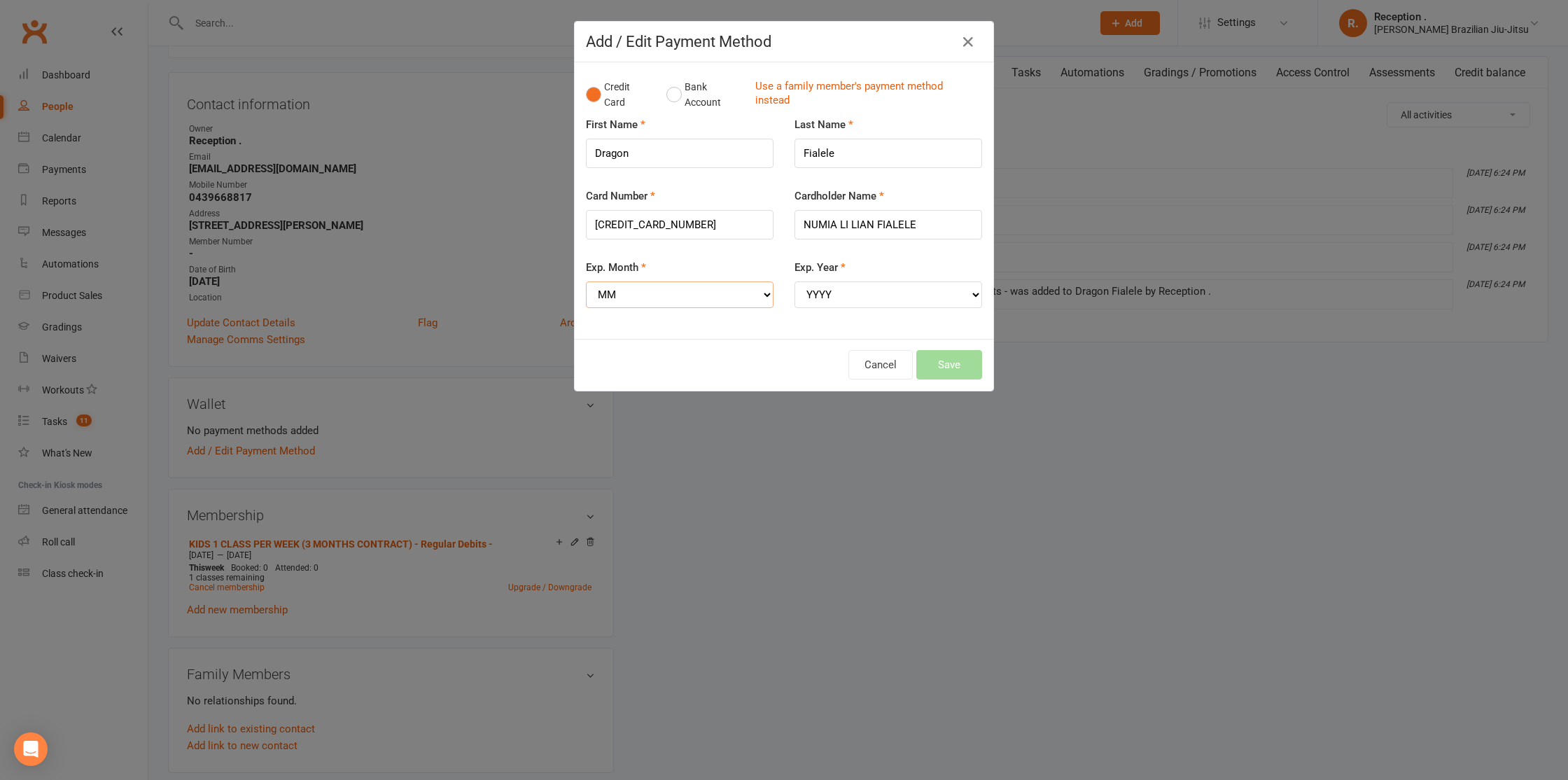
click at [688, 305] on select "MM 01 02 03 04 05 06 07 08 09 10 11 12" at bounding box center [679, 295] width 187 height 27
select select "04"
click at [586, 282] on select "MM 01 02 03 04 05 06 07 08 09 10 11 12" at bounding box center [679, 295] width 187 height 27
click at [831, 298] on select "YYYY 2025 2026 2027 2028 2029 2030 2031 2032 2033 2034" at bounding box center [888, 295] width 187 height 27
select select "2028"
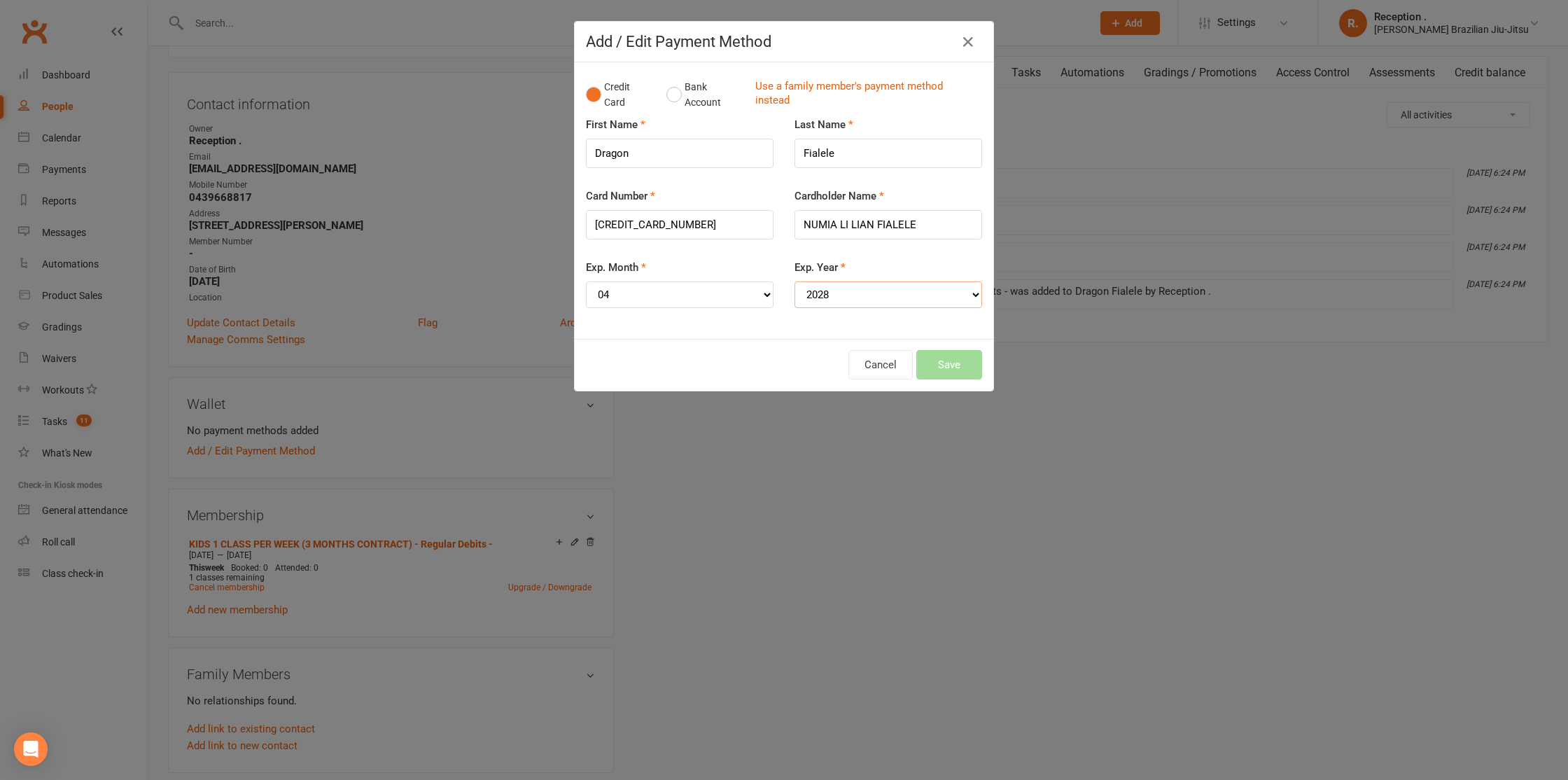
click at [795, 282] on select "YYYY 2025 2026 2027 2028 2029 2030 2031 2032 2033 2034" at bounding box center [888, 295] width 187 height 27
click at [955, 369] on button "Save" at bounding box center [949, 365] width 66 height 29
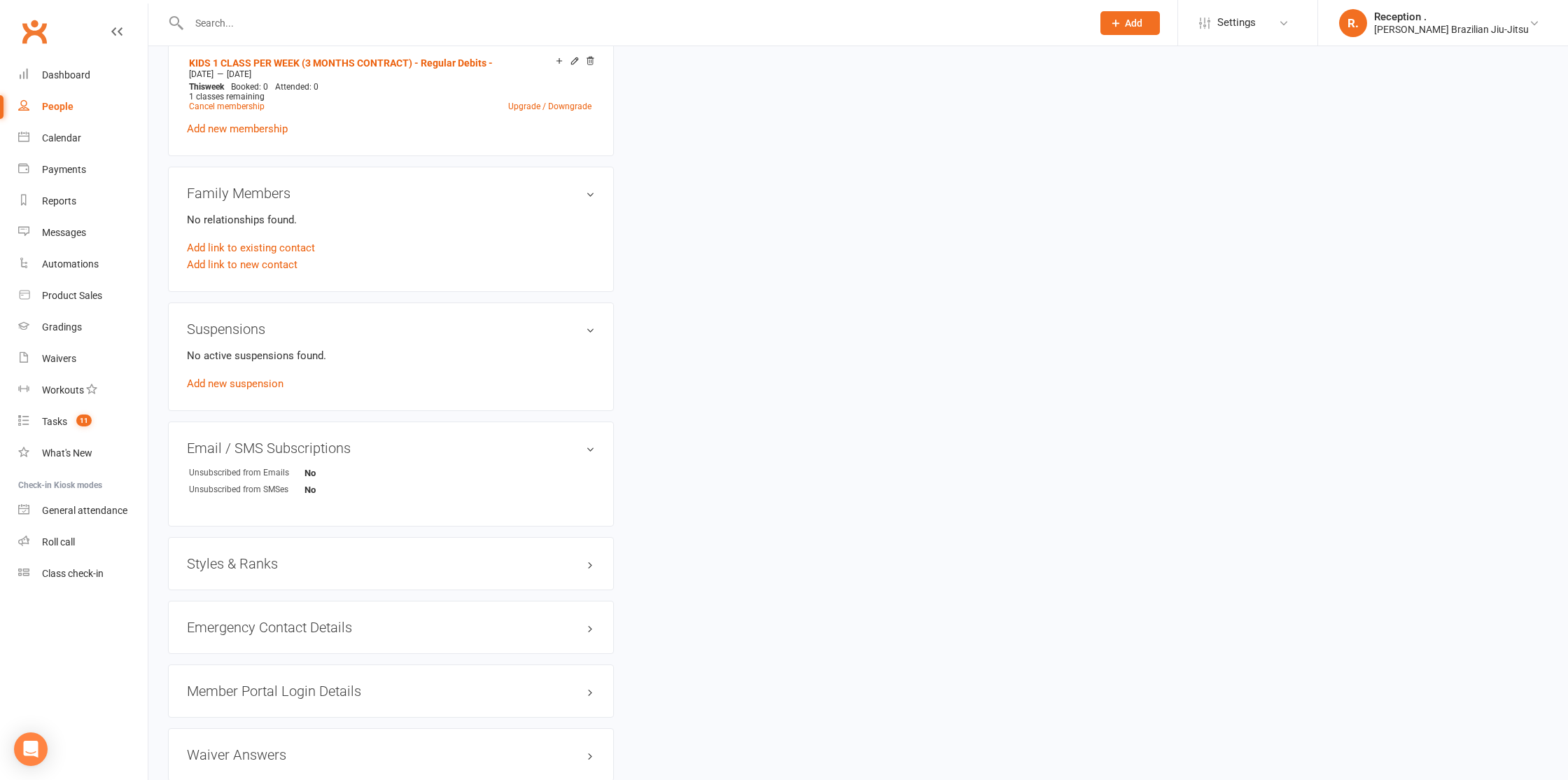
scroll to position [619, 0]
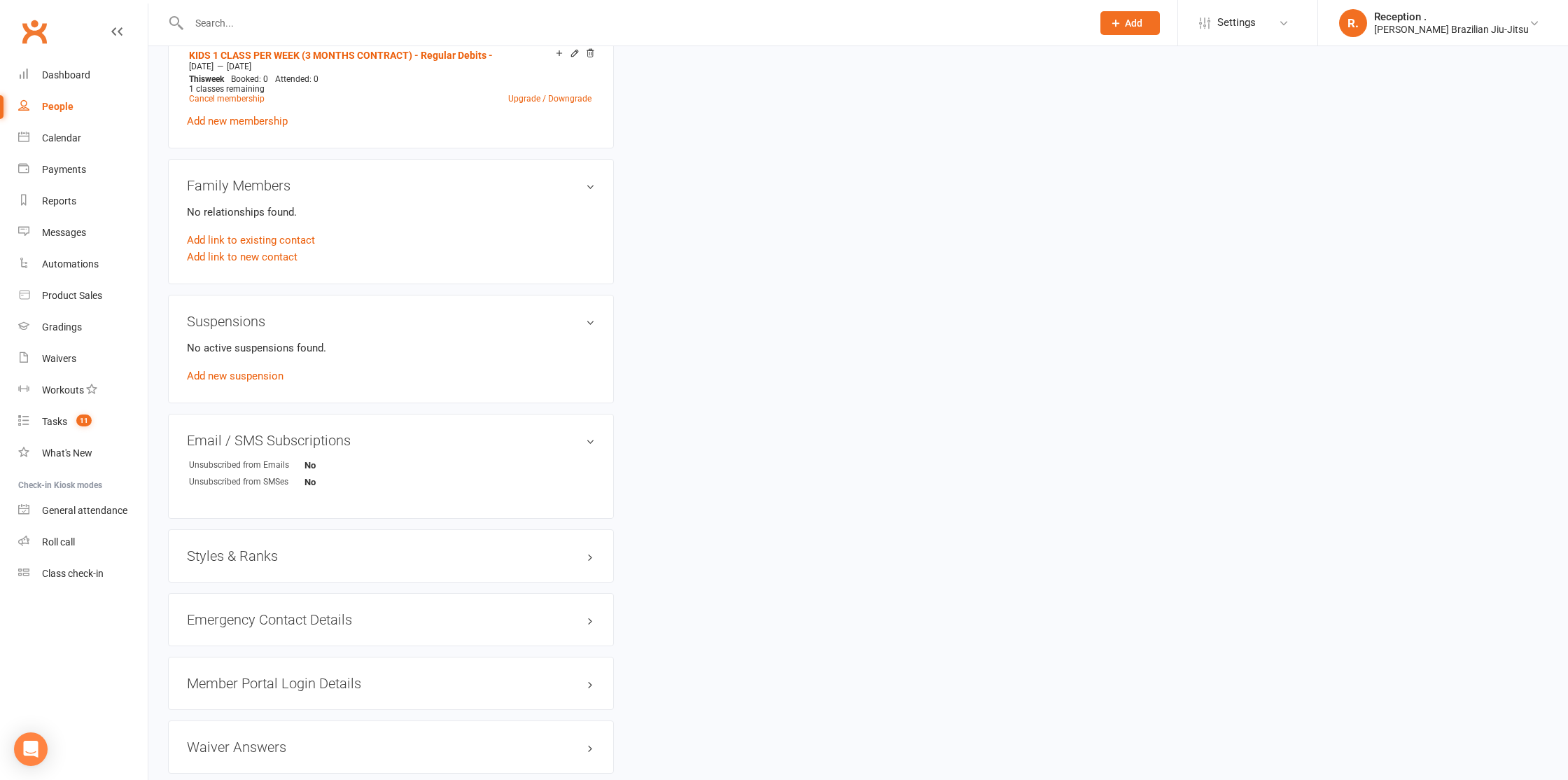
click at [307, 560] on h3 "Styles & Ranks" at bounding box center [391, 555] width 408 height 15
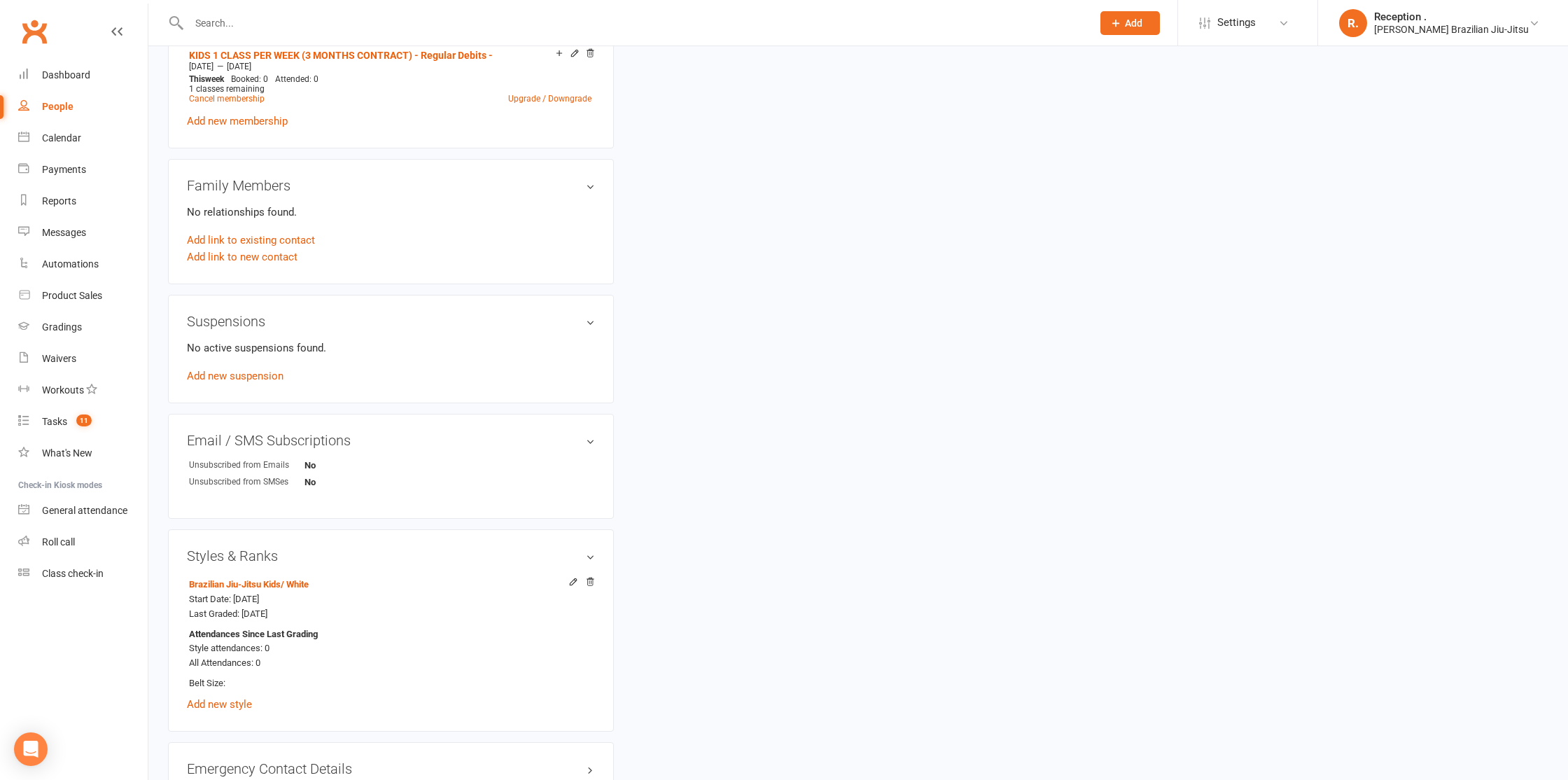
click at [653, 441] on div "upload photo change photo Dragon Fialele Activated 13 October, 2025 Added 13 Oc…" at bounding box center [858, 207] width 1401 height 1520
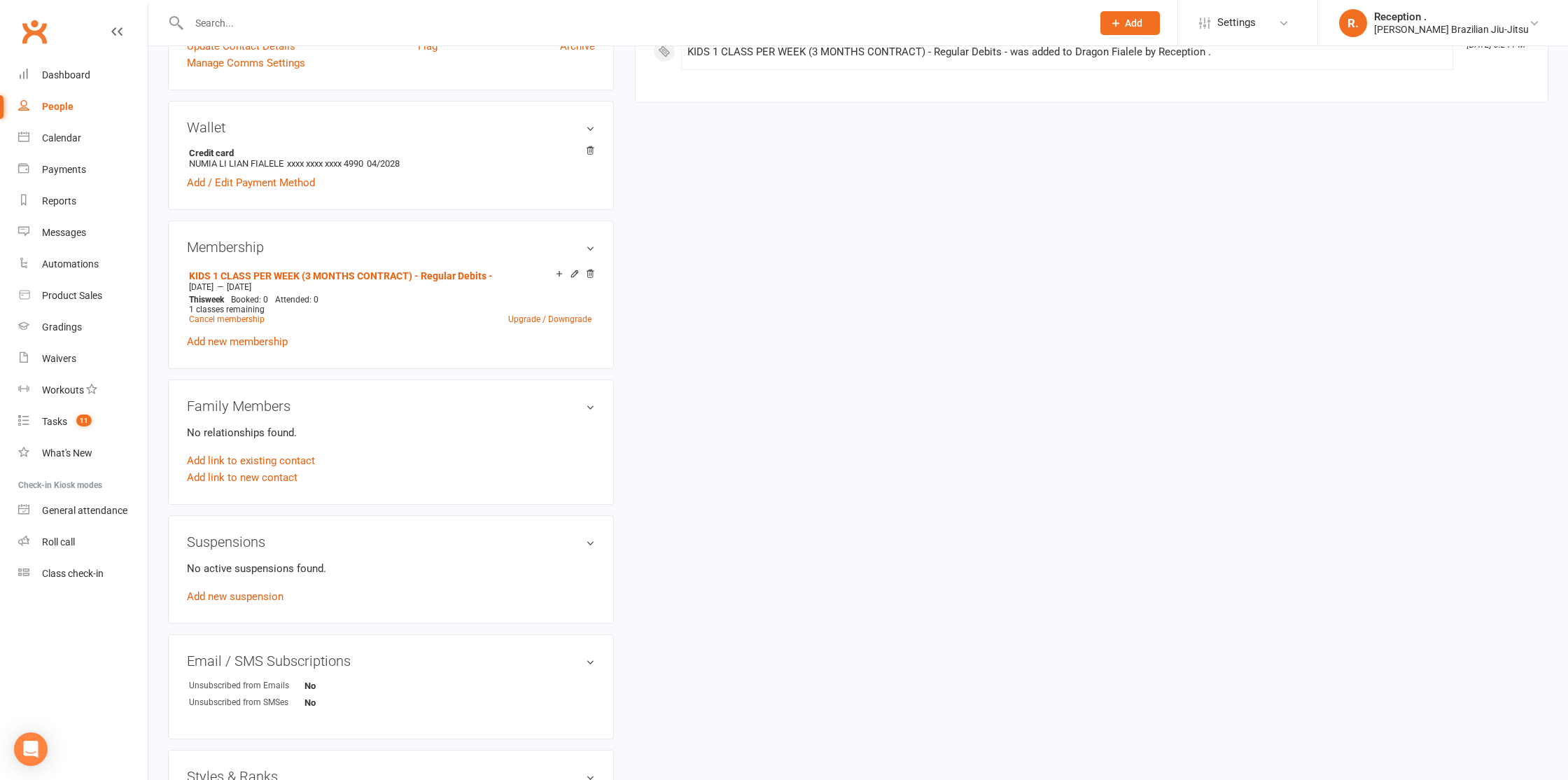
scroll to position [0, 0]
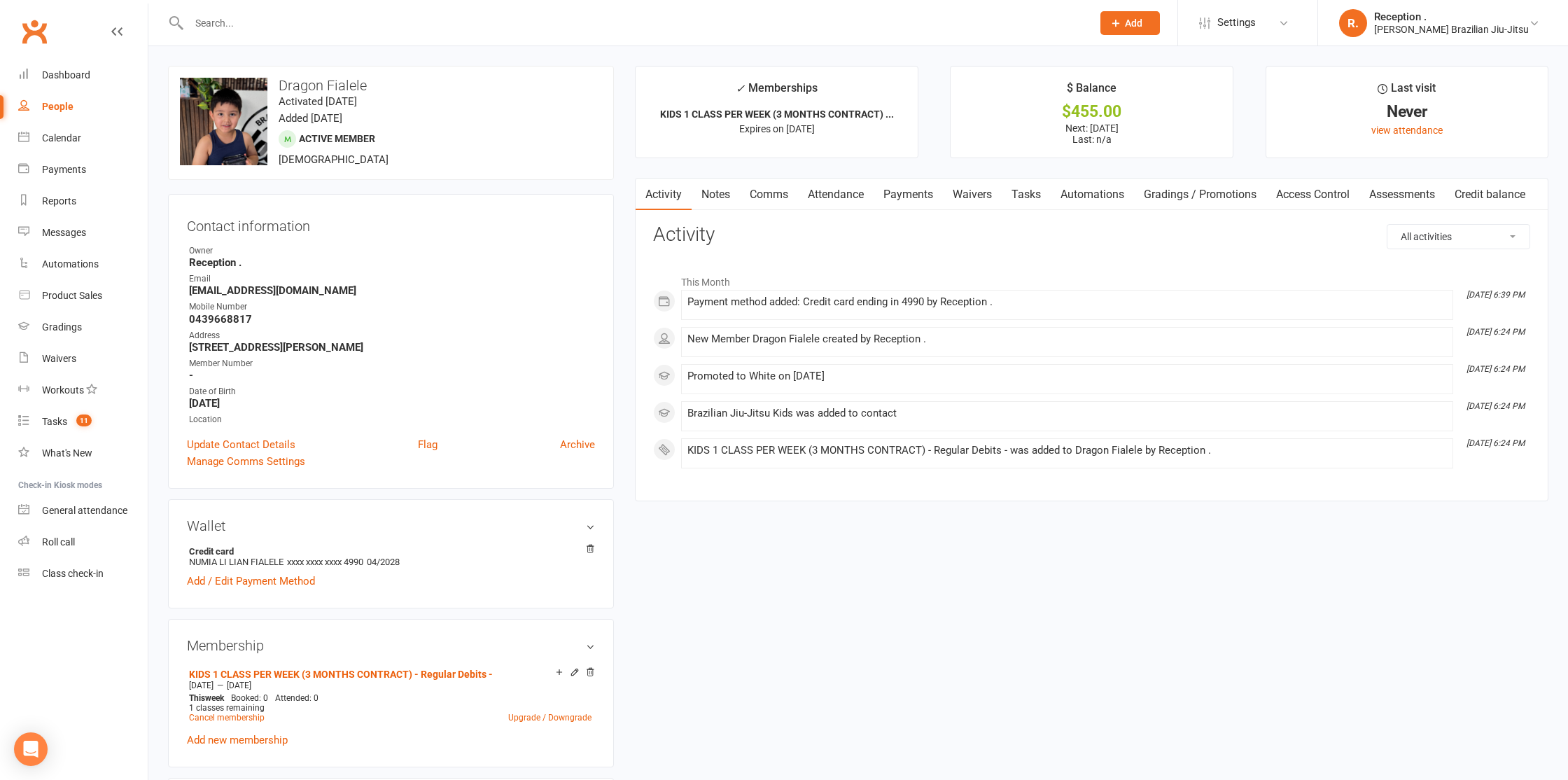
click at [897, 199] on link "Payments" at bounding box center [909, 195] width 70 height 32
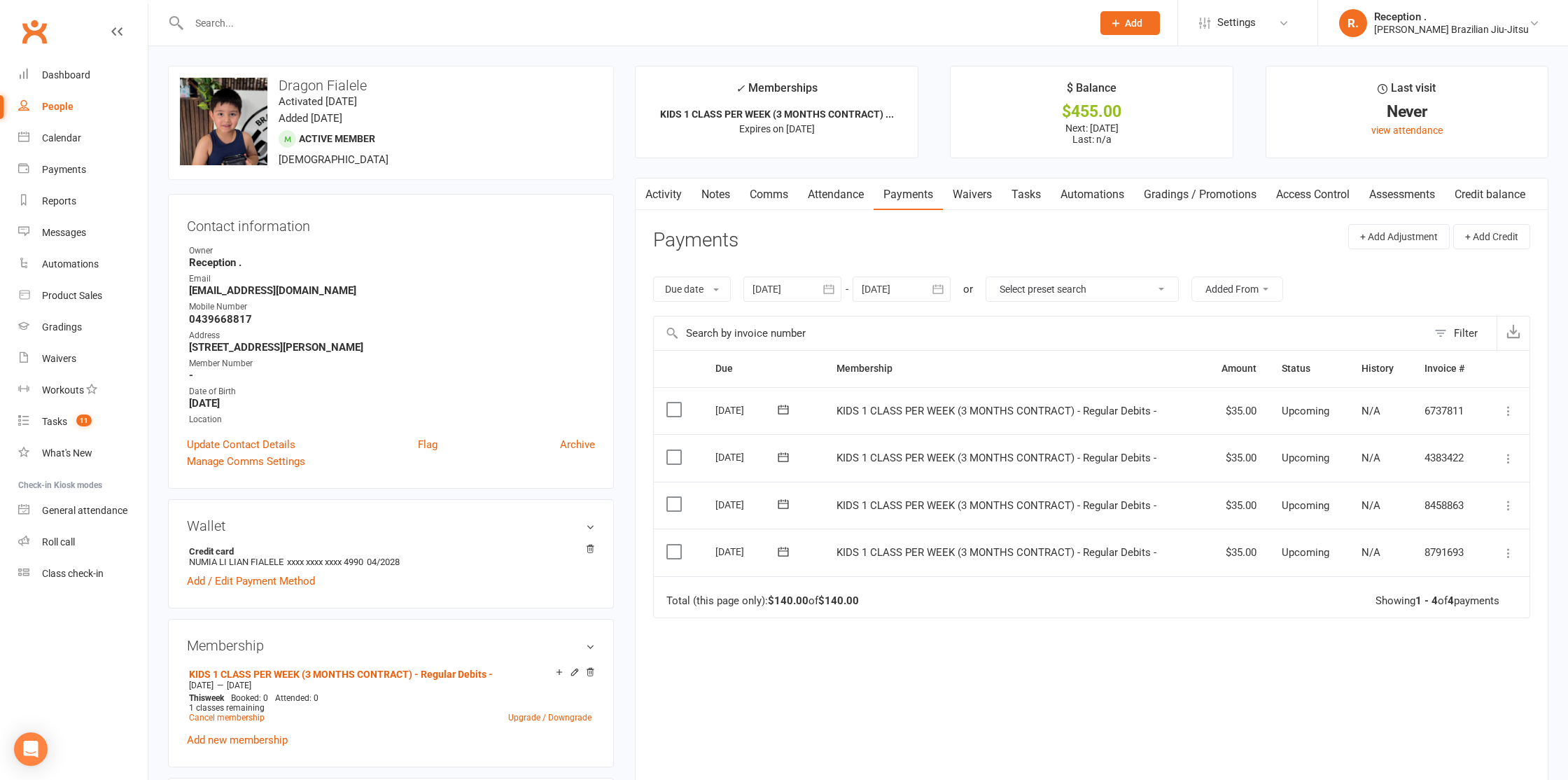
click at [244, 286] on strong "n.fialele@gmail.com" at bounding box center [391, 290] width 406 height 13
copy render-form-field "n.fialele@gmail.com"
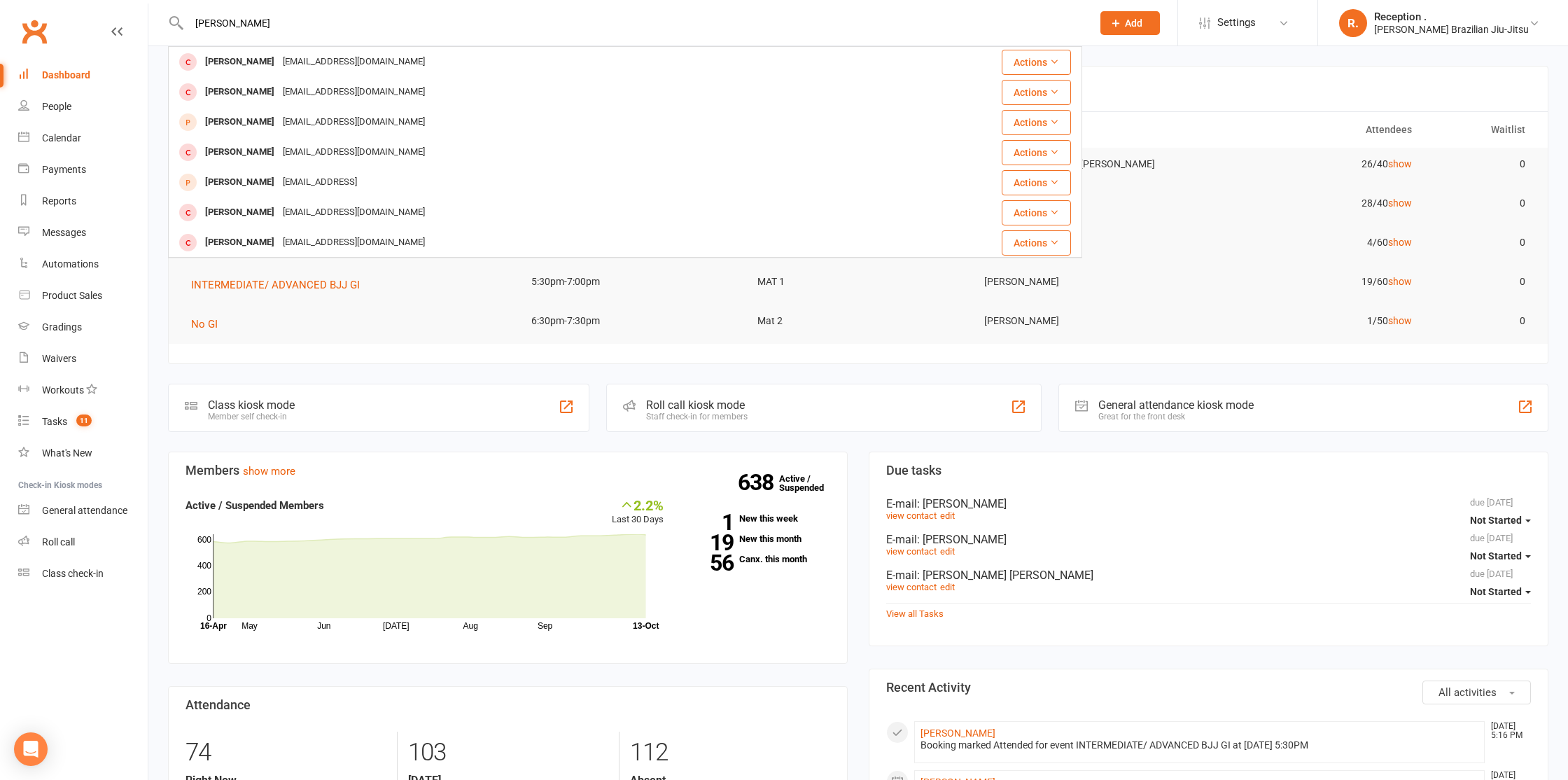
scroll to position [392, 0]
drag, startPoint x: 266, startPoint y: 21, endPoint x: 97, endPoint y: 21, distance: 169.0
click at [97, 3] on header "[PERSON_NAME] [PERSON_NAME] [EMAIL_ADDRESS][DOMAIN_NAME] Actions [PERSON_NAME] …" at bounding box center [784, 3] width 1568 height 0
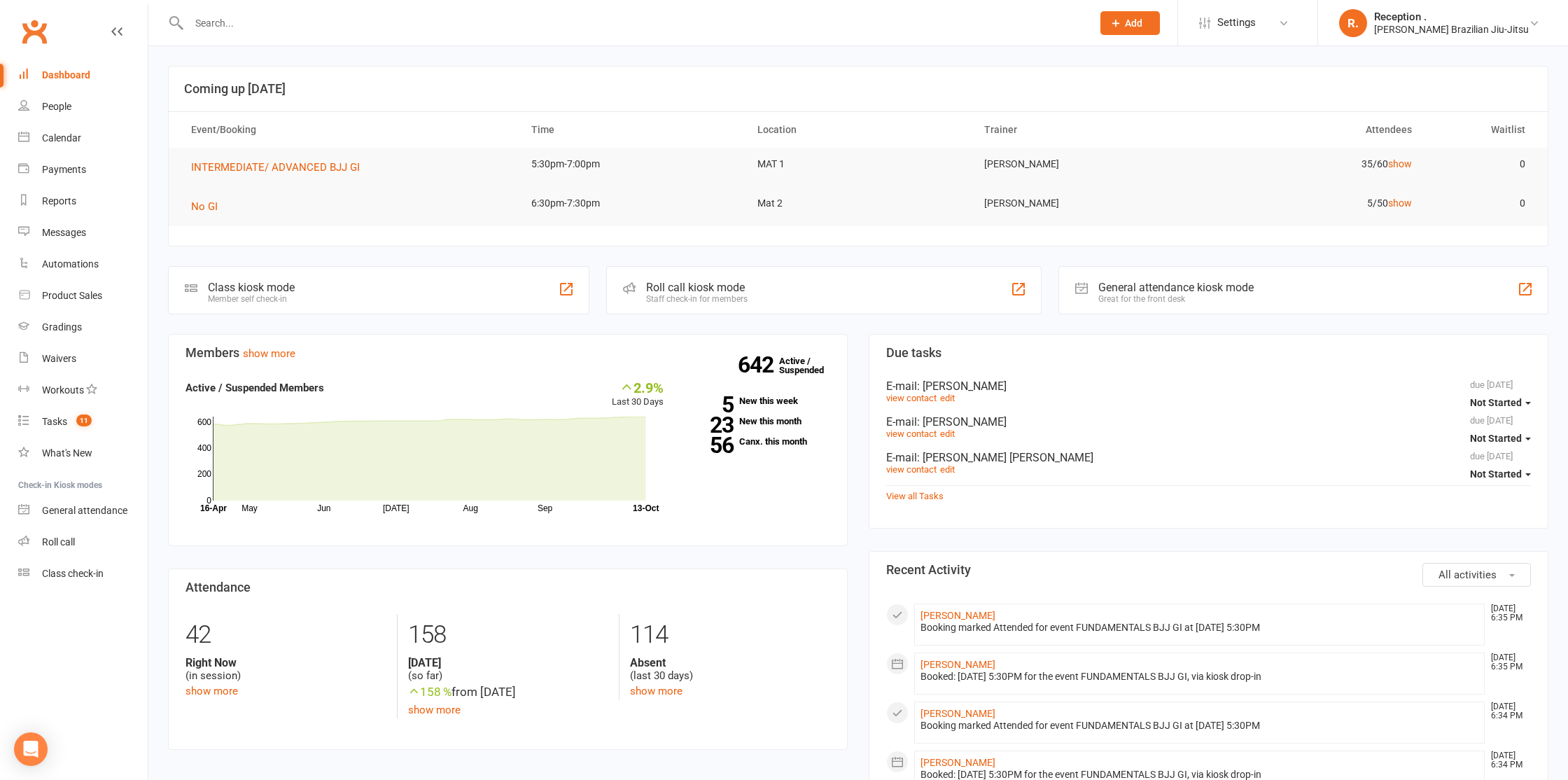
click at [236, 28] on input "text" at bounding box center [633, 23] width 897 height 20
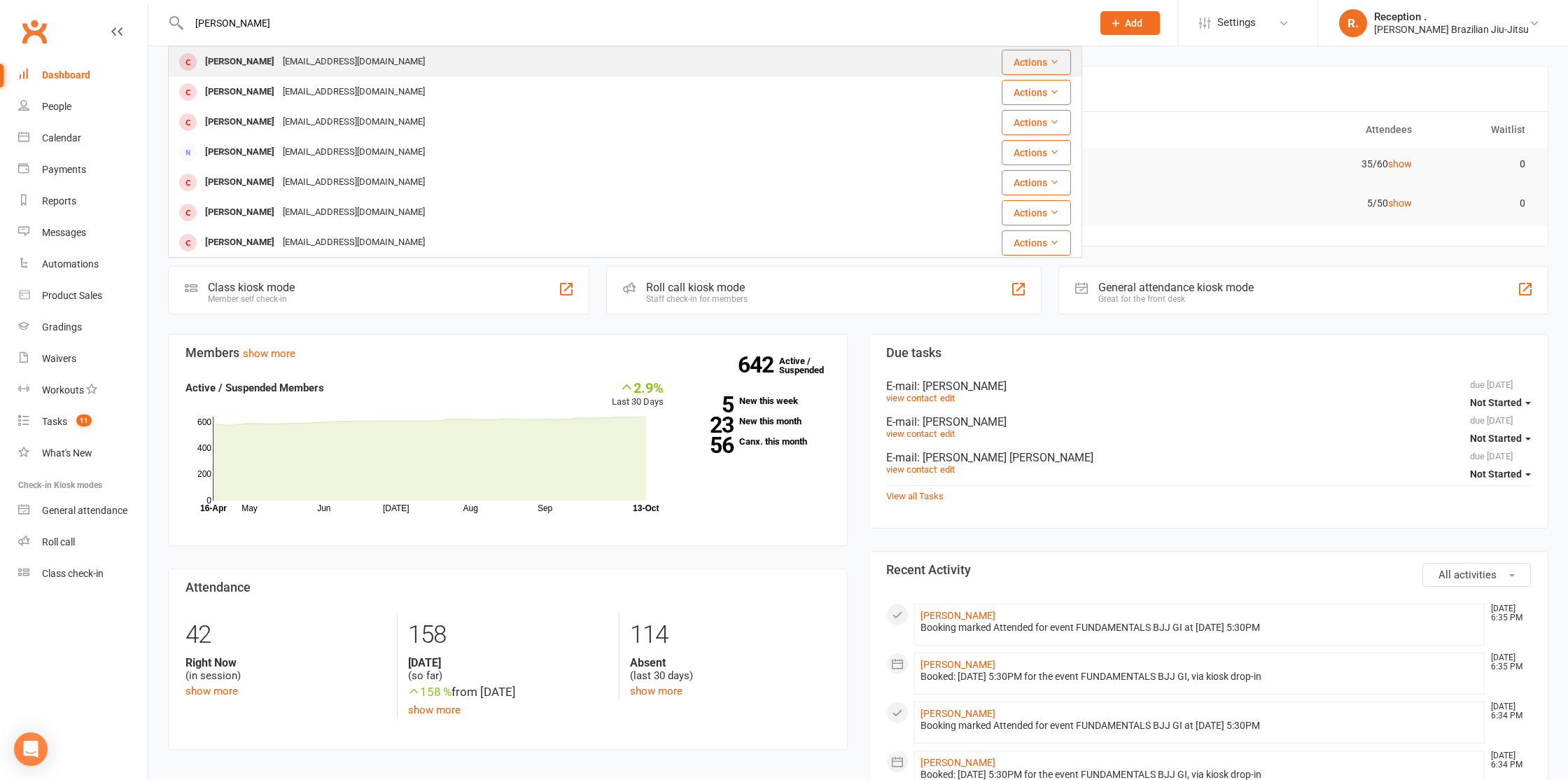
type input "luke tylor"
click at [227, 52] on div "Luke Taylor" at bounding box center [240, 62] width 77 height 21
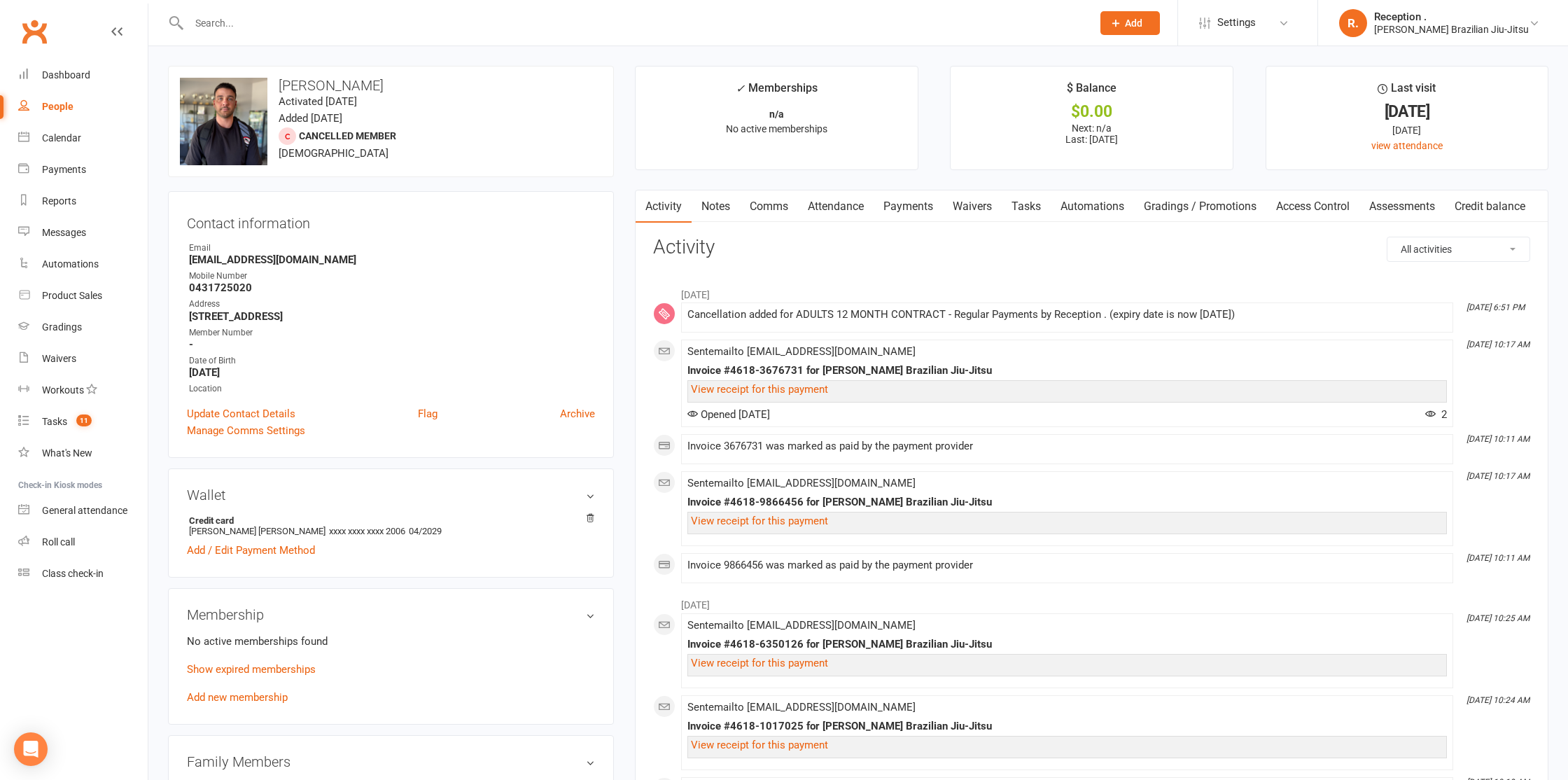
click at [879, 201] on link "Payments" at bounding box center [909, 206] width 70 height 32
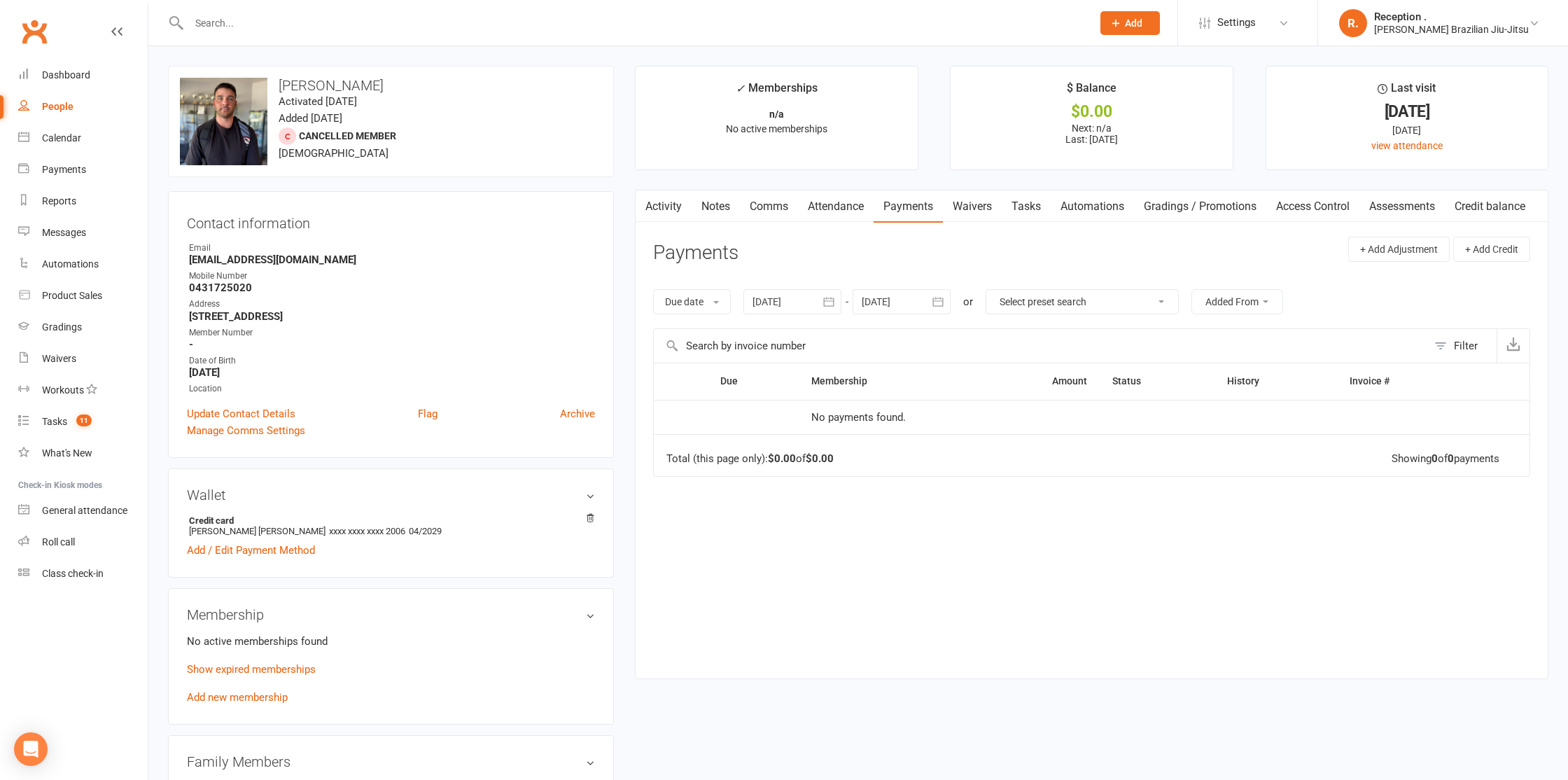
click at [879, 202] on link "Payments" at bounding box center [909, 206] width 70 height 32
click at [279, 537] on div "Credit card Luke Andrew Taylor xxxx xxxx xxxx 2006 04/2029 Add / Edit Payment M…" at bounding box center [391, 536] width 408 height 46
click at [278, 546] on link "Add / Edit Payment Method" at bounding box center [251, 550] width 128 height 17
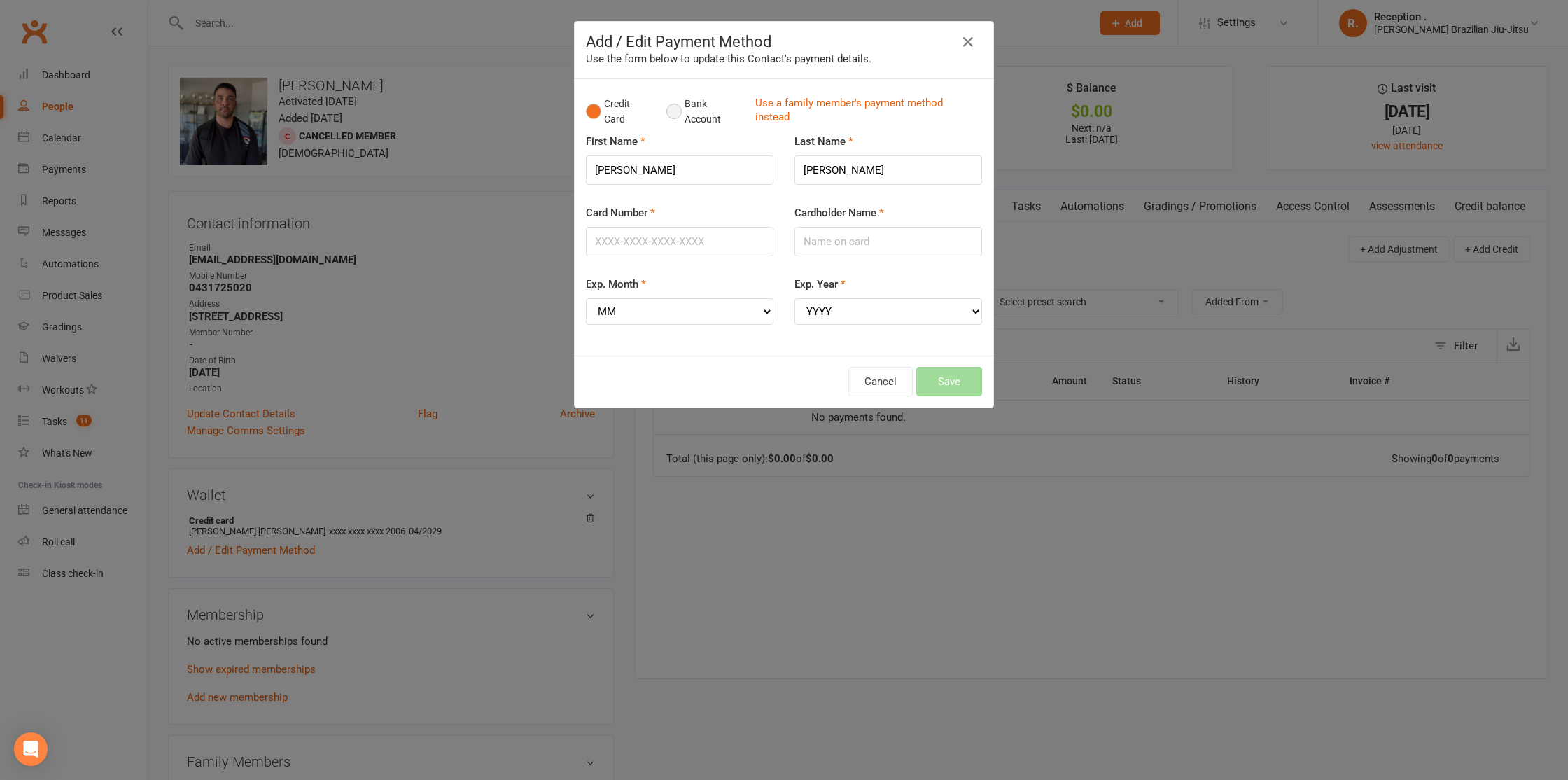
click at [692, 118] on button "Bank Account" at bounding box center [705, 112] width 77 height 43
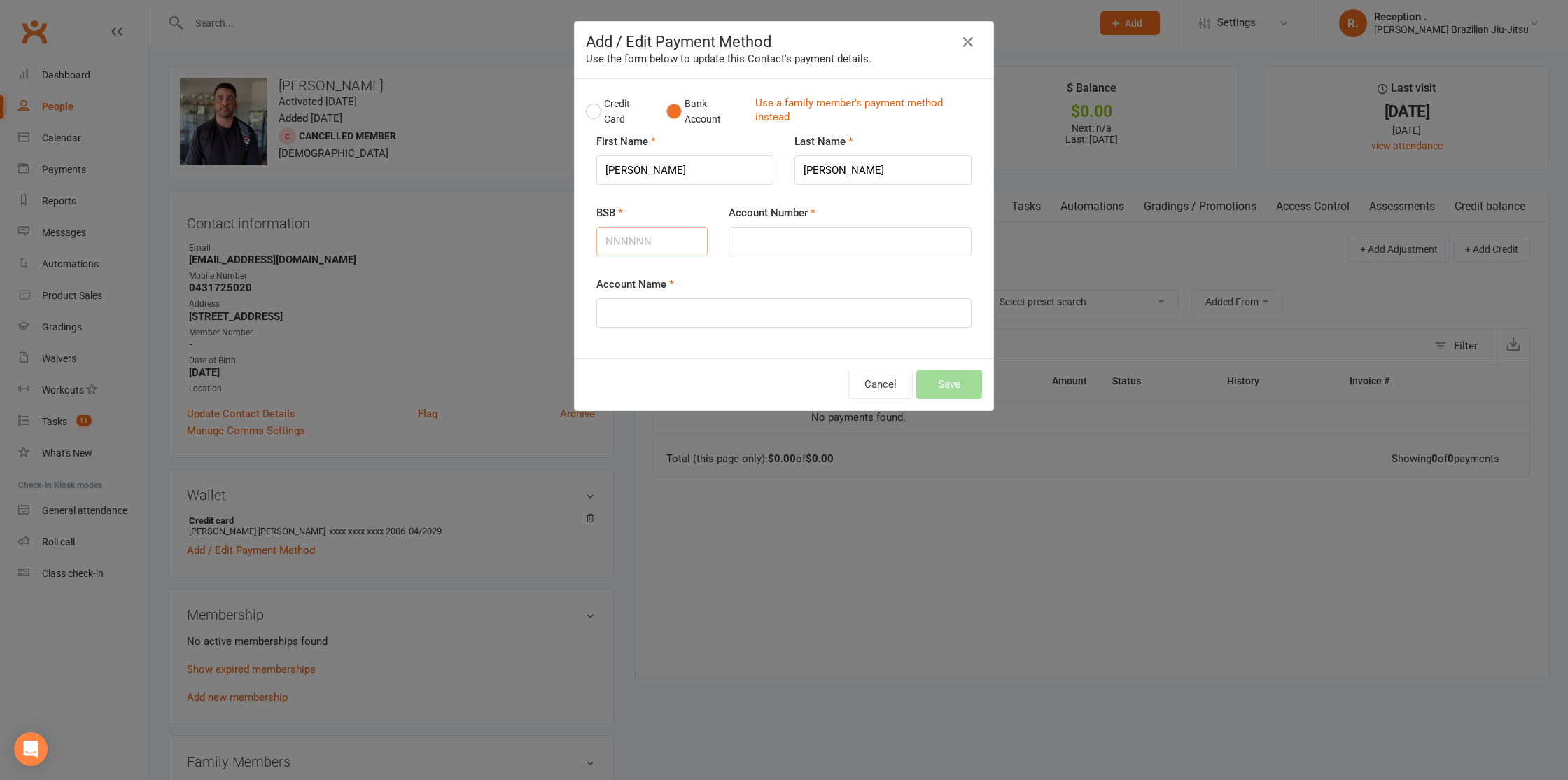
click at [647, 244] on input "BSB" at bounding box center [652, 241] width 111 height 29
type input "182182"
type input "0173694463"
type input "LUKE TAYLOR"
click at [940, 378] on button "Save" at bounding box center [949, 384] width 66 height 29
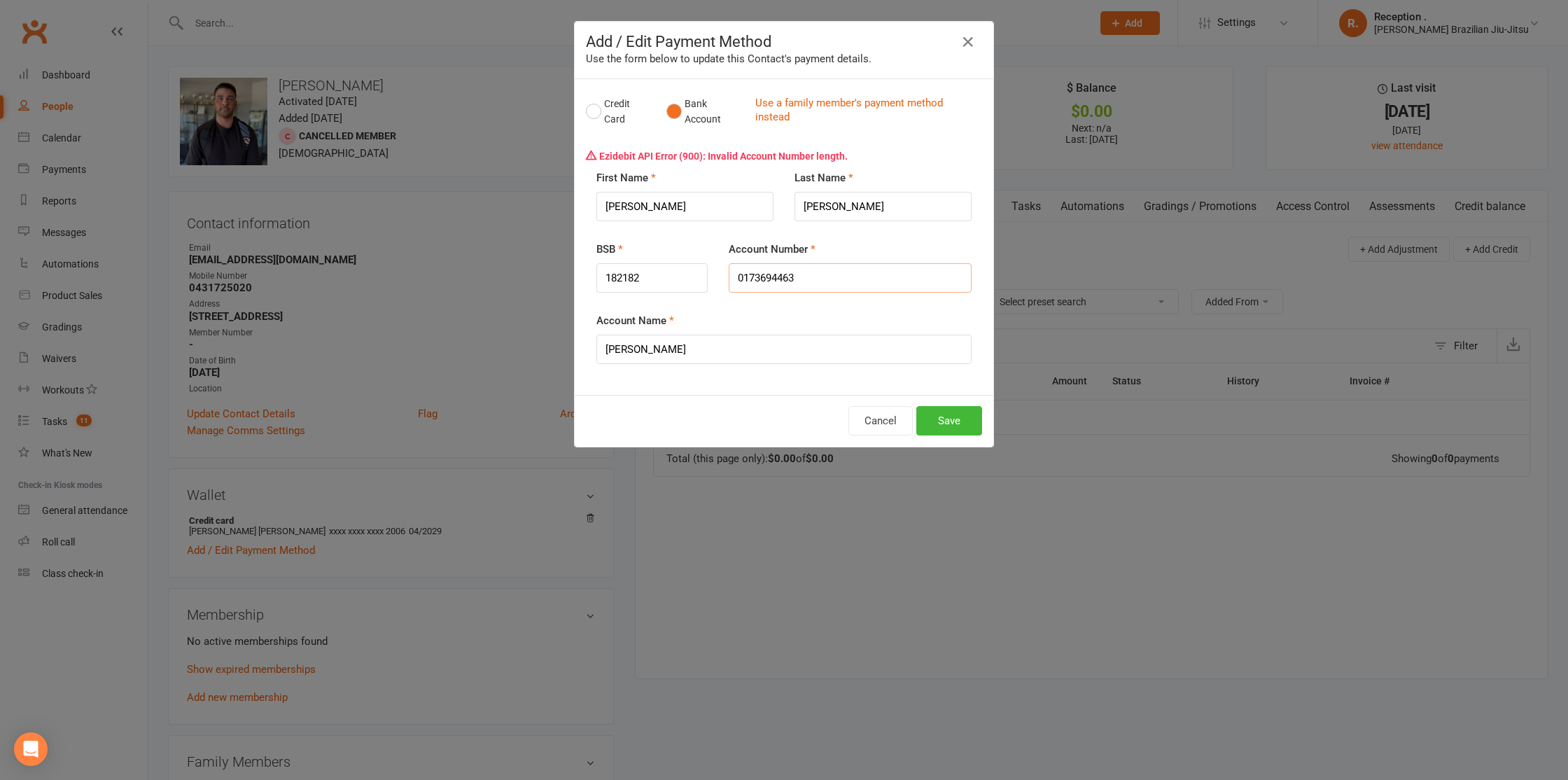
click at [772, 275] on input "0173694463" at bounding box center [850, 278] width 243 height 29
type input "017369463"
click at [942, 418] on button "Save" at bounding box center [949, 420] width 66 height 29
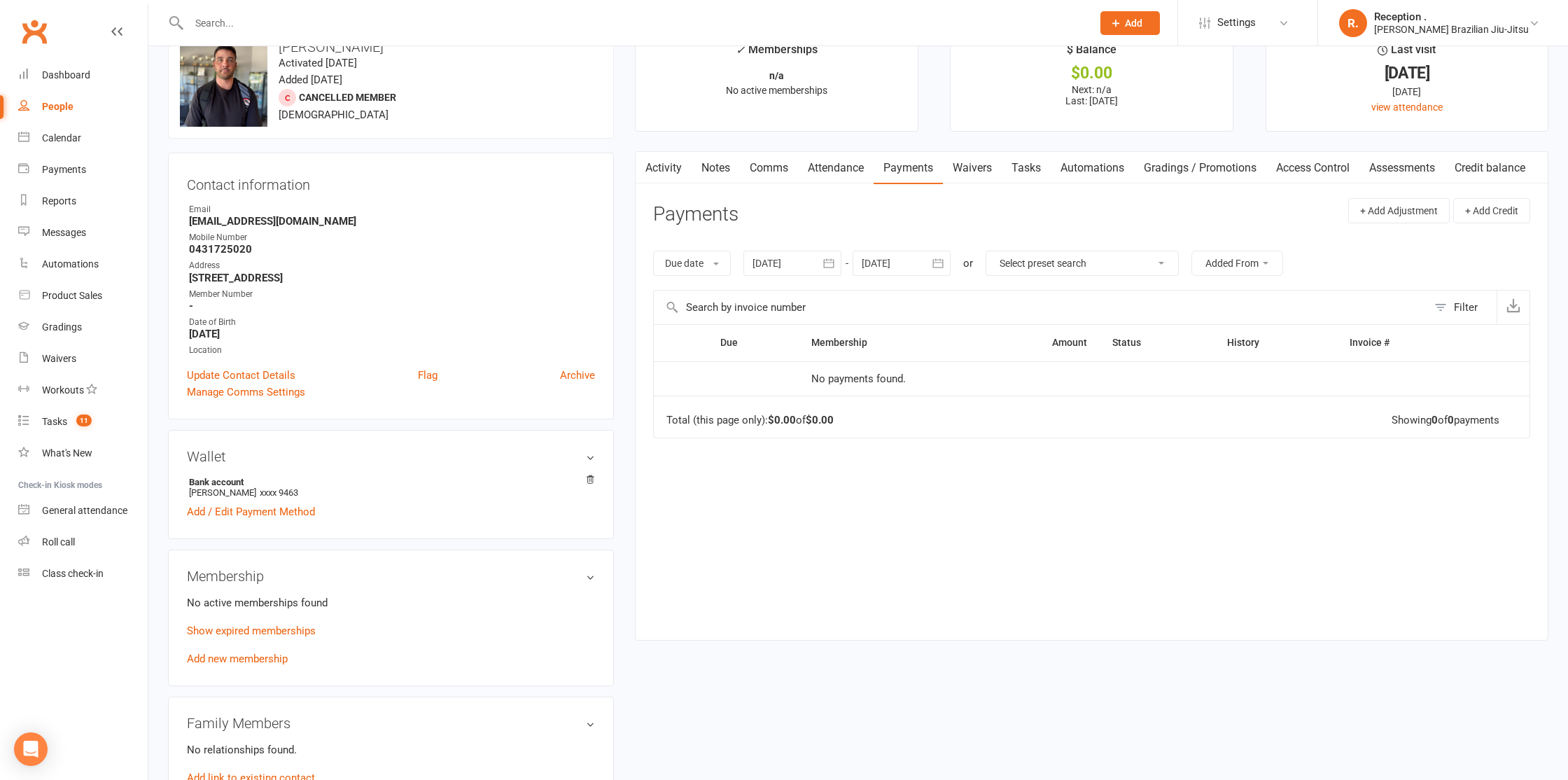
scroll to position [40, 0]
click at [241, 662] on div "No active memberships found Show expired memberships Add new membership" at bounding box center [391, 630] width 408 height 73
click at [240, 654] on link "Add new membership" at bounding box center [236, 658] width 100 height 13
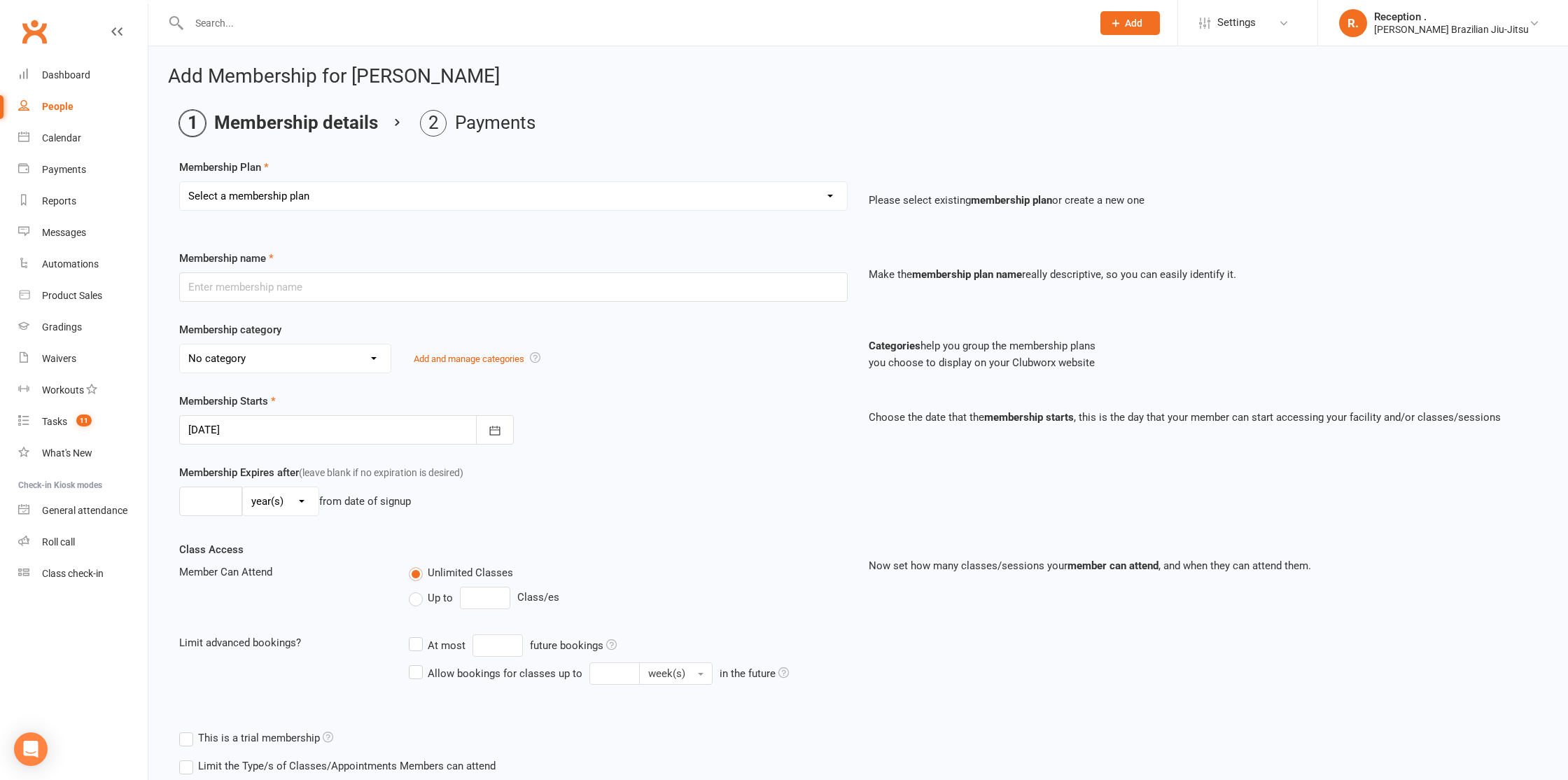
click at [282, 201] on select "Select a membership plan Create new Membership Plan FREE ADULTS 12 MONTH CONTRA…" at bounding box center [513, 195] width 667 height 28
select select "2"
click at [179, 182] on select "Select a membership plan Create new Membership Plan FREE ADULTS 12 MONTH CONTRA…" at bounding box center [513, 195] width 667 height 28
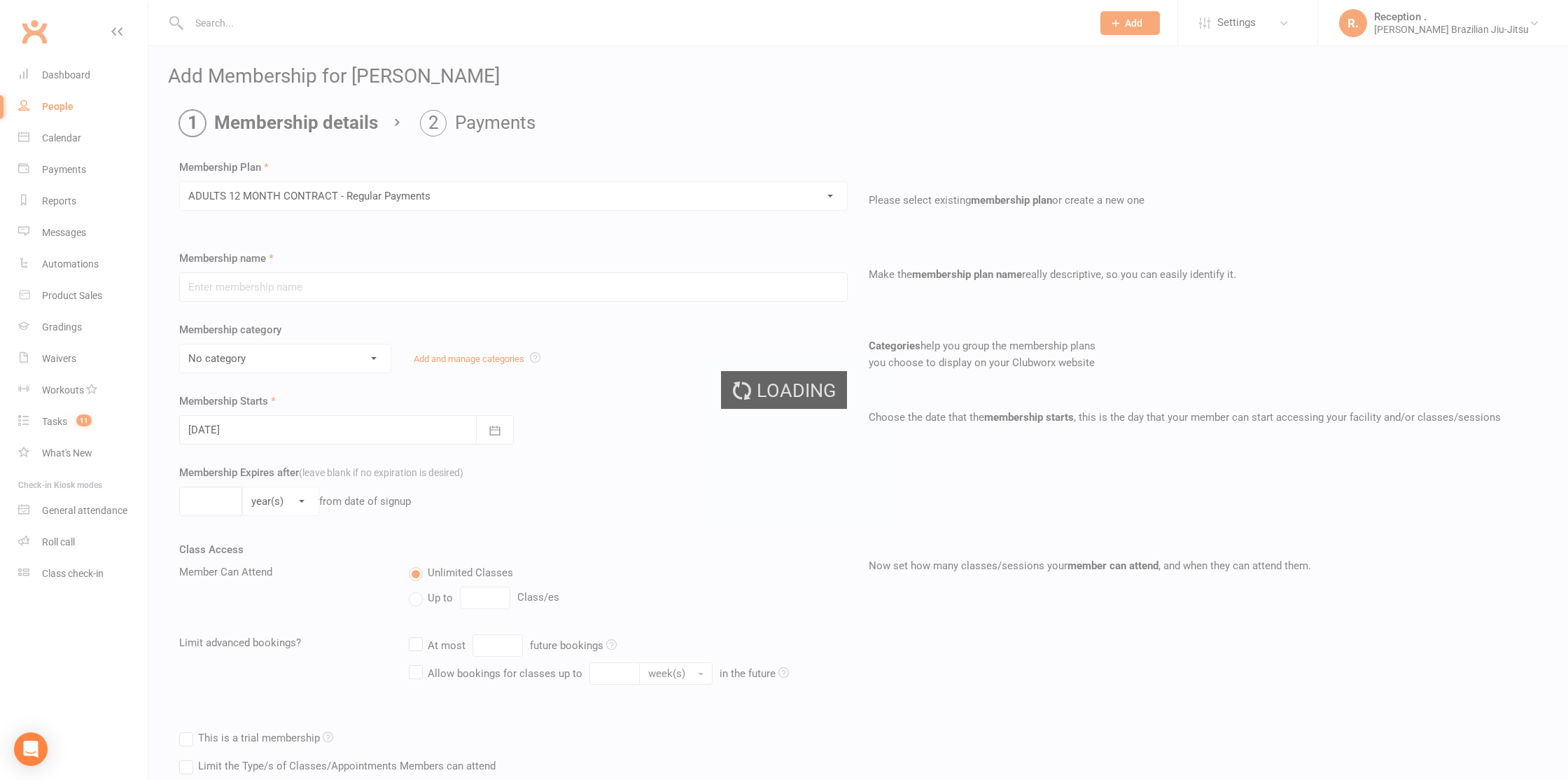
type input "ADULTS 12 MONTH CONTRACT - Regular Payments"
select select "0"
type input "0"
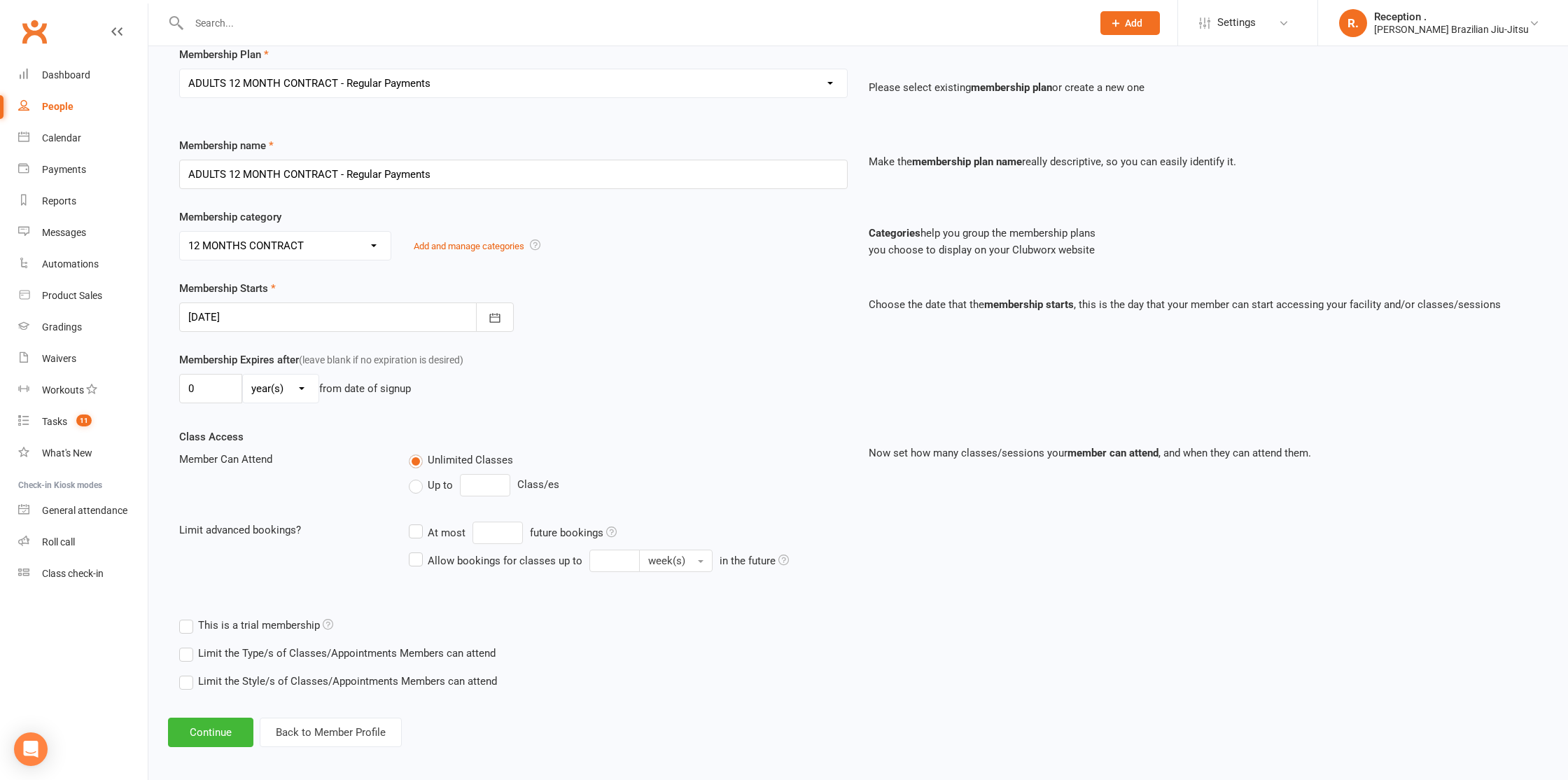
scroll to position [119, 0]
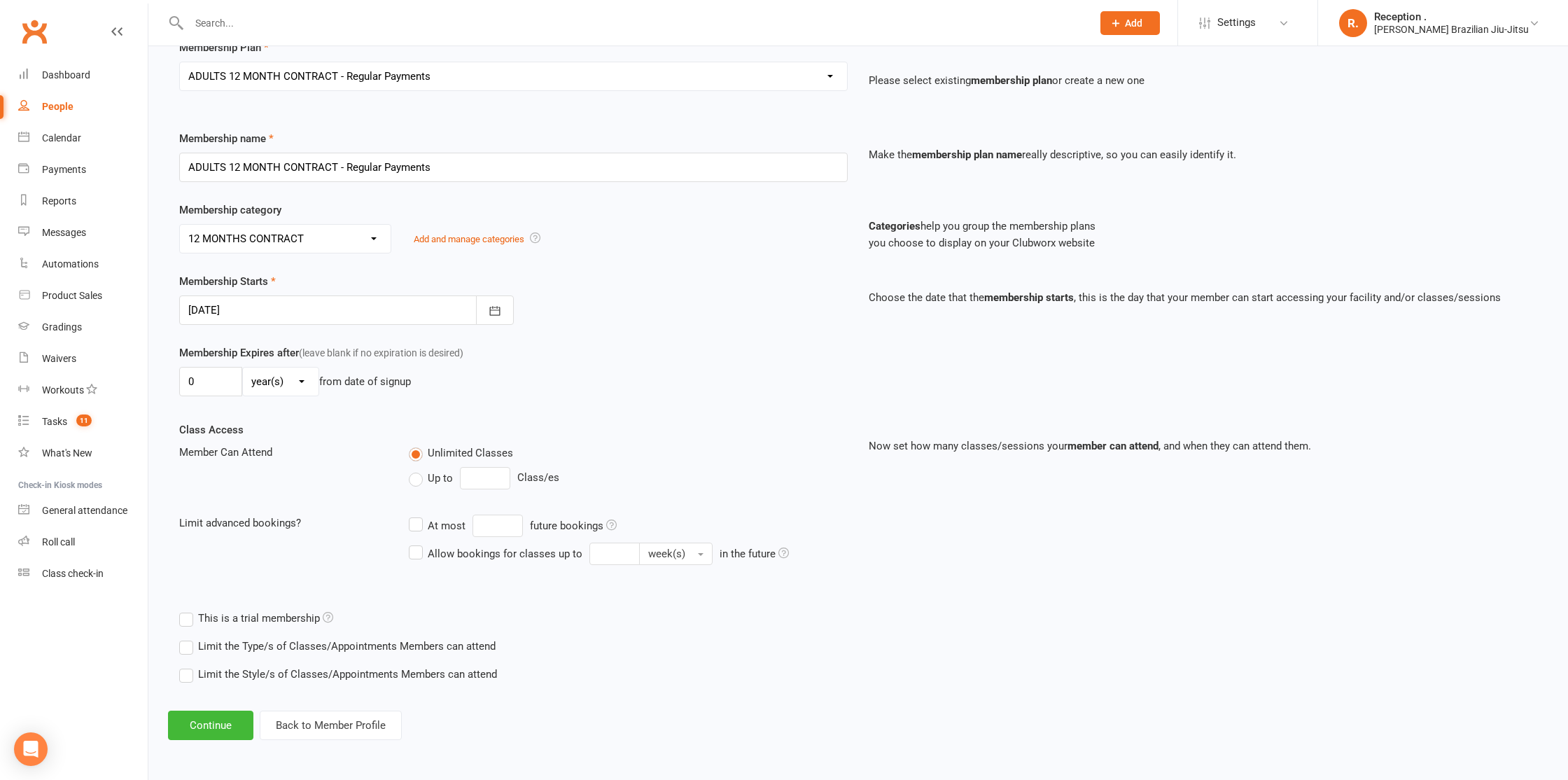
click at [331, 315] on div at bounding box center [346, 310] width 334 height 29
click at [387, 449] on span "17" at bounding box center [390, 452] width 11 height 11
type input "17 Oct 2025"
click at [226, 727] on button "Continue" at bounding box center [210, 725] width 85 height 29
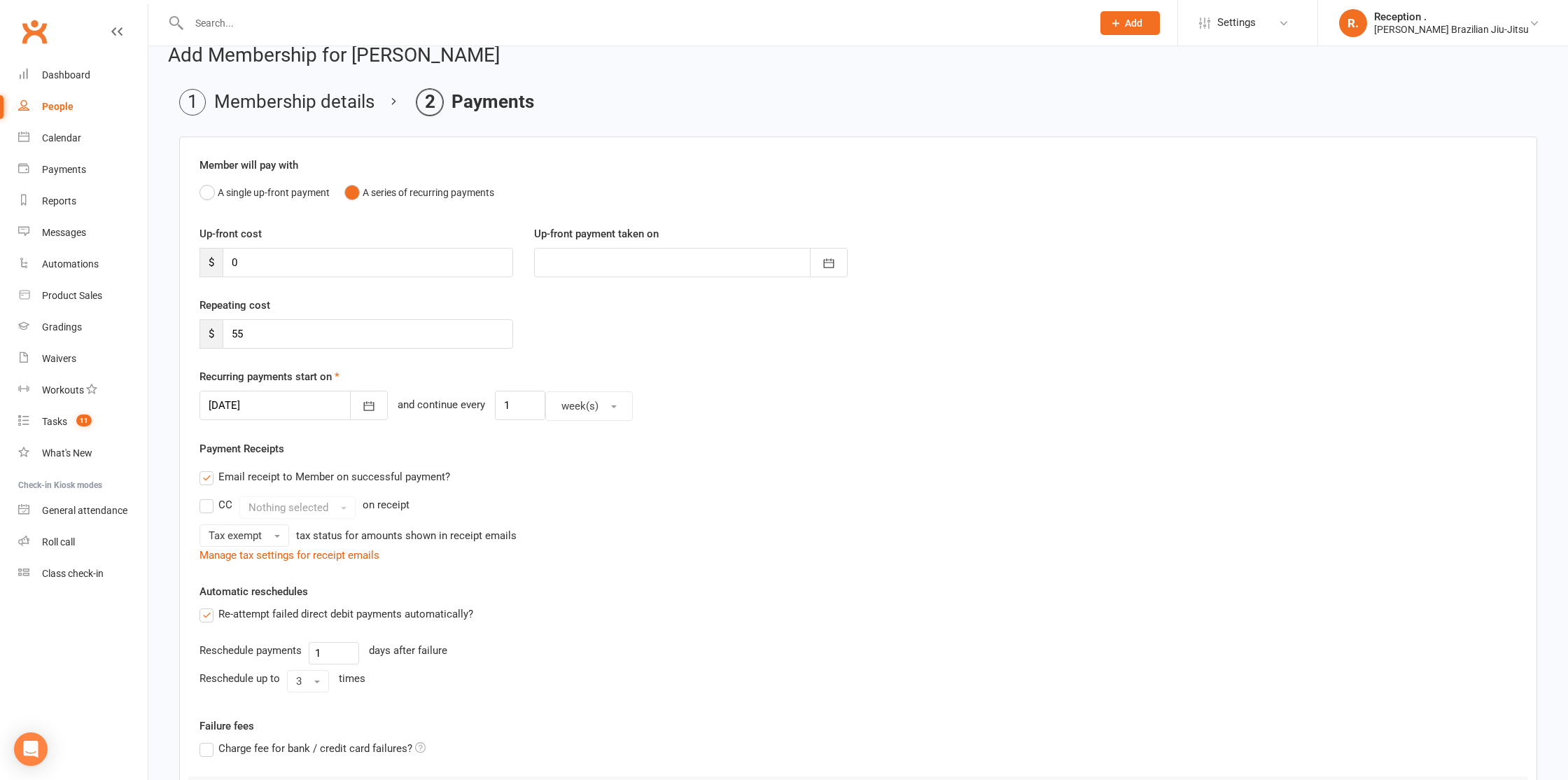
scroll to position [238, 0]
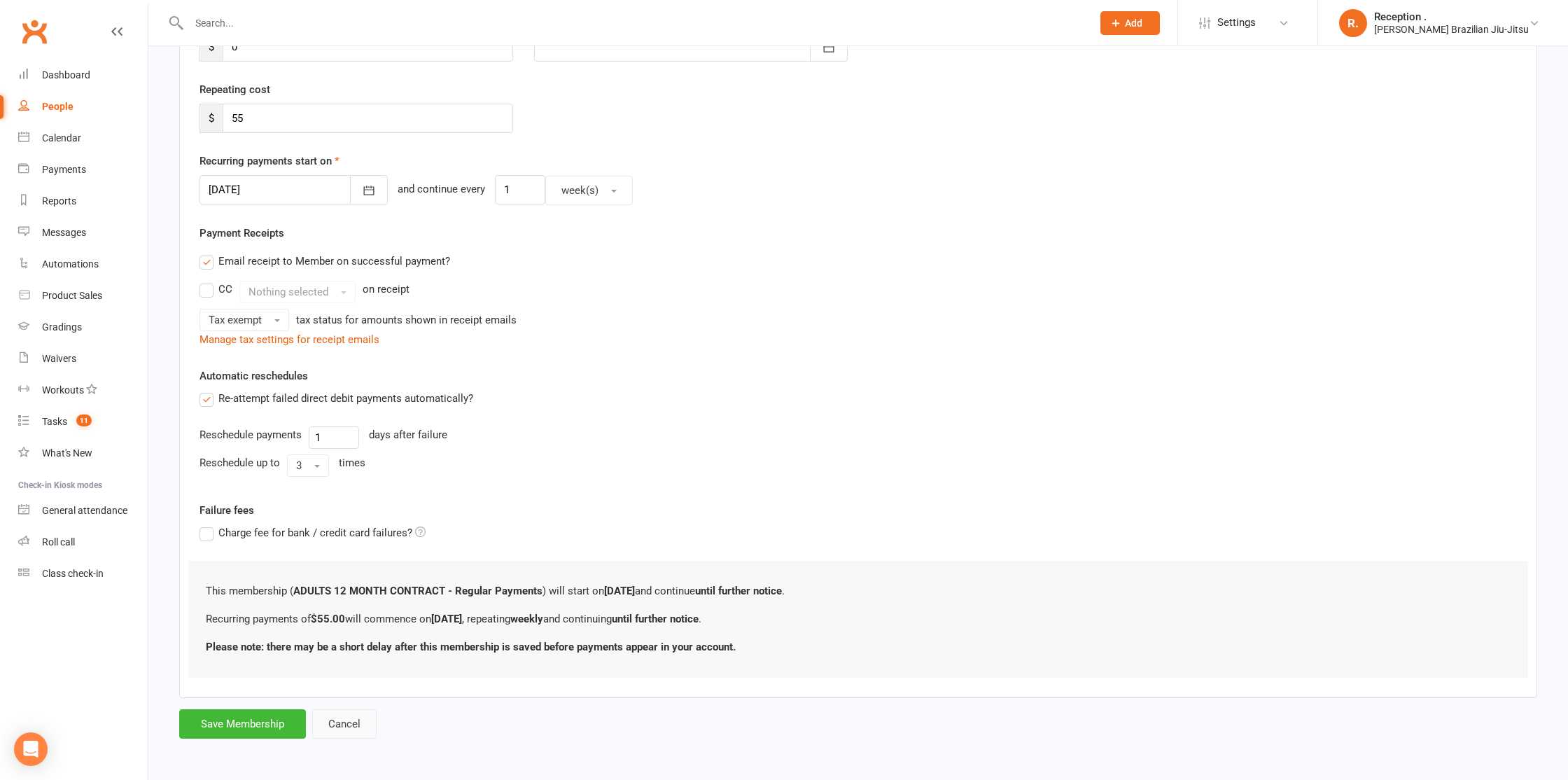
drag, startPoint x: 347, startPoint y: 720, endPoint x: 435, endPoint y: 326, distance: 403.7
click at [434, 328] on form "Member will pay with A single up-front payment A series of recurring payments U…" at bounding box center [858, 330] width 1358 height 818
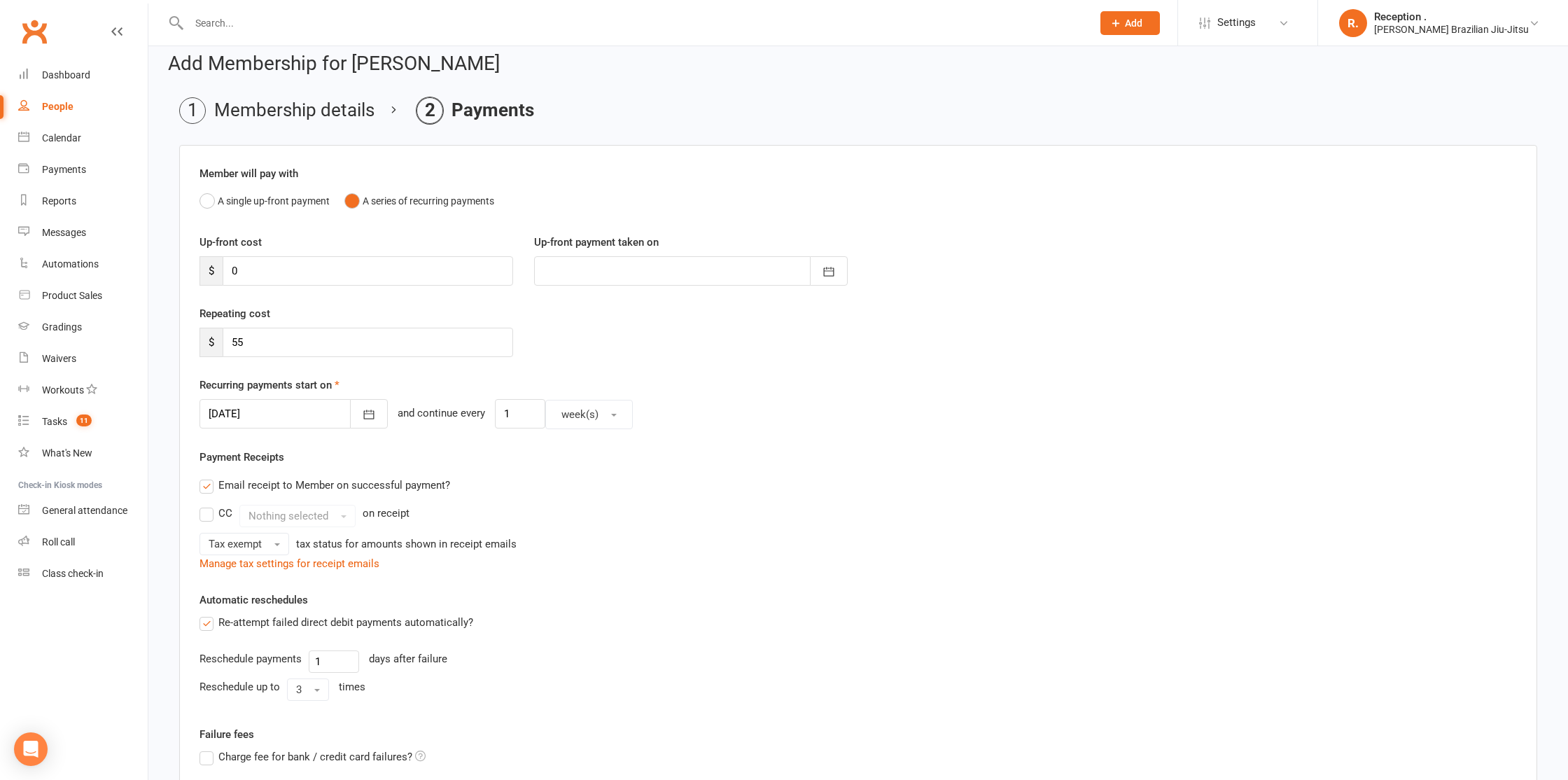
scroll to position [0, 0]
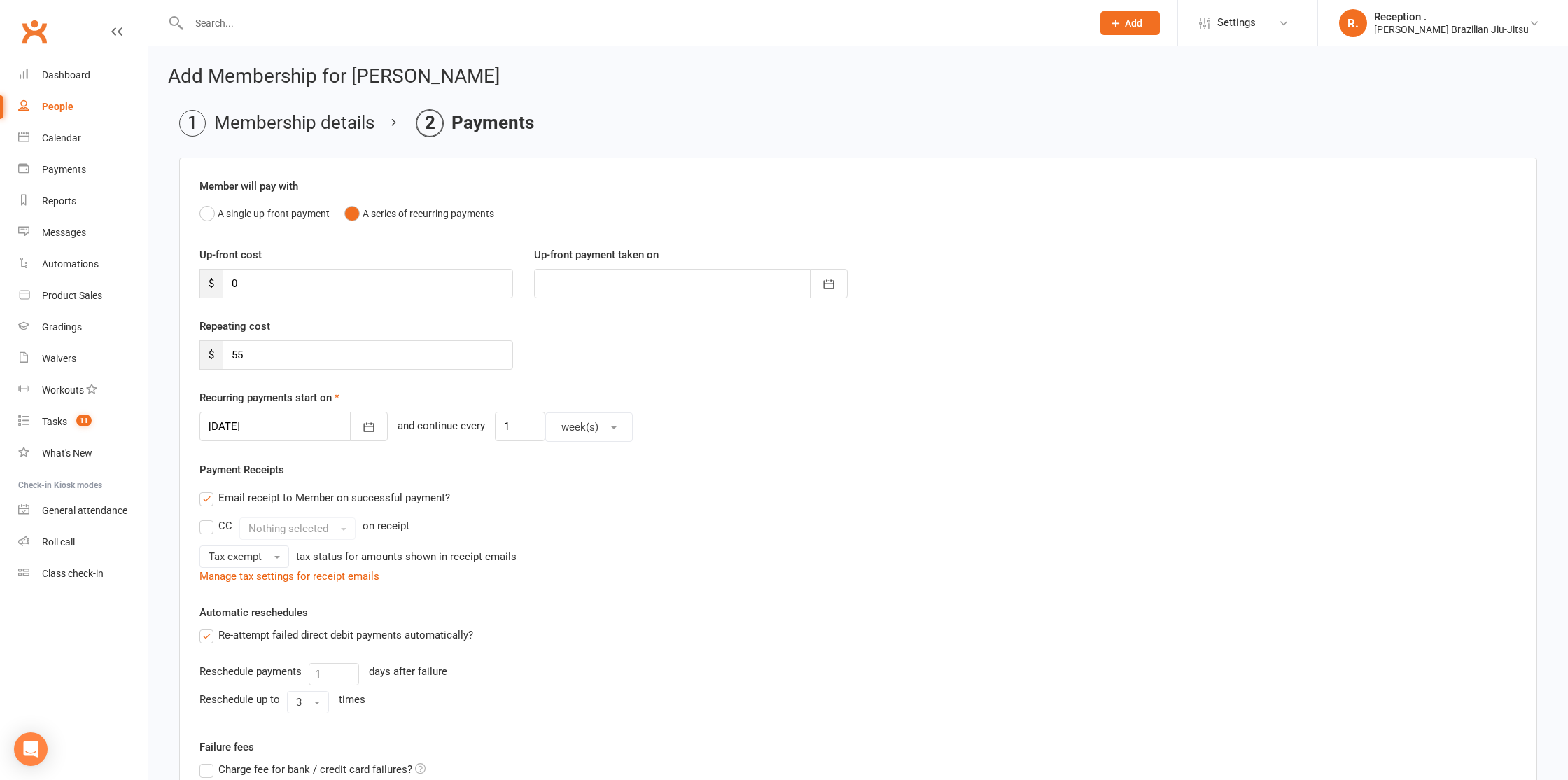
click at [290, 117] on li "Membership details" at bounding box center [277, 123] width 195 height 27
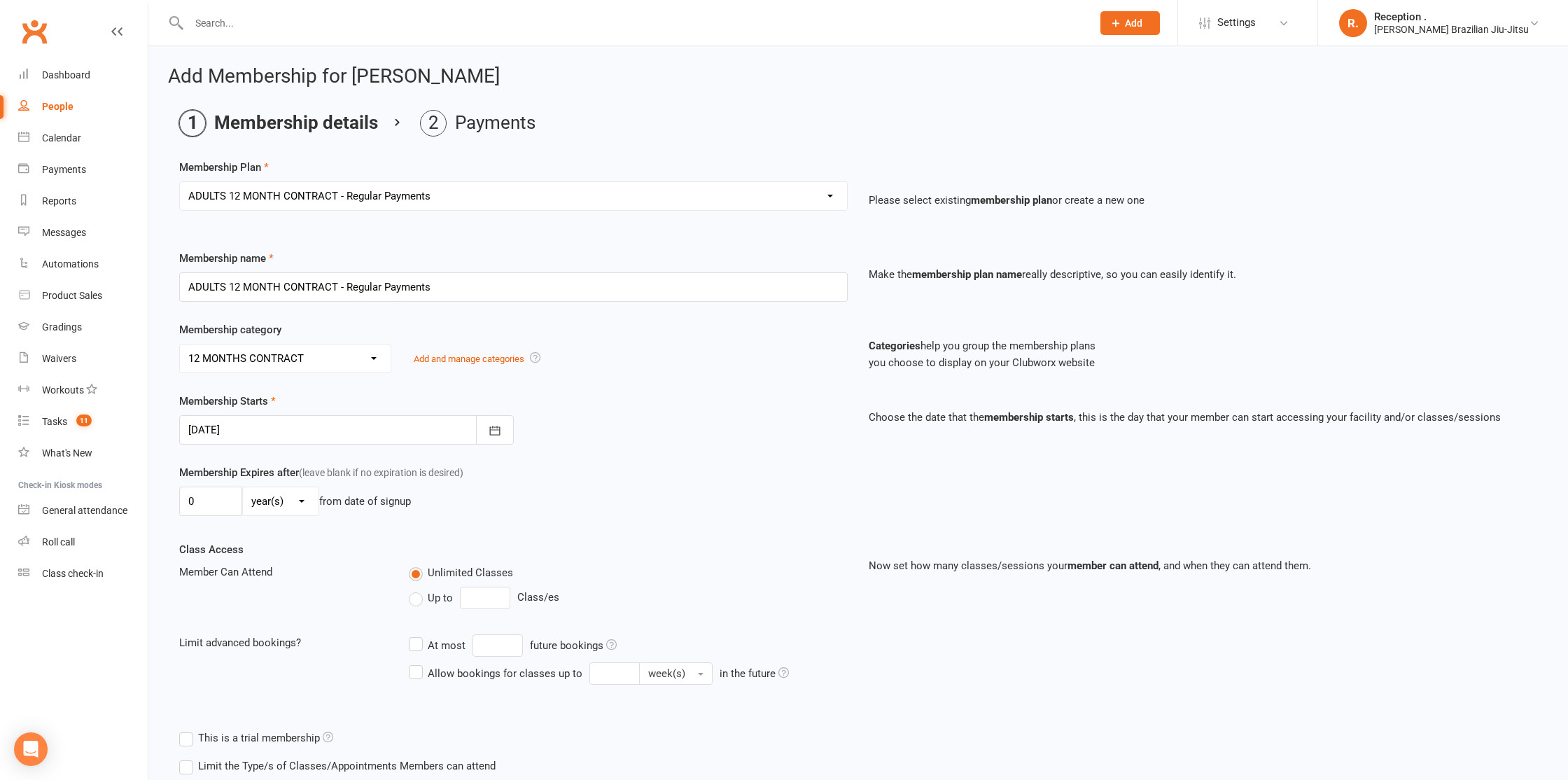
click at [255, 430] on div at bounding box center [346, 430] width 334 height 29
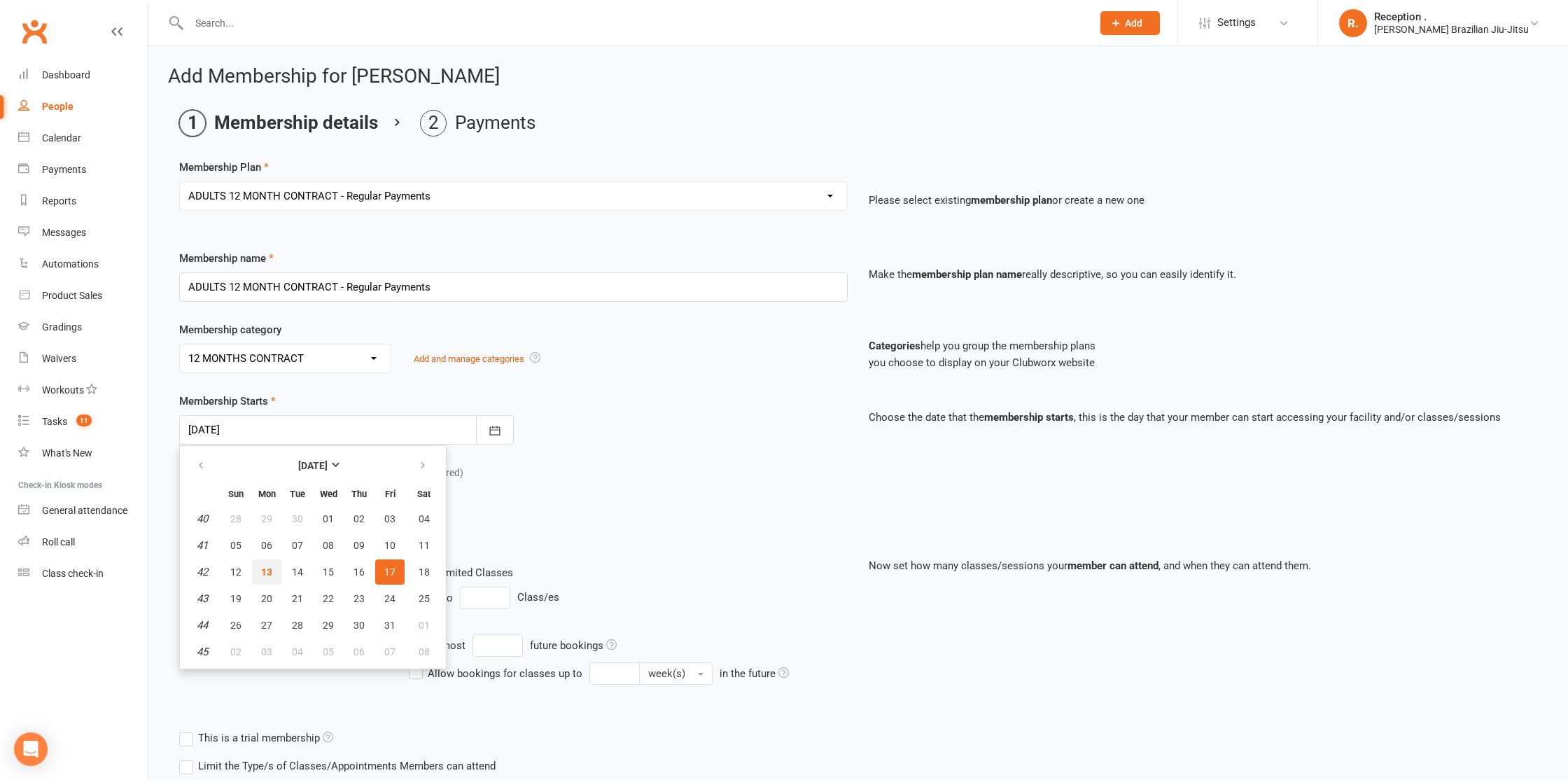
click at [270, 573] on span "13" at bounding box center [266, 572] width 11 height 11
type input "13 Oct 2025"
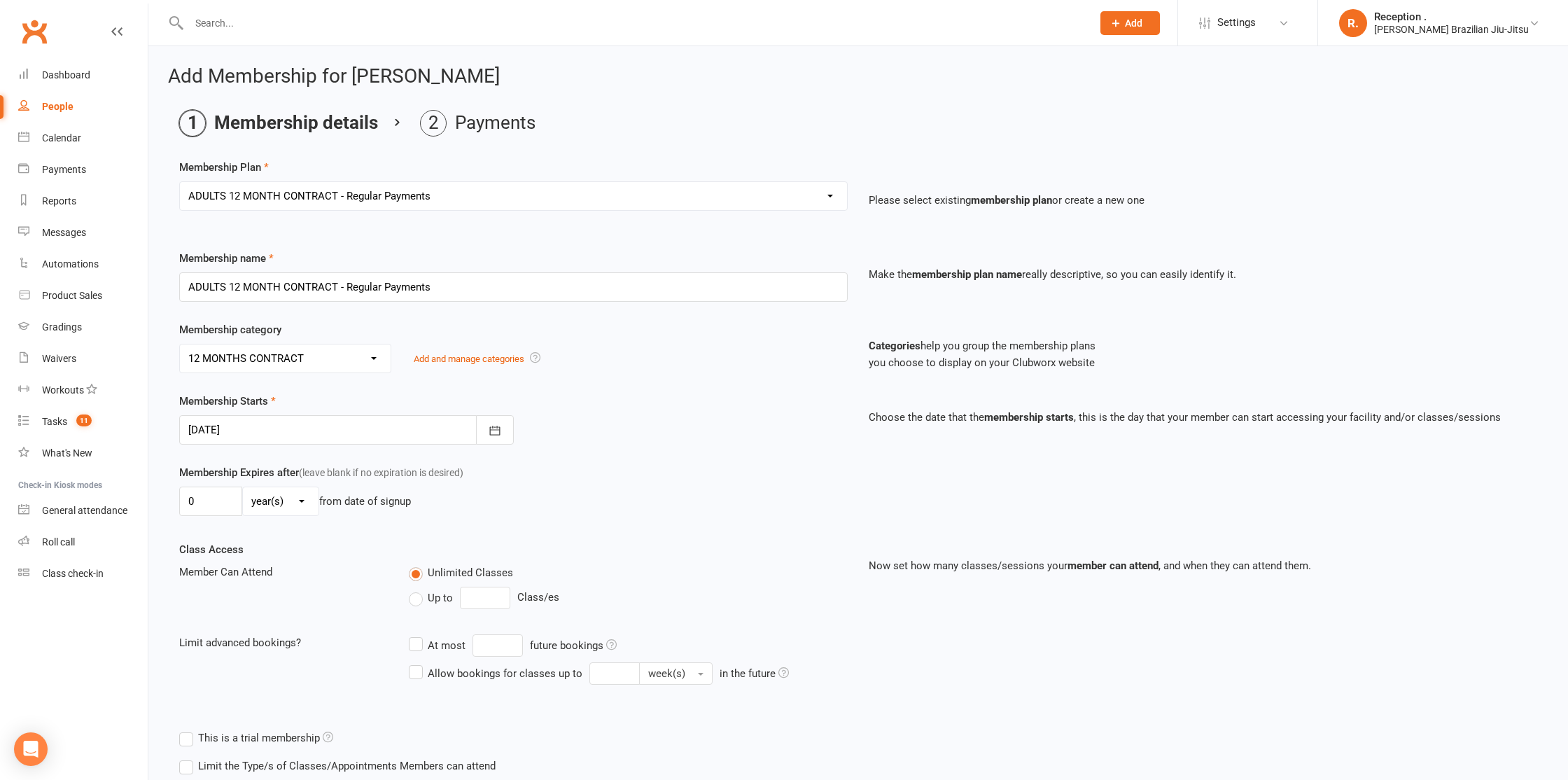
click at [448, 123] on li "Payments" at bounding box center [478, 123] width 115 height 27
click at [493, 119] on li "Payments" at bounding box center [478, 123] width 115 height 27
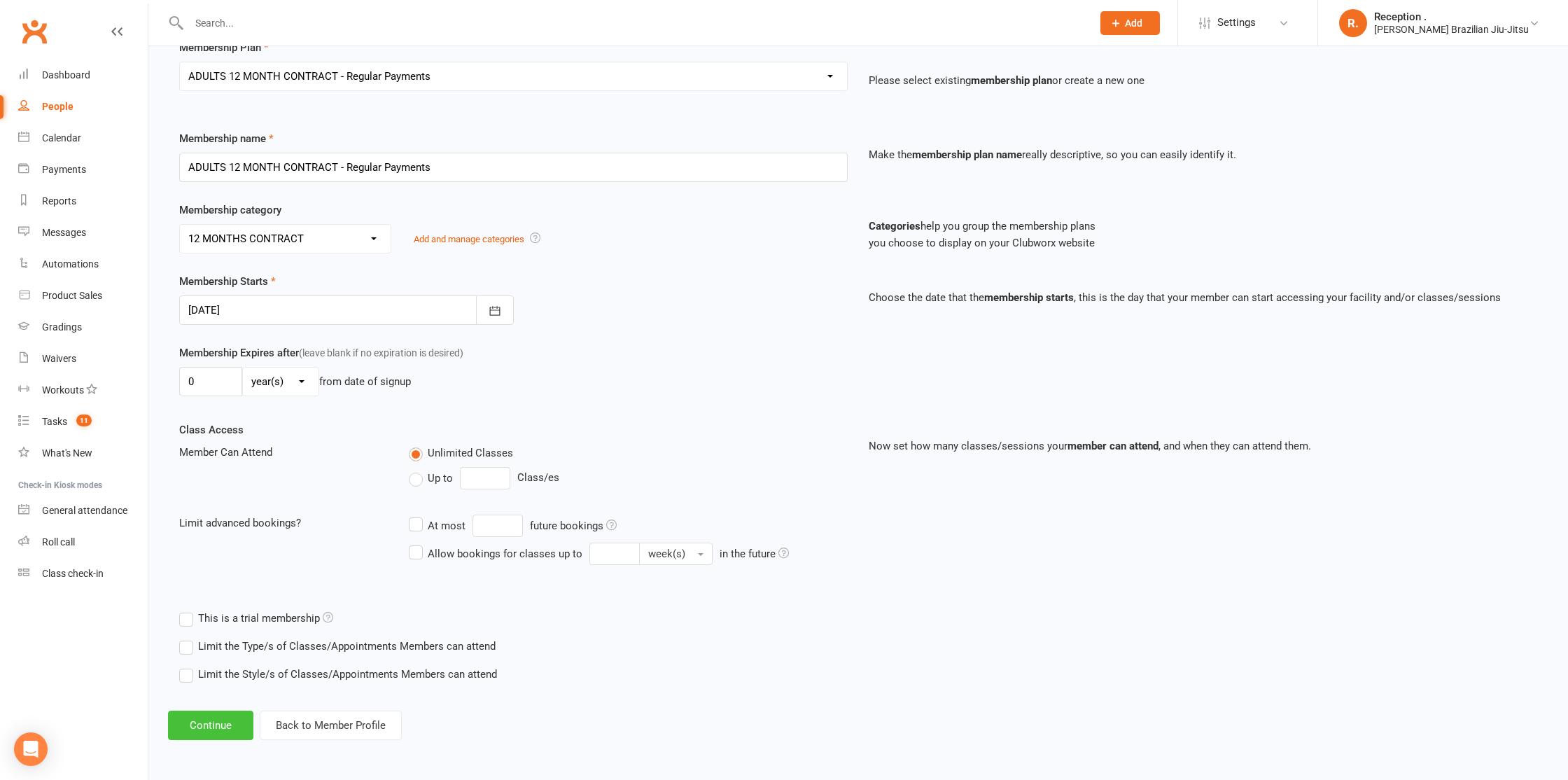
click at [212, 721] on button "Continue" at bounding box center [210, 725] width 85 height 29
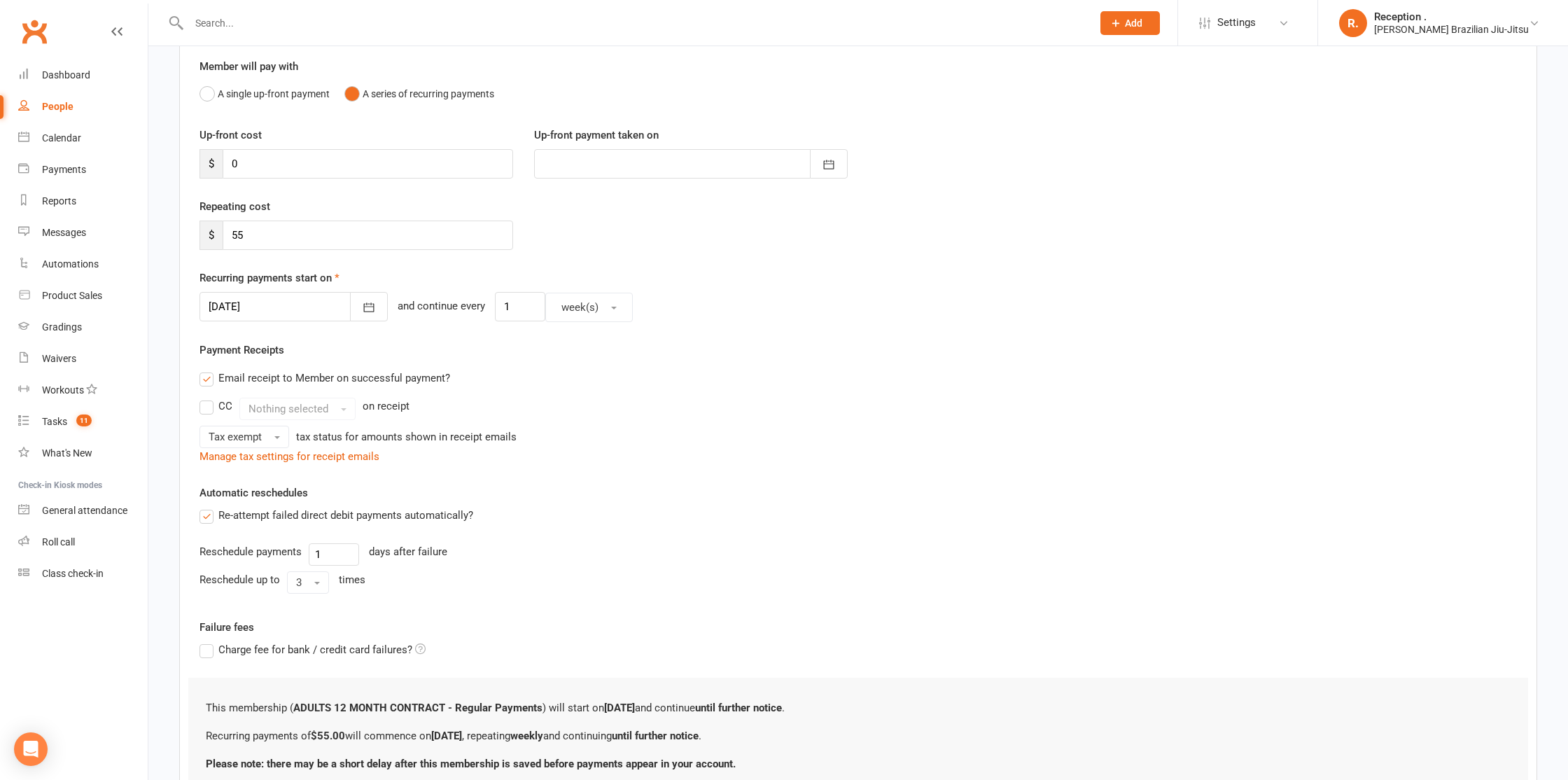
scroll to position [0, 0]
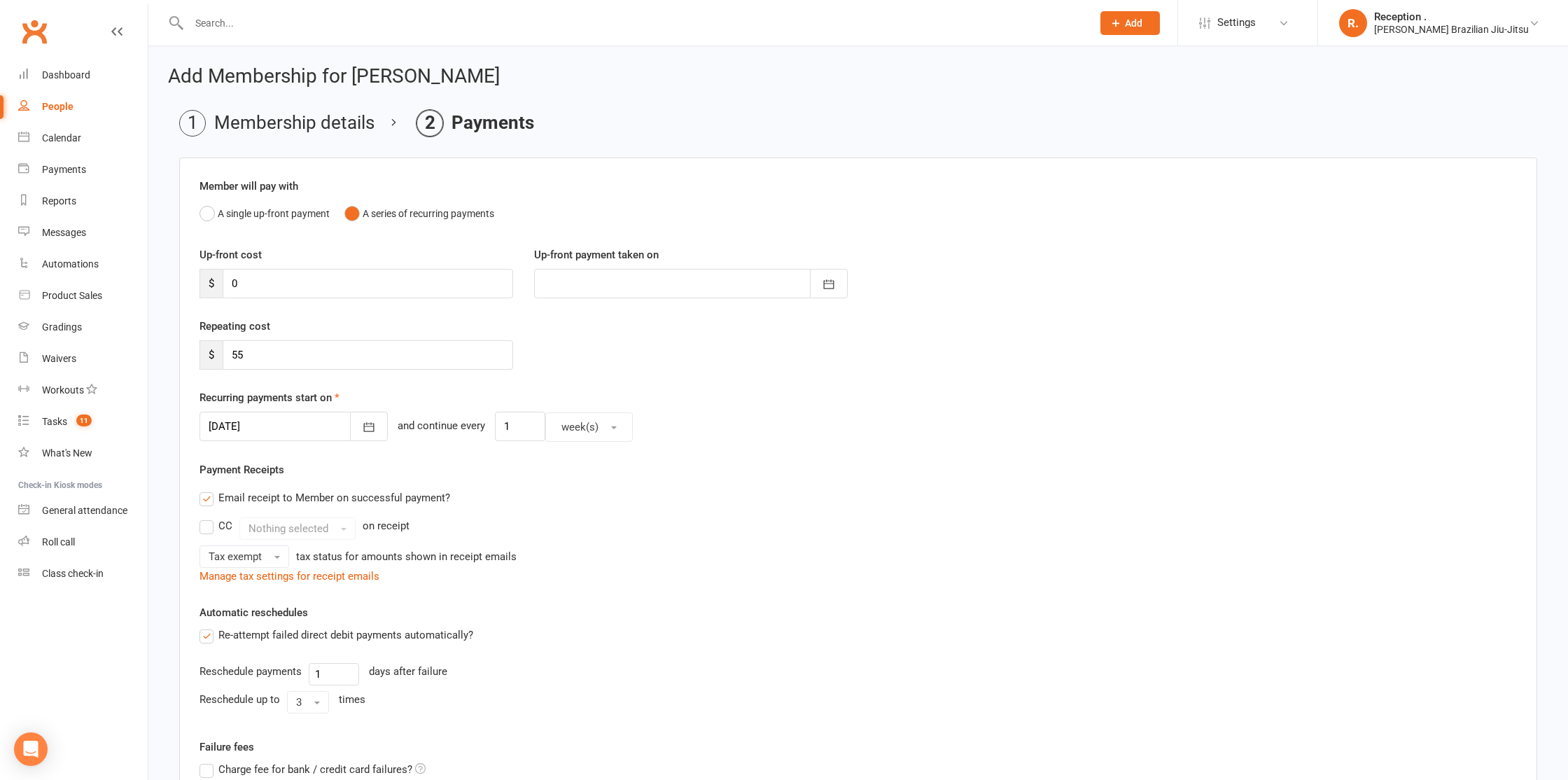
click at [285, 422] on div at bounding box center [293, 426] width 188 height 29
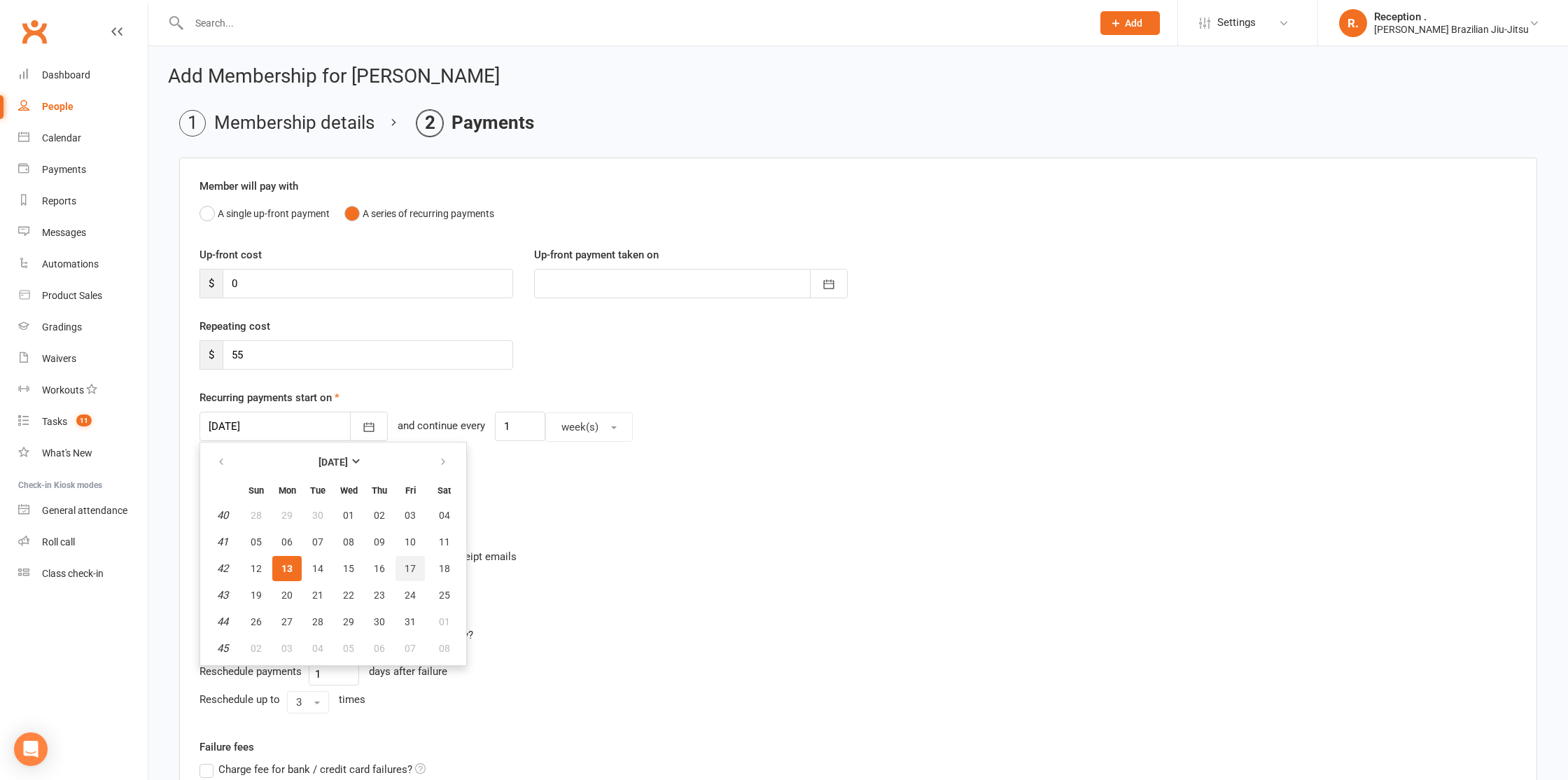
click at [418, 573] on button "17" at bounding box center [410, 569] width 29 height 25
type input "[DATE]"
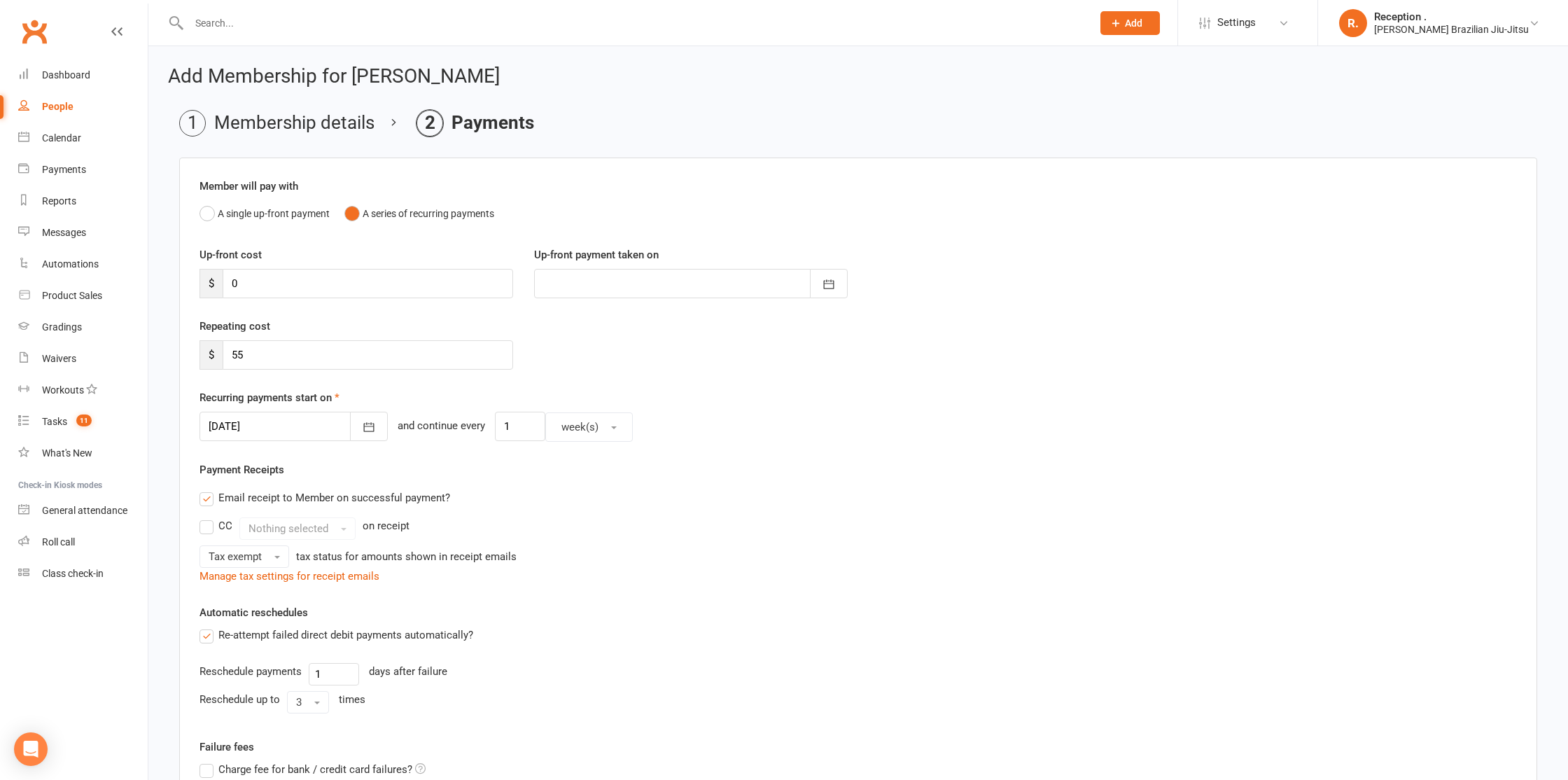
scroll to position [238, 0]
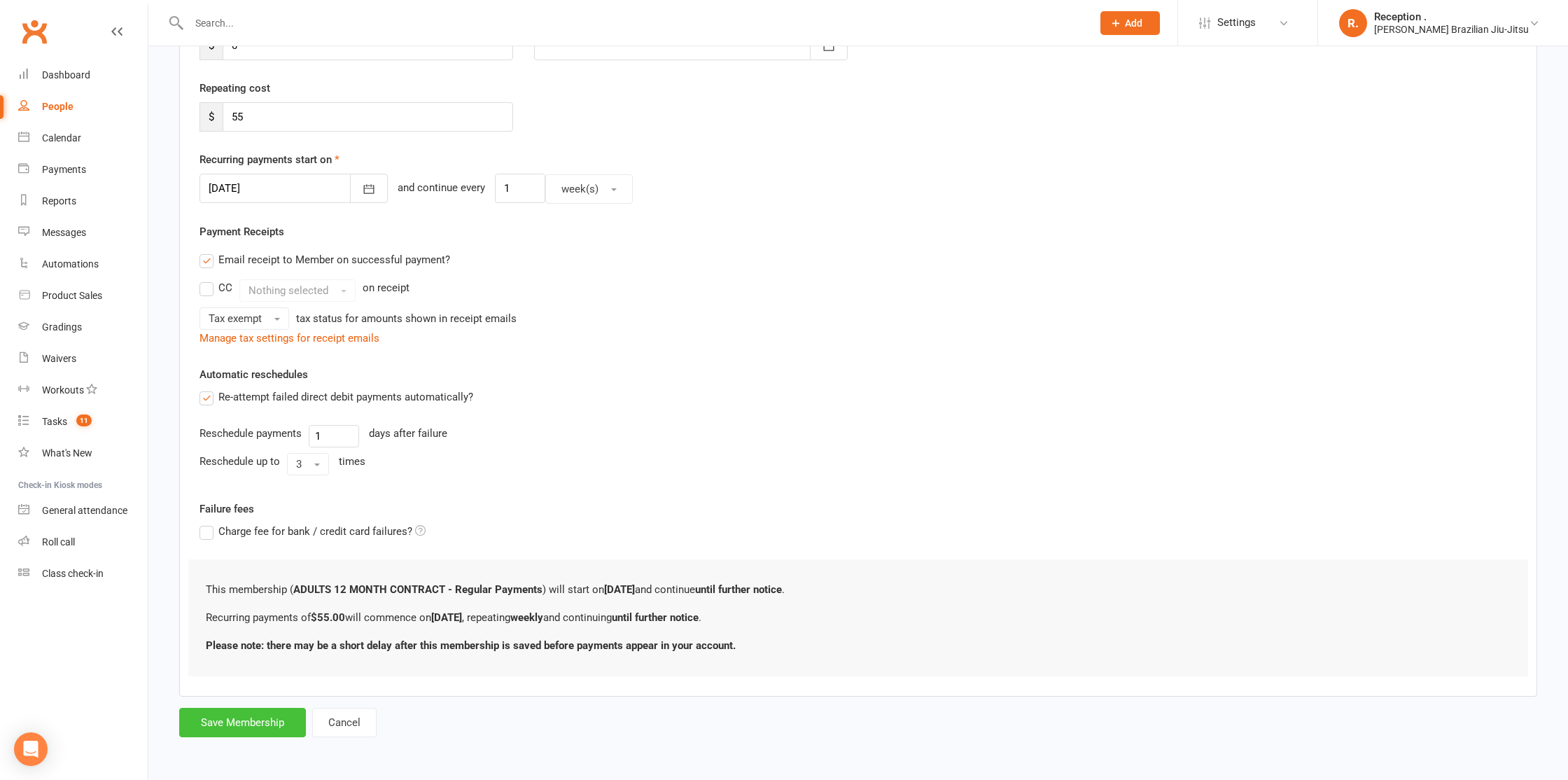
click at [269, 716] on button "Save Membership" at bounding box center [243, 722] width 127 height 29
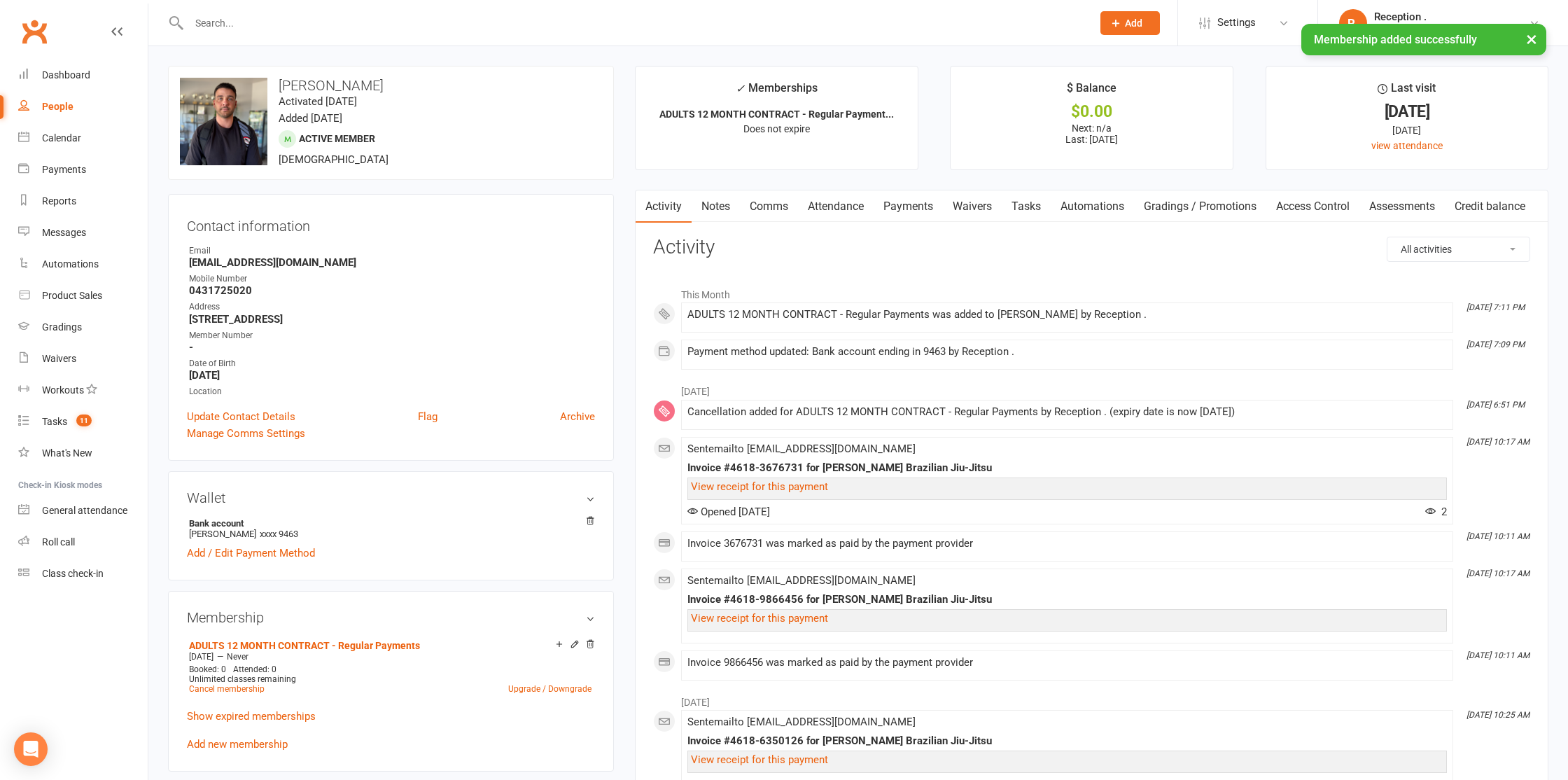
click at [276, 264] on strong "luke.taylor7@live.com" at bounding box center [391, 263] width 406 height 13
copy render-form-field "luke.taylor7@live.com"
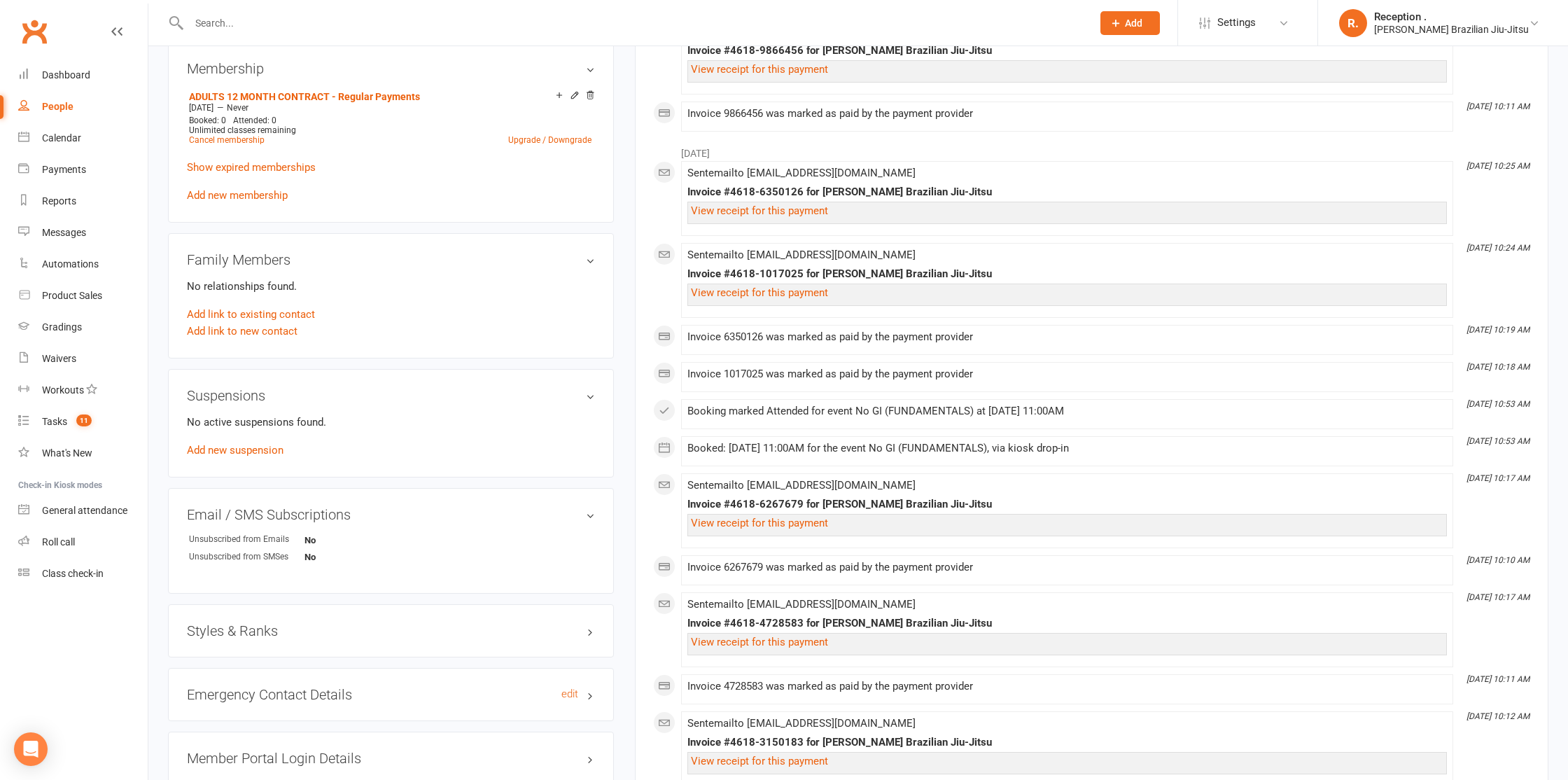
scroll to position [723, 0]
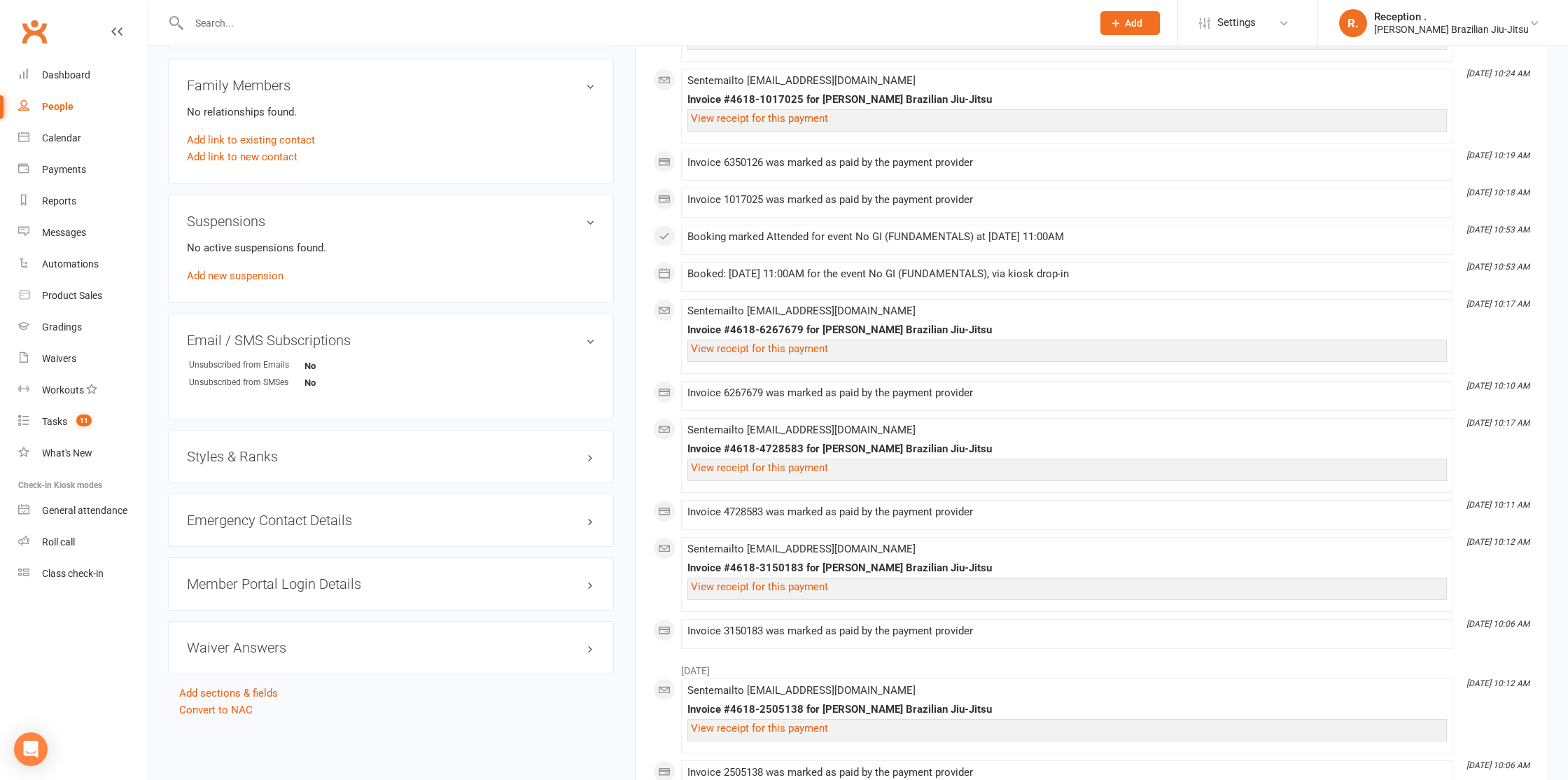
click at [265, 454] on h3 "Styles & Ranks" at bounding box center [391, 456] width 408 height 15
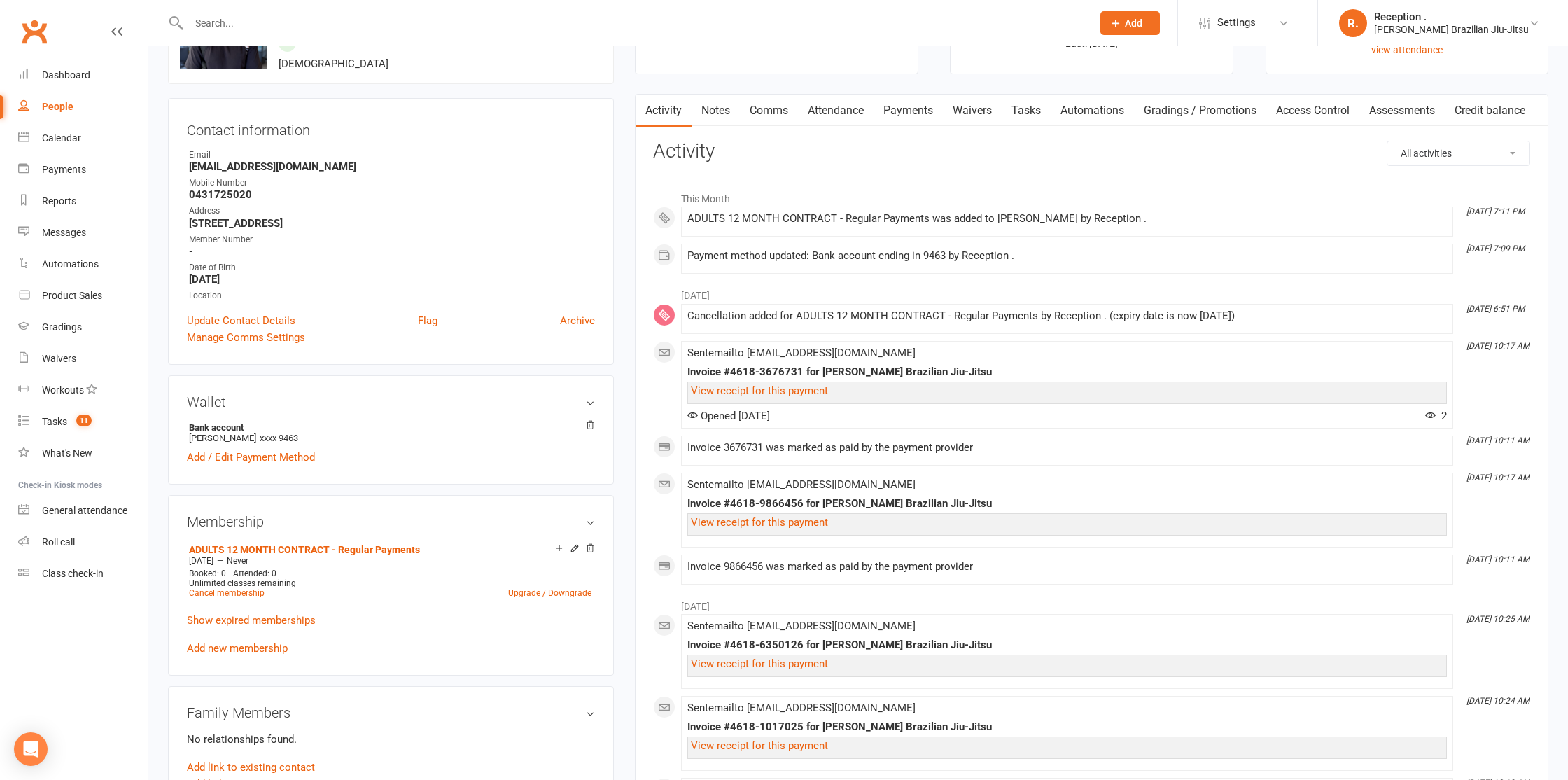
scroll to position [0, 0]
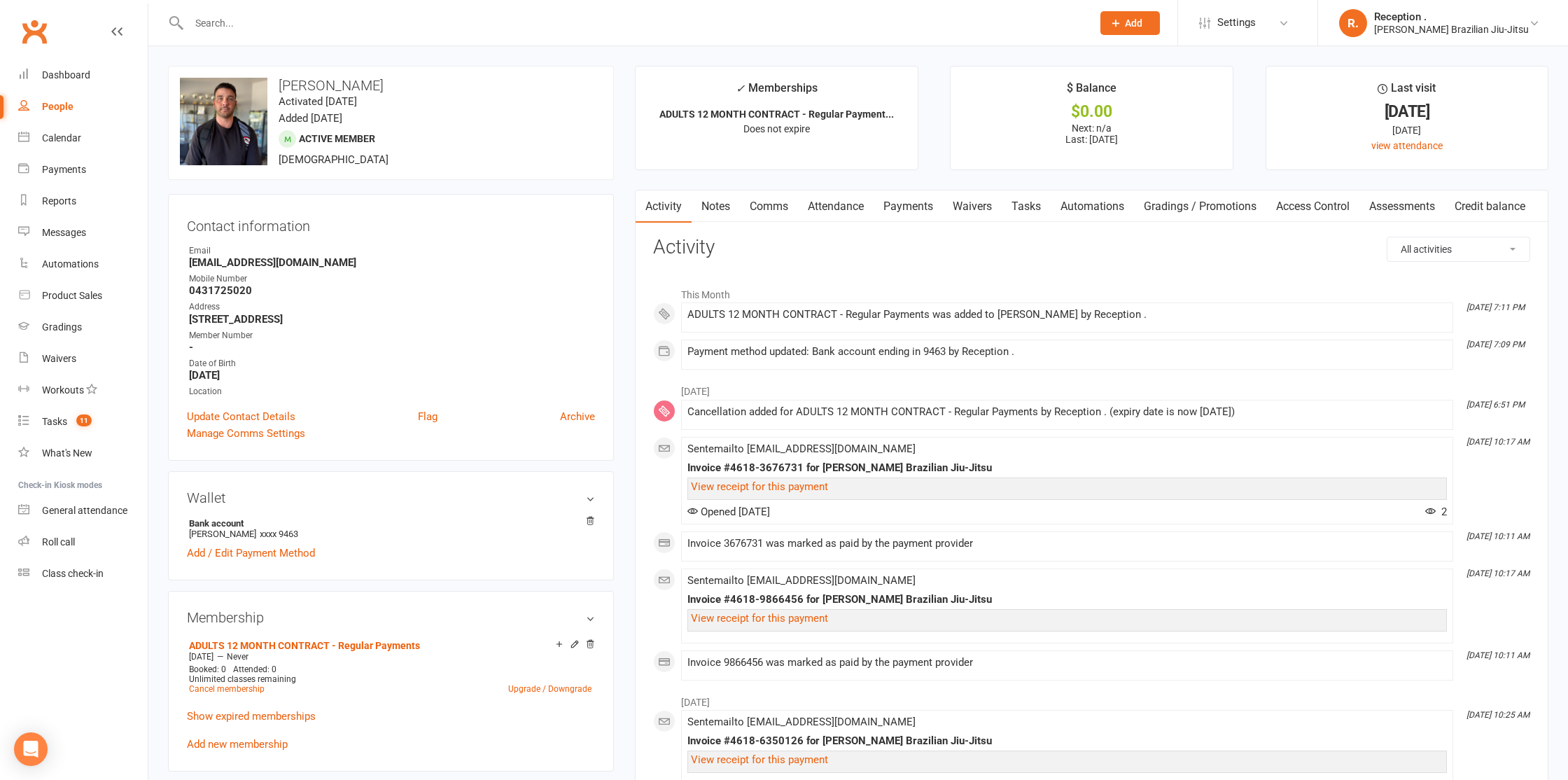
click at [233, 18] on input "text" at bounding box center [633, 23] width 897 height 20
type input "s"
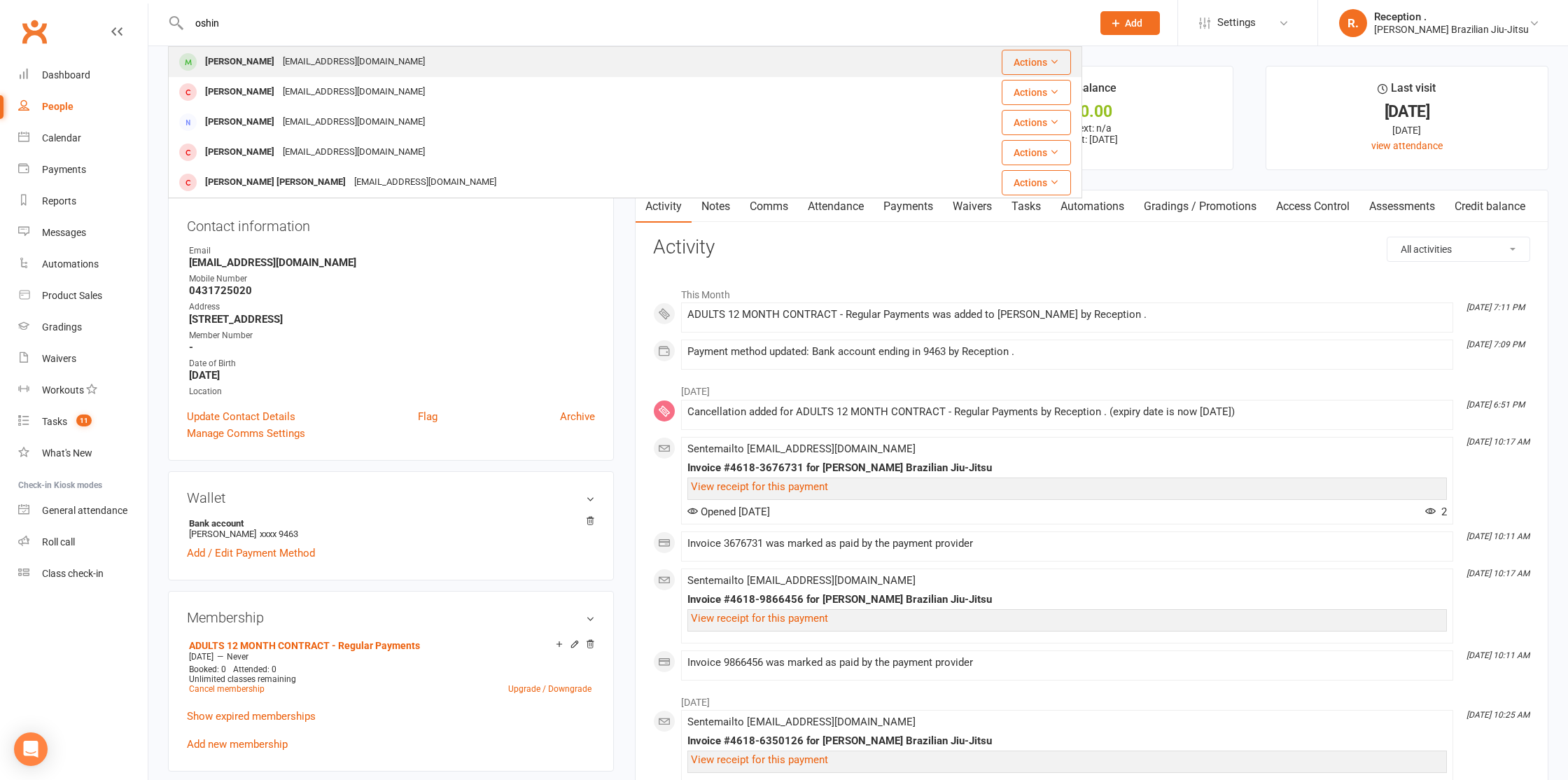
type input "oshin"
click at [234, 69] on div "Oshin Sharma" at bounding box center [240, 62] width 77 height 21
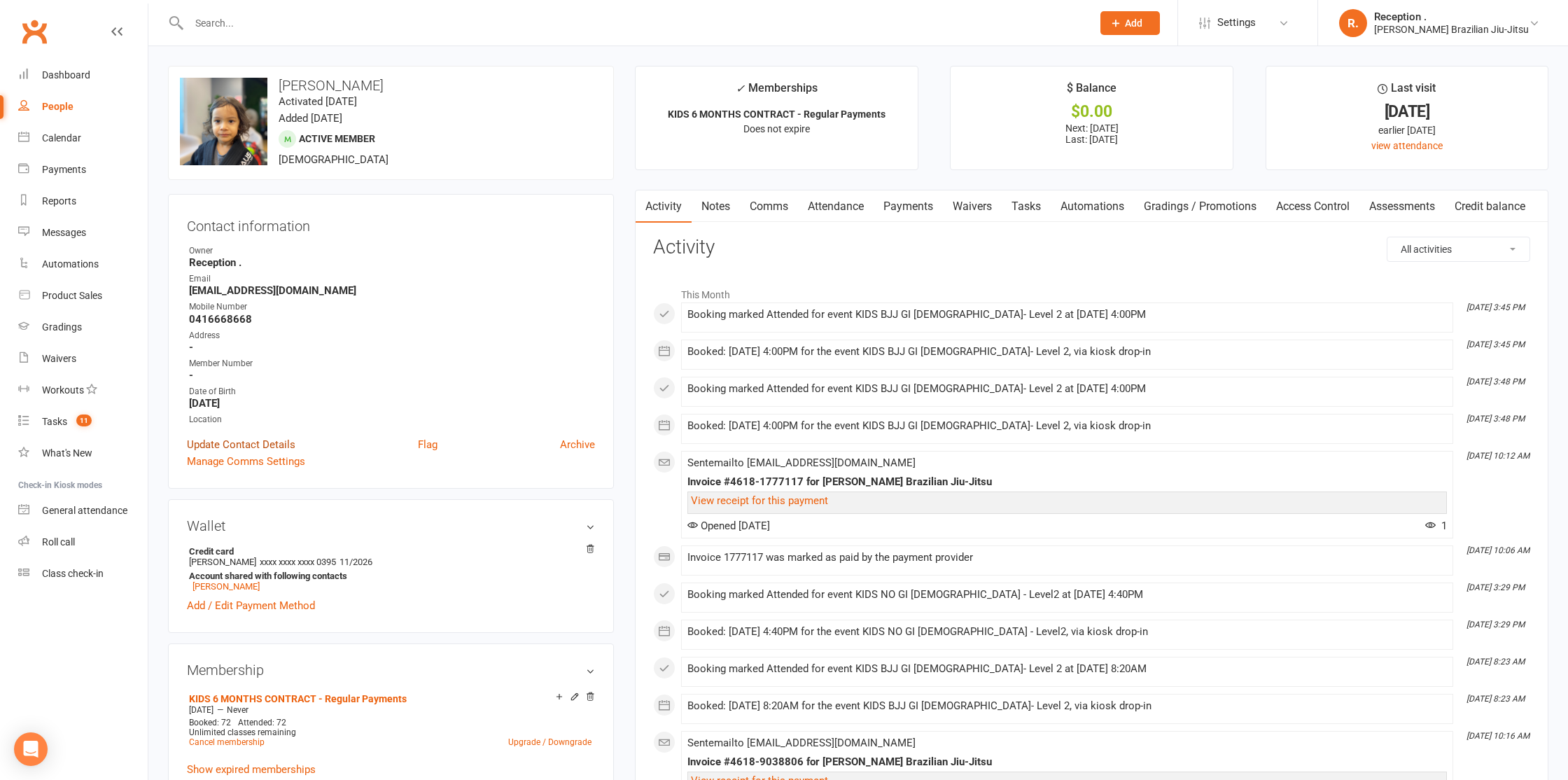
click at [263, 441] on link "Update Contact Details" at bounding box center [240, 444] width 108 height 17
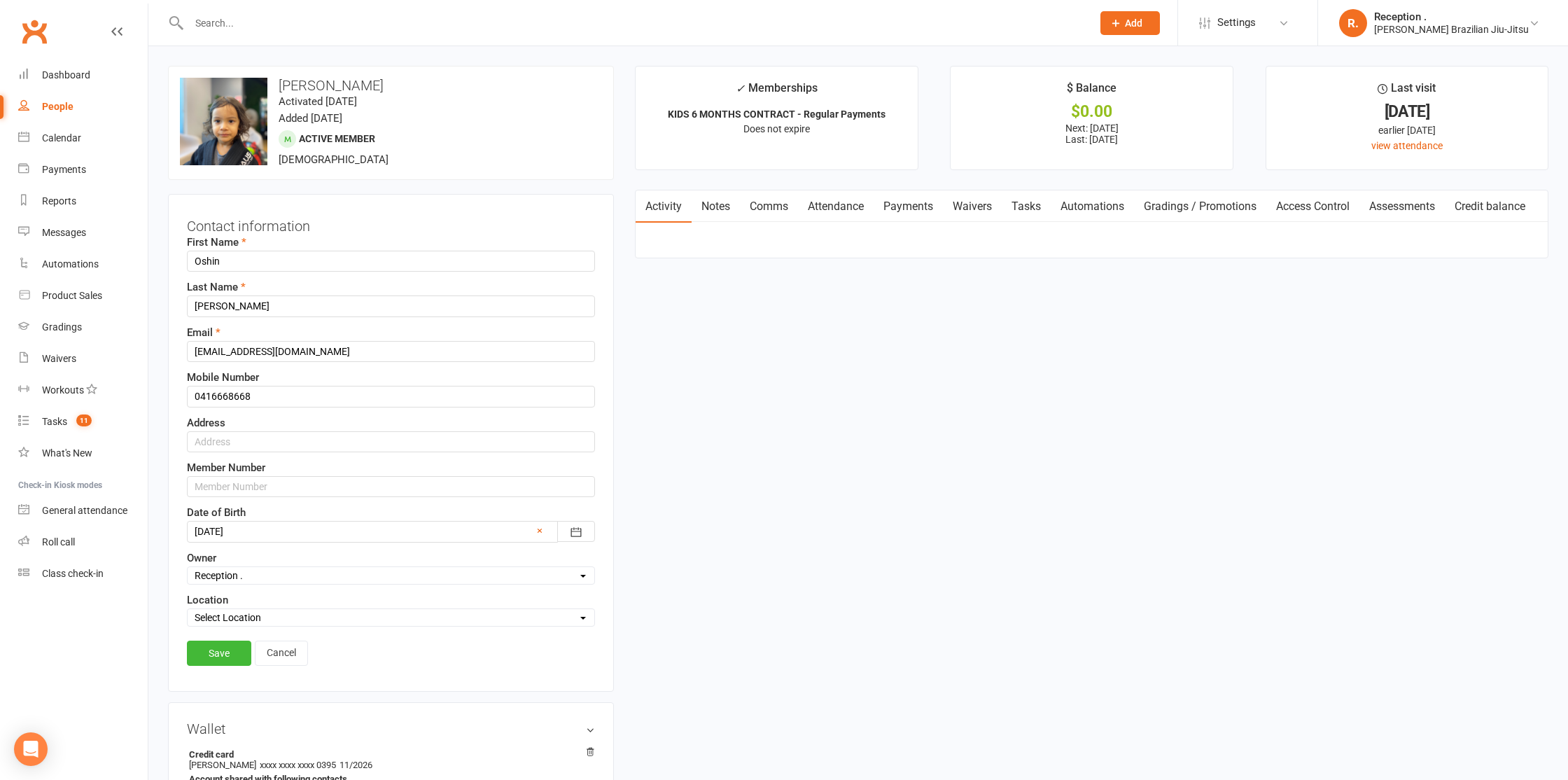
scroll to position [66, 0]
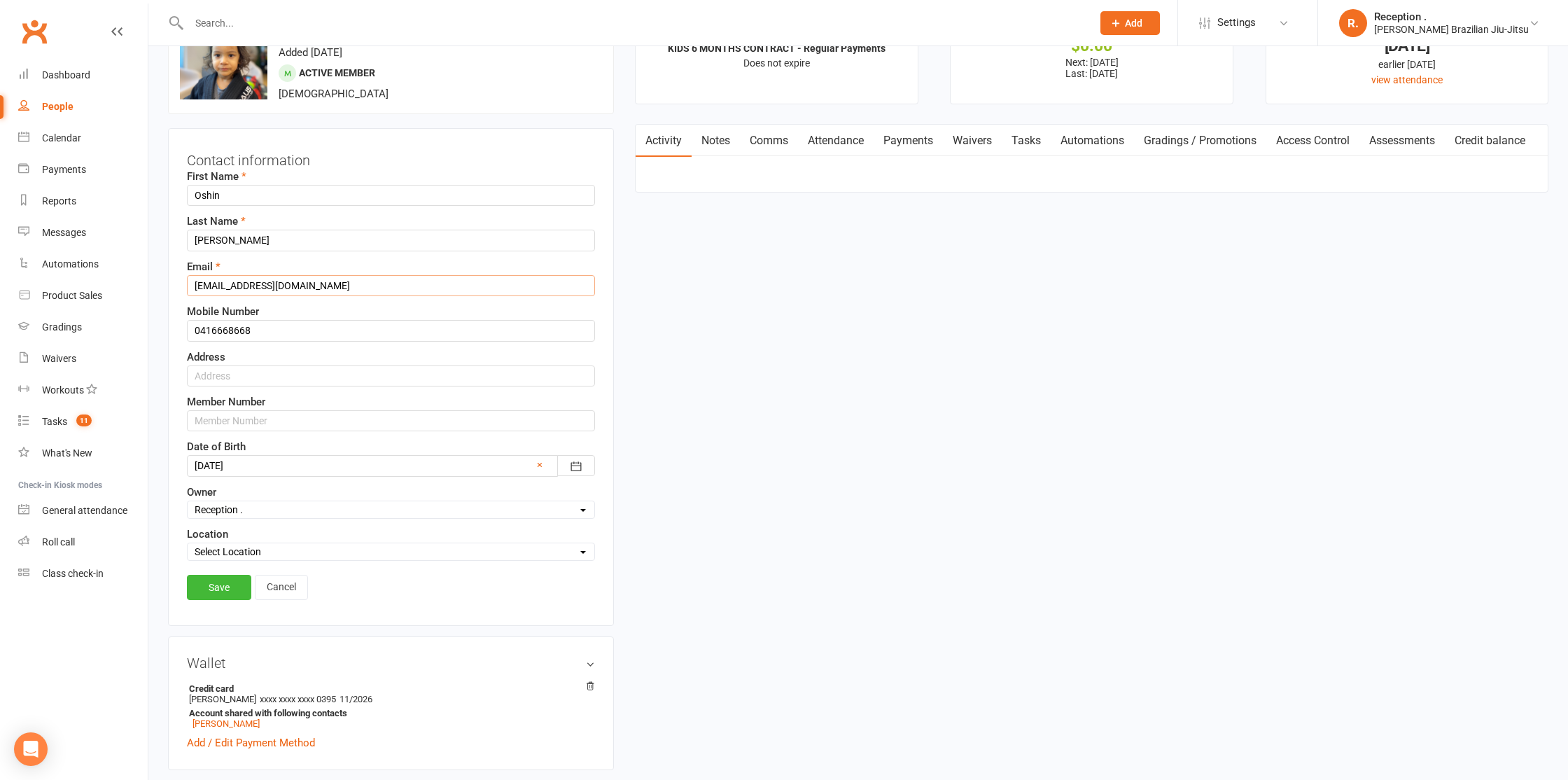
click at [281, 286] on input "Oshinsharmaofficial@gmail.com" at bounding box center [391, 286] width 408 height 21
type input "jaquelynsharma@gmail.com"
click at [213, 595] on link "Save" at bounding box center [218, 588] width 64 height 25
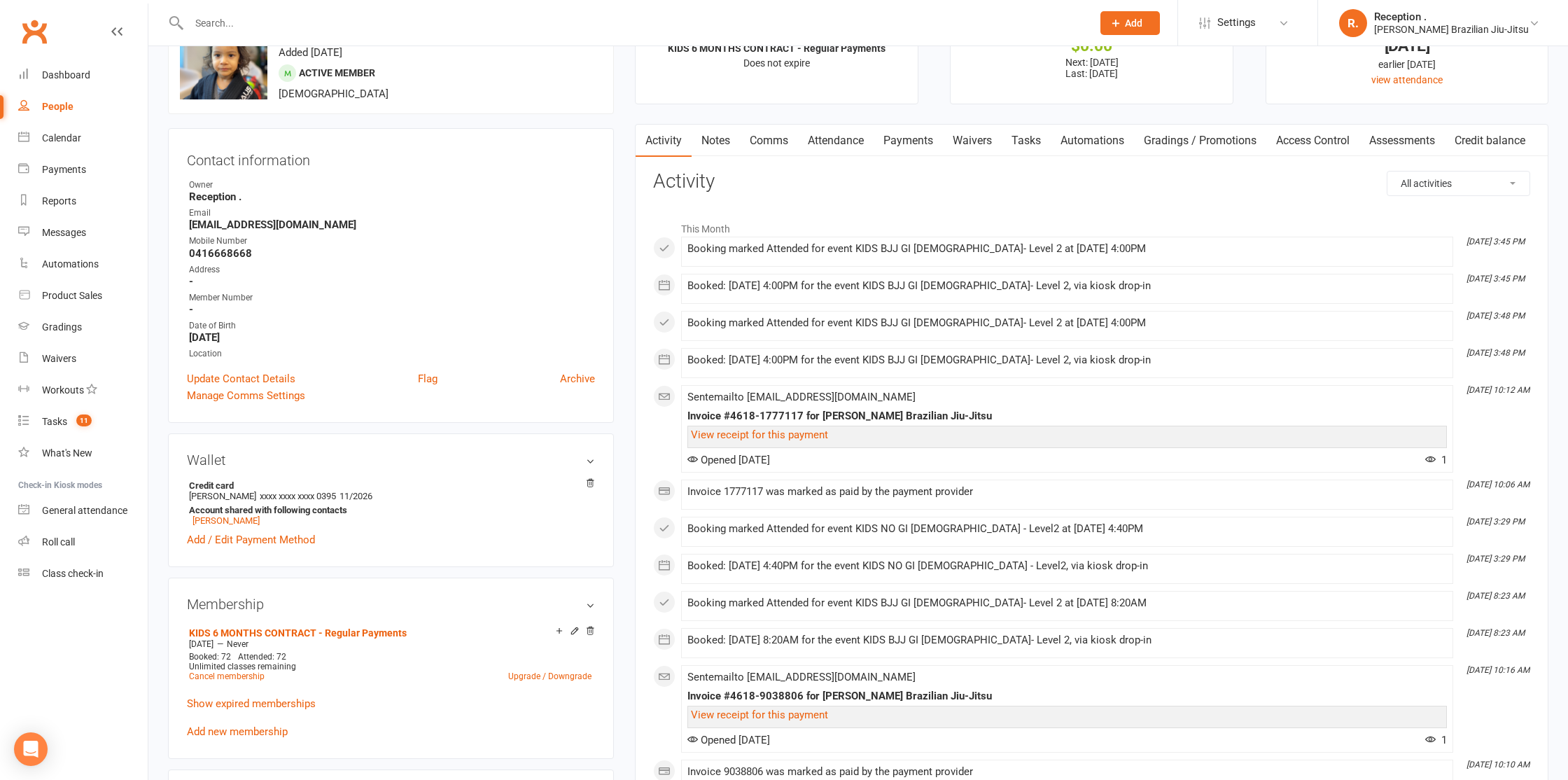
click at [206, 21] on input "text" at bounding box center [633, 23] width 897 height 20
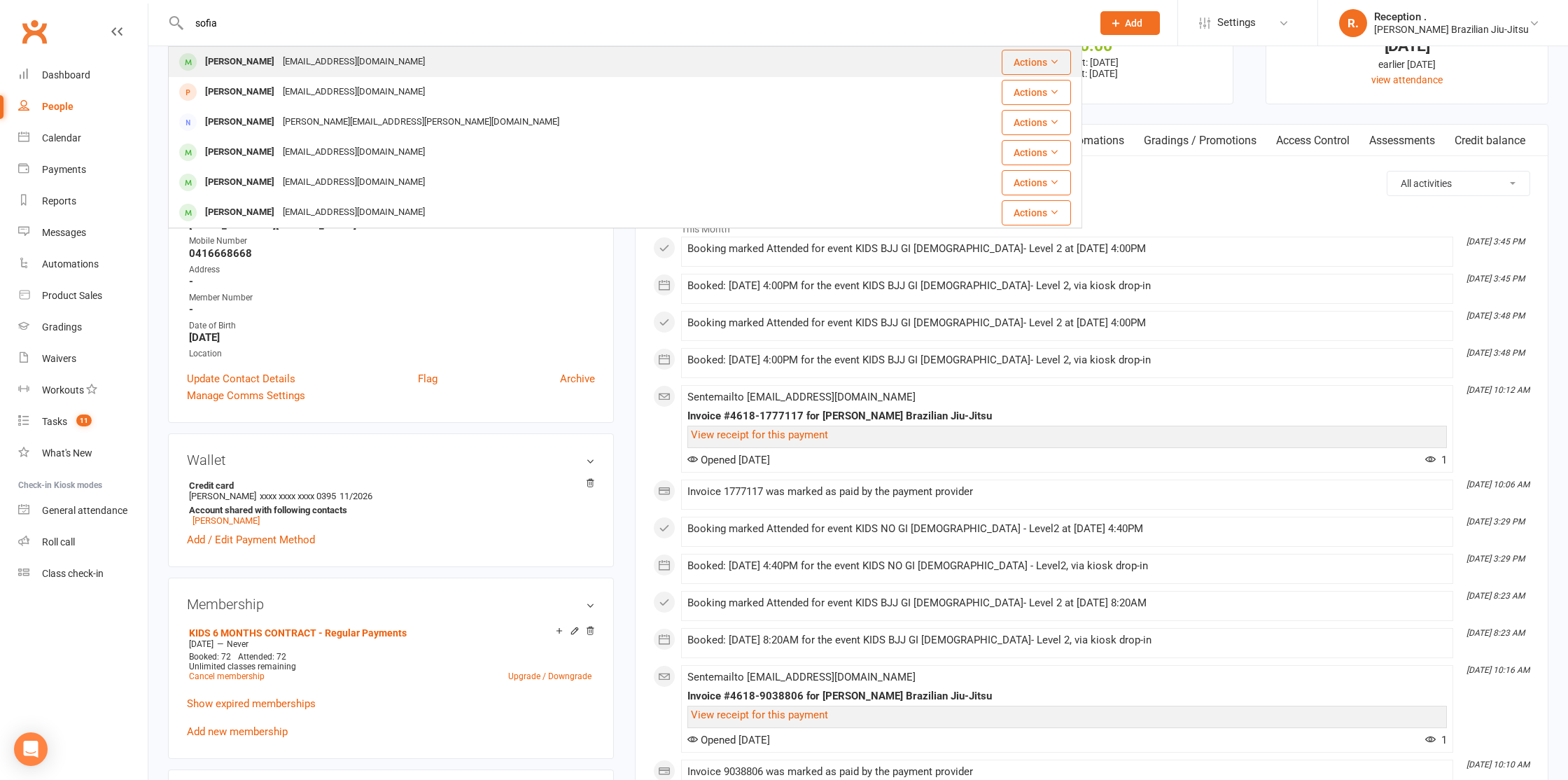
type input "sofia"
click at [219, 55] on div "Sofia Lean" at bounding box center [240, 62] width 77 height 21
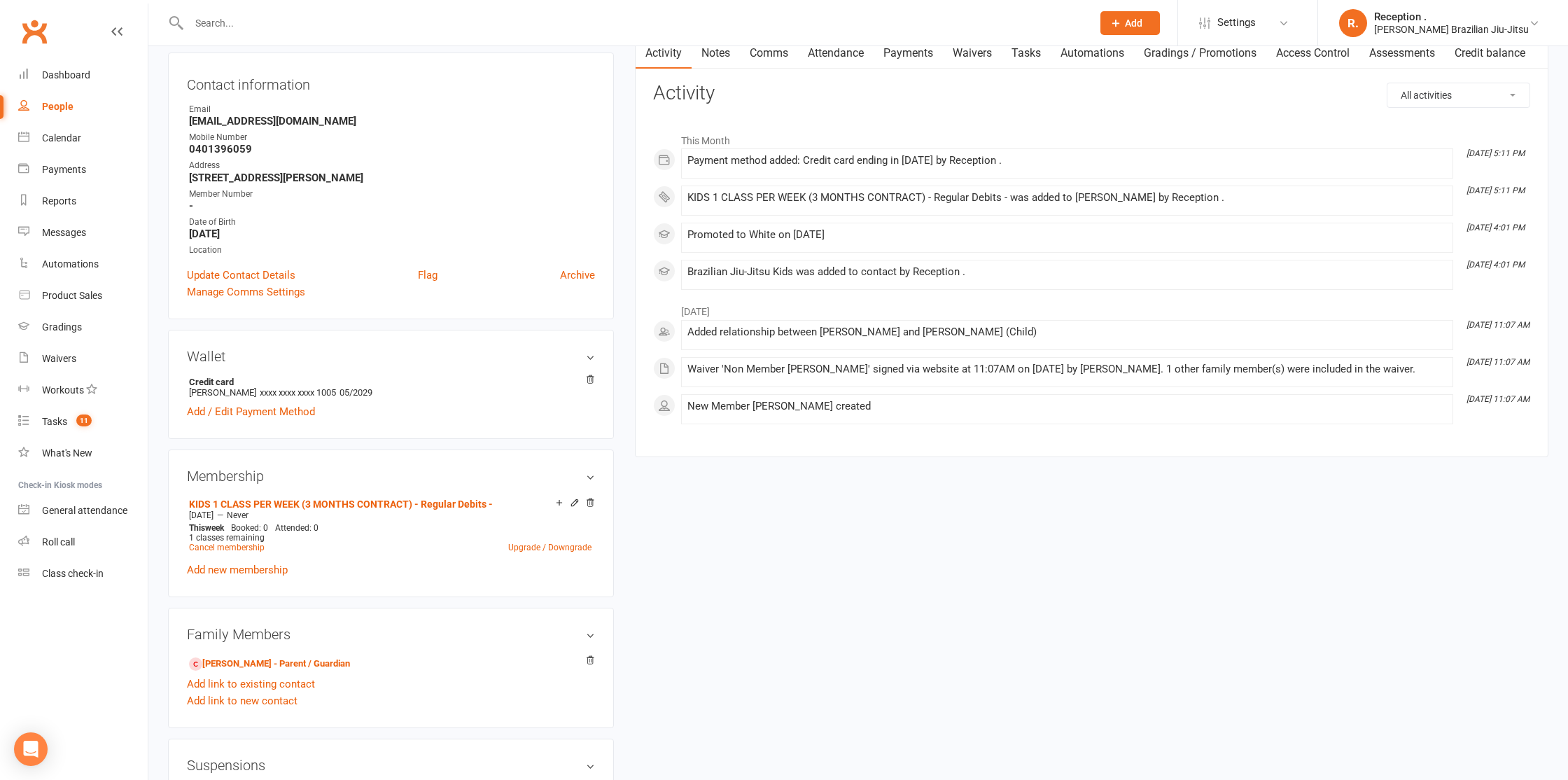
scroll to position [143, 0]
click at [573, 498] on icon at bounding box center [575, 501] width 6 height 6
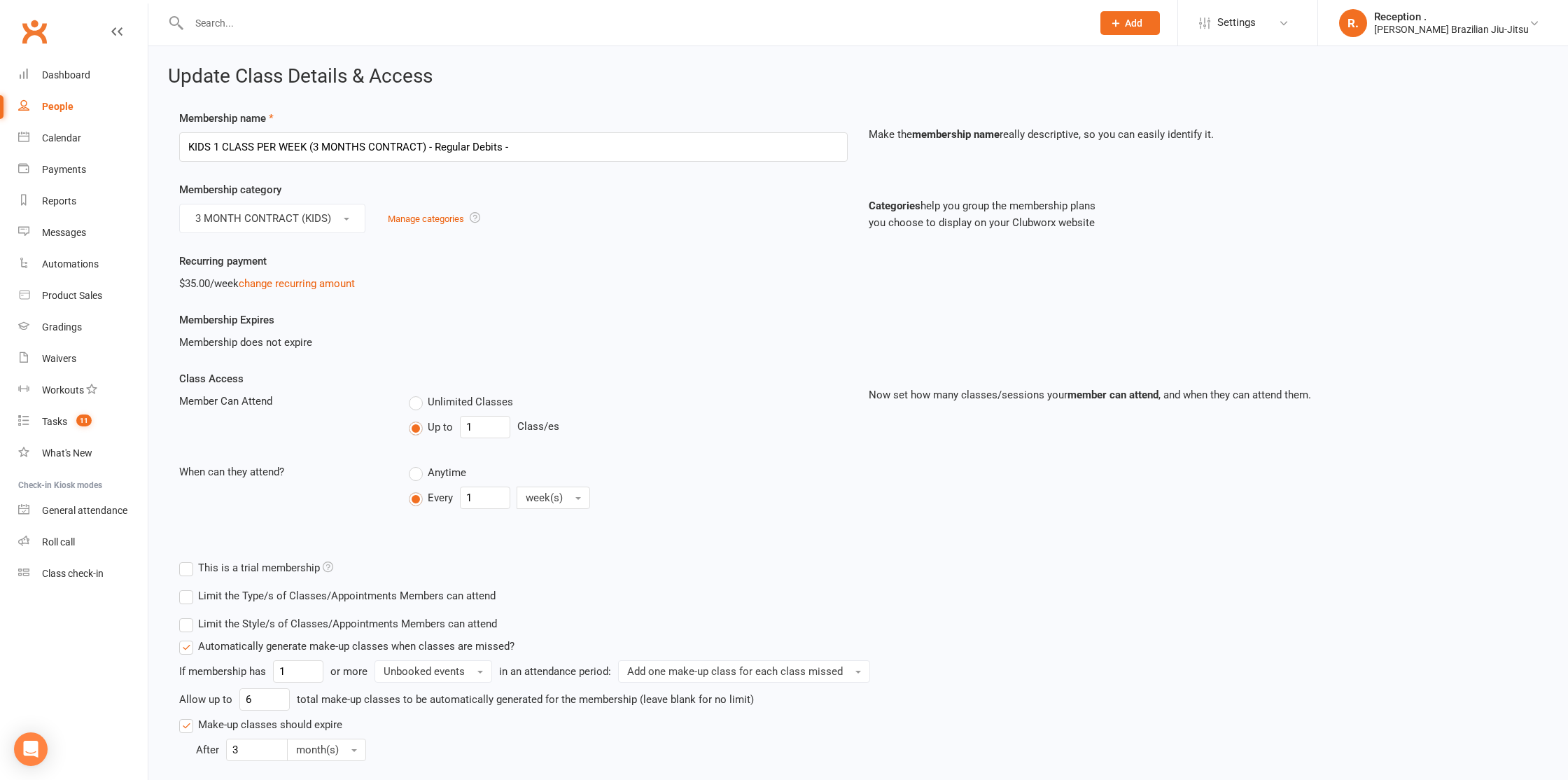
click at [280, 343] on span "Membership does not expire" at bounding box center [246, 343] width 133 height 13
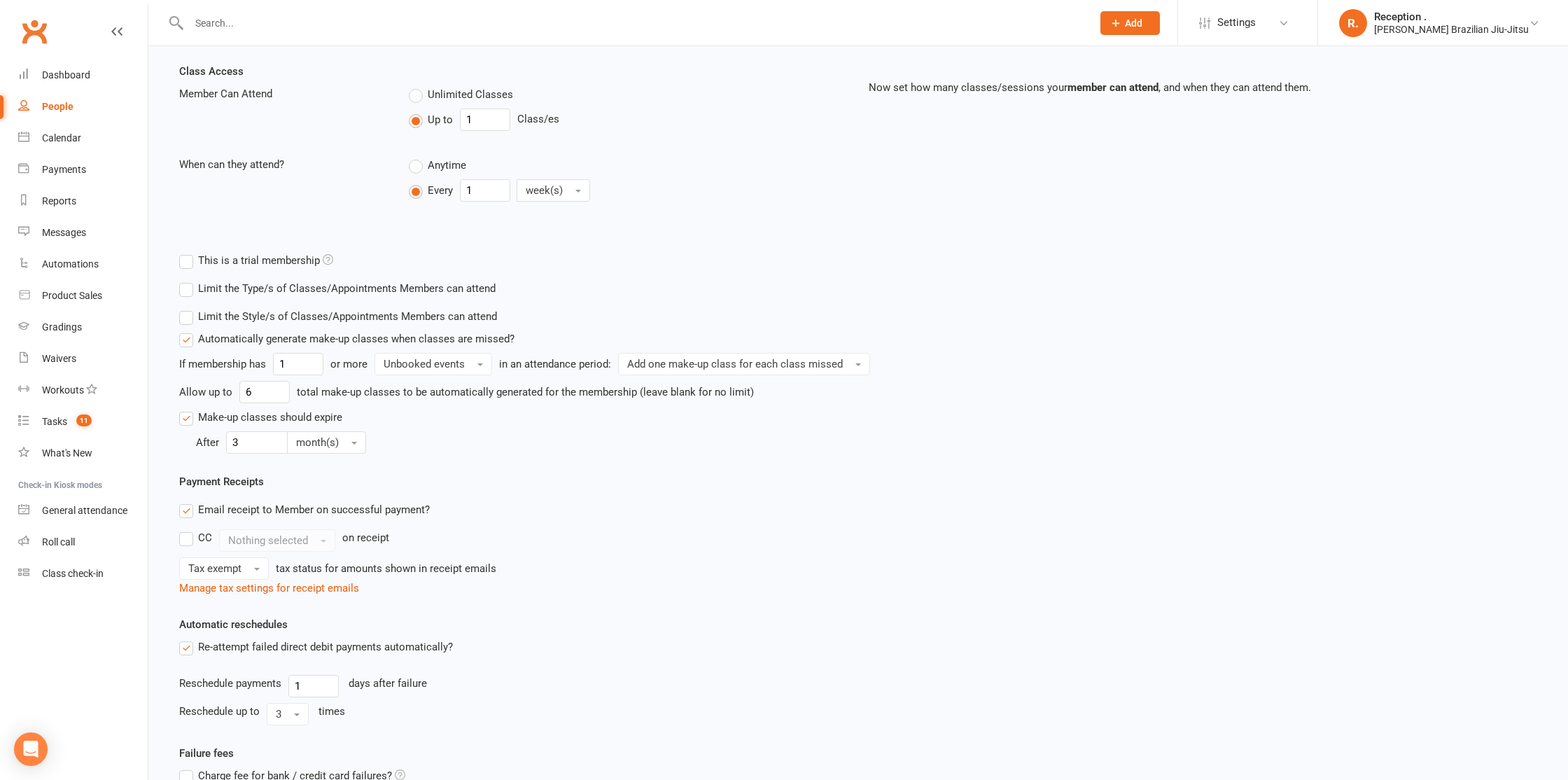
scroll to position [451, 0]
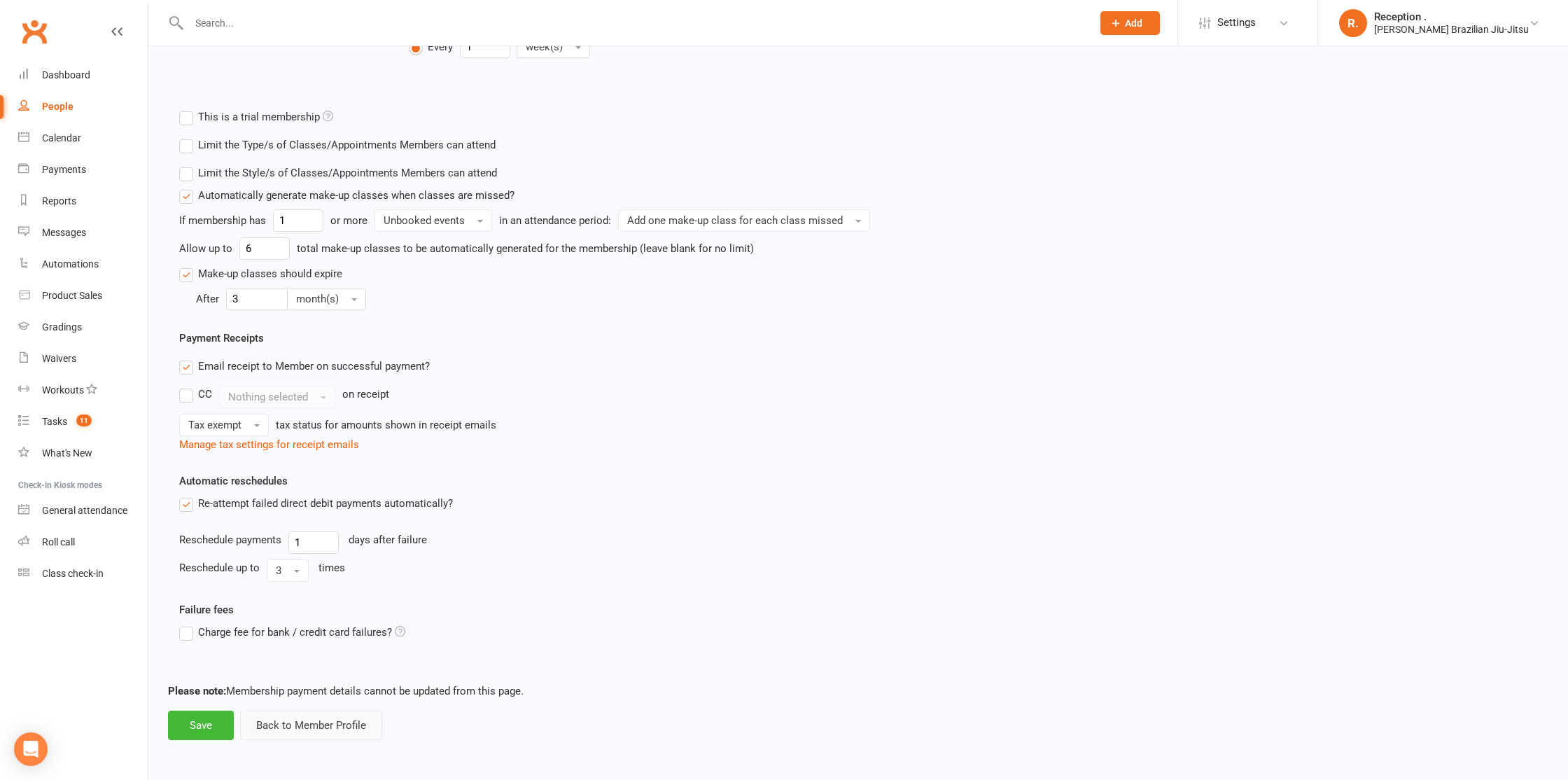
click at [309, 732] on button "Back to Member Profile" at bounding box center [312, 725] width 142 height 29
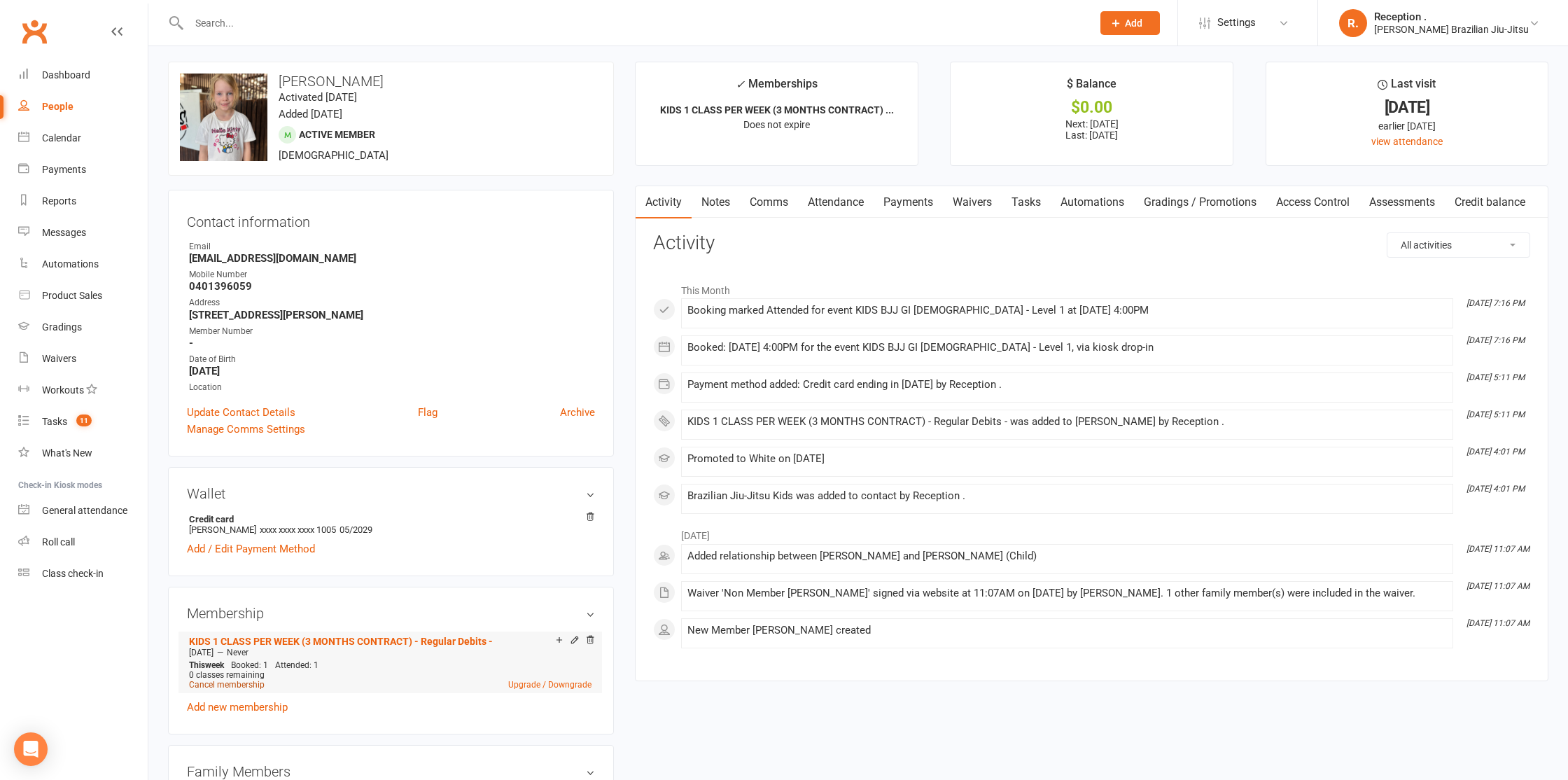
click at [241, 686] on li "KIDS 1 CLASS PER WEEK (3 MONTHS CONTRACT) - Regular Debits - Oct 13 2025 — Neve…" at bounding box center [391, 662] width 410 height 62
click at [247, 680] on link "Cancel membership" at bounding box center [227, 683] width 76 height 9
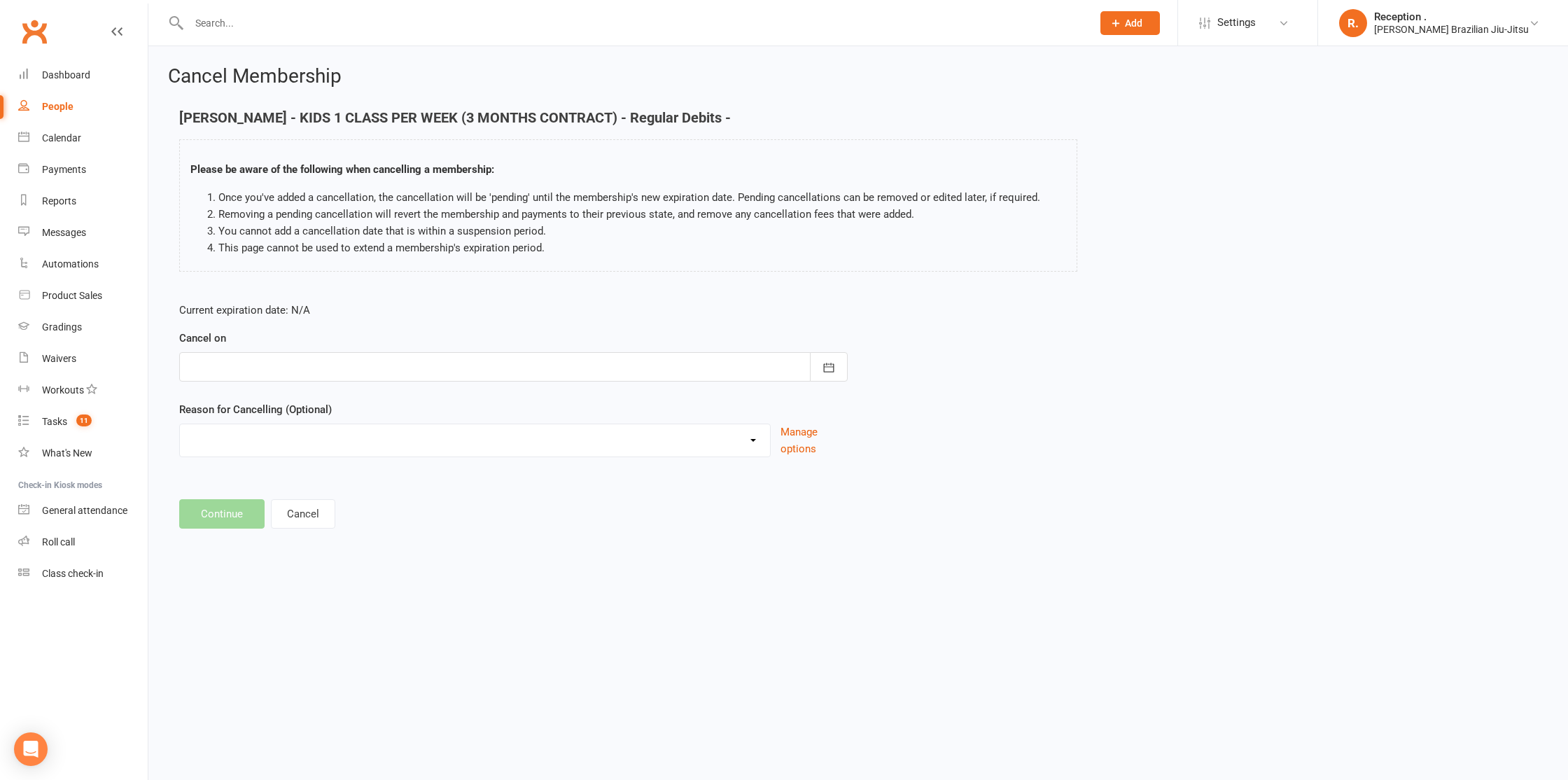
click at [282, 356] on div at bounding box center [513, 366] width 668 height 29
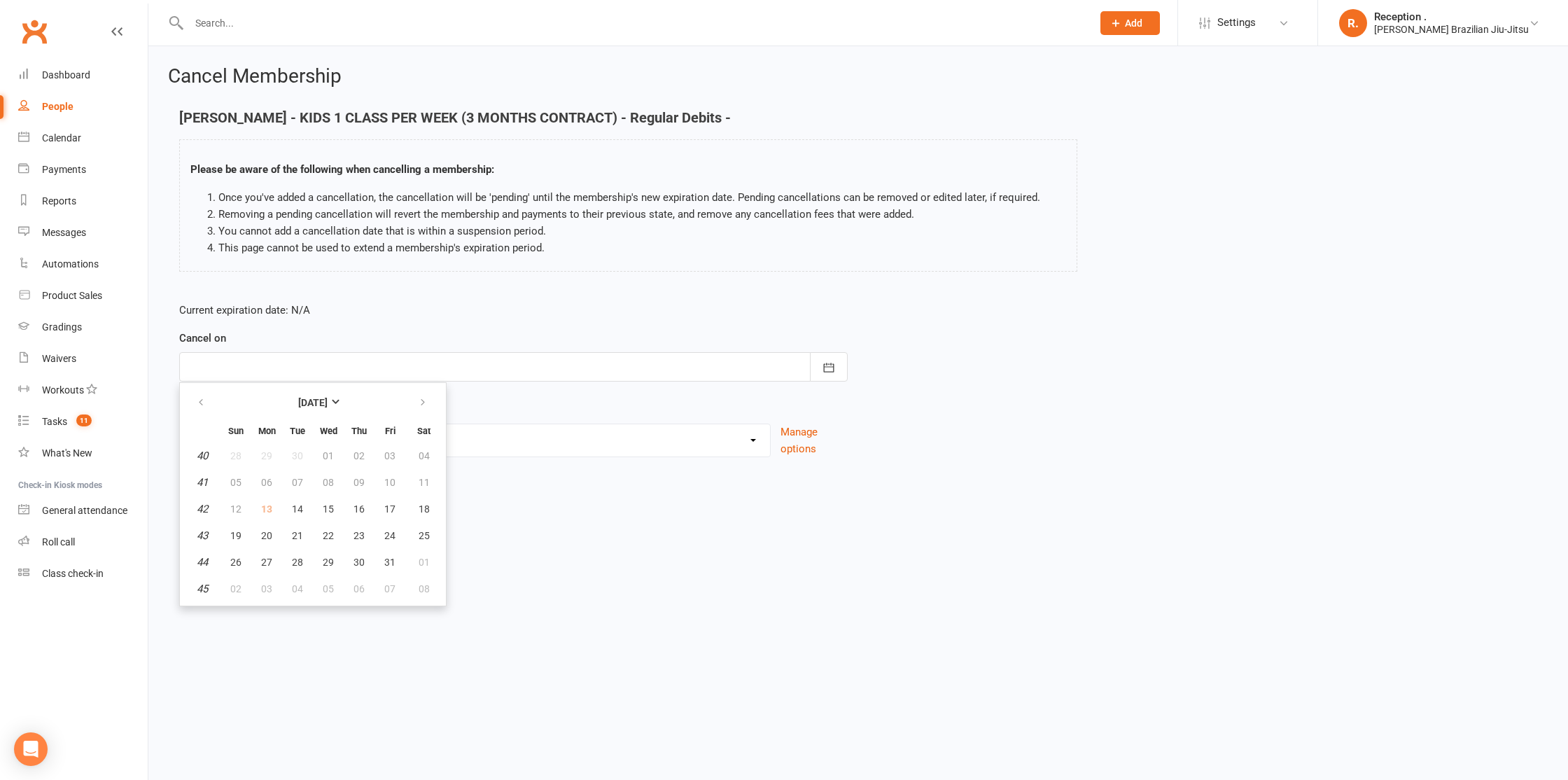
click at [509, 448] on select "Holiday Injury Other reason" at bounding box center [474, 437] width 590 height 28
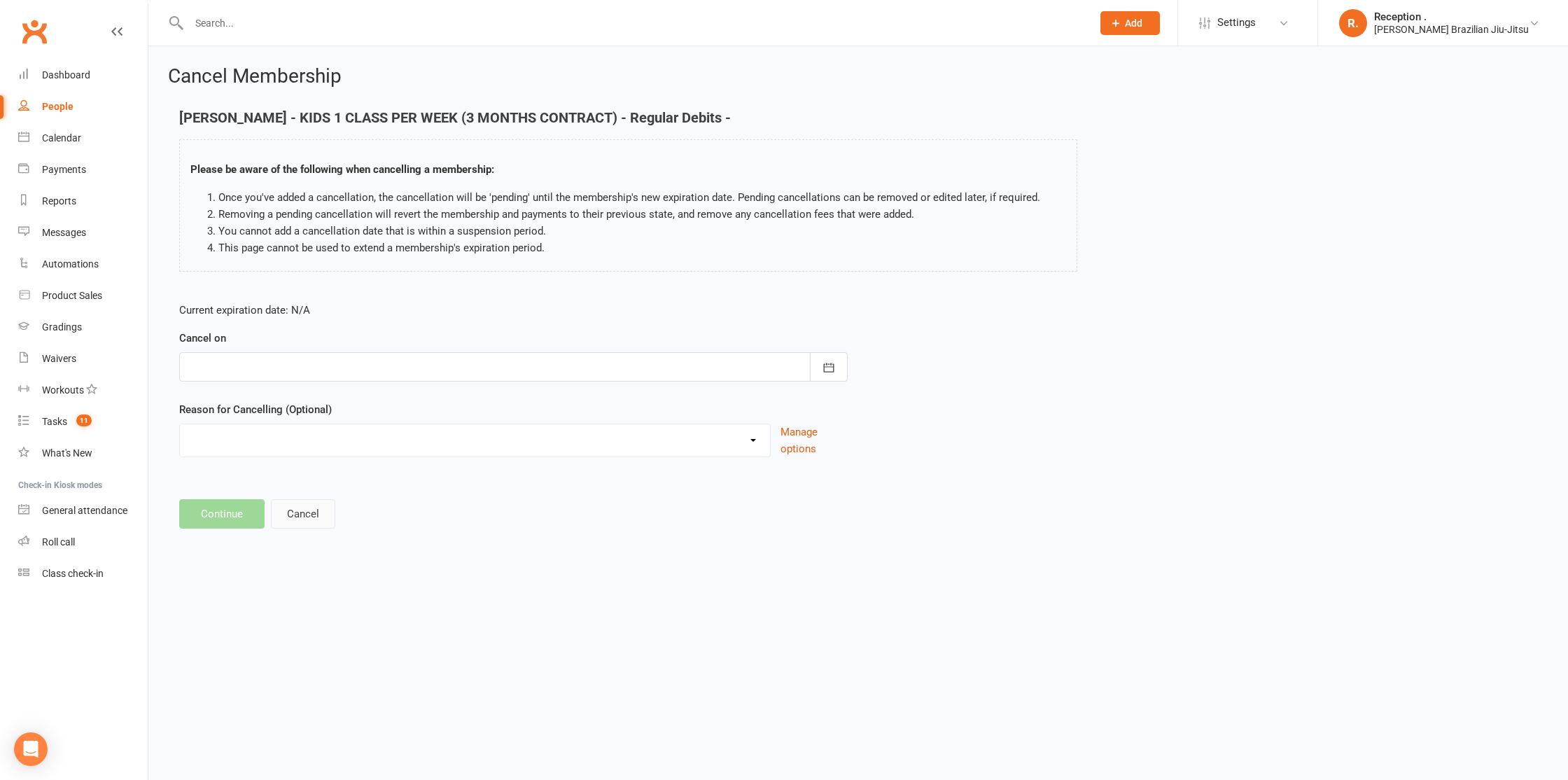
click at [312, 517] on button "Cancel" at bounding box center [303, 513] width 64 height 29
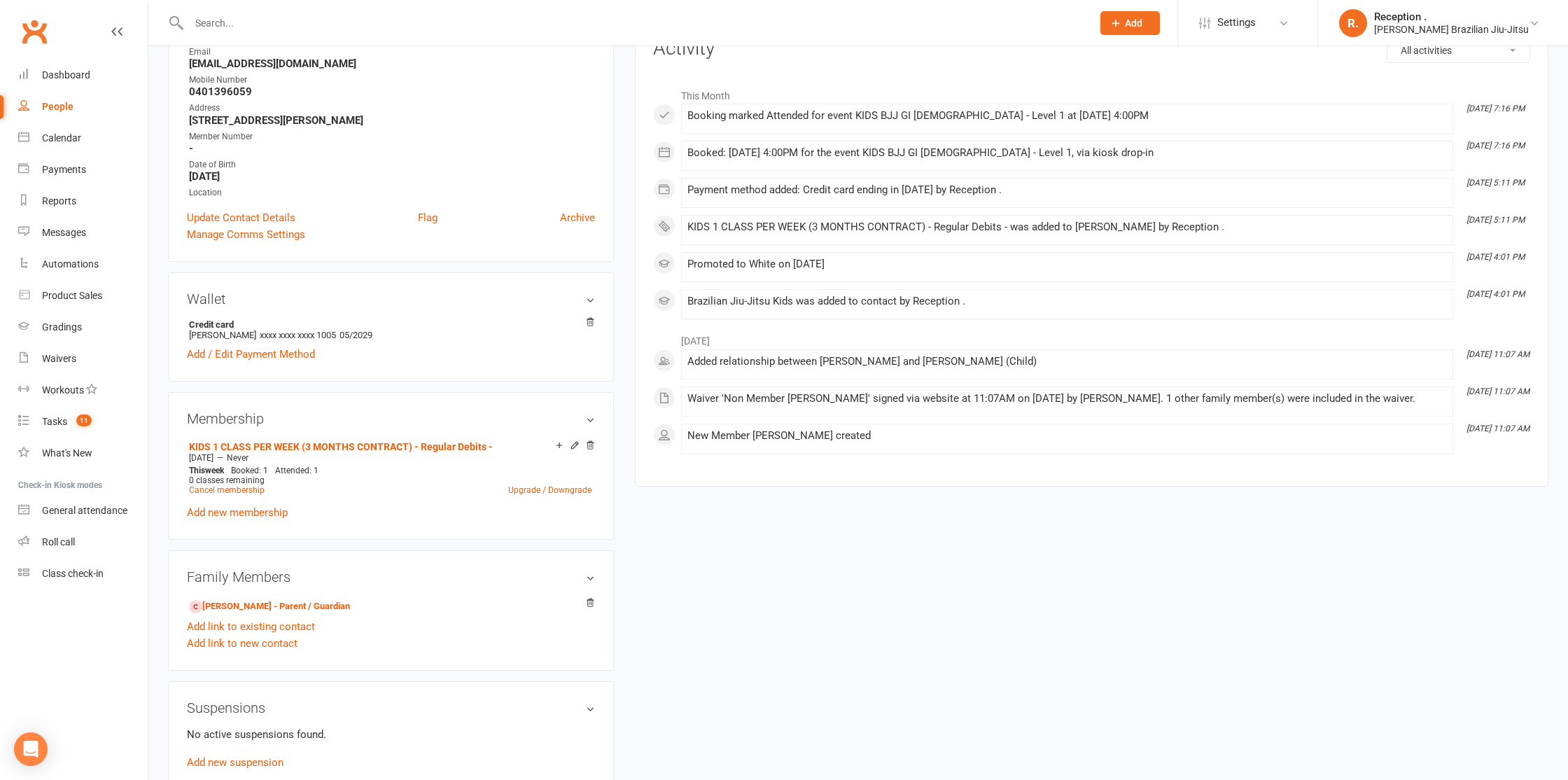
scroll to position [198, 0]
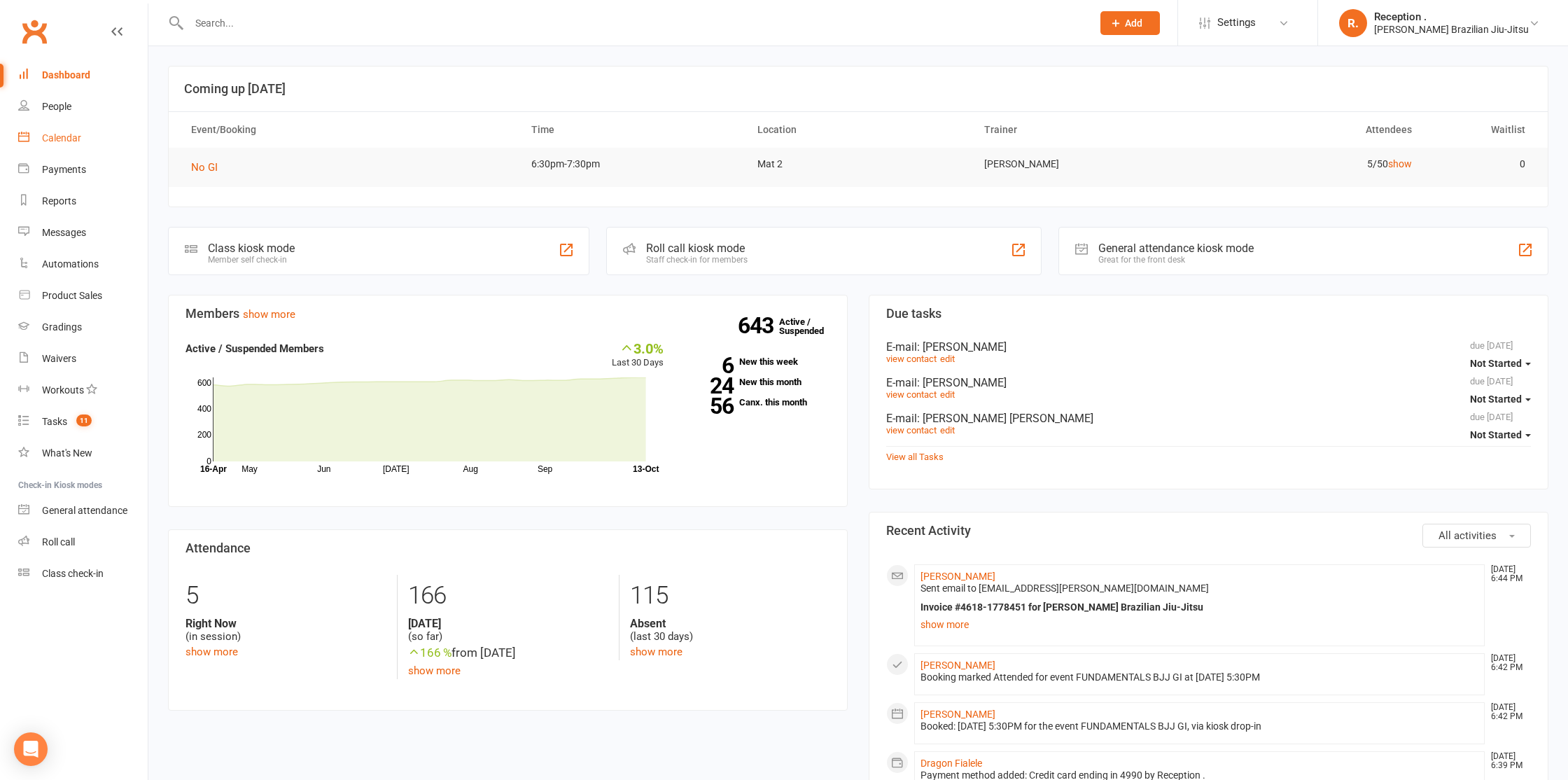
click at [45, 144] on link "Calendar" at bounding box center [83, 138] width 130 height 32
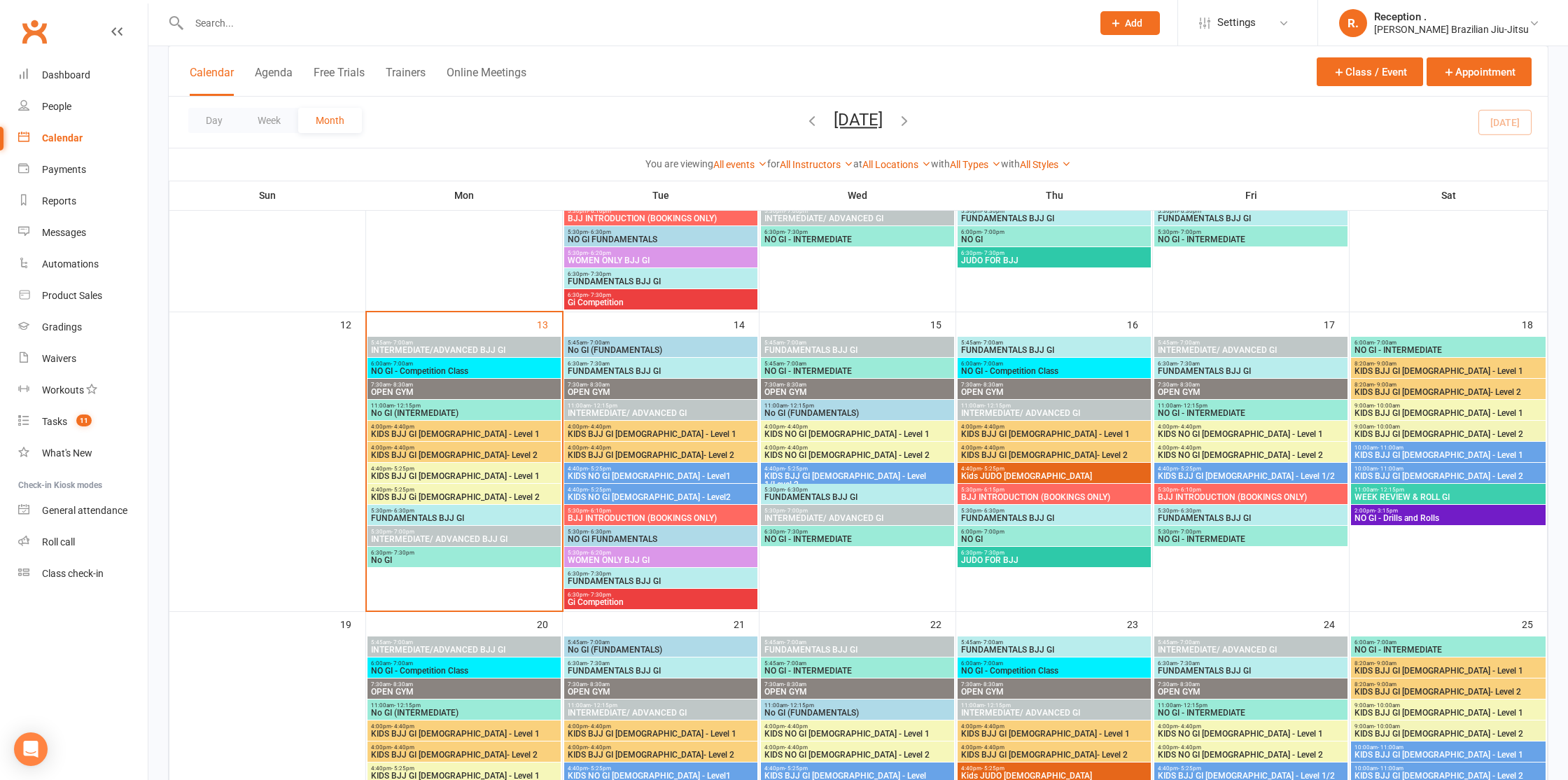
scroll to position [585, 0]
click at [435, 432] on span "KIDS BJJ GI 3-5yo - Level 1" at bounding box center [463, 434] width 187 height 9
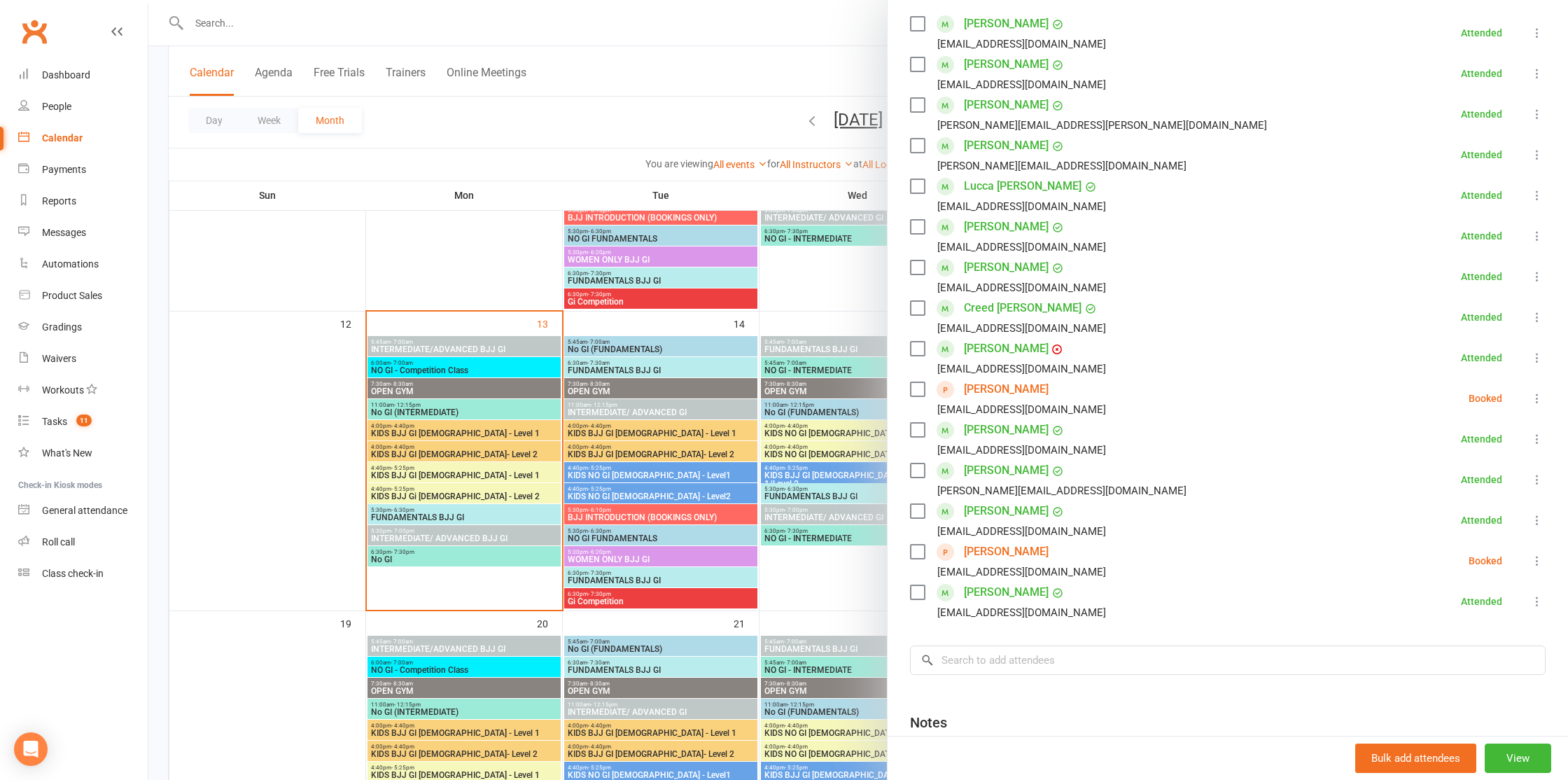
scroll to position [0, 0]
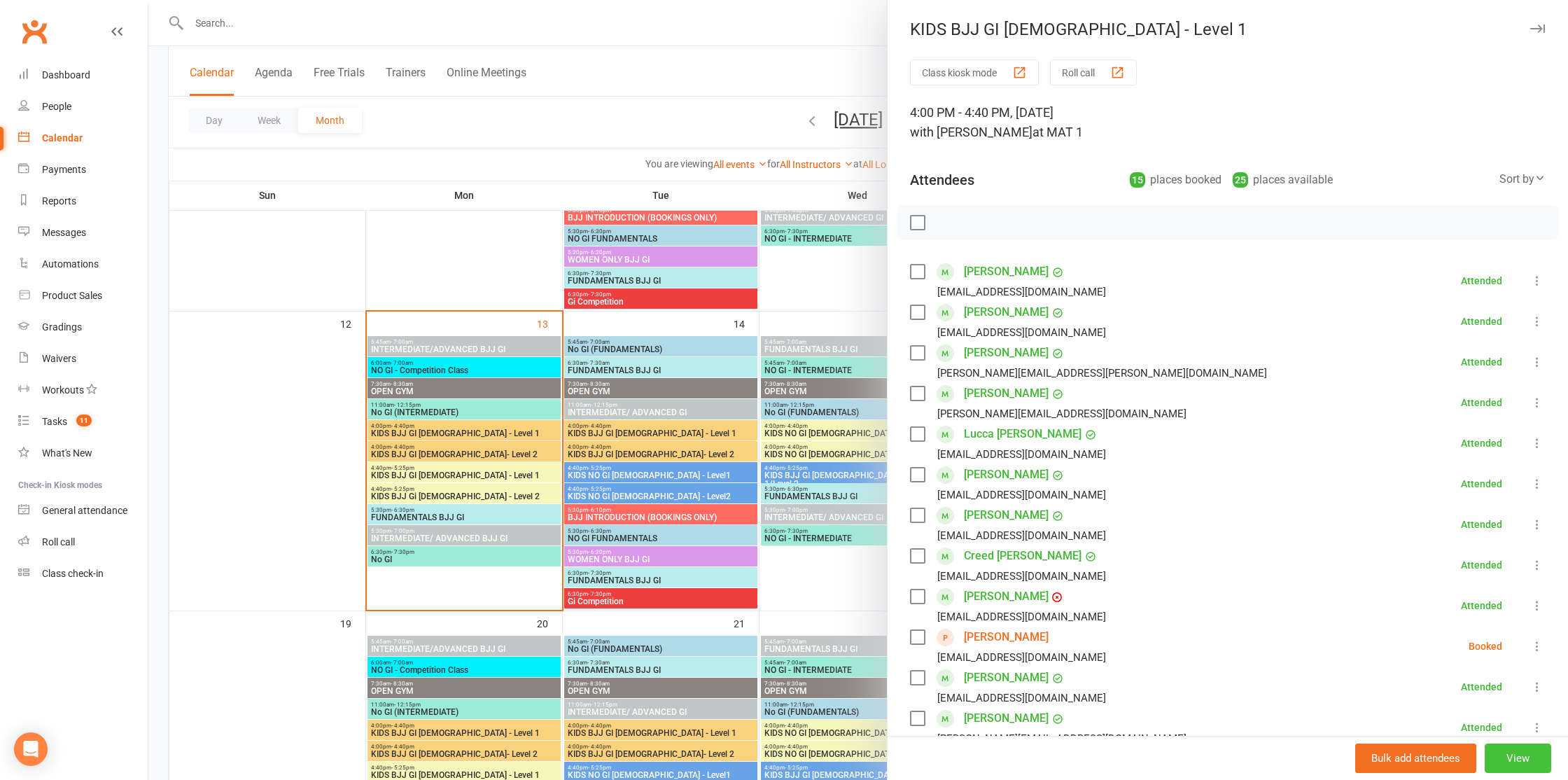
click at [1522, 764] on button "View" at bounding box center [1518, 758] width 66 height 29
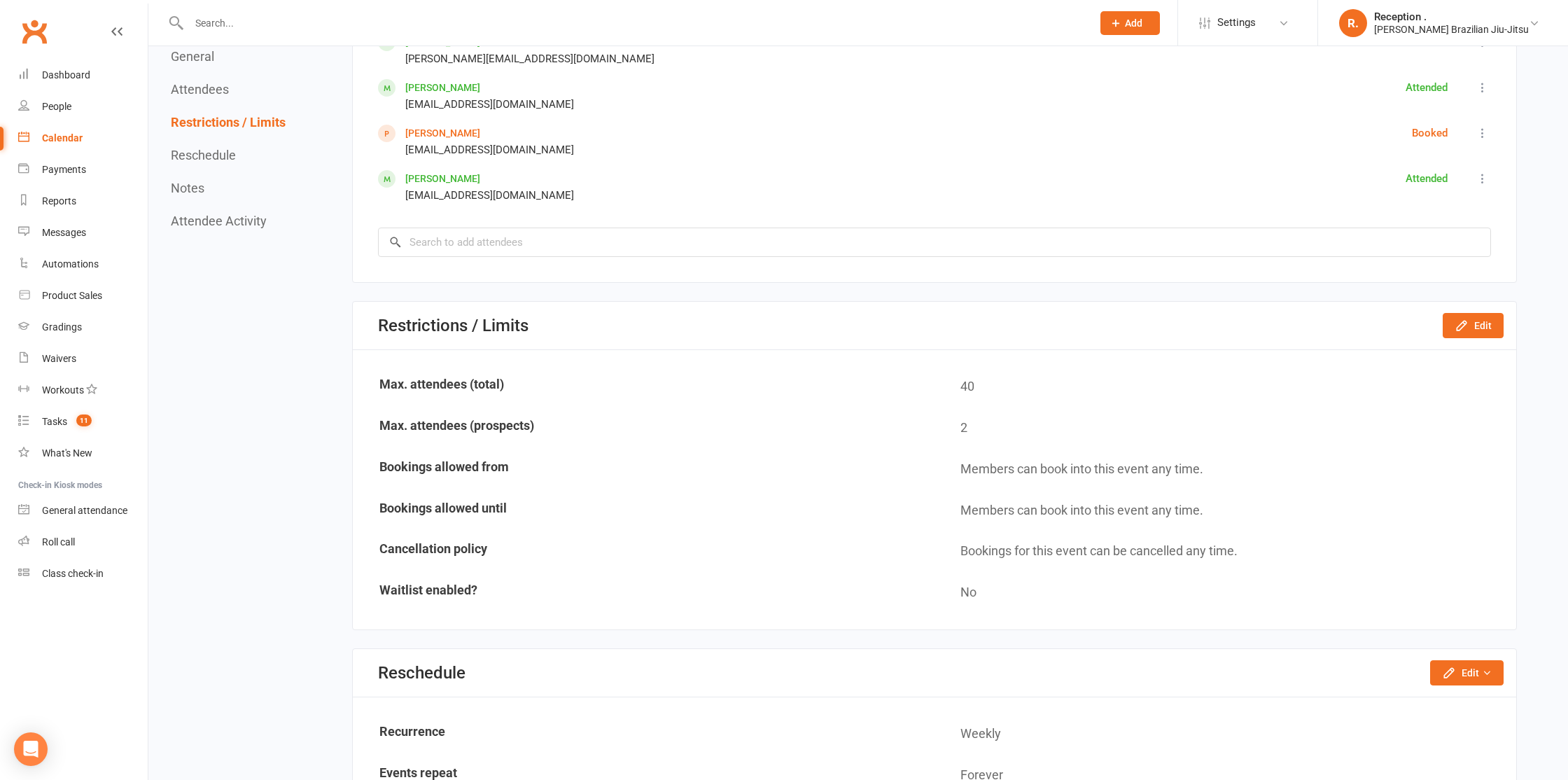
scroll to position [1255, 0]
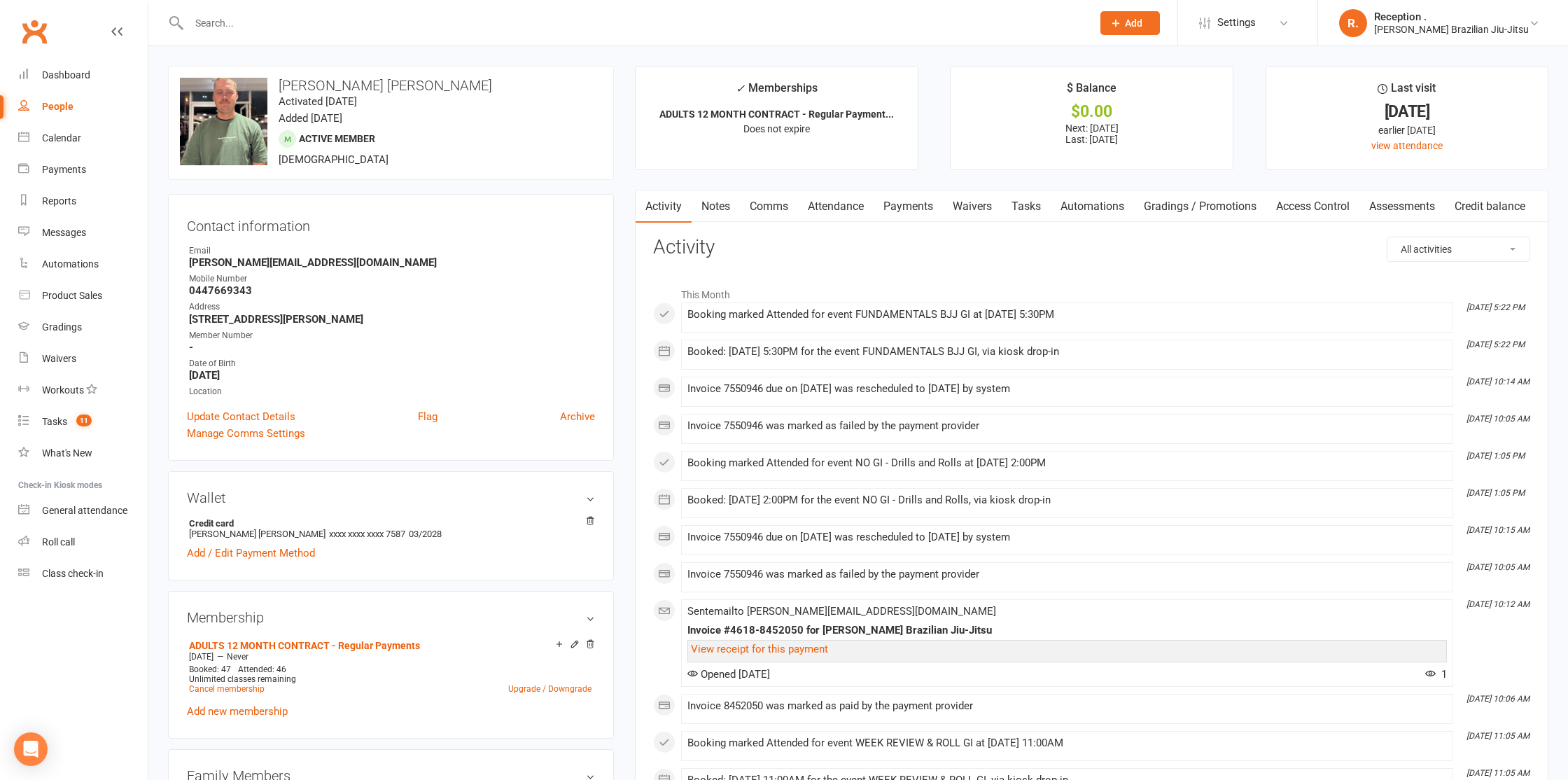
click at [902, 205] on link "Payments" at bounding box center [909, 206] width 70 height 32
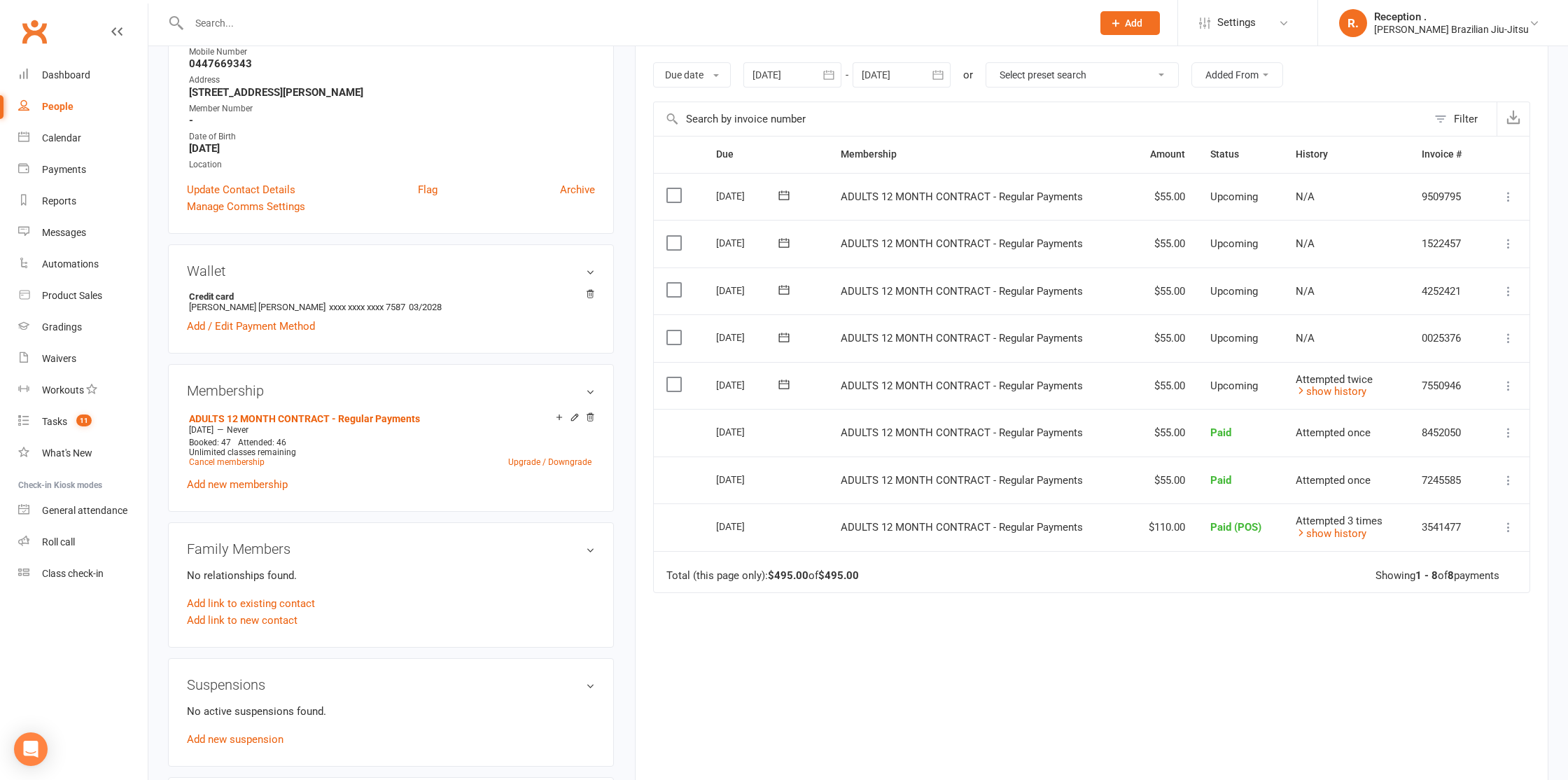
scroll to position [228, 0]
drag, startPoint x: 1344, startPoint y: 393, endPoint x: 1321, endPoint y: 388, distance: 23.5
click at [1341, 393] on link "show history" at bounding box center [1331, 391] width 70 height 13
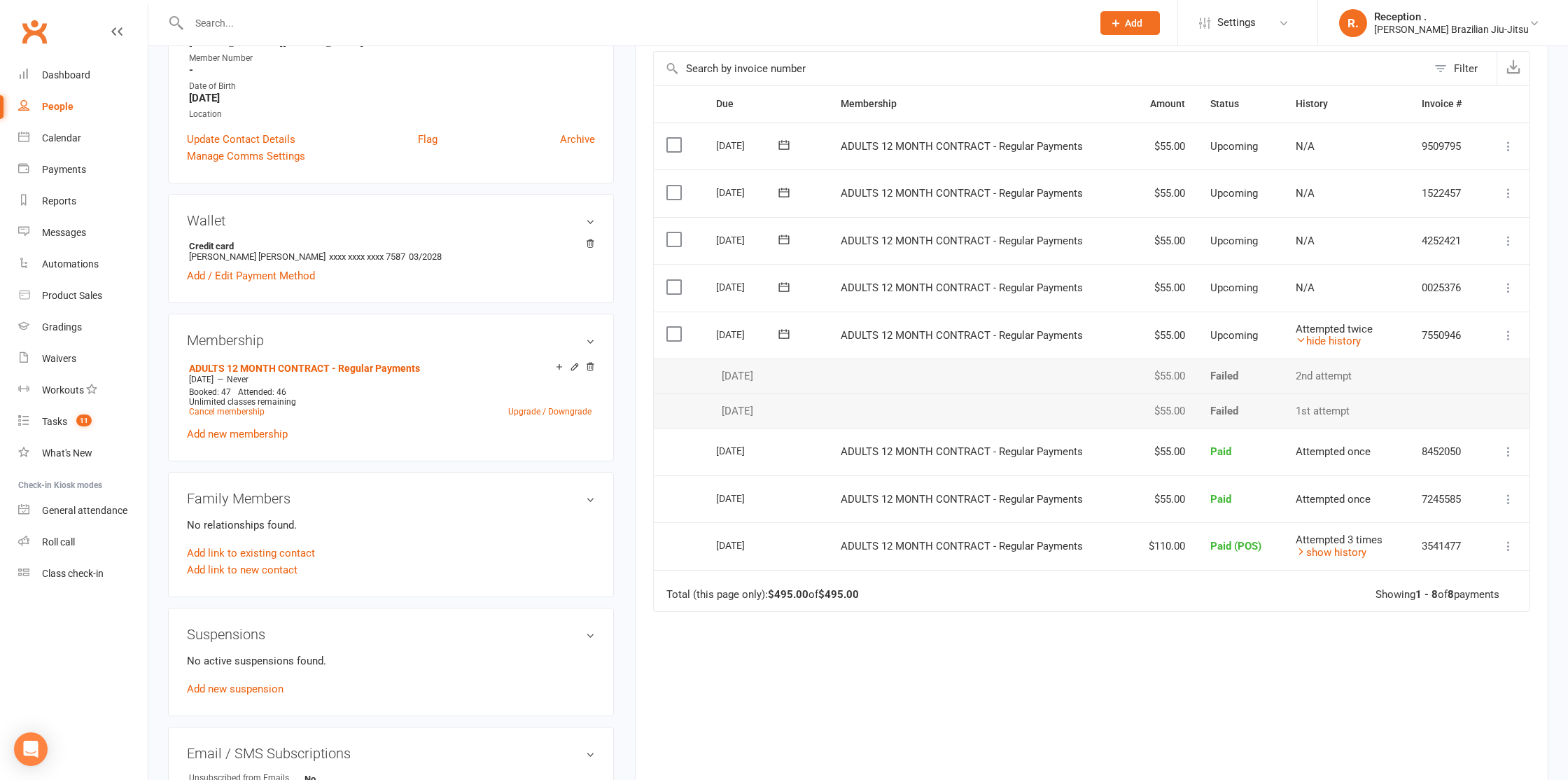
scroll to position [278, 0]
click at [1506, 331] on icon at bounding box center [1509, 335] width 14 height 14
click at [1418, 392] on link "Mark as Paid (POS)" at bounding box center [1433, 389] width 165 height 28
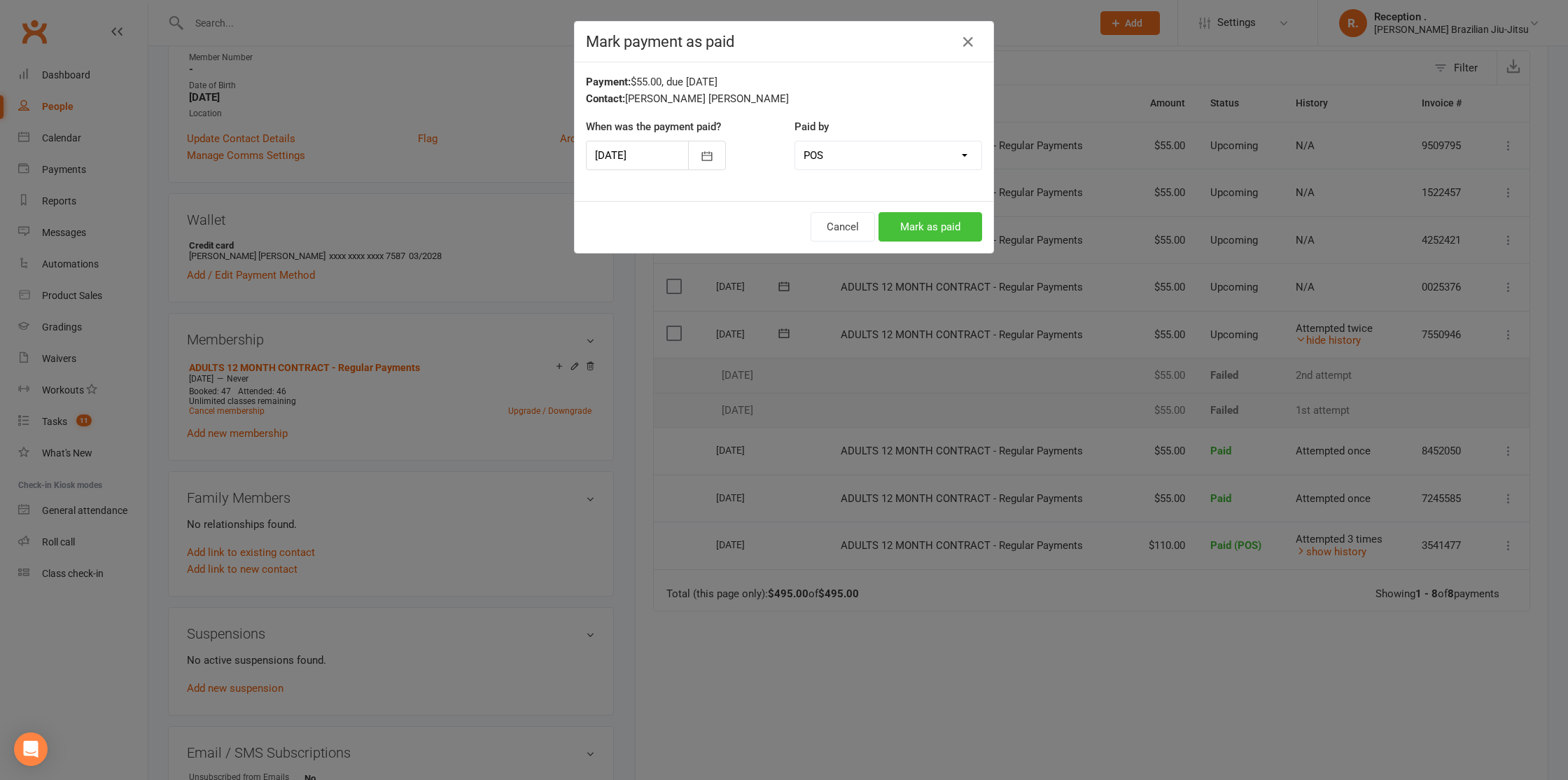
click at [906, 233] on button "Mark as paid" at bounding box center [930, 226] width 104 height 29
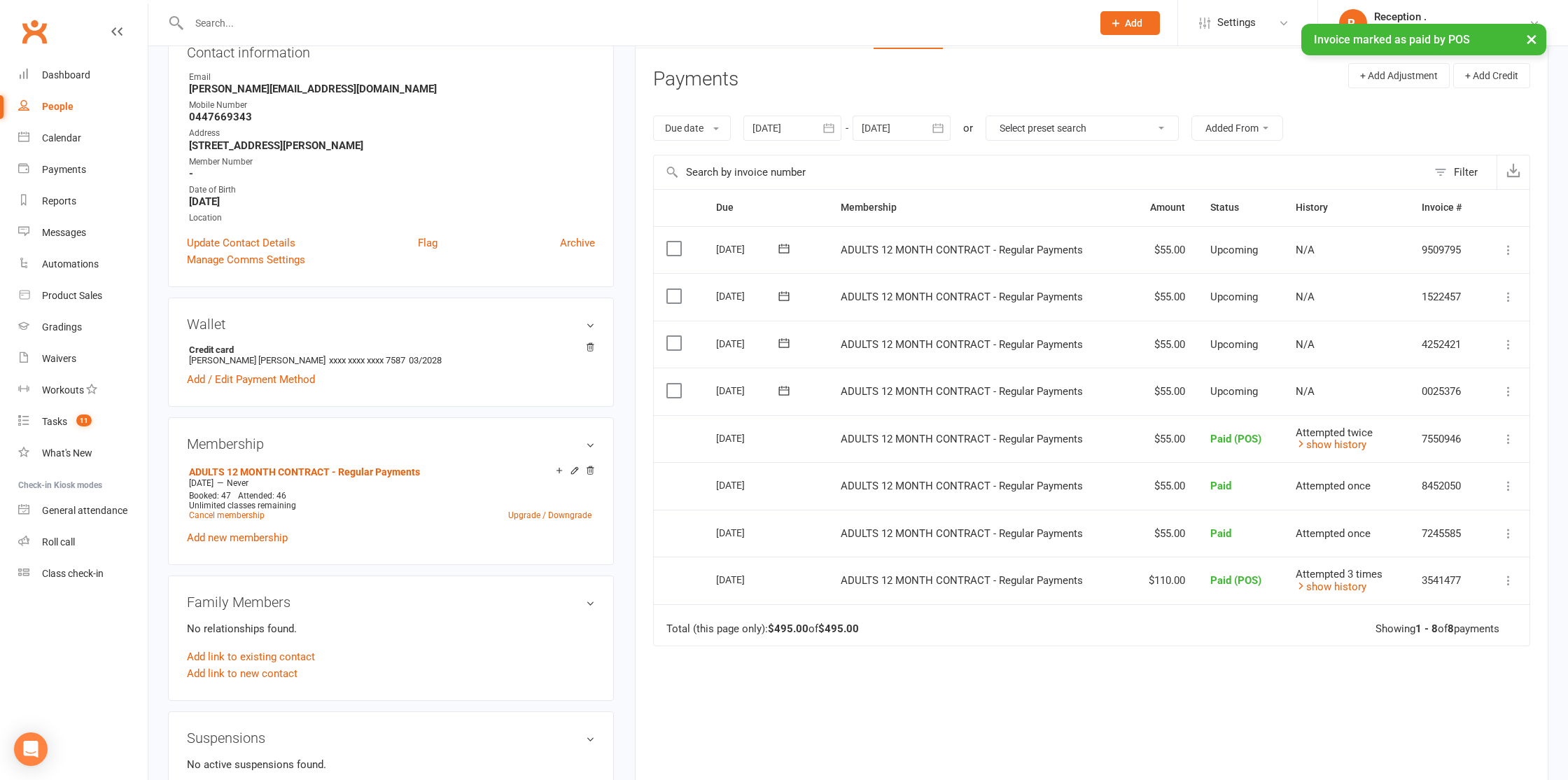
scroll to position [168, 0]
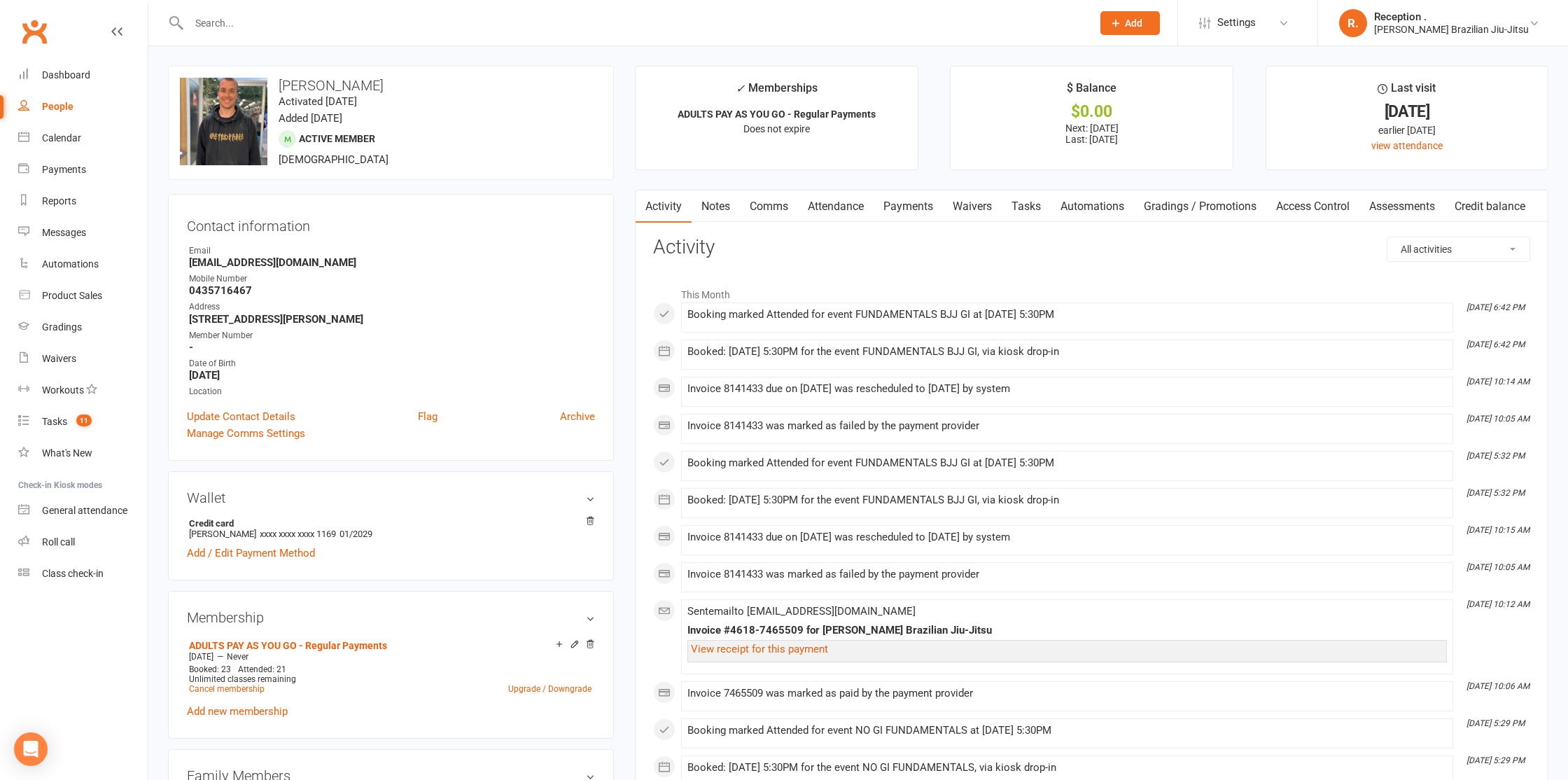
click at [240, 263] on strong "lachlanclancy90@hotmail.com" at bounding box center [391, 263] width 406 height 13
copy render-form-field "lachlanclancy90@hotmail.com"
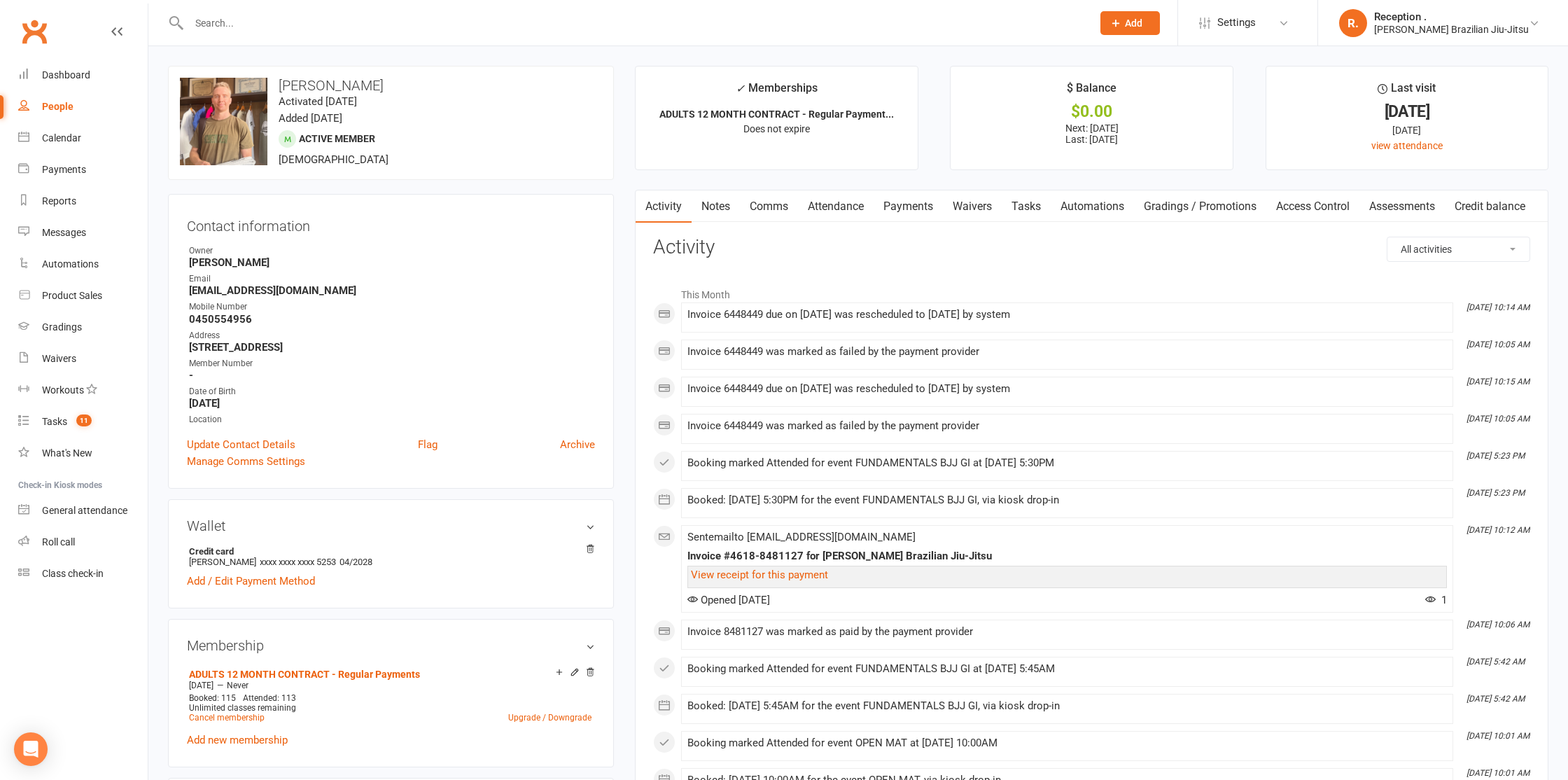
click at [229, 297] on ul "Owner [PERSON_NAME] Email [EMAIL_ADDRESS][DOMAIN_NAME] Mobile Number [PHONE_NUM…" at bounding box center [391, 335] width 408 height 182
click at [232, 293] on strong "[EMAIL_ADDRESS][DOMAIN_NAME]" at bounding box center [391, 290] width 406 height 13
copy render-form-field "[EMAIL_ADDRESS][DOMAIN_NAME]"
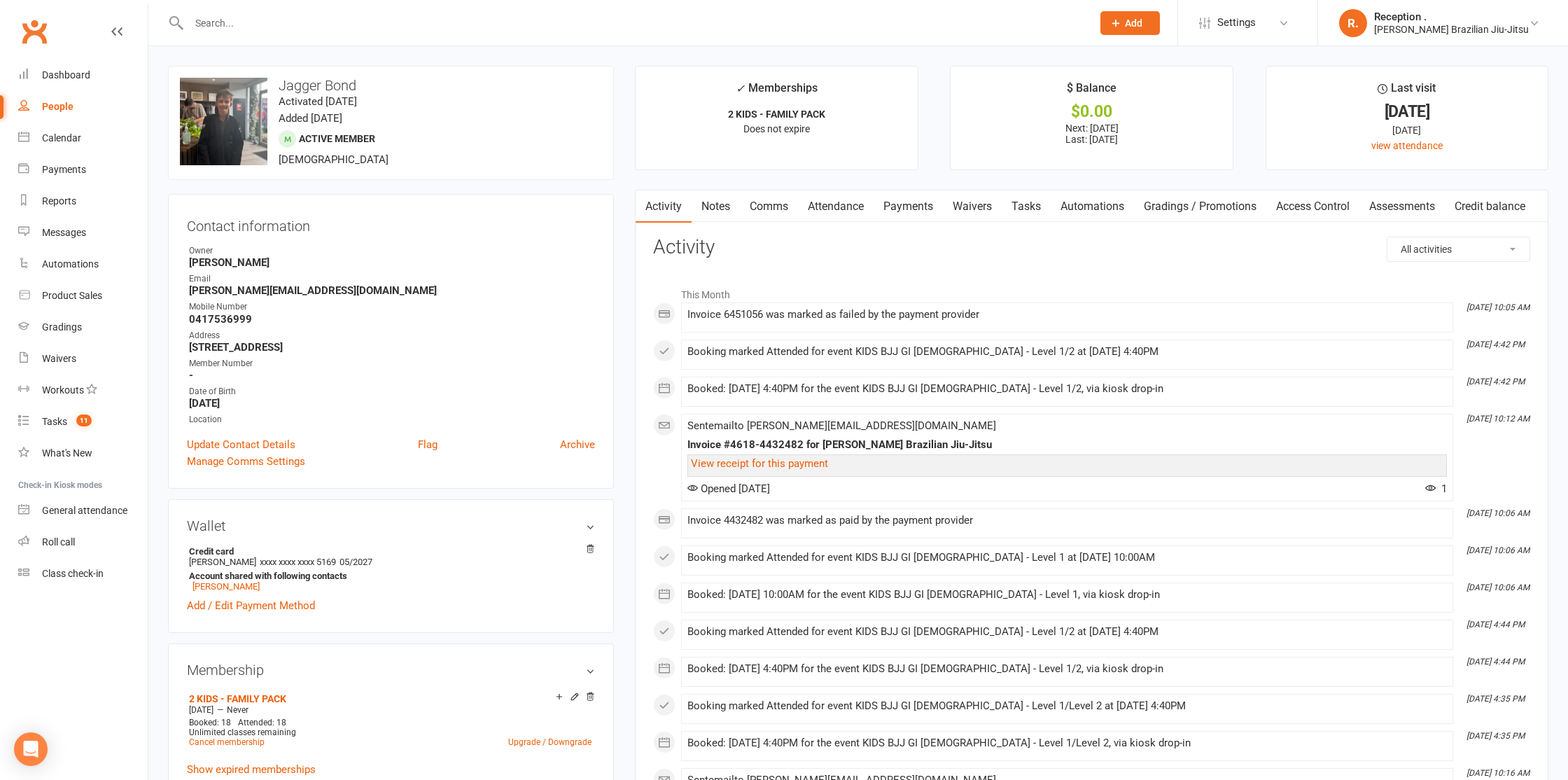
click at [285, 290] on strong "[PERSON_NAME][EMAIL_ADDRESS][DOMAIN_NAME]" at bounding box center [391, 290] width 406 height 13
copy render-form-field "[PERSON_NAME][EMAIL_ADDRESS][DOMAIN_NAME]"
click at [263, 286] on strong "[PERSON_NAME][EMAIL_ADDRESS][DOMAIN_NAME]" at bounding box center [391, 290] width 406 height 13
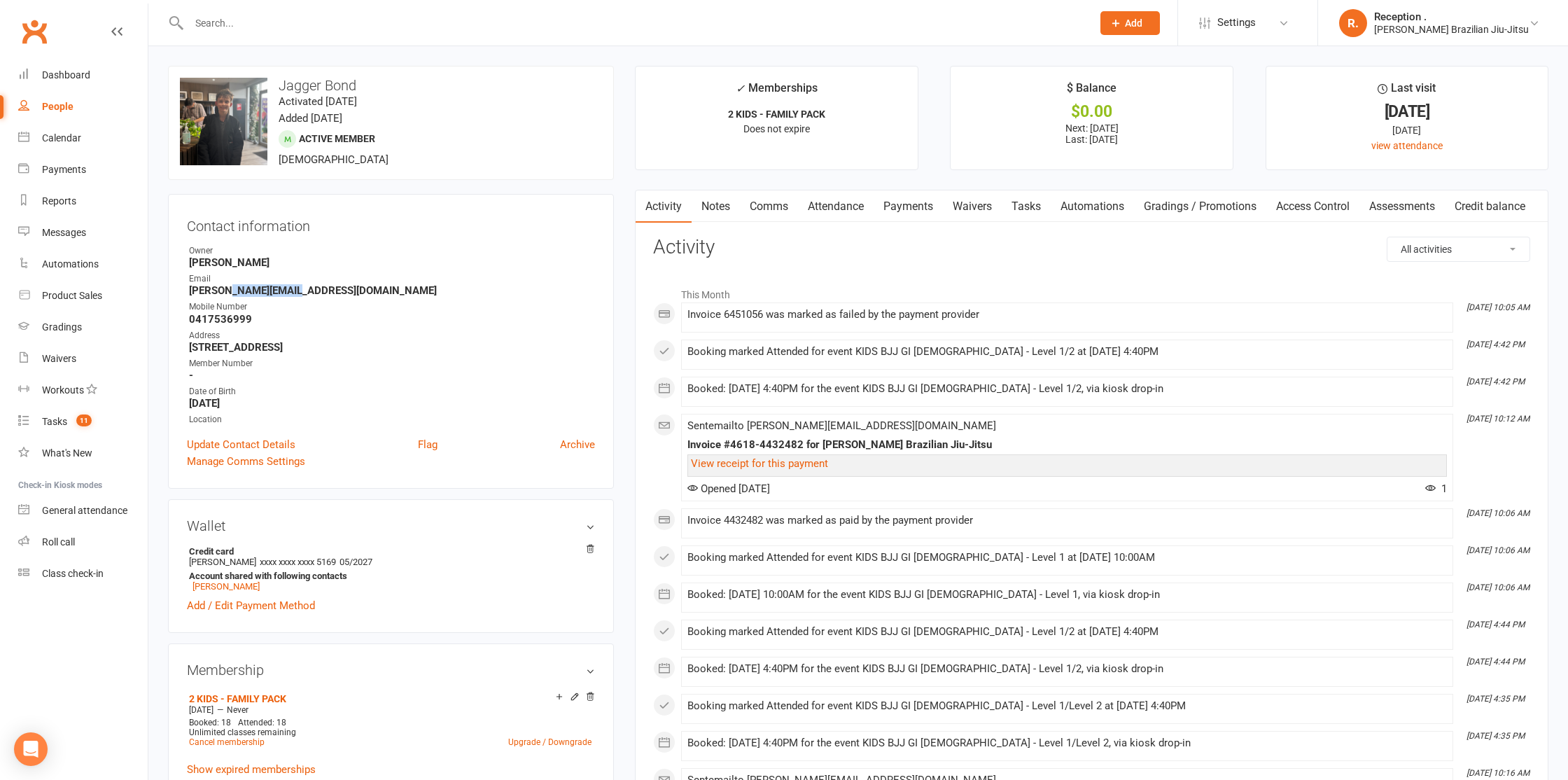
drag, startPoint x: 224, startPoint y: 286, endPoint x: 288, endPoint y: 285, distance: 64.0
click at [288, 285] on strong "[PERSON_NAME][EMAIL_ADDRESS][DOMAIN_NAME]" at bounding box center [391, 290] width 406 height 13
copy strong "bondequities"
click at [260, 294] on strong "[PERSON_NAME][EMAIL_ADDRESS][DOMAIN_NAME]" at bounding box center [391, 290] width 406 height 13
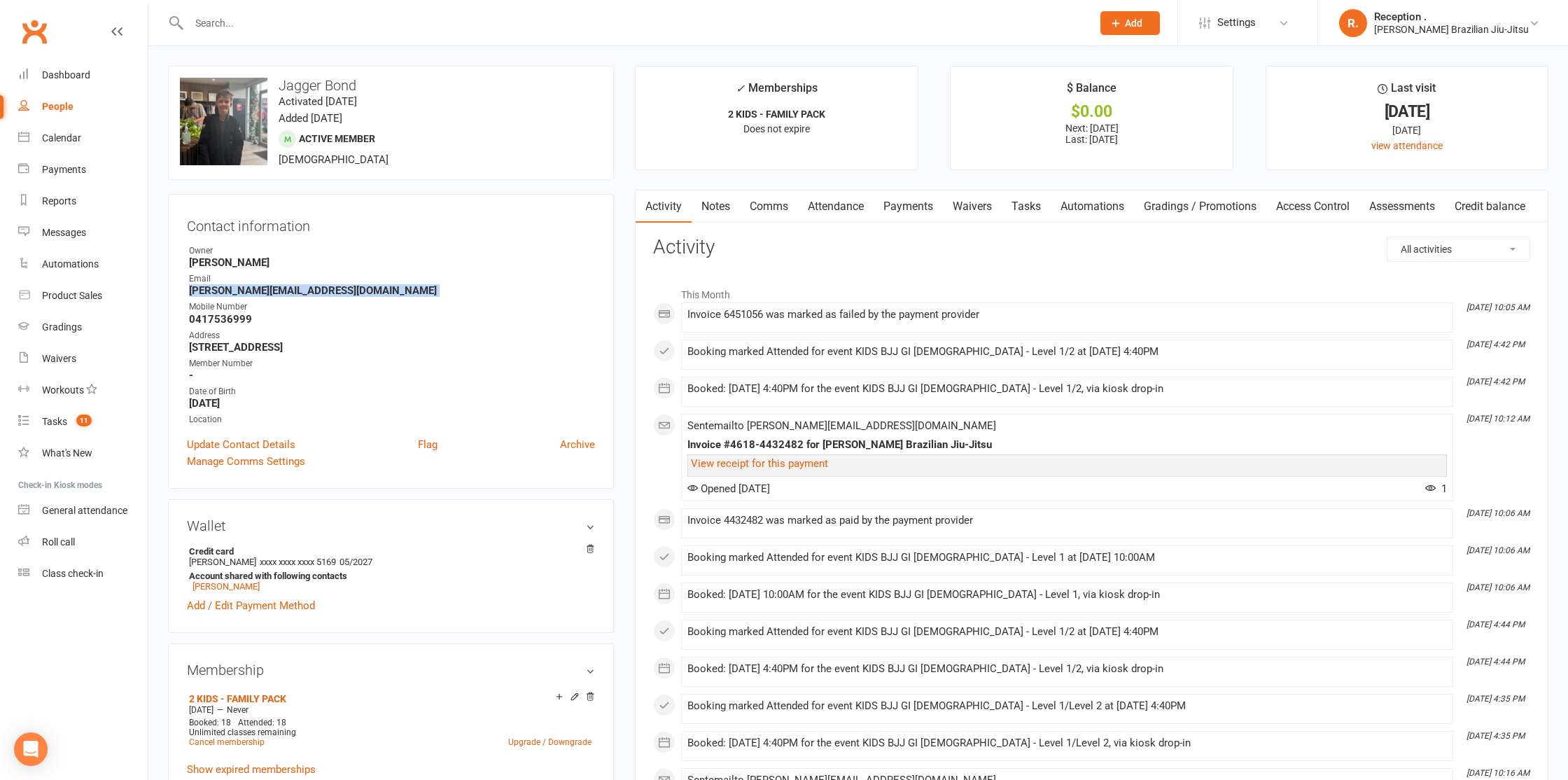
click at [260, 294] on strong "[PERSON_NAME][EMAIL_ADDRESS][DOMAIN_NAME]" at bounding box center [391, 290] width 406 height 13
click at [927, 210] on link "Payments" at bounding box center [909, 206] width 70 height 32
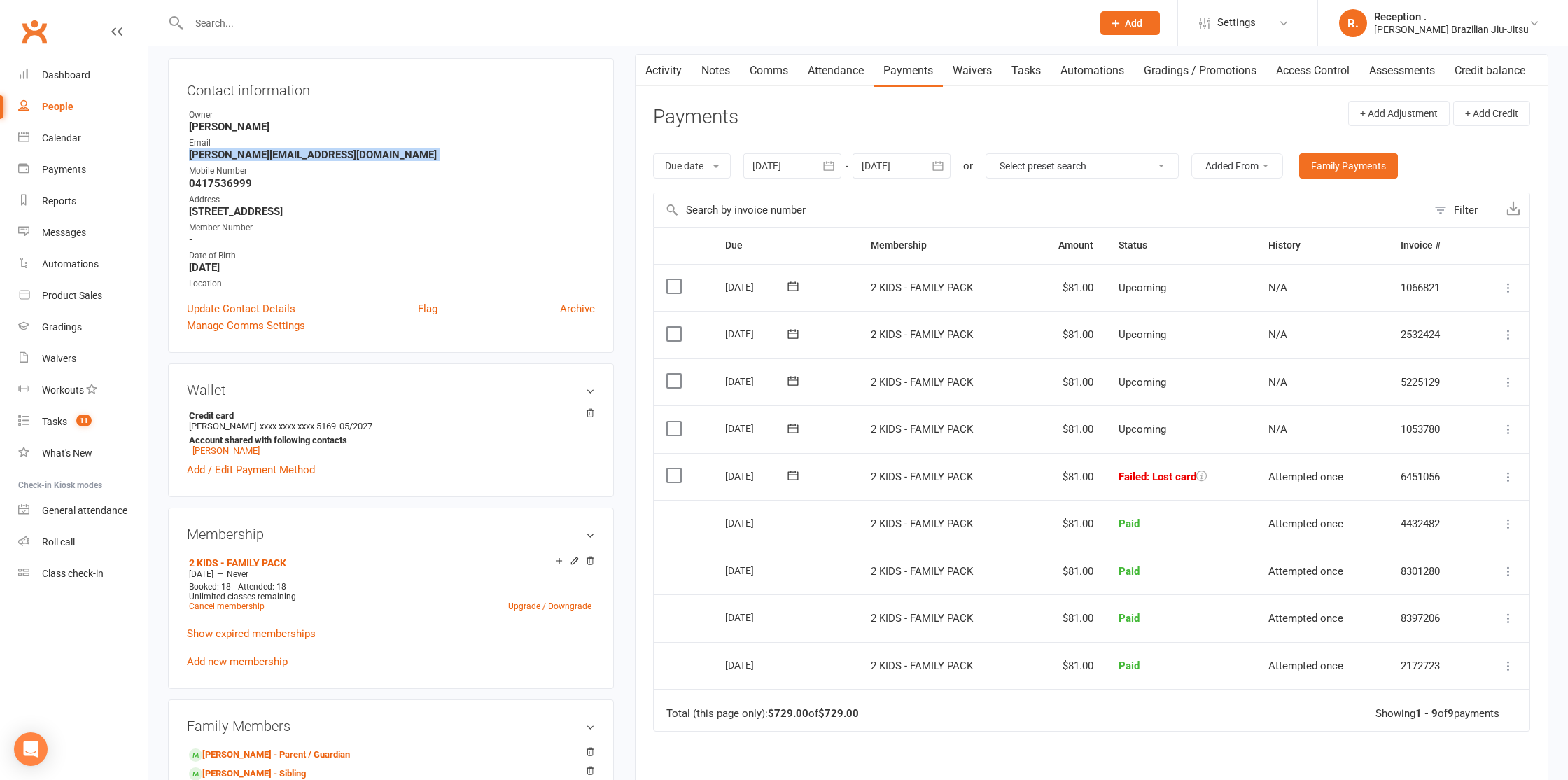
scroll to position [134, 0]
click at [792, 475] on icon at bounding box center [792, 477] width 10 height 9
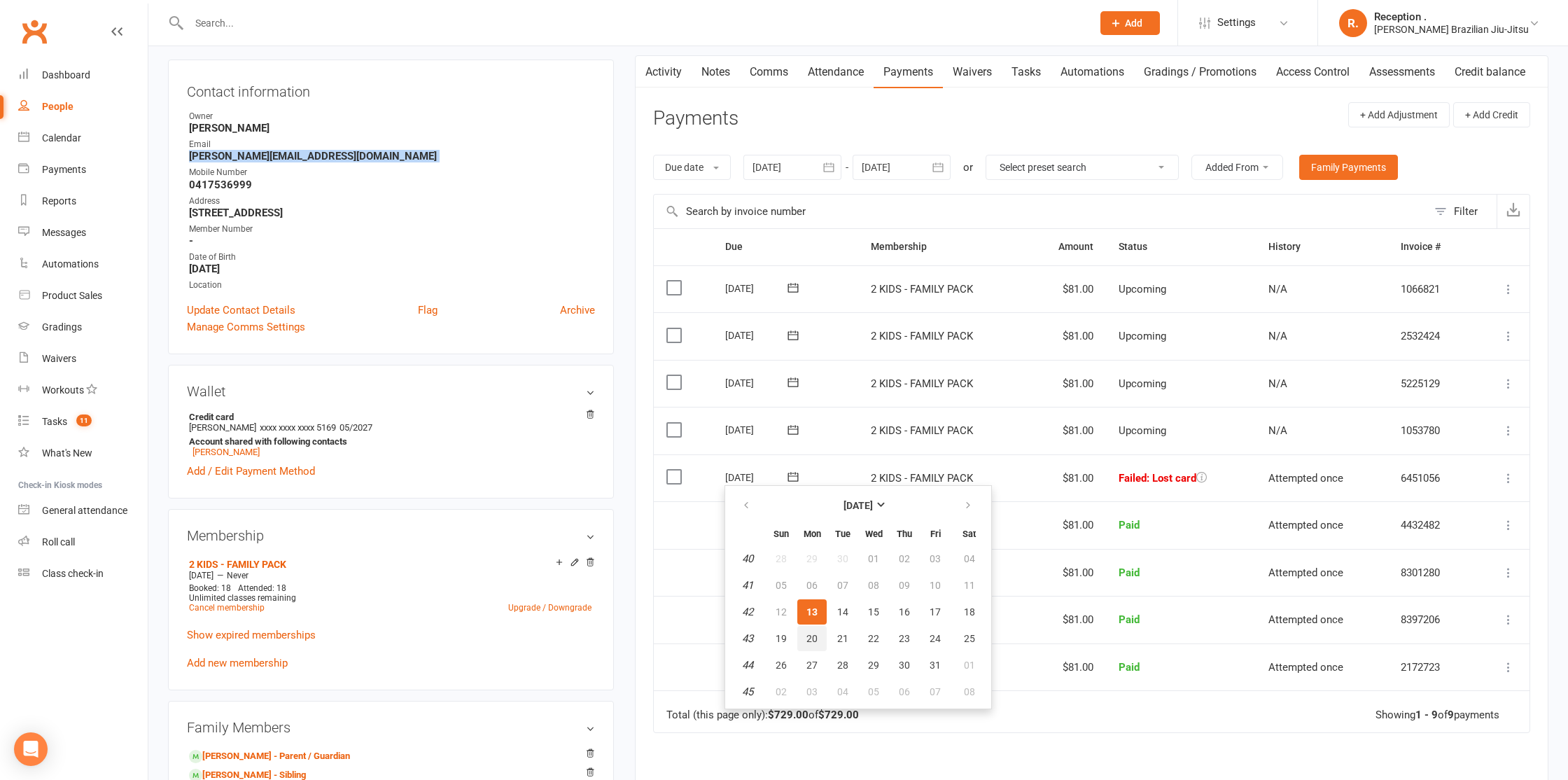
click at [808, 634] on span "20" at bounding box center [812, 638] width 11 height 11
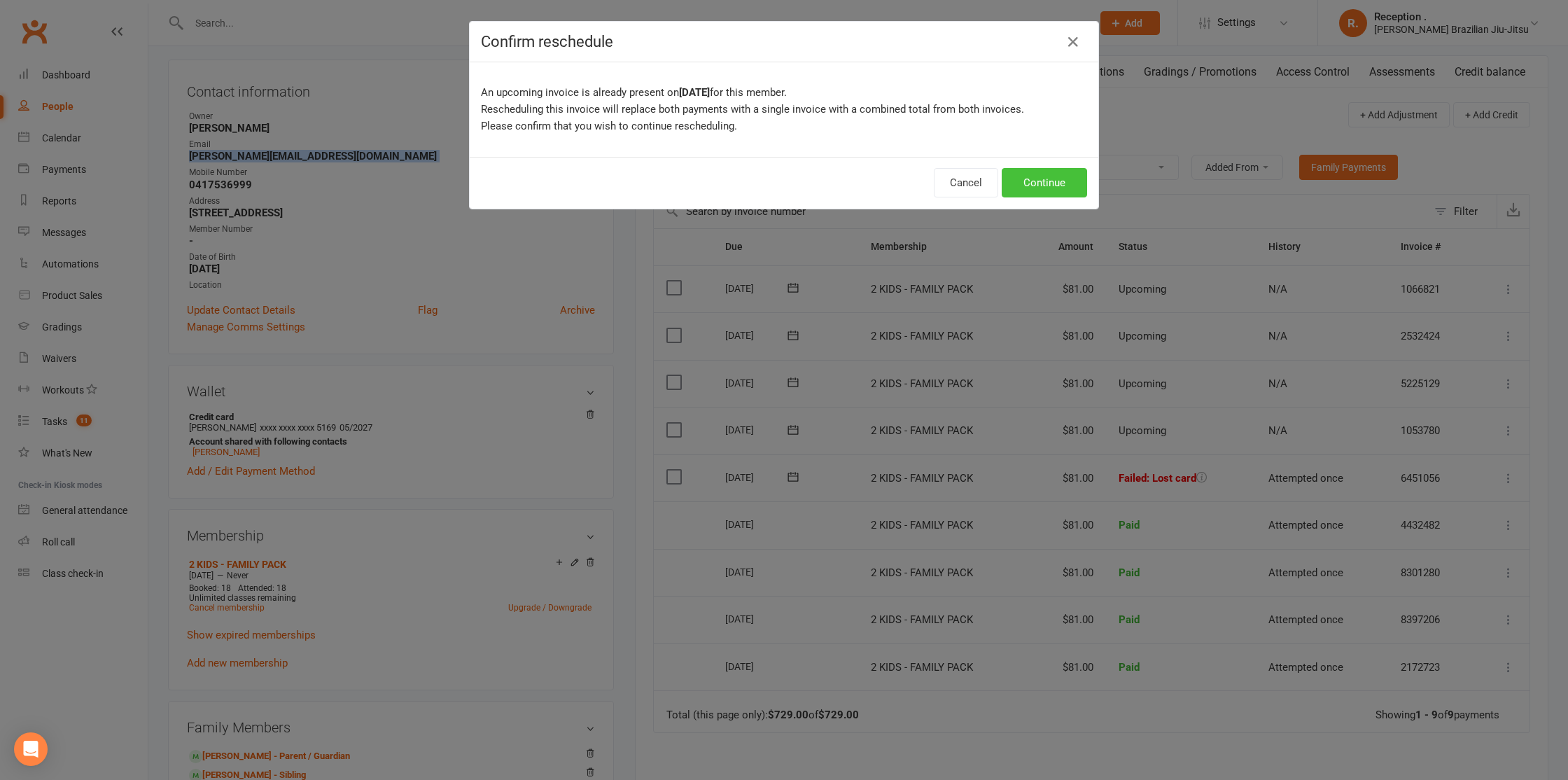
click at [1064, 187] on button "Continue" at bounding box center [1045, 182] width 85 height 29
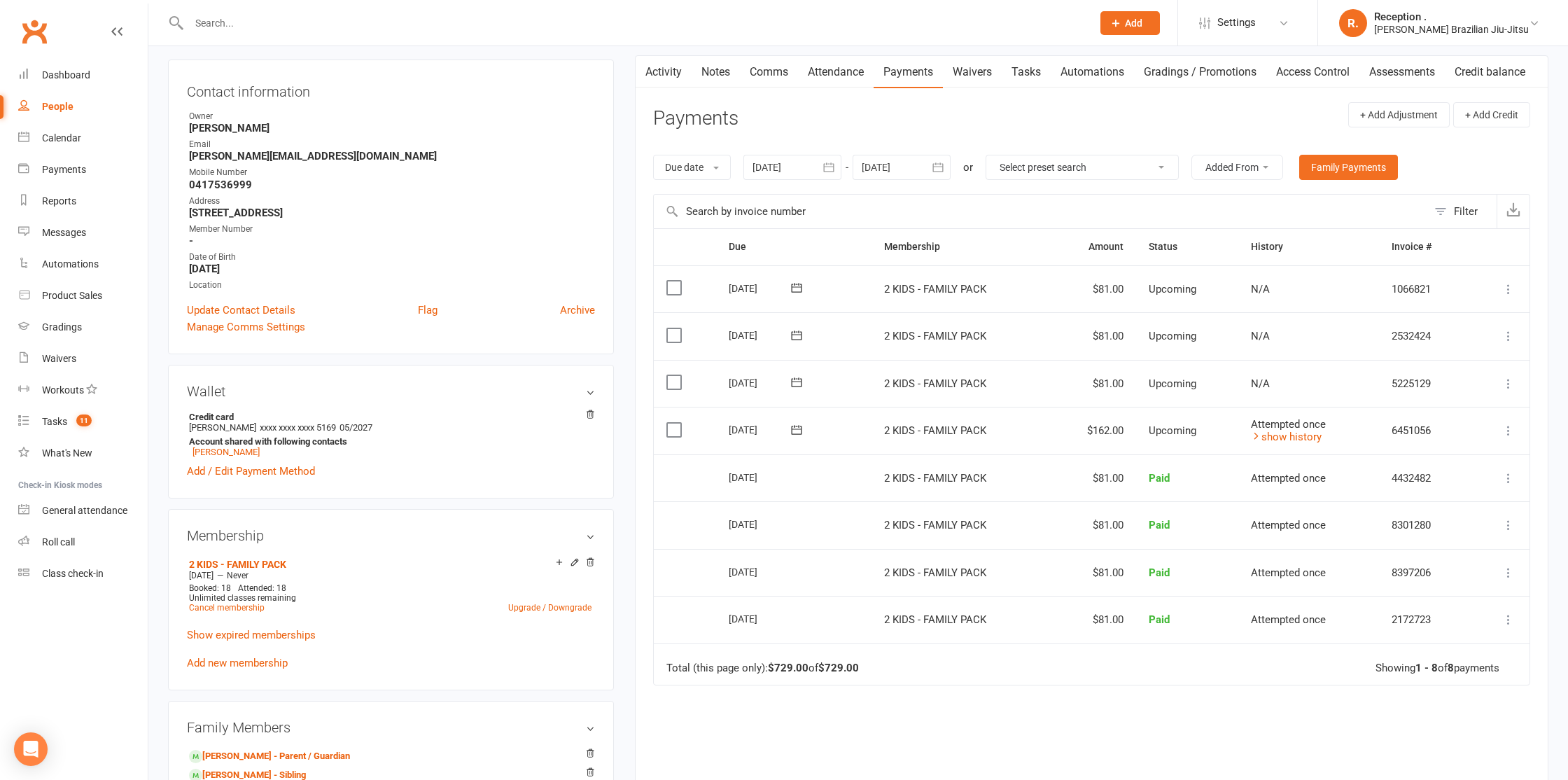
click at [253, 18] on input "text" at bounding box center [633, 23] width 897 height 20
paste input "[PERSON_NAME][EMAIL_ADDRESS][DOMAIN_NAME]"
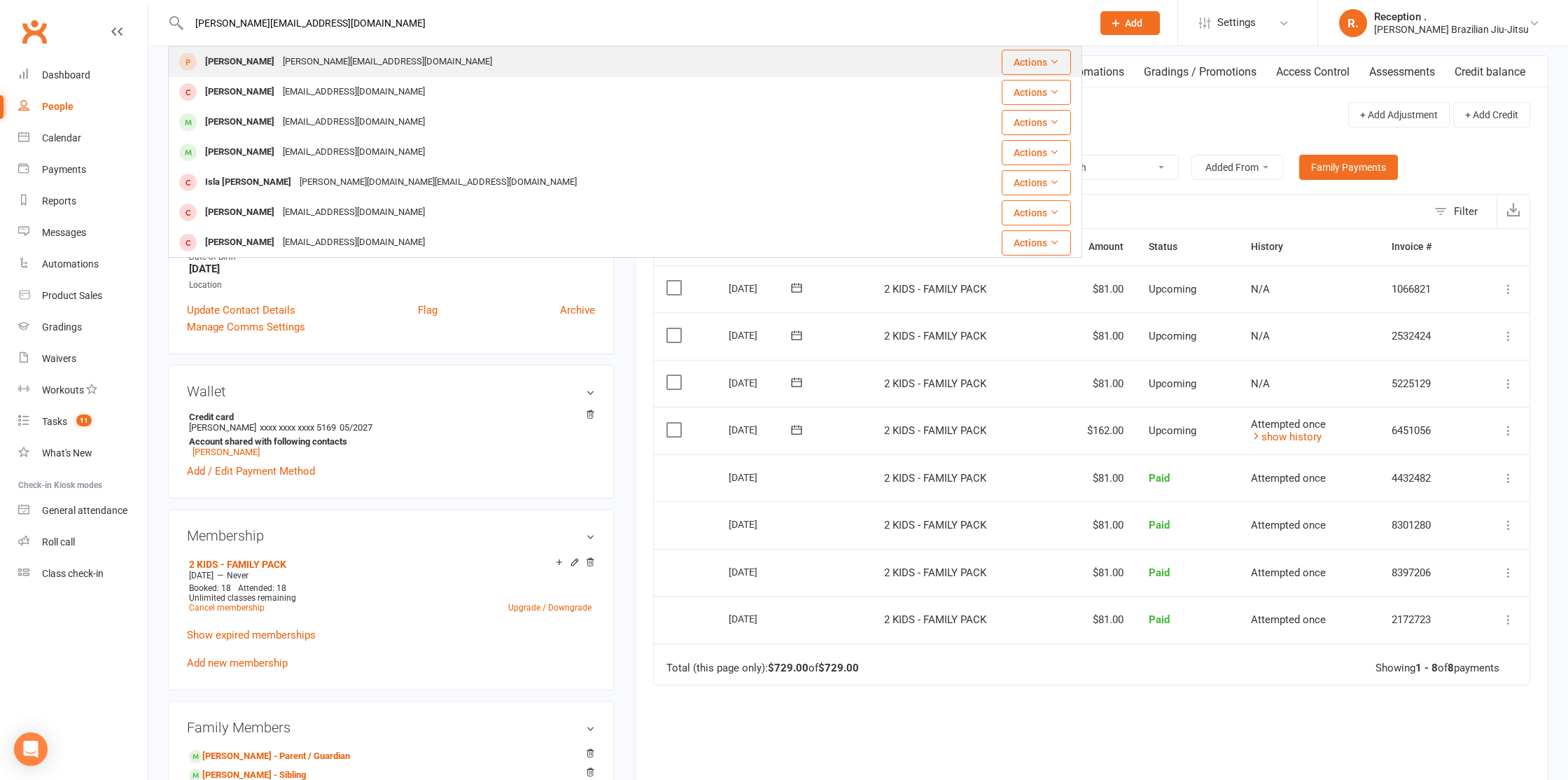
type input "[PERSON_NAME][EMAIL_ADDRESS][DOMAIN_NAME]"
click at [286, 58] on div "[PERSON_NAME][EMAIL_ADDRESS][DOMAIN_NAME]" at bounding box center [387, 62] width 217 height 21
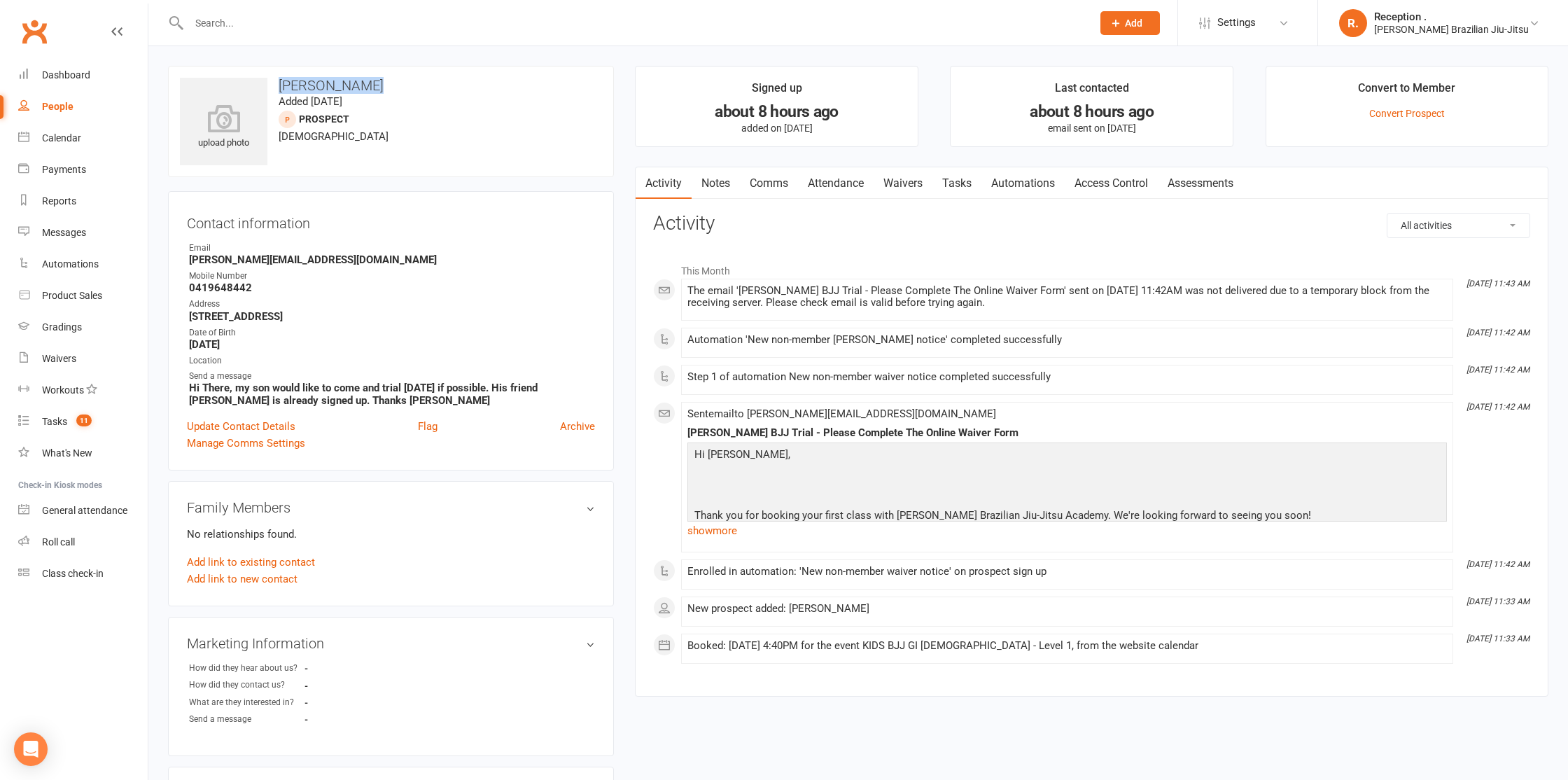
drag, startPoint x: 369, startPoint y: 91, endPoint x: 281, endPoint y: 83, distance: 88.4
click at [281, 83] on h3 "[PERSON_NAME]" at bounding box center [391, 85] width 422 height 15
copy h3 "[PERSON_NAME]"
click at [294, 25] on input "text" at bounding box center [633, 23] width 897 height 20
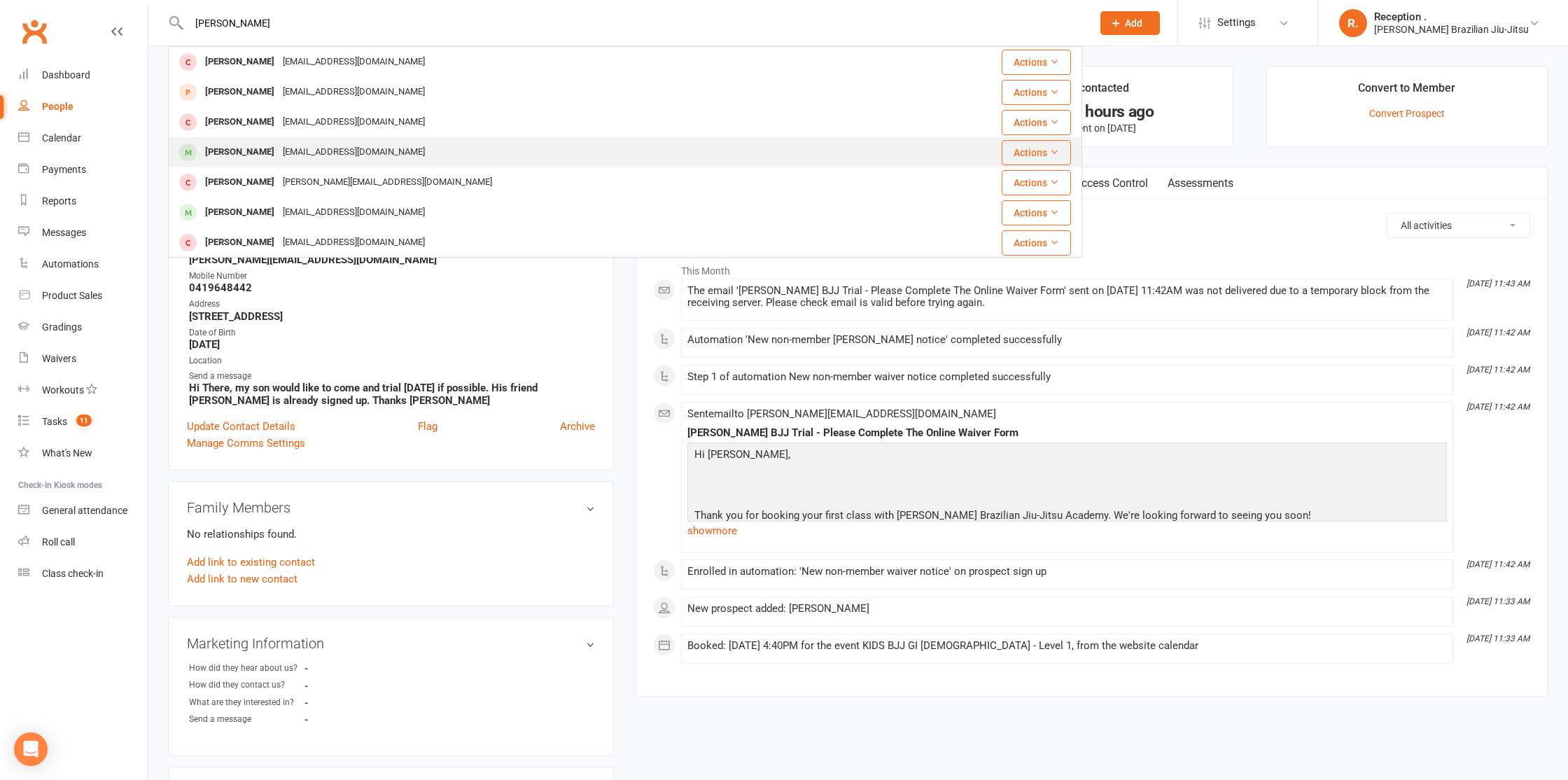
type input "[PERSON_NAME]"
click at [298, 150] on div "[EMAIL_ADDRESS][DOMAIN_NAME]" at bounding box center [353, 153] width 150 height 21
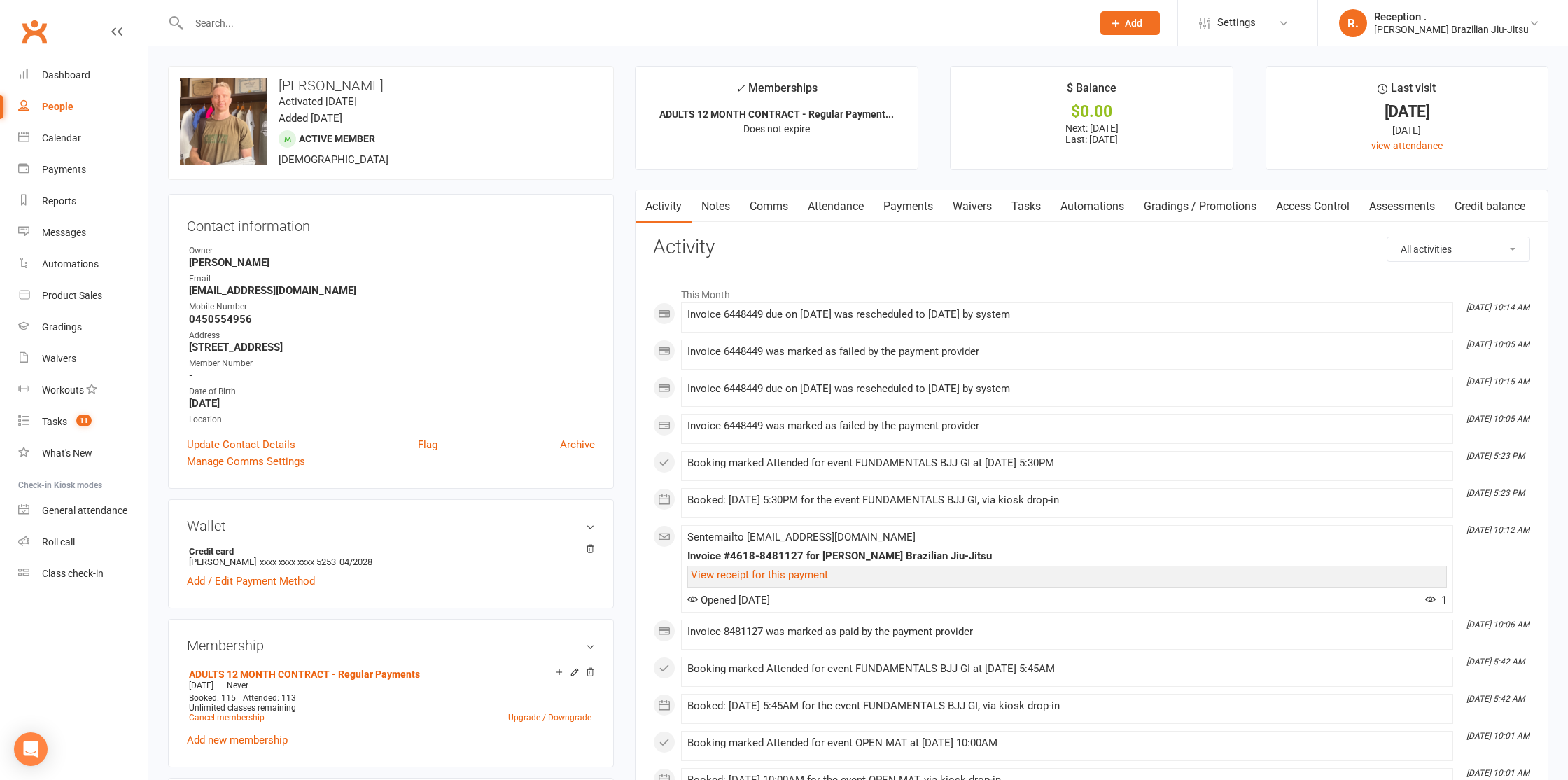
click at [900, 199] on link "Payments" at bounding box center [909, 206] width 70 height 32
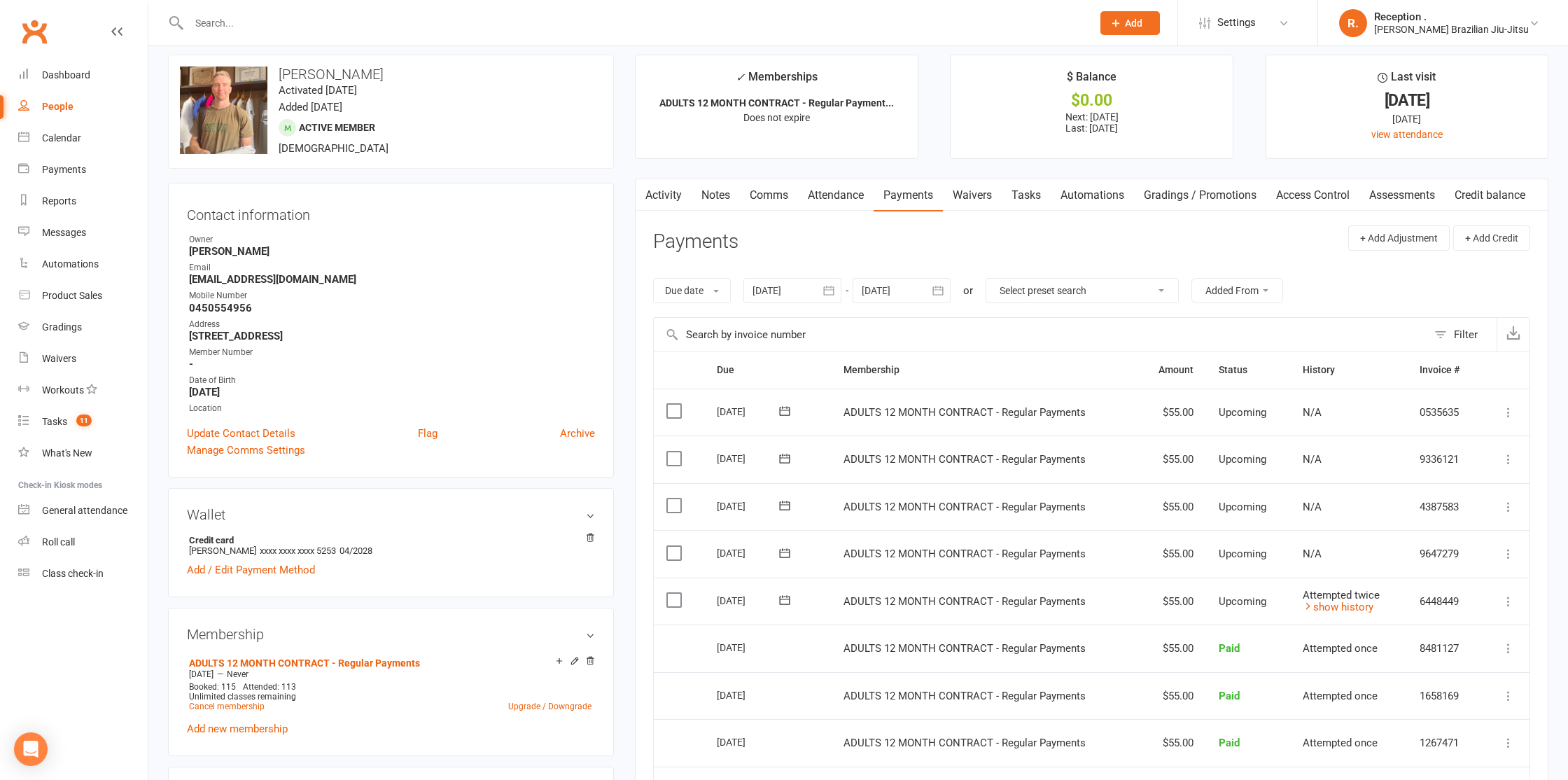
scroll to position [58, 0]
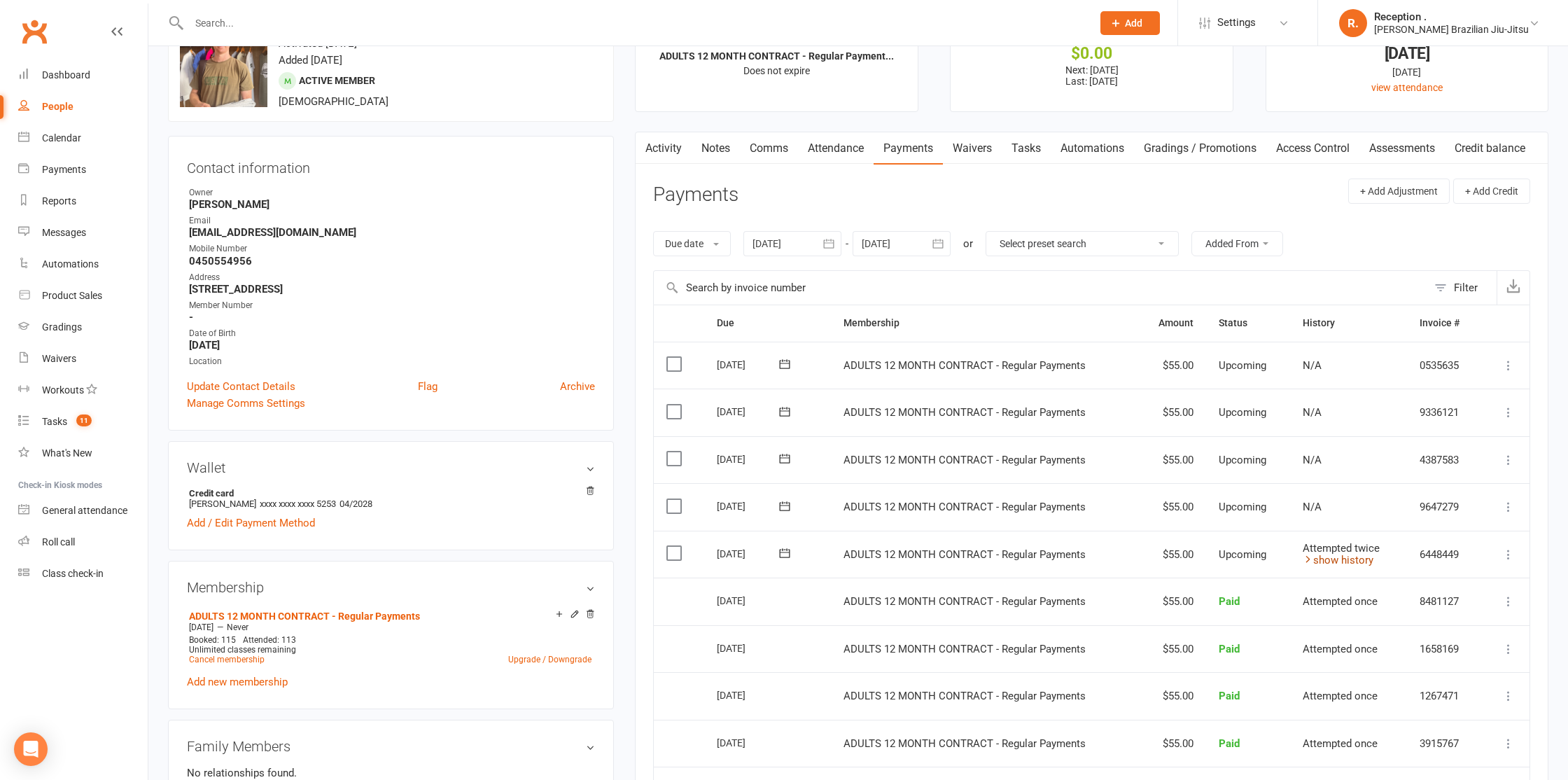
click at [1320, 557] on link "show history" at bounding box center [1337, 560] width 70 height 13
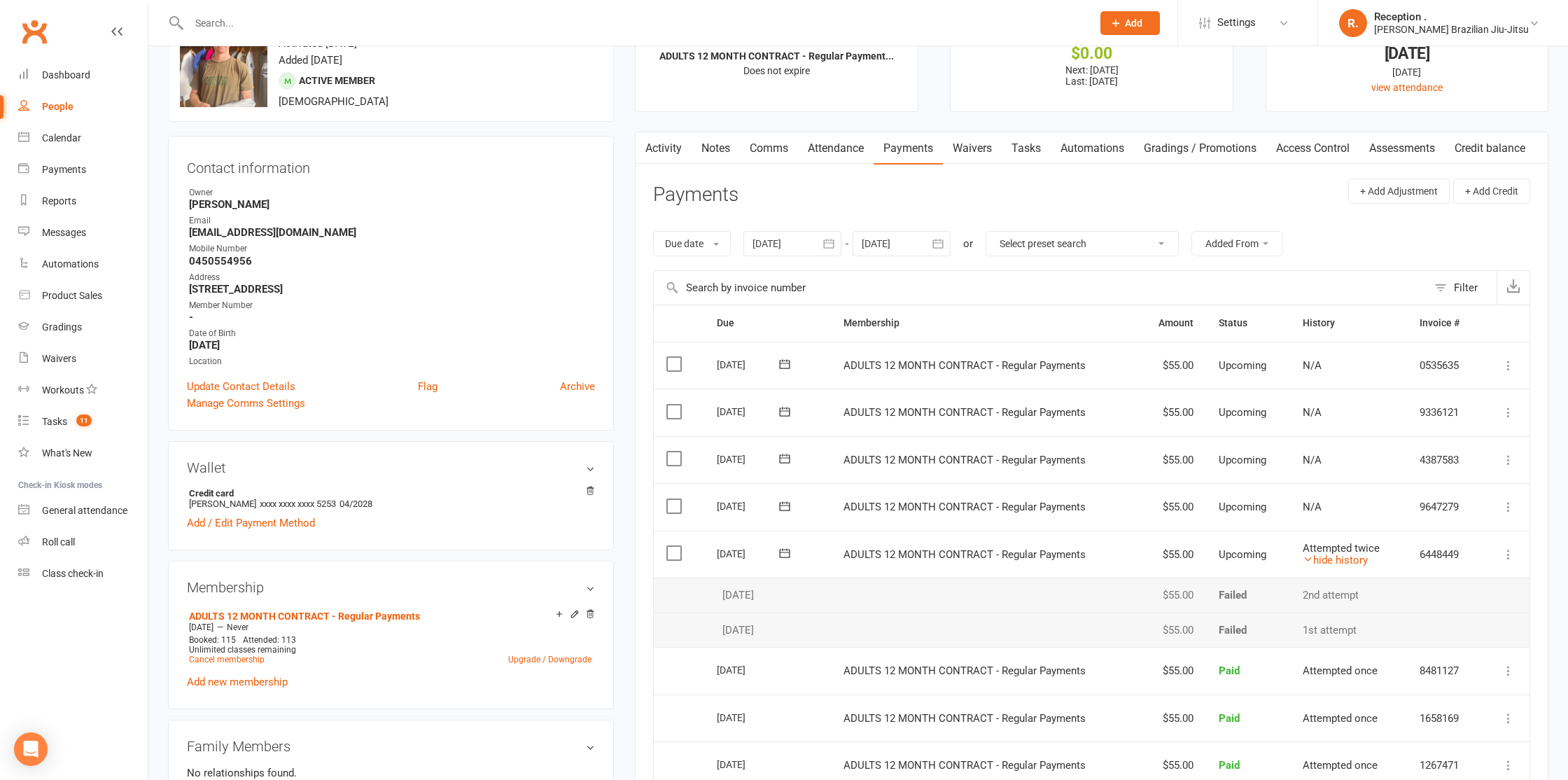
click at [790, 555] on icon at bounding box center [784, 553] width 14 height 14
click at [924, 684] on span "17" at bounding box center [928, 688] width 11 height 11
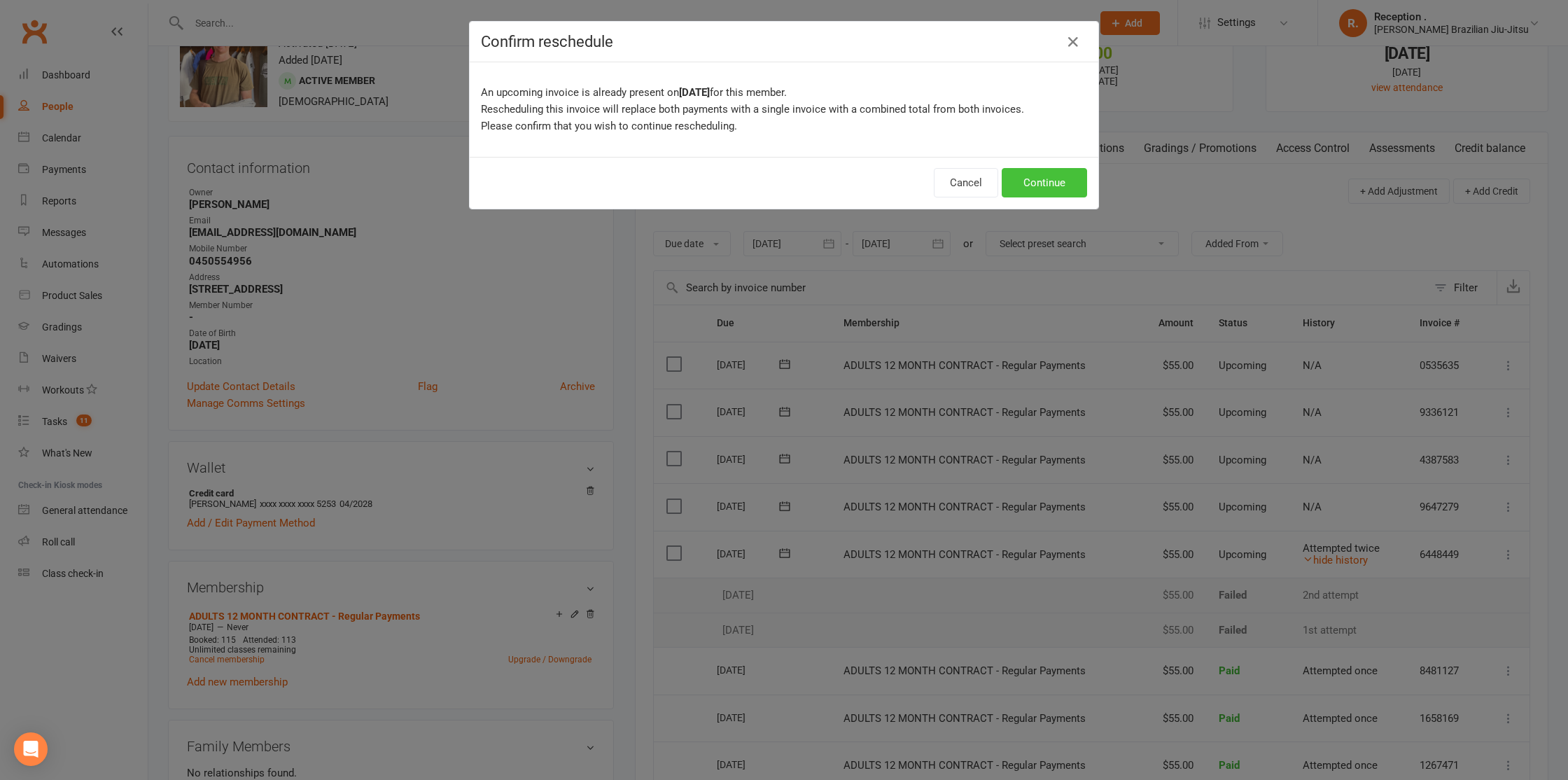
click at [1029, 176] on button "Continue" at bounding box center [1045, 182] width 85 height 29
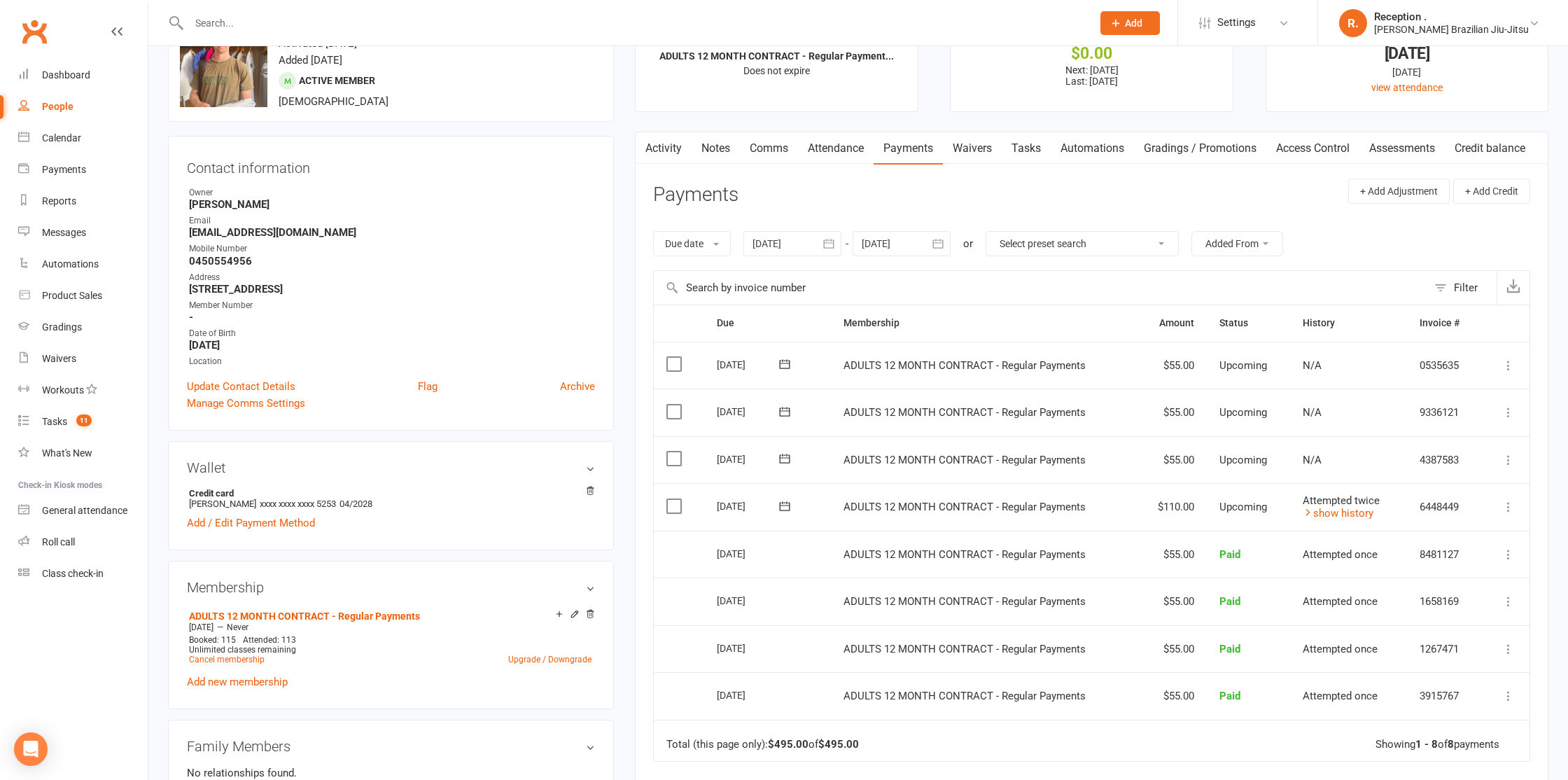
click at [268, 18] on input "text" at bounding box center [633, 23] width 897 height 20
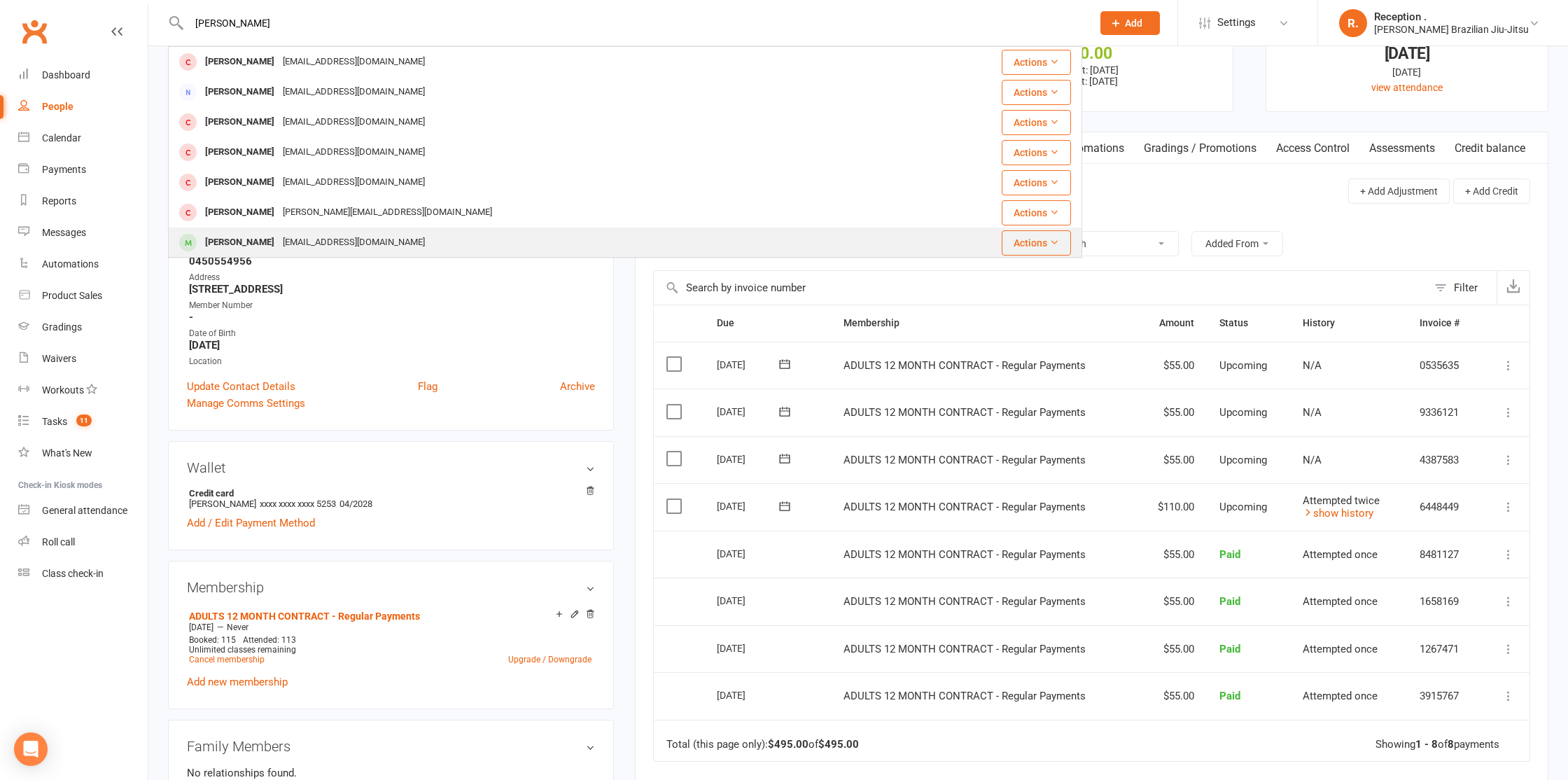
type input "[PERSON_NAME]"
click at [297, 245] on div "[EMAIL_ADDRESS][DOMAIN_NAME]" at bounding box center [353, 243] width 150 height 21
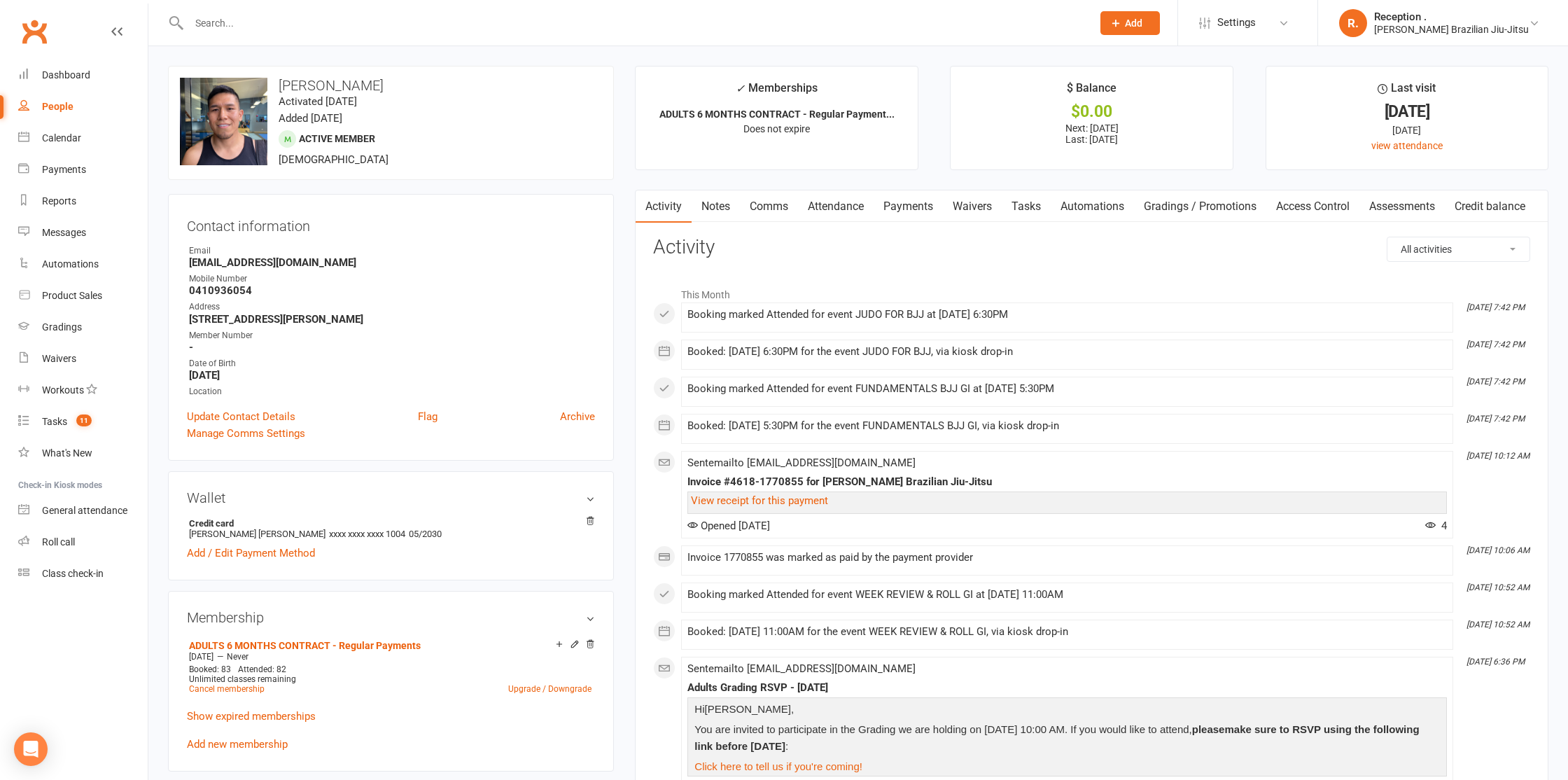
click at [910, 208] on link "Payments" at bounding box center [909, 206] width 70 height 32
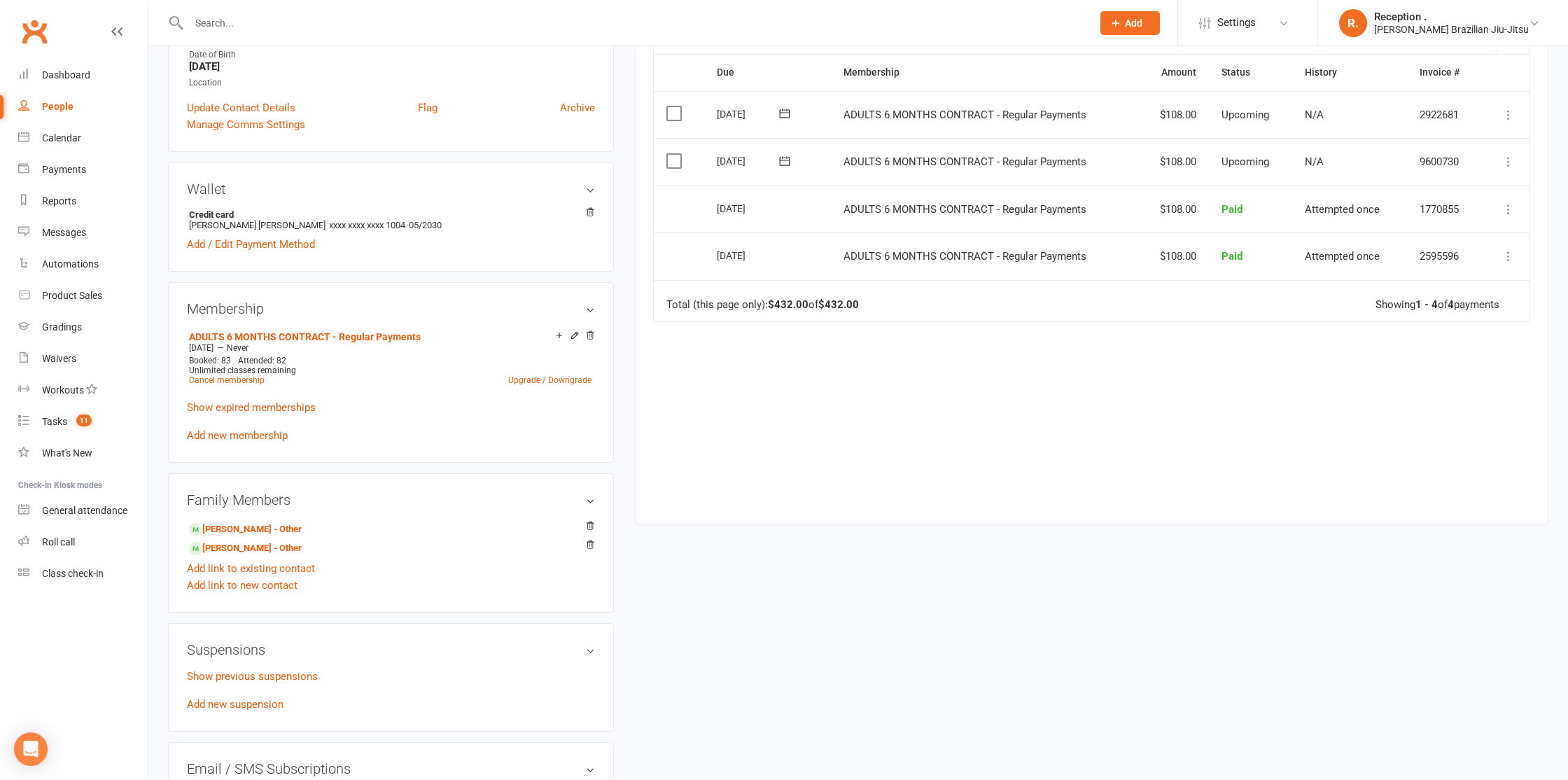
scroll to position [322, 0]
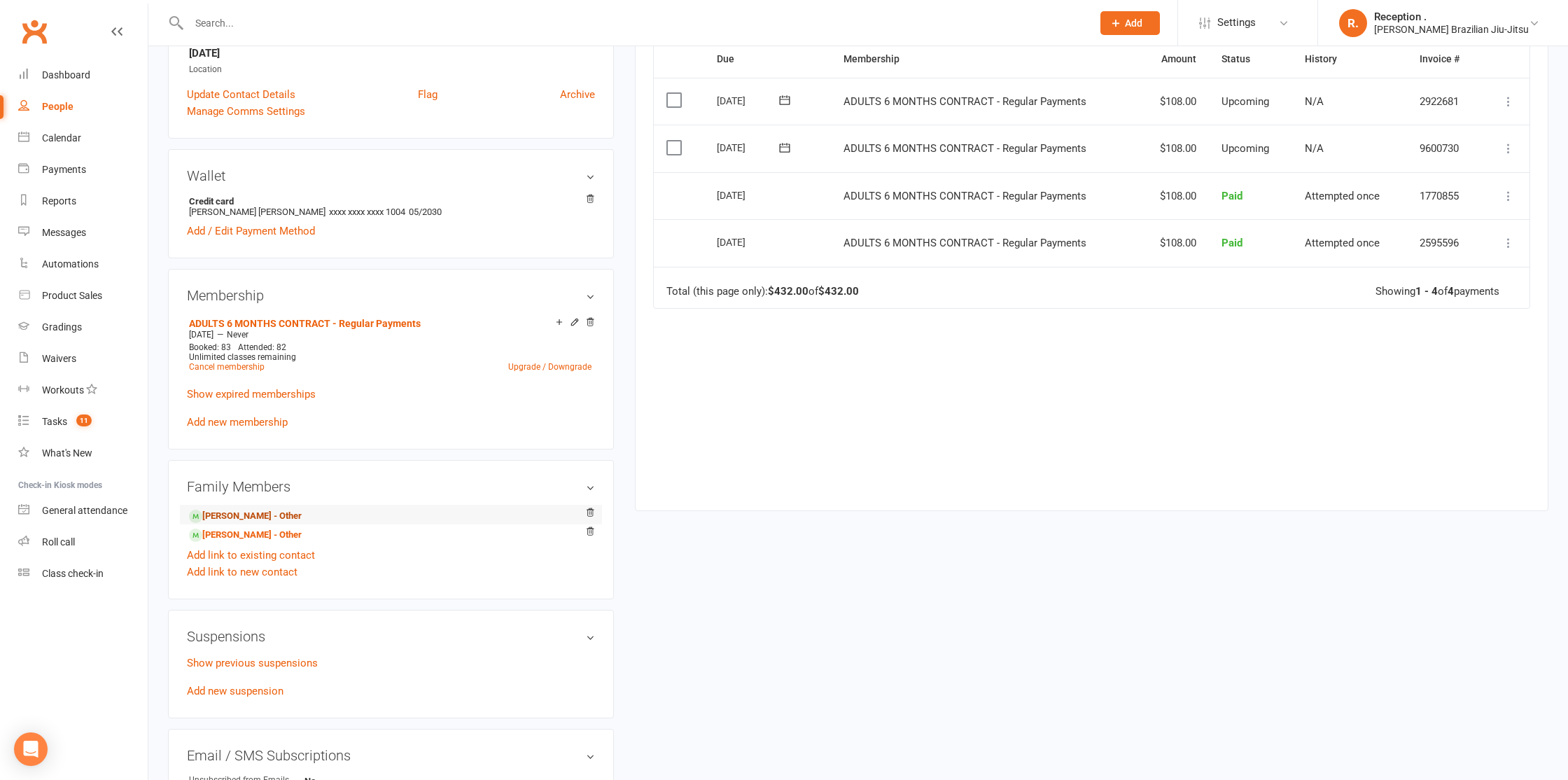
click at [293, 511] on link "[PERSON_NAME] - Other" at bounding box center [245, 517] width 113 height 15
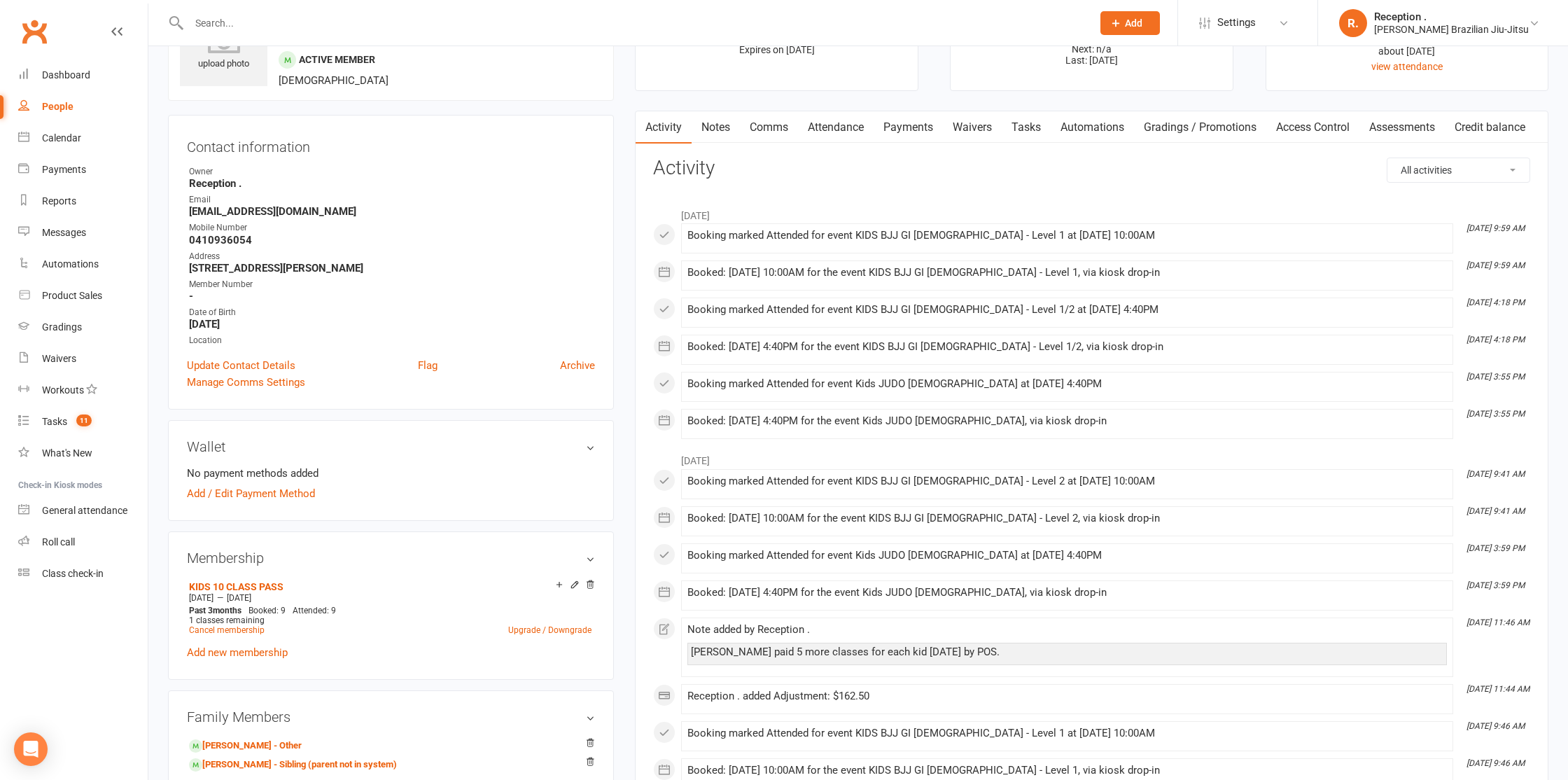
scroll to position [166, 0]
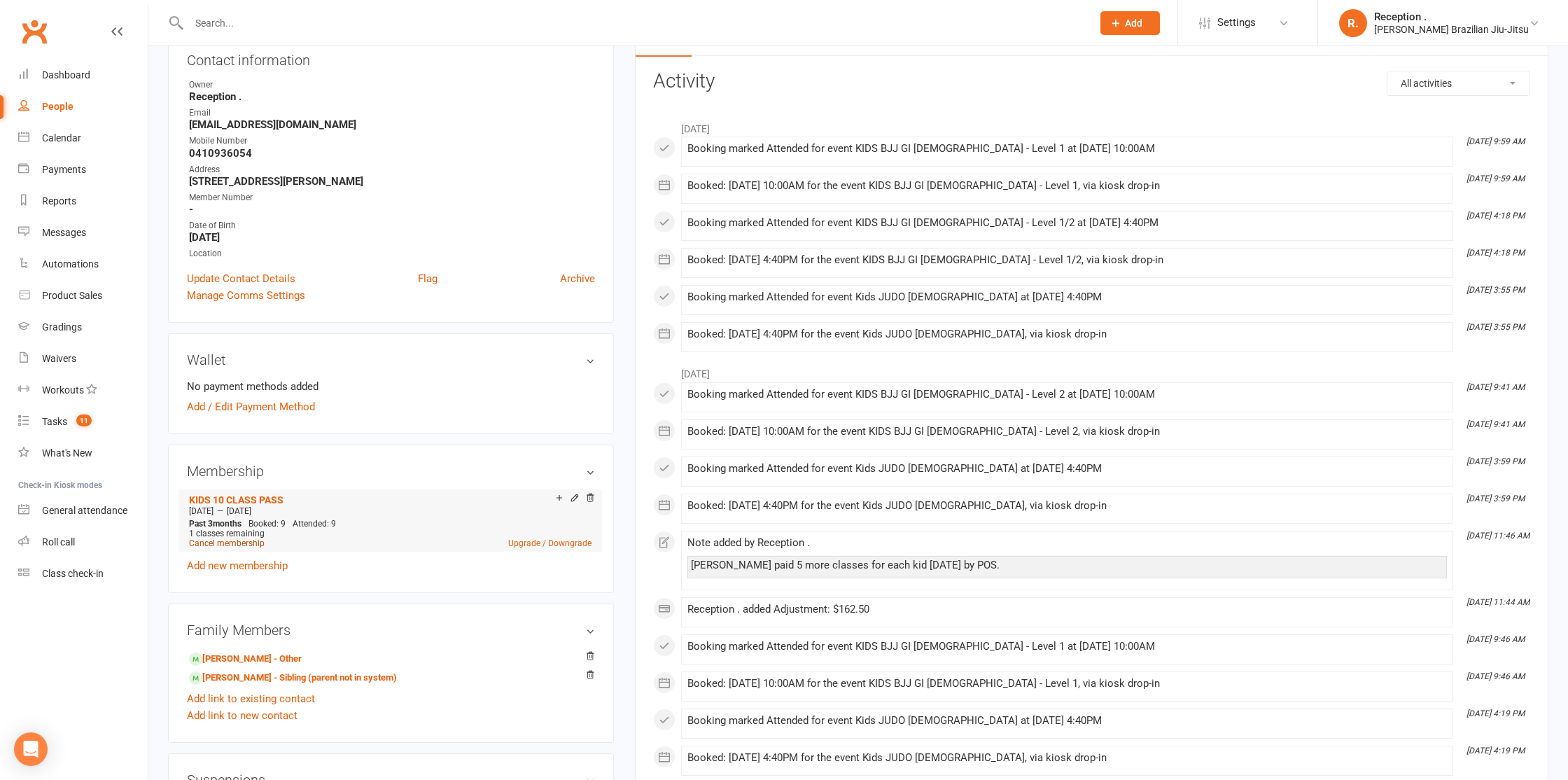
click at [225, 539] on link "Cancel membership" at bounding box center [227, 543] width 76 height 9
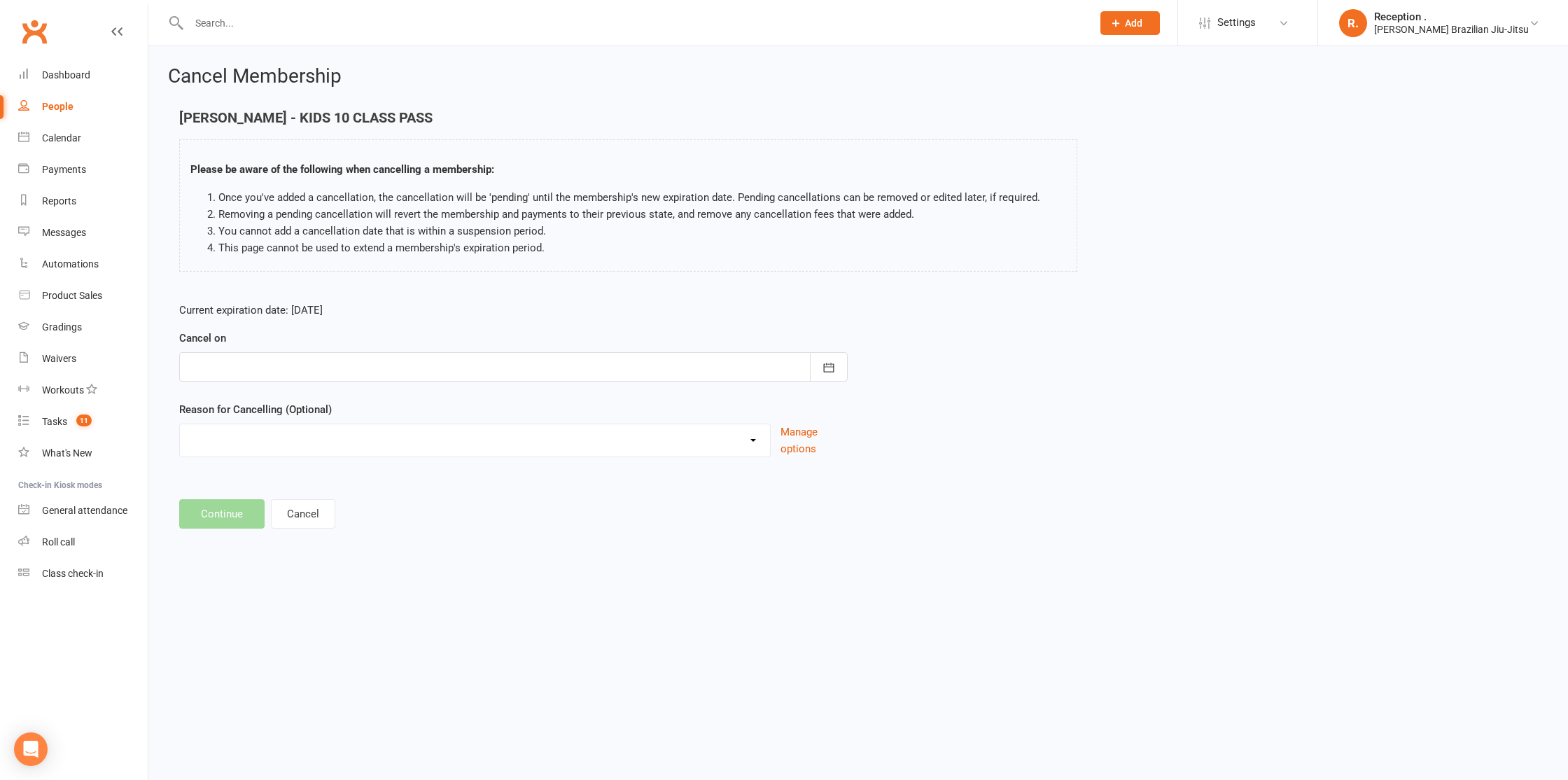
click at [275, 368] on div at bounding box center [513, 366] width 668 height 29
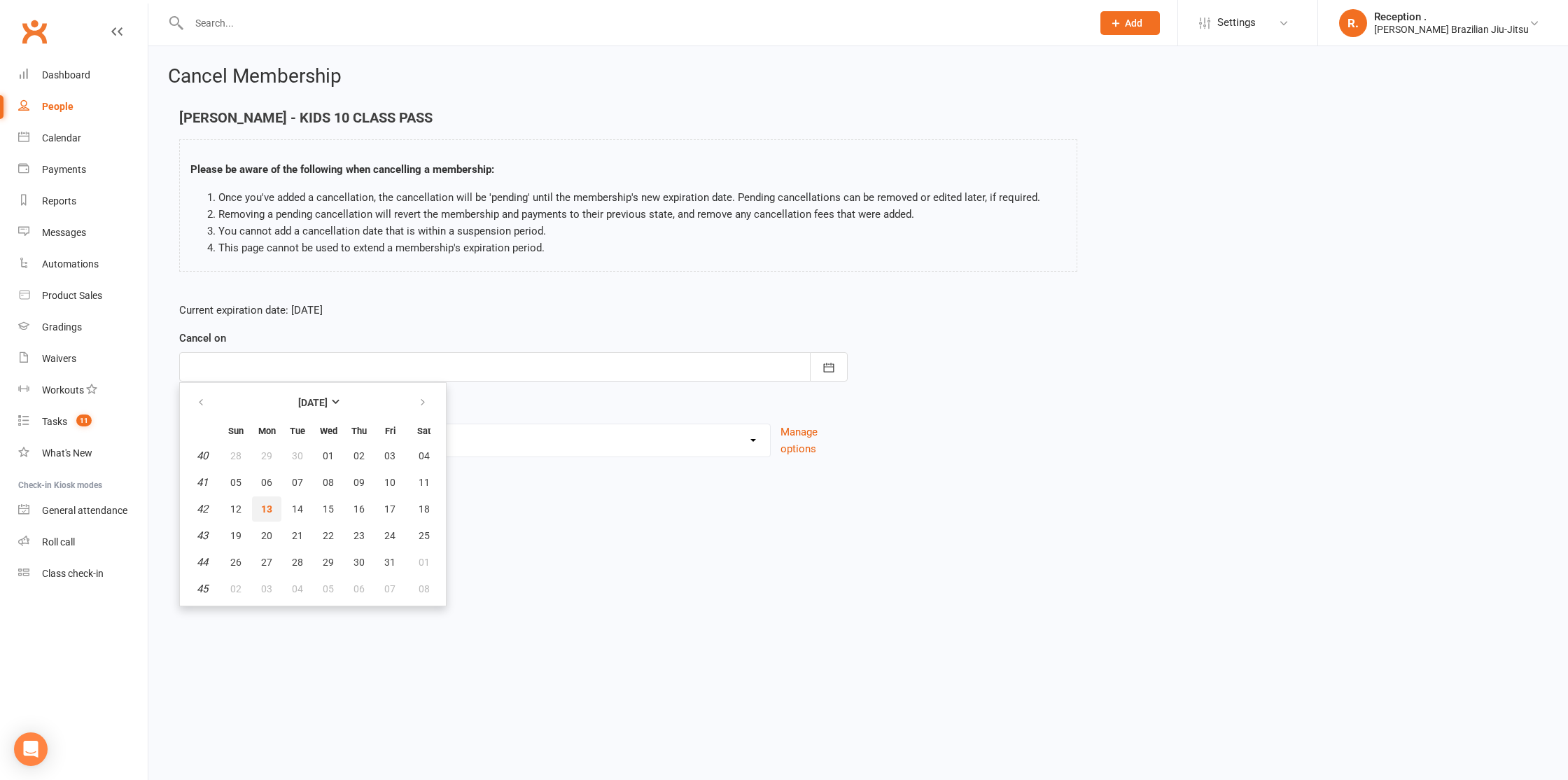
click at [278, 511] on button "13" at bounding box center [266, 509] width 29 height 25
type input "[DATE]"
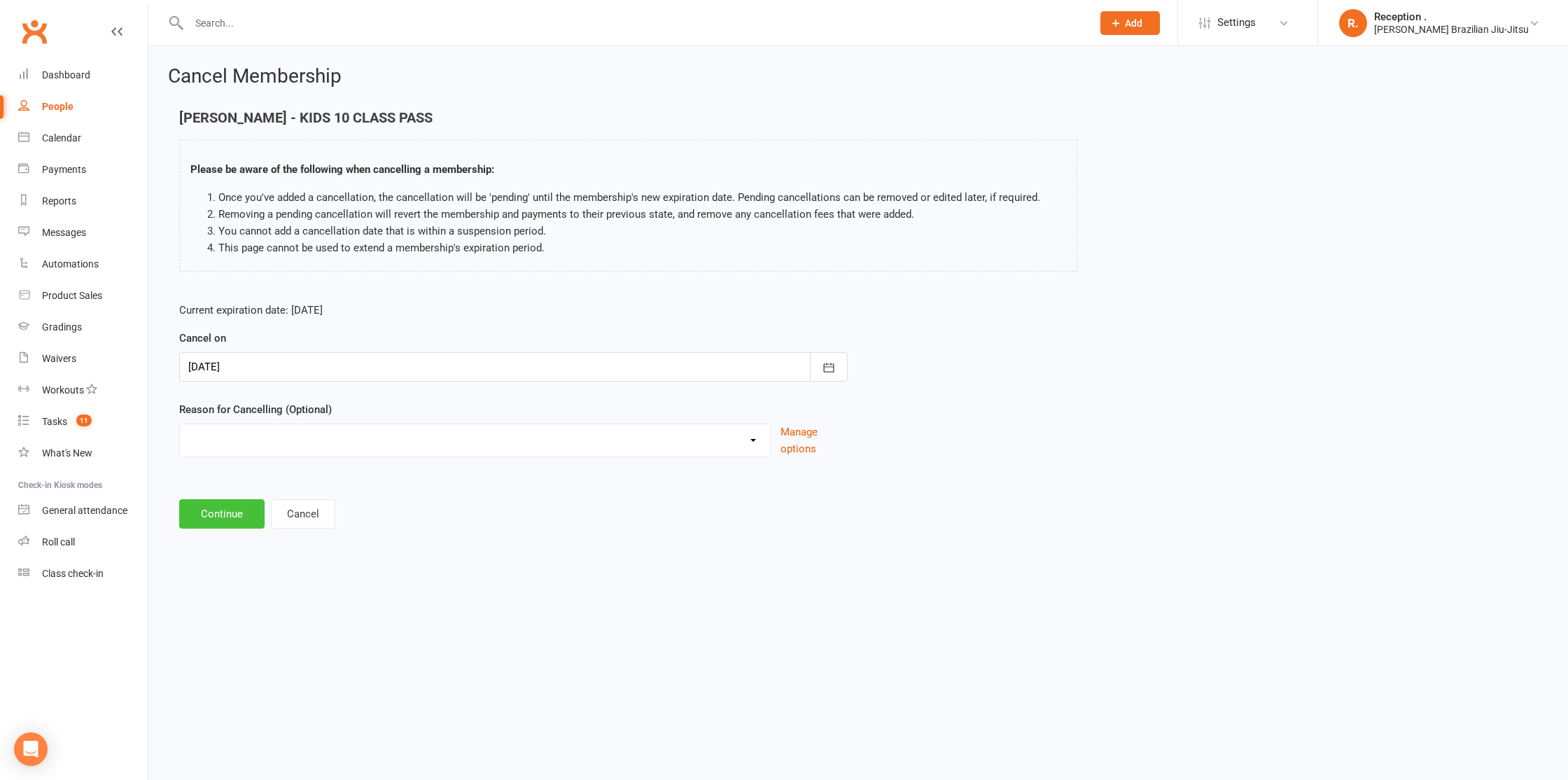
click at [228, 521] on button "Continue" at bounding box center [222, 513] width 85 height 29
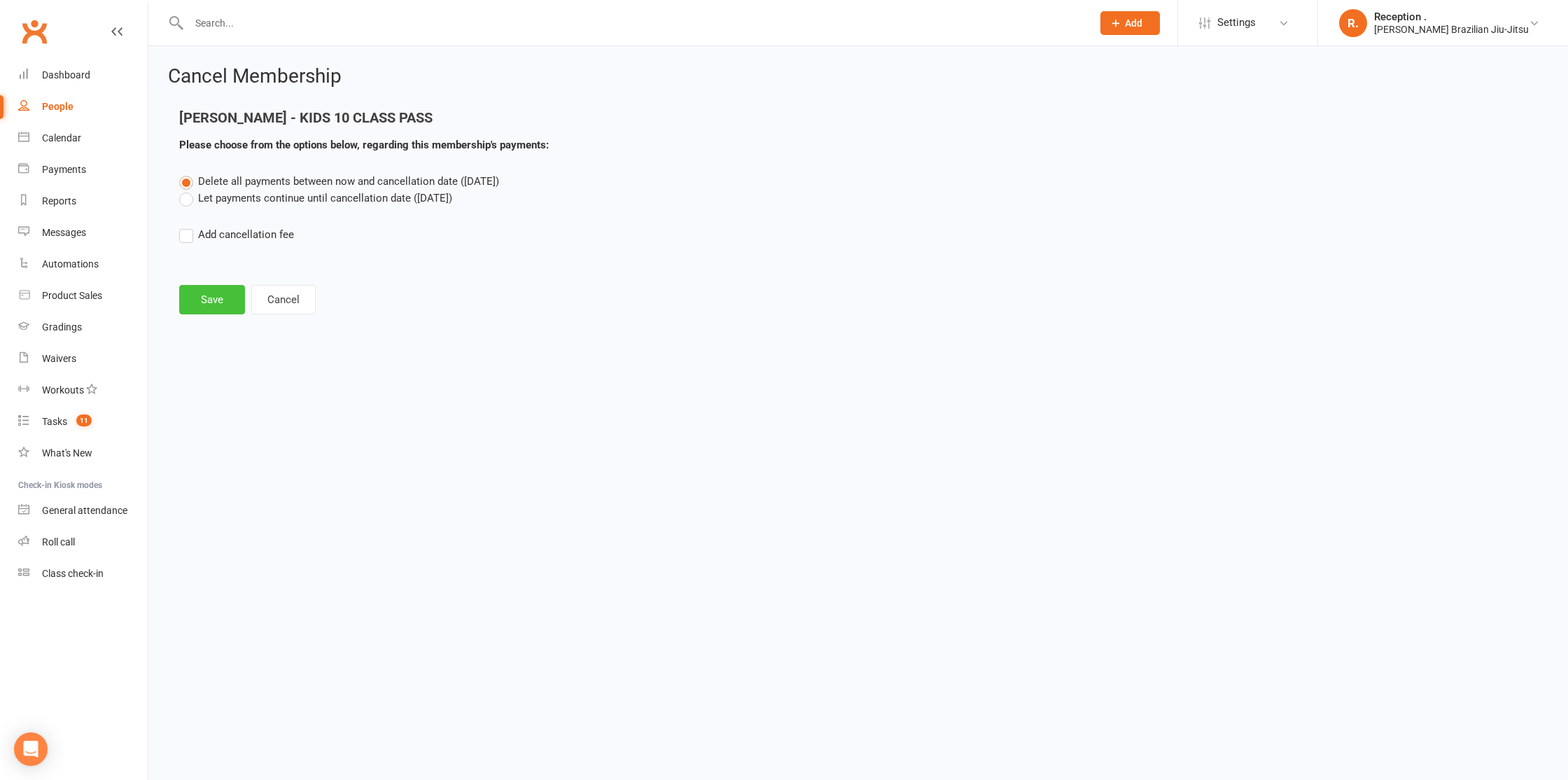
click at [198, 302] on button "Save" at bounding box center [212, 299] width 66 height 29
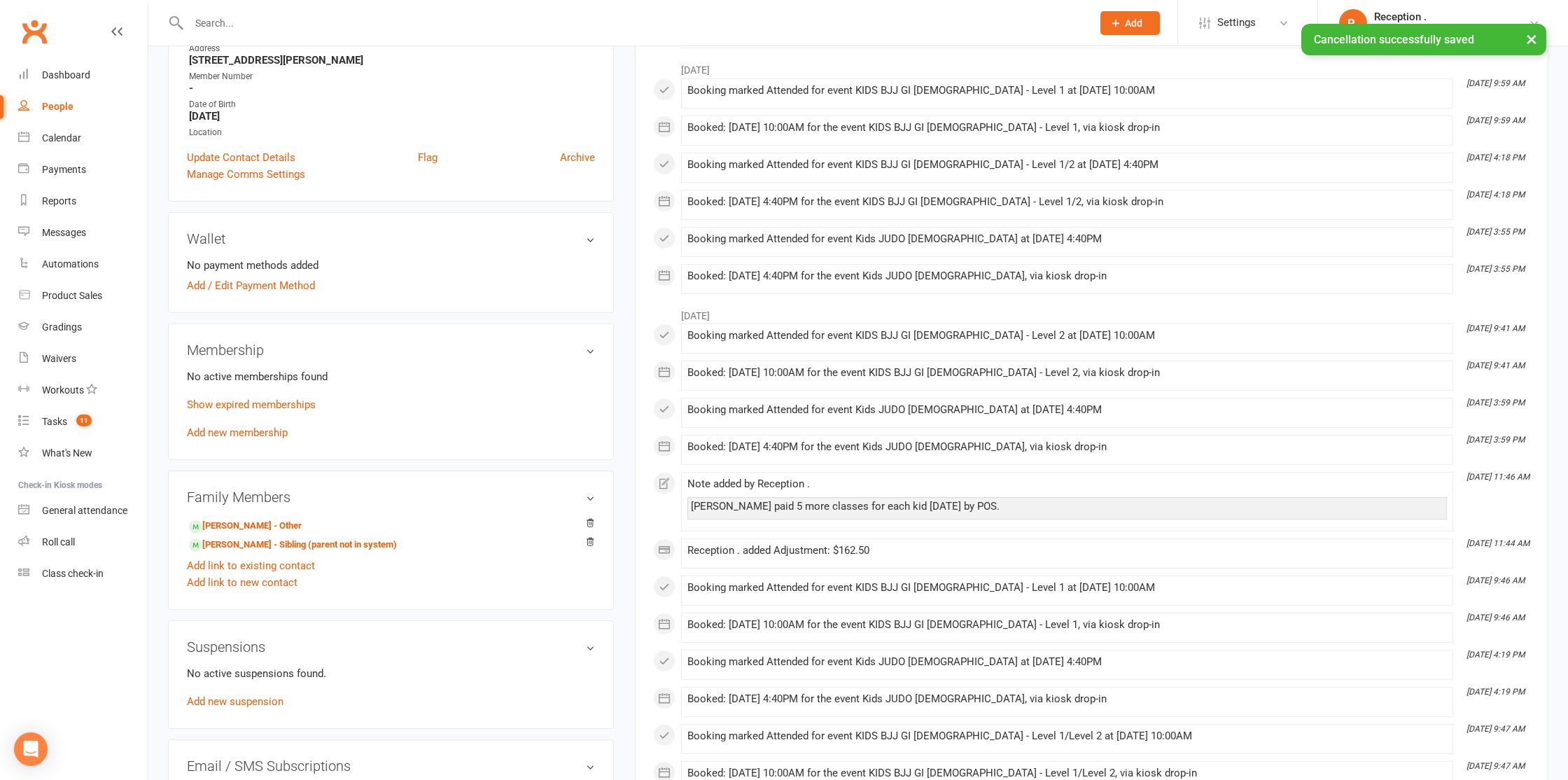
scroll to position [293, 0]
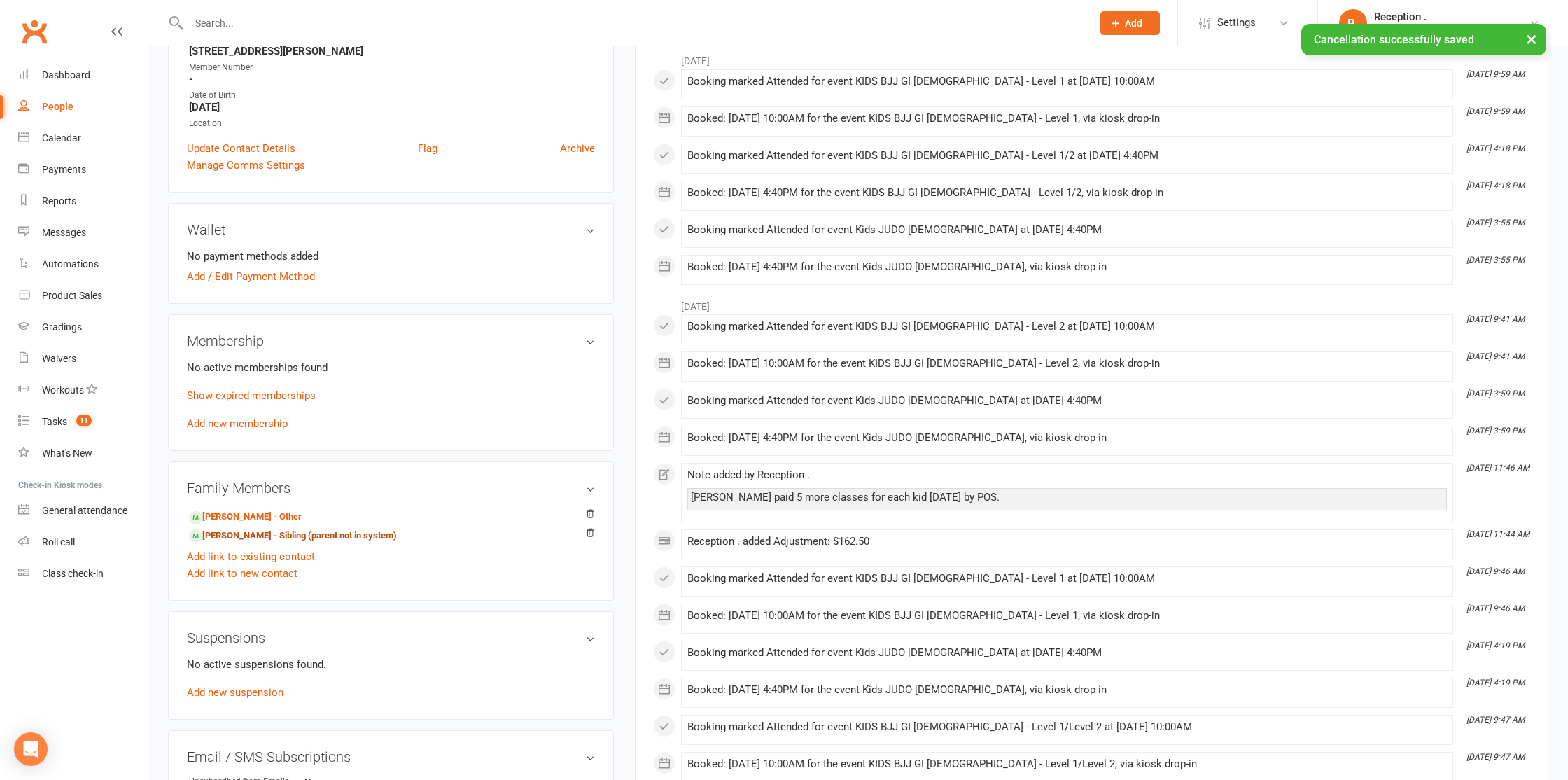
click at [247, 534] on link "[PERSON_NAME] - Sibling (parent not in system)" at bounding box center [293, 536] width 208 height 15
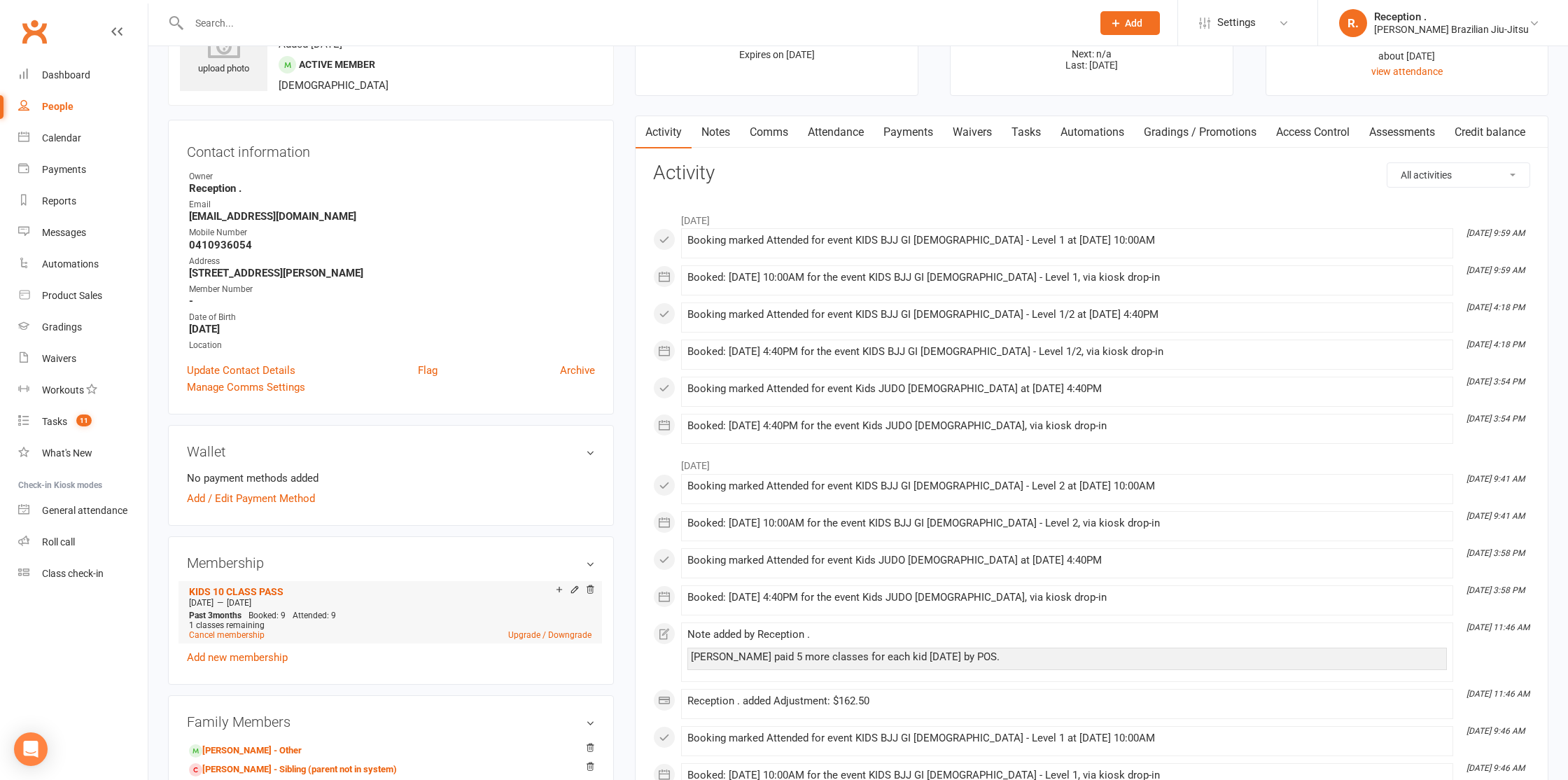
scroll to position [74, 0]
drag, startPoint x: 217, startPoint y: 633, endPoint x: 231, endPoint y: 625, distance: 16.1
click at [217, 633] on link "Cancel membership" at bounding box center [227, 636] width 76 height 9
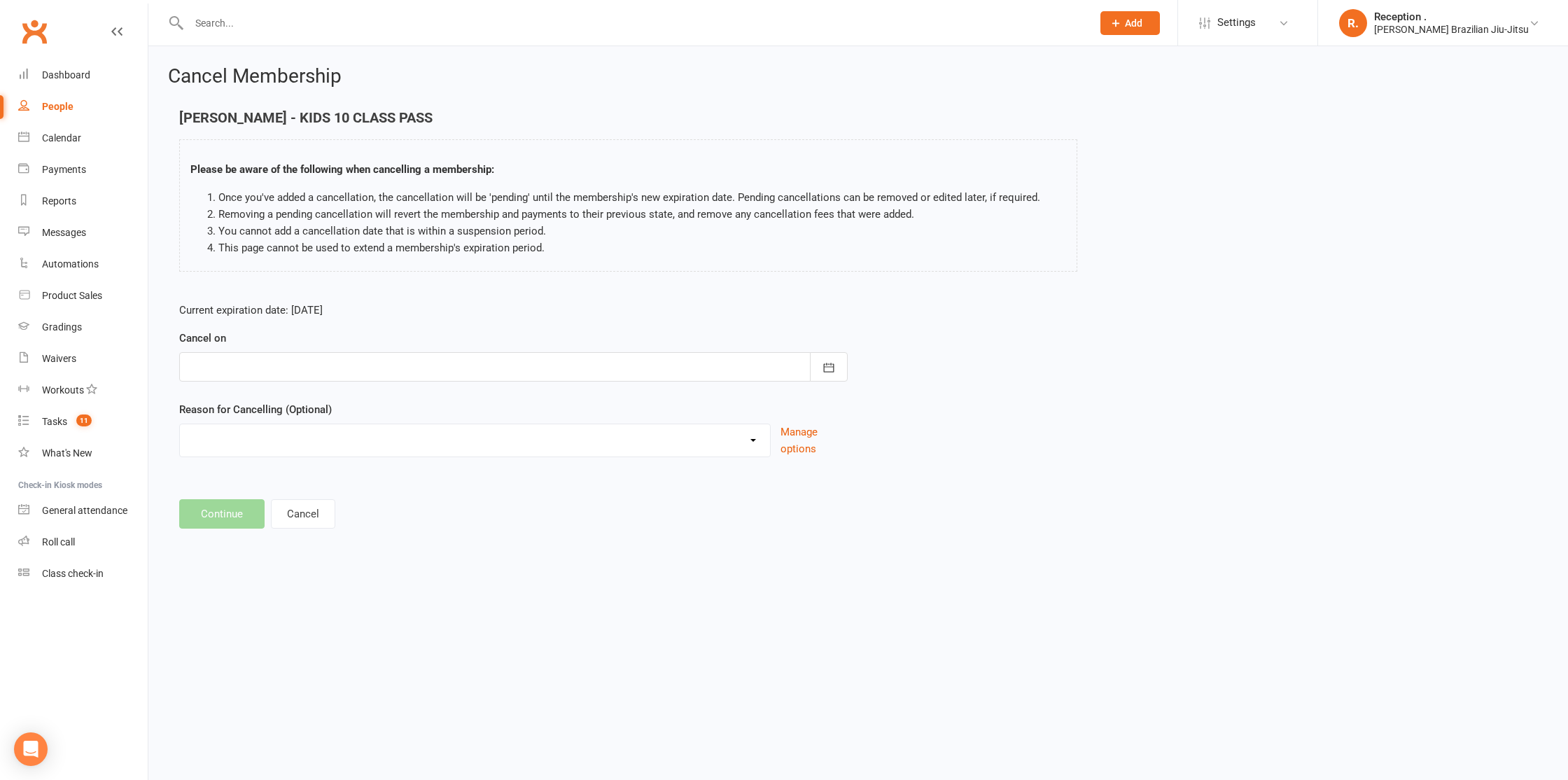
drag, startPoint x: 210, startPoint y: 381, endPoint x: 210, endPoint y: 369, distance: 12.0
click at [210, 381] on form "Current expiration date: [DATE] Cancel on [DATE] Sun Mon Tue Wed Thu Fri Sat 40…" at bounding box center [513, 380] width 668 height 156
click at [210, 369] on div at bounding box center [513, 366] width 668 height 29
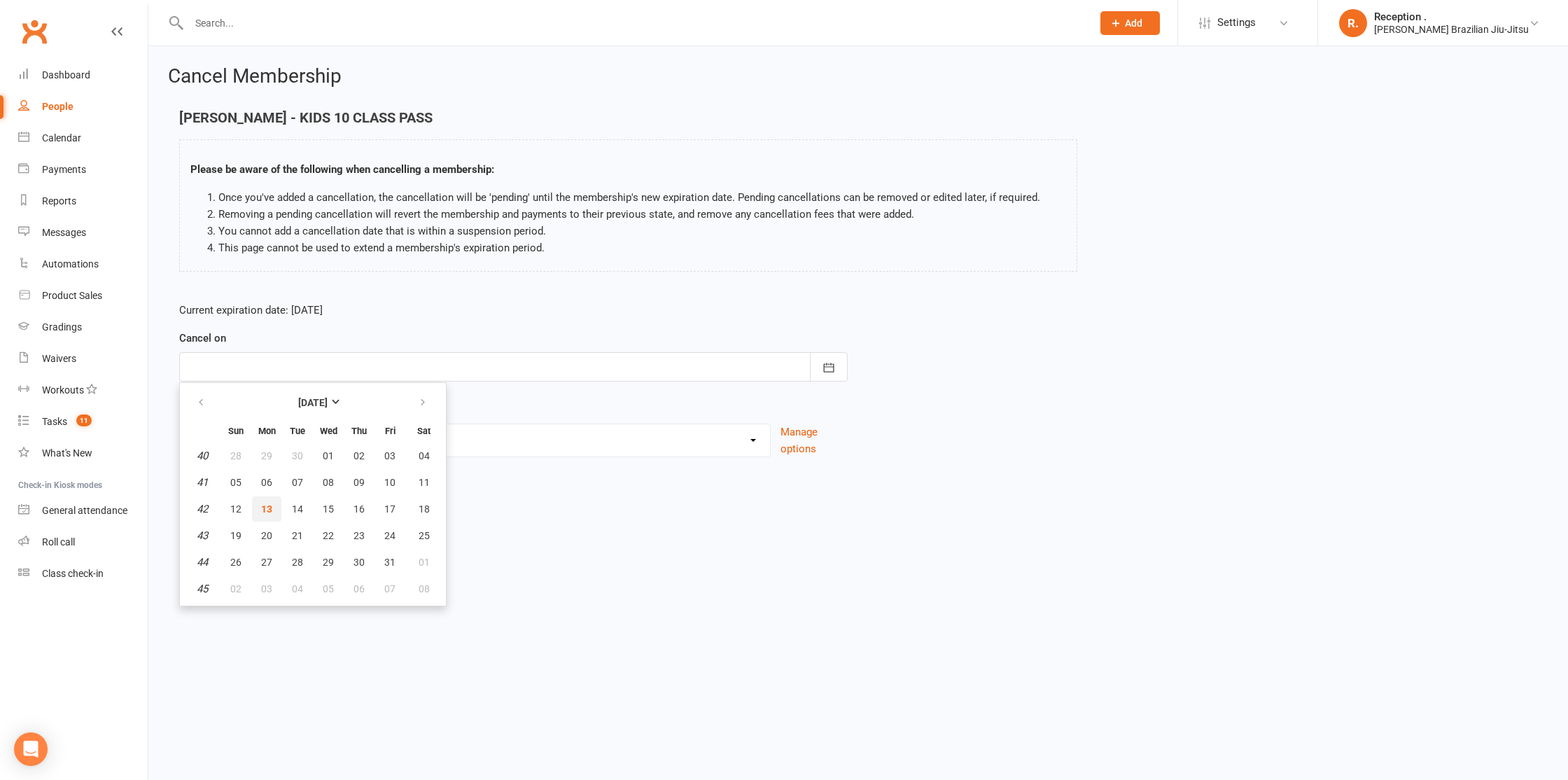
click at [278, 508] on button "13" at bounding box center [266, 509] width 29 height 25
type input "[DATE]"
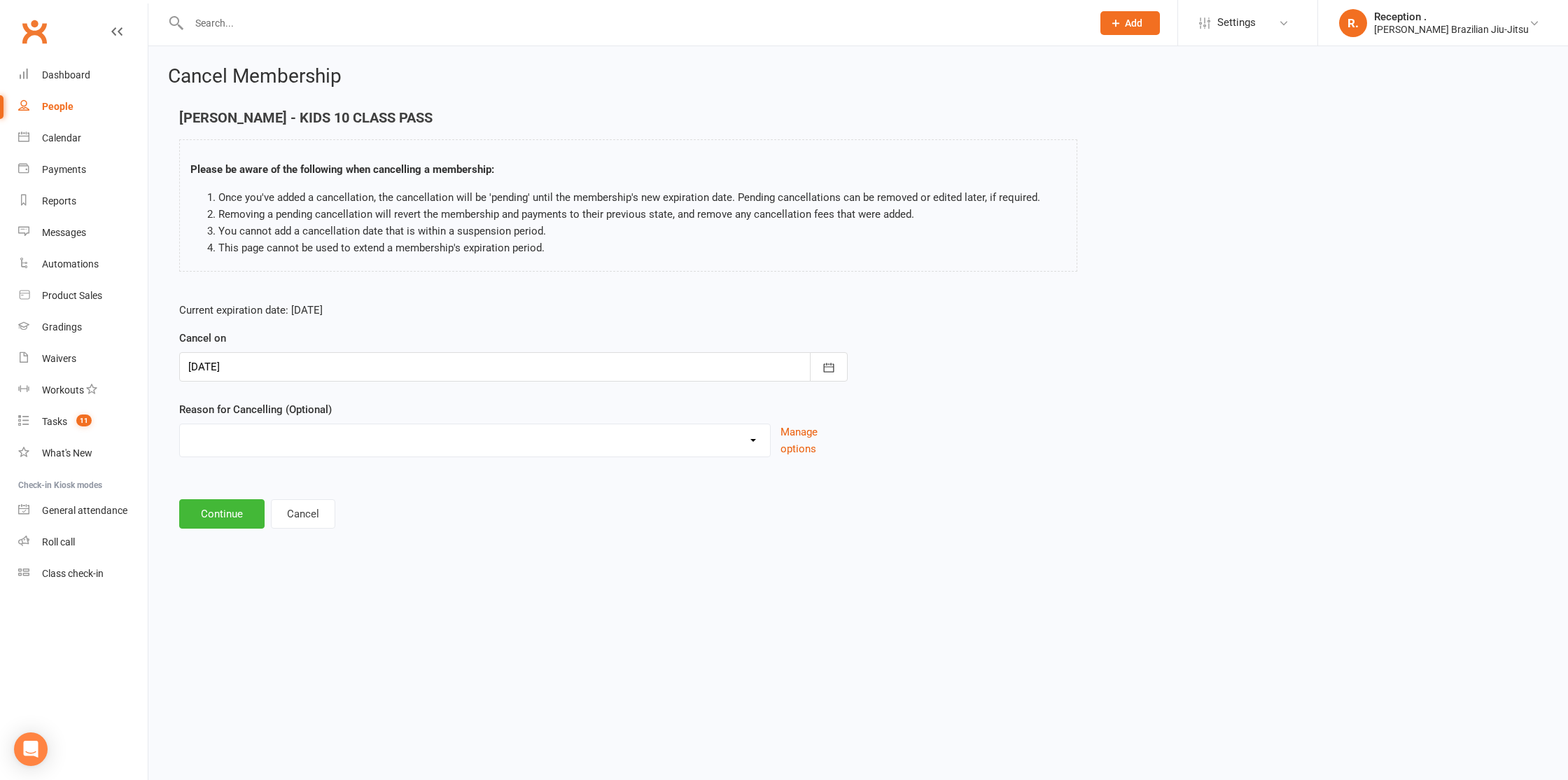
click at [229, 530] on div "Cancel Membership [PERSON_NAME] - KIDS 10 CLASS PASS Please be aware of the fol…" at bounding box center [858, 298] width 1419 height 505
click at [226, 520] on button "Continue" at bounding box center [222, 513] width 85 height 29
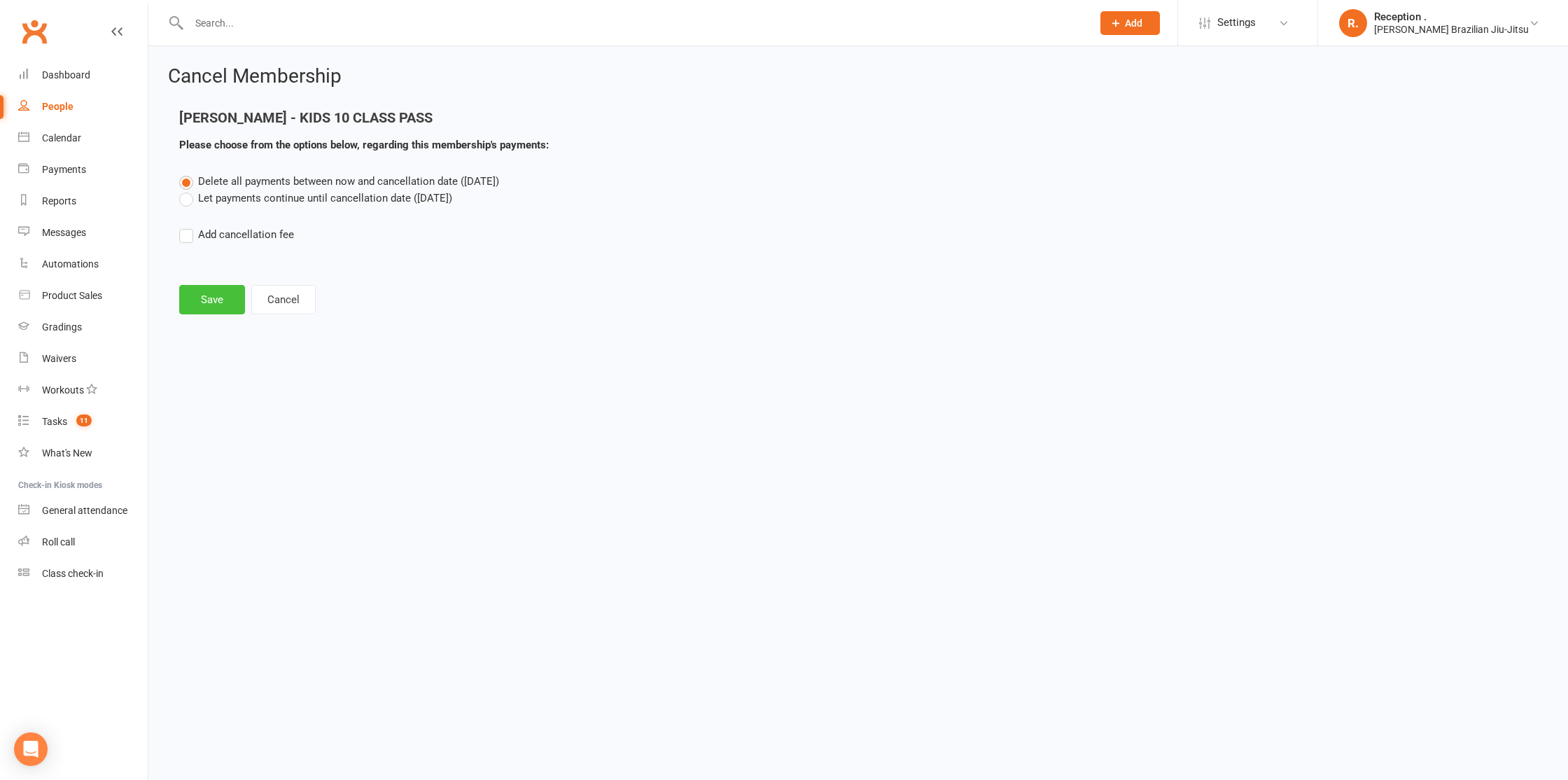
click at [205, 291] on button "Save" at bounding box center [212, 299] width 66 height 29
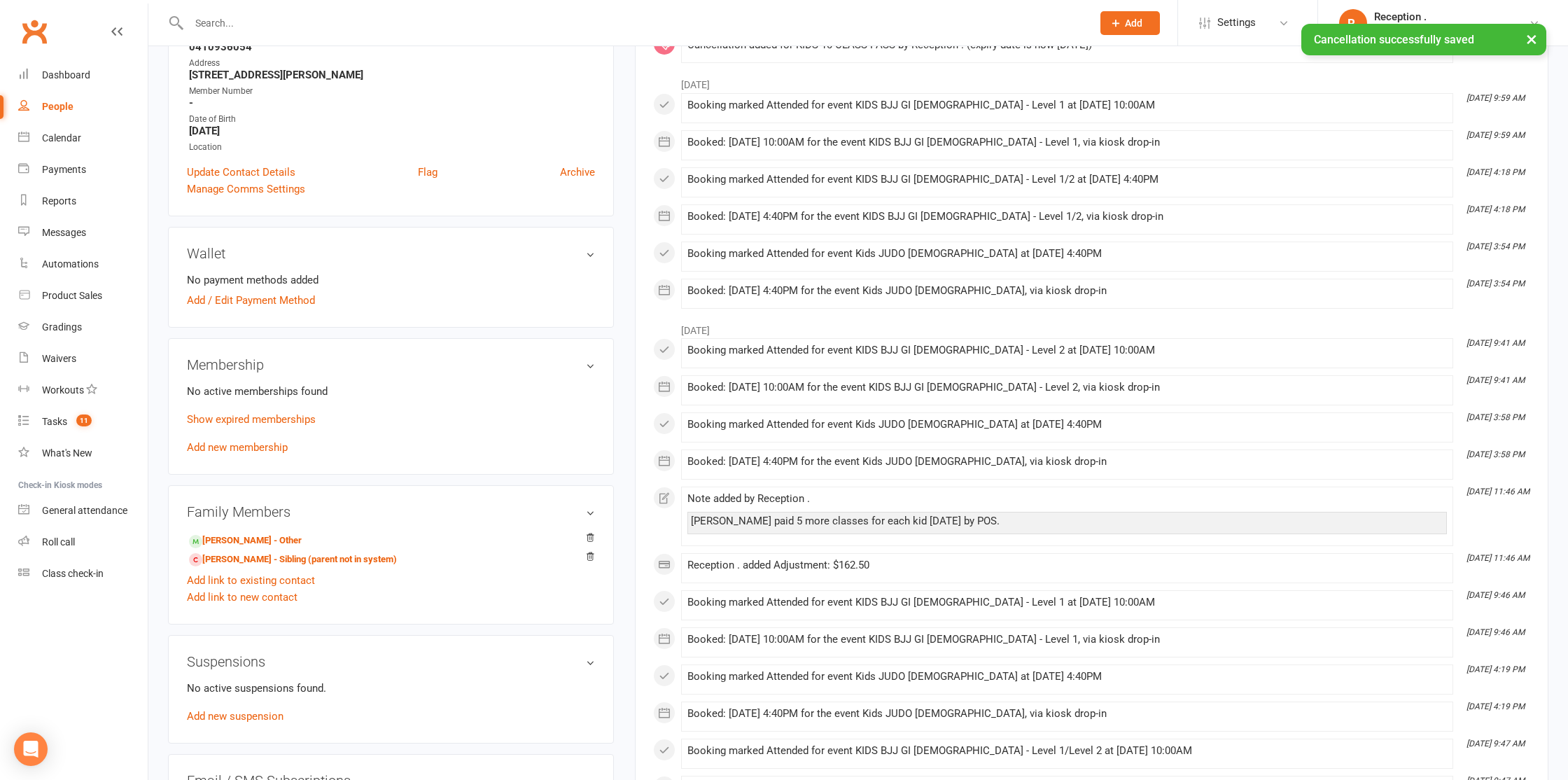
scroll to position [271, 0]
click at [258, 536] on link "[PERSON_NAME] - Other" at bounding box center [245, 540] width 113 height 15
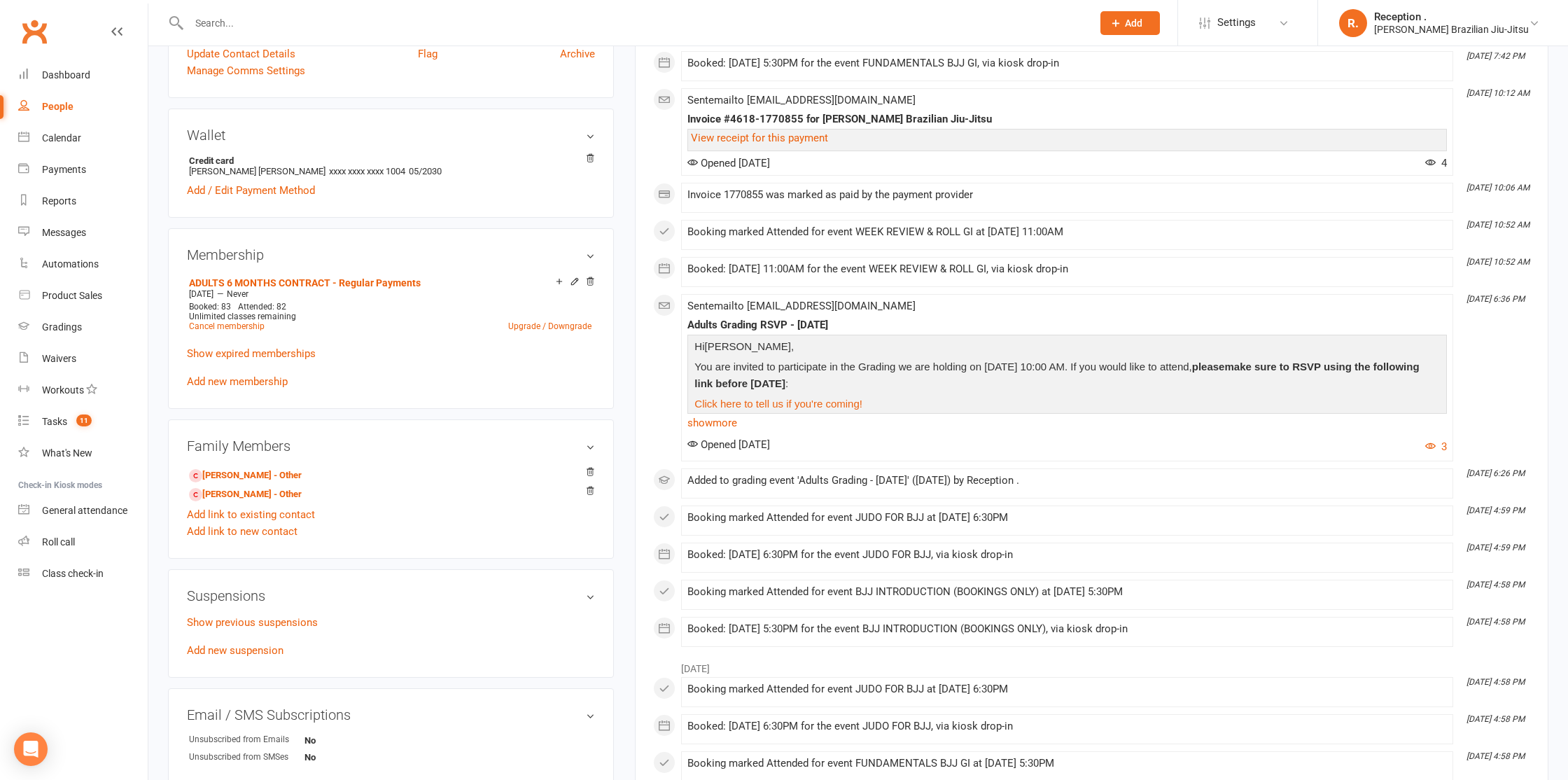
scroll to position [378, 0]
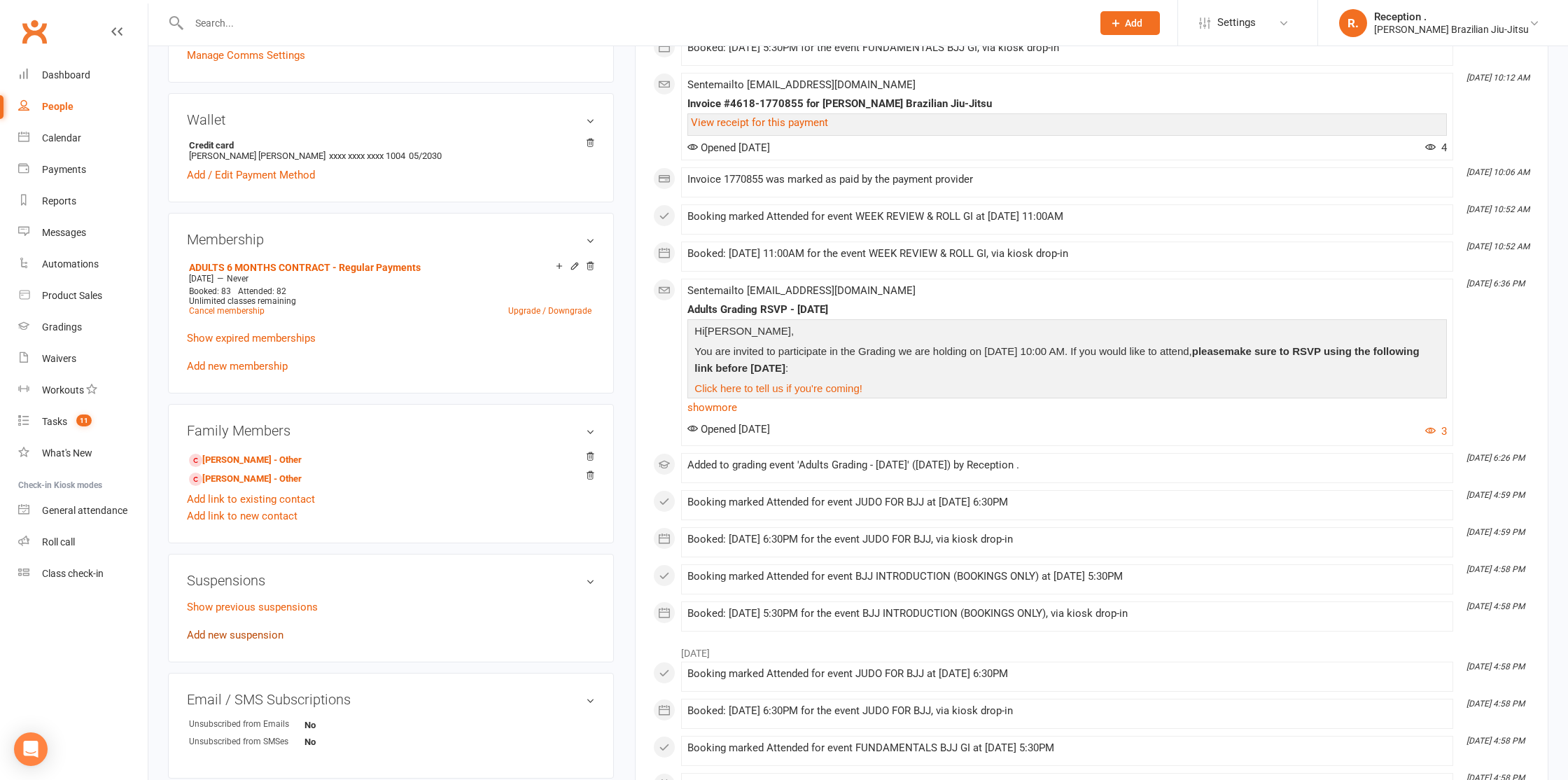
click at [221, 632] on link "Add new suspension" at bounding box center [235, 635] width 96 height 13
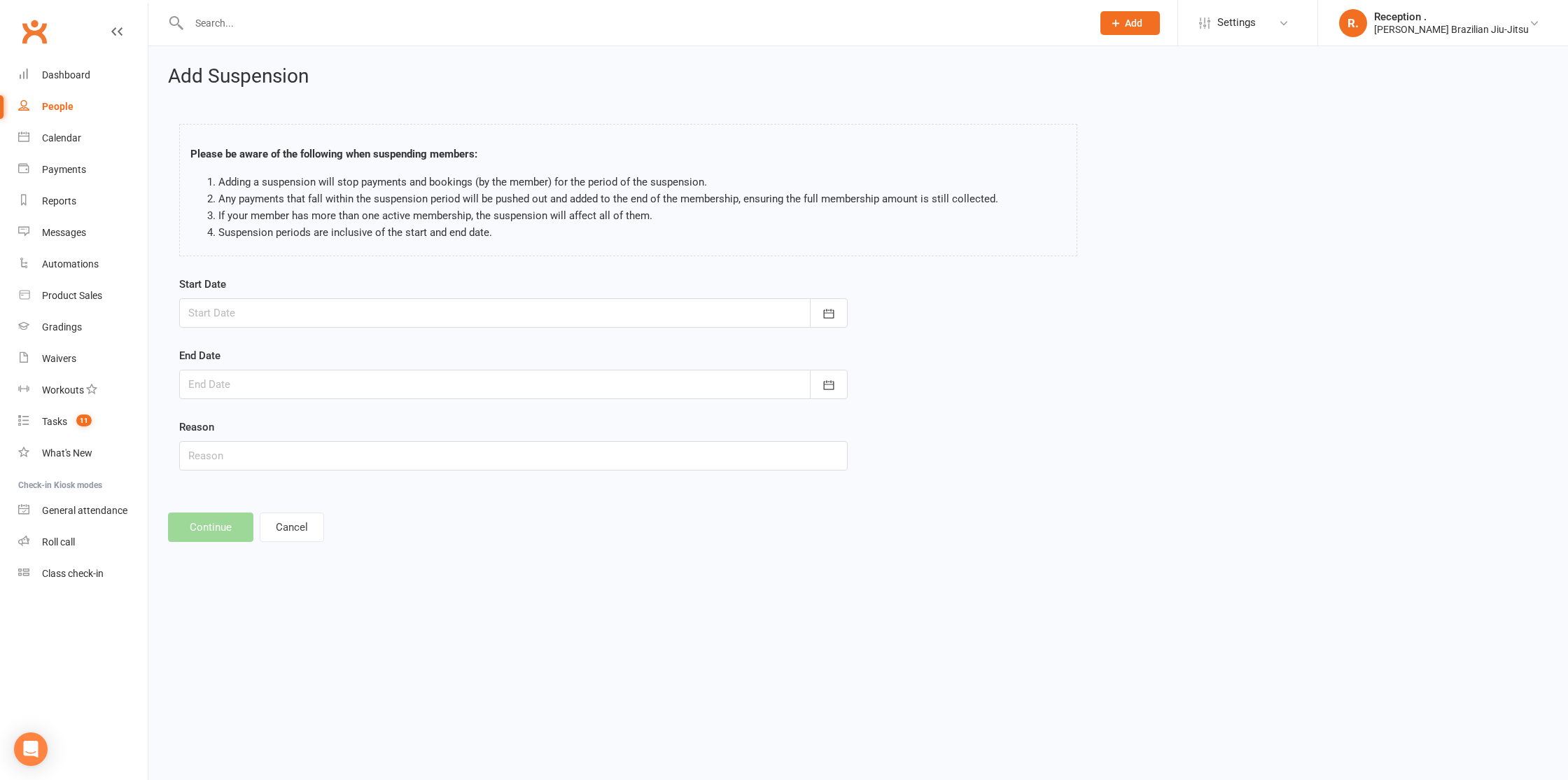
click at [240, 319] on div at bounding box center [513, 312] width 668 height 29
click at [269, 460] on span "13" at bounding box center [266, 455] width 11 height 11
type input "[DATE]"
click at [263, 379] on div at bounding box center [513, 384] width 668 height 29
drag, startPoint x: 420, startPoint y: 407, endPoint x: 424, endPoint y: 417, distance: 10.8
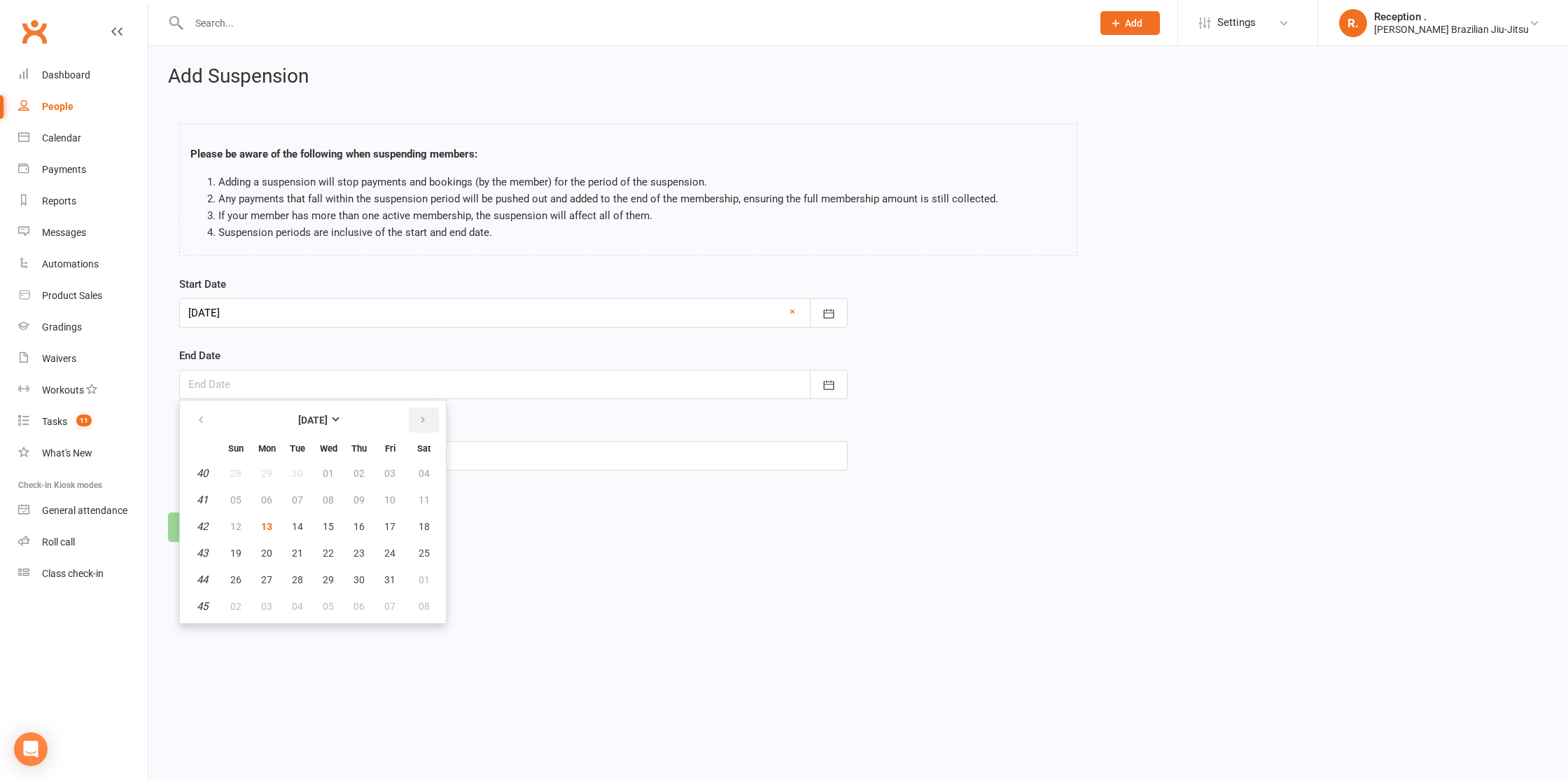
click at [421, 407] on th at bounding box center [423, 420] width 36 height 31
click at [427, 426] on button "button" at bounding box center [424, 420] width 30 height 25
click at [364, 521] on button "13" at bounding box center [359, 527] width 29 height 25
type input "[DATE]"
click at [212, 520] on button "Continue" at bounding box center [210, 527] width 85 height 29
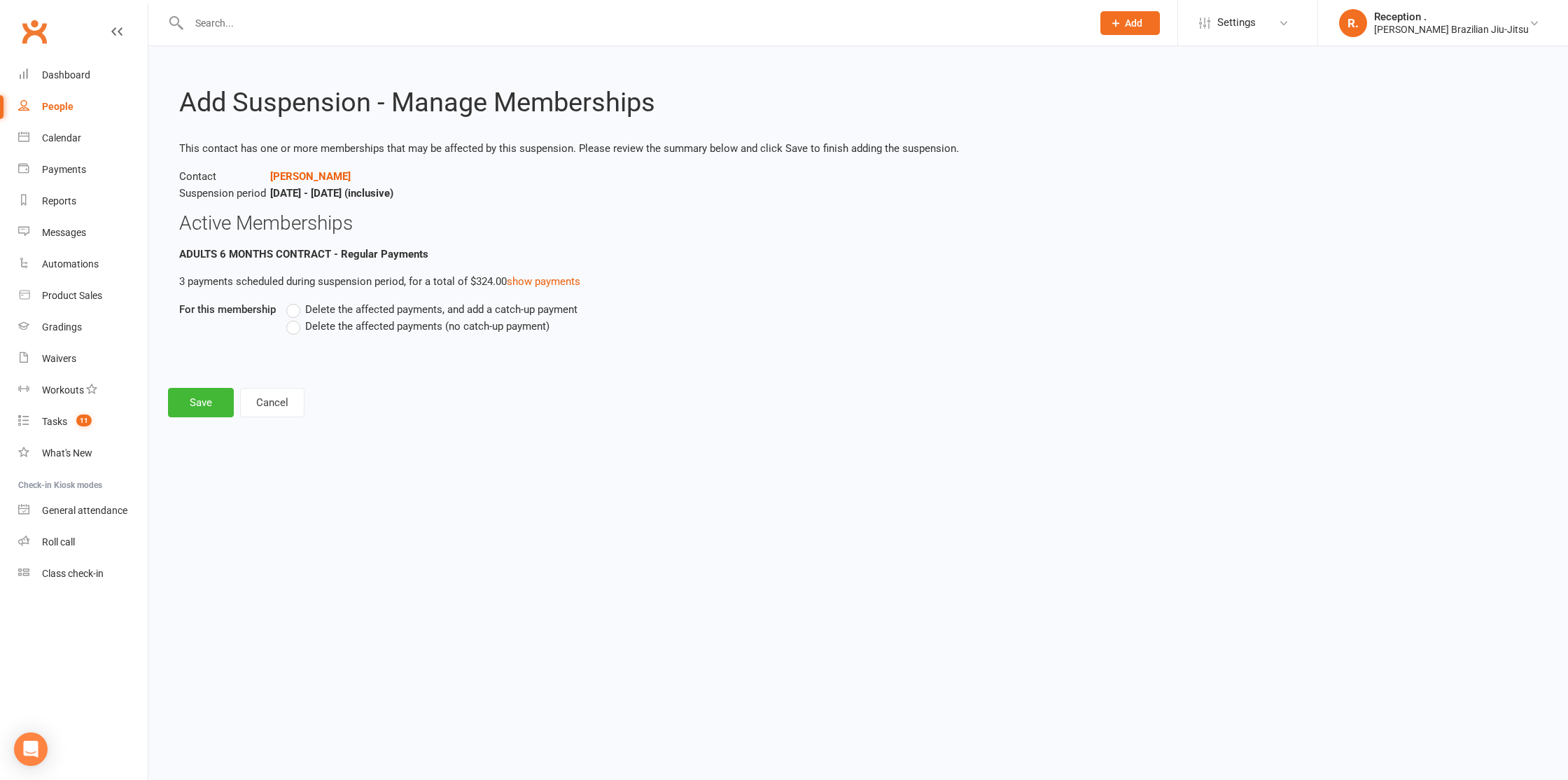
click at [316, 331] on span "Delete the affected payments (no catch-up payment)" at bounding box center [427, 325] width 244 height 15
click at [296, 318] on input "Delete the affected payments (no catch-up payment)" at bounding box center [291, 318] width 9 height 0
click at [531, 277] on link "show payments" at bounding box center [543, 282] width 74 height 13
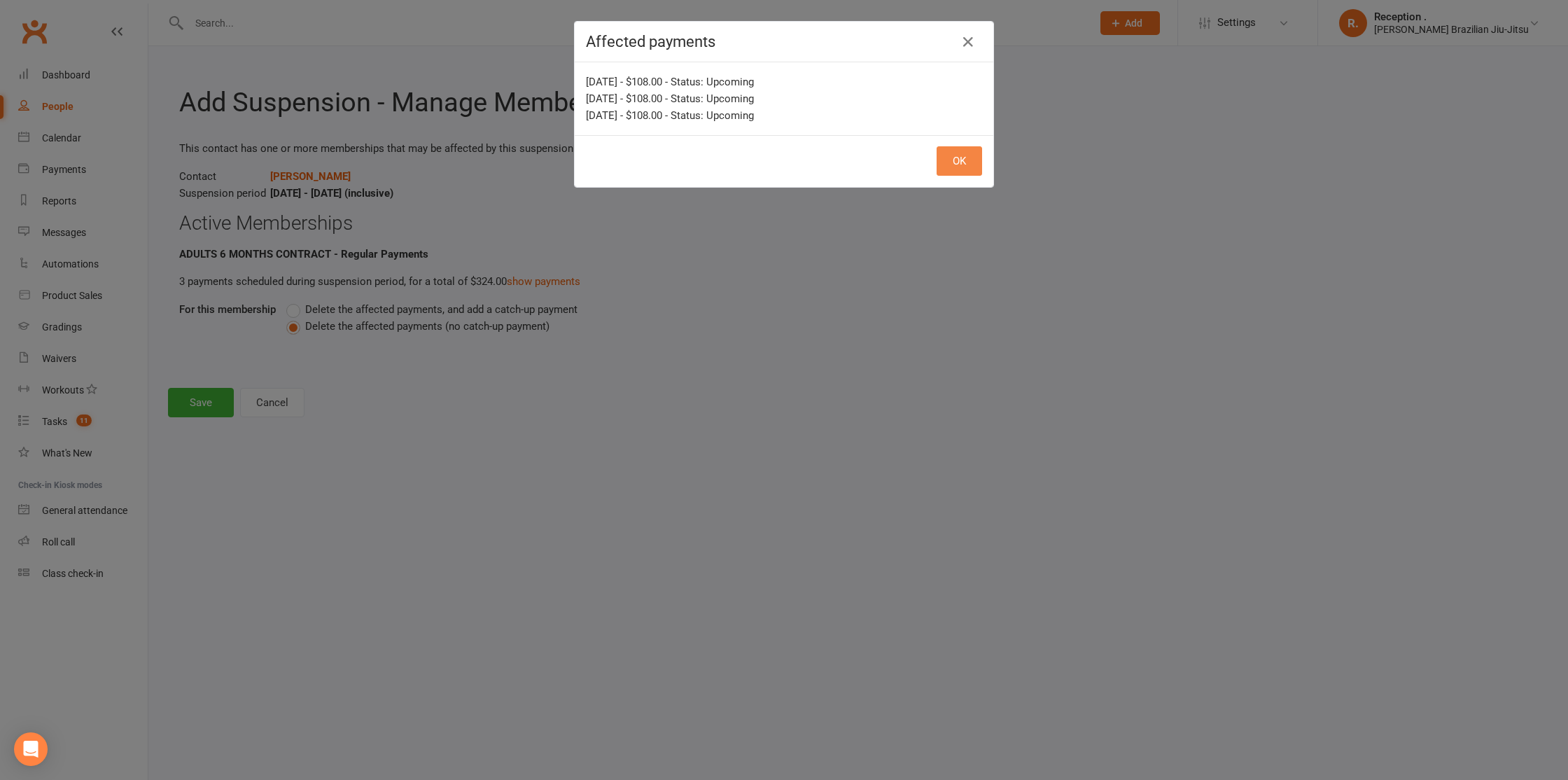
click at [970, 161] on button "OK" at bounding box center [959, 161] width 46 height 29
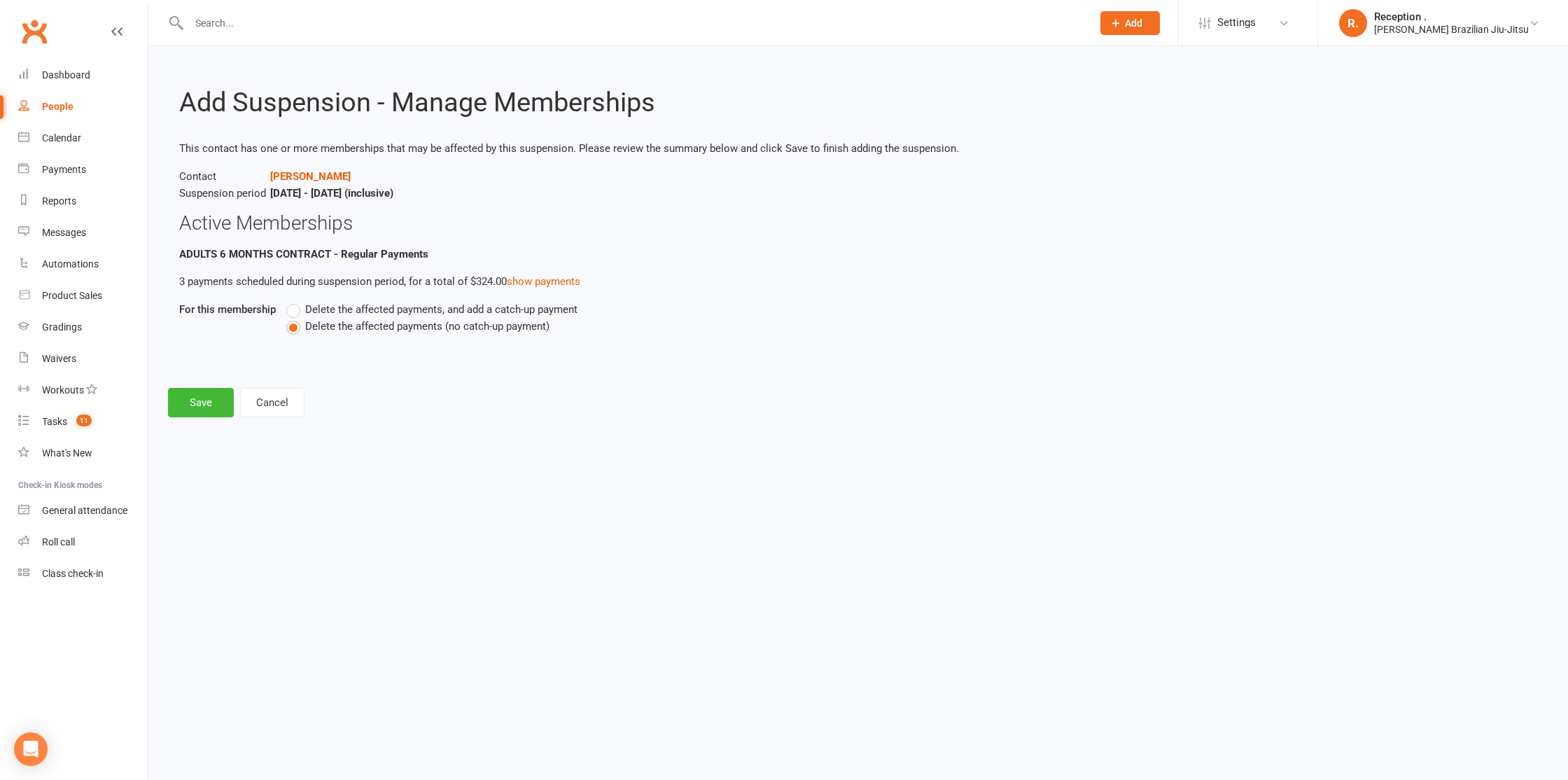
click at [503, 305] on span "Delete the affected payments, and add a catch-up payment" at bounding box center [441, 309] width 272 height 15
click at [296, 301] on input "Delete the affected payments, and add a catch-up payment" at bounding box center [291, 301] width 9 height 0
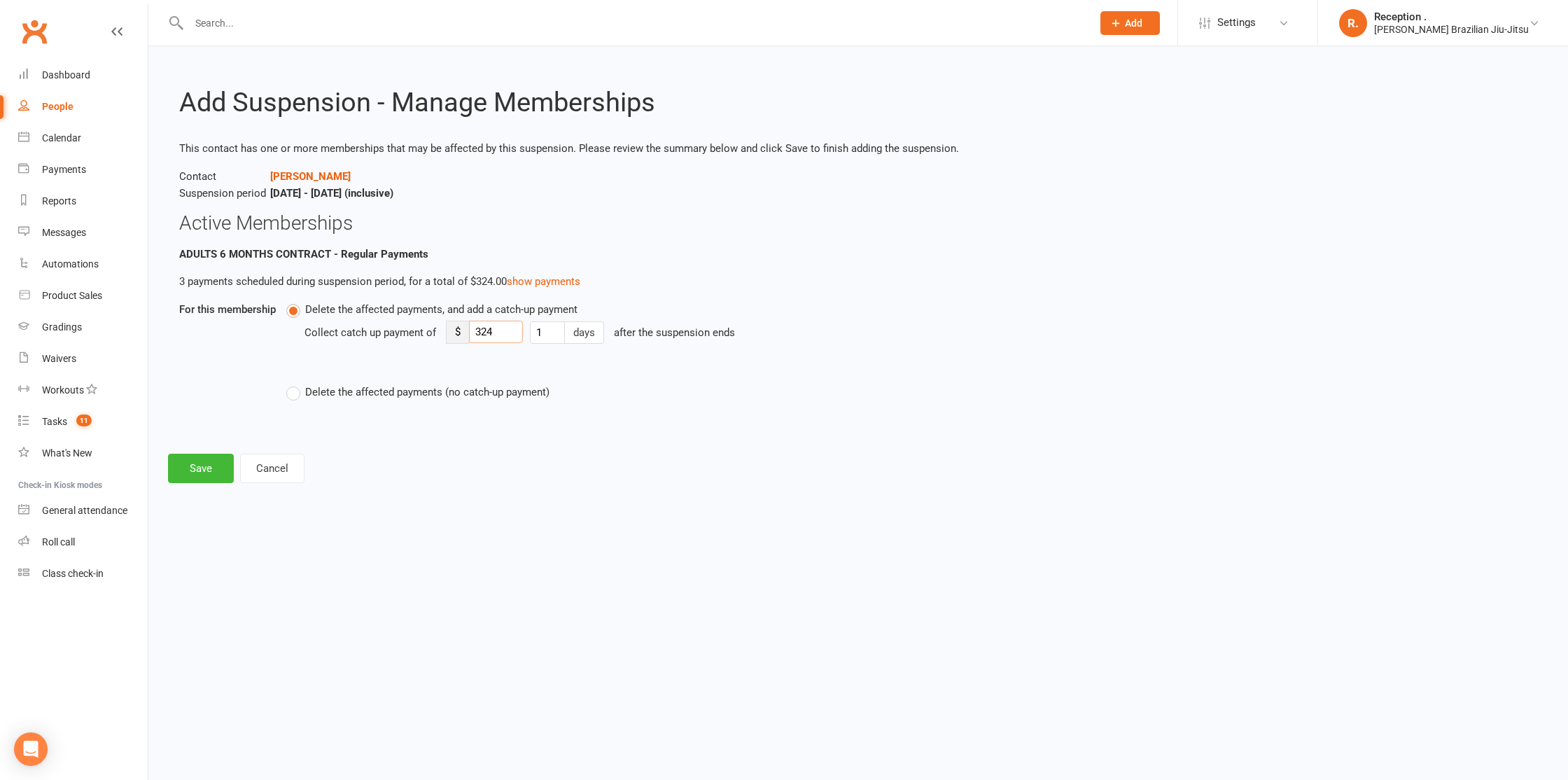
drag, startPoint x: 496, startPoint y: 332, endPoint x: 435, endPoint y: 337, distance: 61.2
click at [435, 337] on div "Collect catch up payment of $ 324 1 days after the suspension ends" at bounding box center [737, 343] width 866 height 49
type input "108"
drag, startPoint x: 167, startPoint y: 464, endPoint x: 190, endPoint y: 464, distance: 23.0
click at [167, 464] on div "Add Suspension - Manage Memberships This contact has one or more memberships th…" at bounding box center [858, 274] width 1419 height 456
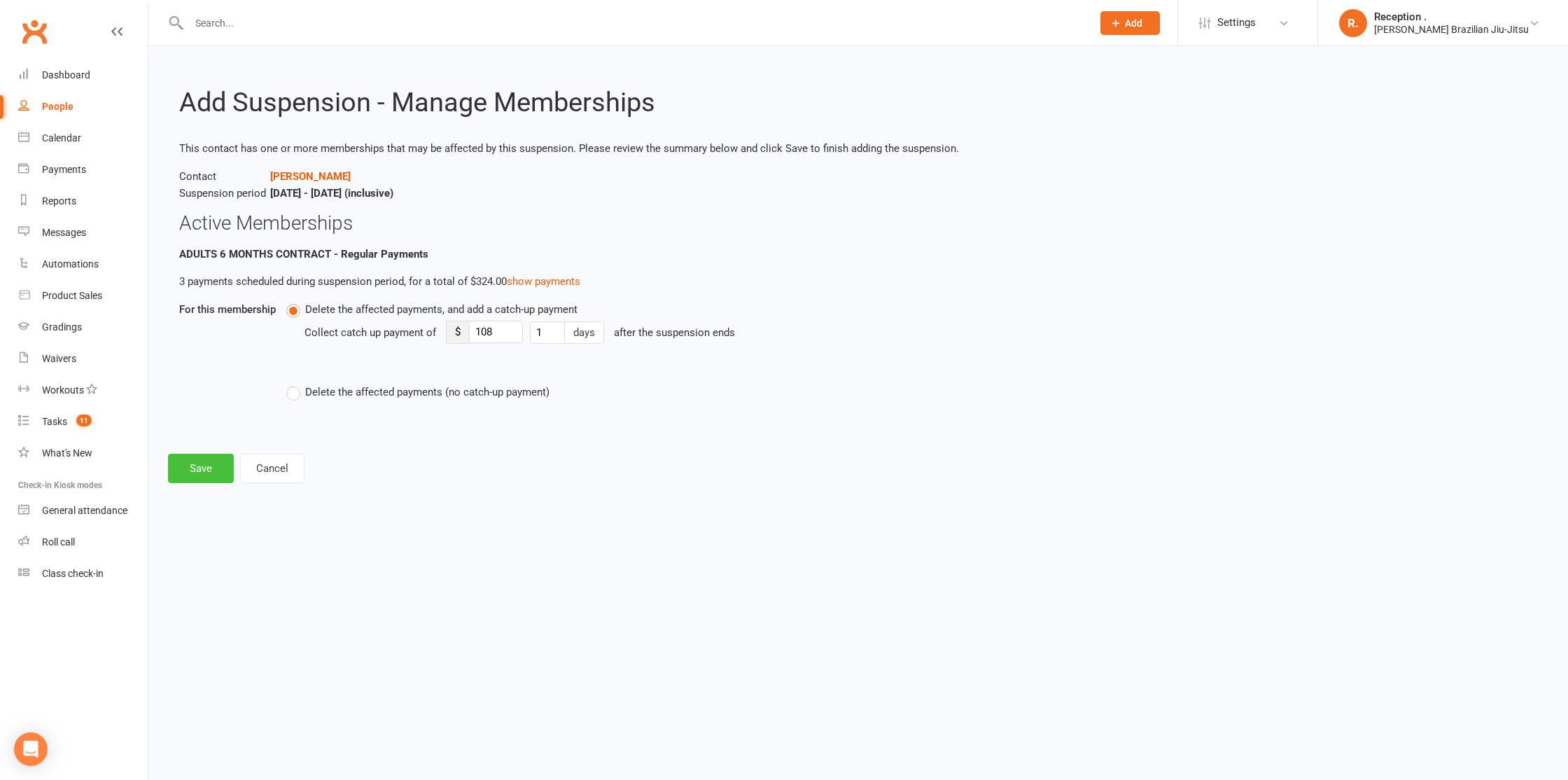
click at [201, 465] on button "Save" at bounding box center [200, 468] width 66 height 29
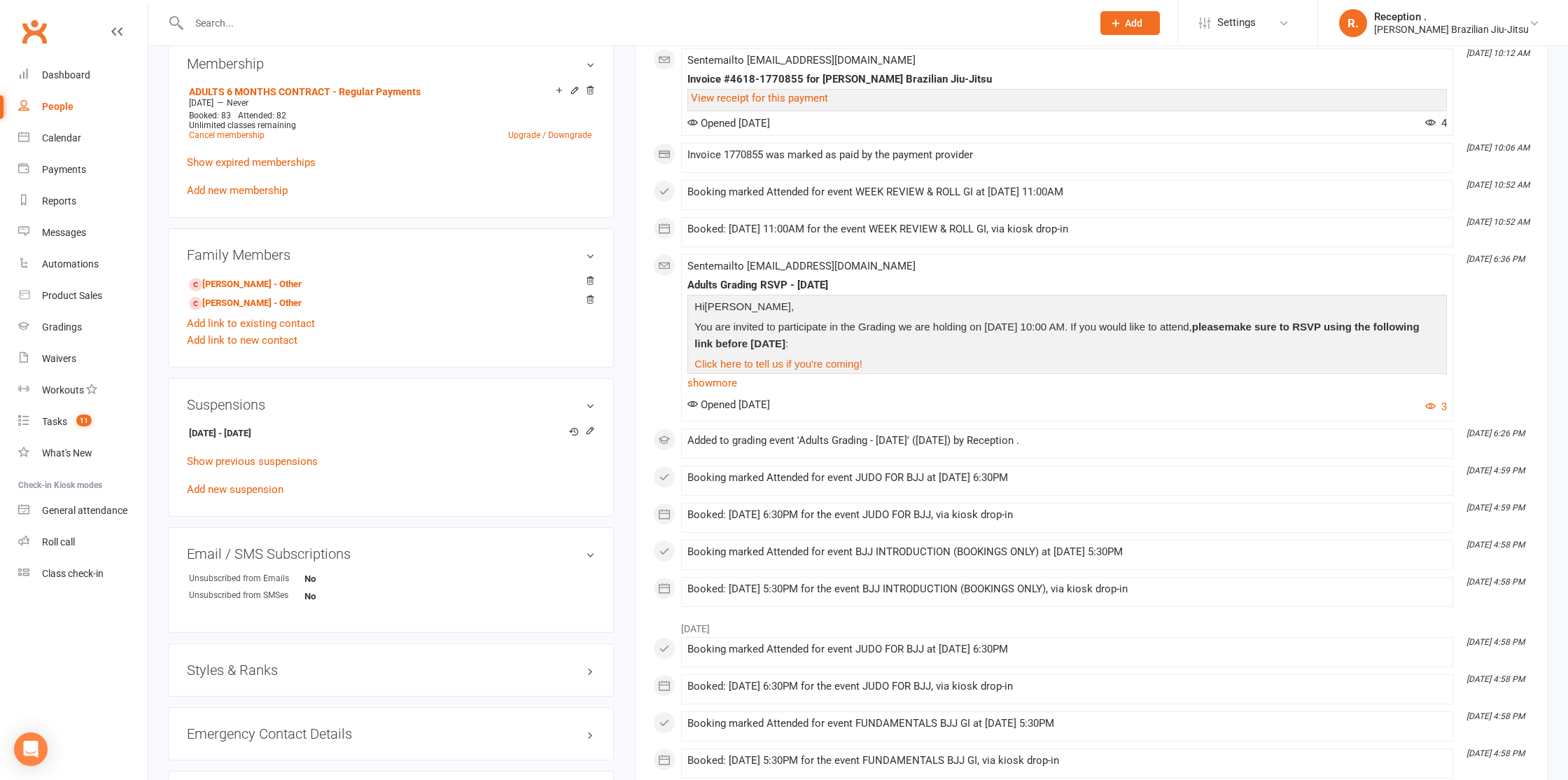
scroll to position [554, 0]
click at [264, 25] on input "text" at bounding box center [633, 23] width 897 height 20
paste input "[EMAIL_ADDRESS][DOMAIN_NAME]"
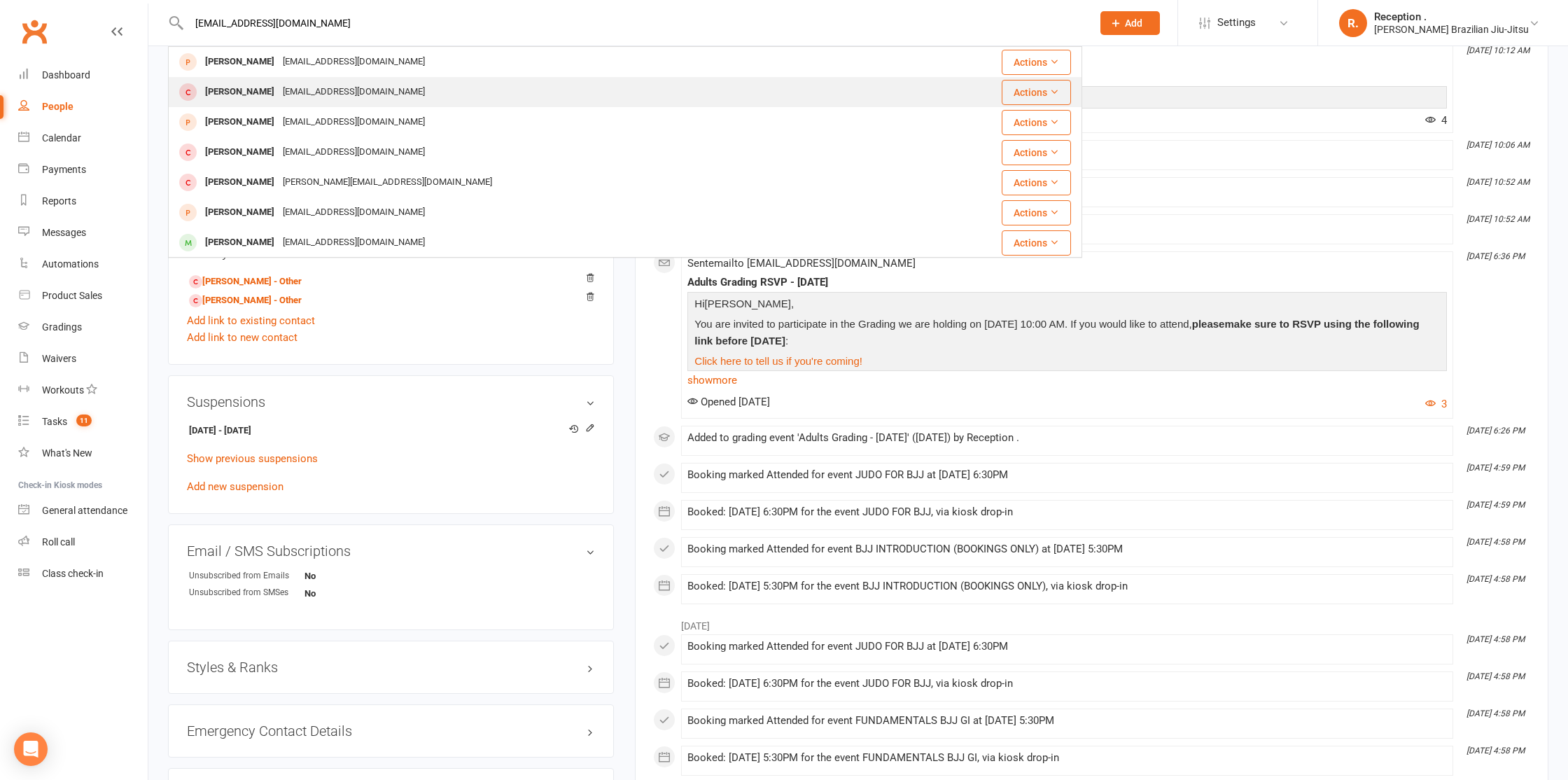
type input "[EMAIL_ADDRESS][DOMAIN_NAME]"
click at [278, 97] on div "[EMAIL_ADDRESS][DOMAIN_NAME]" at bounding box center [353, 93] width 150 height 21
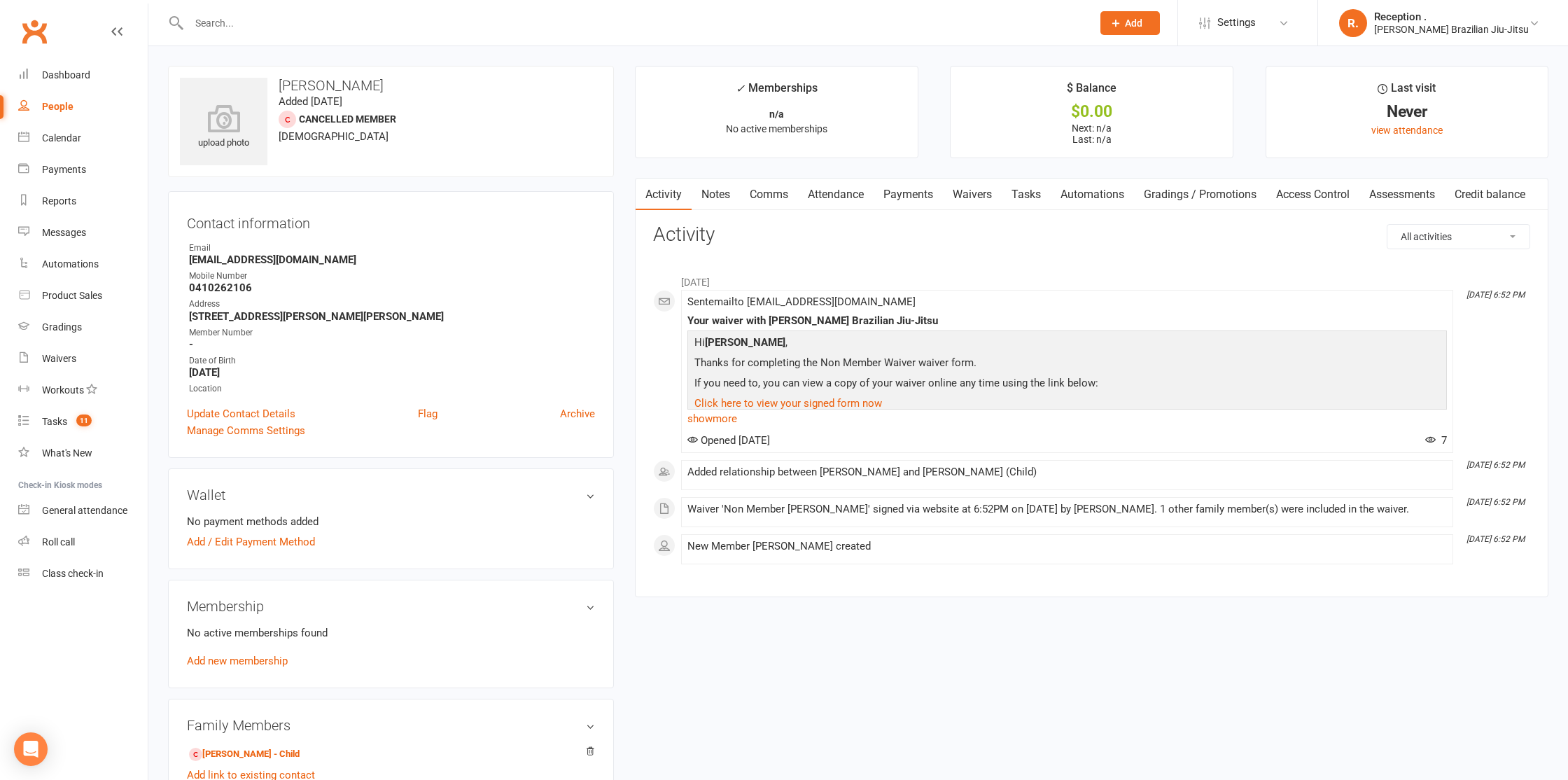
click at [923, 192] on link "Payments" at bounding box center [909, 195] width 70 height 32
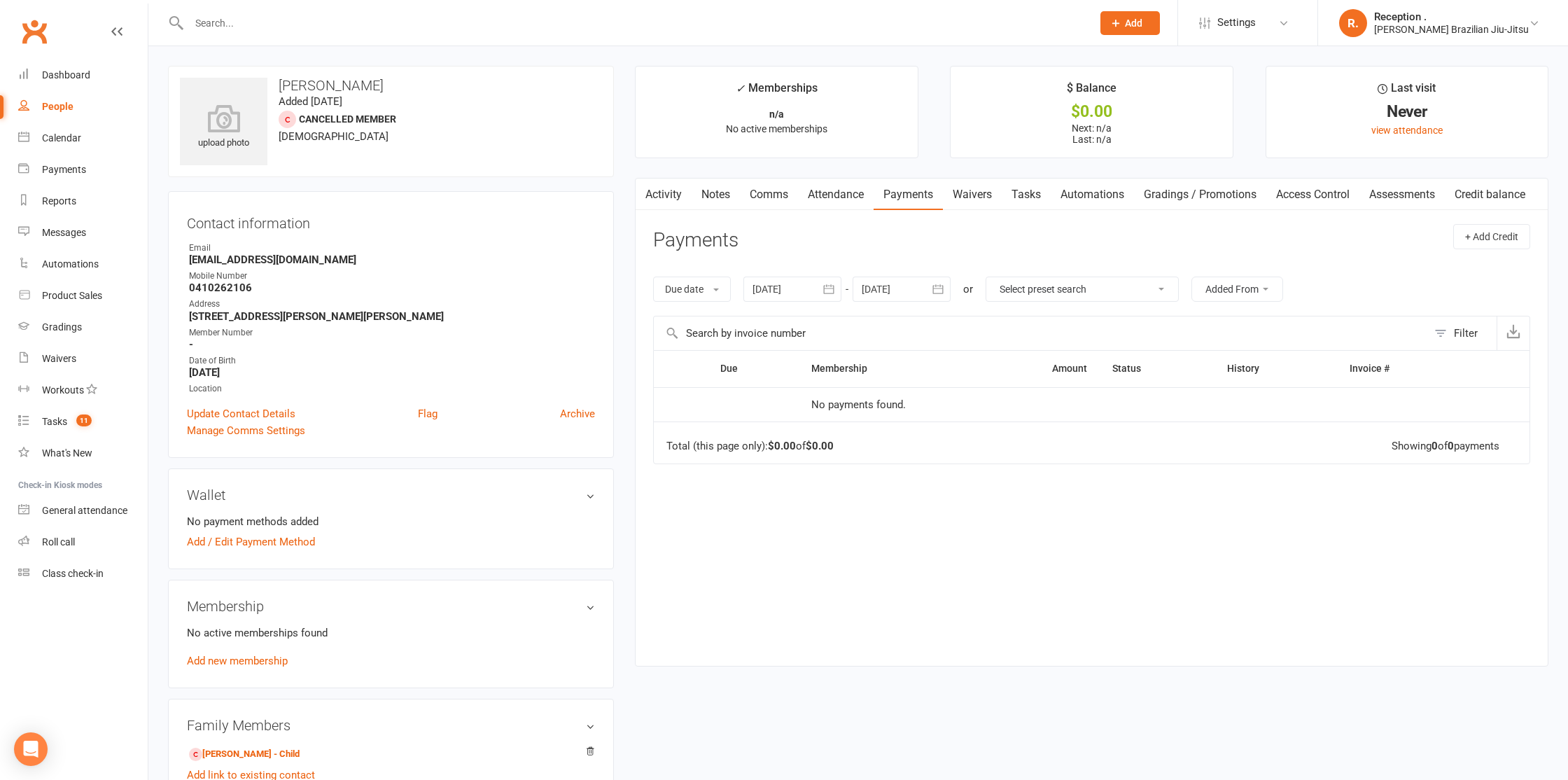
click at [235, 27] on input "text" at bounding box center [633, 23] width 897 height 20
paste input "[EMAIL_ADDRESS][DOMAIN_NAME]"
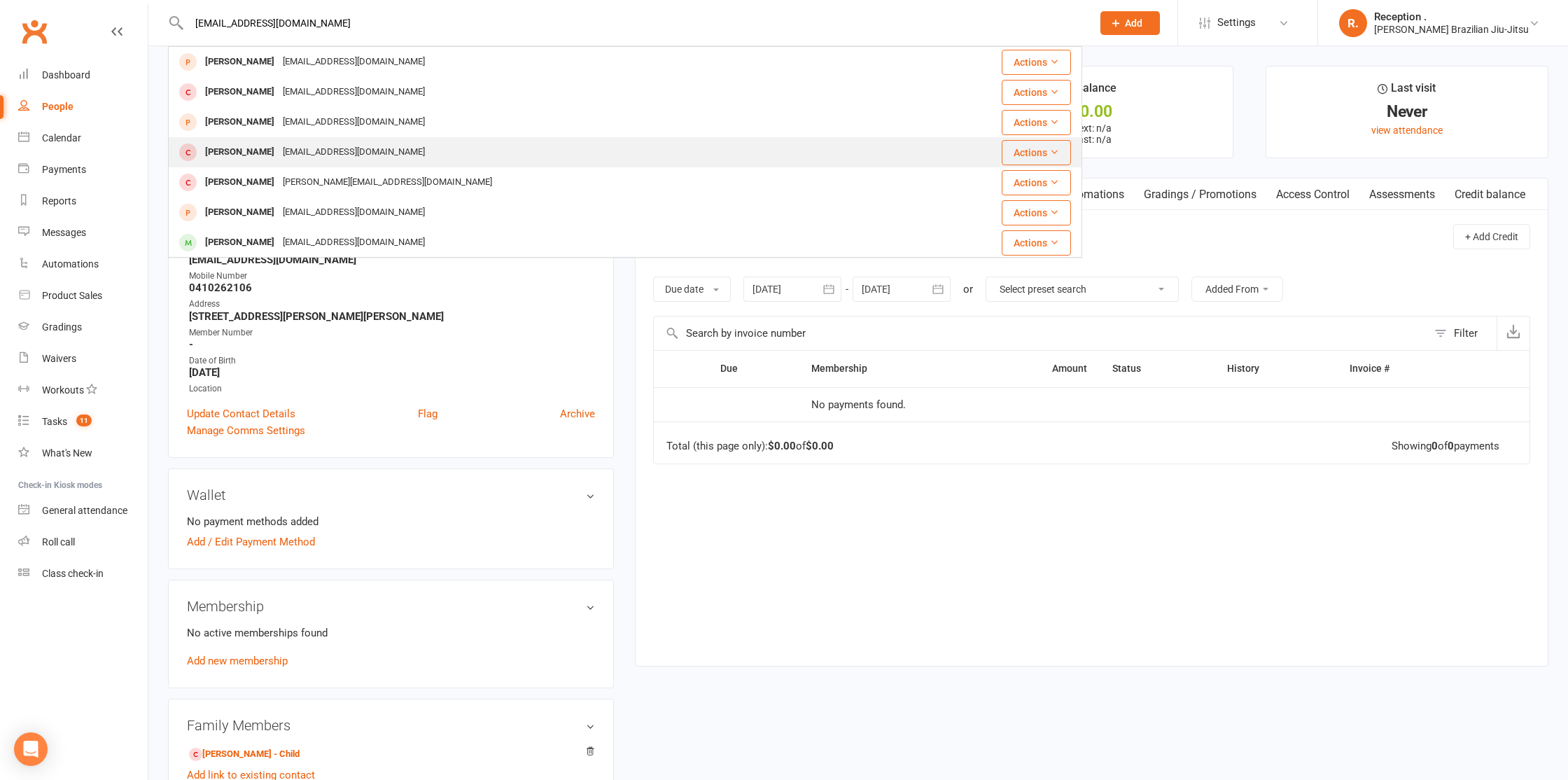
type input "[EMAIL_ADDRESS][DOMAIN_NAME]"
click at [275, 152] on div "[PERSON_NAME]" at bounding box center [240, 153] width 77 height 21
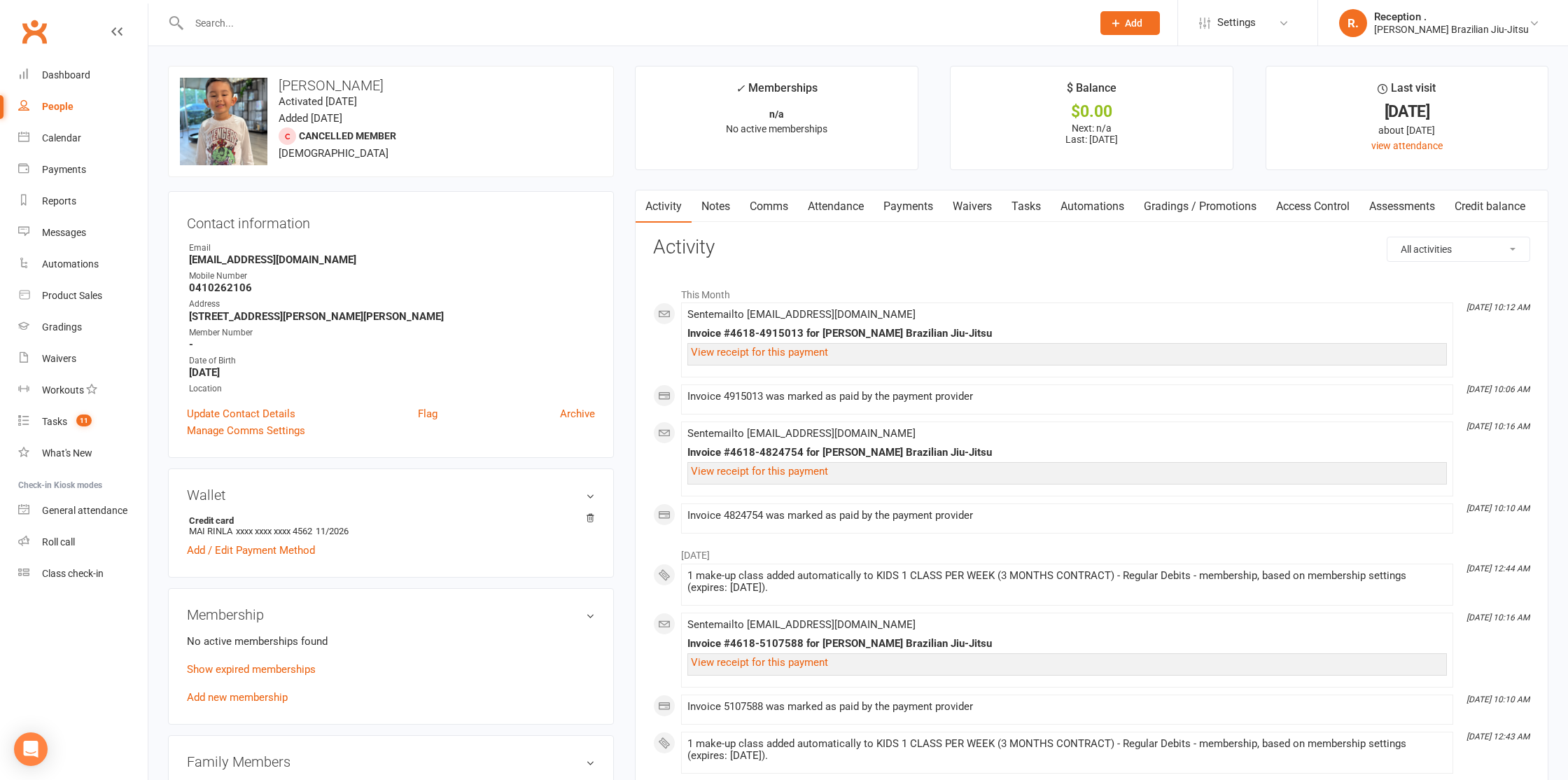
click at [918, 203] on link "Payments" at bounding box center [909, 206] width 70 height 32
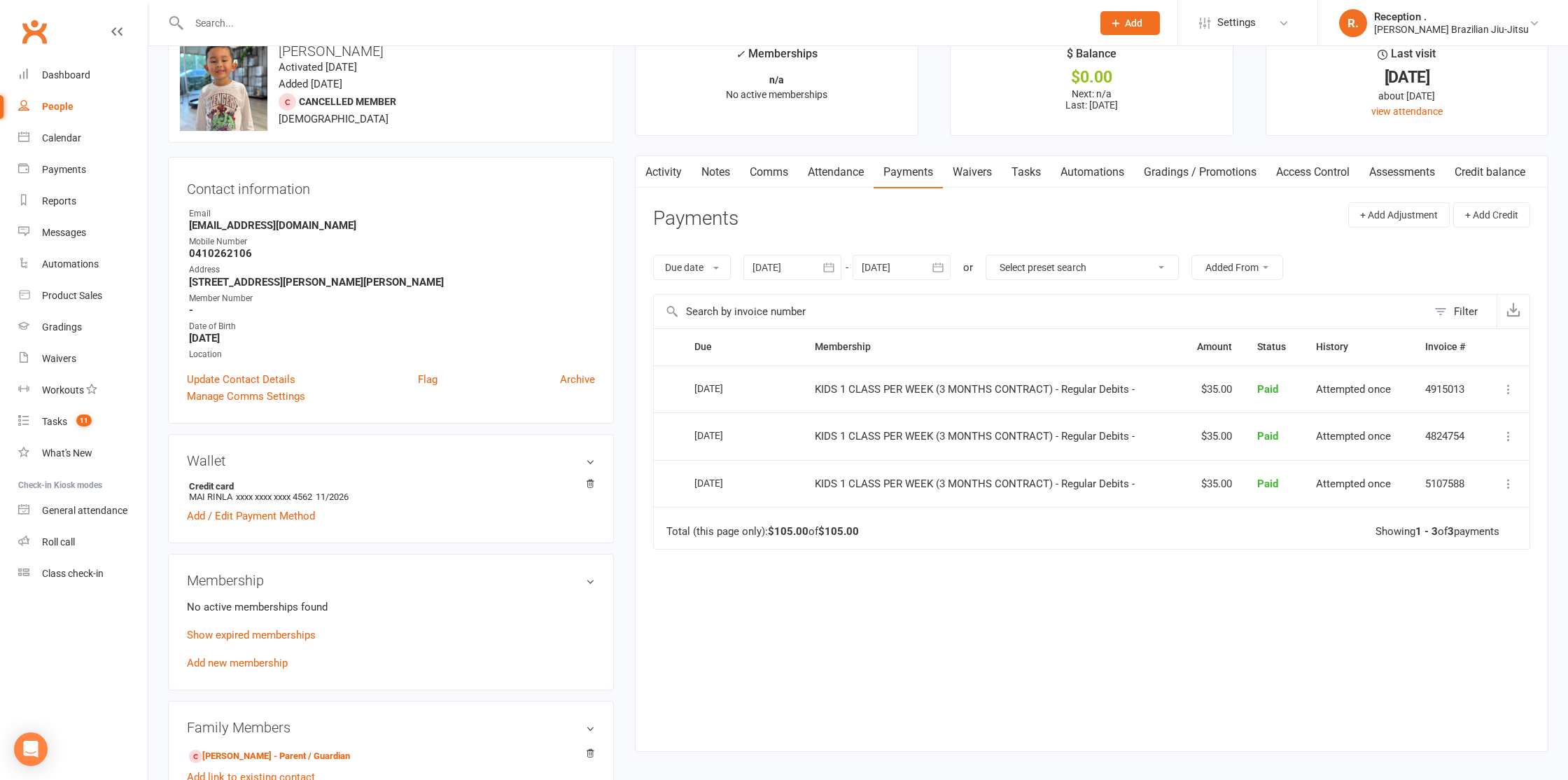
scroll to position [35, 0]
click at [790, 282] on div "Due date Due date Date paid Date failed Date settled [DATE] [DATE] Sun Mon Tue …" at bounding box center [1091, 267] width 877 height 53
click at [789, 278] on div at bounding box center [792, 267] width 98 height 25
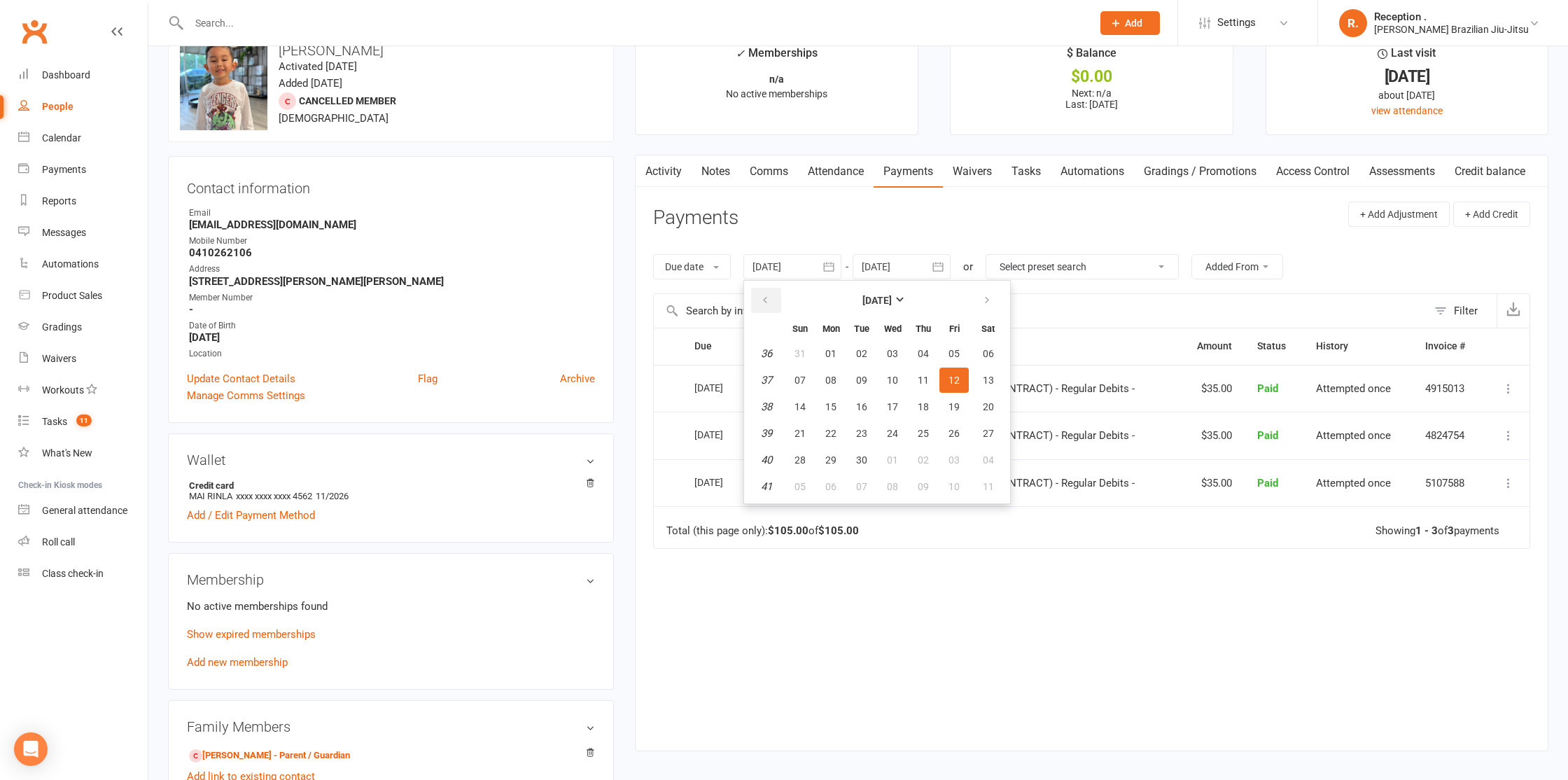
click at [763, 302] on icon "button" at bounding box center [765, 301] width 9 height 11
click at [820, 371] on button "07" at bounding box center [830, 381] width 29 height 25
type input "[DATE]"
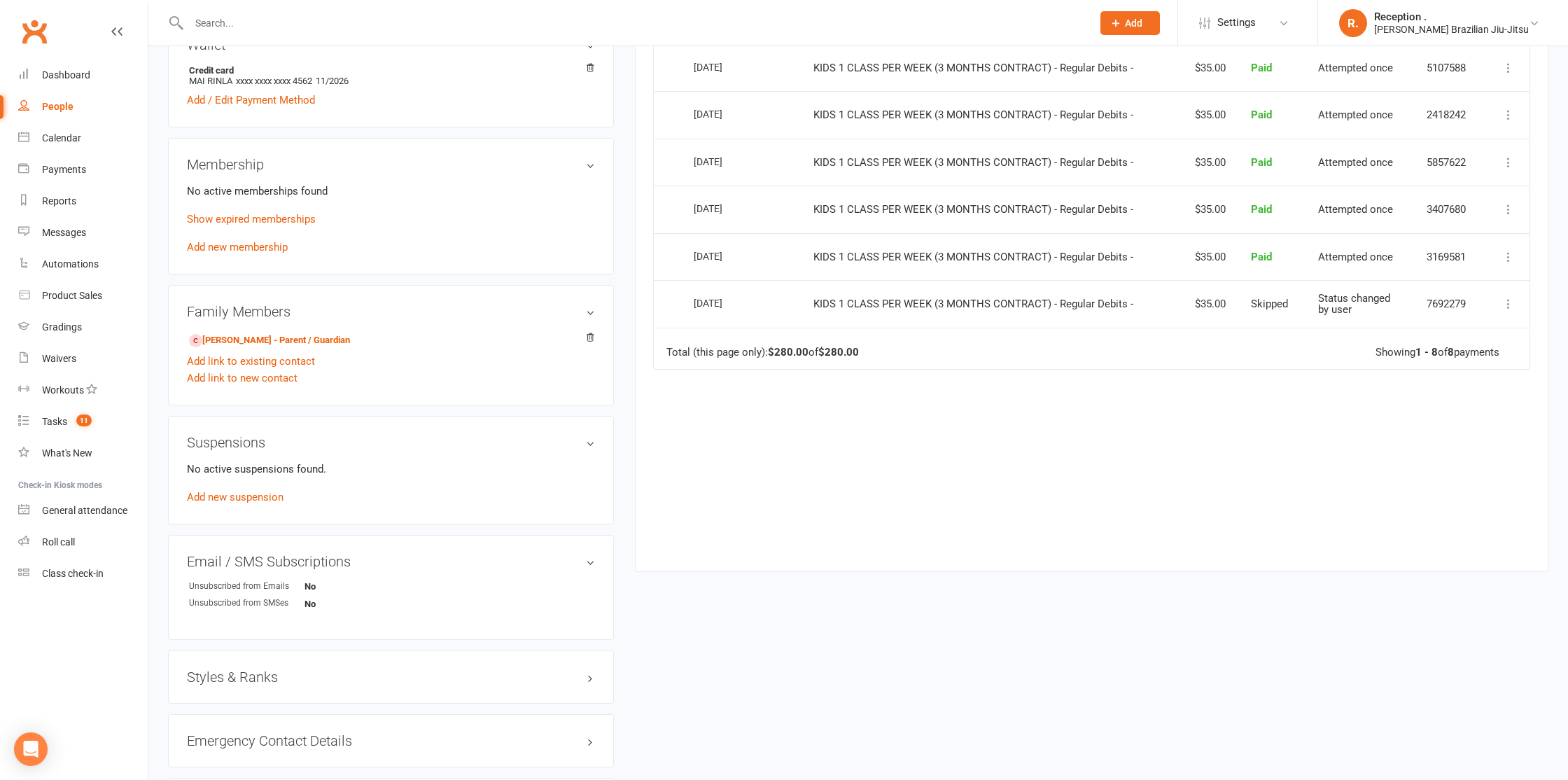
scroll to position [0, 0]
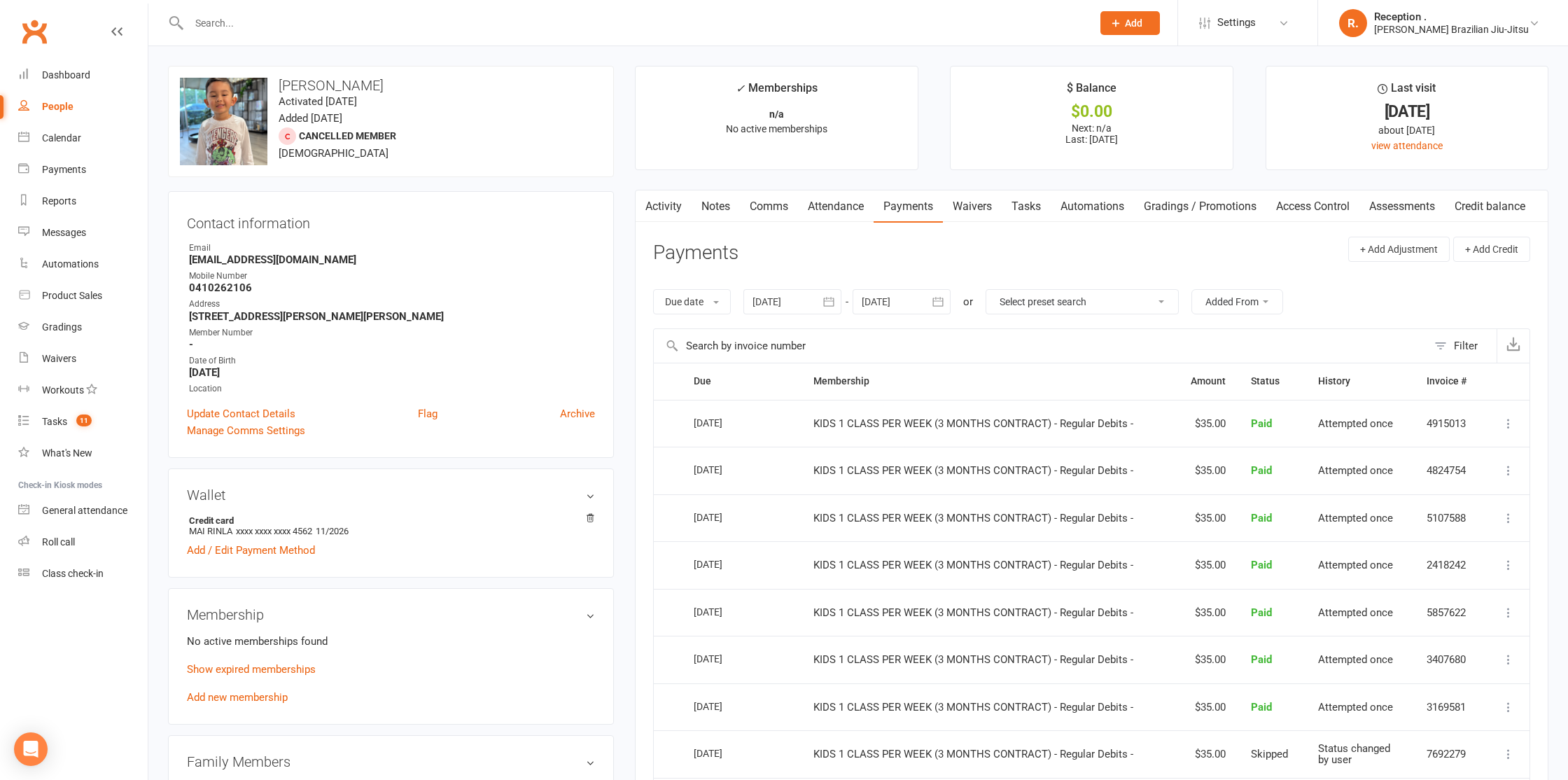
click at [274, 23] on input "text" at bounding box center [633, 23] width 897 height 20
paste input "[EMAIL_ADDRESS][DOMAIN_NAME]"
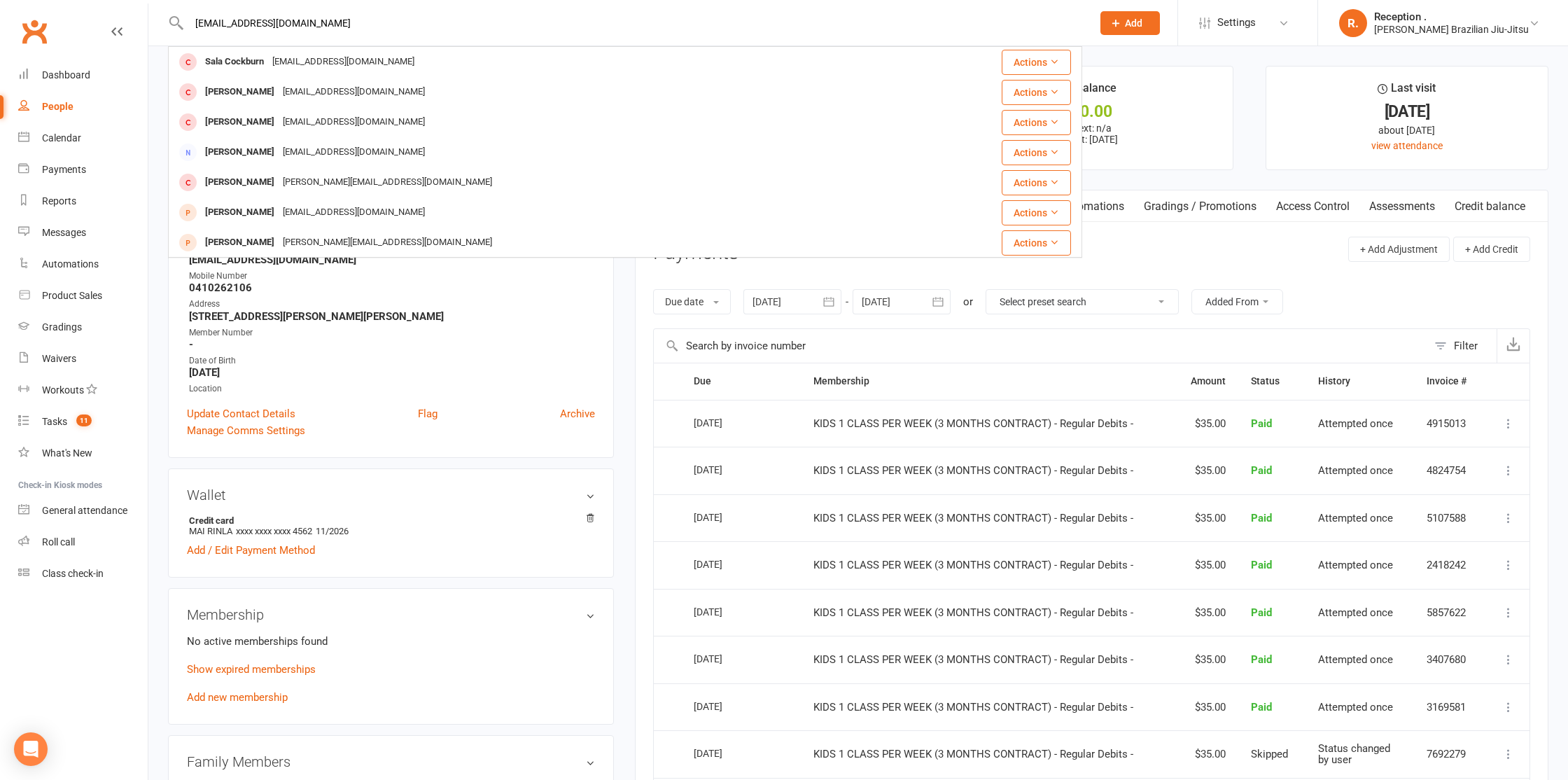
type input "[EMAIL_ADDRESS][DOMAIN_NAME]"
click at [327, 64] on div "[EMAIL_ADDRESS][DOMAIN_NAME]" at bounding box center [343, 62] width 150 height 21
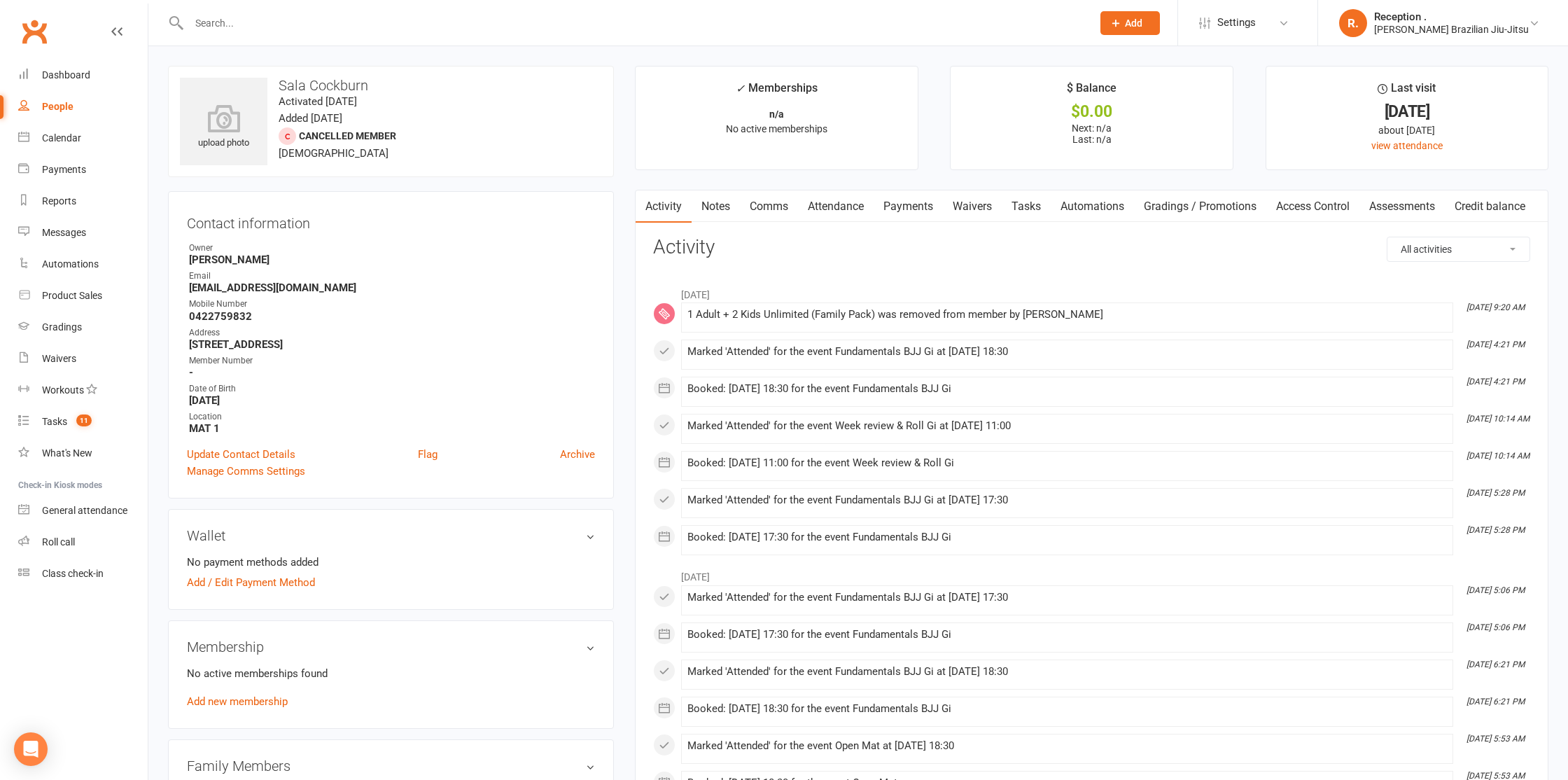
click at [213, 25] on input "text" at bounding box center [633, 23] width 897 height 20
paste input "[EMAIL_ADDRESS][DOMAIN_NAME]"
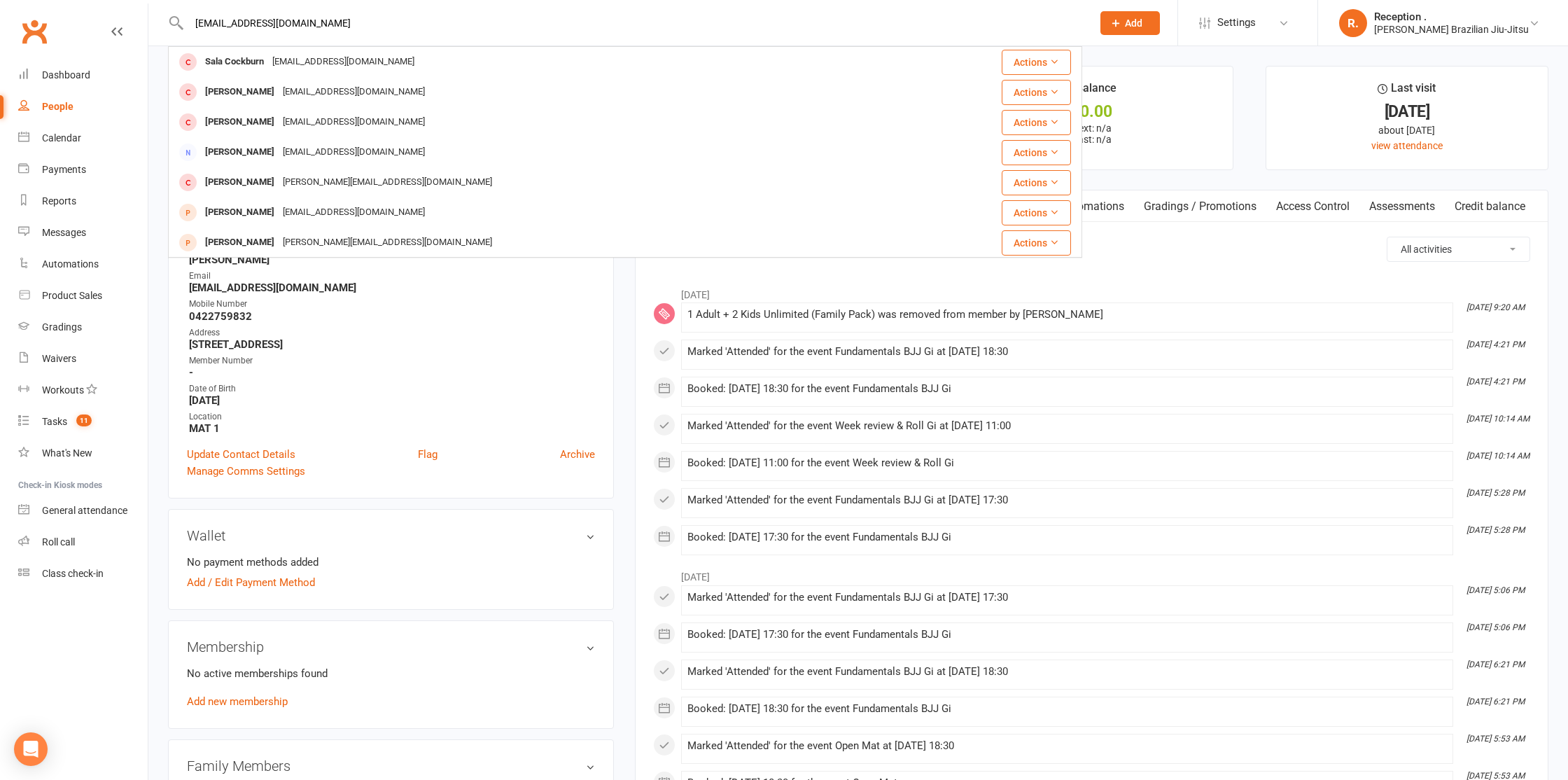
drag, startPoint x: 308, startPoint y: 19, endPoint x: 176, endPoint y: 19, distance: 132.0
click at [176, 19] on div "[EMAIL_ADDRESS][DOMAIN_NAME] Sala Cockburn [EMAIL_ADDRESS][DOMAIN_NAME] Actions…" at bounding box center [625, 23] width 914 height 46
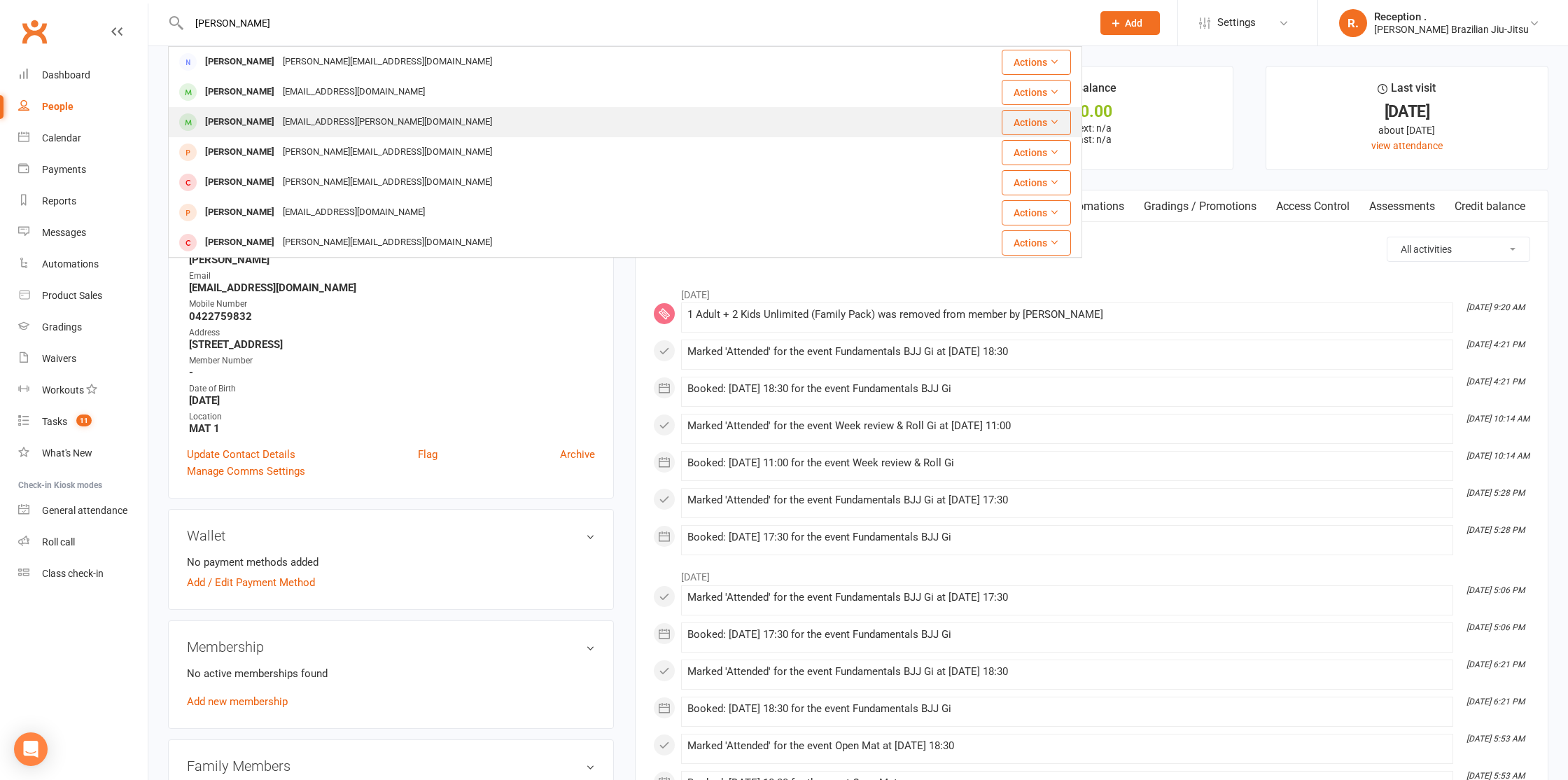
type input "[PERSON_NAME]"
click at [320, 121] on div "[EMAIL_ADDRESS][PERSON_NAME][DOMAIN_NAME]" at bounding box center [387, 123] width 217 height 21
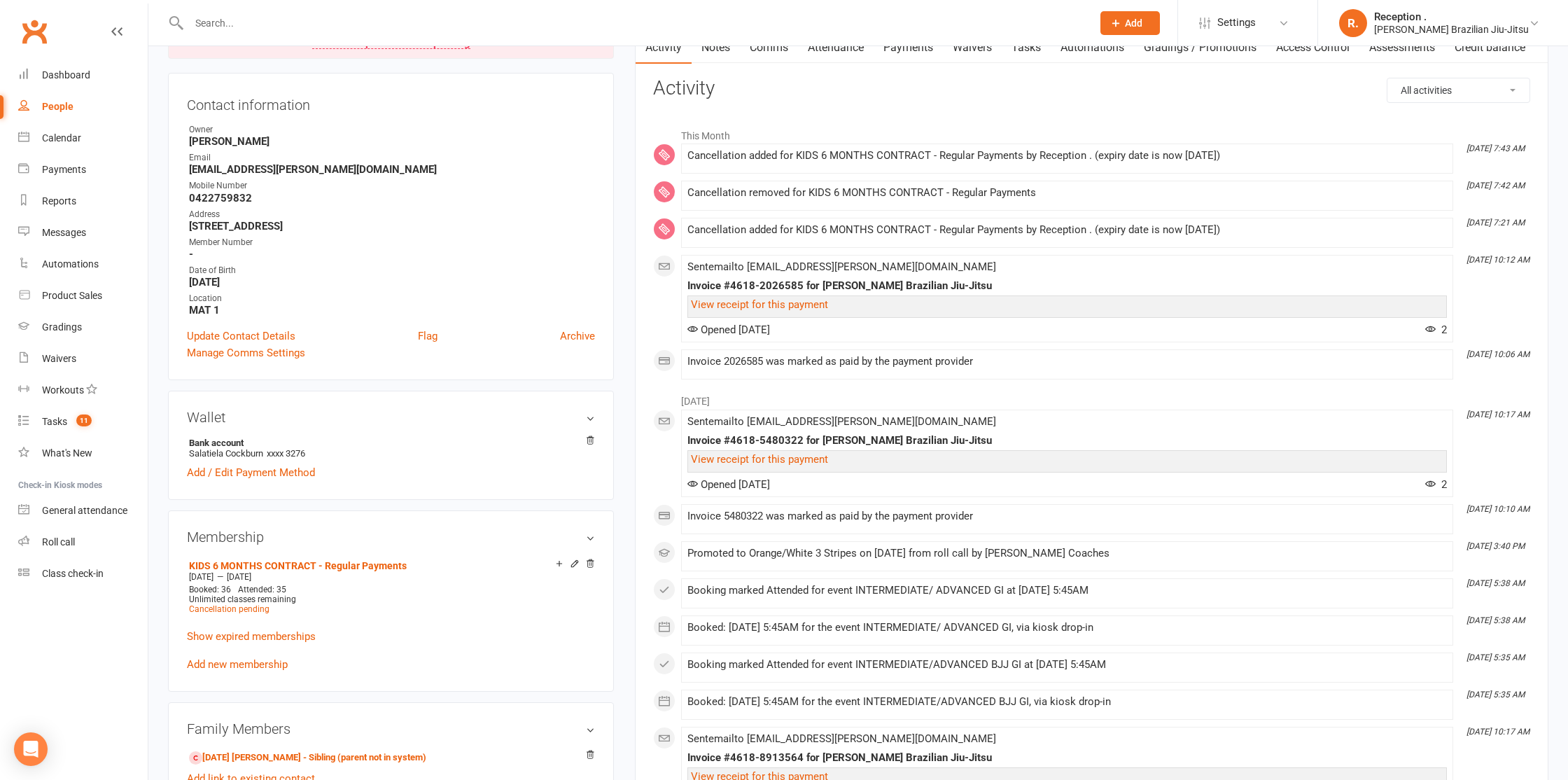
scroll to position [160, 0]
click at [247, 605] on span "Cancellation pending" at bounding box center [229, 608] width 81 height 9
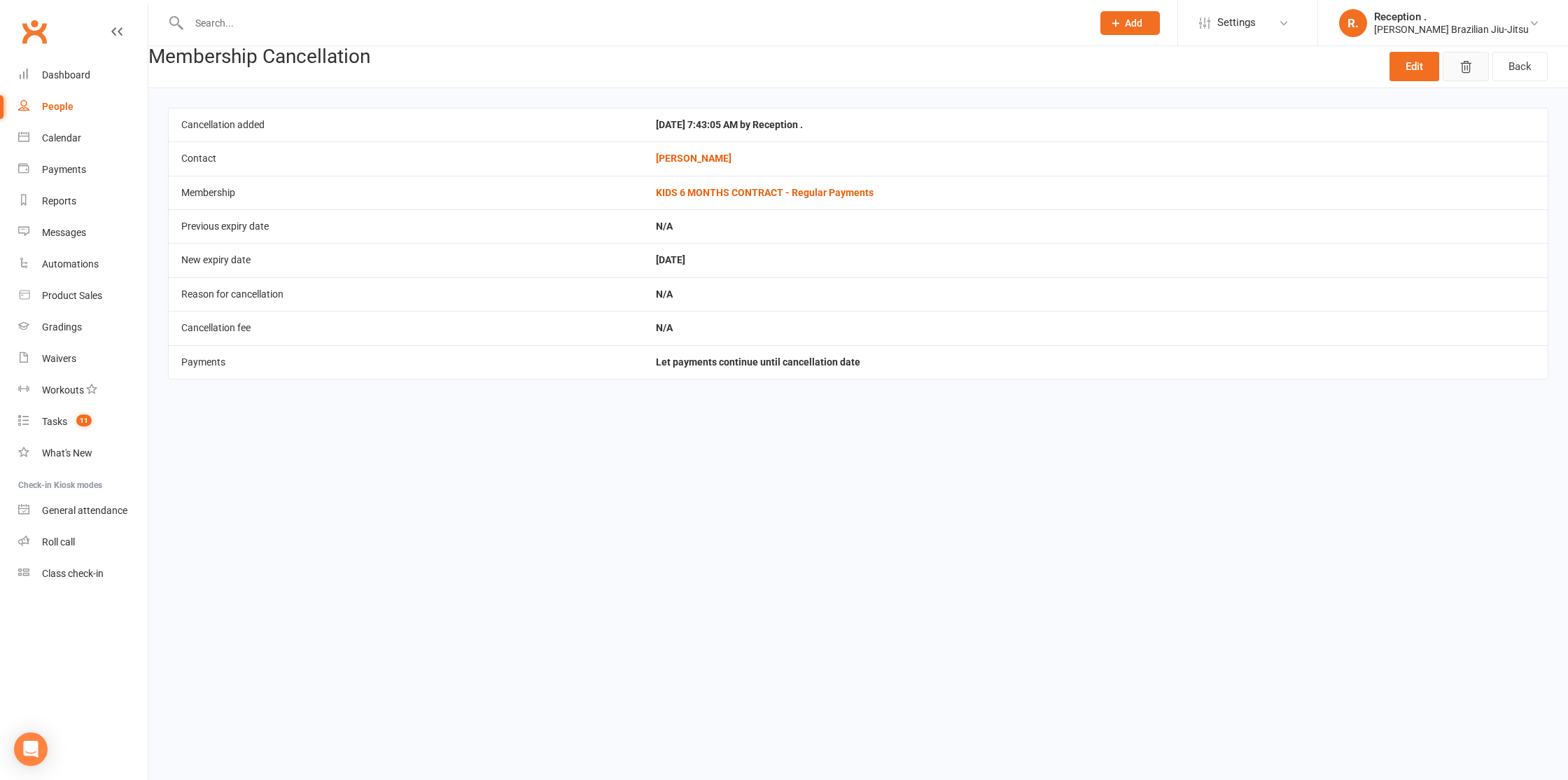
click at [1472, 71] on icon "button" at bounding box center [1466, 67] width 14 height 14
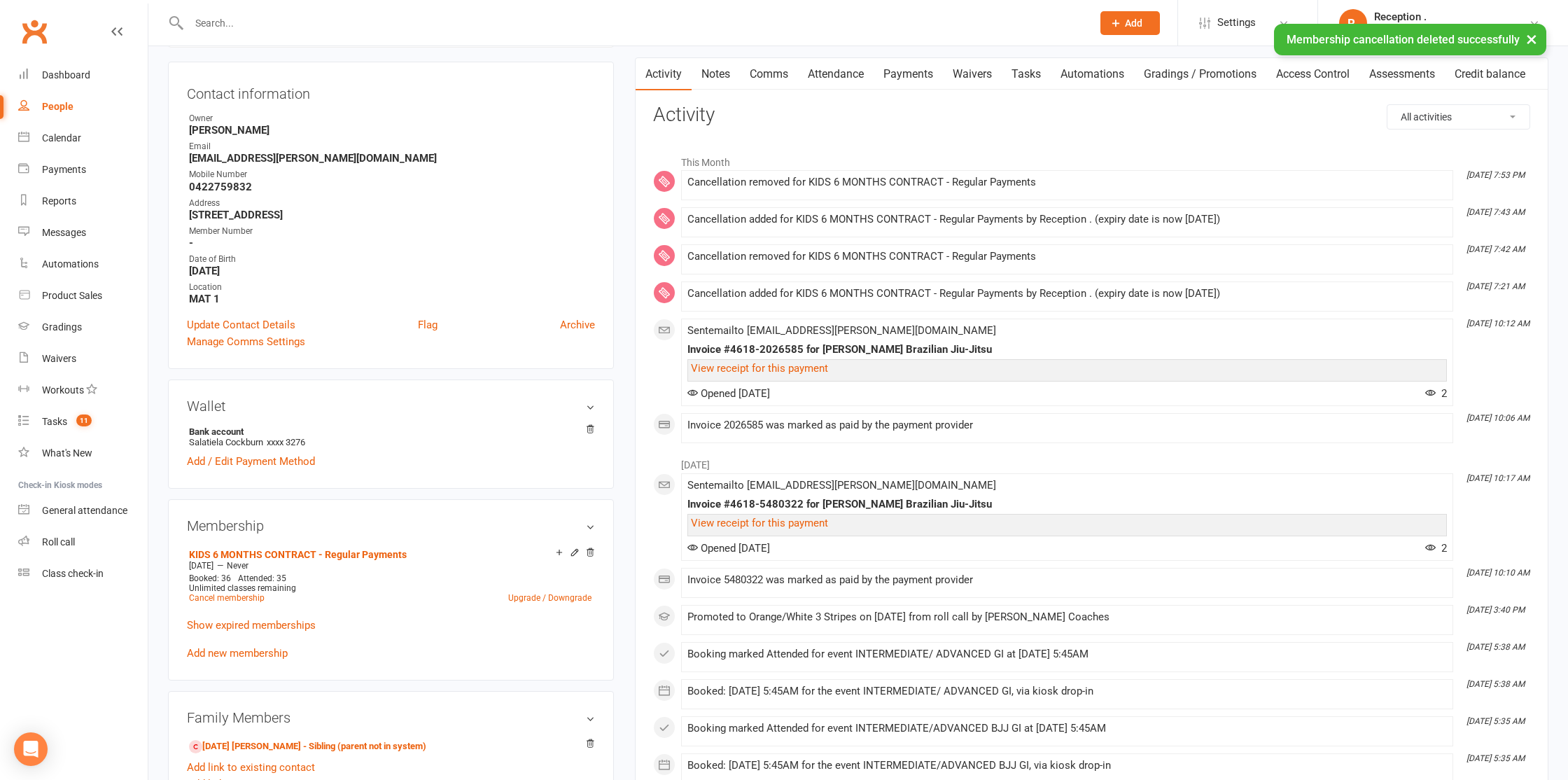
scroll to position [138, 0]
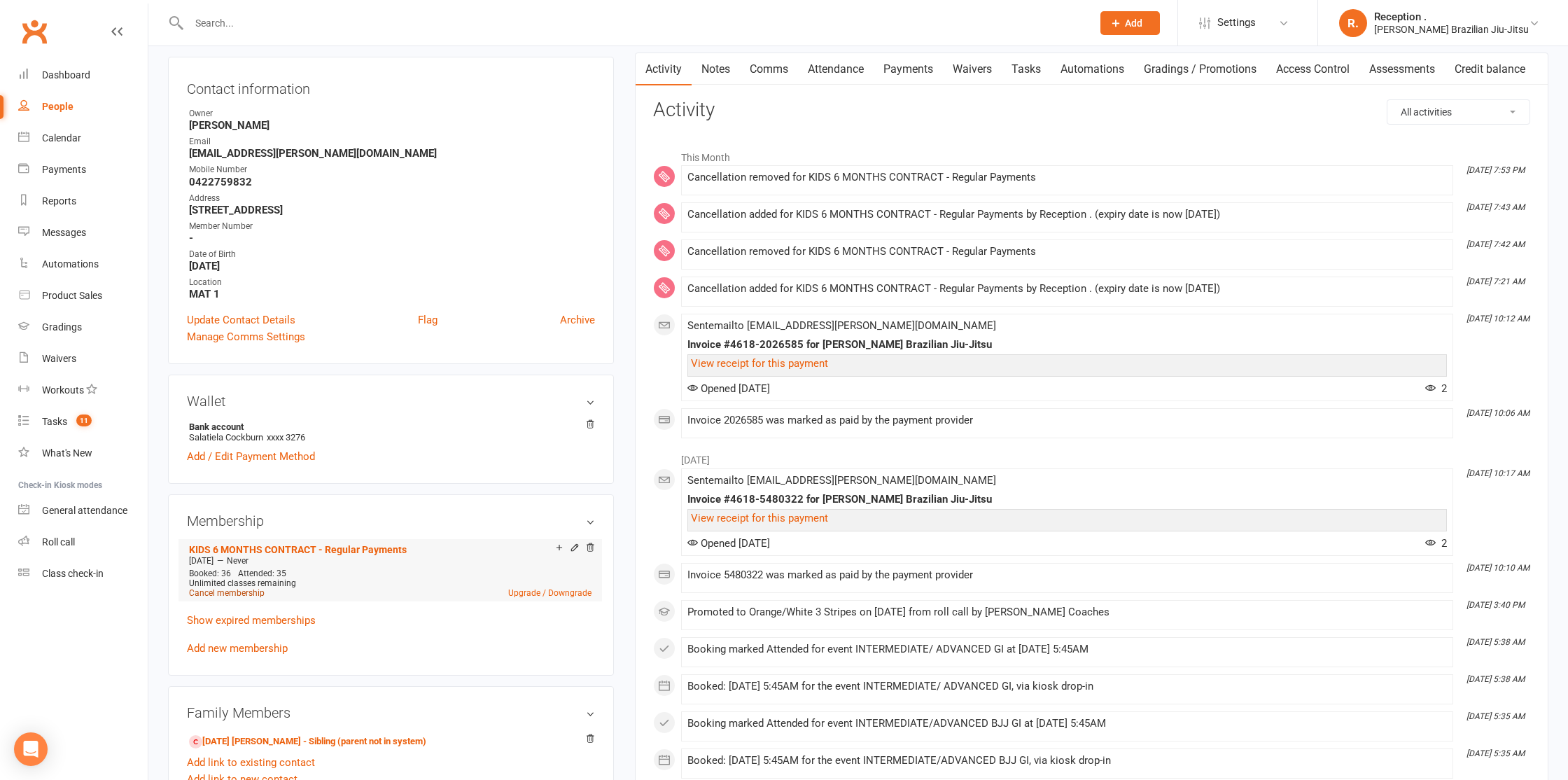
click at [235, 593] on link "Cancel membership" at bounding box center [227, 593] width 76 height 9
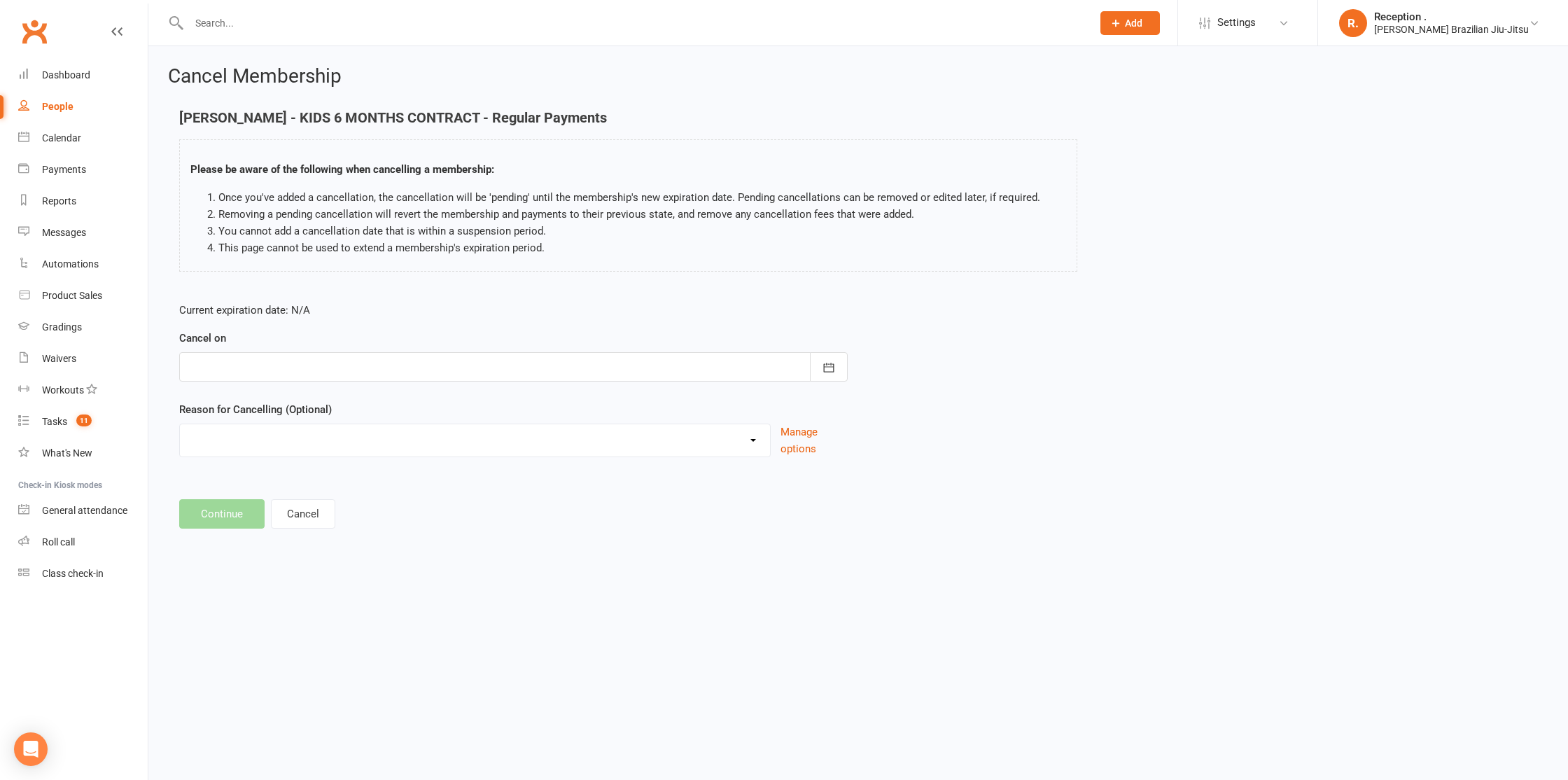
drag, startPoint x: 419, startPoint y: 354, endPoint x: 433, endPoint y: 357, distance: 14.3
click at [428, 355] on div at bounding box center [513, 366] width 668 height 29
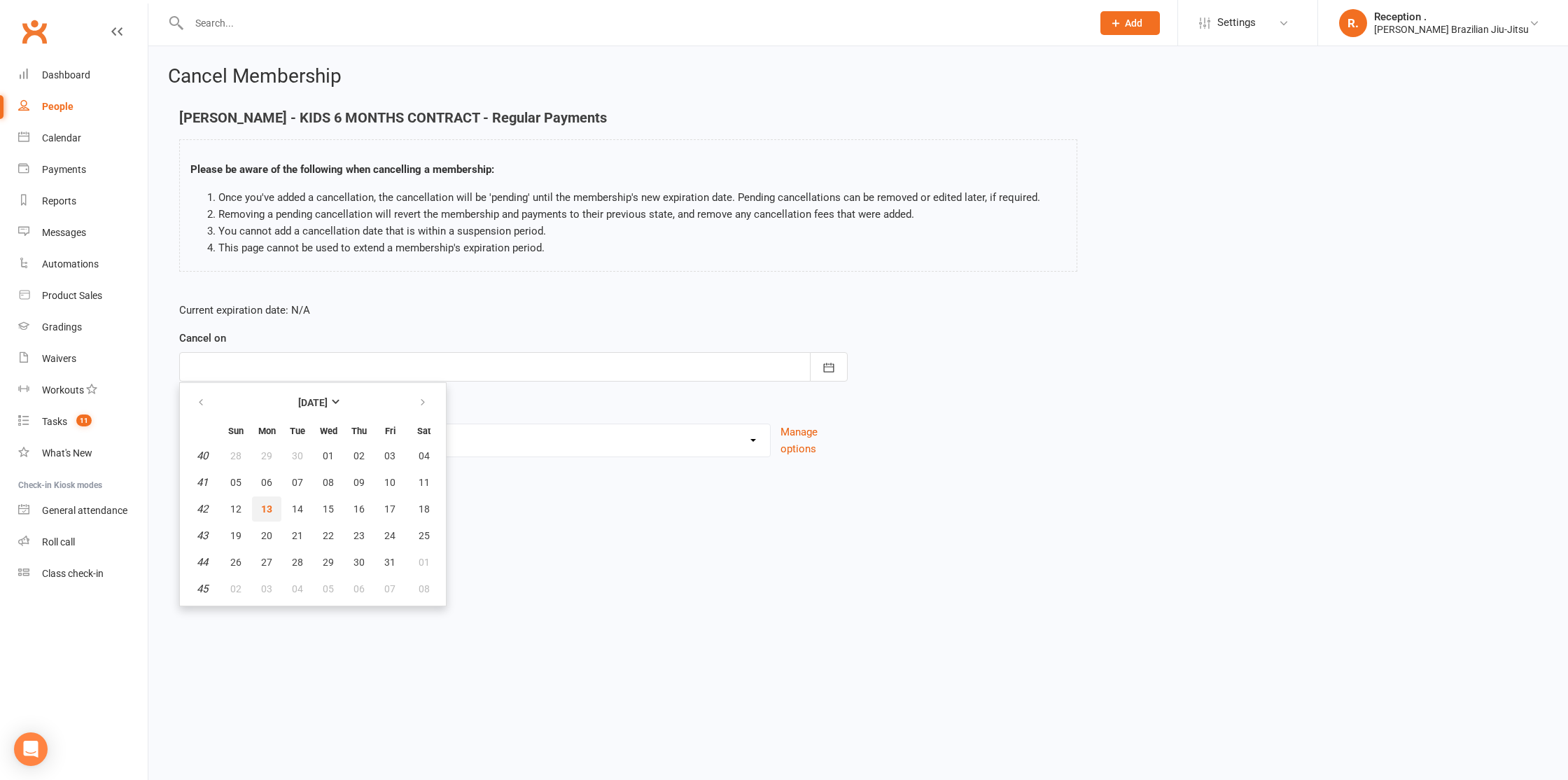
click at [266, 502] on button "13" at bounding box center [266, 509] width 29 height 25
type input "[DATE]"
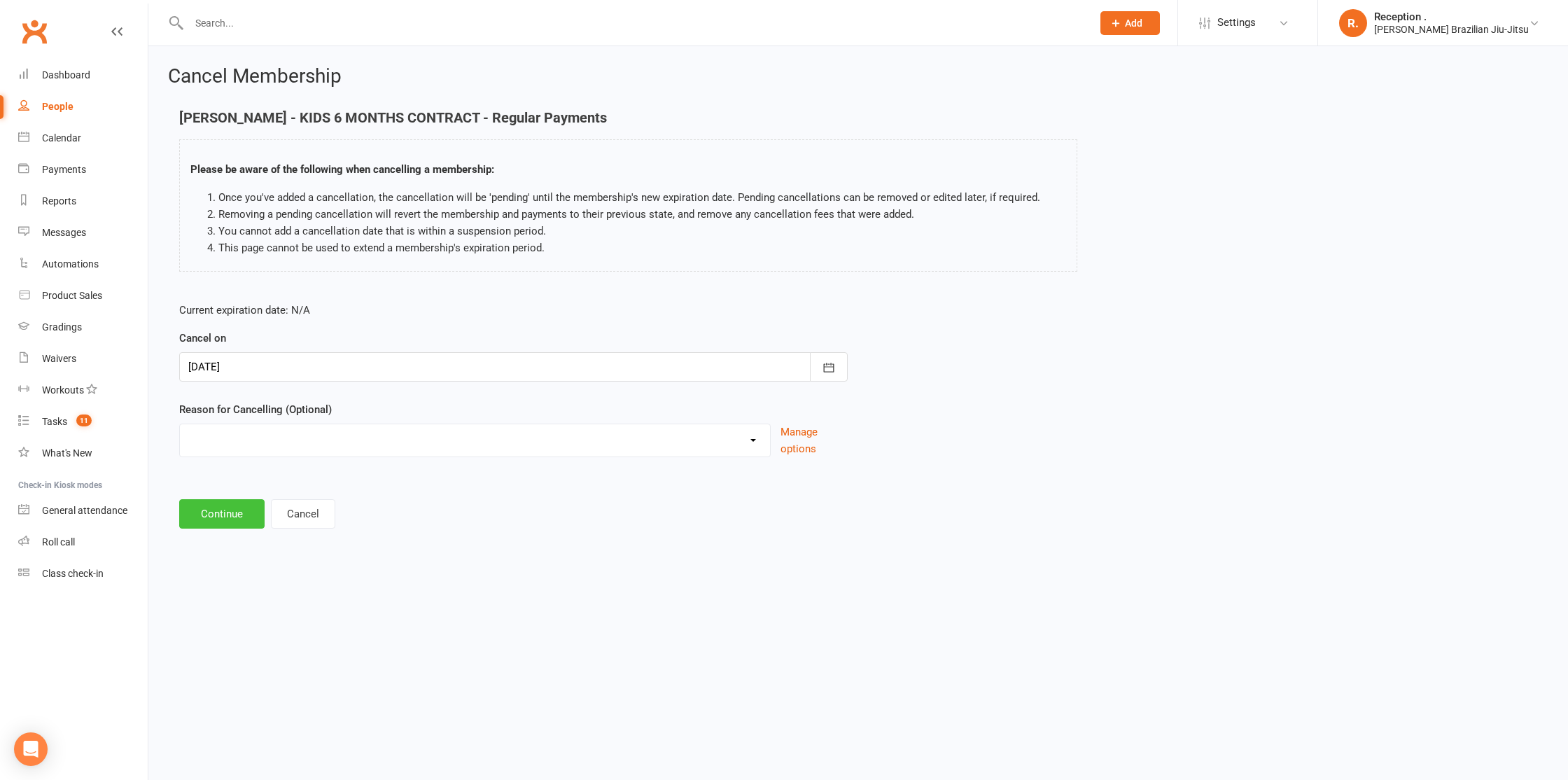
click at [226, 503] on button "Continue" at bounding box center [222, 513] width 85 height 29
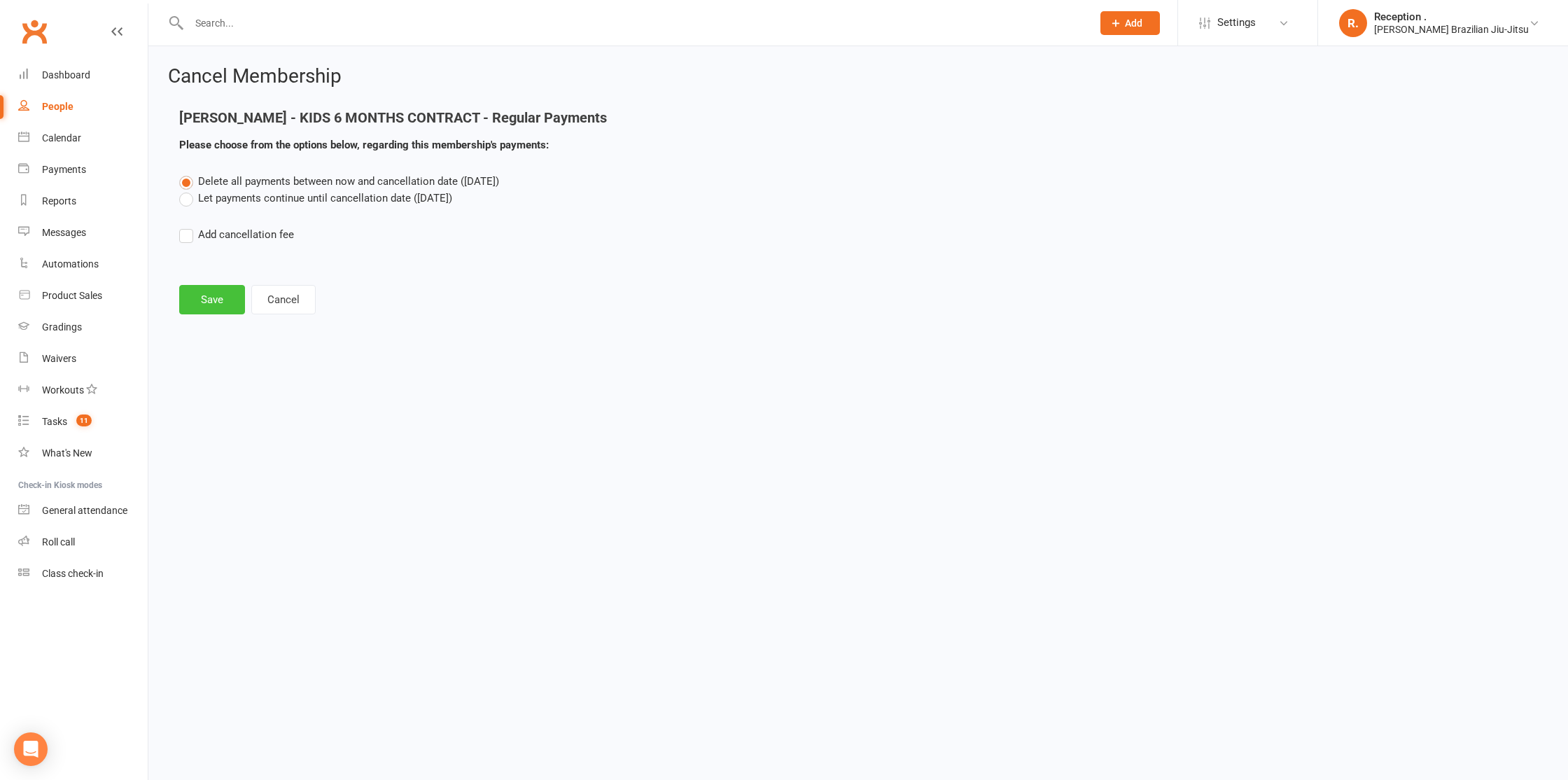
click at [229, 294] on button "Save" at bounding box center [212, 299] width 66 height 29
